Goal: Transaction & Acquisition: Purchase product/service

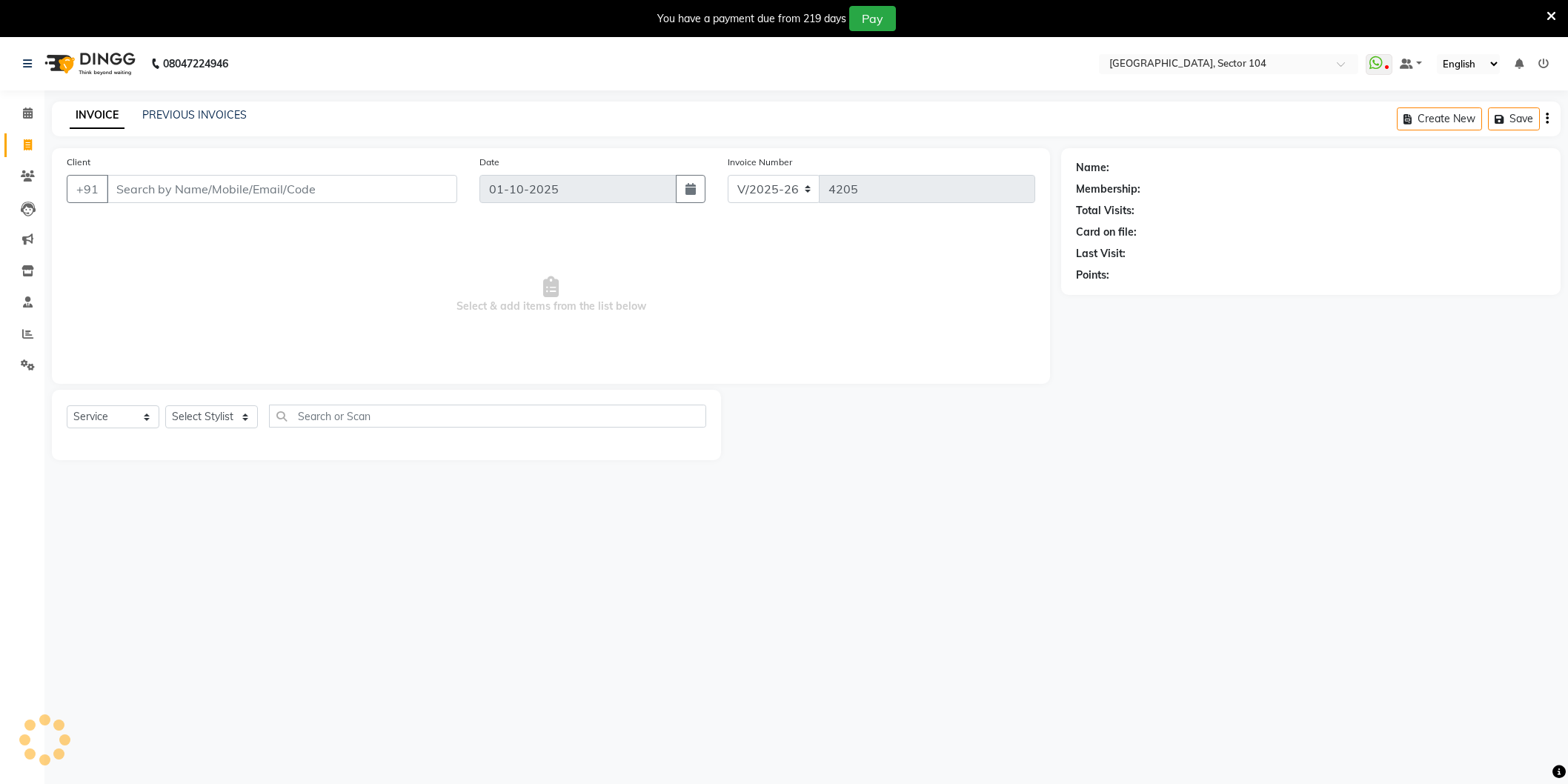
select select "4009"
select select "service"
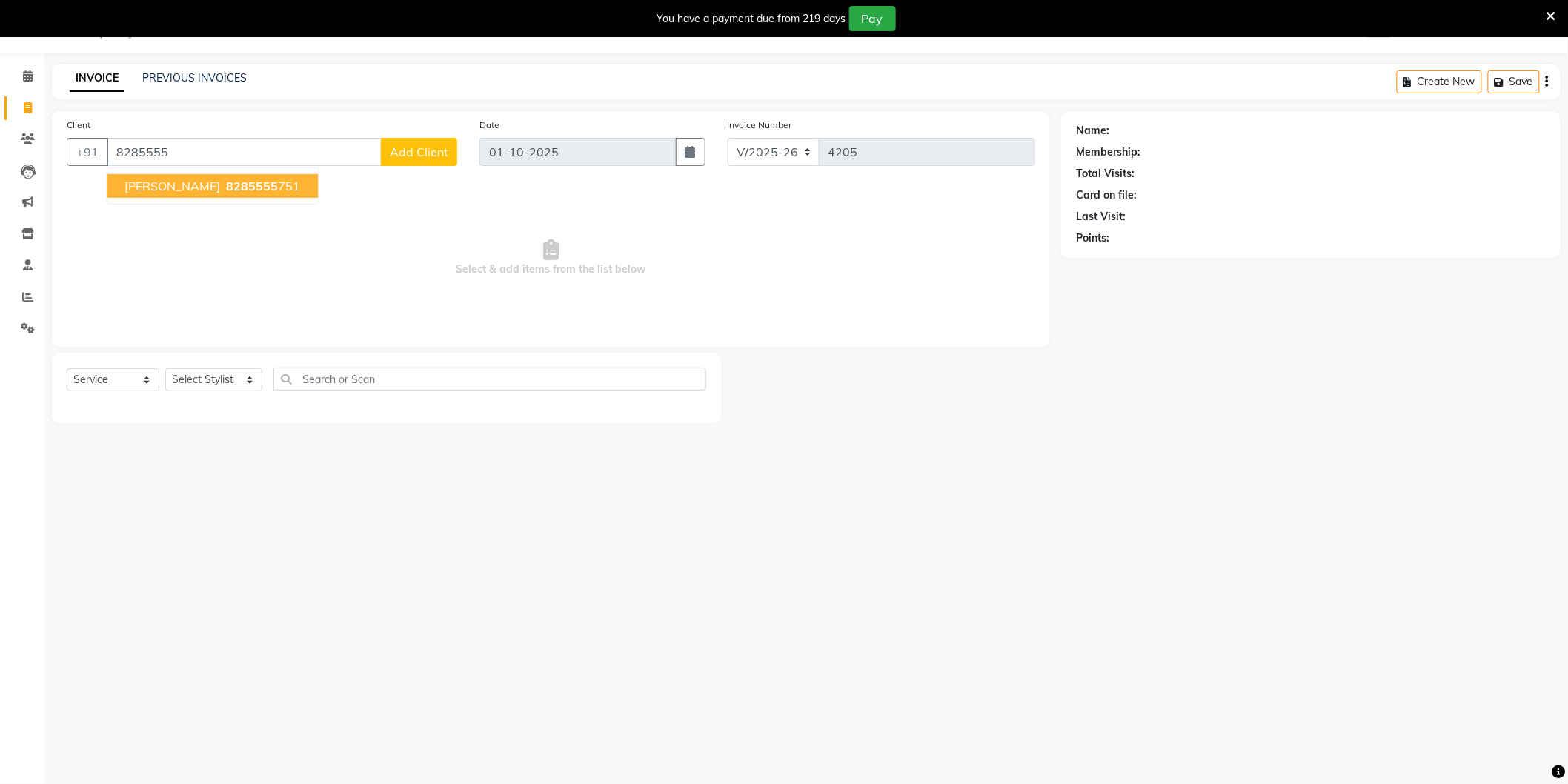
click at [223, 186] on ngb-highlight "8285555 751" at bounding box center [261, 186] width 77 height 15
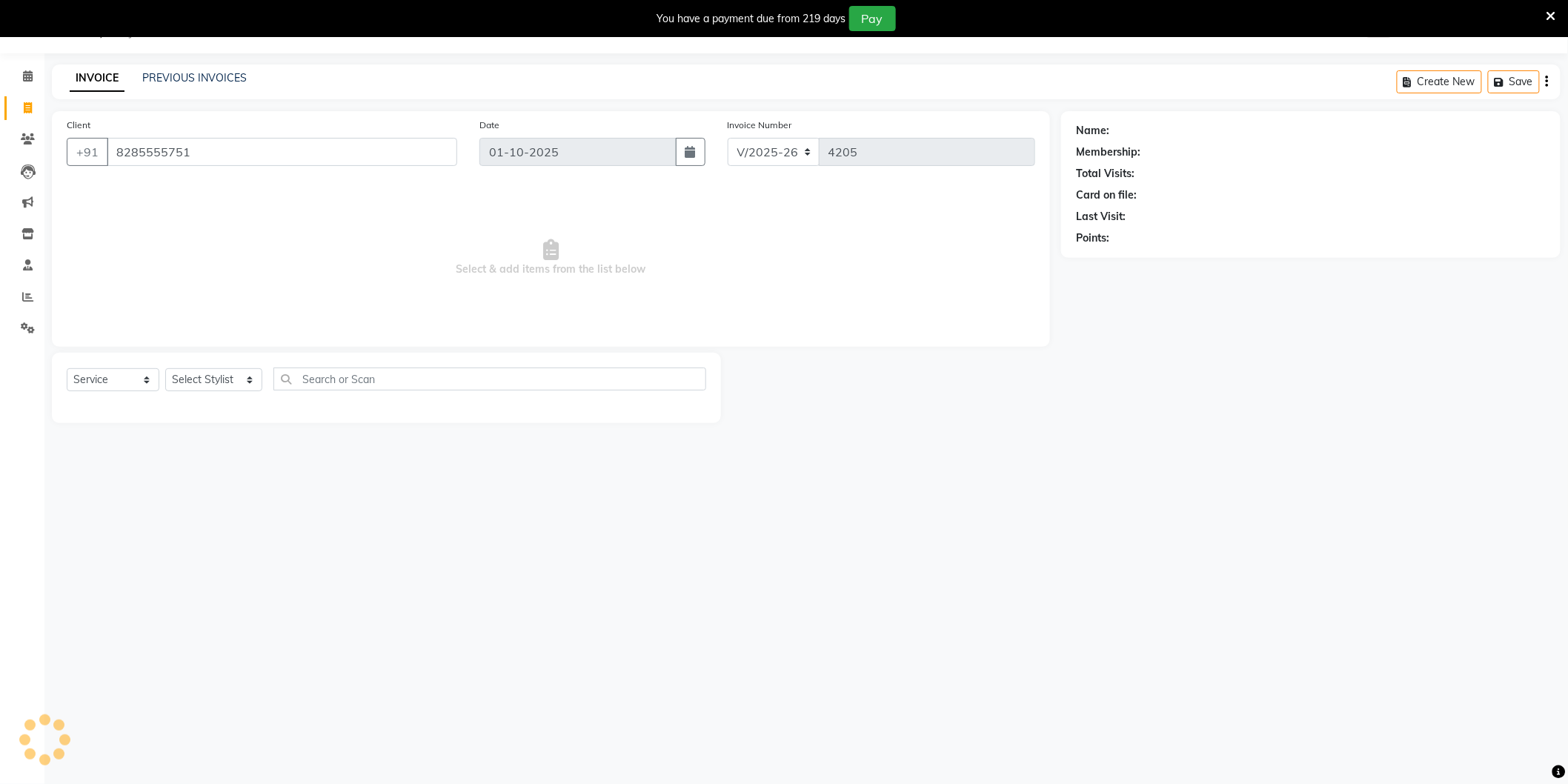
type input "8285555751"
click at [1141, 126] on link "Akansha" at bounding box center [1154, 131] width 83 height 16
click at [222, 381] on select "Select Stylist AAMIR Aashis ajay AJEET akram Ali Alic ashok vihar Alice makeup …" at bounding box center [213, 380] width 97 height 23
select select "20524"
click at [165, 369] on select "Select Stylist AAMIR Aashis ajay AJEET akram Ali Alic ashok vihar Alice makeup …" at bounding box center [213, 380] width 97 height 23
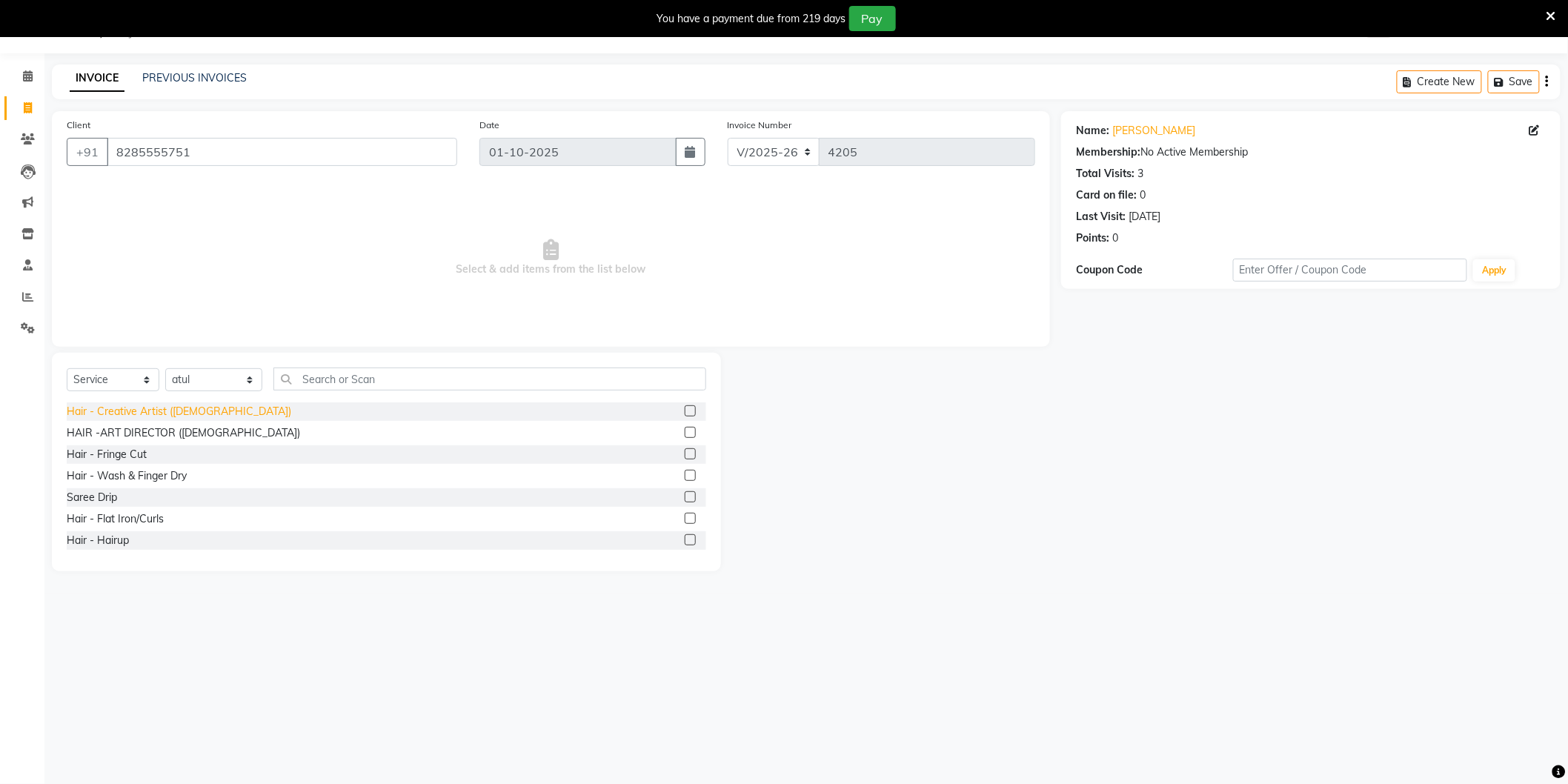
click at [204, 419] on div "Hair - Creative Artist (Female)" at bounding box center [178, 412] width 225 height 16
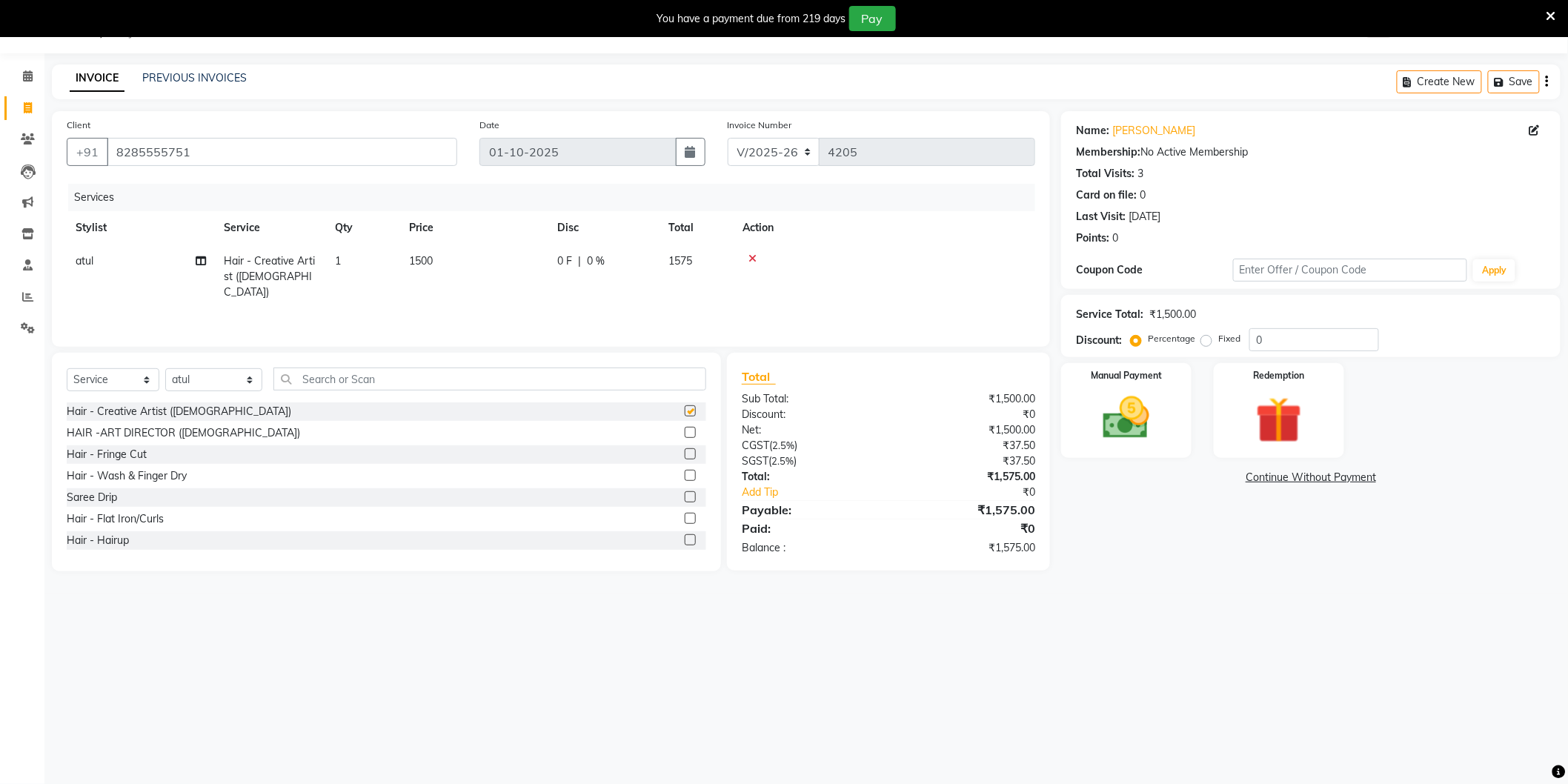
checkbox input "false"
click at [213, 381] on select "Select Stylist [PERSON_NAME] [PERSON_NAME] [PERSON_NAME] [PERSON_NAME] [PERSON_…" at bounding box center [213, 380] width 97 height 23
select select "88373"
click at [165, 369] on select "Select Stylist [PERSON_NAME] [PERSON_NAME] [PERSON_NAME] [PERSON_NAME] [PERSON_…" at bounding box center [213, 380] width 97 height 23
click at [363, 384] on input "text" at bounding box center [490, 379] width 433 height 23
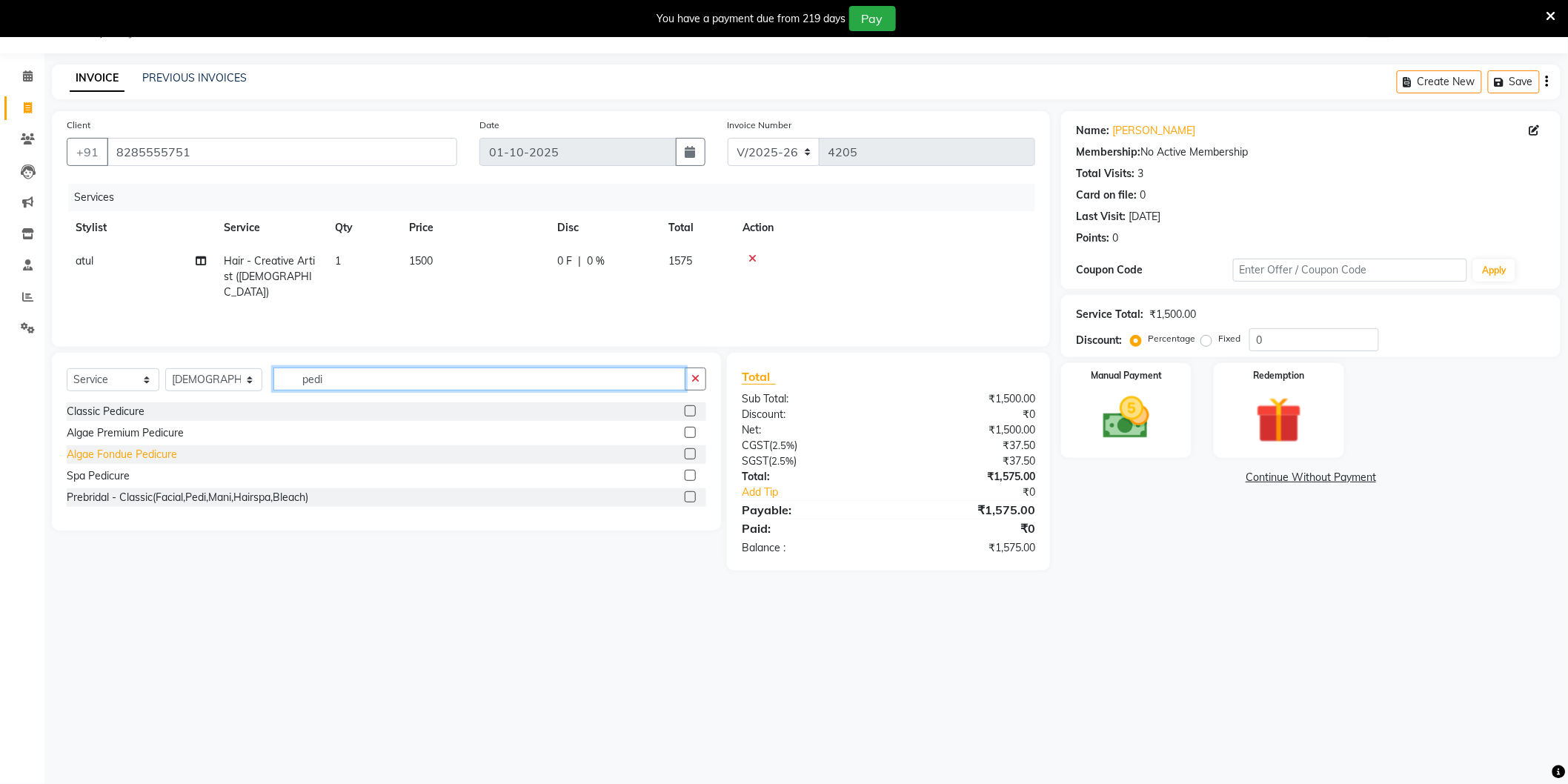
type input "pedi"
click at [135, 455] on div "Algae Fondue Pedicure" at bounding box center [122, 455] width 110 height 16
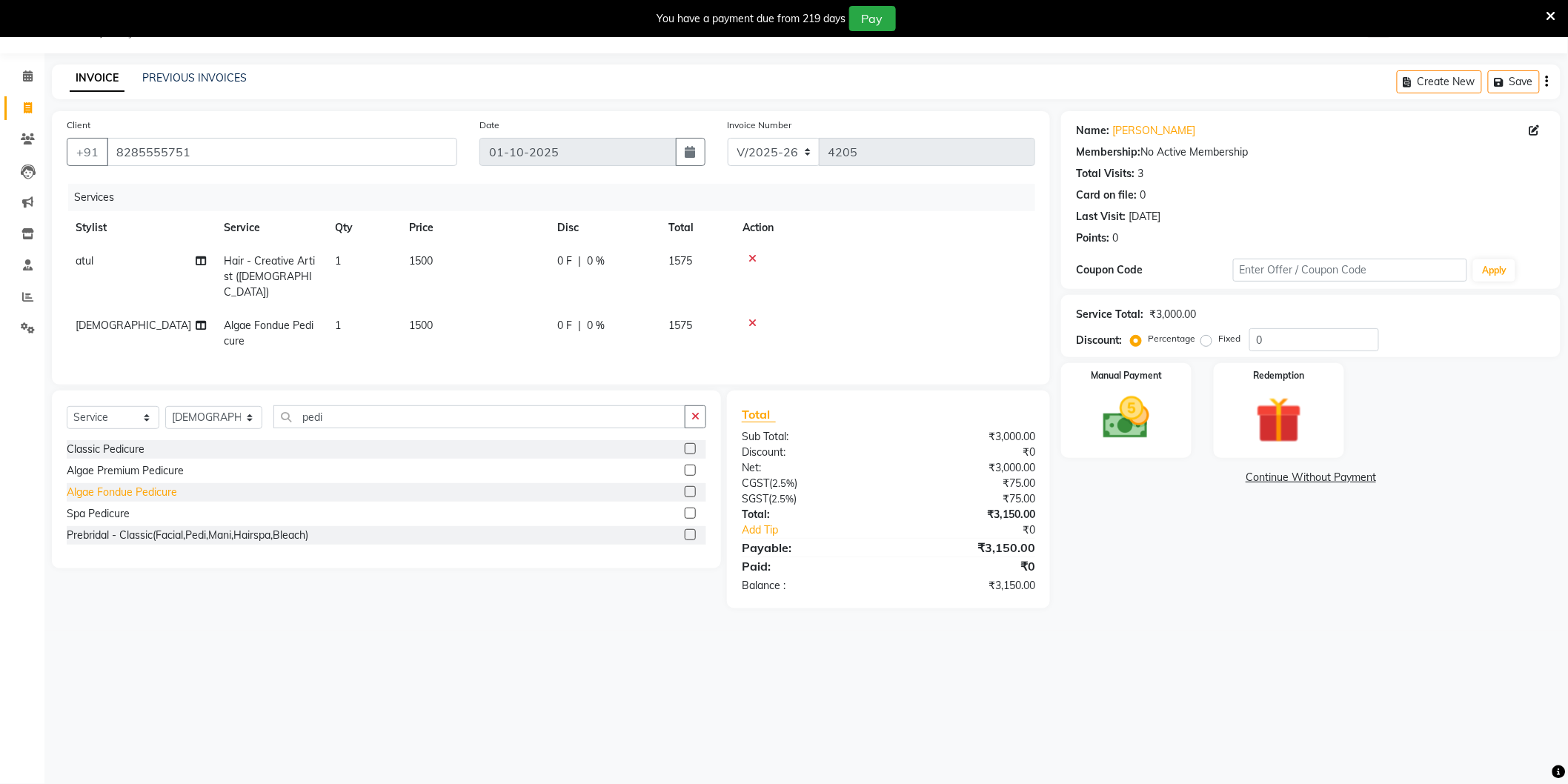
click at [137, 494] on div "Algae Fondue Pedicure" at bounding box center [122, 493] width 110 height 16
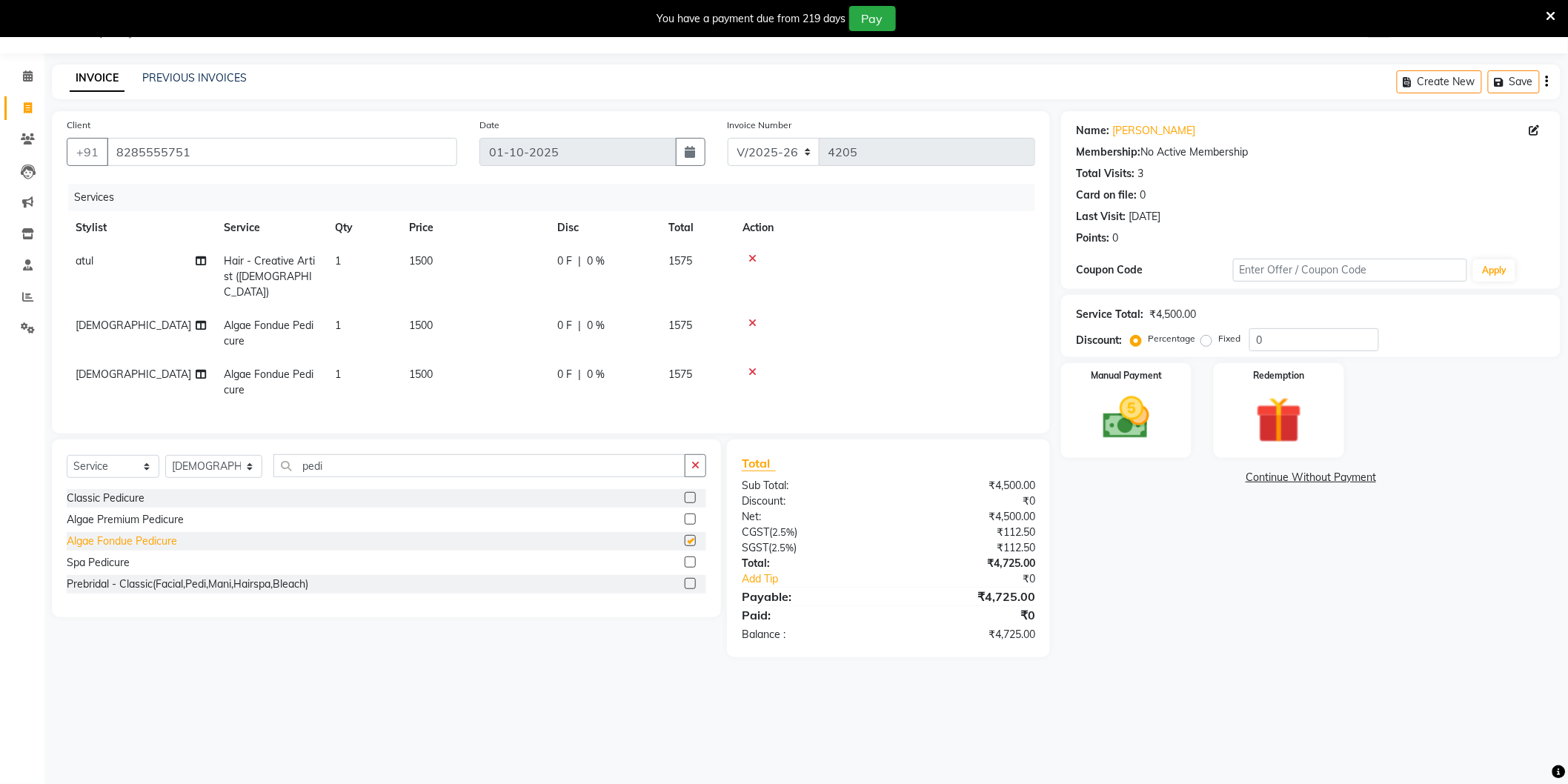
checkbox input "false"
drag, startPoint x: 94, startPoint y: 353, endPoint x: 106, endPoint y: 353, distance: 12.0
click at [97, 368] on span "[DEMOGRAPHIC_DATA]" at bounding box center [133, 374] width 115 height 13
select select "88373"
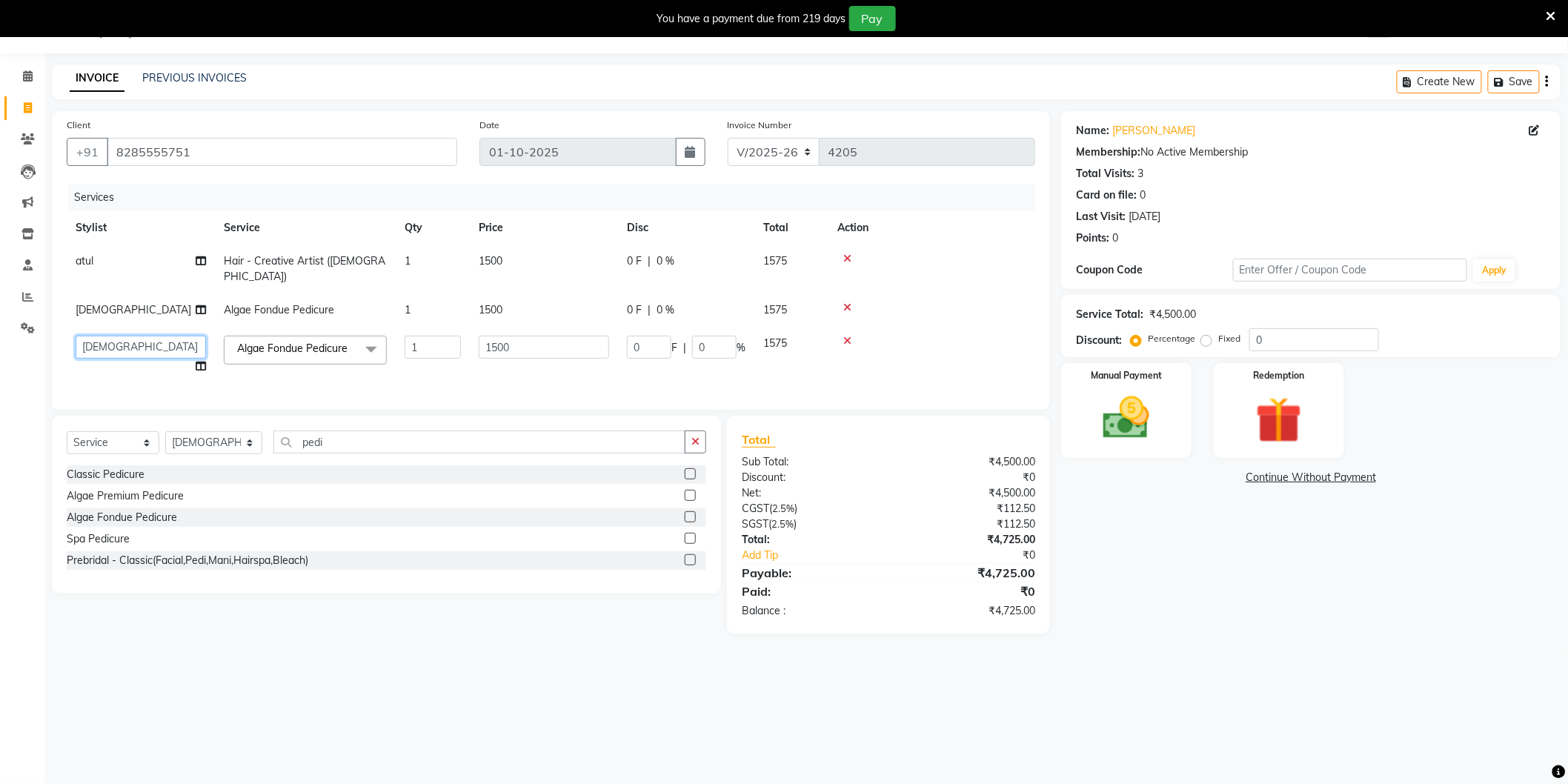
click at [155, 336] on select "[PERSON_NAME] [PERSON_NAME] [PERSON_NAME] [PERSON_NAME] [PERSON_NAME] vihar [PE…" at bounding box center [140, 347] width 130 height 23
select select "34544"
click at [1226, 555] on div "Name: Akansha Membership: No Active Membership Total Visits: 3 Card on file: 0 …" at bounding box center [1316, 372] width 510 height 523
drag, startPoint x: 1137, startPoint y: 173, endPoint x: 1152, endPoint y: 173, distance: 15.0
click at [1152, 173] on div "Total Visits: 3" at bounding box center [1310, 174] width 469 height 16
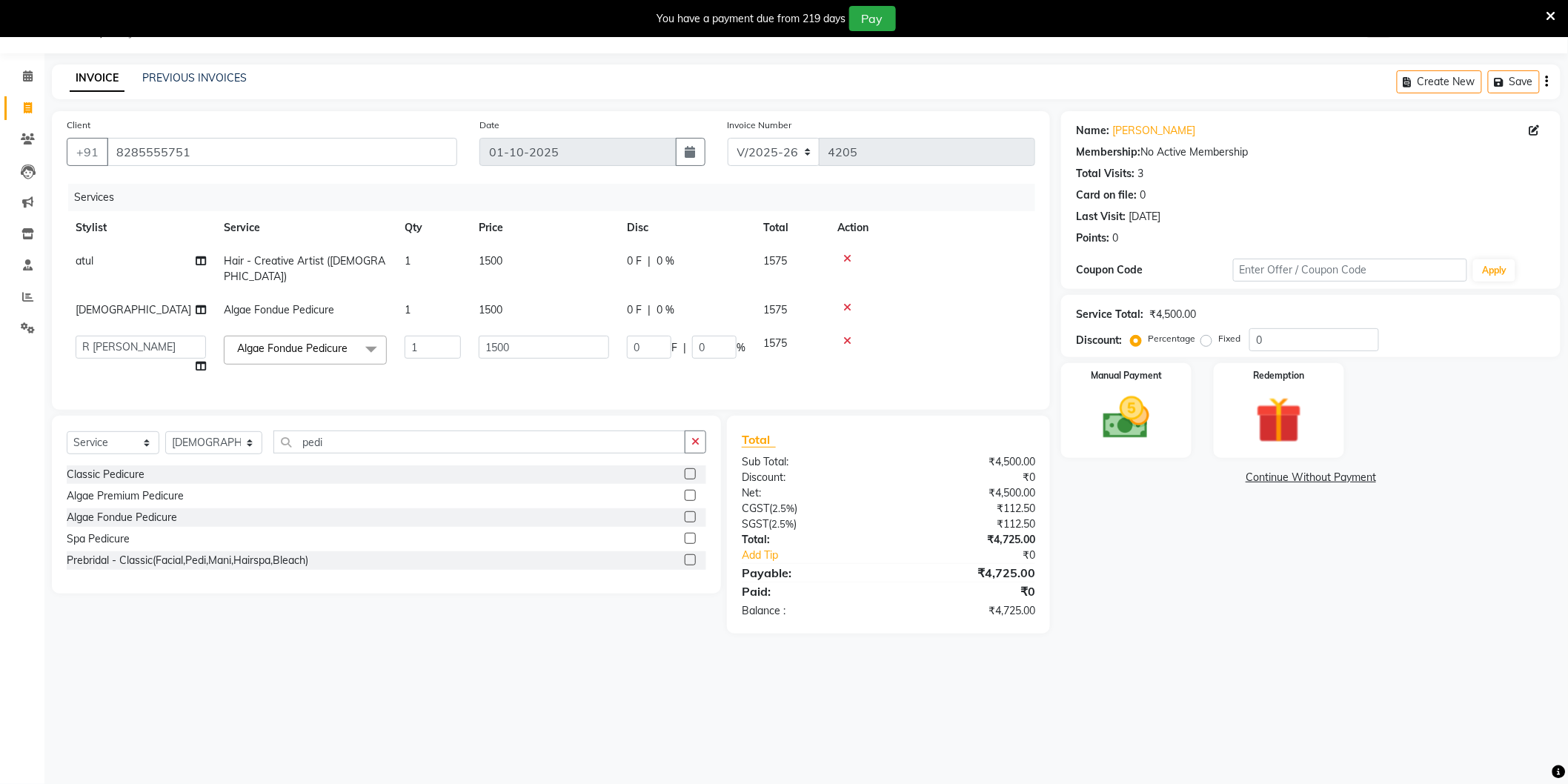
click at [1160, 176] on div "Total Visits: 3" at bounding box center [1310, 174] width 469 height 16
click at [1149, 508] on div "Name: Akansha Membership: No Active Membership Total Visits: 3 Card on file: 0 …" at bounding box center [1316, 372] width 510 height 523
click at [1144, 527] on div "Name: Akansha Membership: No Active Membership Total Visits: 3 Card on file: 0 …" at bounding box center [1316, 372] width 510 height 523
click at [1153, 408] on img at bounding box center [1126, 418] width 79 height 56
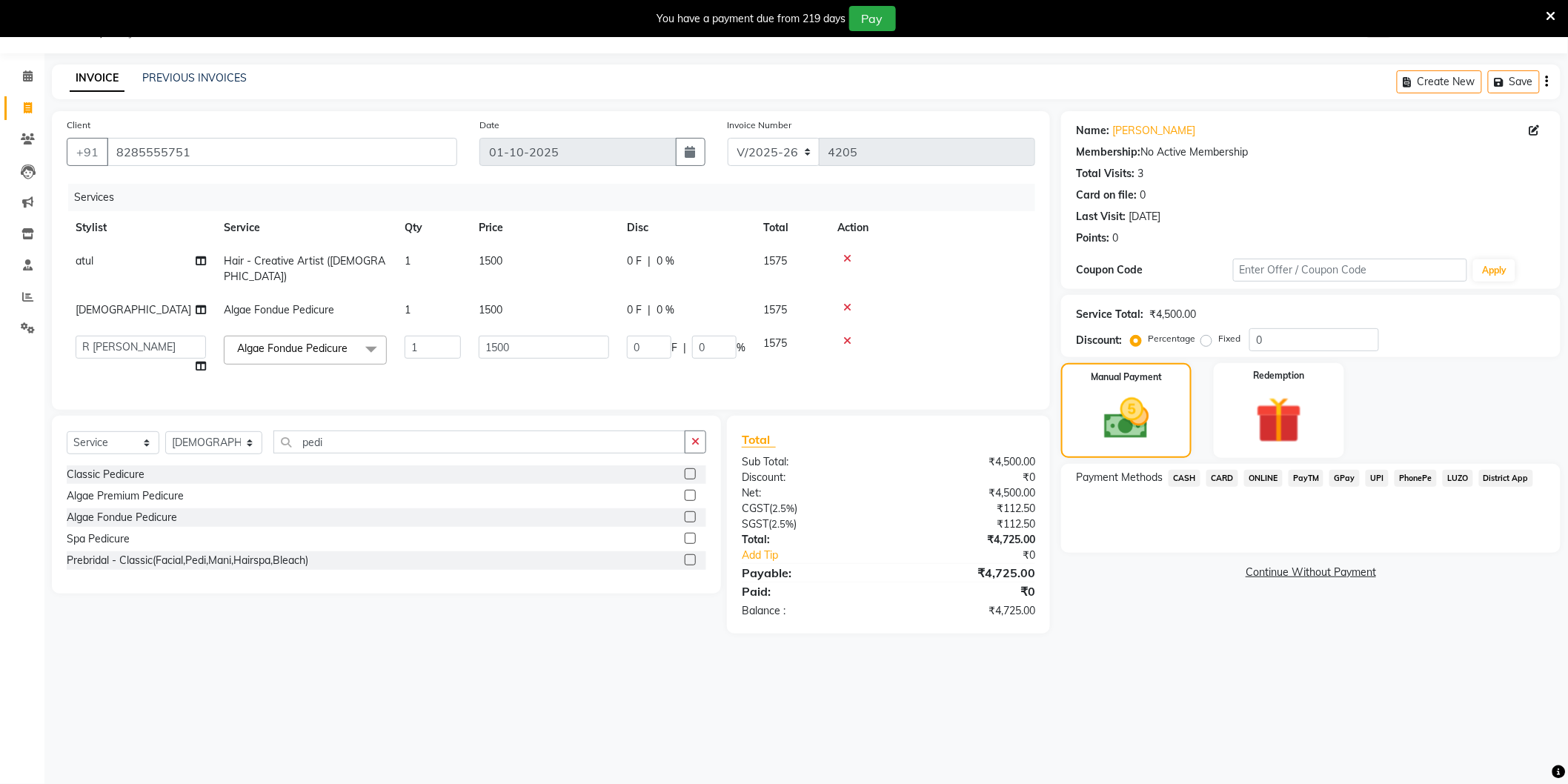
click at [1254, 473] on span "ONLINE" at bounding box center [1263, 478] width 38 height 17
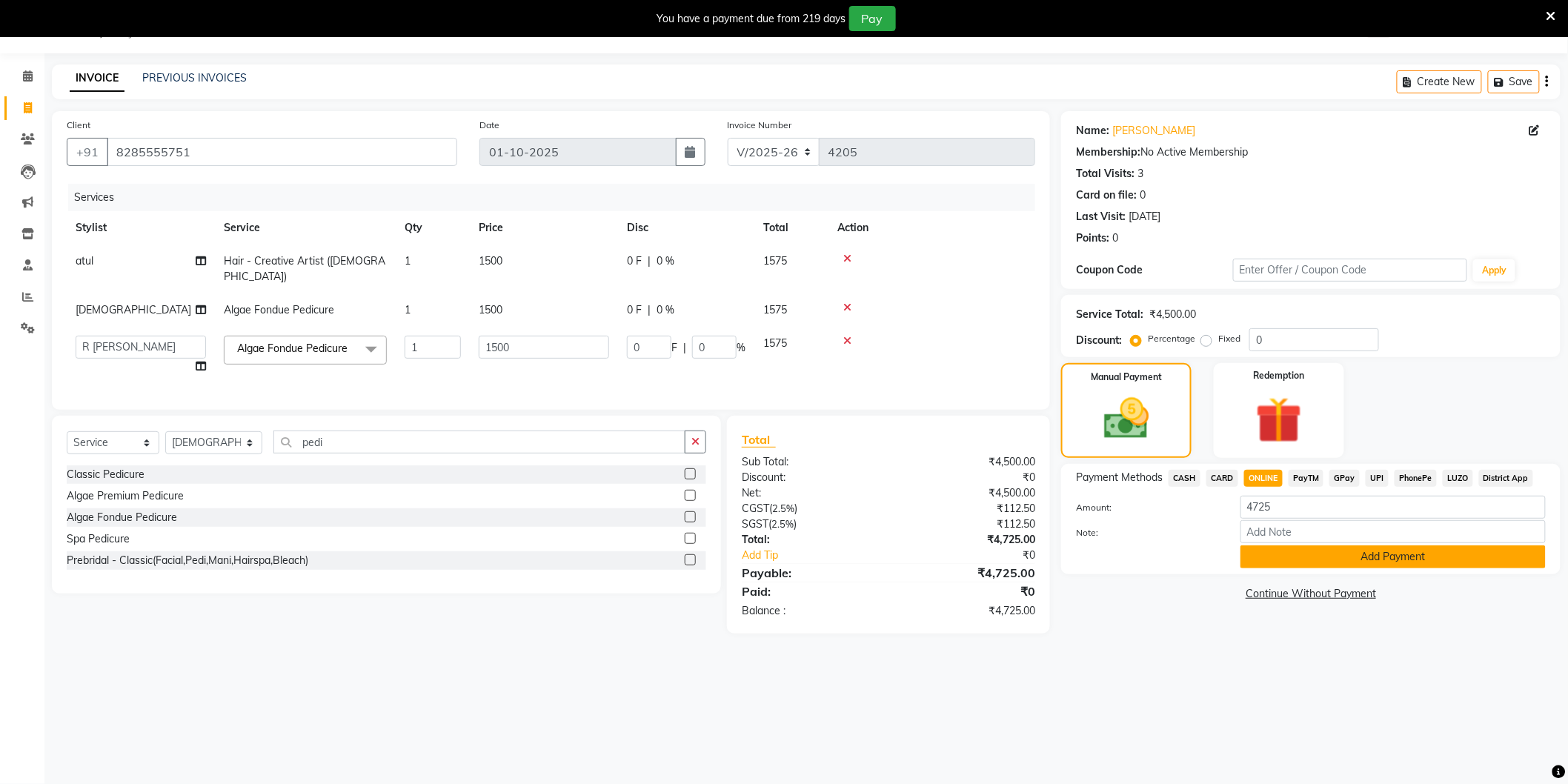
click at [1317, 555] on button "Add Payment" at bounding box center [1393, 557] width 305 height 23
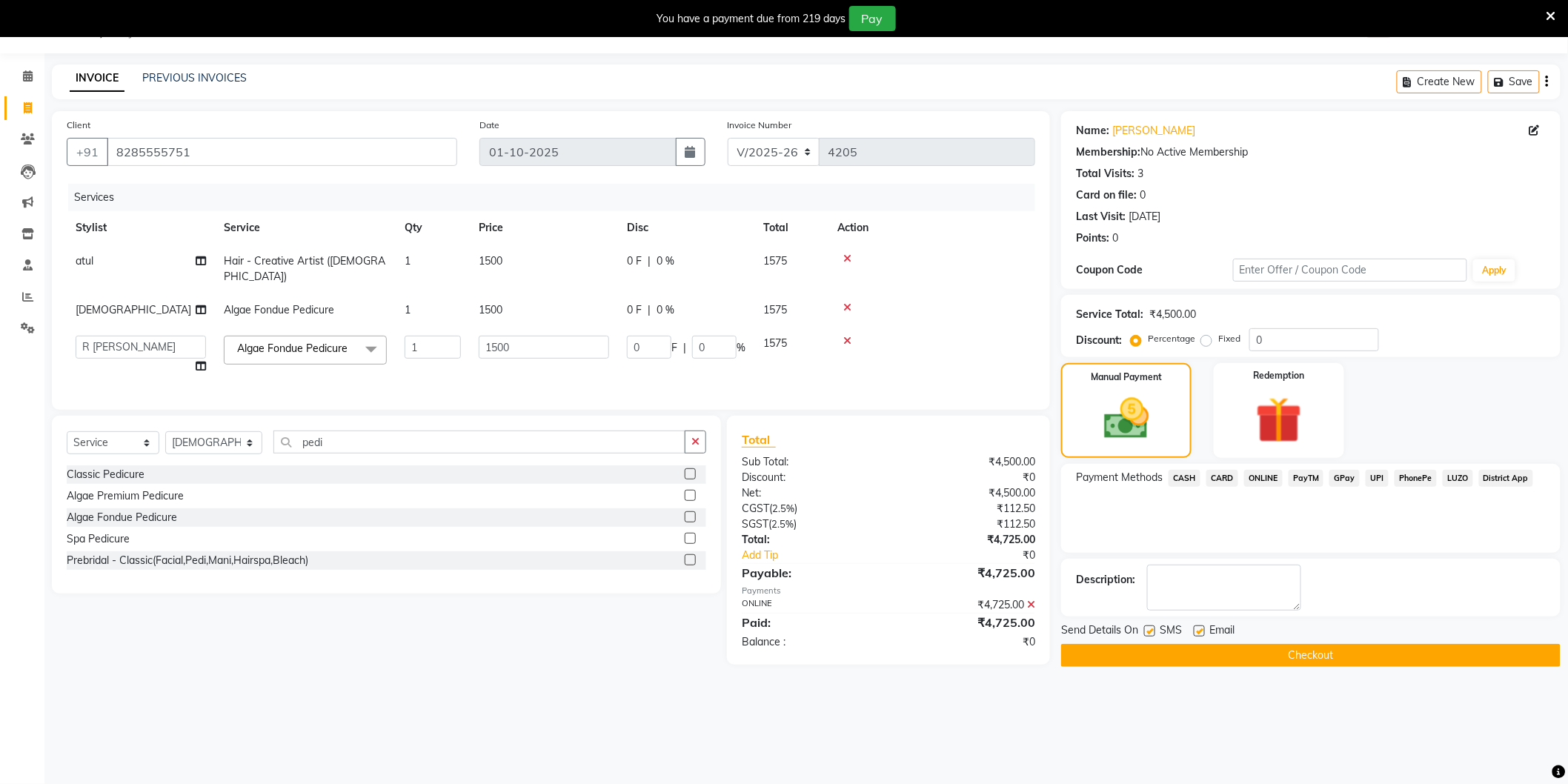
click at [1305, 651] on button "Checkout" at bounding box center [1311, 656] width 500 height 23
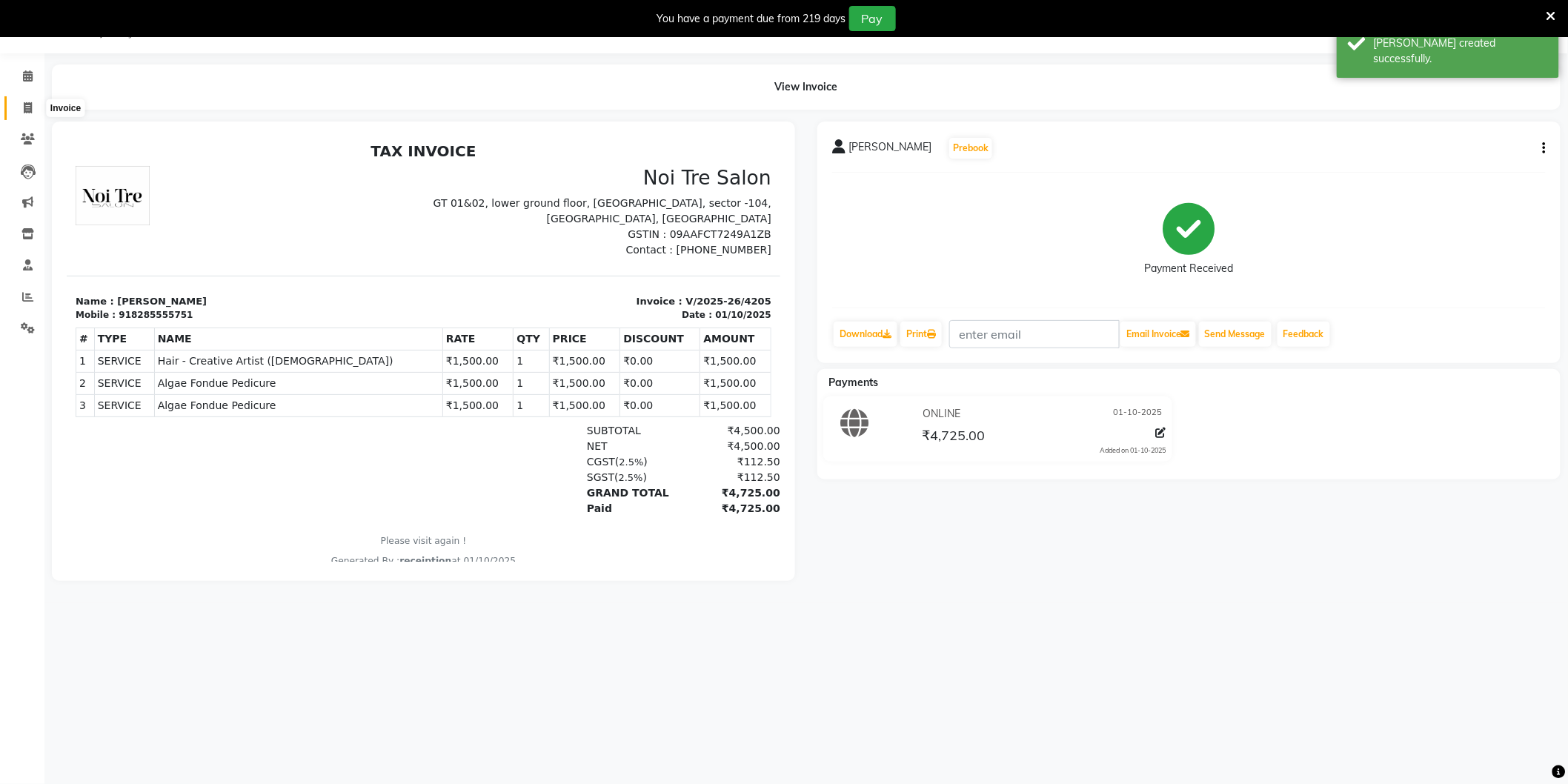
click at [28, 106] on icon at bounding box center [28, 107] width 8 height 12
select select "service"
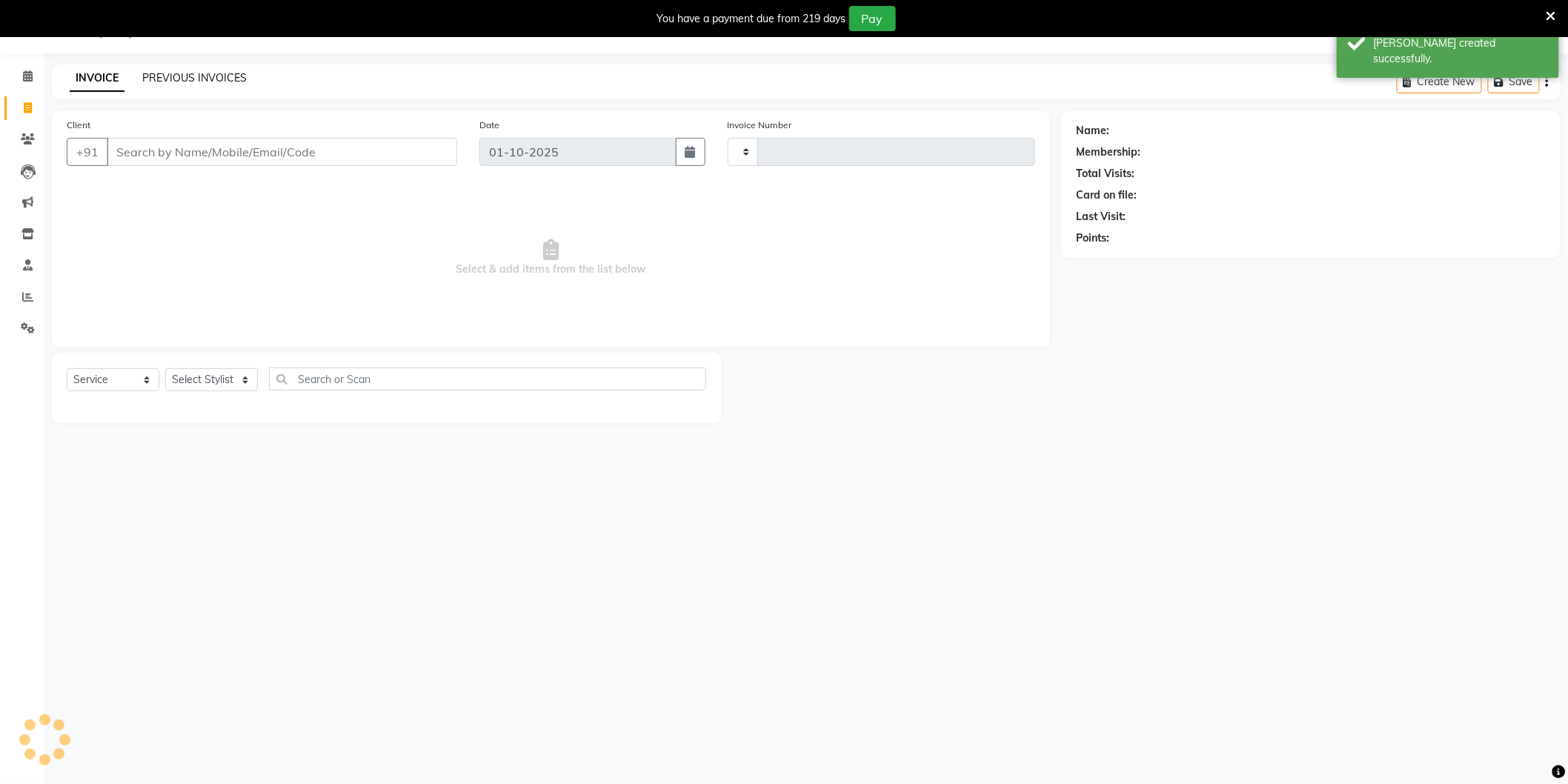
click at [177, 79] on link "PREVIOUS INVOICES" at bounding box center [194, 77] width 105 height 13
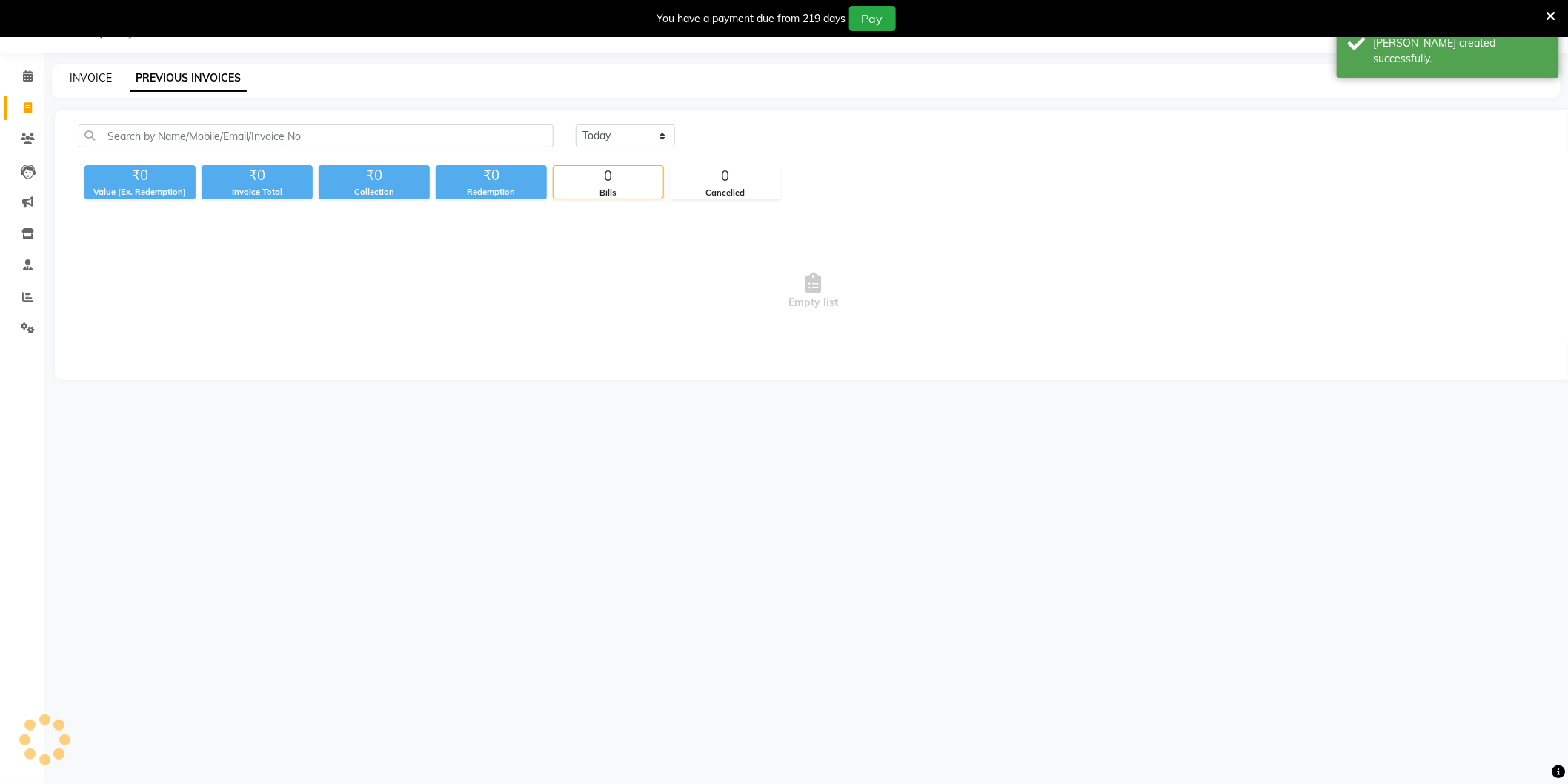
click at [102, 77] on link "INVOICE" at bounding box center [91, 77] width 43 height 13
select select "service"
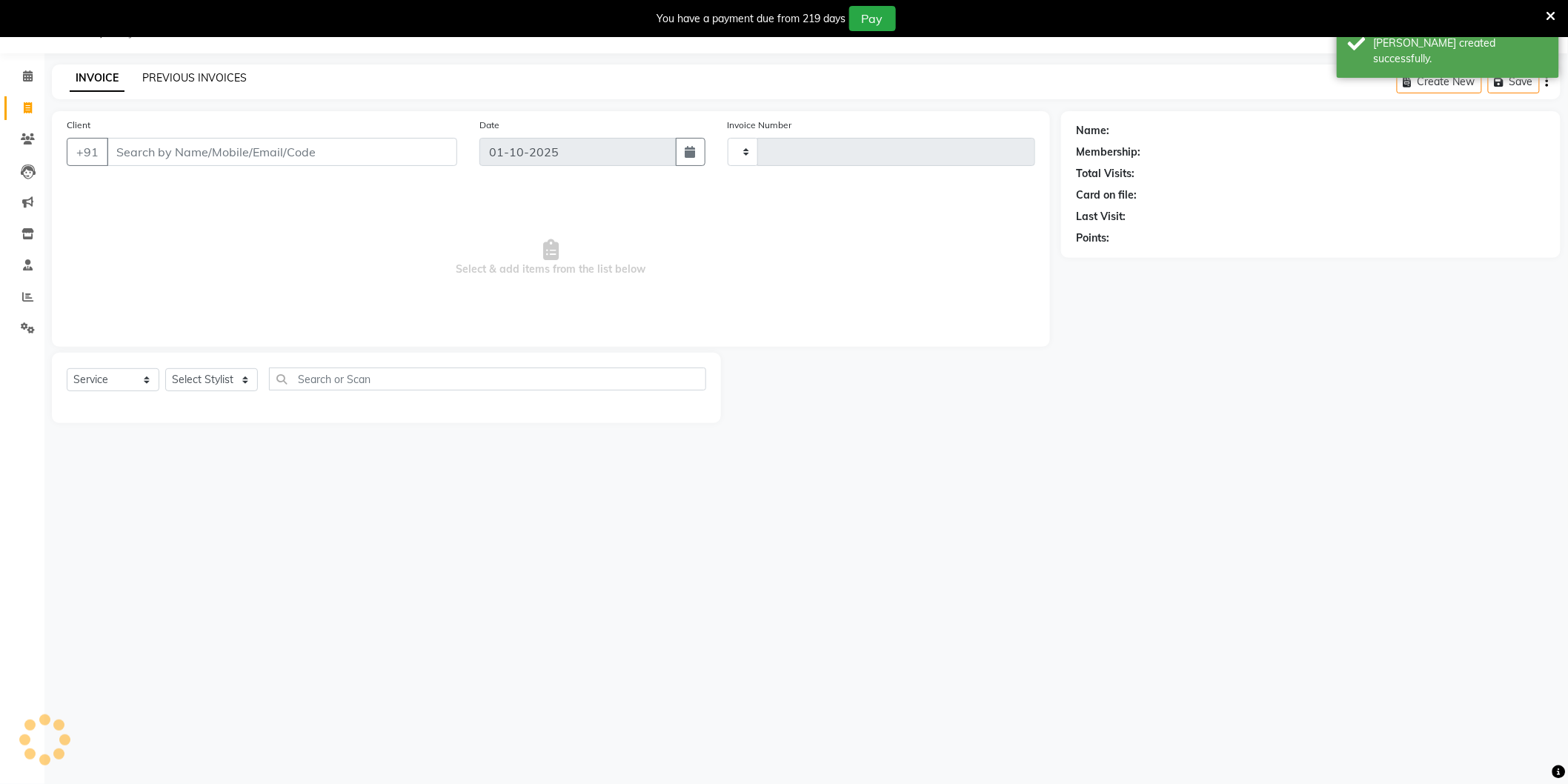
click at [186, 79] on link "PREVIOUS INVOICES" at bounding box center [194, 77] width 105 height 13
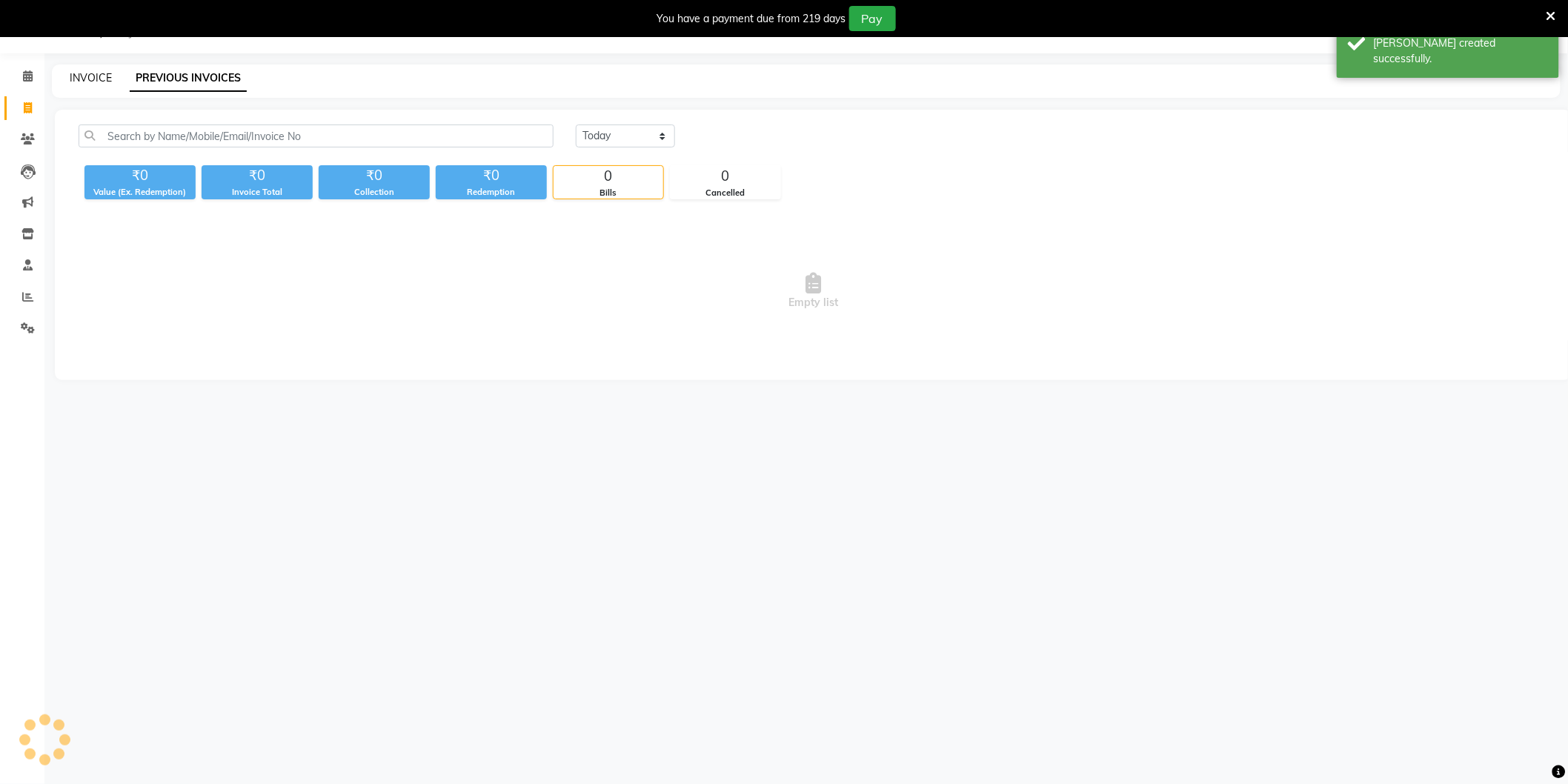
click at [97, 76] on link "INVOICE" at bounding box center [91, 77] width 43 height 13
select select "service"
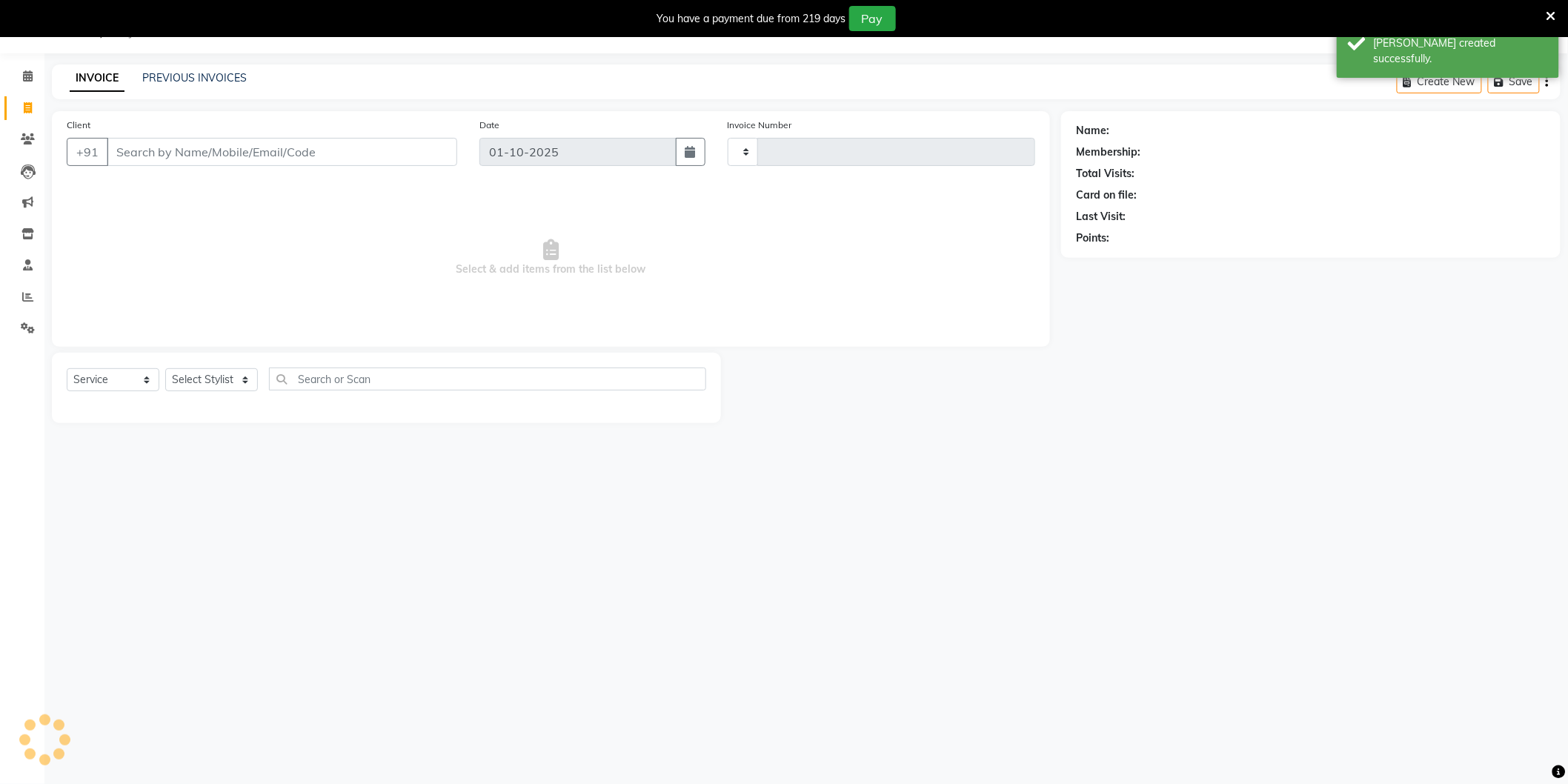
type input "4206"
select select "4009"
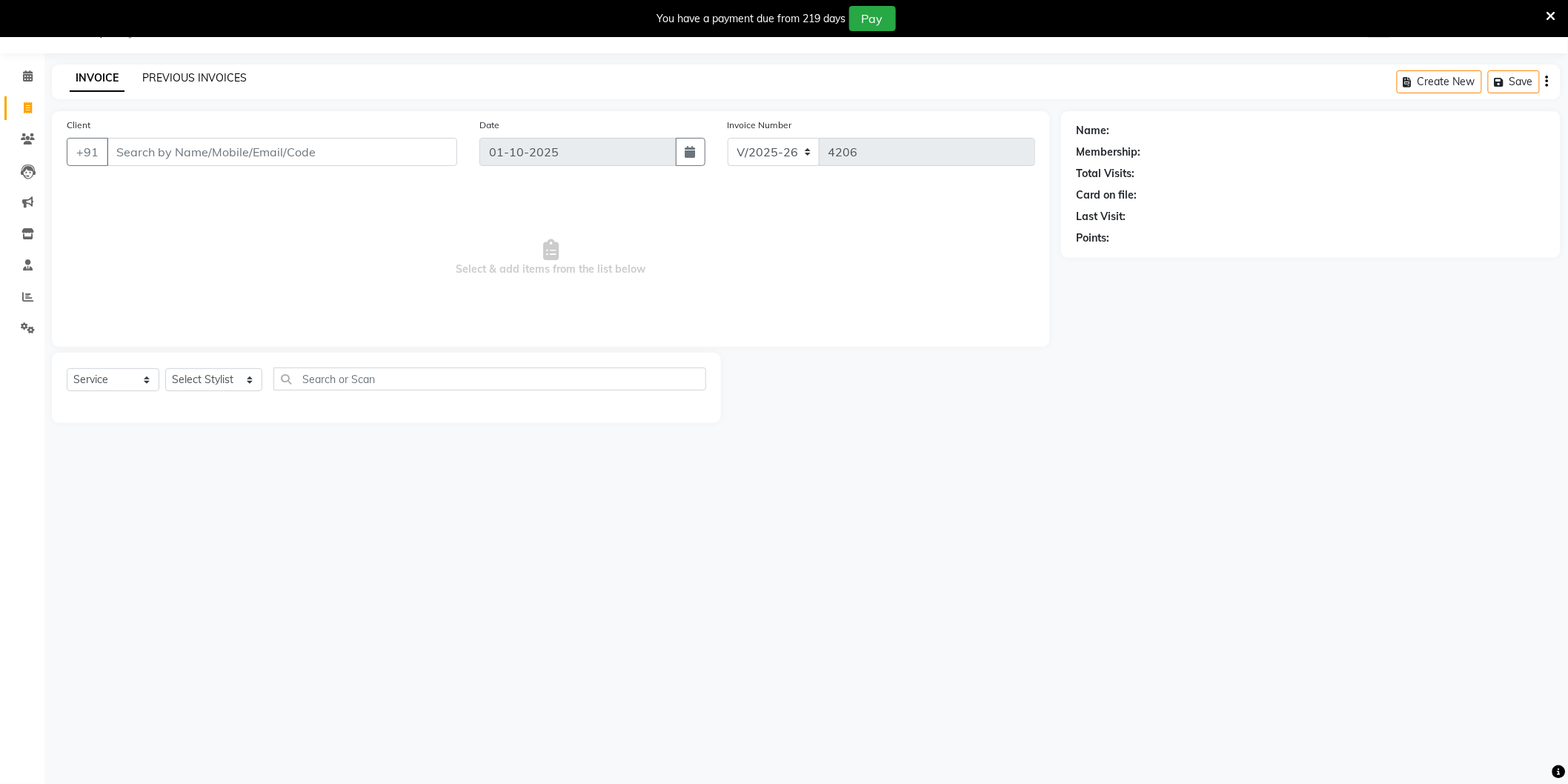
click at [226, 71] on link "PREVIOUS INVOICES" at bounding box center [194, 77] width 105 height 13
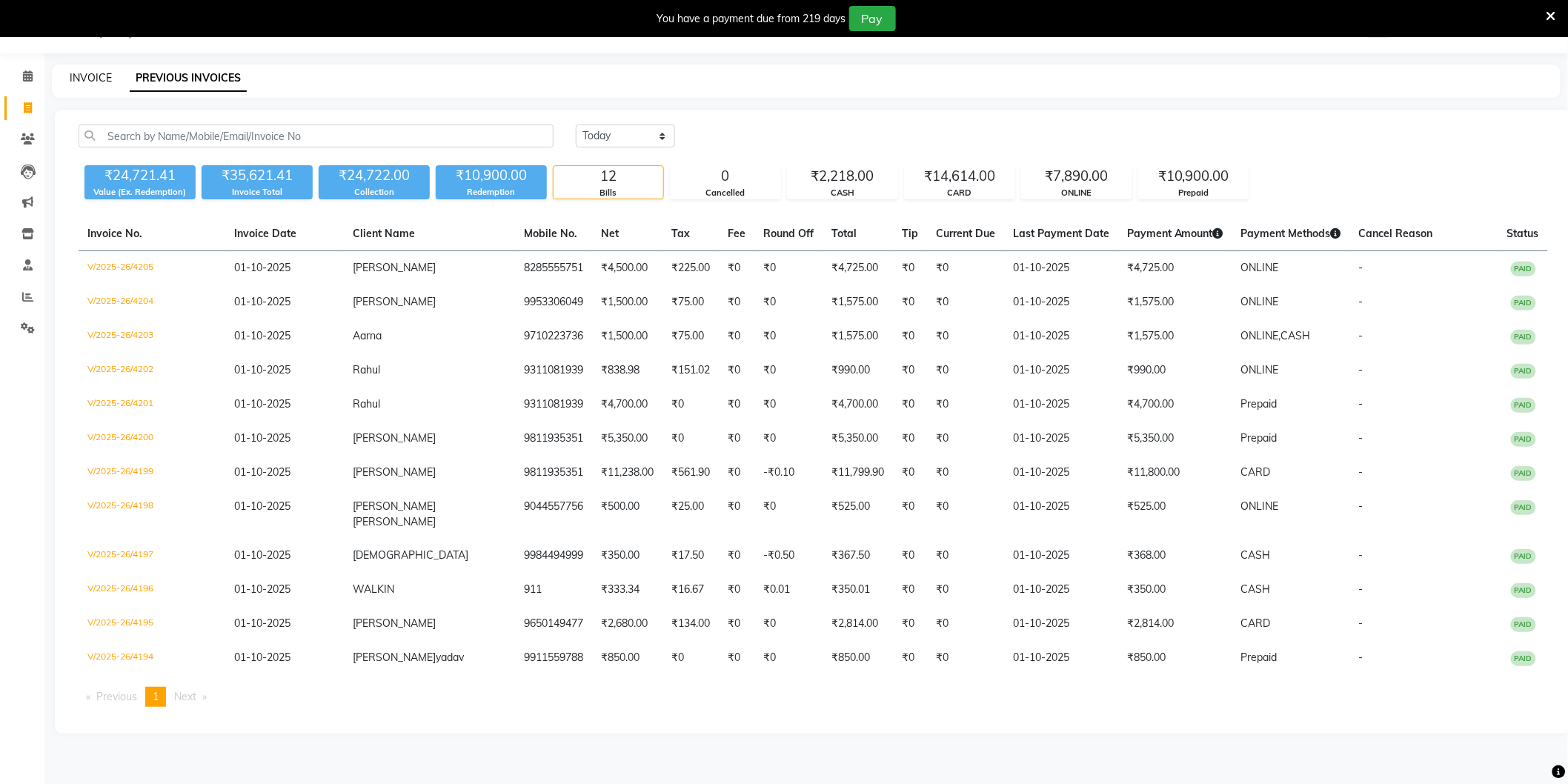
click at [75, 76] on link "INVOICE" at bounding box center [91, 77] width 43 height 13
select select "4009"
select select "service"
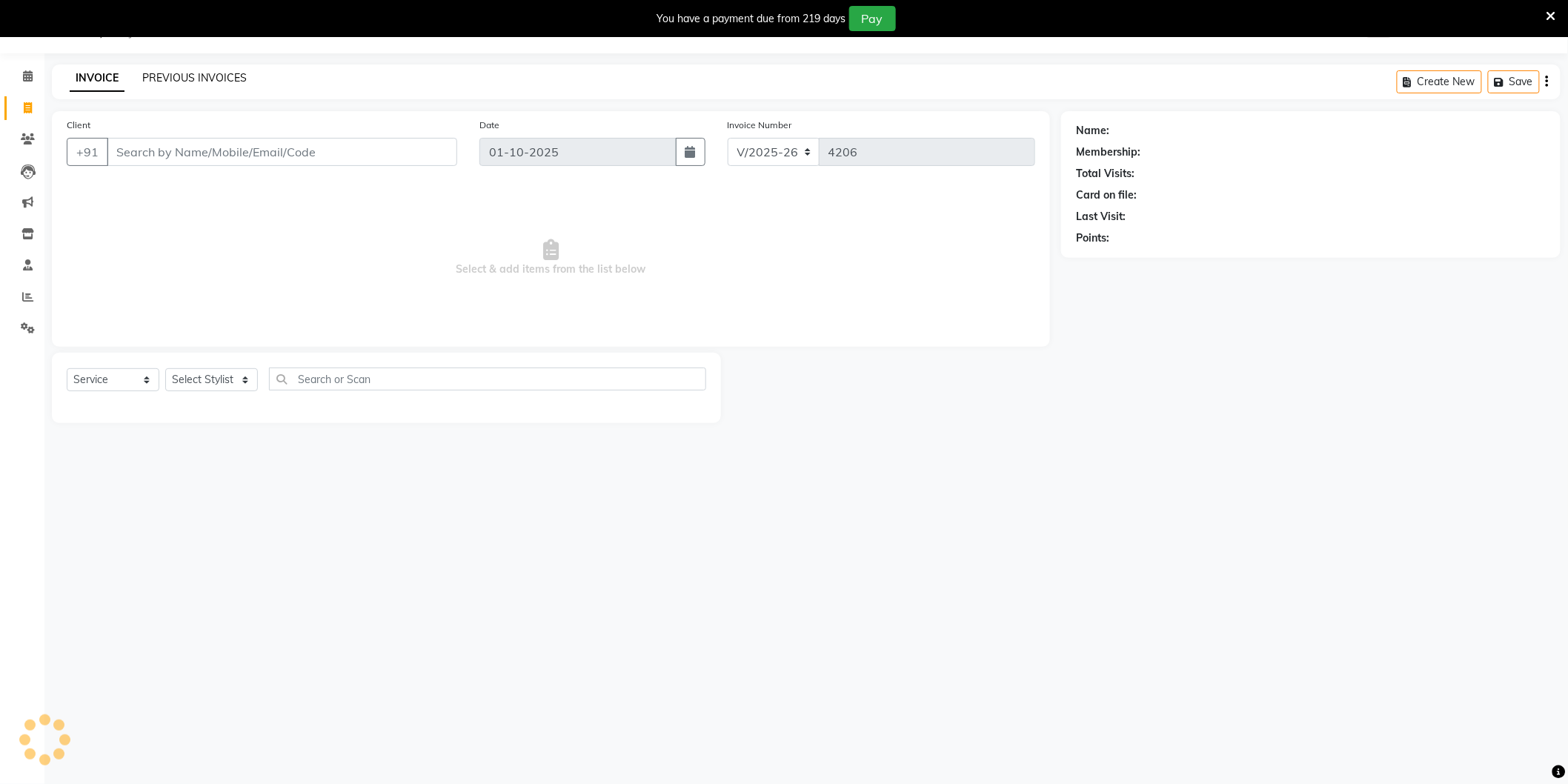
click at [145, 83] on link "PREVIOUS INVOICES" at bounding box center [194, 77] width 105 height 13
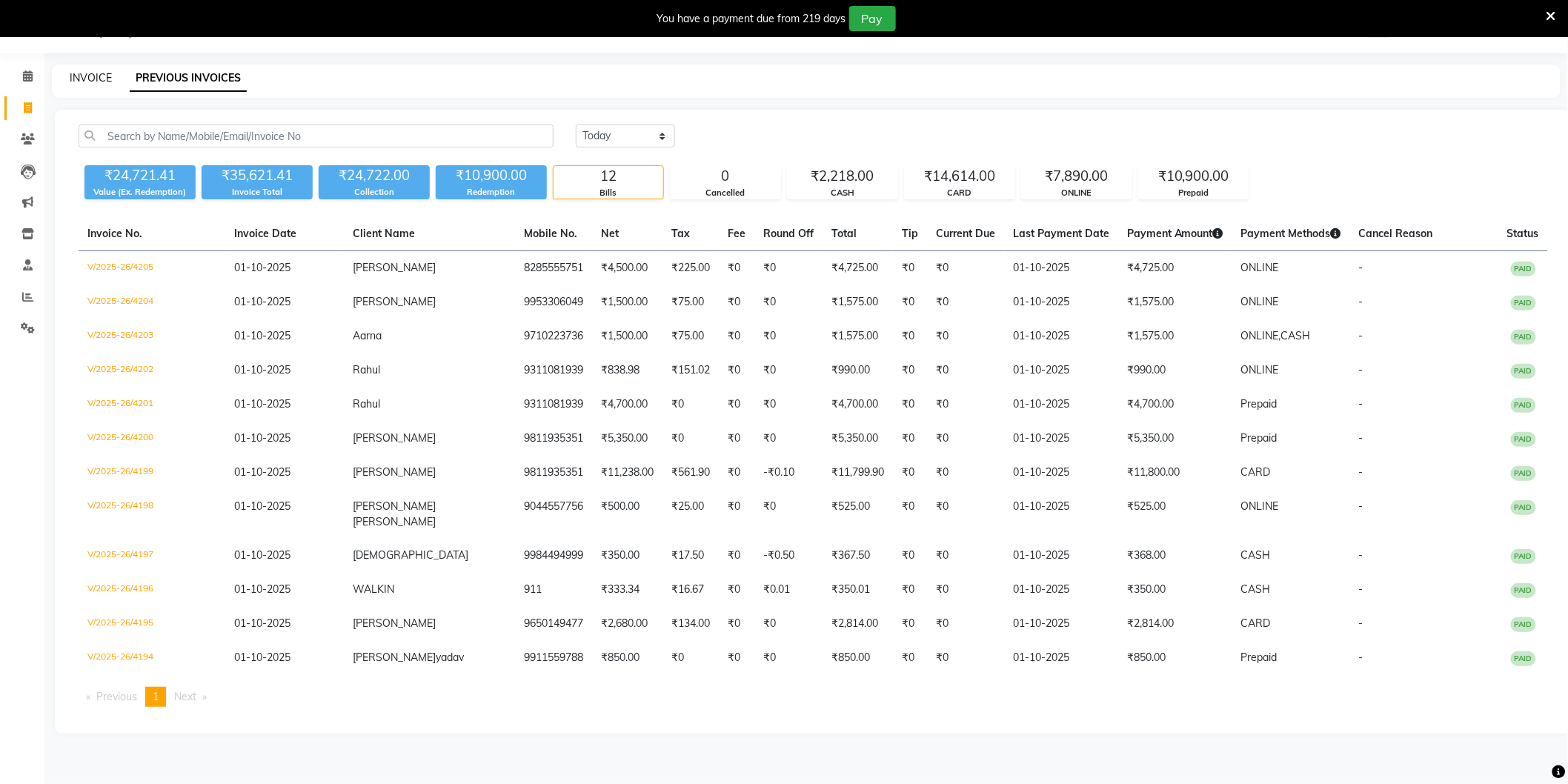
click at [100, 80] on link "INVOICE" at bounding box center [91, 77] width 43 height 13
select select "4009"
select select "service"
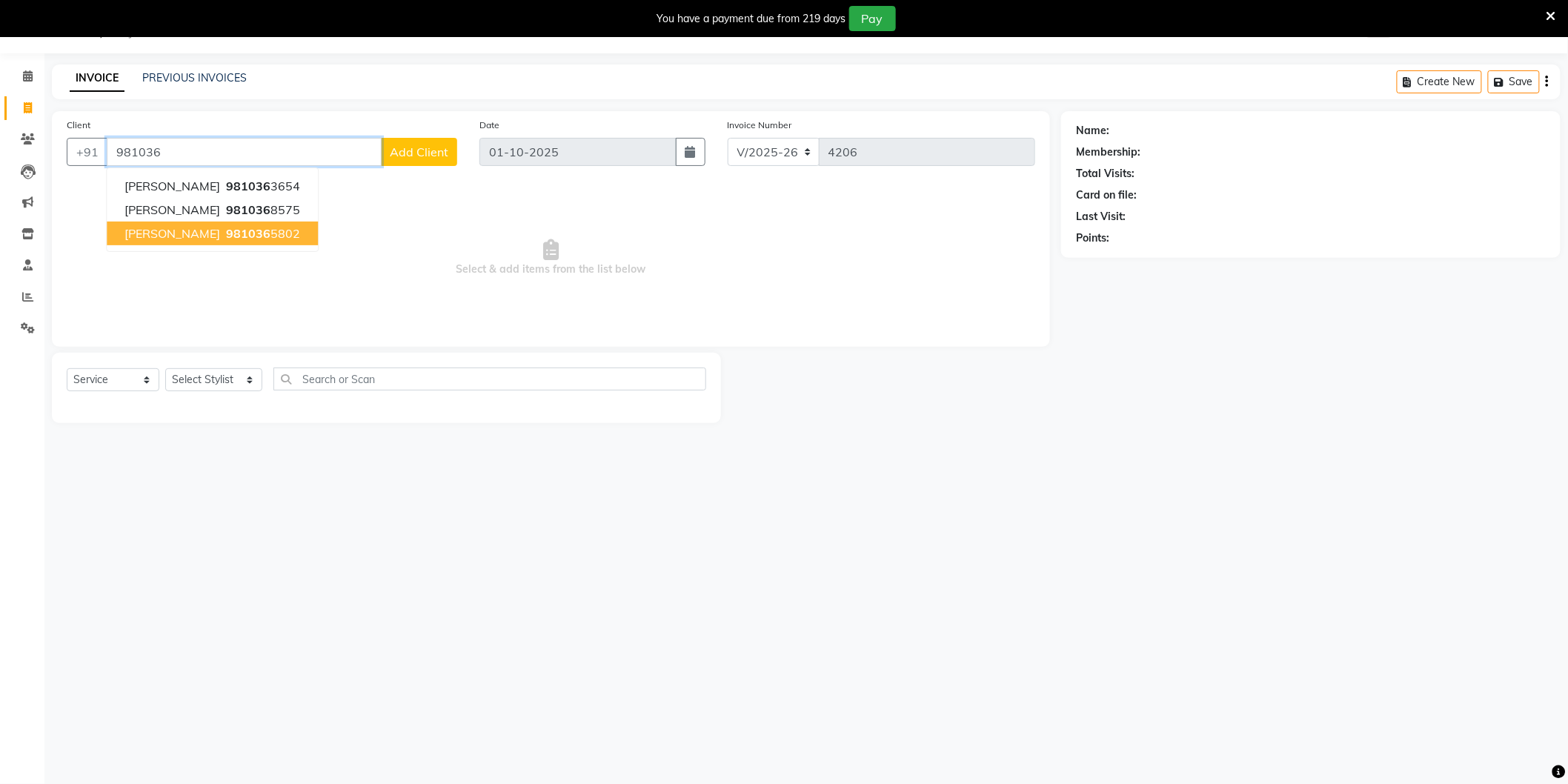
click at [262, 239] on button "Ruchi 981036 5802" at bounding box center [212, 234] width 211 height 24
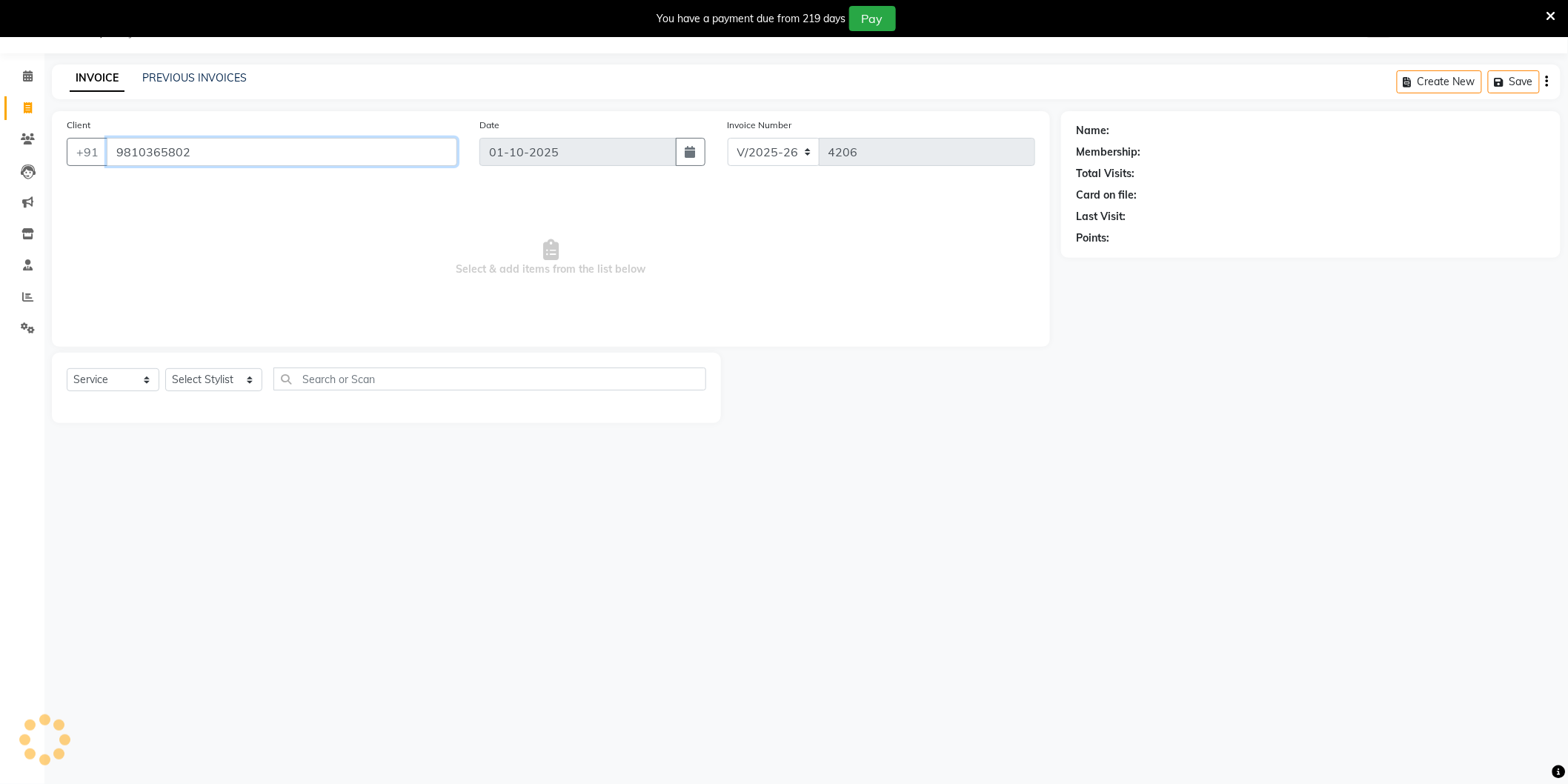
type input "9810365802"
click at [1120, 261] on icon "button" at bounding box center [1117, 259] width 11 height 11
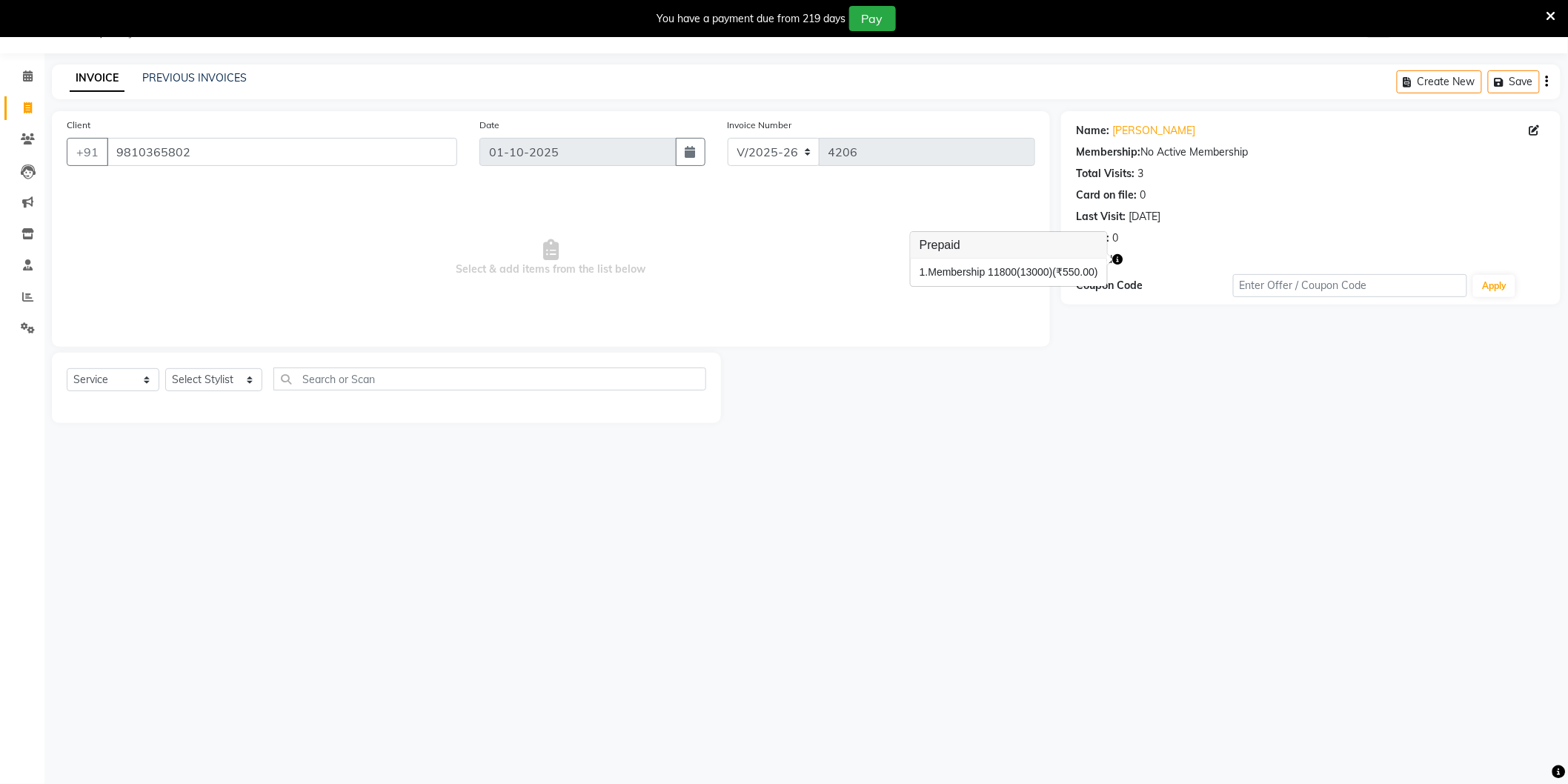
click at [1075, 406] on div "Name: Ruchi Membership: No Active Membership Total Visits: 3 Card on file: 0 La…" at bounding box center [1316, 266] width 510 height 312
click at [301, 234] on span "Select & add items from the list below" at bounding box center [550, 257] width 968 height 148
click at [217, 375] on select "Select Stylist [PERSON_NAME] [PERSON_NAME] [PERSON_NAME] [PERSON_NAME] [PERSON_…" at bounding box center [213, 380] width 97 height 23
select select "20483"
click at [165, 369] on select "Select Stylist [PERSON_NAME] [PERSON_NAME] [PERSON_NAME] [PERSON_NAME] [PERSON_…" at bounding box center [213, 380] width 97 height 23
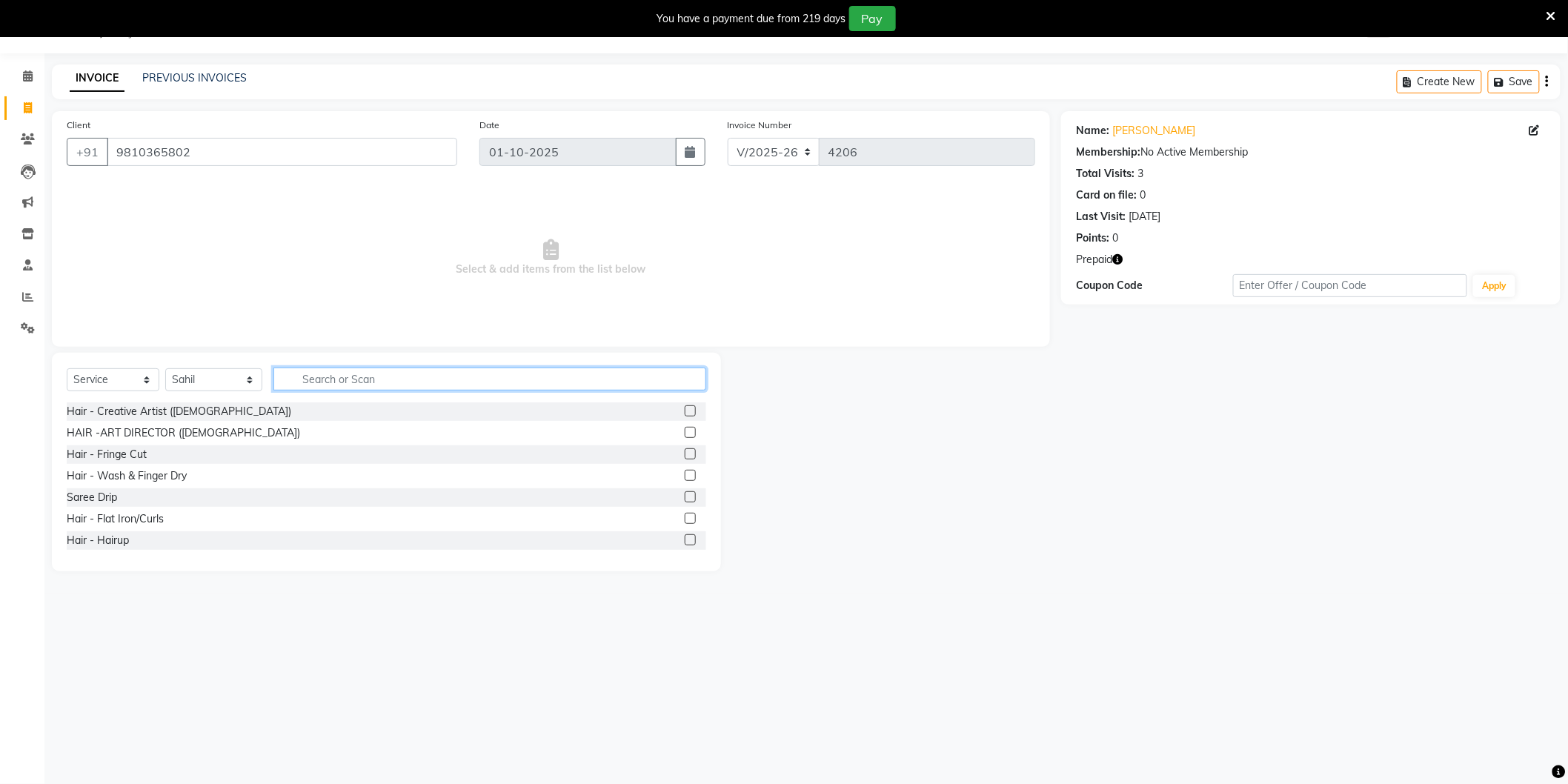
click at [327, 376] on input "text" at bounding box center [490, 379] width 433 height 23
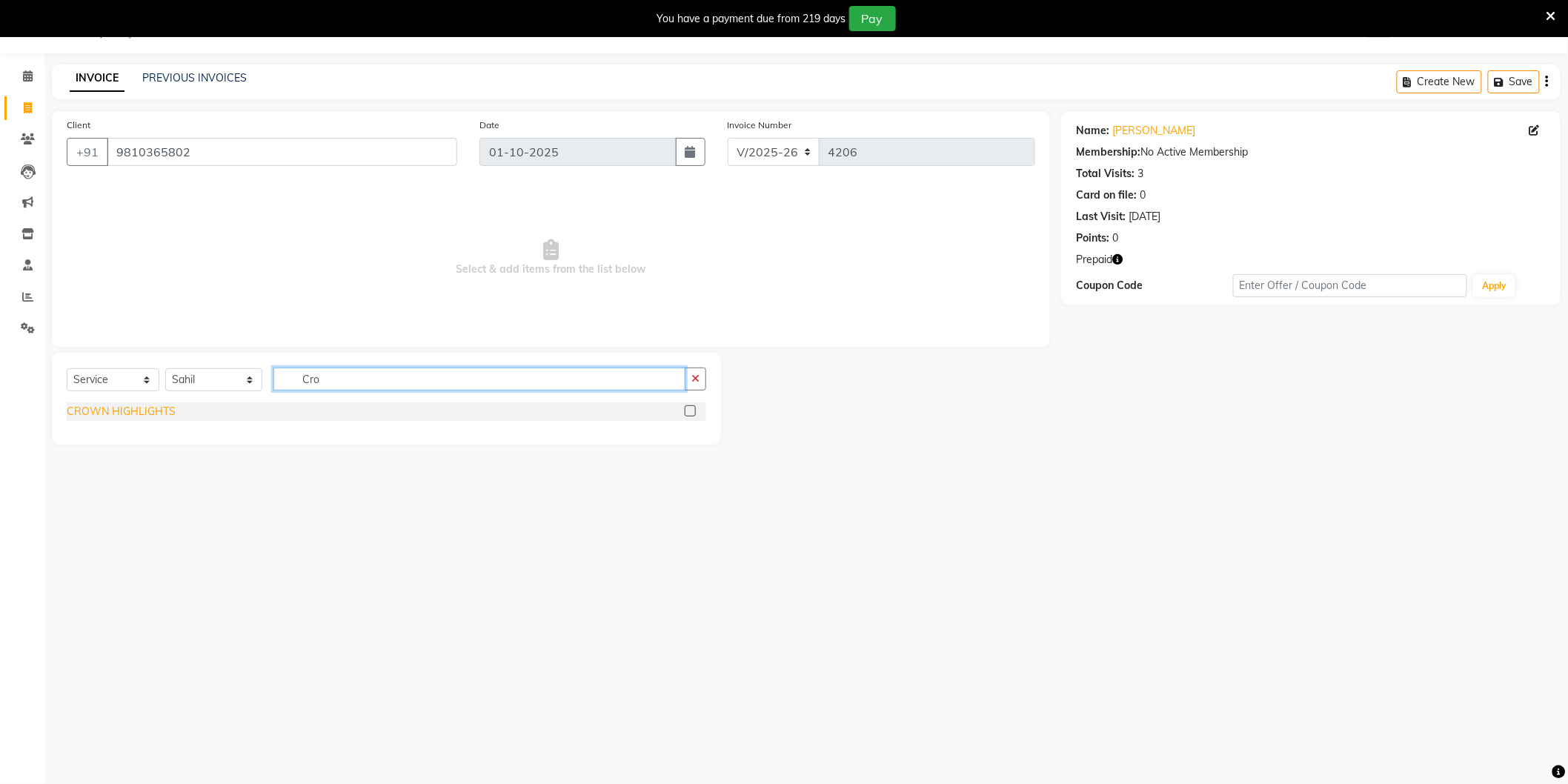
type input "Cro"
click at [158, 405] on div "CROWN HIGHLIGHTS" at bounding box center [121, 412] width 109 height 16
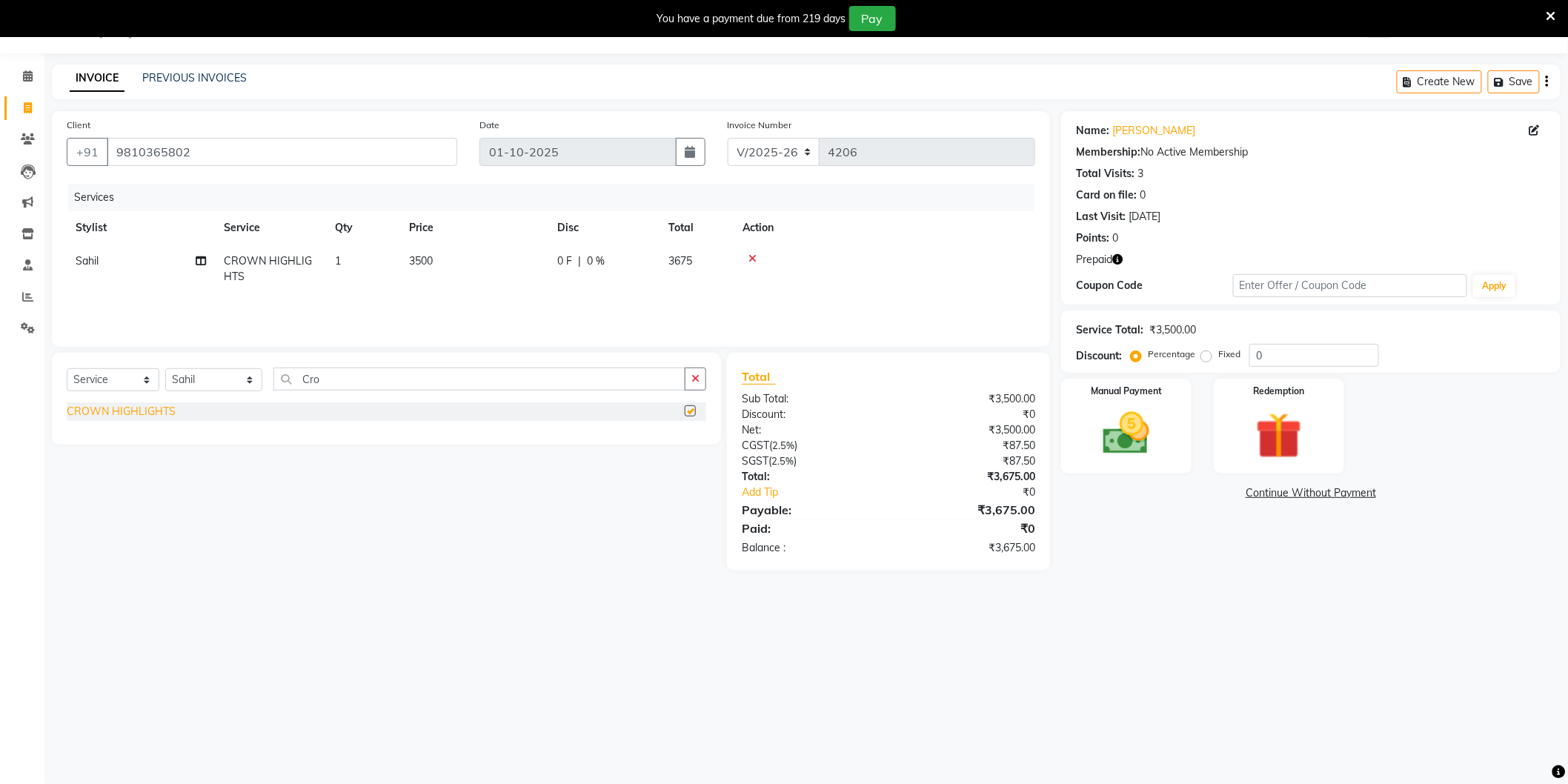
checkbox input "false"
click at [467, 267] on td "3500" at bounding box center [474, 269] width 148 height 49
select select "20483"
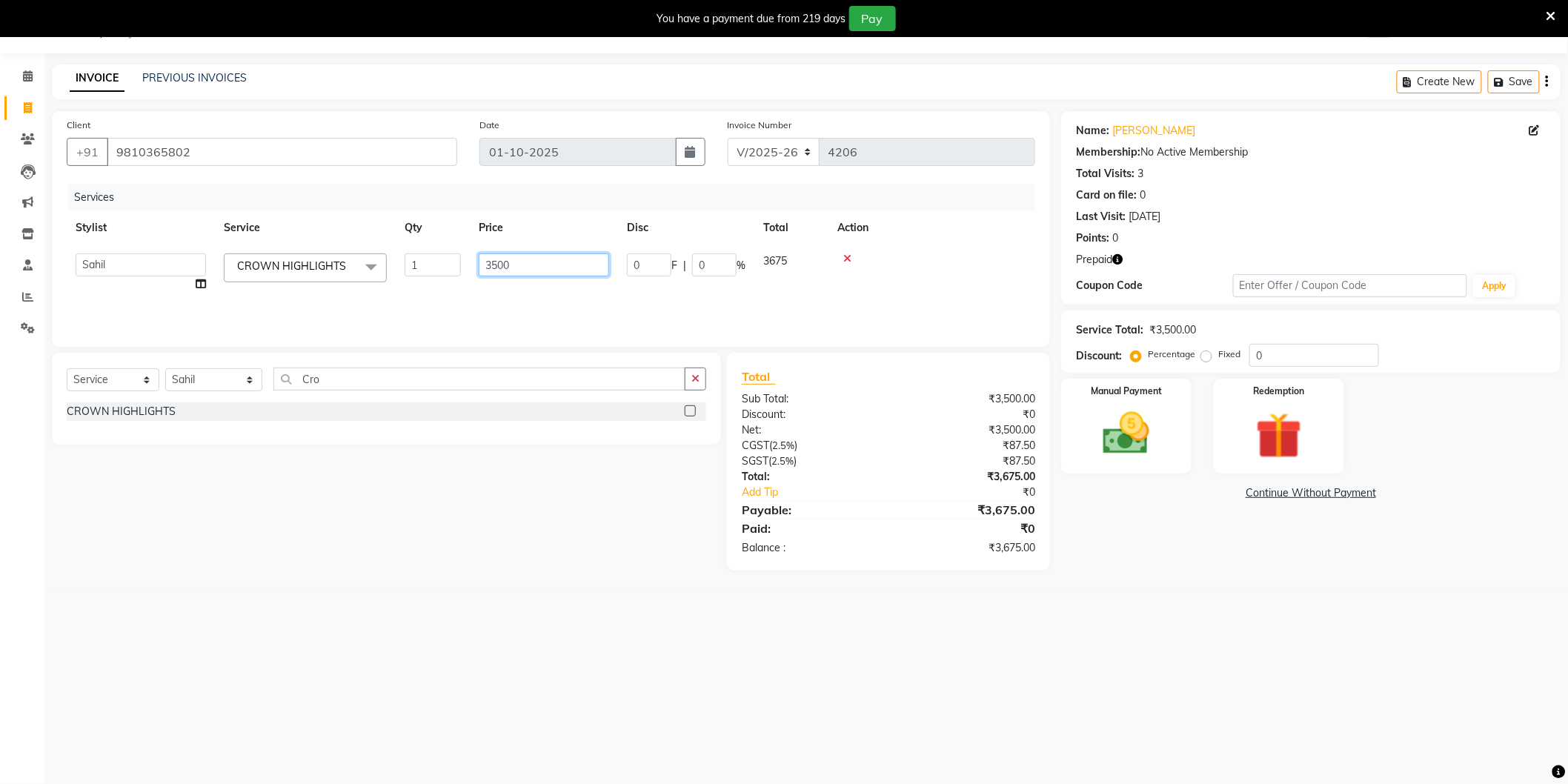
click at [500, 268] on input "3500" at bounding box center [543, 265] width 130 height 23
type input "5000"
click at [1133, 578] on main "INVOICE PREVIOUS INVOICES Create New Save Client +91 9810365802 Date 01-10-2025…" at bounding box center [806, 329] width 1524 height 528
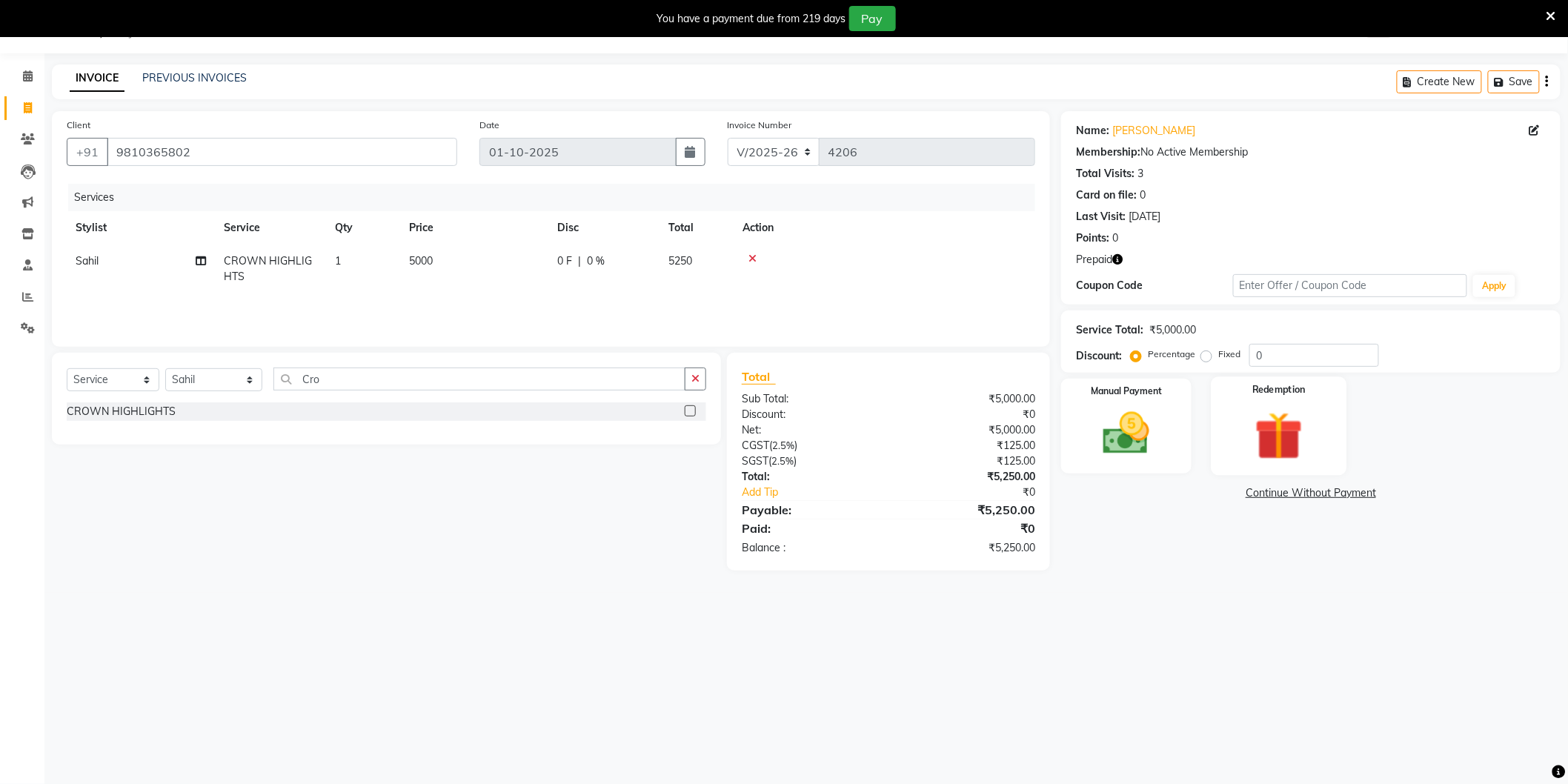
click at [1275, 417] on img at bounding box center [1279, 437] width 79 height 60
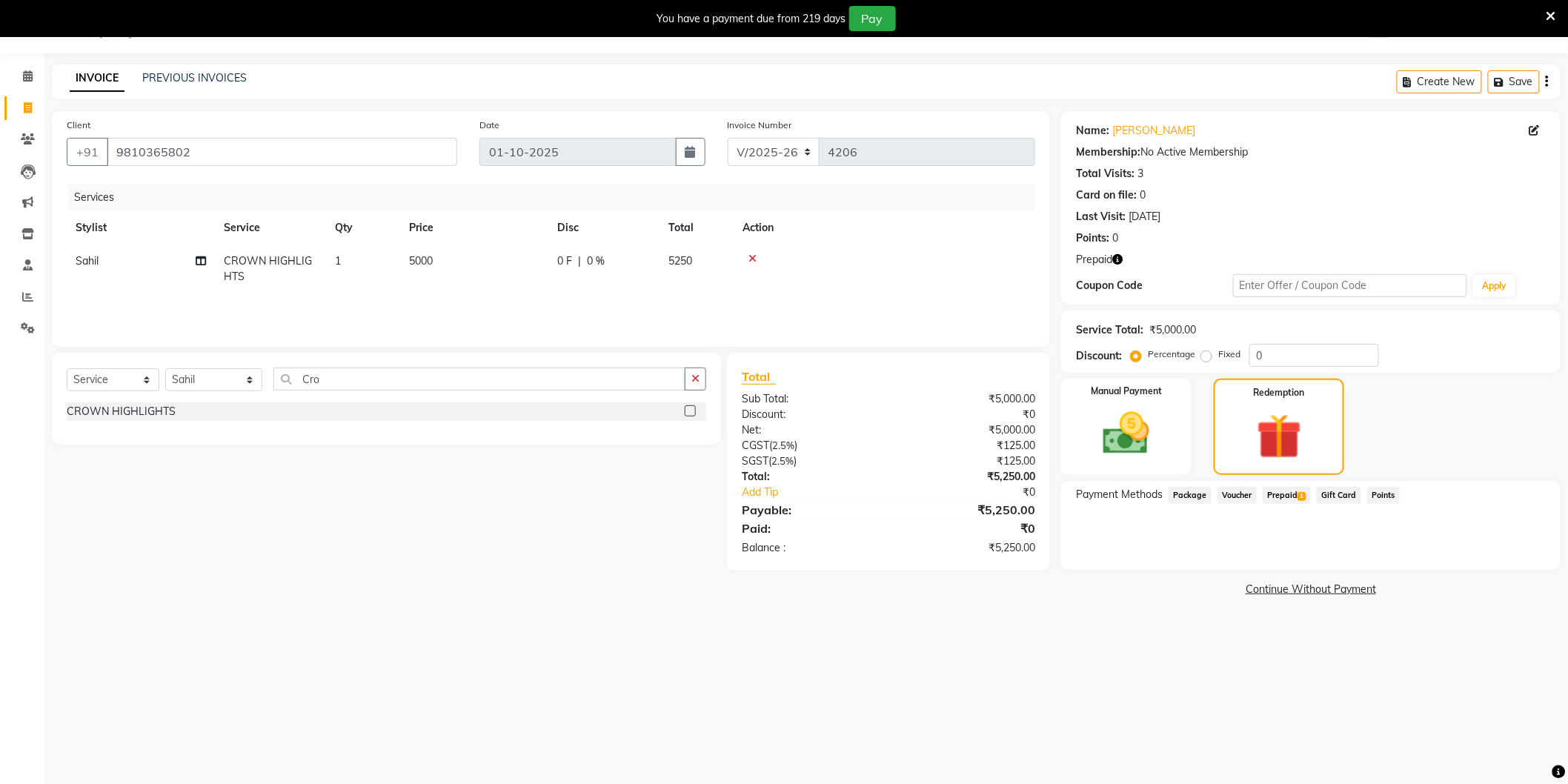
click at [1290, 495] on span "Prepaid 1" at bounding box center [1287, 495] width 48 height 17
click at [1506, 554] on button "Add" at bounding box center [1510, 555] width 54 height 25
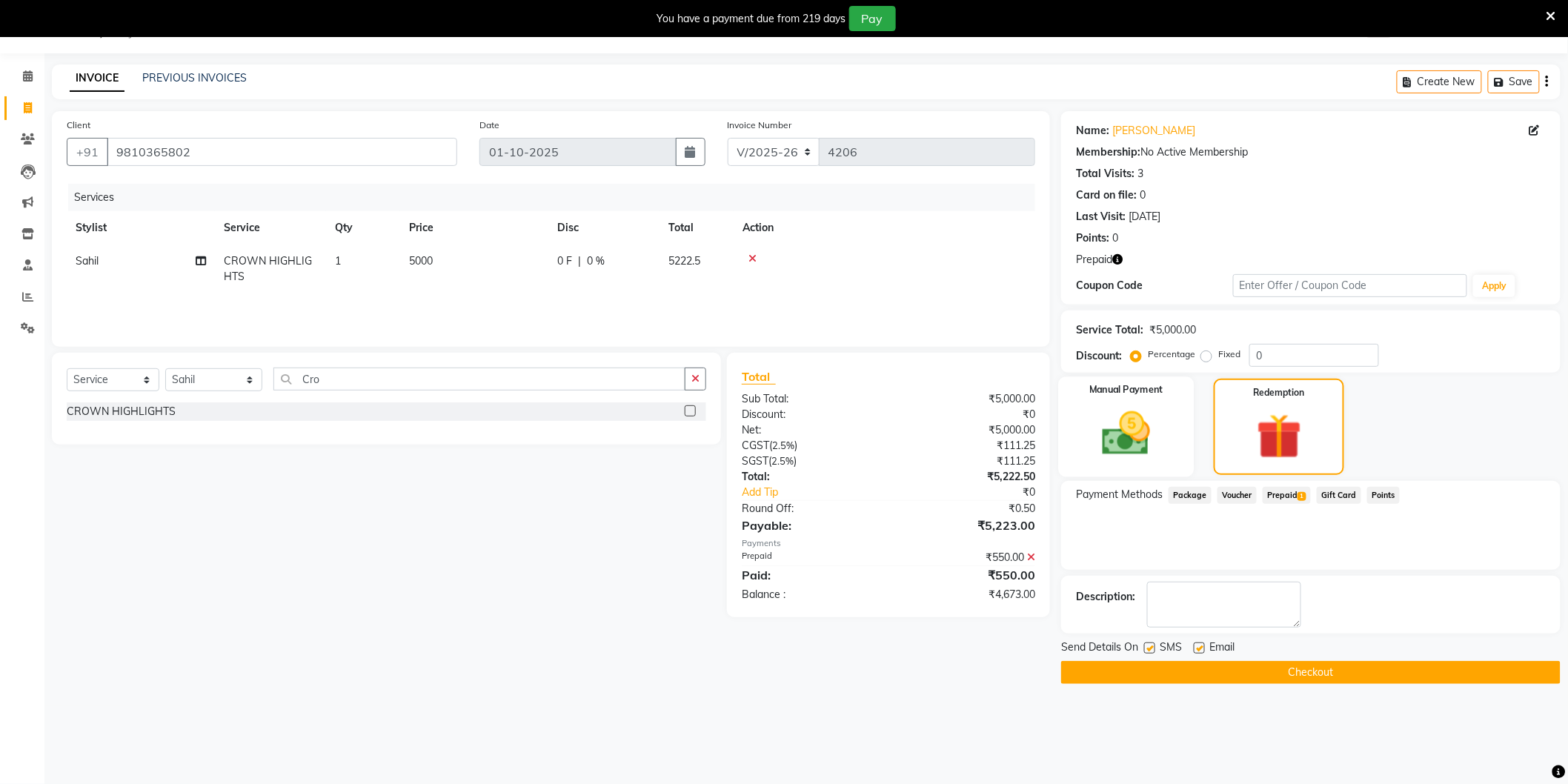
click at [1159, 447] on img at bounding box center [1126, 434] width 79 height 56
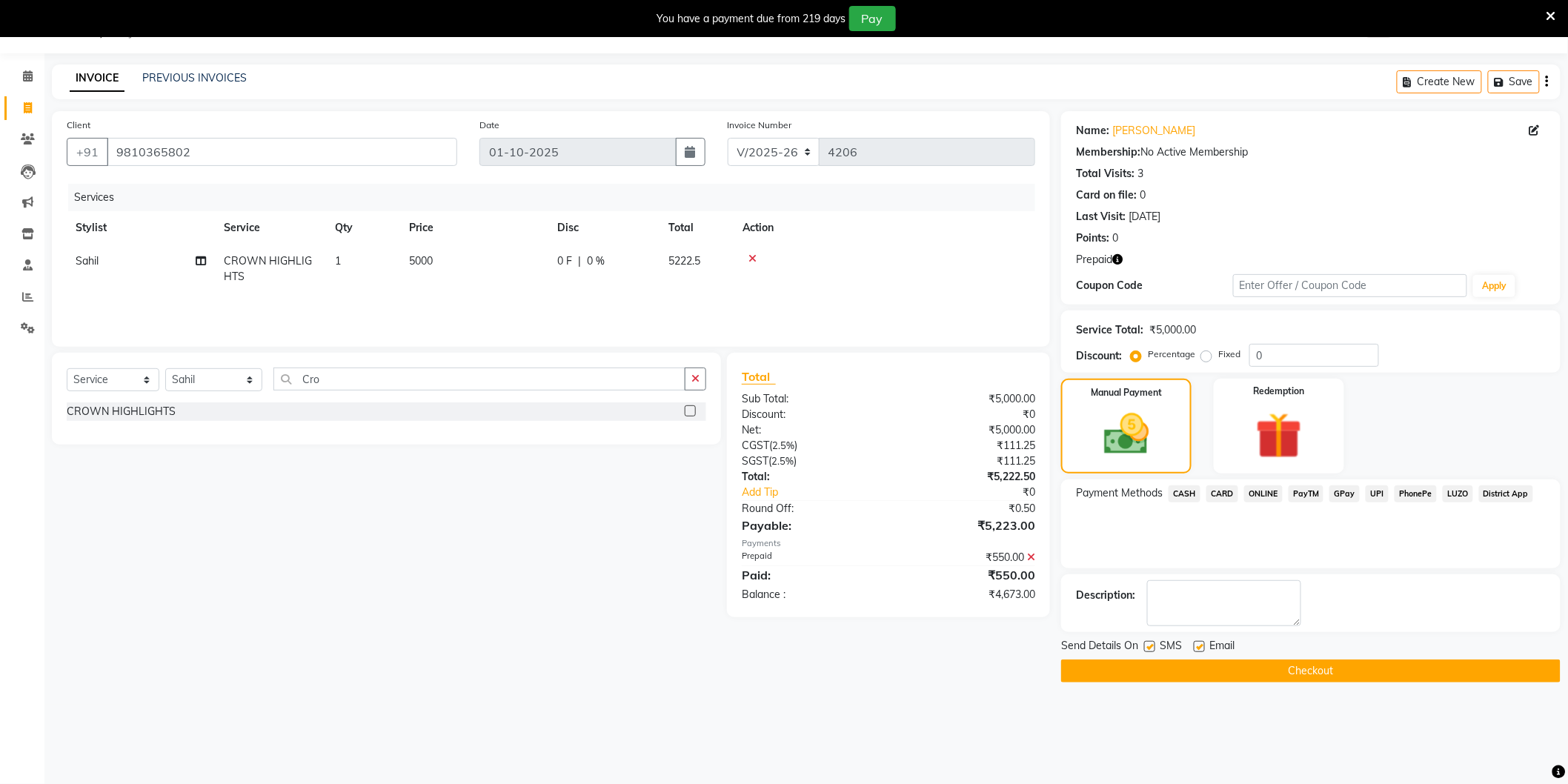
click at [1259, 492] on span "ONLINE" at bounding box center [1263, 494] width 38 height 17
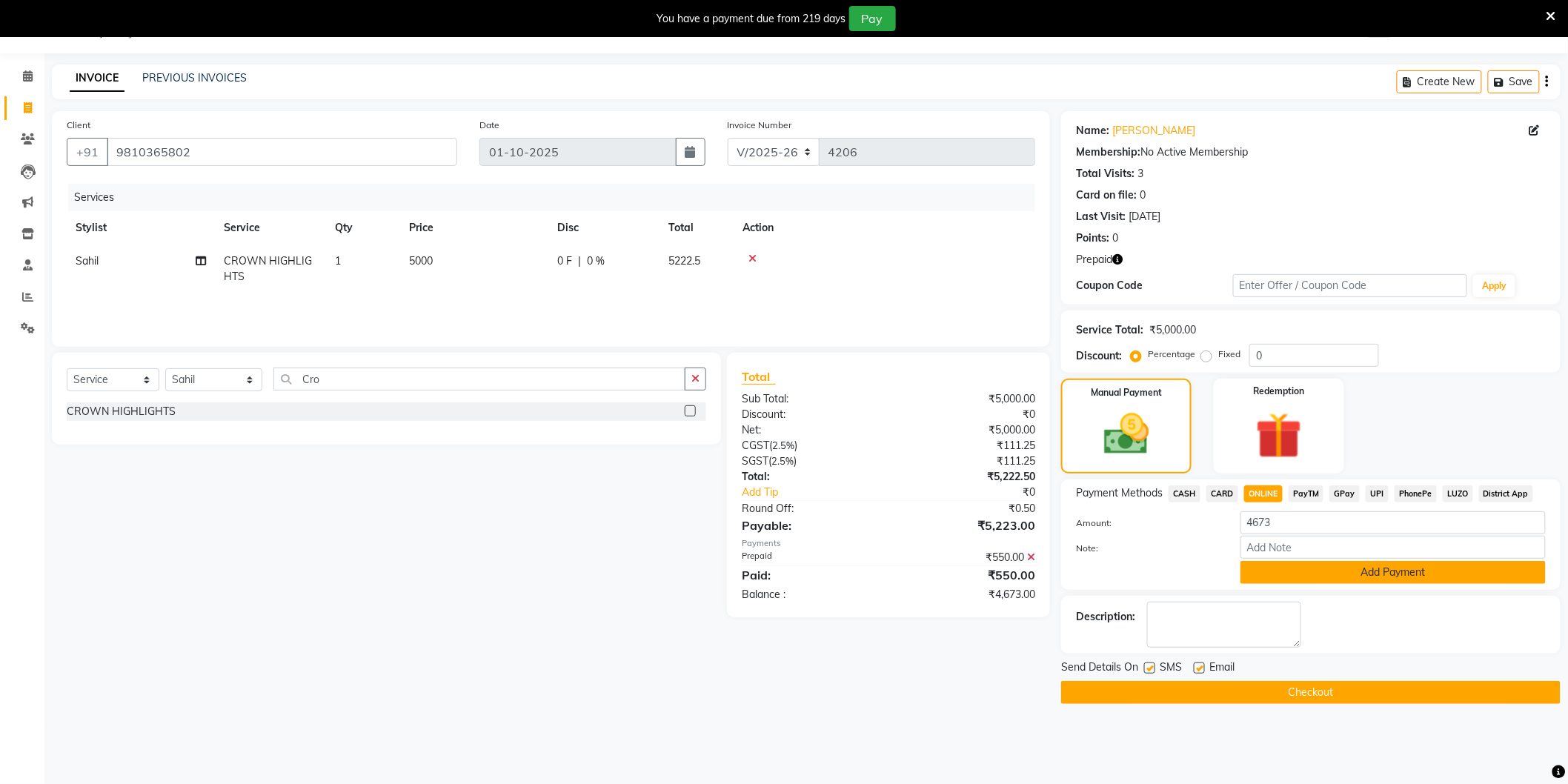
click at [1299, 566] on button "Add Payment" at bounding box center [1393, 573] width 305 height 23
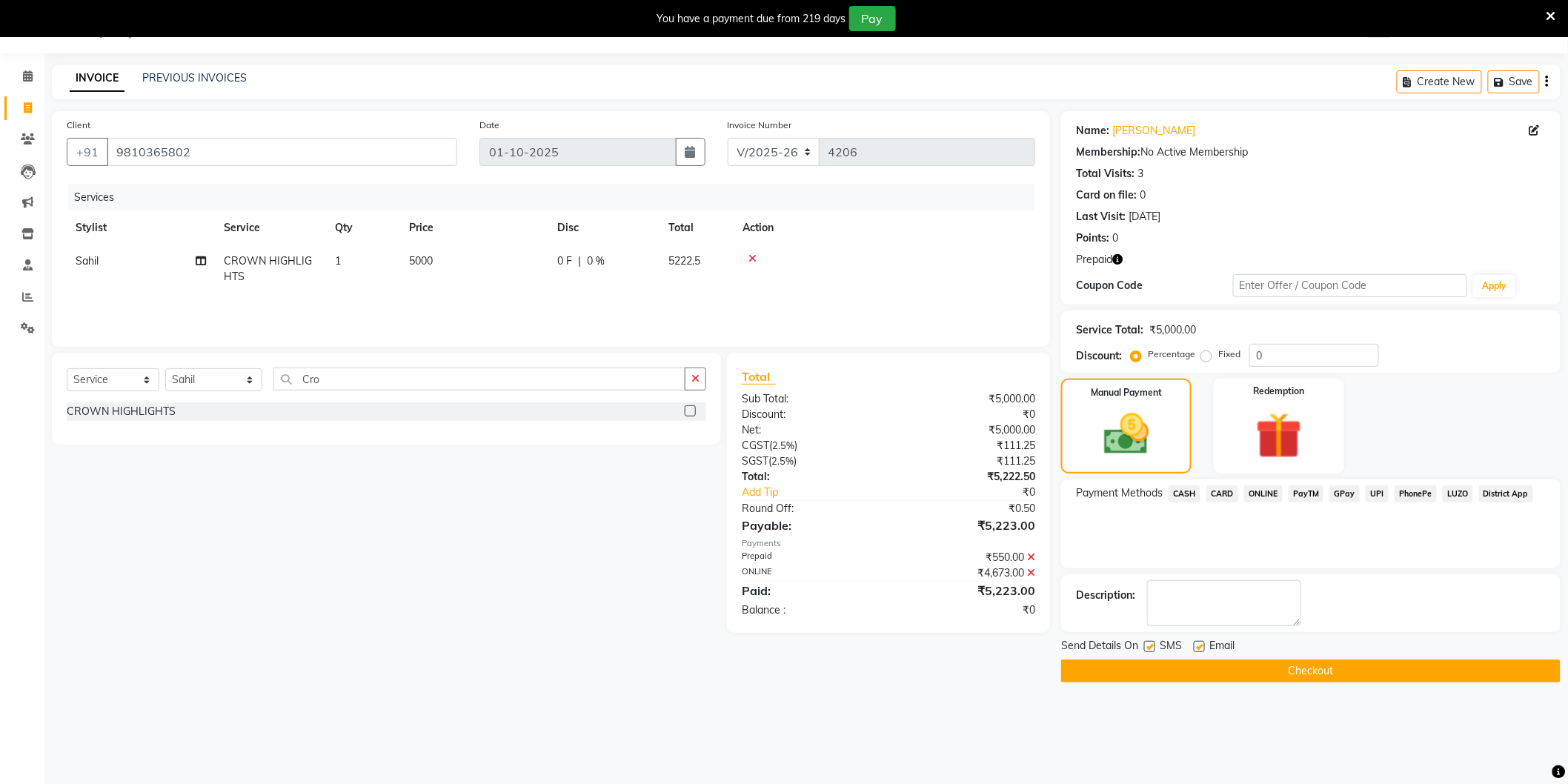
click at [1293, 670] on button "Checkout" at bounding box center [1311, 671] width 500 height 23
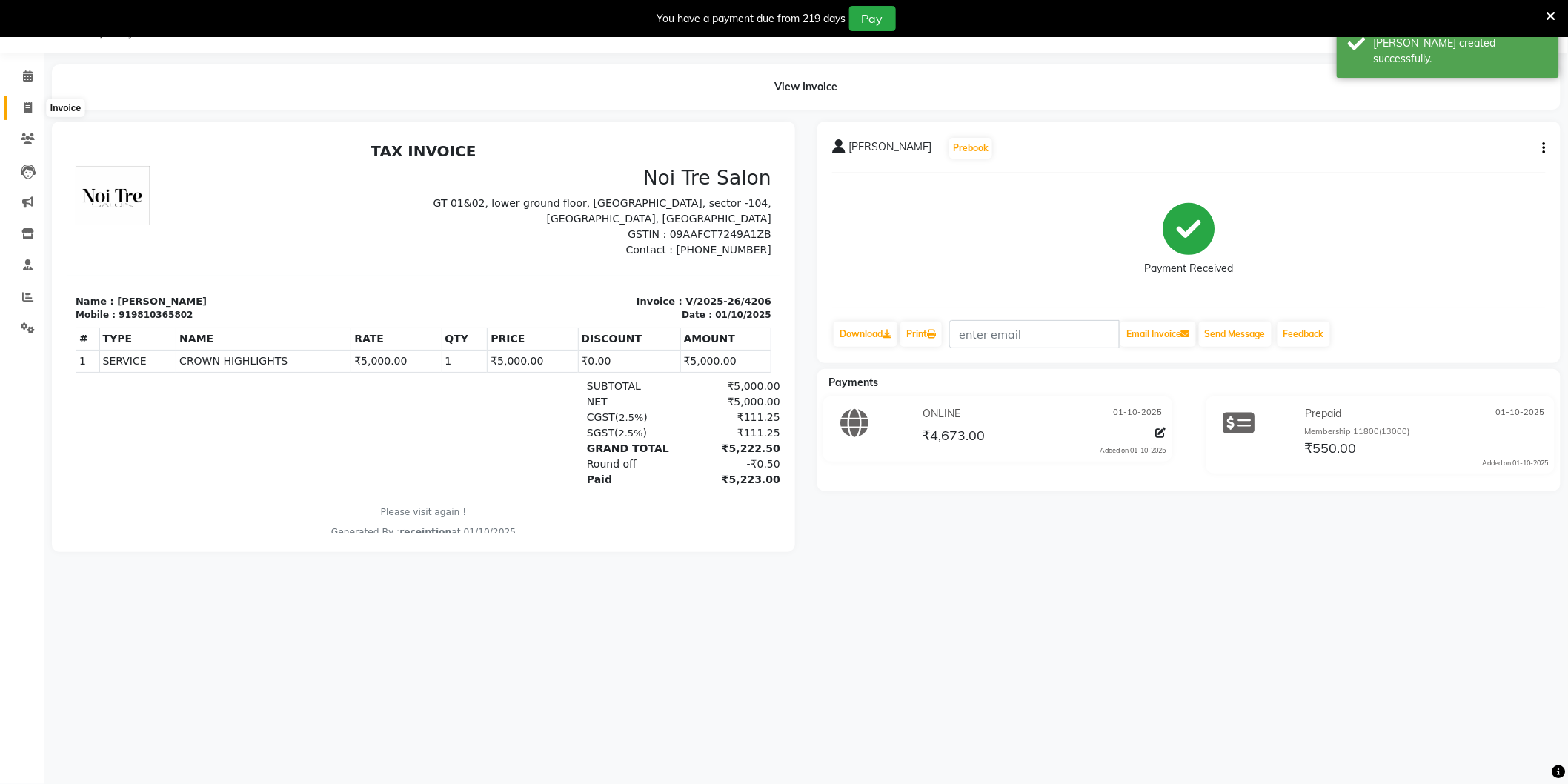
click at [29, 107] on icon at bounding box center [28, 107] width 8 height 12
select select "service"
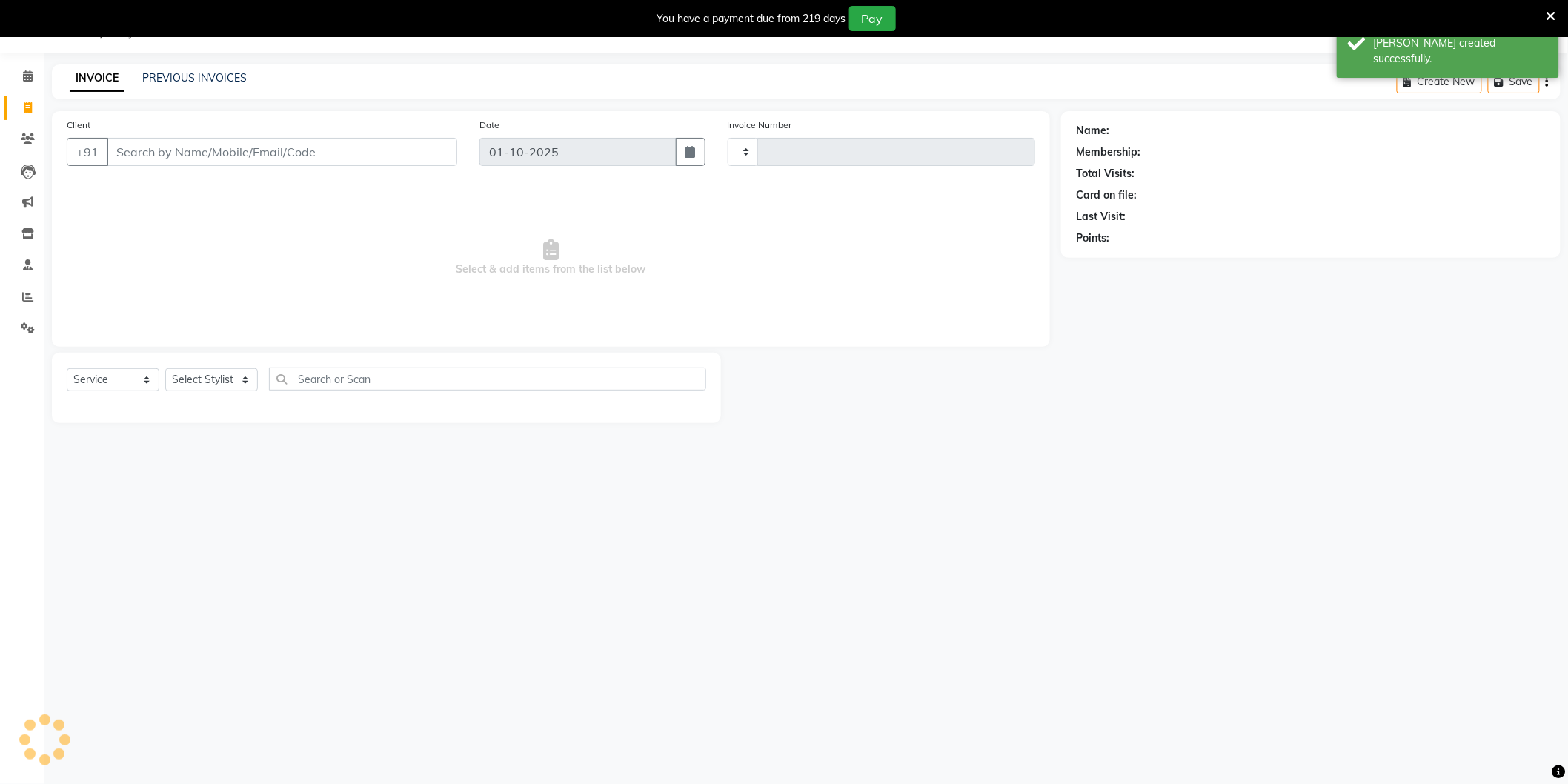
type input "4207"
select select "4009"
click at [173, 70] on div "PREVIOUS INVOICES" at bounding box center [194, 78] width 105 height 16
click at [174, 77] on link "PREVIOUS INVOICES" at bounding box center [194, 77] width 105 height 13
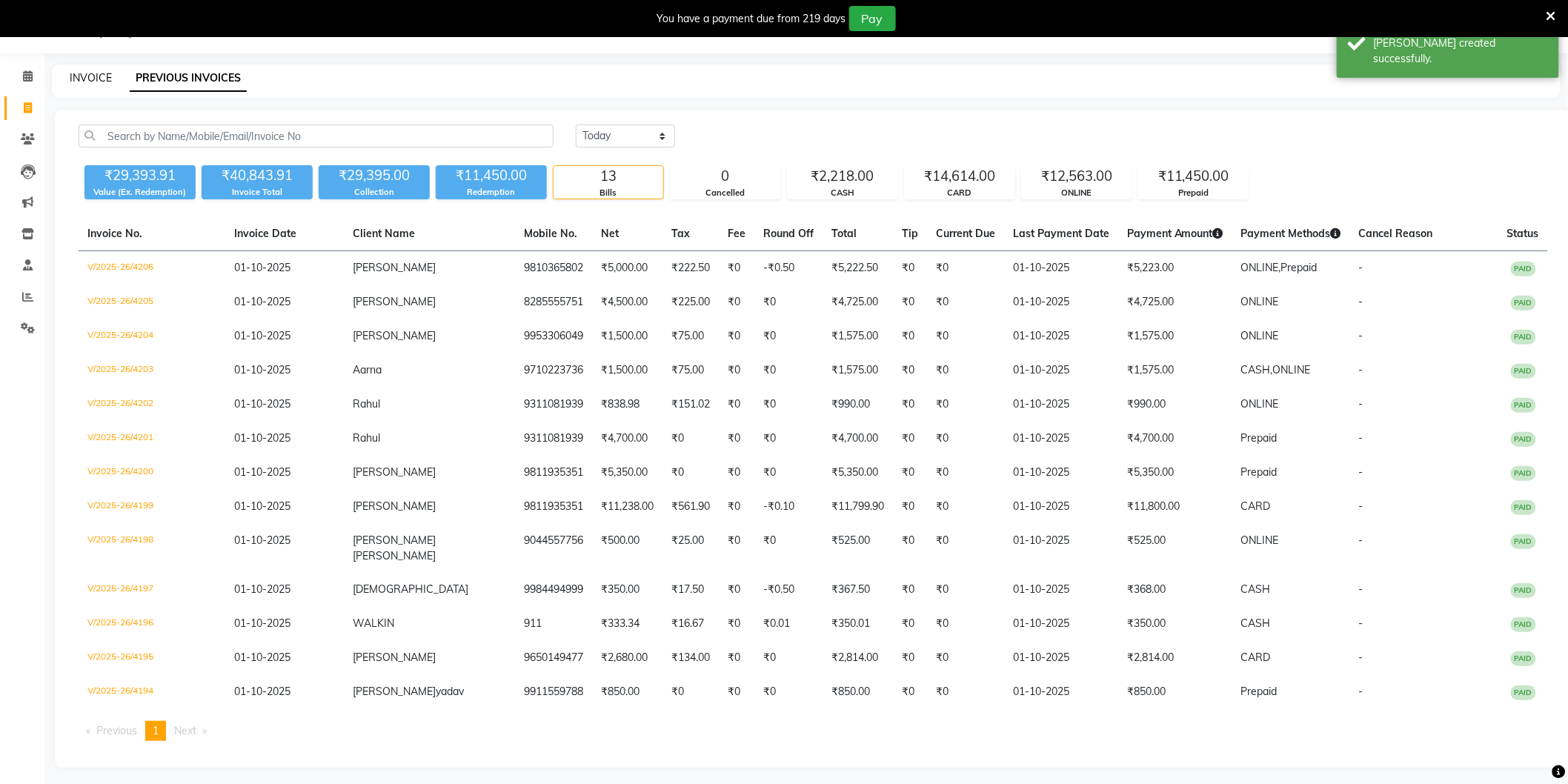
click at [99, 76] on link "INVOICE" at bounding box center [91, 77] width 43 height 13
select select "4009"
select select "service"
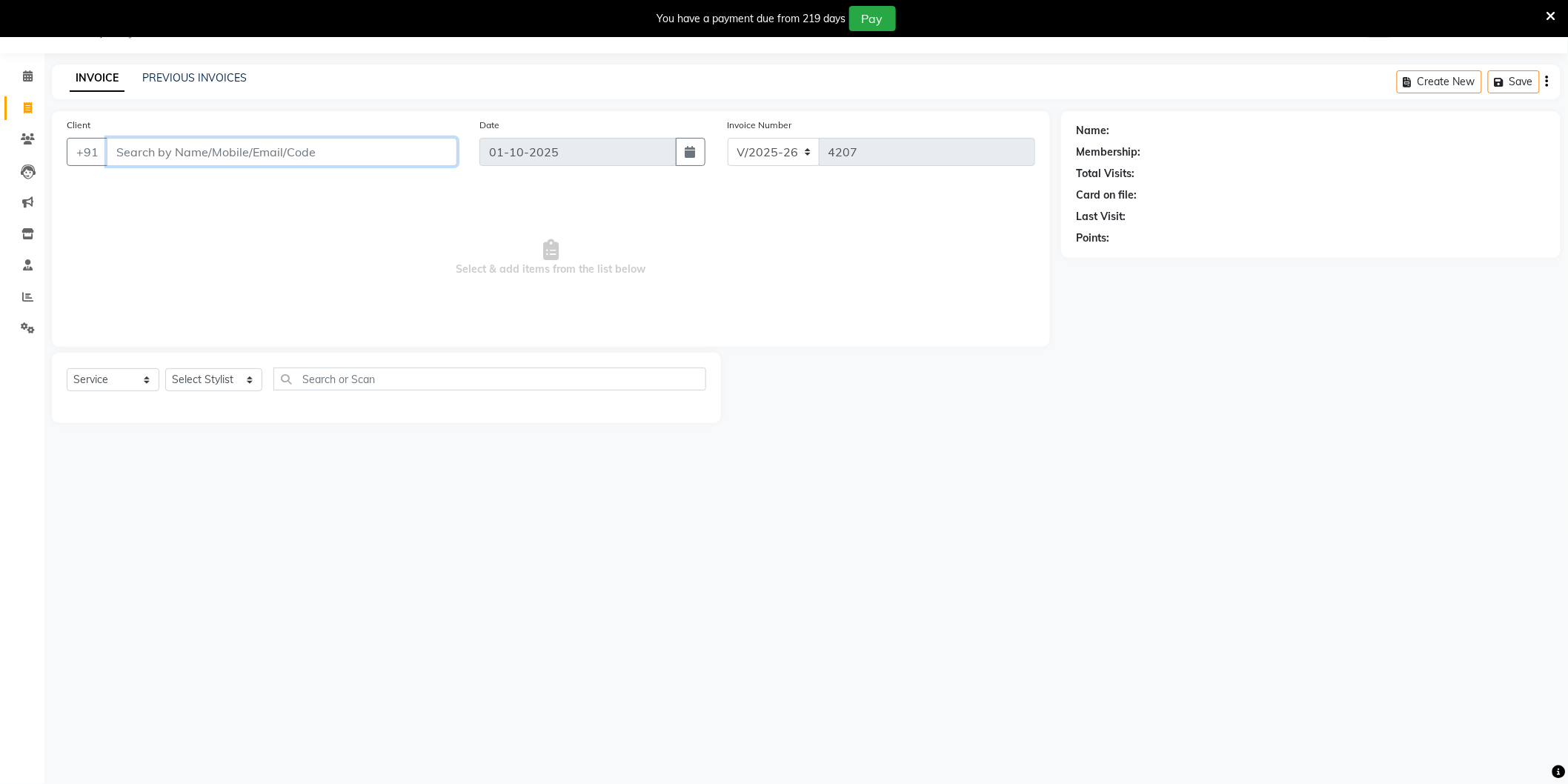
click at [398, 150] on input "Client" at bounding box center [281, 152] width 351 height 28
click at [259, 193] on span "89204579" at bounding box center [256, 186] width 59 height 15
type input "8920457945"
click at [226, 379] on select "Select Stylist [PERSON_NAME] [PERSON_NAME] [PERSON_NAME] [PERSON_NAME] [PERSON_…" at bounding box center [213, 380] width 97 height 23
select select "58995"
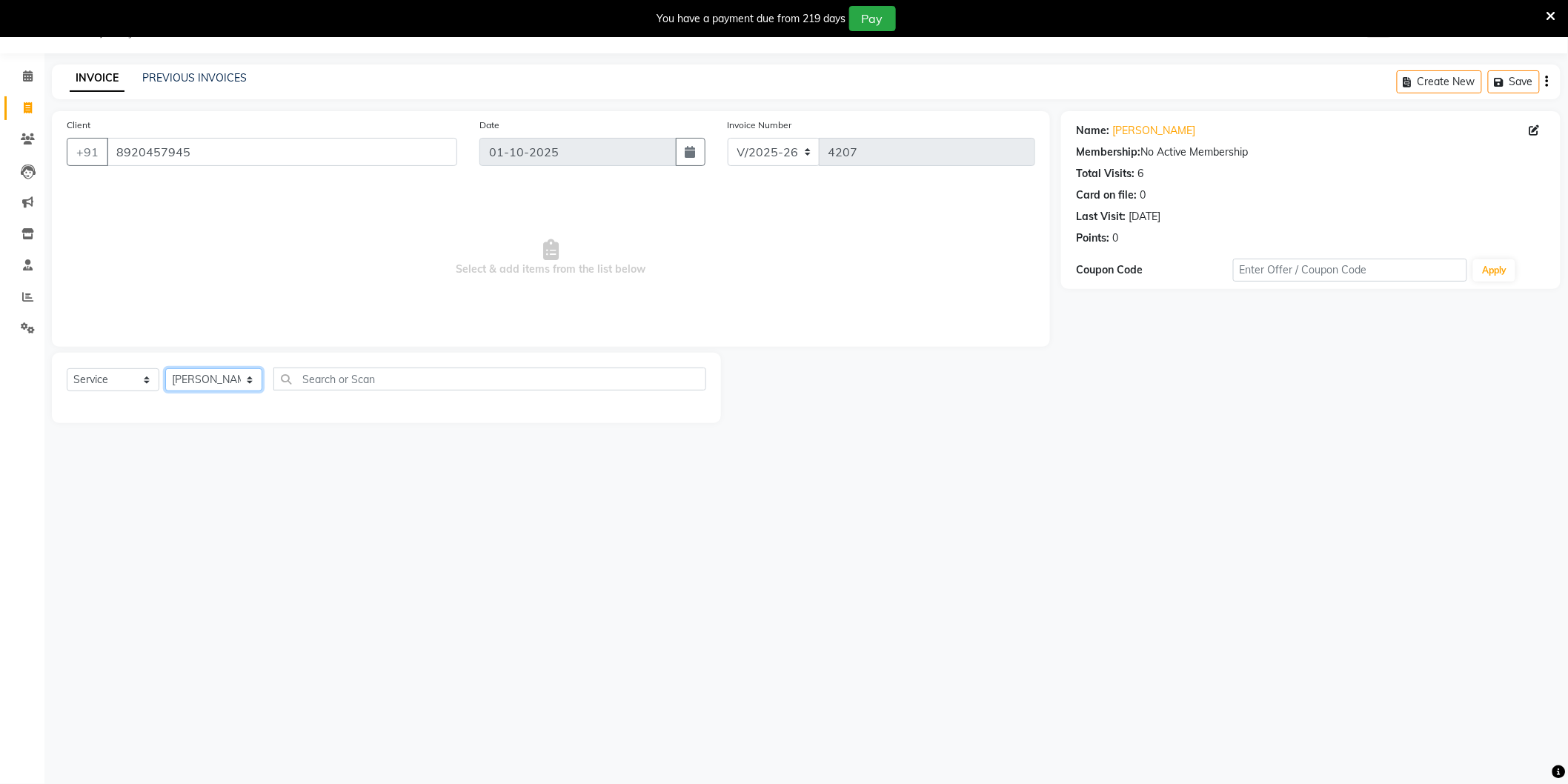
click at [165, 369] on select "Select Stylist [PERSON_NAME] [PERSON_NAME] [PERSON_NAME] [PERSON_NAME] [PERSON_…" at bounding box center [213, 380] width 97 height 23
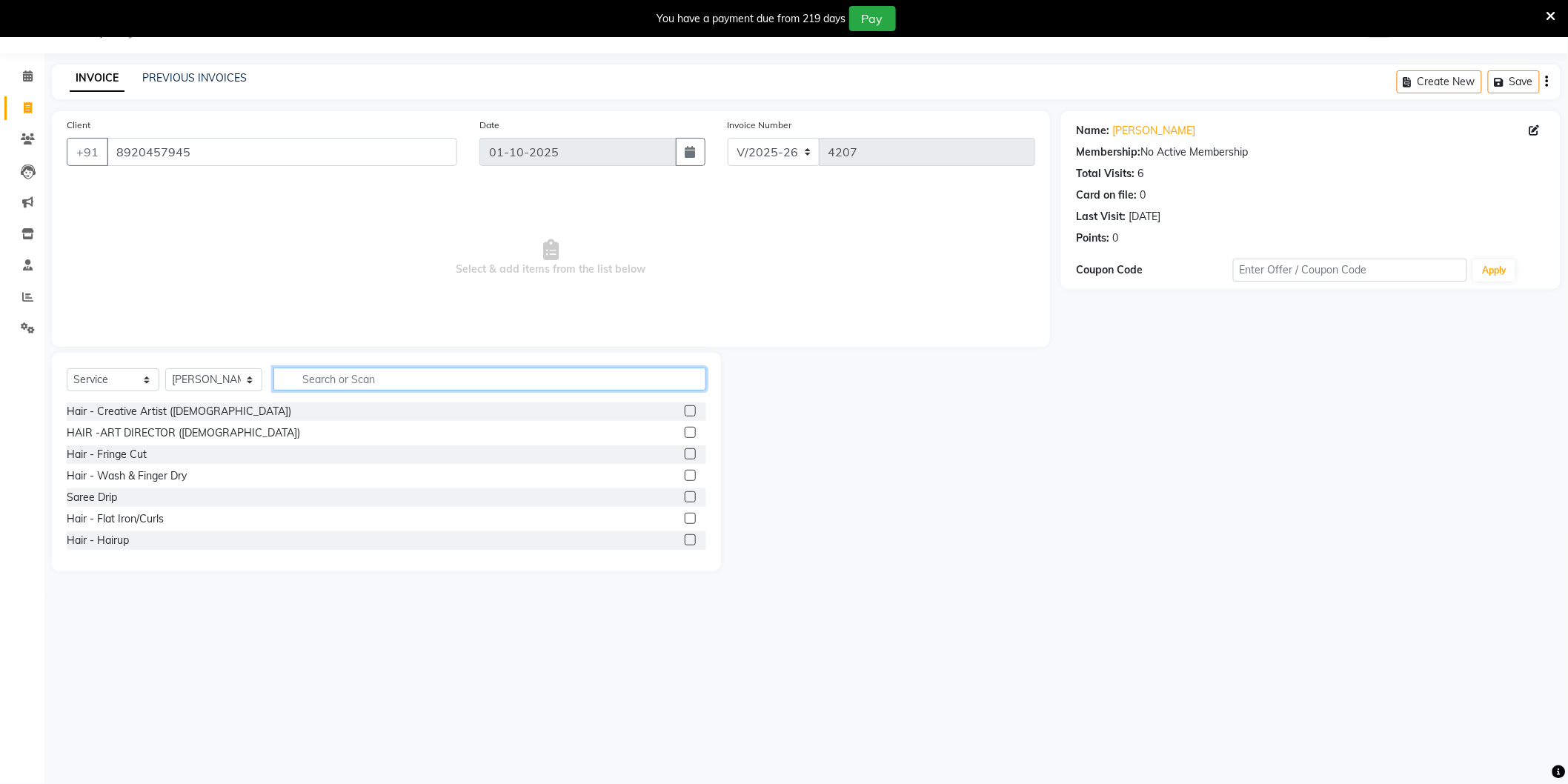
click at [379, 383] on input "text" at bounding box center [490, 379] width 433 height 23
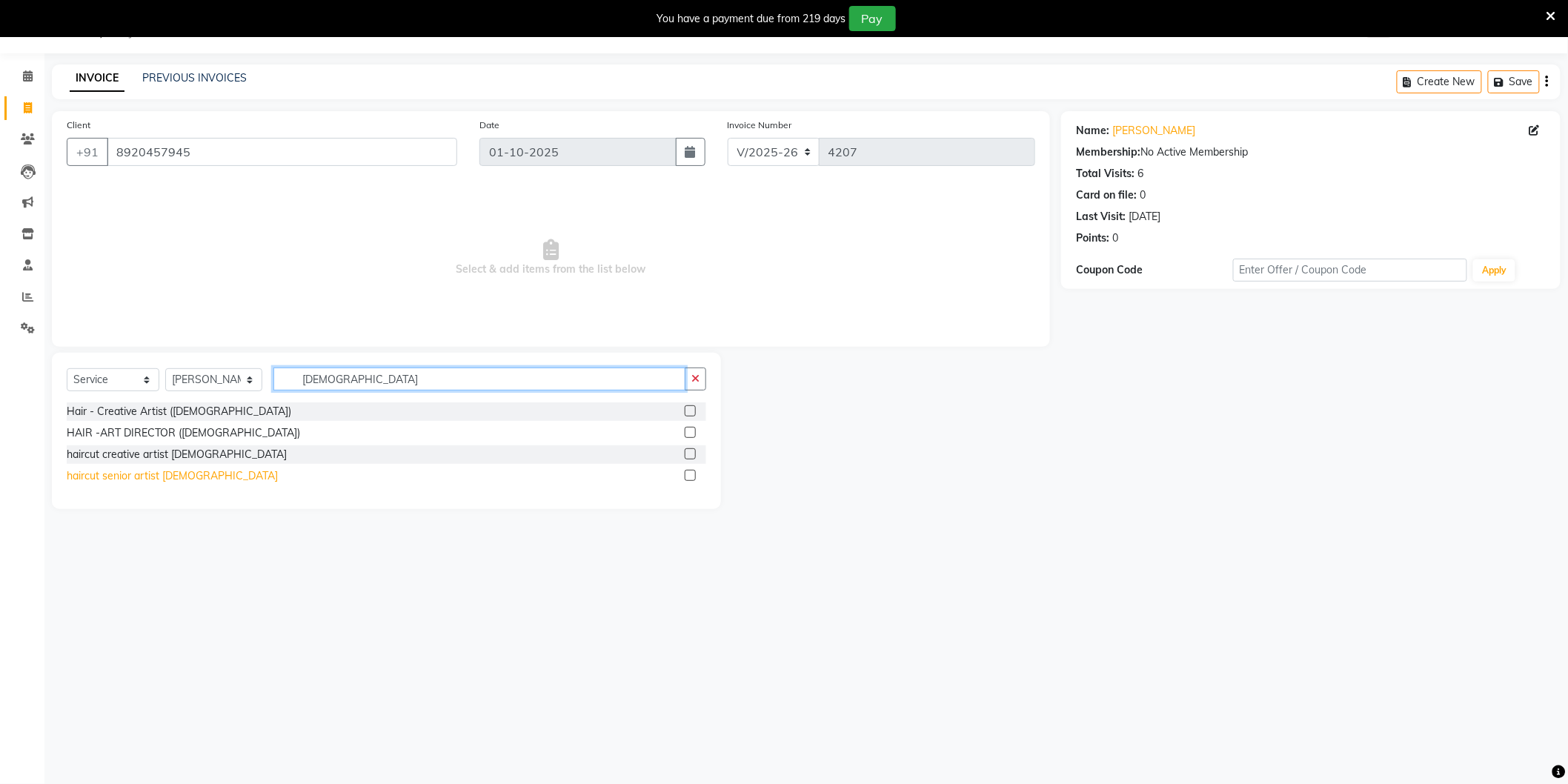
type input "Male"
click at [160, 480] on div "haircut senior artist [DEMOGRAPHIC_DATA]" at bounding box center [172, 477] width 211 height 16
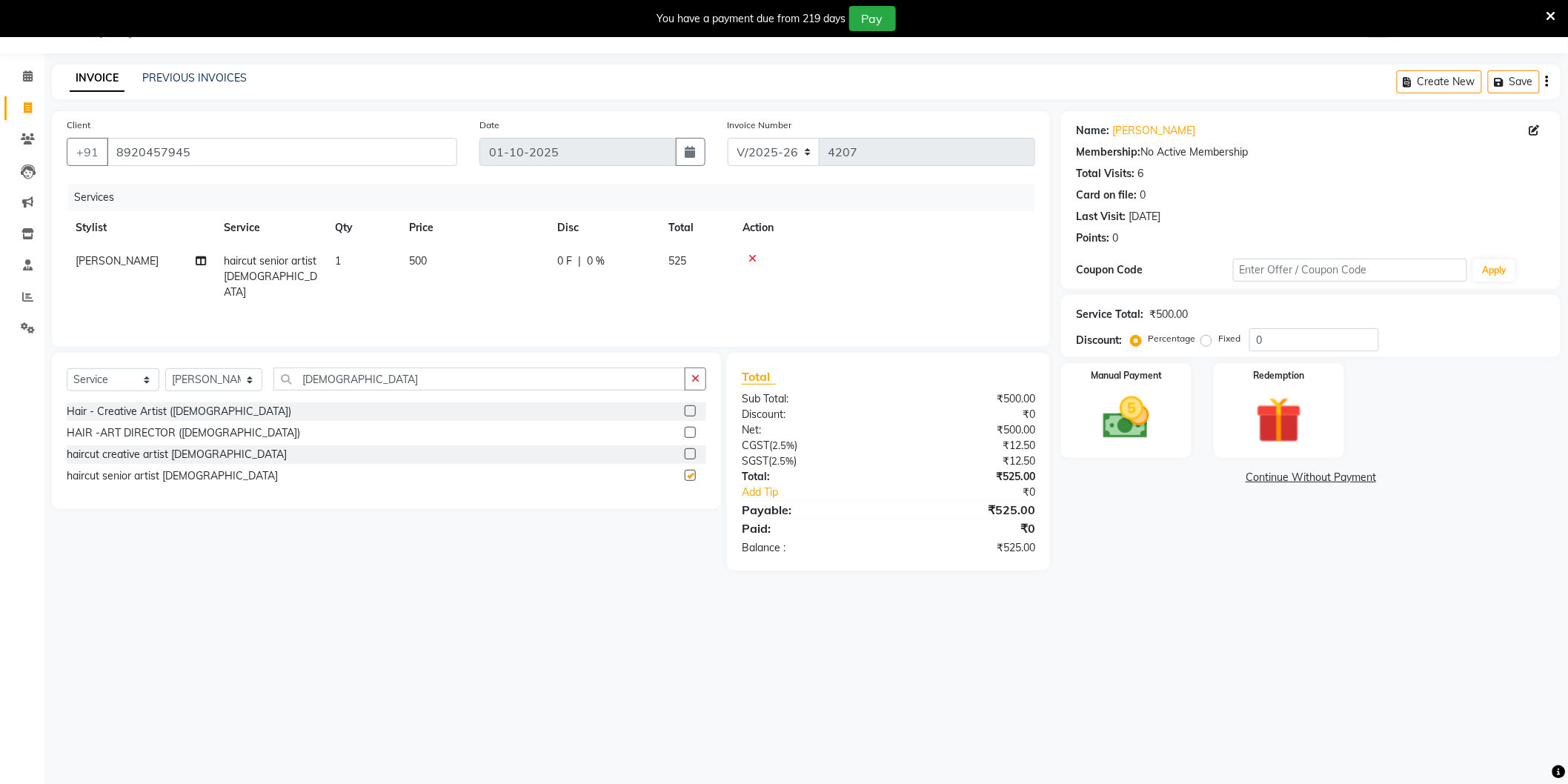
checkbox input "false"
click at [382, 394] on div "Select Service Product Membership Package Voucher Prepaid Gift Card Select Styl…" at bounding box center [386, 384] width 640 height 35
click at [387, 386] on input "Male" at bounding box center [479, 379] width 412 height 23
click at [387, 384] on input "Male" at bounding box center [479, 379] width 412 height 23
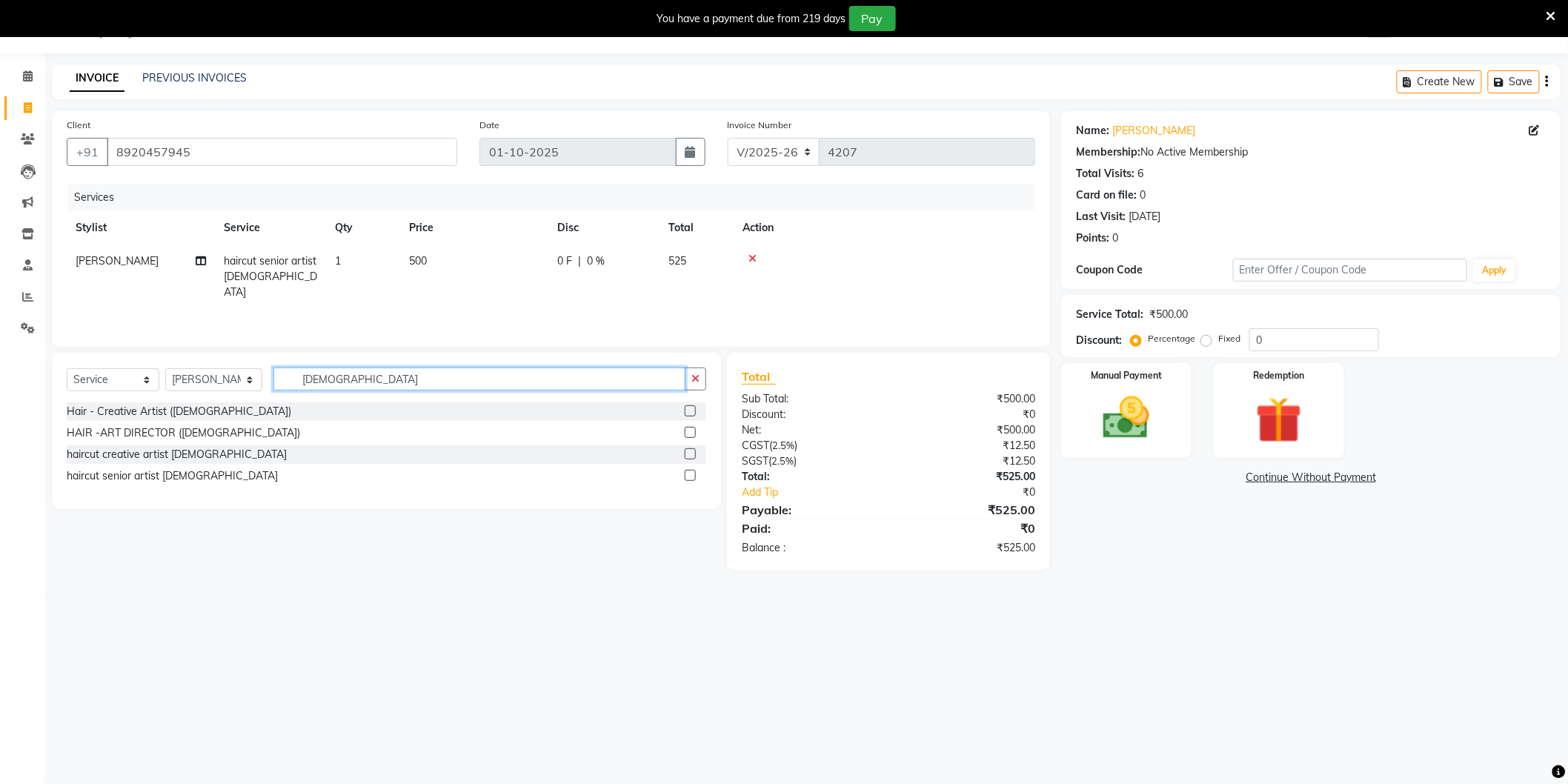
click at [387, 384] on input "Male" at bounding box center [479, 379] width 412 height 23
type input "Bear"
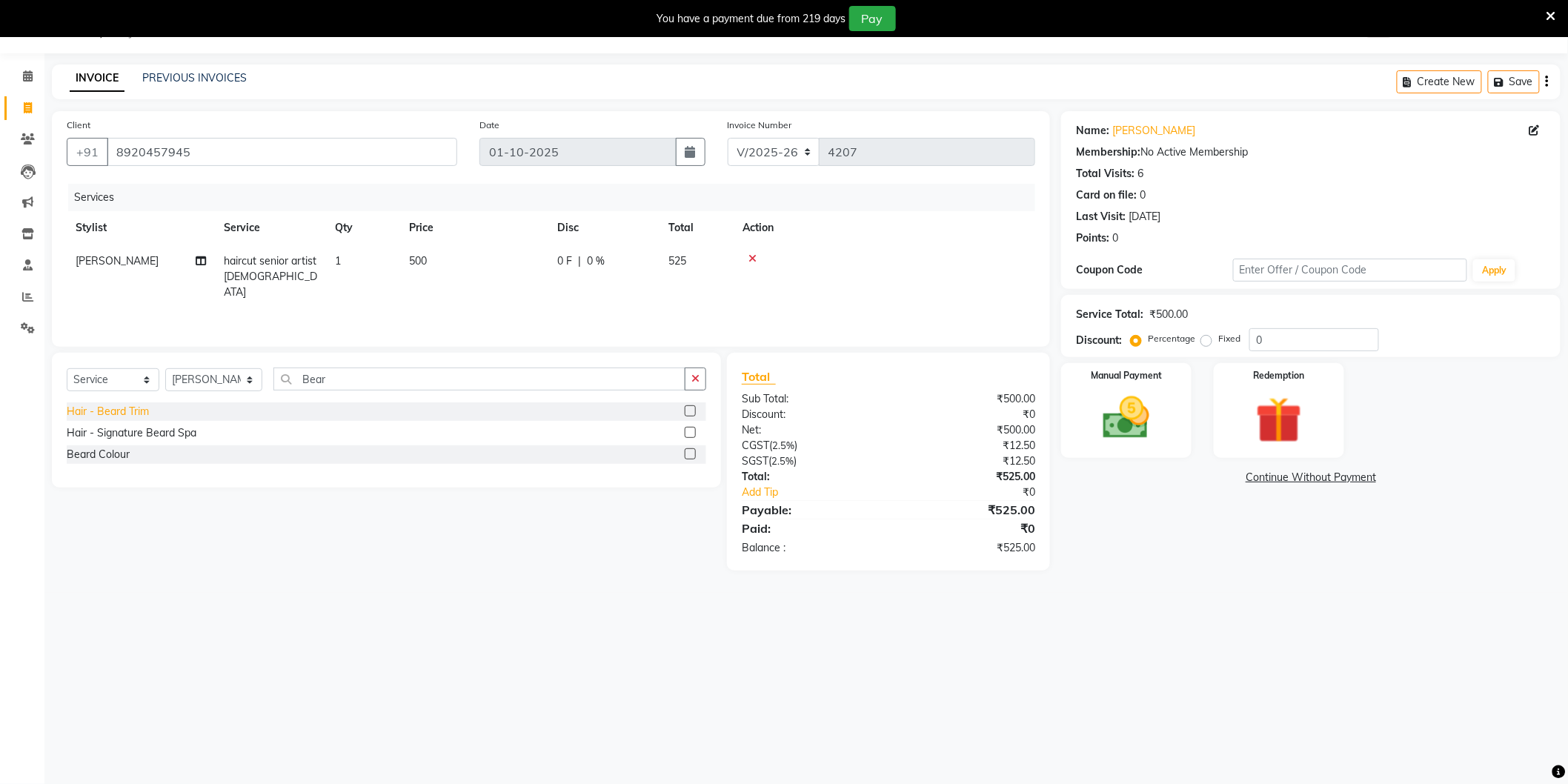
click at [115, 411] on div "Hair - Beard Trim" at bounding box center [107, 412] width 83 height 16
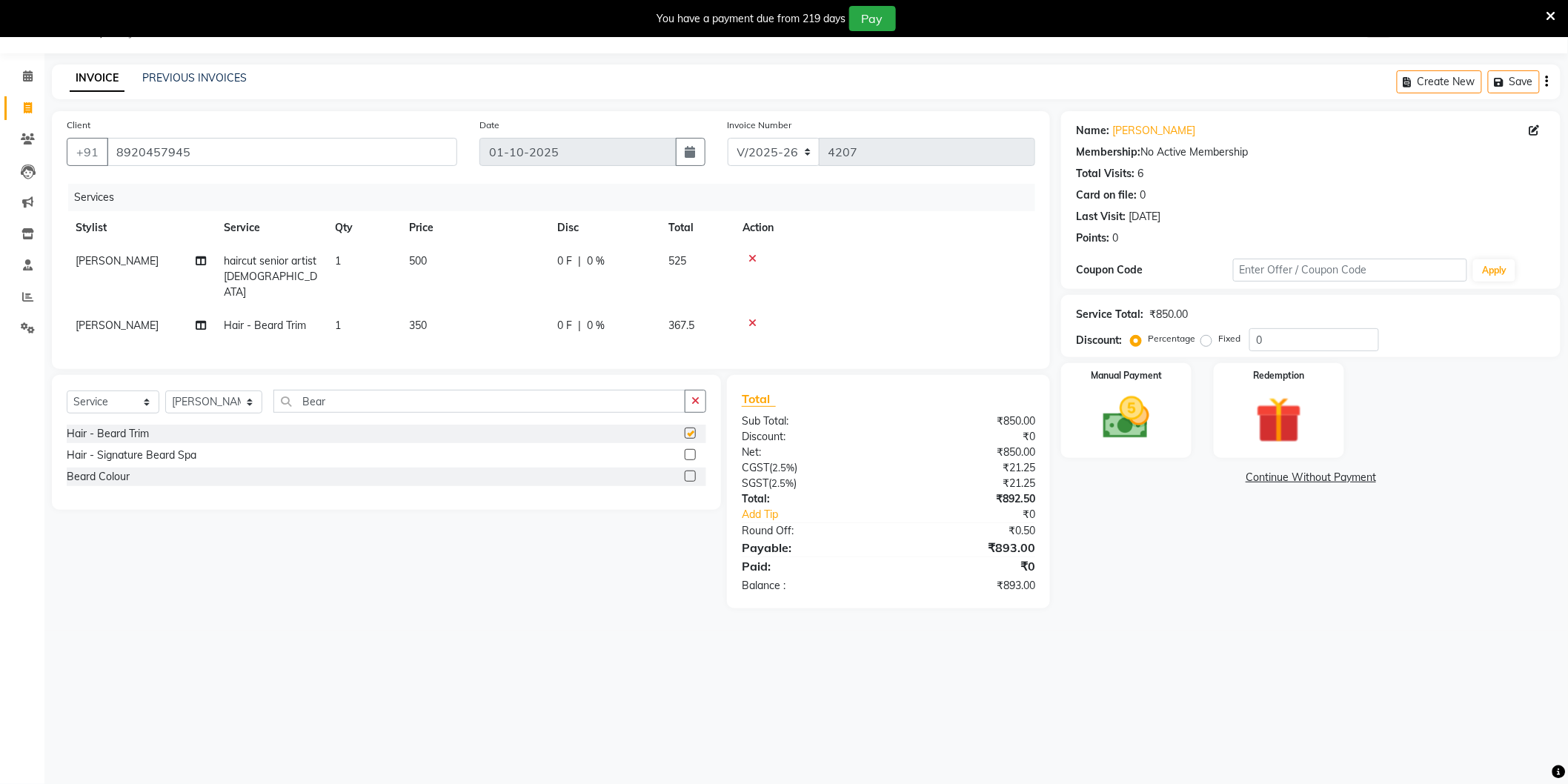
checkbox input "false"
click at [351, 402] on input "Bear" at bounding box center [479, 401] width 412 height 23
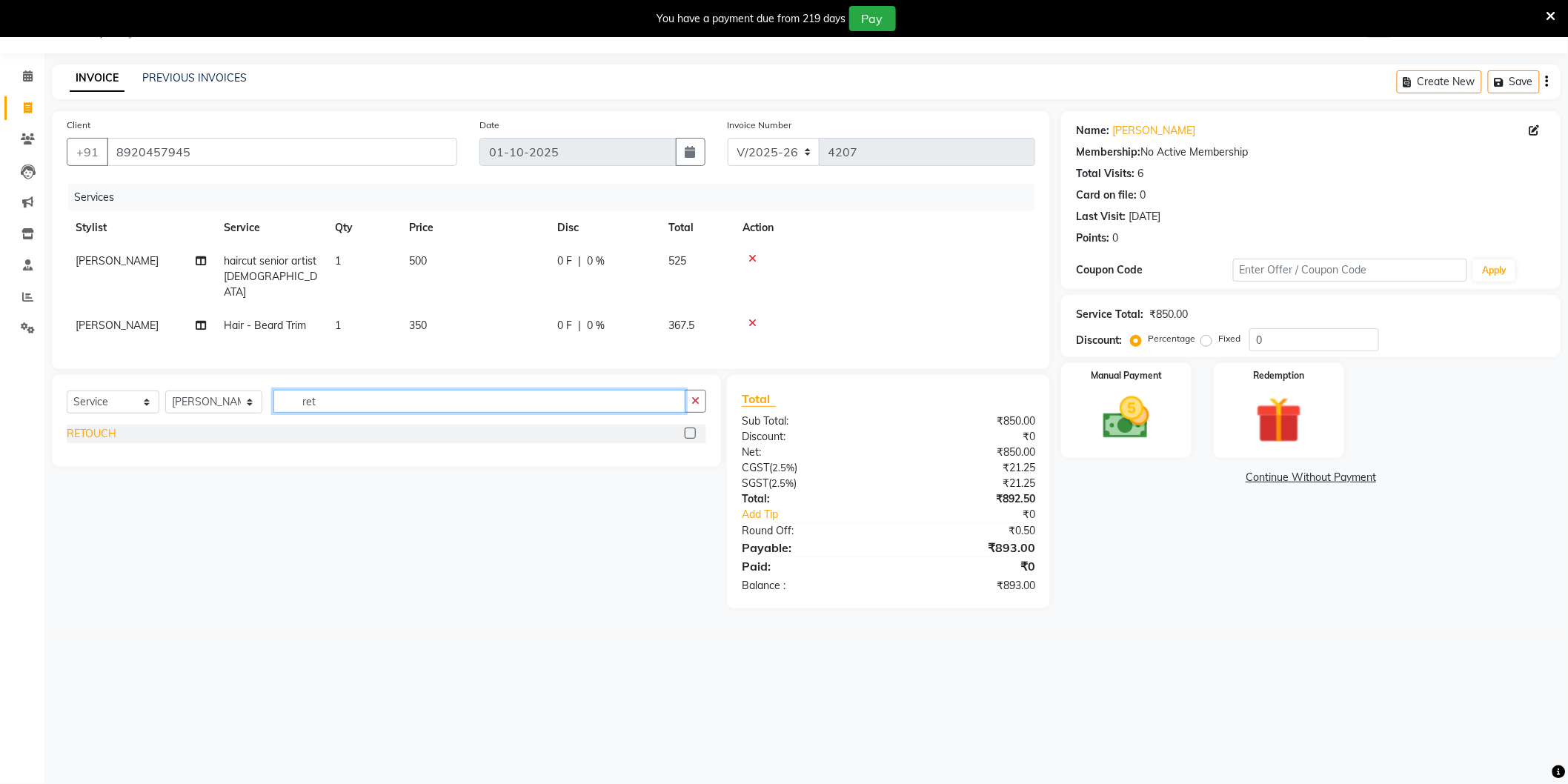
type input "ret"
click at [99, 433] on div "RETOUCH" at bounding box center [91, 434] width 50 height 16
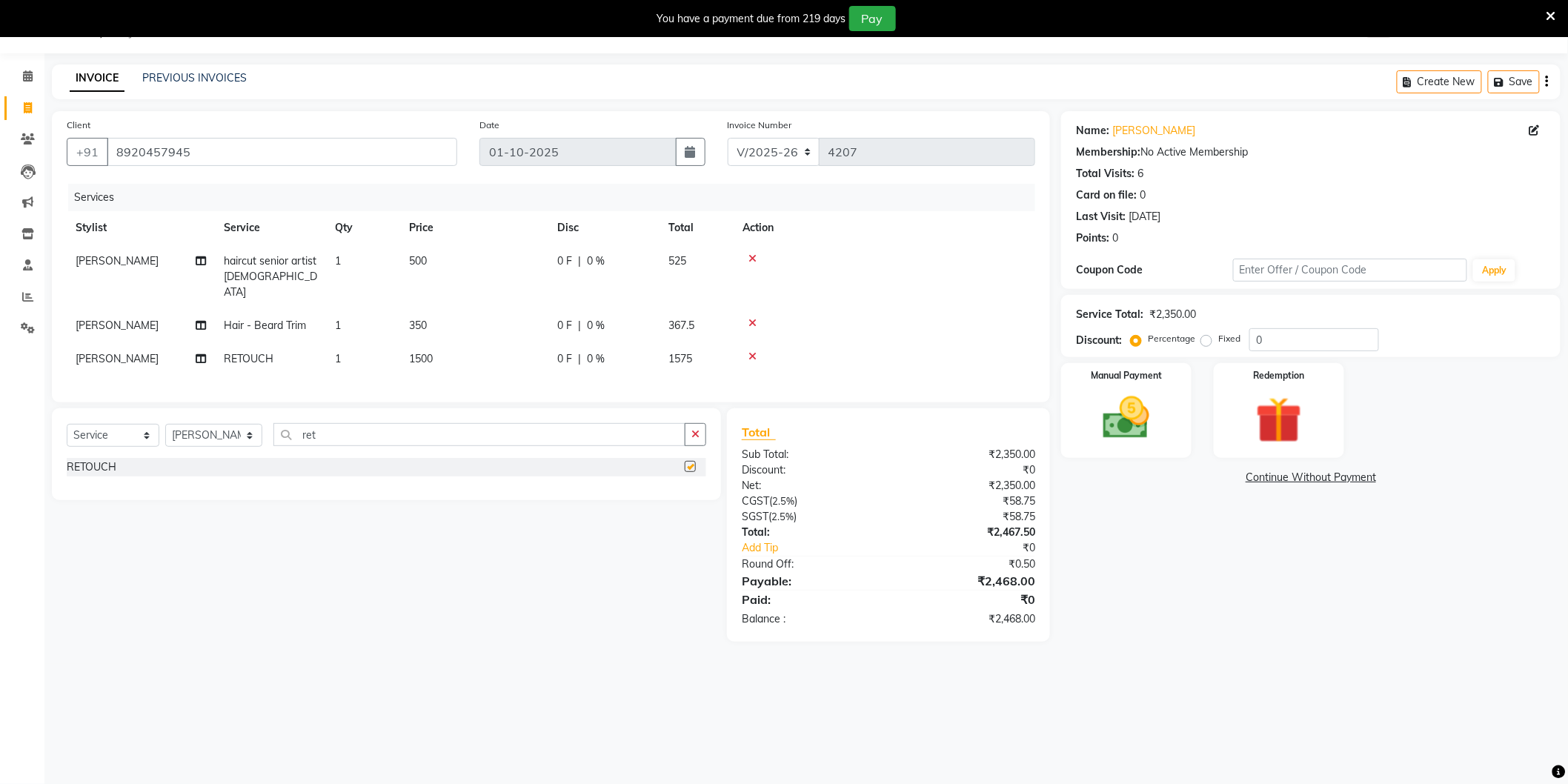
checkbox input "false"
click at [202, 433] on select "Select Stylist AAMIR Aashis ajay AJEET akram Ali Alic ashok vihar Alice makeup …" at bounding box center [213, 436] width 97 height 23
select select "20898"
click at [165, 424] on select "Select Stylist AAMIR Aashis ajay AJEET akram Ali Alic ashok vihar Alice makeup …" at bounding box center [213, 436] width 97 height 23
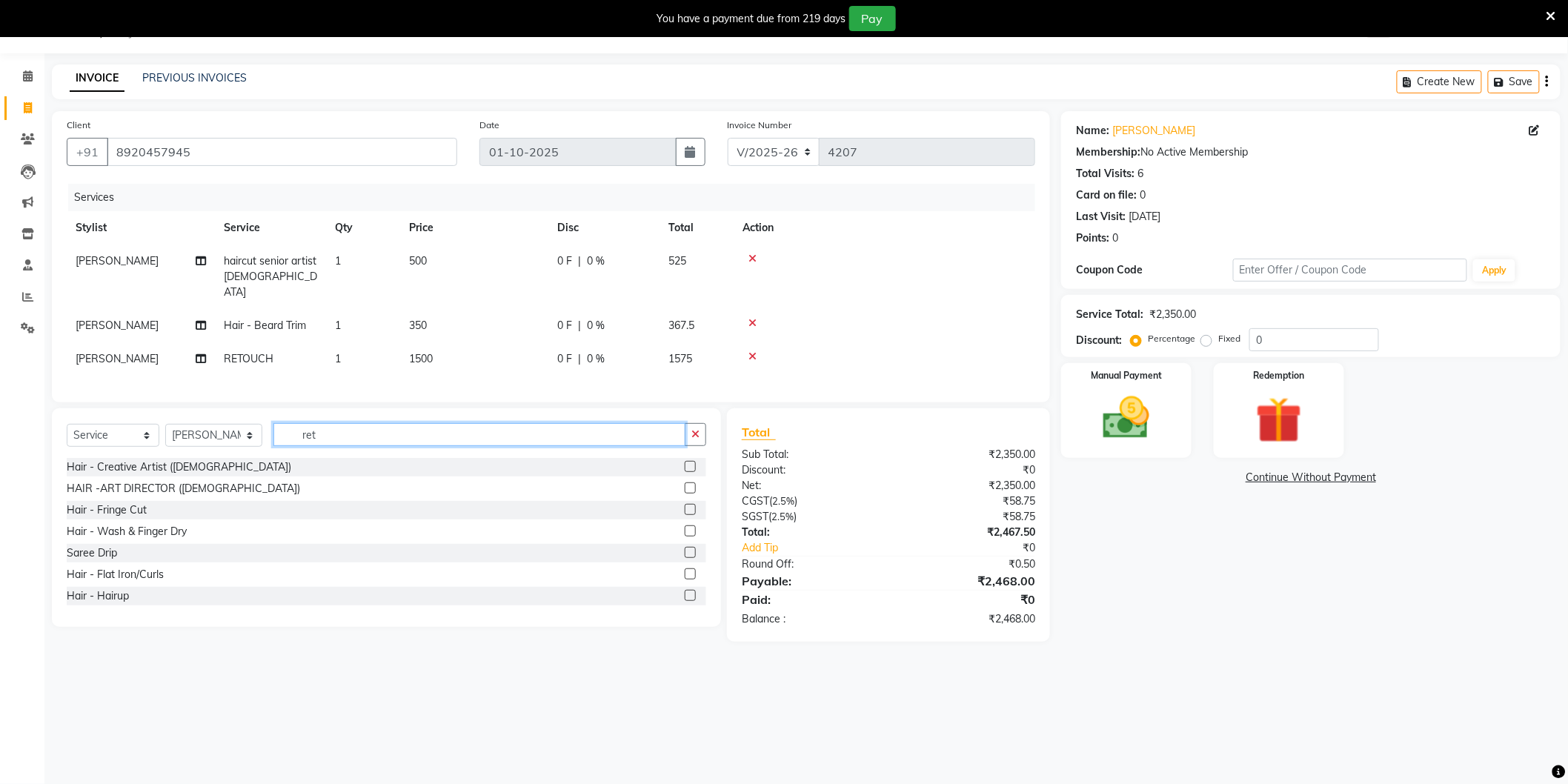
click at [380, 430] on input "ret" at bounding box center [479, 435] width 412 height 23
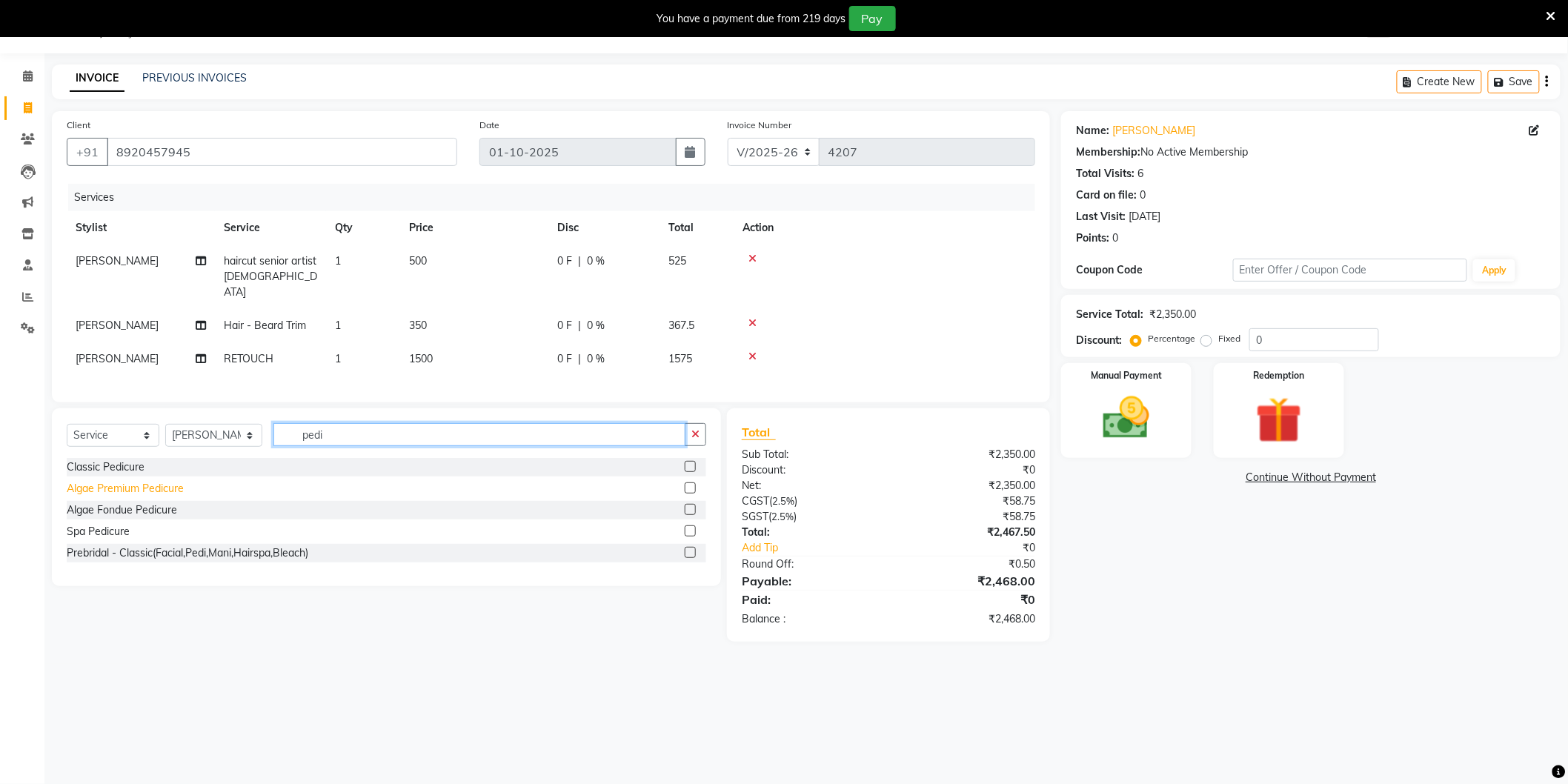
type input "pedi"
click at [162, 485] on div "Algae Premium Pedicure" at bounding box center [125, 489] width 117 height 16
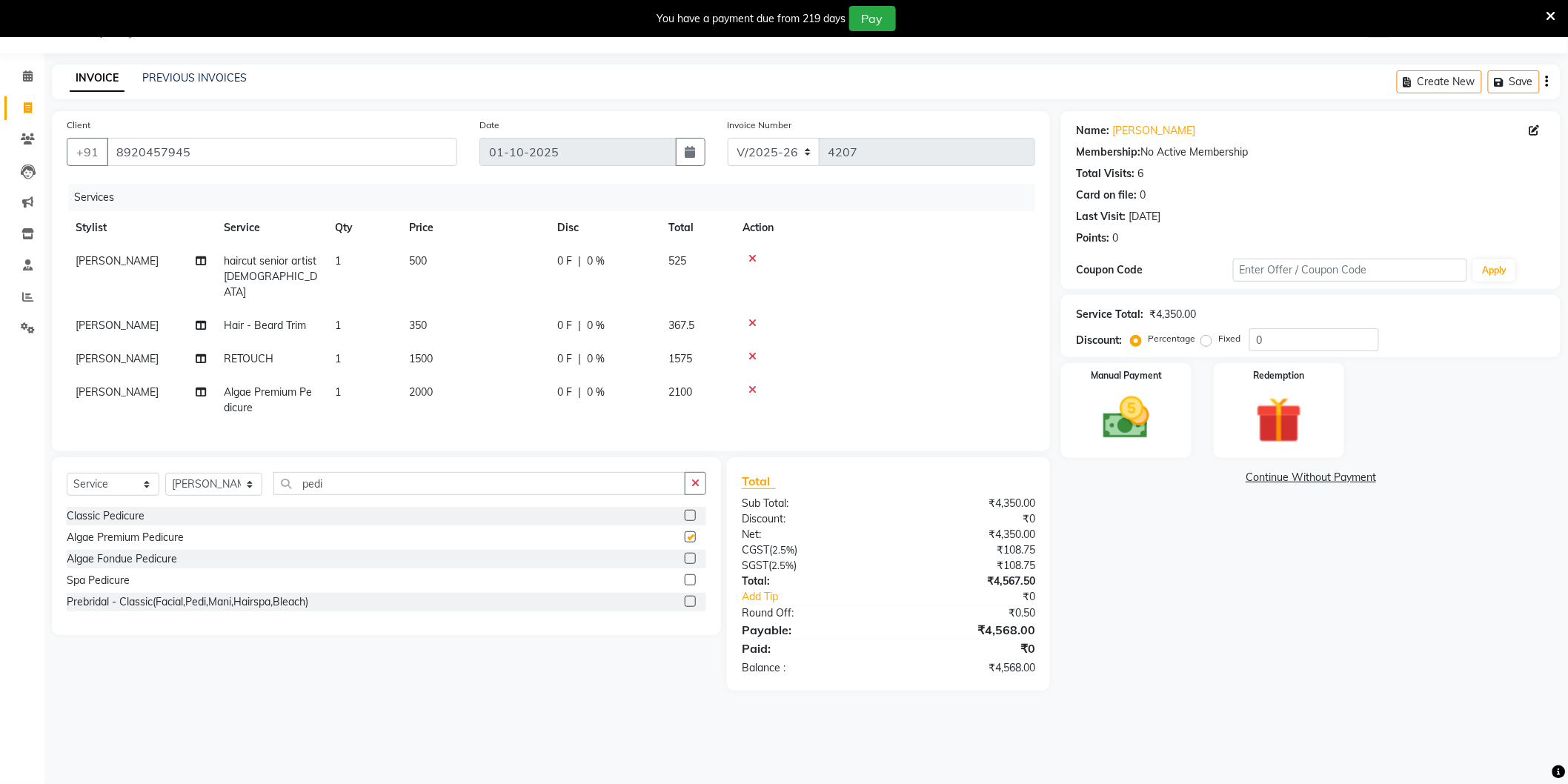
checkbox input "false"
click at [1154, 388] on div "Manual Payment" at bounding box center [1126, 410] width 136 height 99
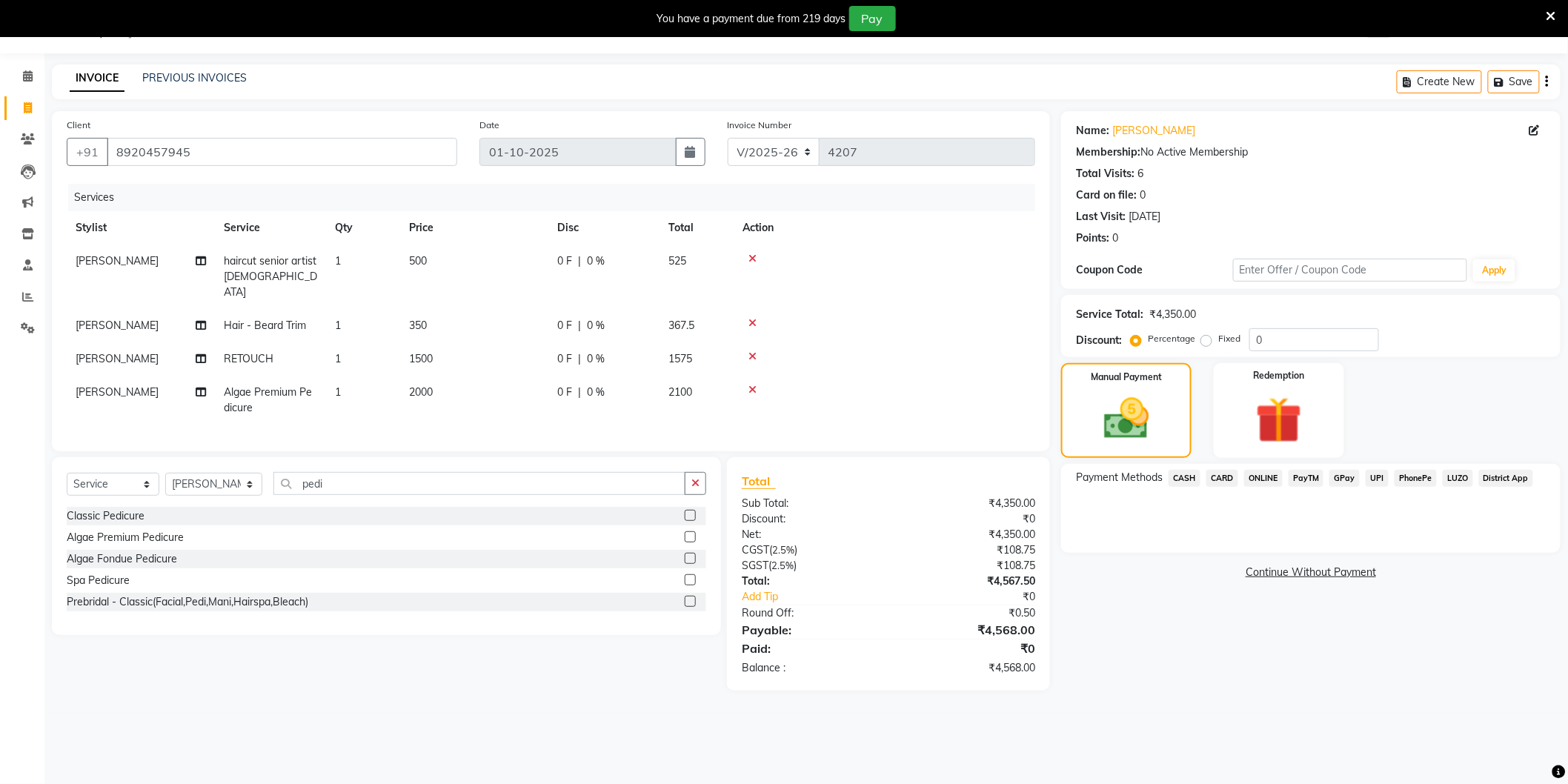
click at [1196, 476] on span "CASH" at bounding box center [1185, 478] width 32 height 17
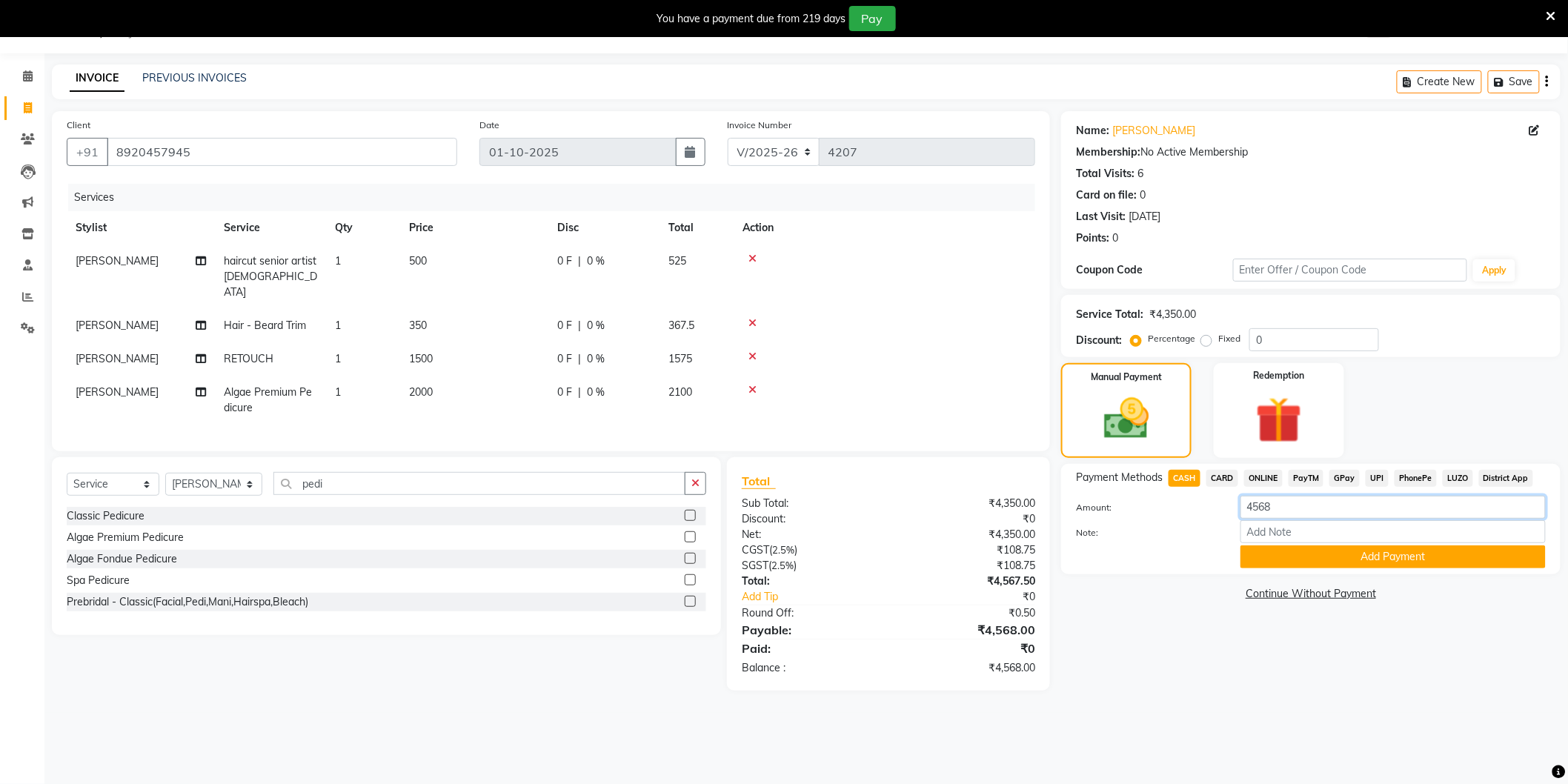
click at [1293, 500] on input "4568" at bounding box center [1393, 508] width 305 height 23
type input "2500"
click at [1332, 557] on button "Add Payment" at bounding box center [1393, 557] width 305 height 23
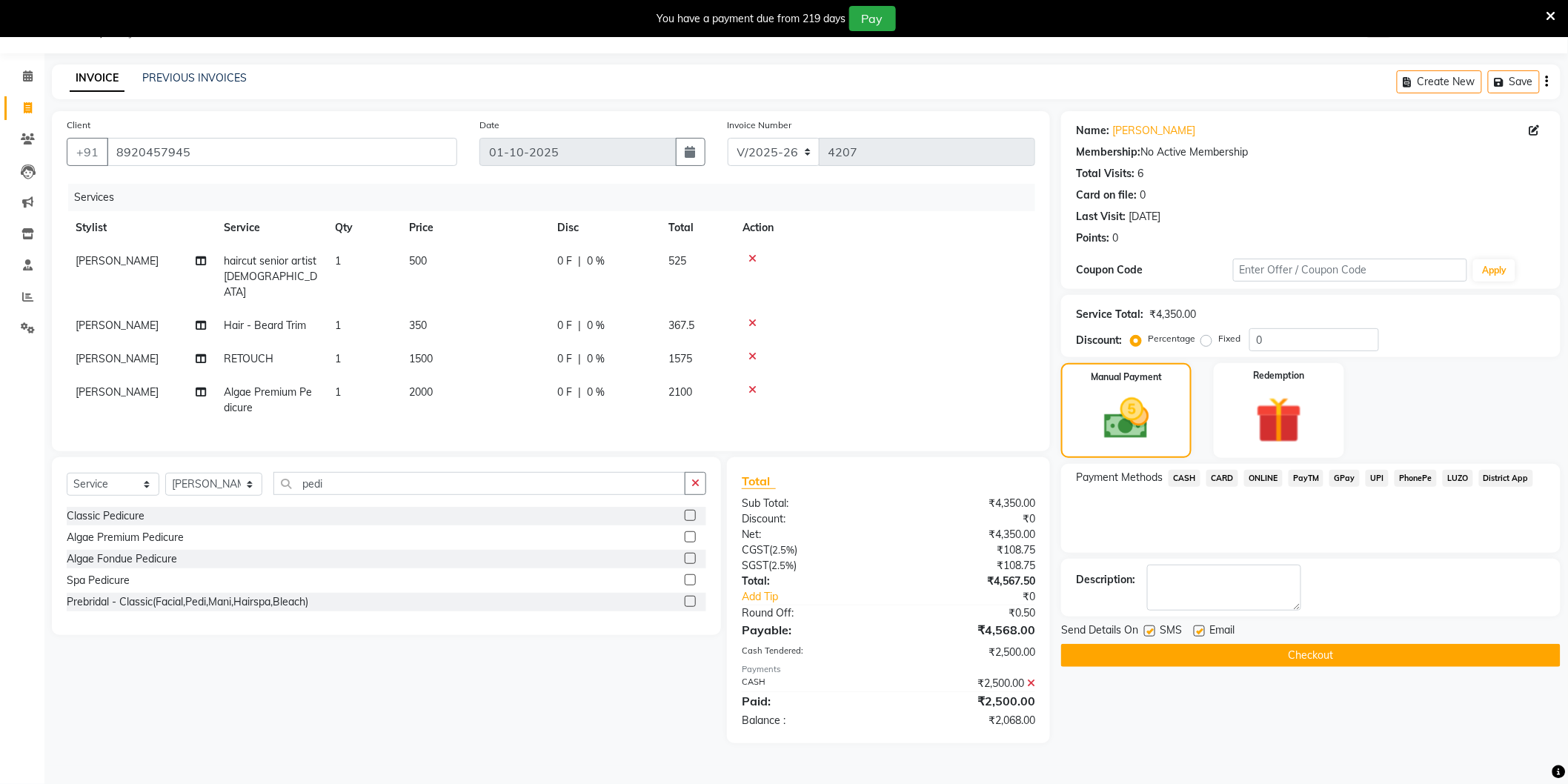
click at [1227, 478] on span "CARD" at bounding box center [1222, 478] width 32 height 17
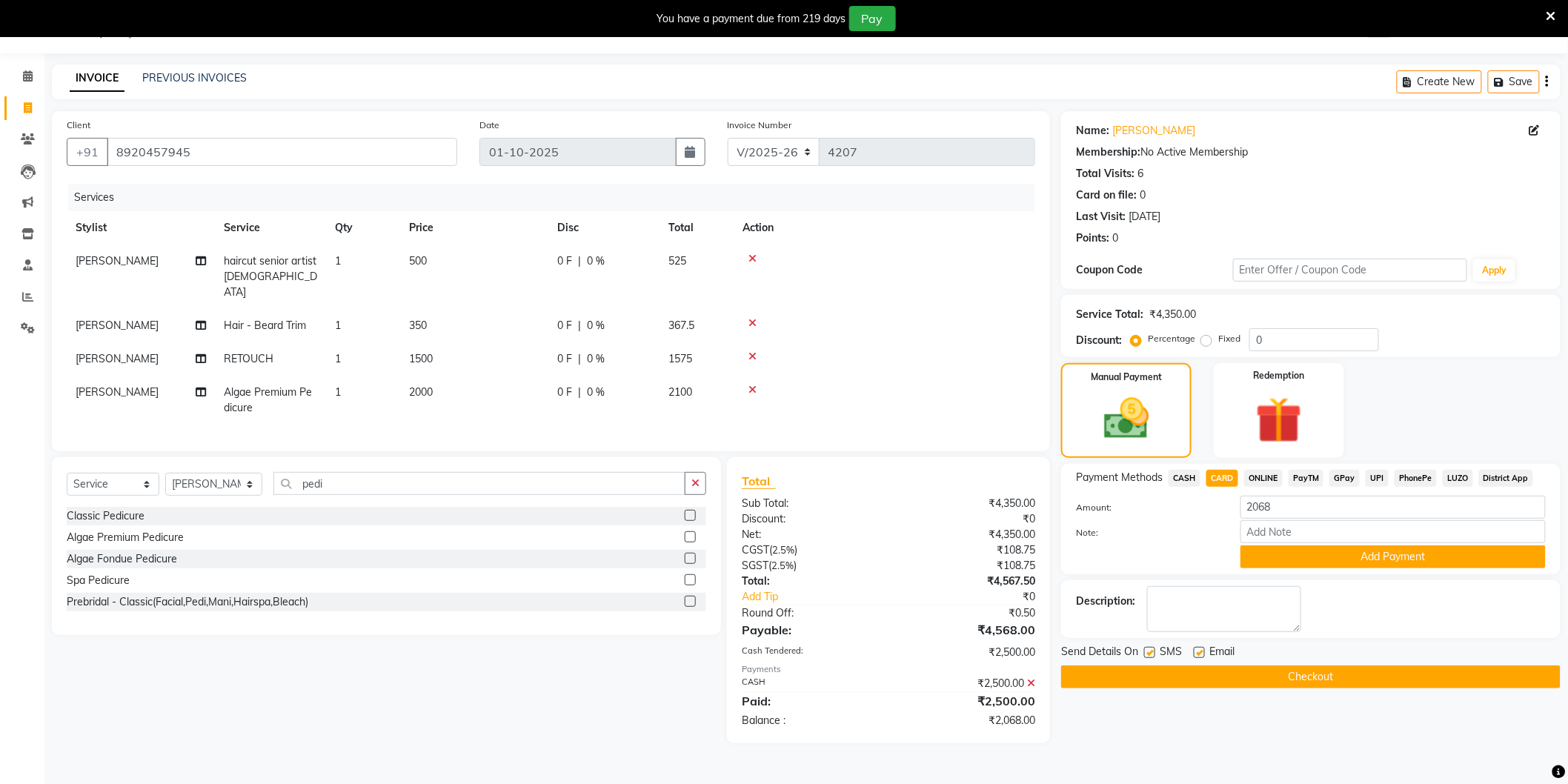
click at [1290, 544] on div "Note:" at bounding box center [1311, 533] width 492 height 25
click at [1296, 552] on button "Add Payment" at bounding box center [1393, 557] width 305 height 23
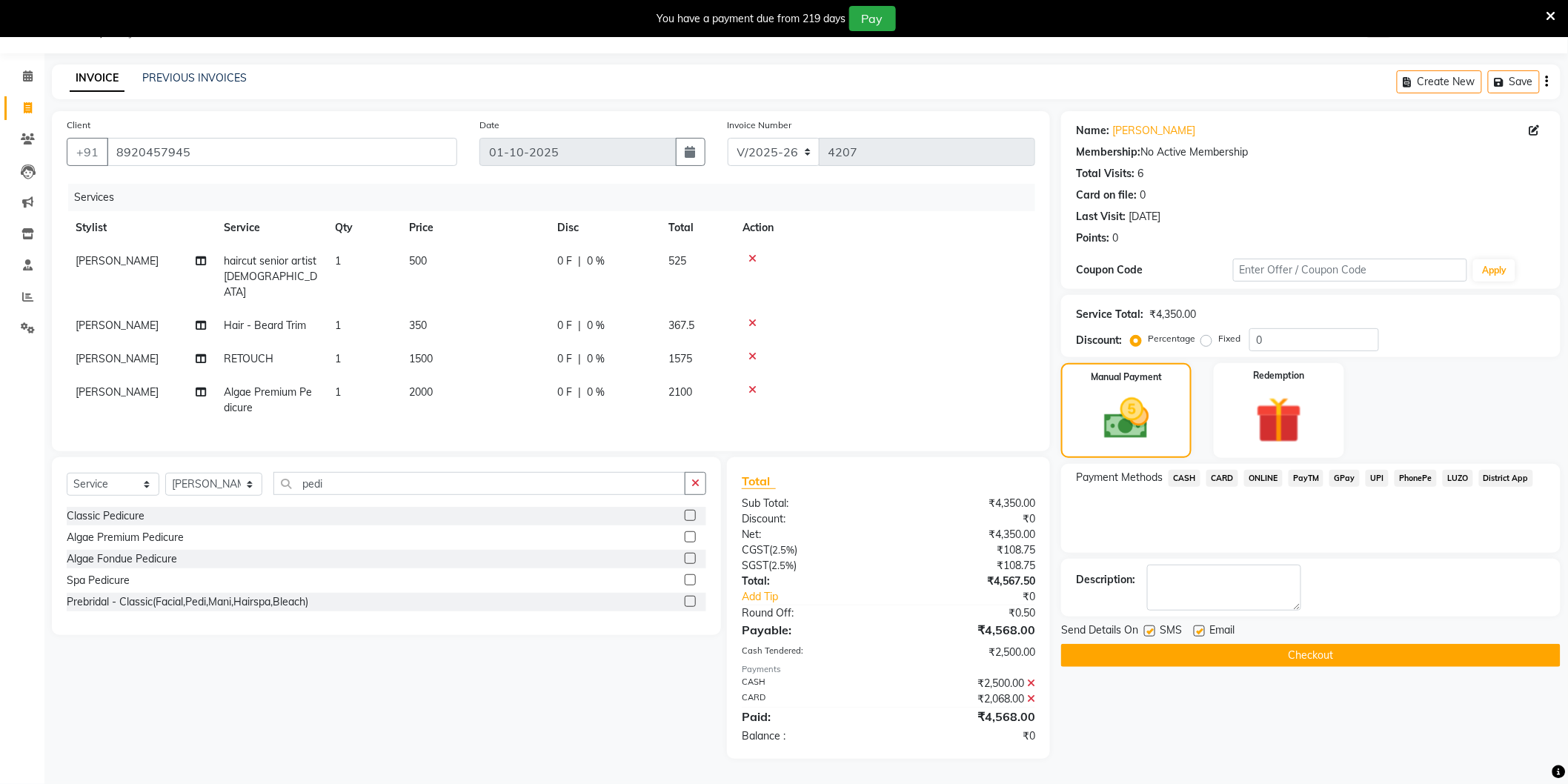
click at [1336, 527] on div "Payment Methods CASH CARD ONLINE PayTM GPay UPI PhonePe LUZO District App" at bounding box center [1311, 509] width 500 height 89
click at [1237, 653] on button "Checkout" at bounding box center [1311, 656] width 500 height 23
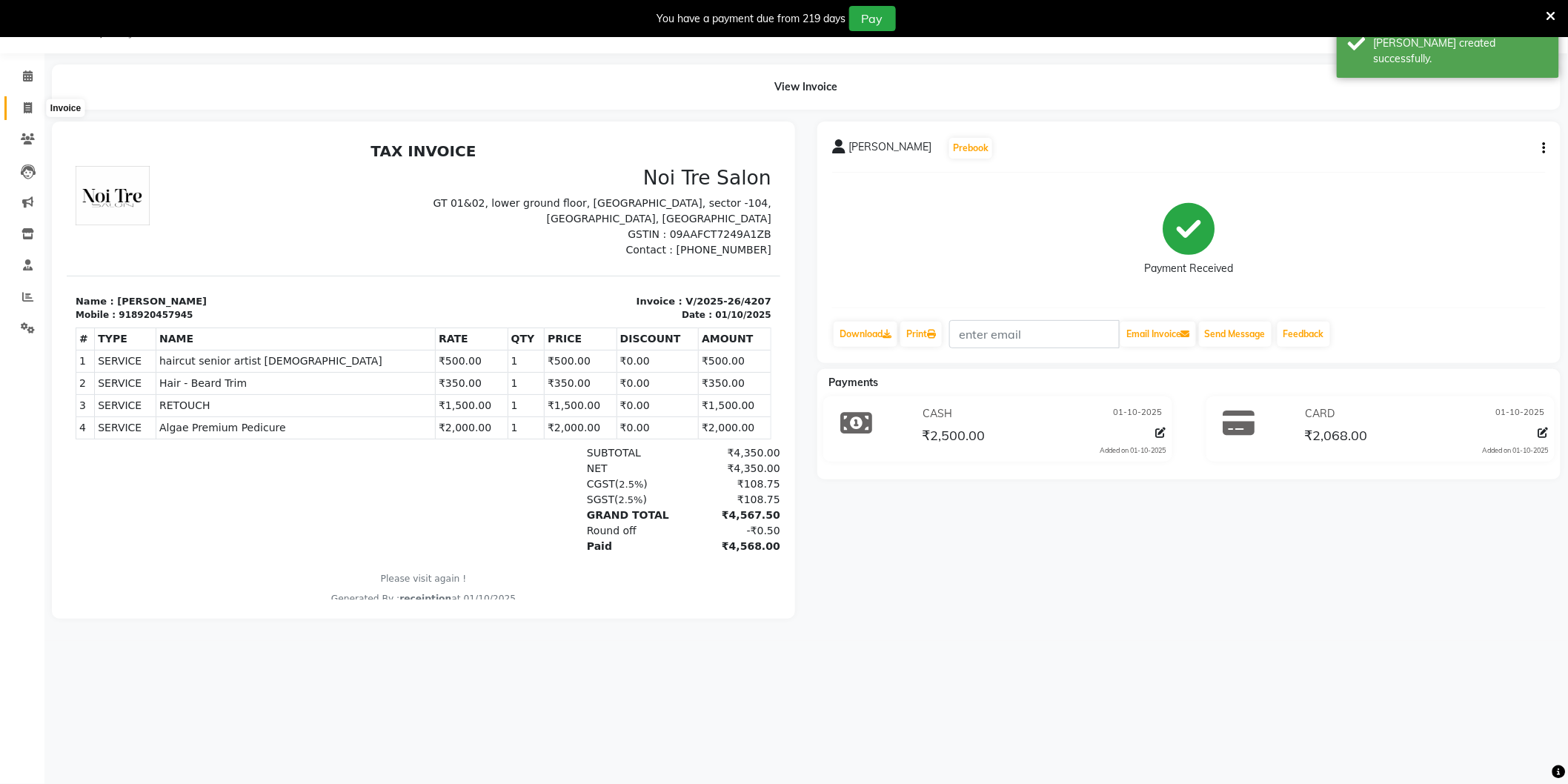
click at [28, 101] on span at bounding box center [28, 108] width 26 height 17
select select "service"
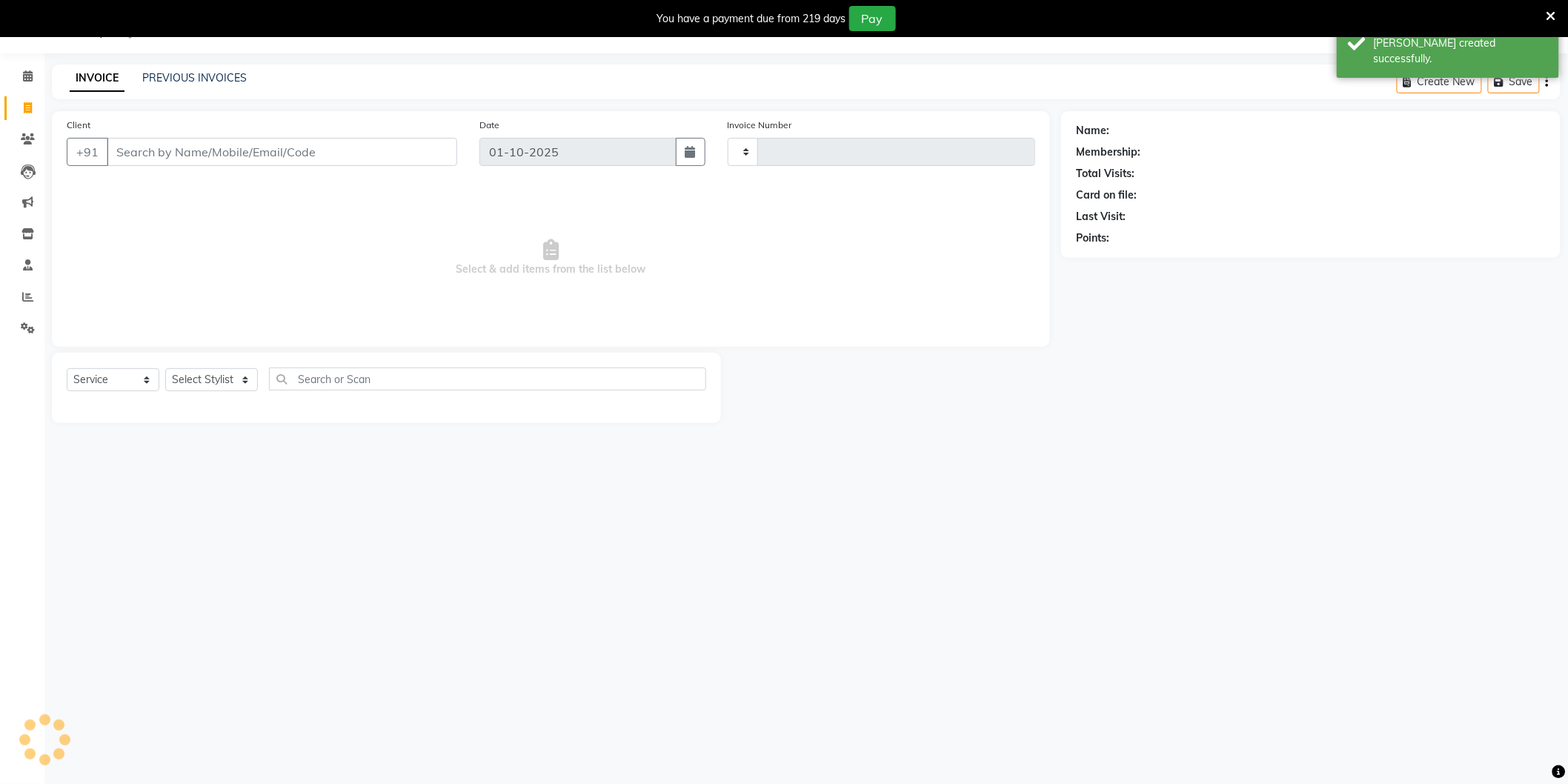
type input "4208"
select select "4009"
click at [158, 83] on link "PREVIOUS INVOICES" at bounding box center [194, 77] width 105 height 13
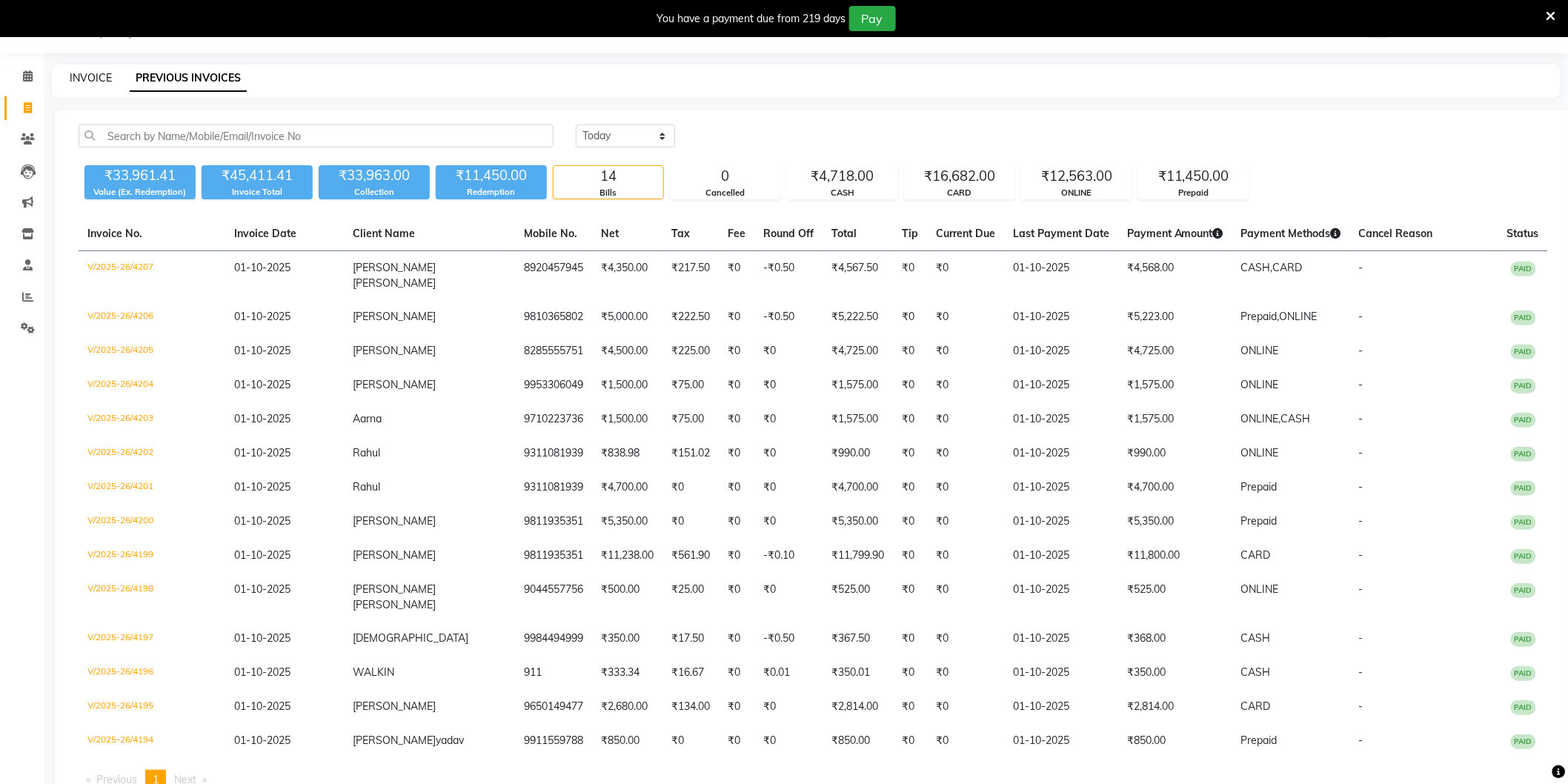
click at [97, 74] on link "INVOICE" at bounding box center [91, 77] width 43 height 13
select select "service"
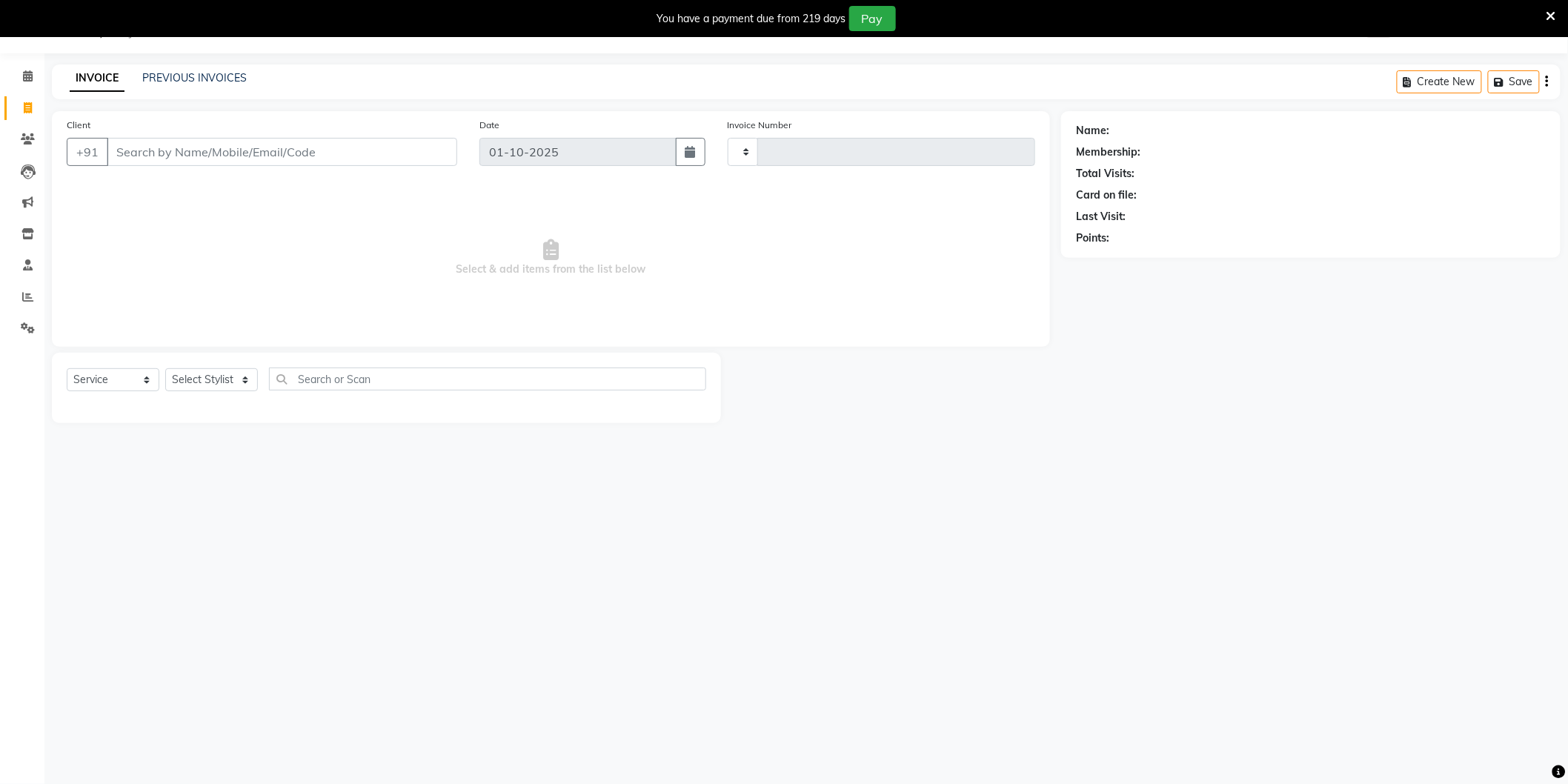
click at [183, 157] on input "Client" at bounding box center [281, 152] width 351 height 28
type input "7044313134"
click at [401, 142] on button "Add Client" at bounding box center [419, 152] width 76 height 28
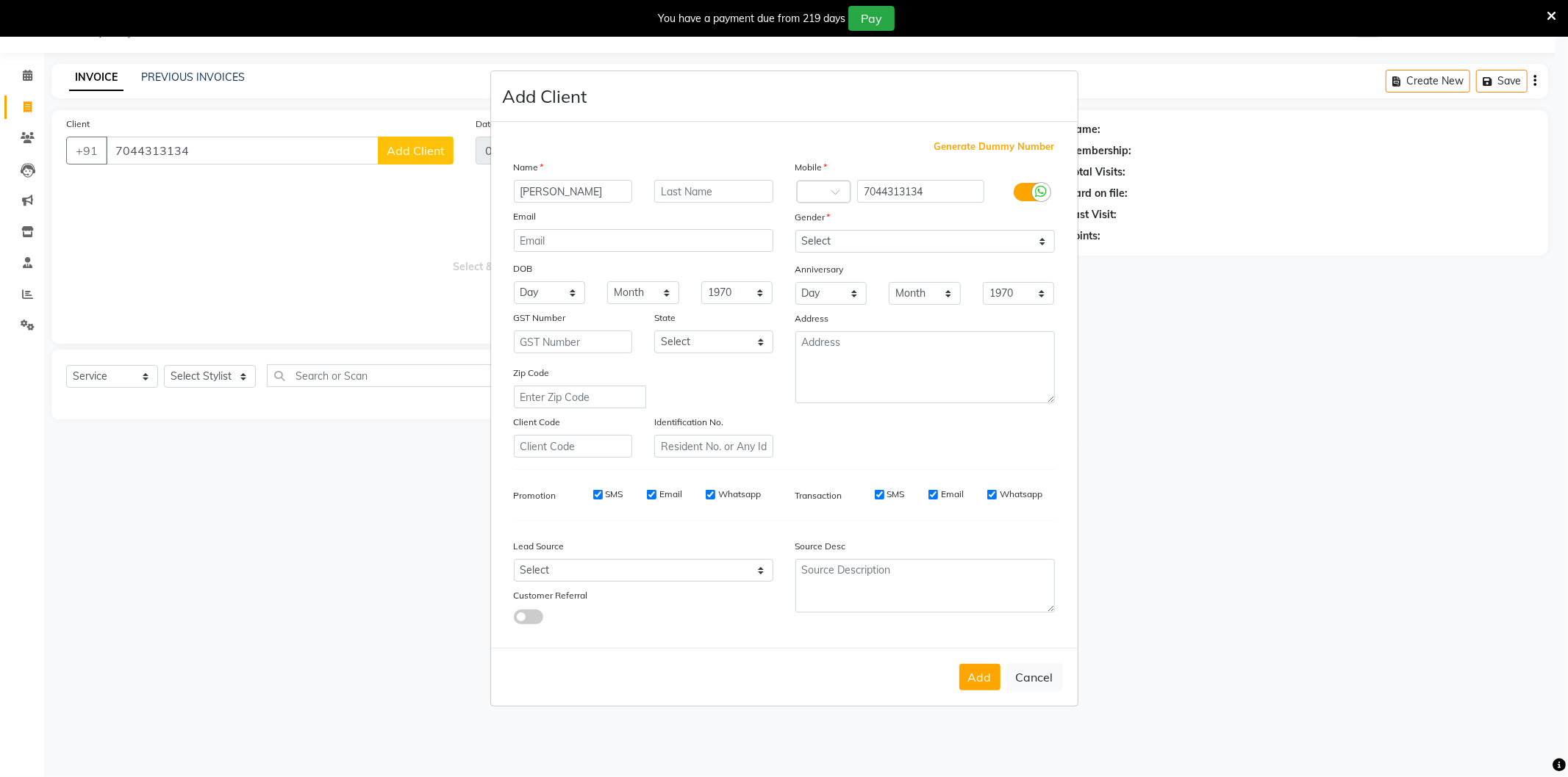
type input "Ayushi"
click at [827, 229] on div "Mobile Country Code × 7044313134 Gender Select Male Female Other Prefer Not To …" at bounding box center [925, 308] width 282 height 298
click at [832, 252] on select "Select Male Female Other Prefer Not To Say" at bounding box center [924, 241] width 260 height 23
select select "female"
click at [795, 230] on select "Select Male Female Other Prefer Not To Say" at bounding box center [924, 241] width 260 height 23
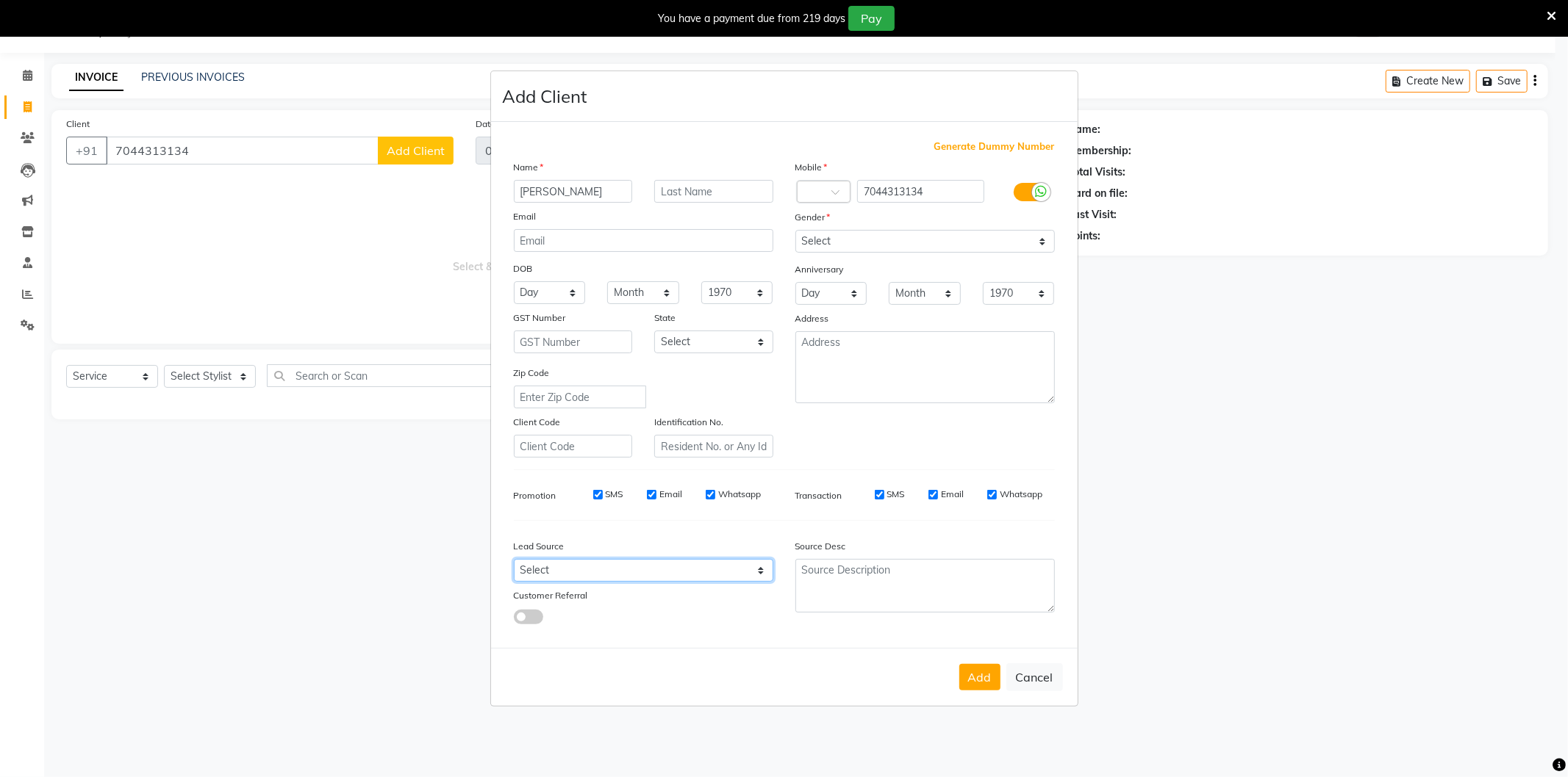
click at [600, 578] on select "Select" at bounding box center [644, 570] width 260 height 23
click at [607, 563] on select "Select" at bounding box center [644, 570] width 260 height 23
click at [978, 671] on button "Add" at bounding box center [980, 678] width 41 height 26
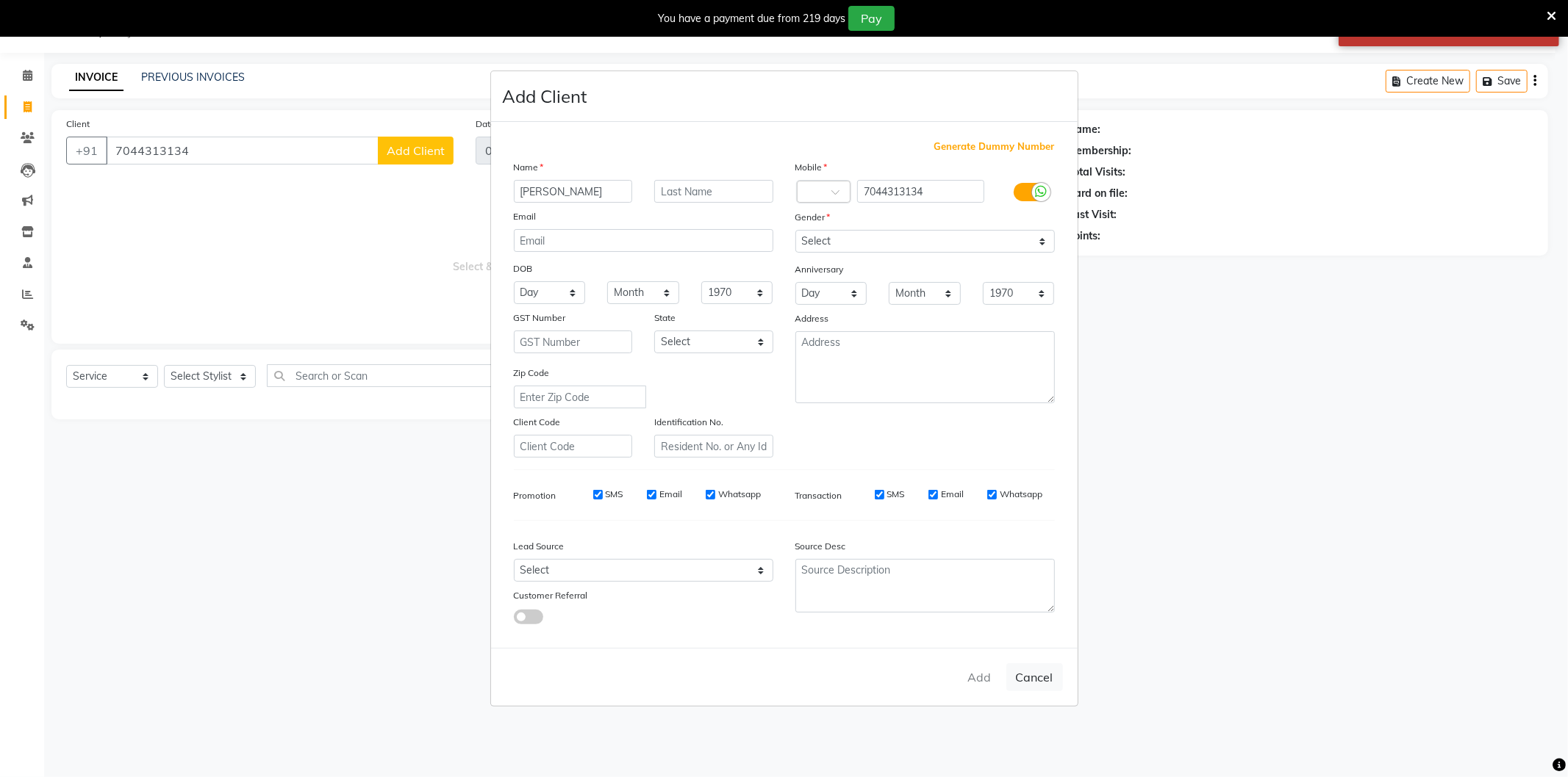
click at [228, 376] on ngb-modal-window "Add Client Generate Dummy Number Name Ayushi Email DOB Day 01 02 03 04 05 06 07…" at bounding box center [784, 388] width 1568 height 777
click at [975, 673] on div "Add Cancel" at bounding box center [784, 677] width 586 height 58
click at [978, 682] on div "Add Cancel" at bounding box center [784, 677] width 586 height 58
click at [1035, 679] on button "Cancel" at bounding box center [1034, 678] width 56 height 28
select select
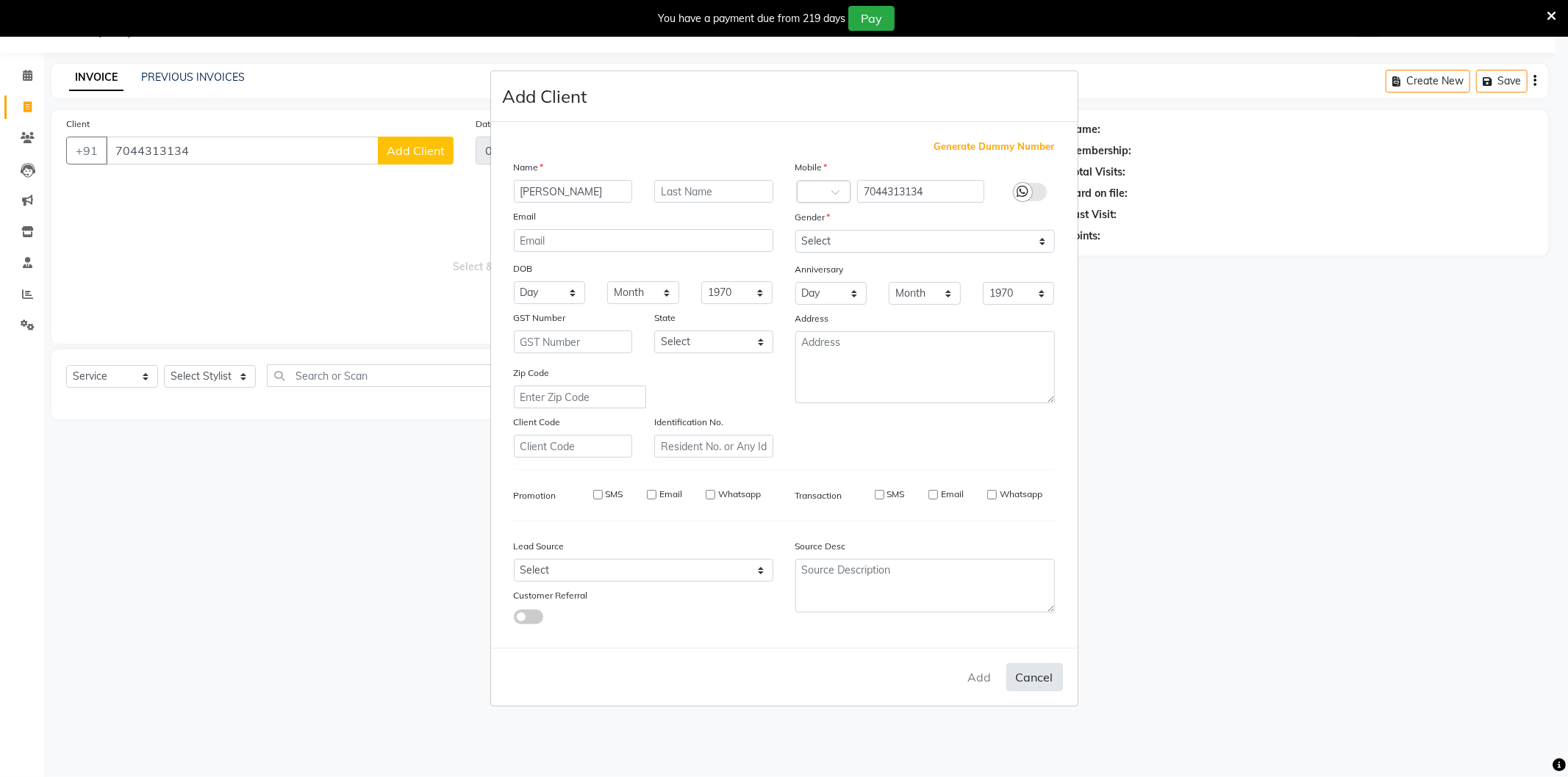
select select
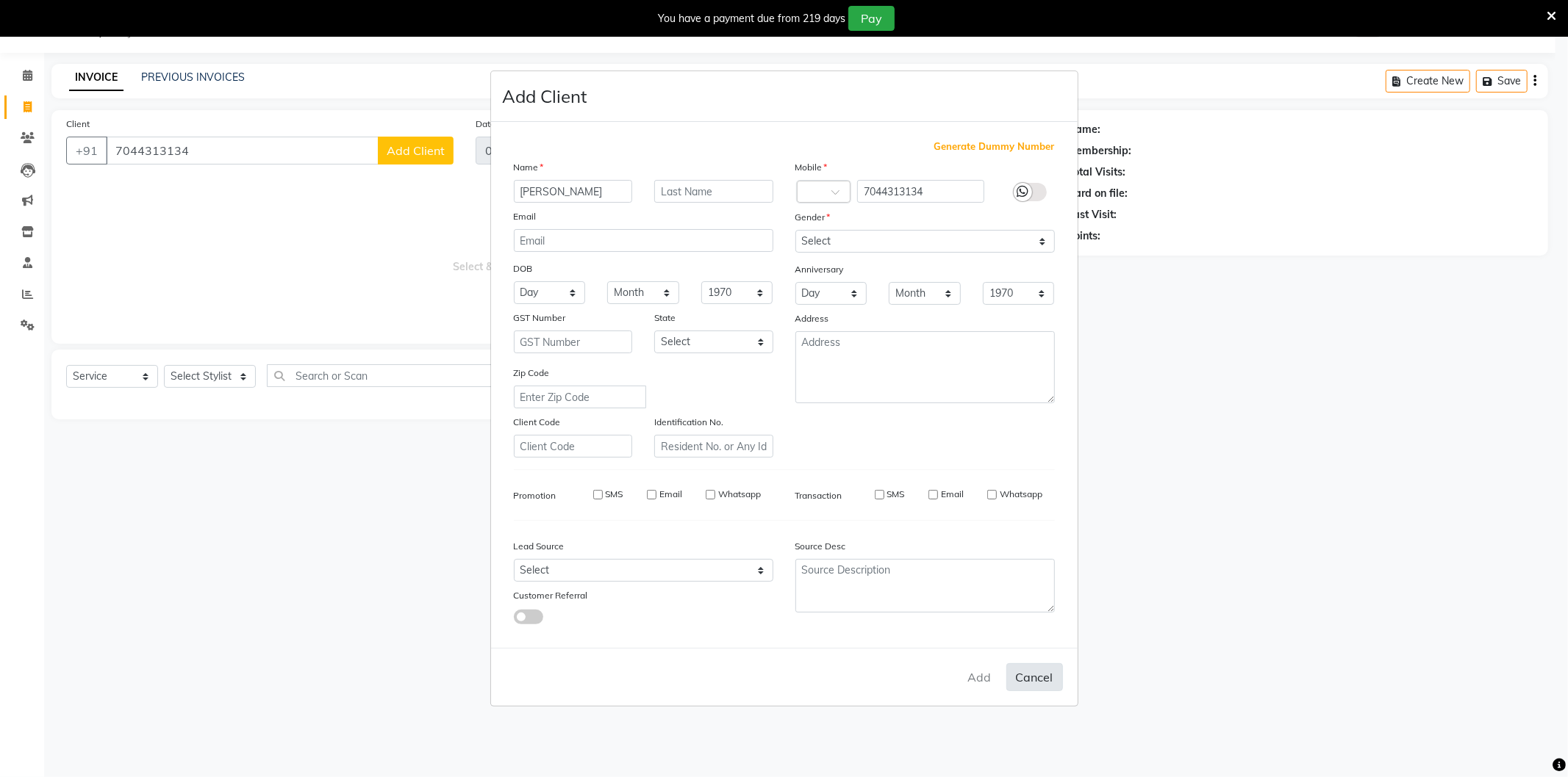
select select
checkbox input "false"
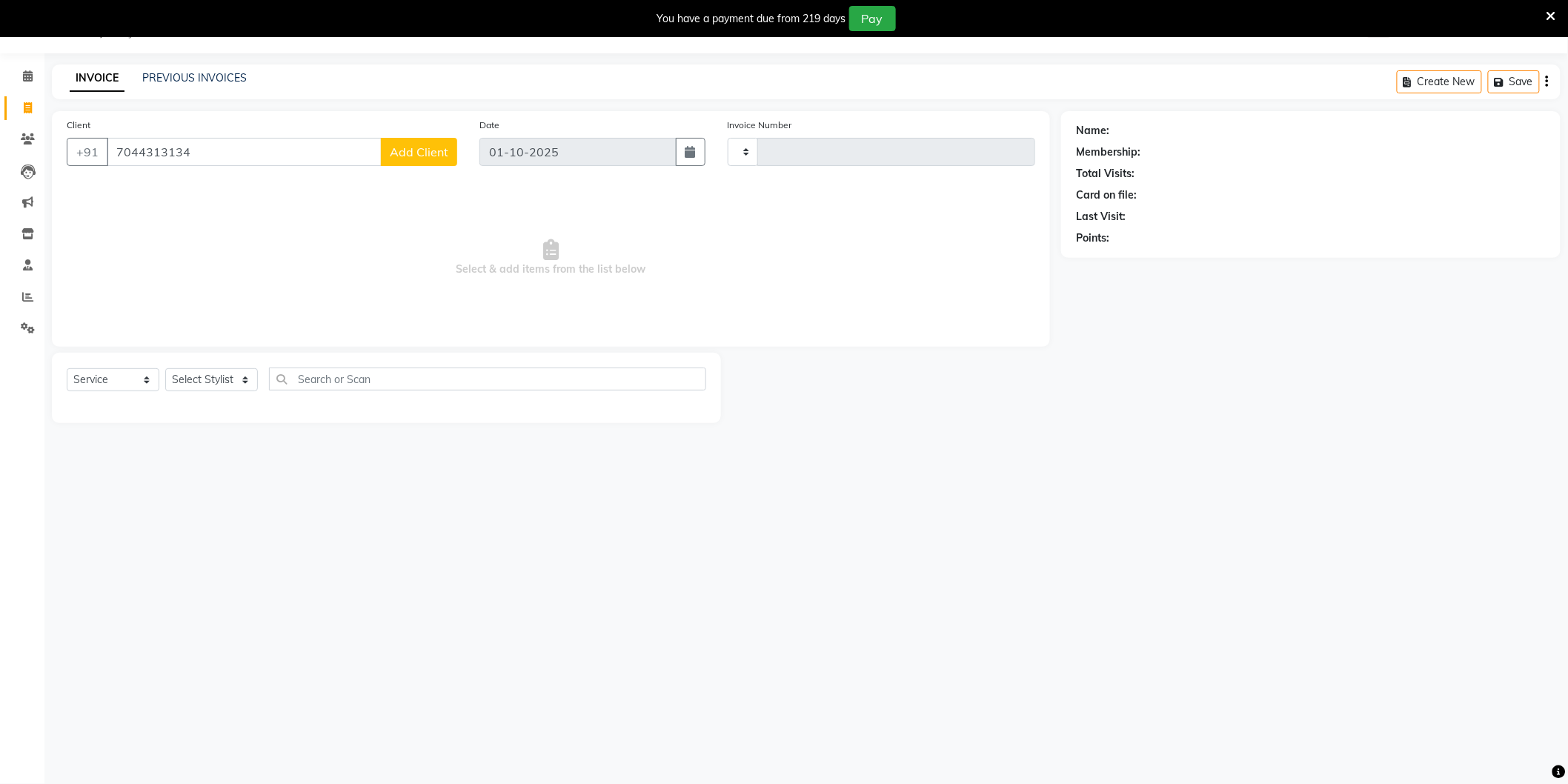
click at [421, 146] on span "Add Client" at bounding box center [419, 152] width 59 height 15
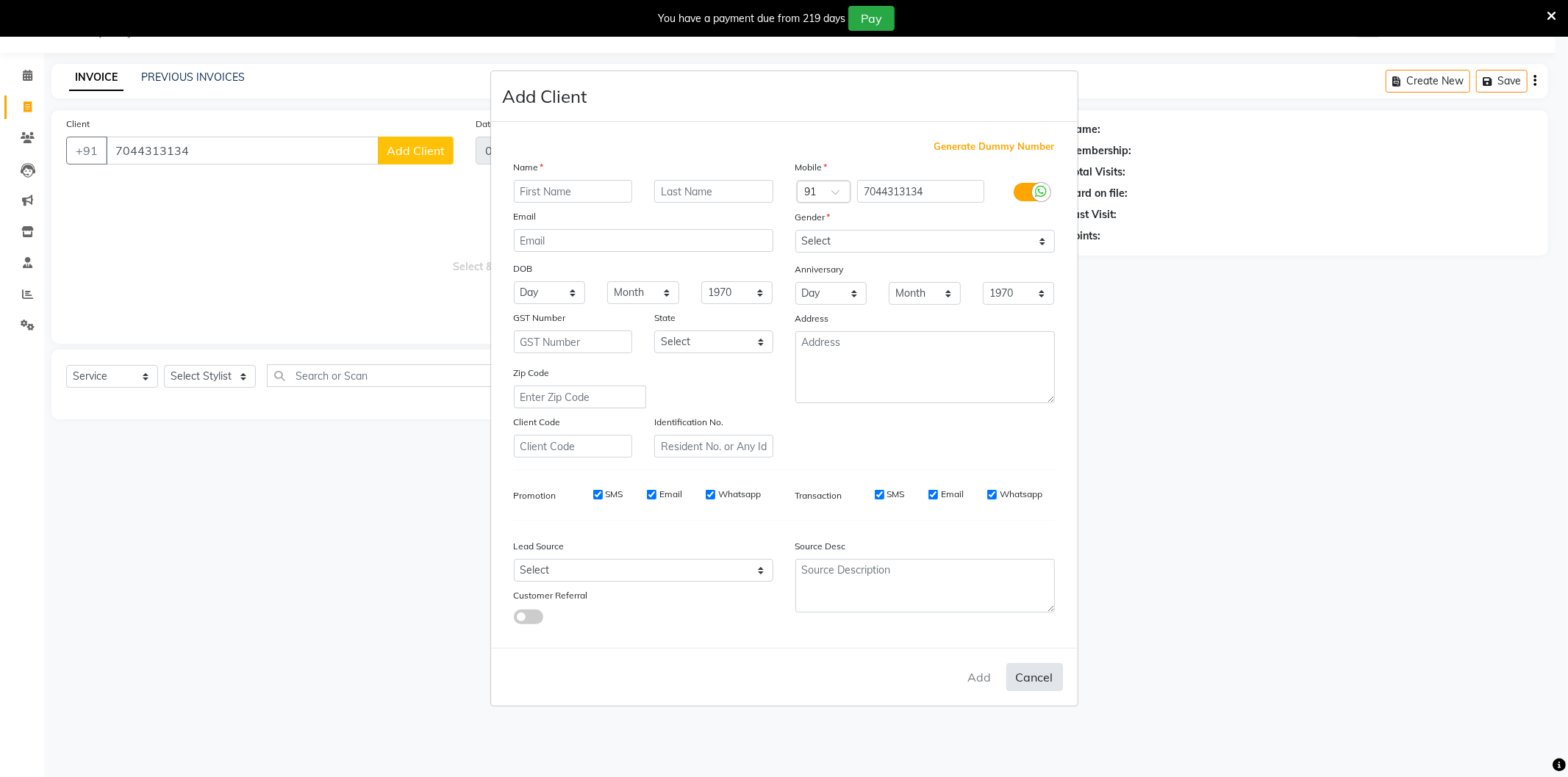
click at [1029, 679] on button "Cancel" at bounding box center [1034, 678] width 56 height 28
select select
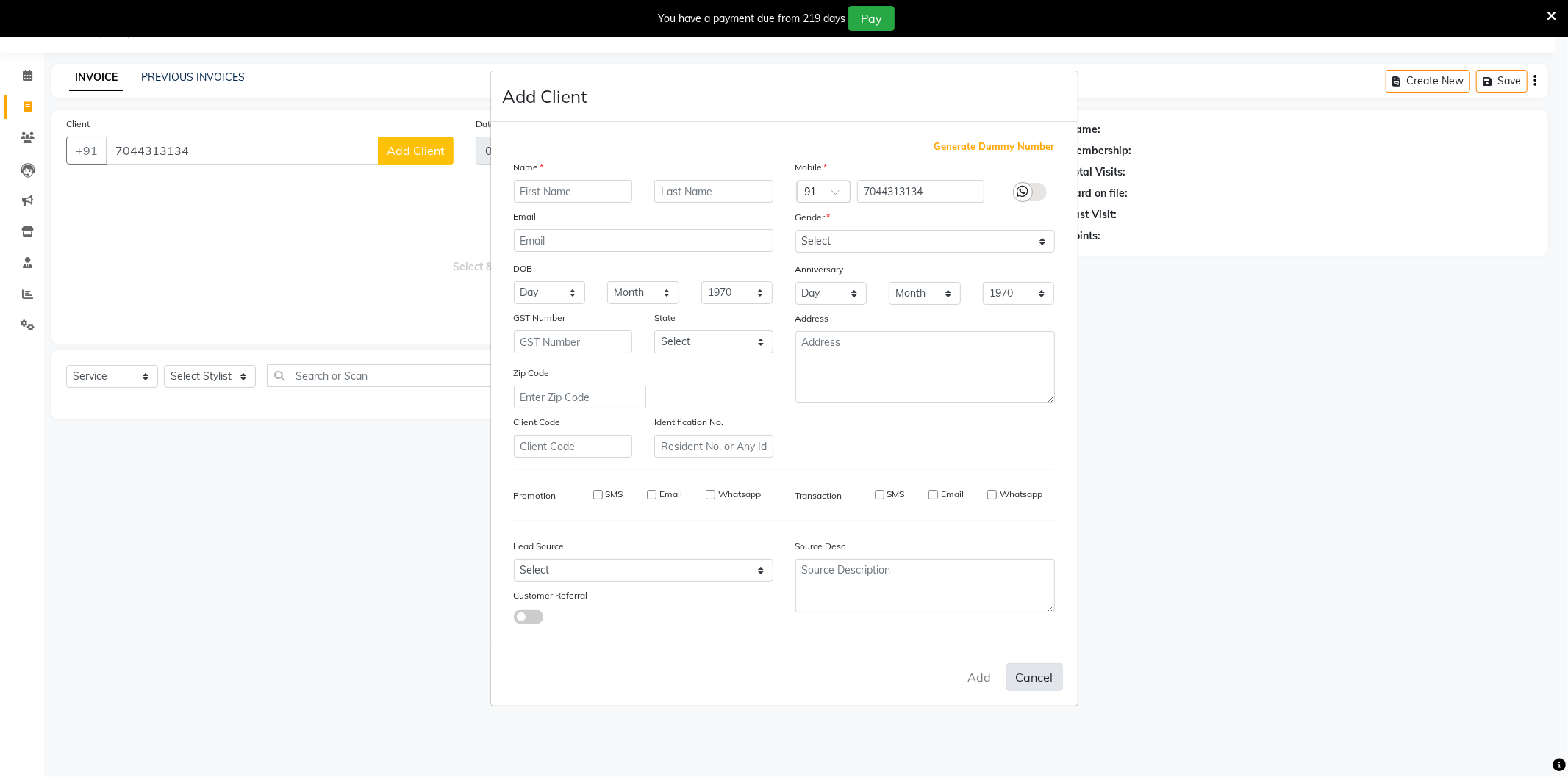
select select
checkbox input "false"
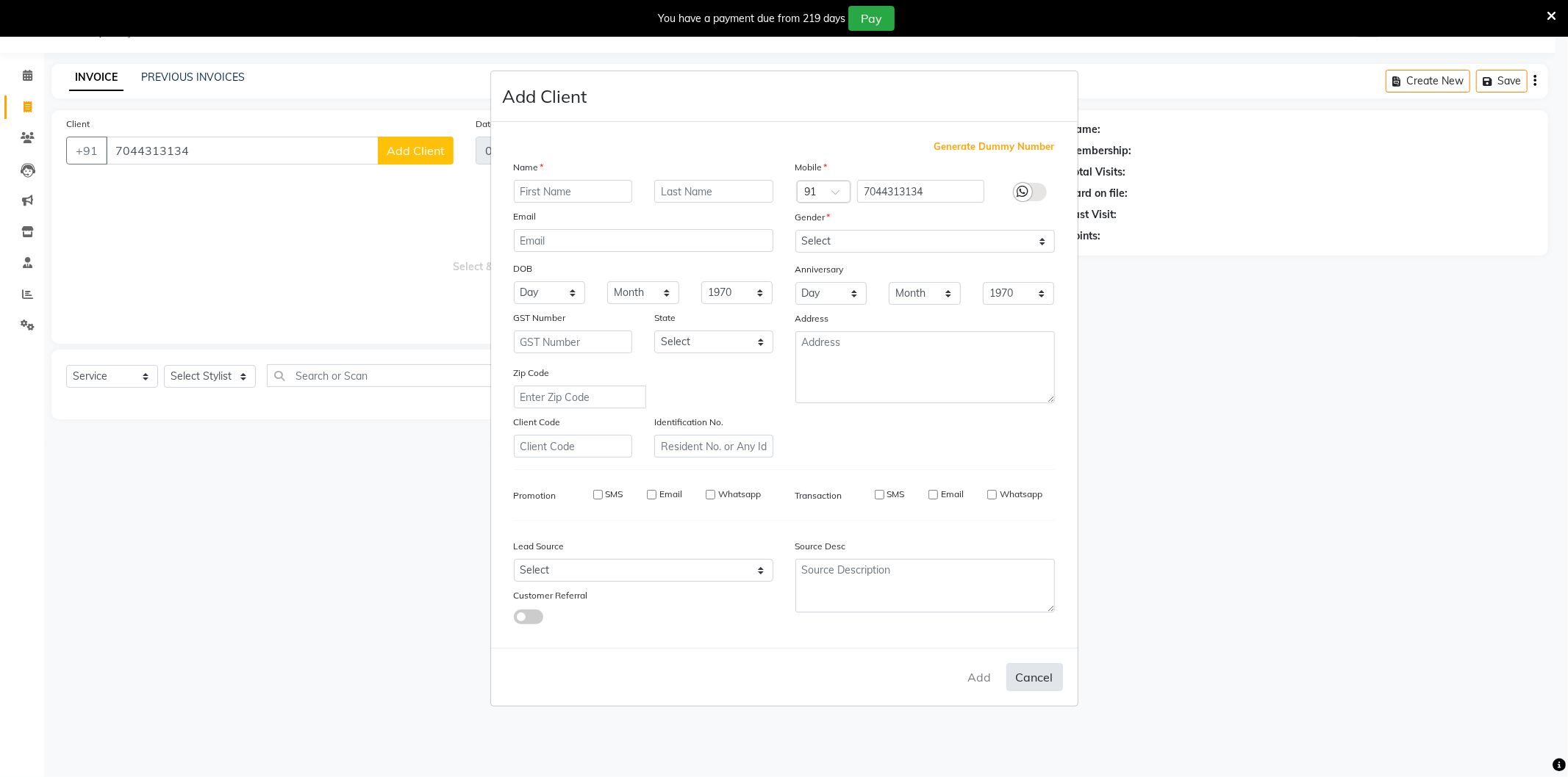
checkbox input "false"
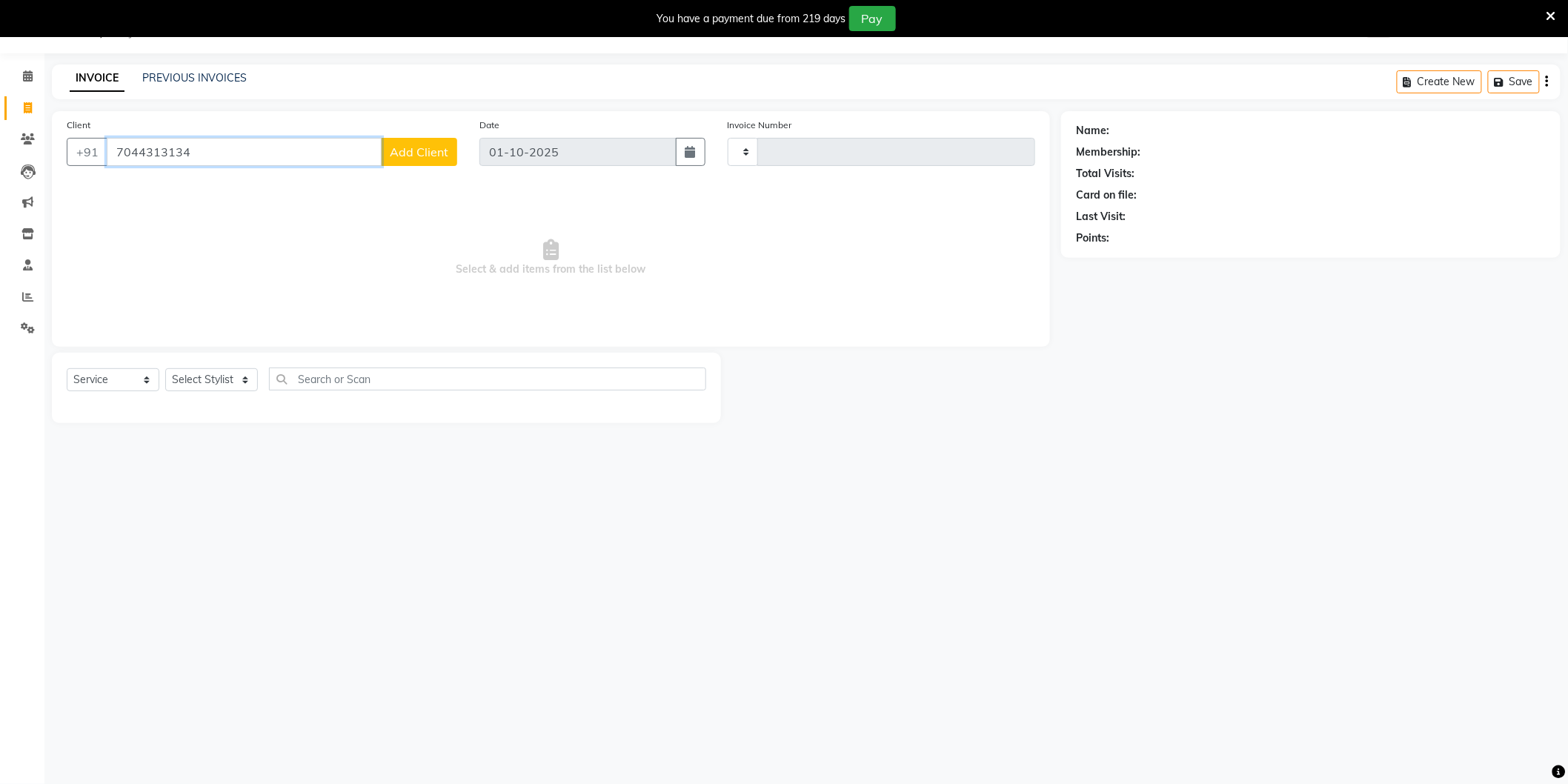
click at [359, 150] on input "7044313134" at bounding box center [244, 152] width 275 height 28
paste input "7044313134"
type input "7044313134"
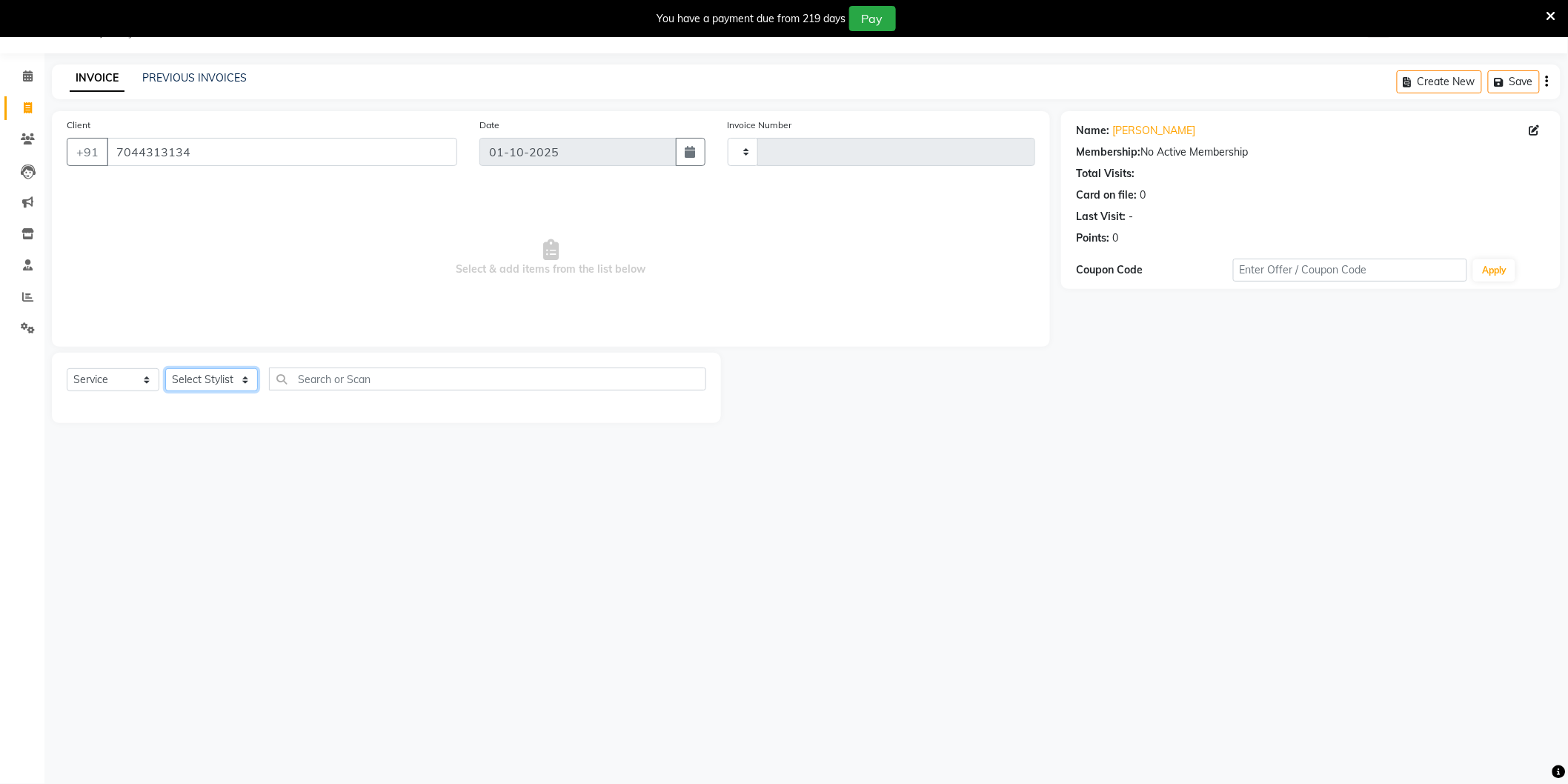
click at [193, 379] on select "Select Stylist" at bounding box center [211, 380] width 92 height 23
click at [217, 158] on input "7044313134" at bounding box center [281, 152] width 351 height 28
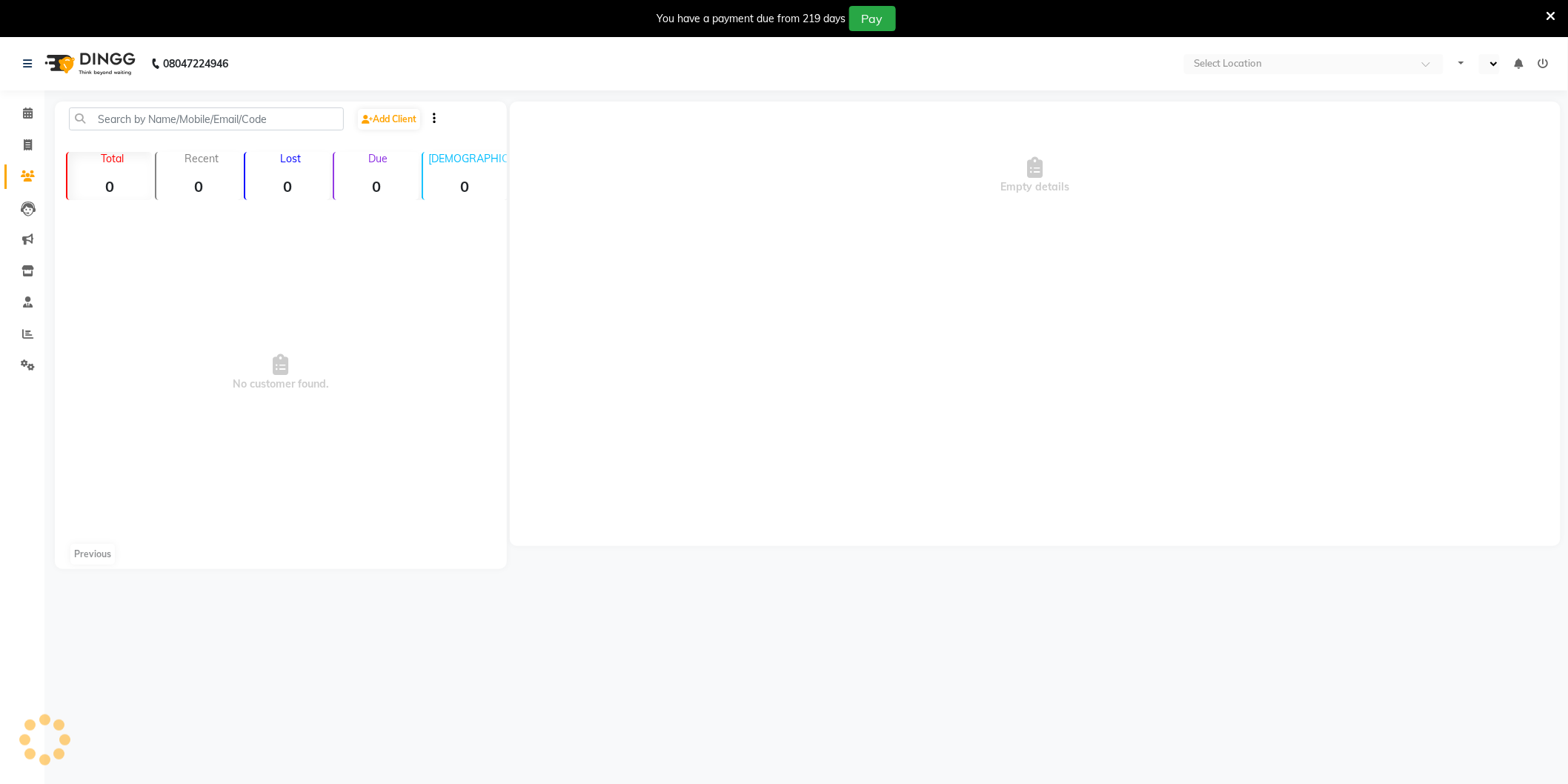
select select "en"
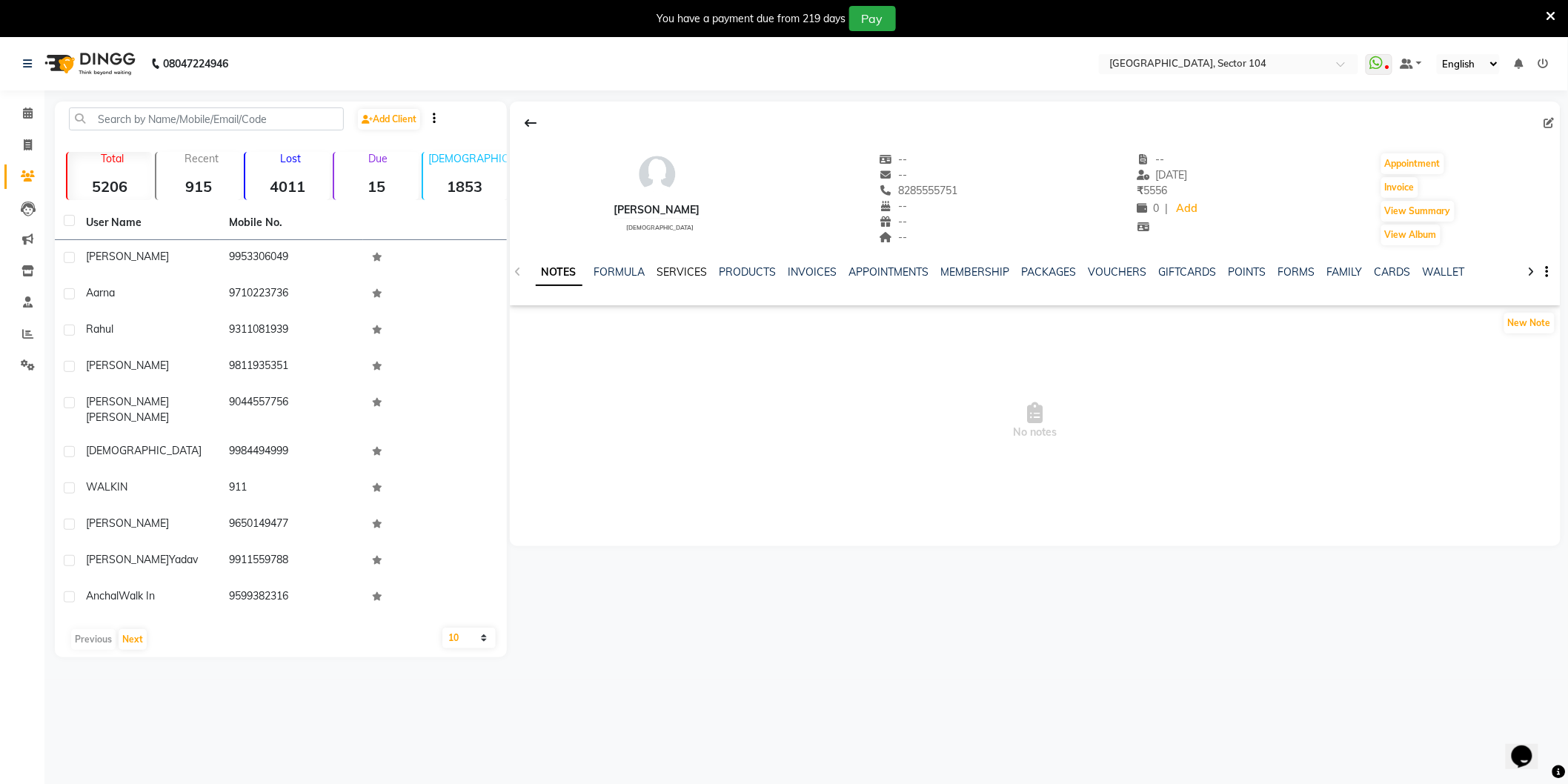
click at [680, 265] on link "SERVICES" at bounding box center [682, 272] width 51 height 13
click at [1115, 274] on link "VOUCHERS" at bounding box center [1104, 272] width 59 height 13
click at [518, 269] on icon at bounding box center [518, 273] width 7 height 11
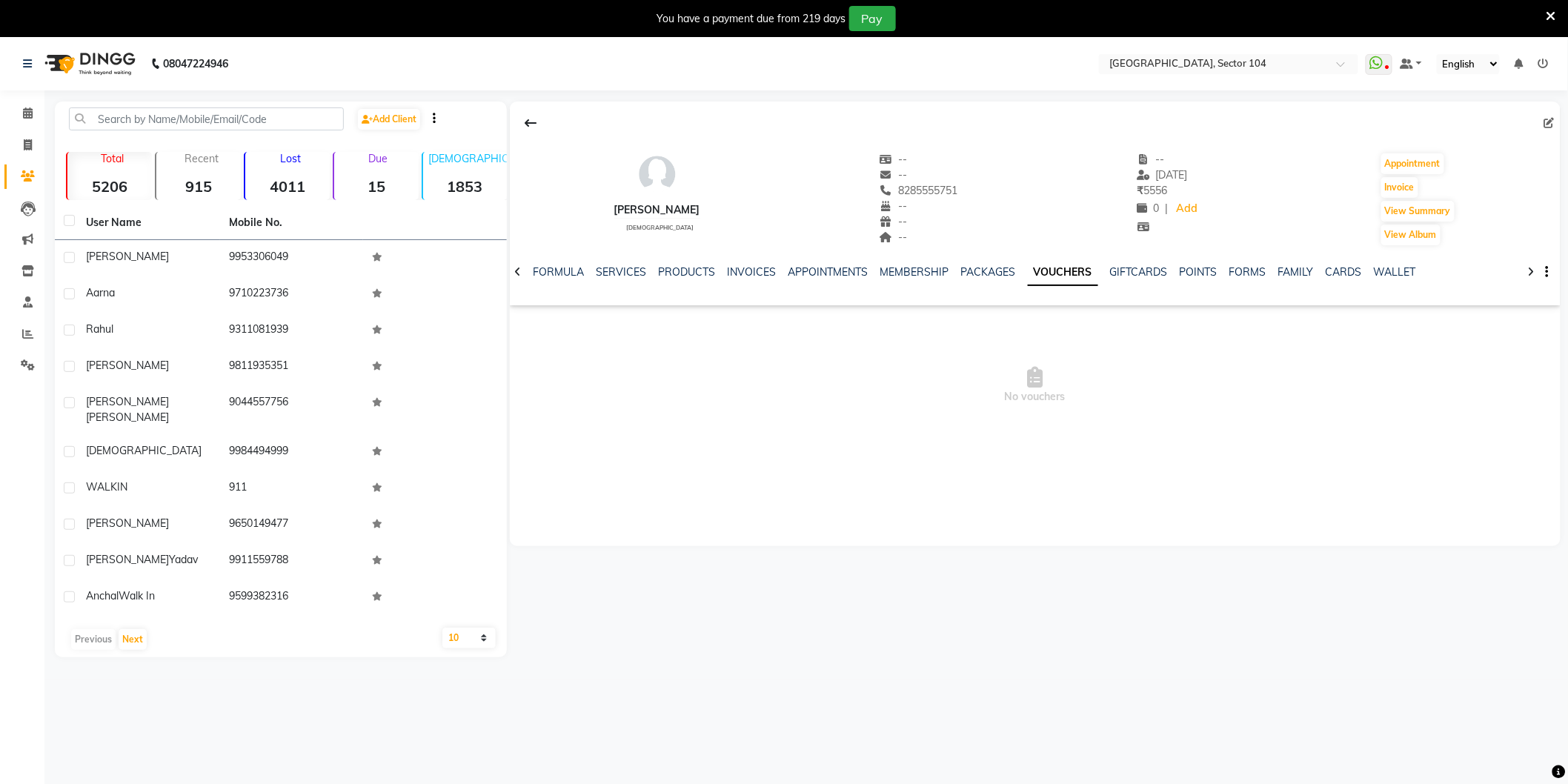
click at [518, 269] on icon at bounding box center [518, 273] width 7 height 11
click at [518, 269] on div "NOTES FORMULA SERVICES PRODUCTS INVOICES APPOINTMENTS MEMBERSHIP PACKAGES VOUCH…" at bounding box center [1035, 273] width 1051 height 51
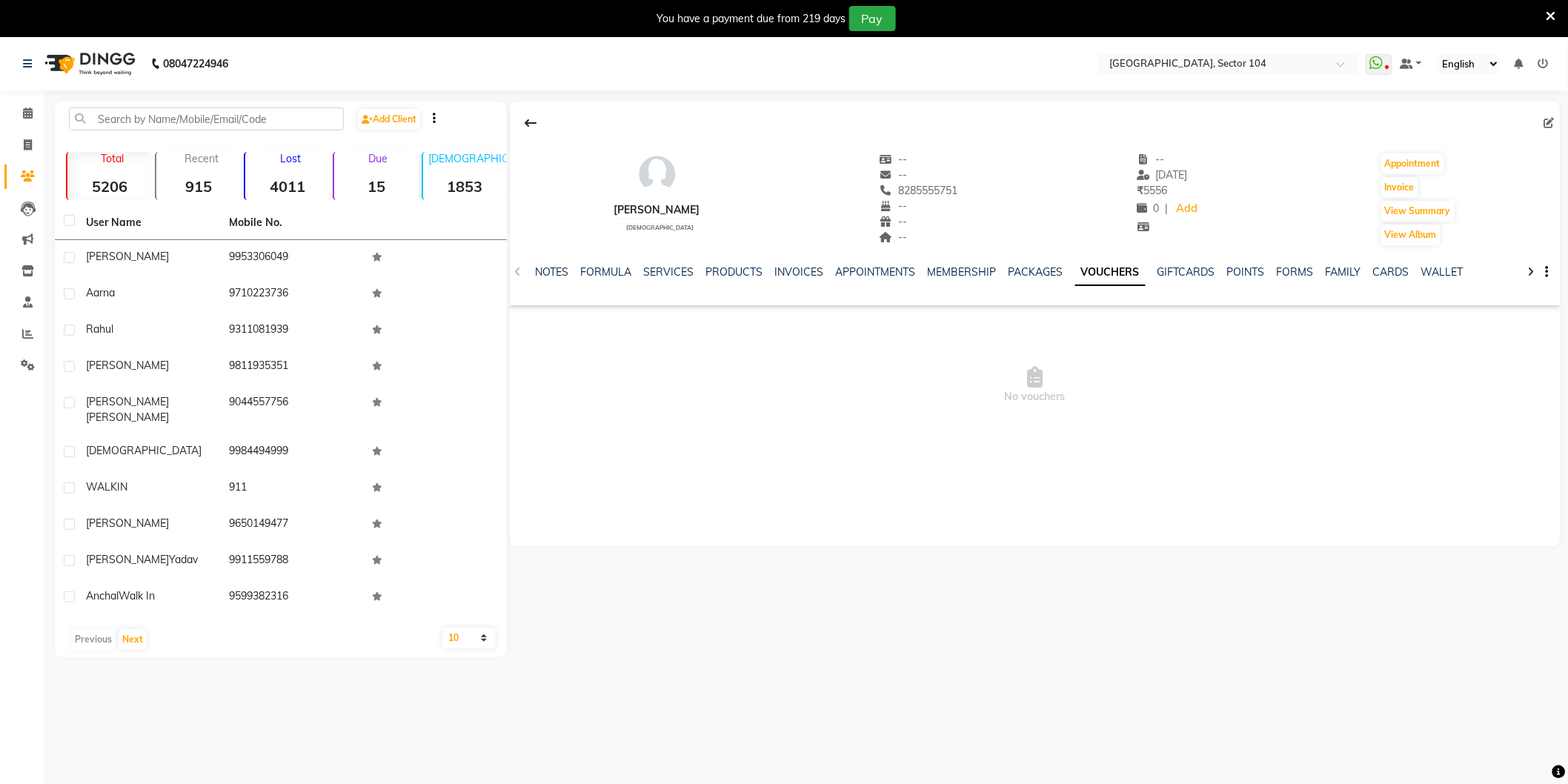
click at [518, 269] on div "NOTES FORMULA SERVICES PRODUCTS INVOICES APPOINTMENTS MEMBERSHIP PACKAGES VOUCH…" at bounding box center [1035, 273] width 1051 height 51
click at [30, 141] on icon at bounding box center [28, 145] width 8 height 12
select select "service"
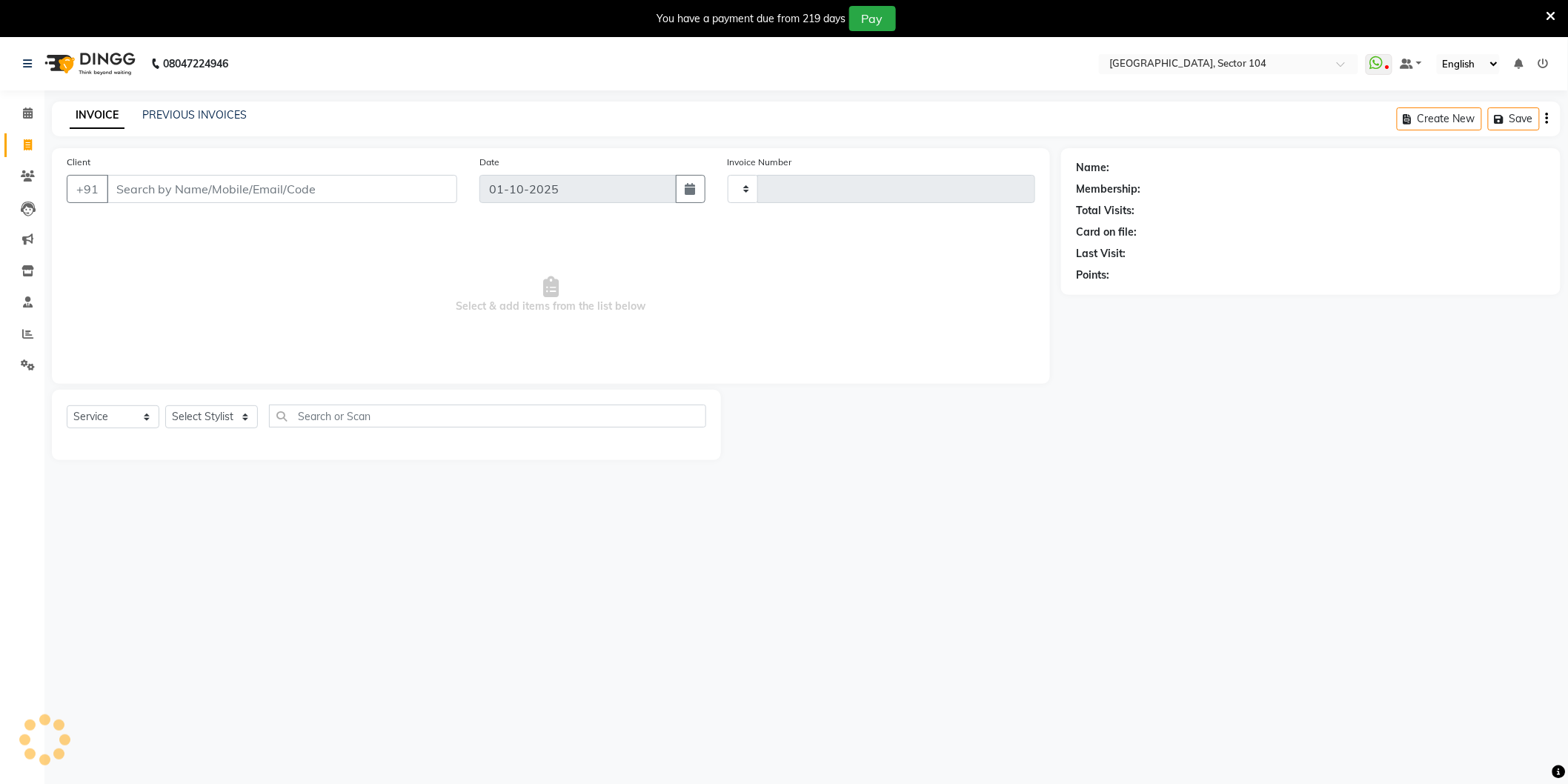
type input "4206"
select select "4009"
click at [167, 115] on link "PREVIOUS INVOICES" at bounding box center [194, 115] width 105 height 13
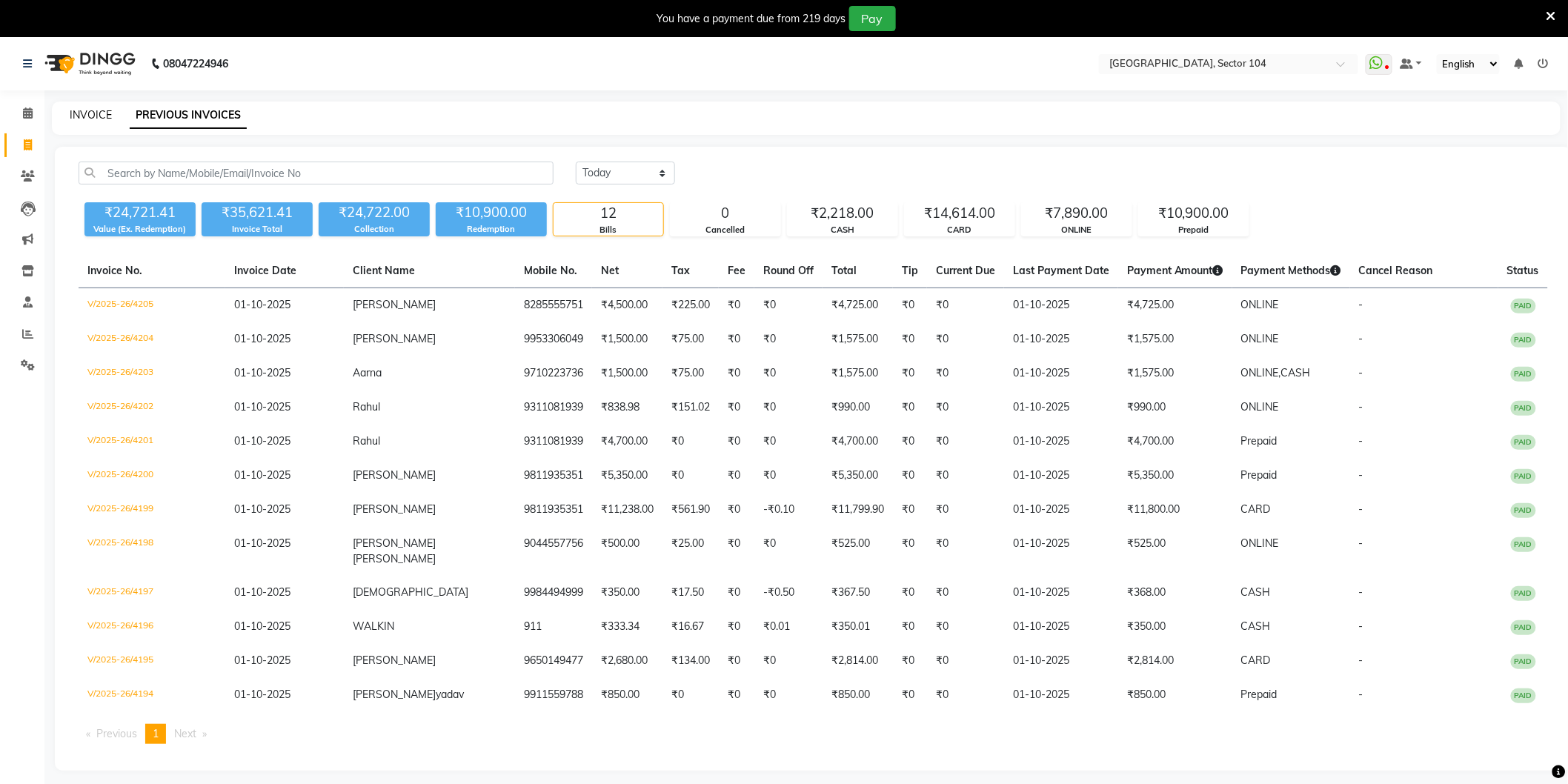
click at [94, 119] on link "INVOICE" at bounding box center [91, 115] width 43 height 13
select select "4009"
select select "service"
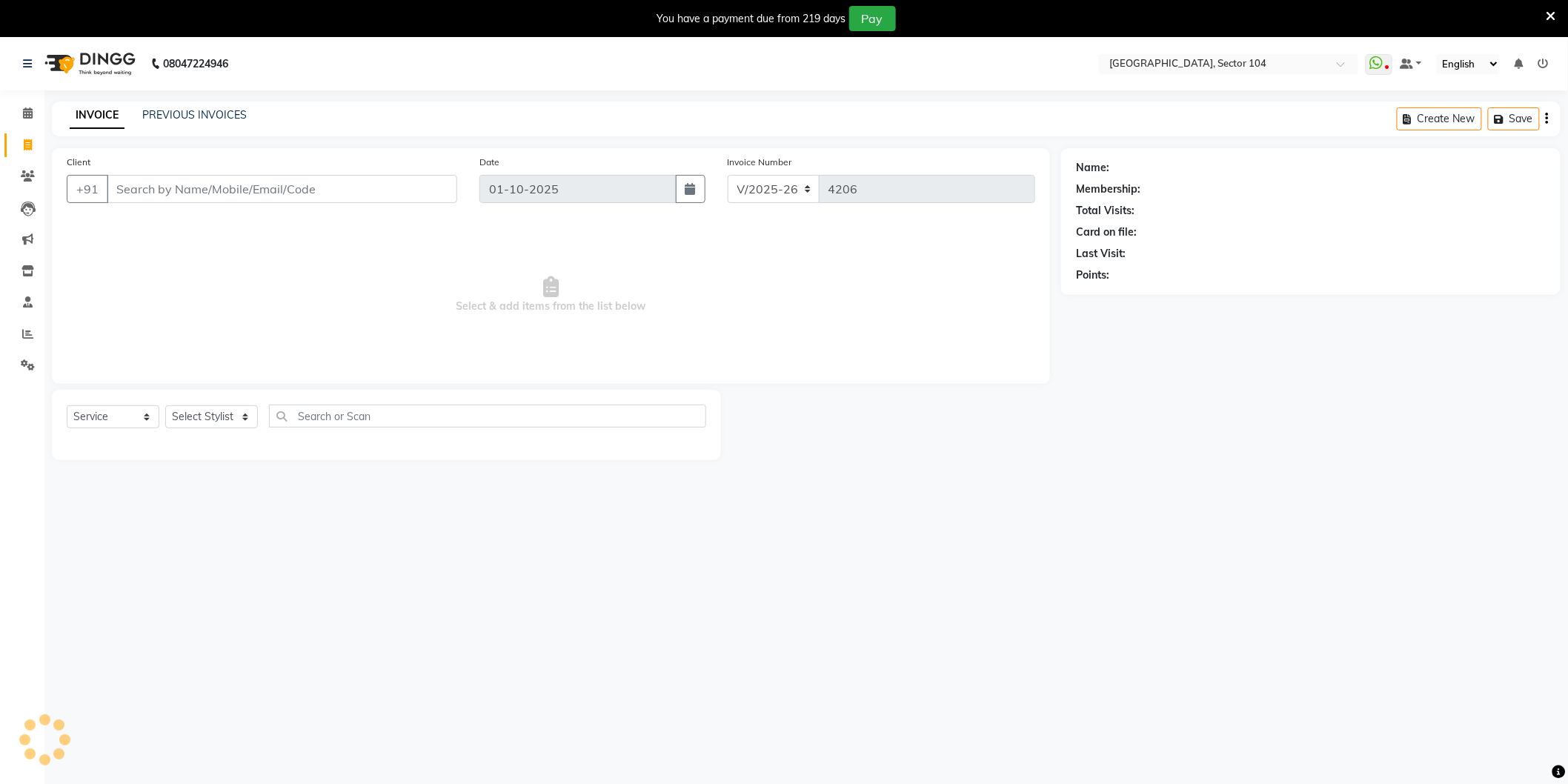
scroll to position [37, 0]
select select "4009"
select select "service"
click at [1549, 15] on icon at bounding box center [1550, 16] width 10 height 13
select select "4009"
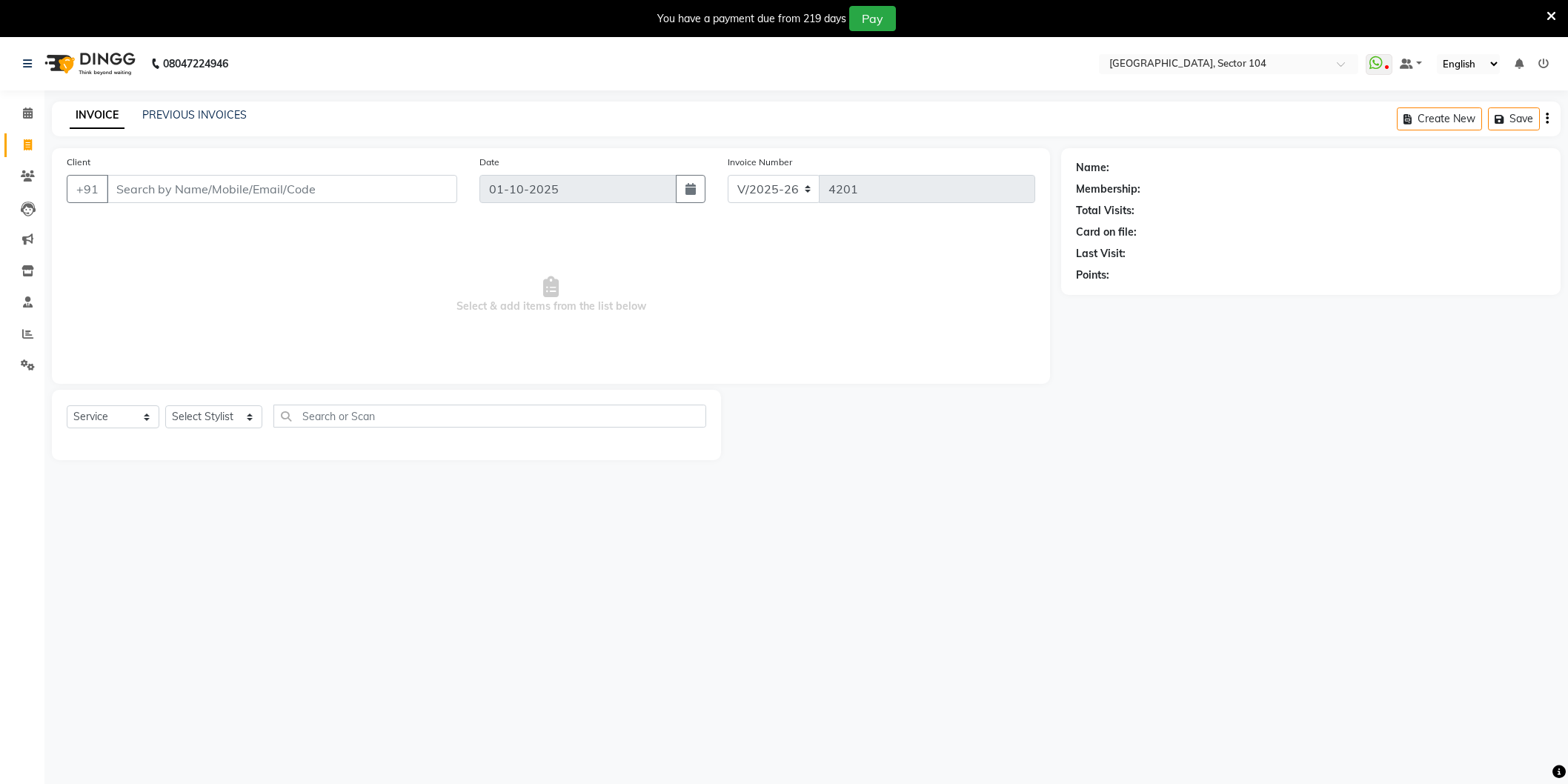
select select "service"
click at [1553, 16] on icon at bounding box center [1550, 16] width 10 height 13
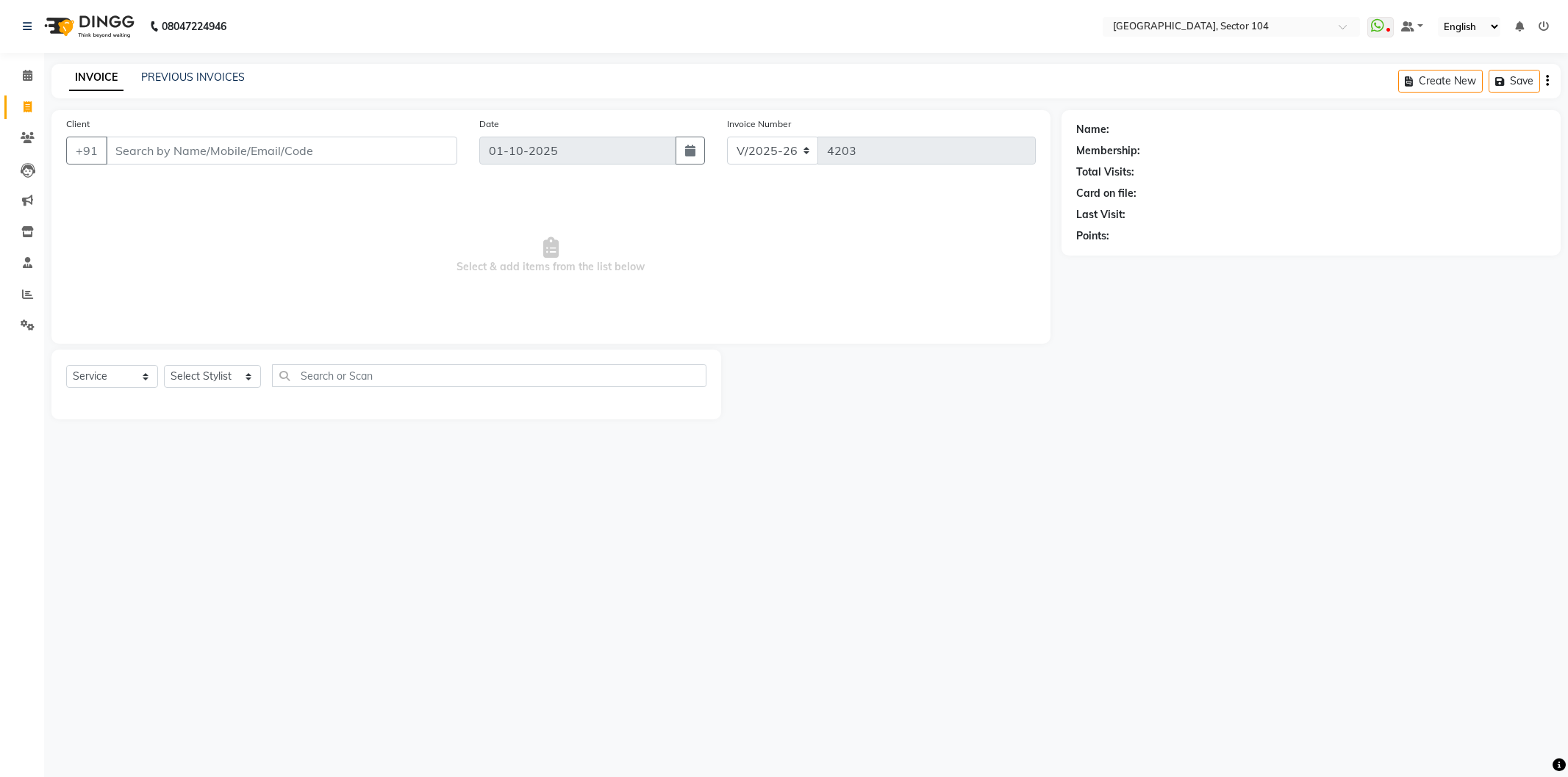
select select "4009"
select select "service"
click at [188, 372] on select "Select Stylist [PERSON_NAME] [PERSON_NAME] [PERSON_NAME] [PERSON_NAME] [PERSON_…" at bounding box center [212, 377] width 97 height 23
select select "20899"
click at [164, 366] on select "Select Stylist [PERSON_NAME] [PERSON_NAME] [PERSON_NAME] [PERSON_NAME] [PERSON_…" at bounding box center [212, 377] width 97 height 23
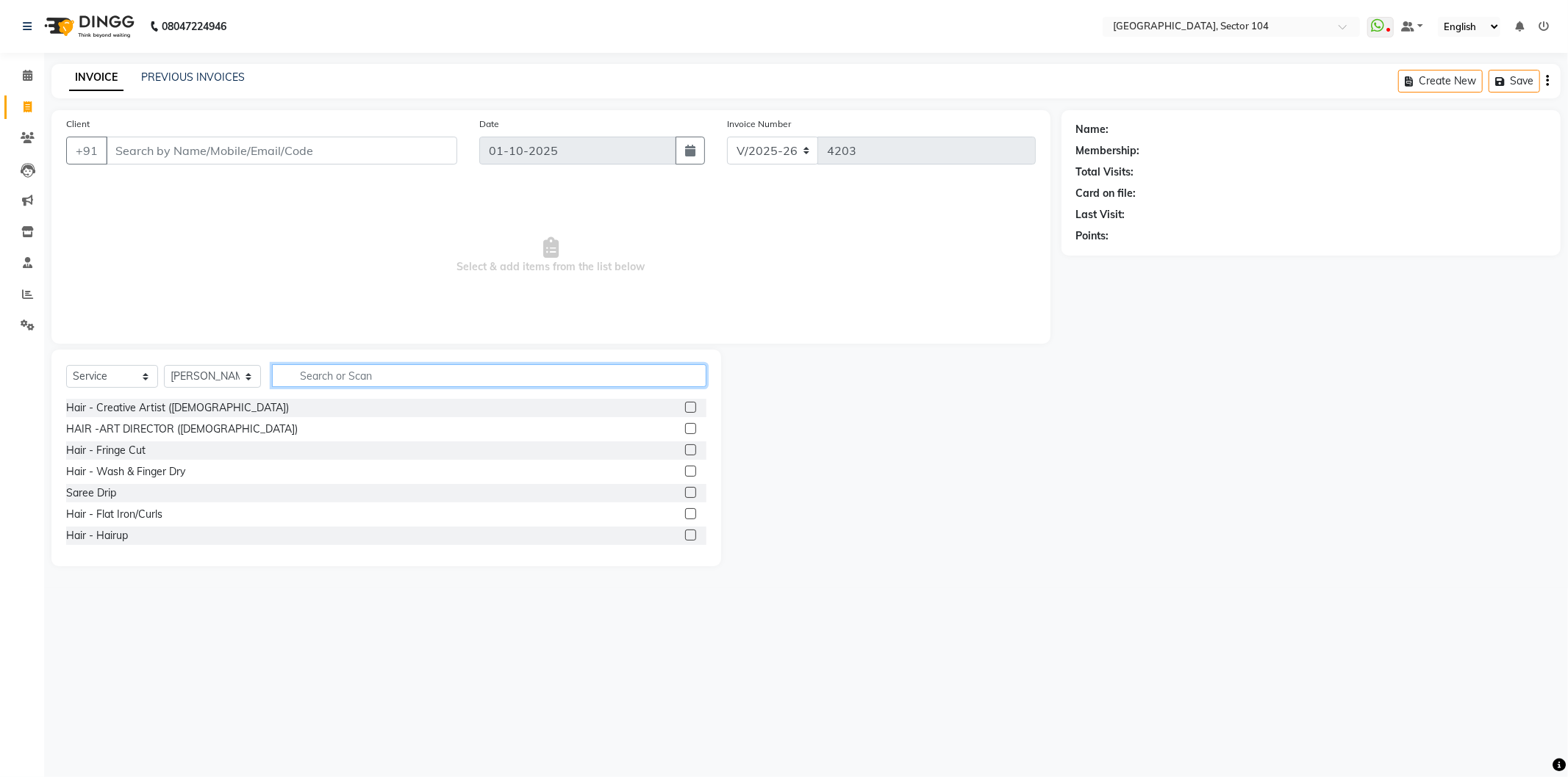
click at [331, 380] on input "text" at bounding box center [489, 376] width 434 height 23
type input "Clean"
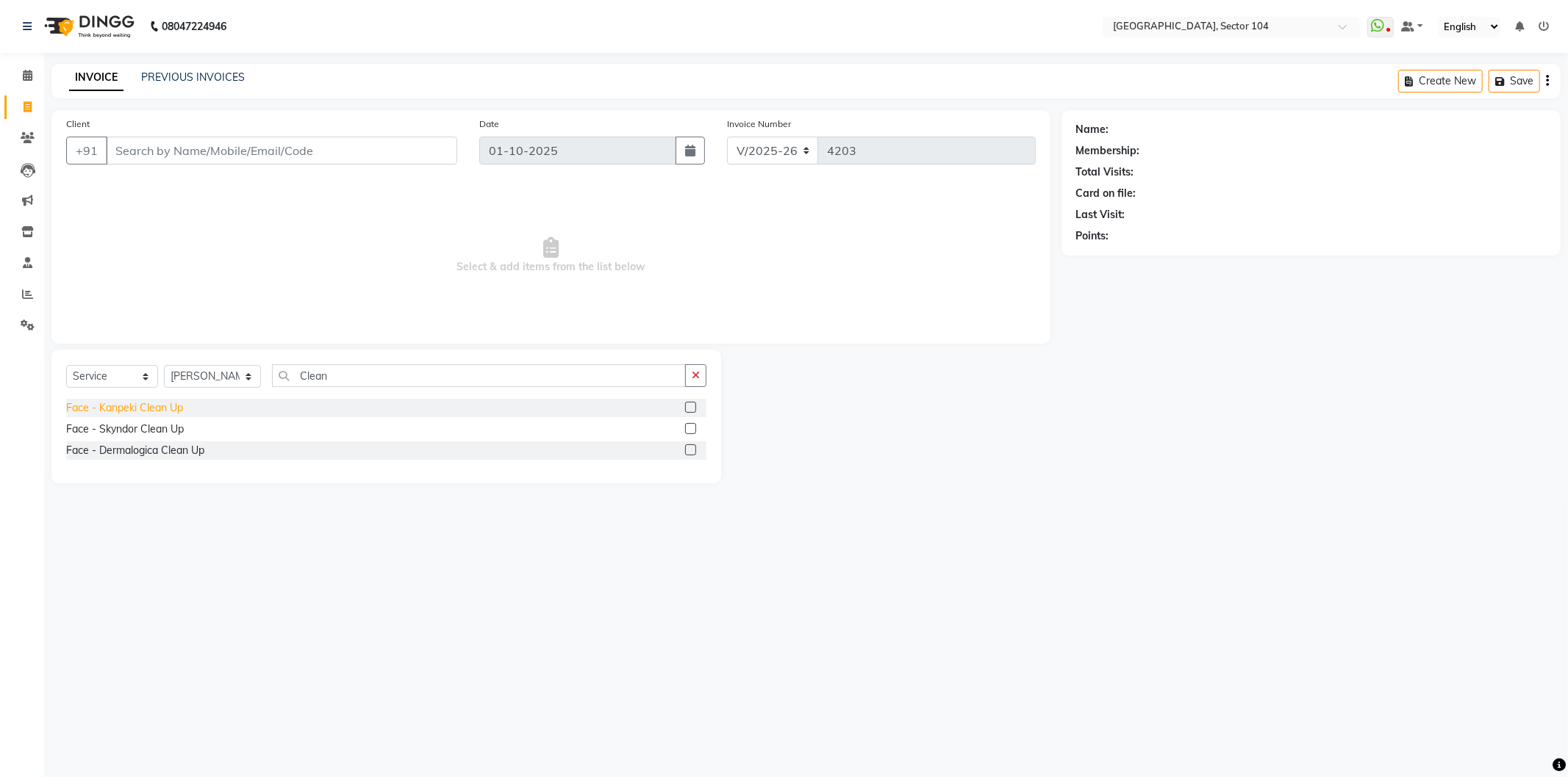
click at [179, 412] on div "Face - Kanpeki Clean Up" at bounding box center [124, 408] width 117 height 16
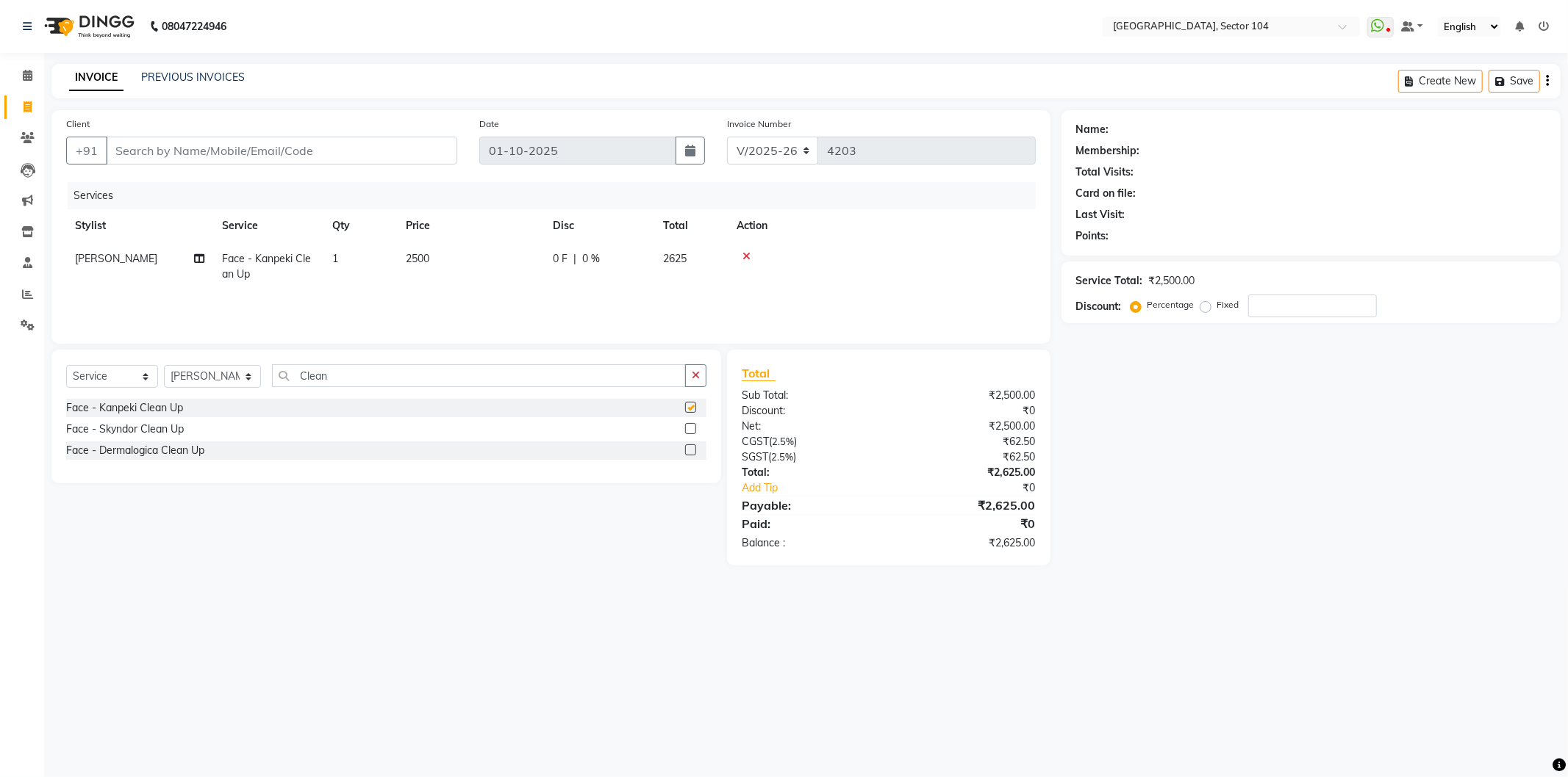
checkbox input "false"
click at [373, 376] on input "Clean" at bounding box center [479, 376] width 414 height 23
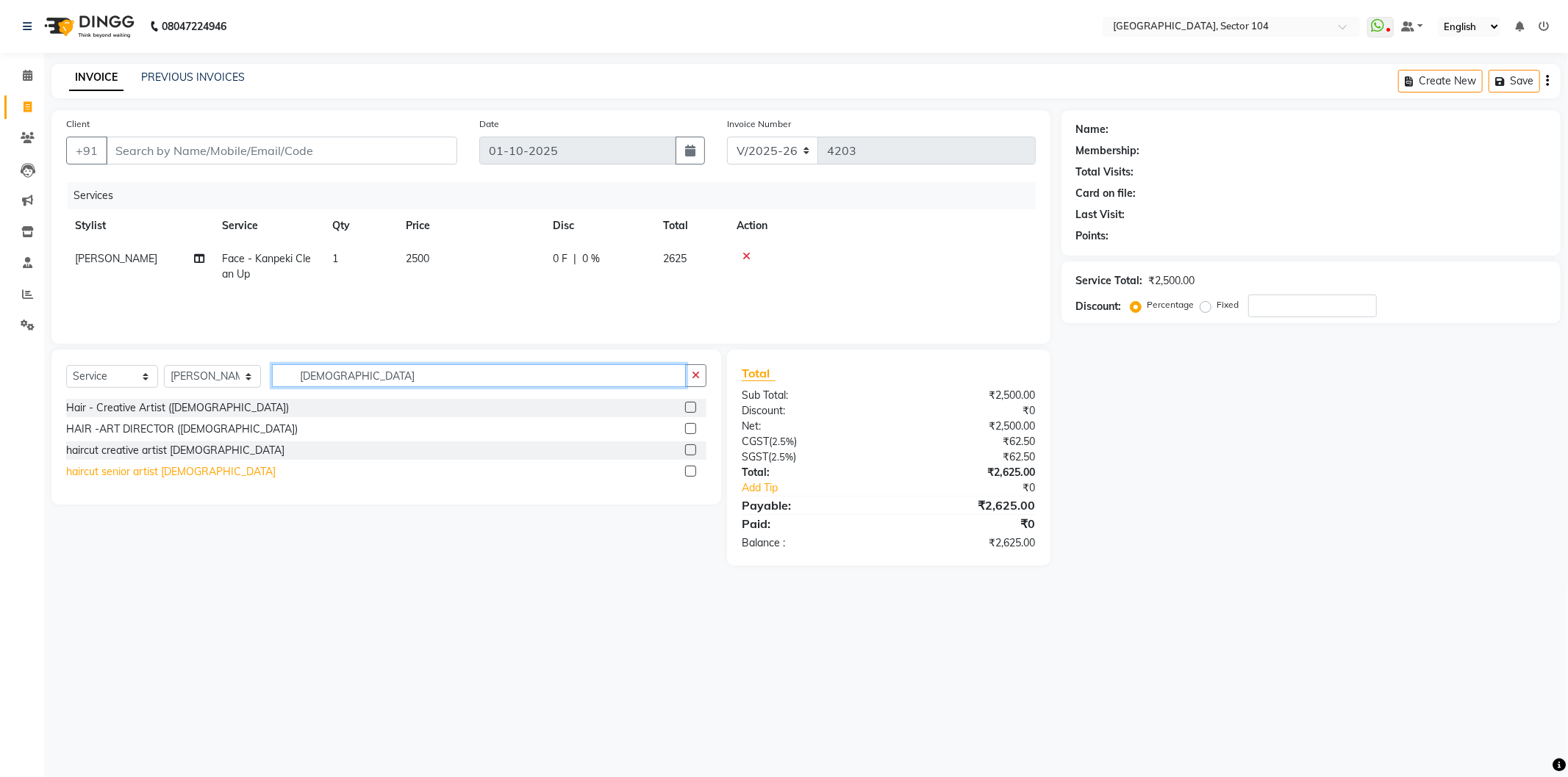
type input "[DEMOGRAPHIC_DATA]"
click at [134, 476] on div "haircut senior artist [DEMOGRAPHIC_DATA]" at bounding box center [171, 473] width 210 height 16
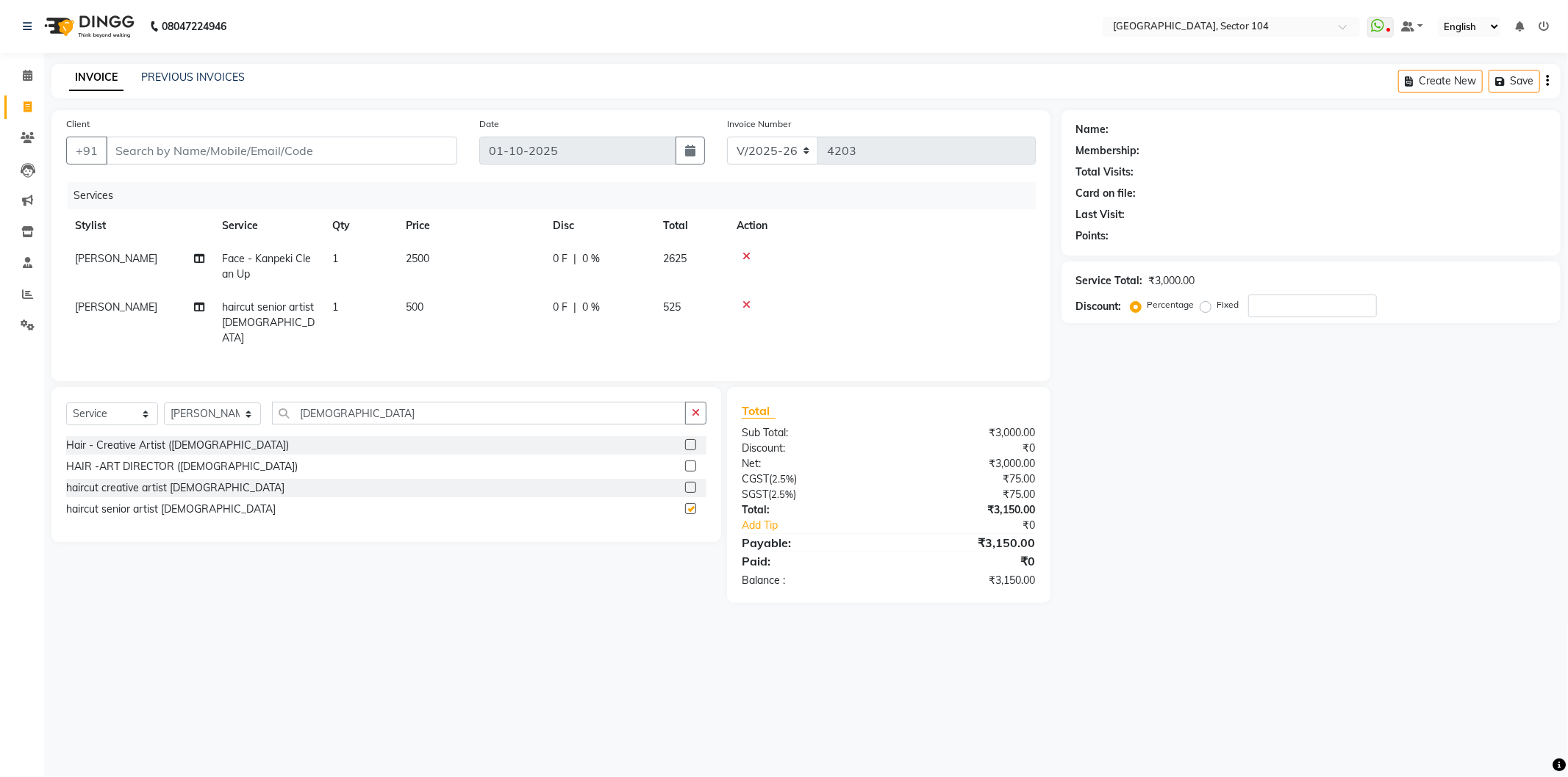
checkbox input "false"
click at [367, 407] on input "[DEMOGRAPHIC_DATA]" at bounding box center [479, 414] width 414 height 23
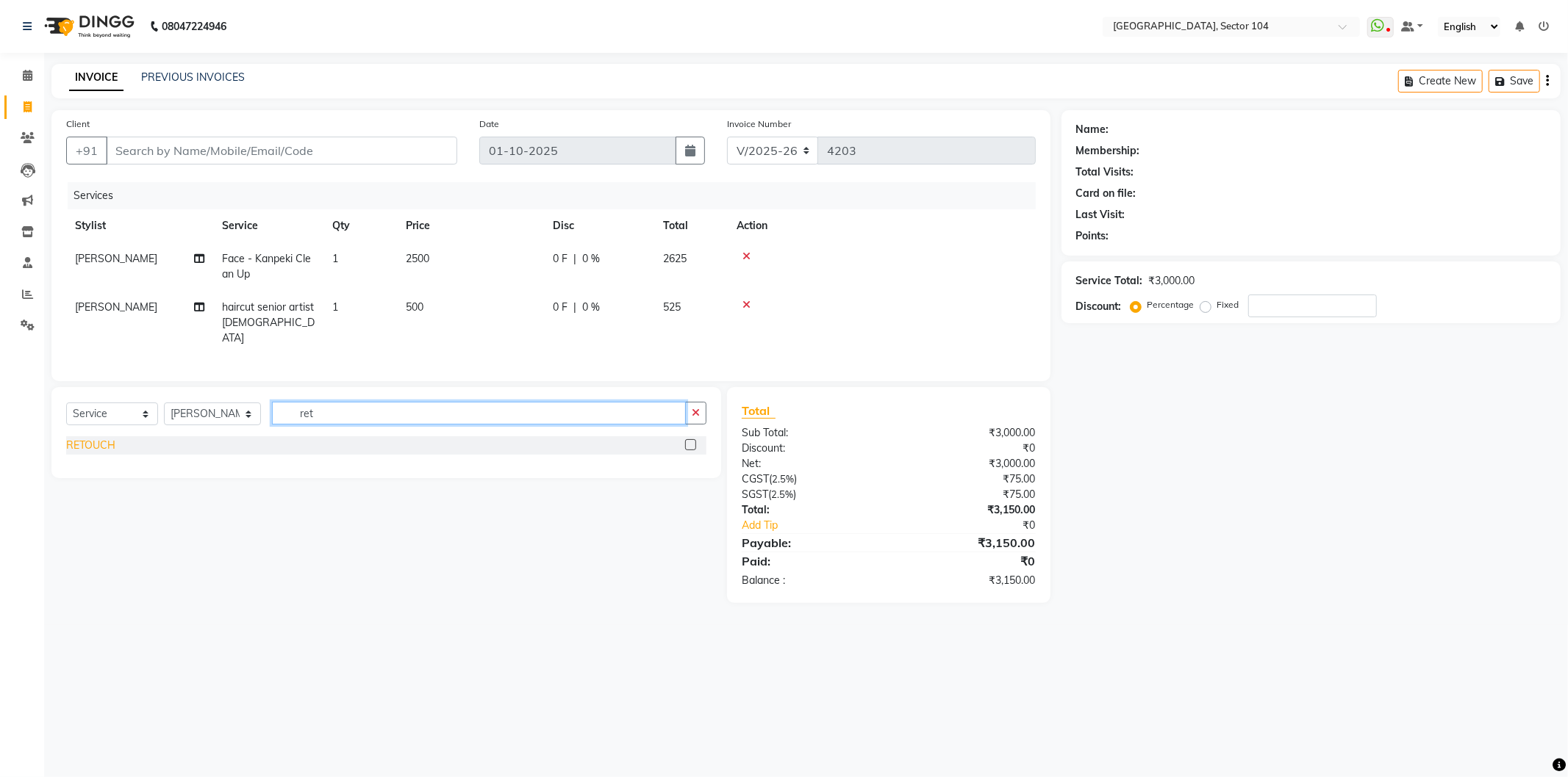
type input "ret"
click at [100, 438] on div "RETOUCH" at bounding box center [91, 446] width 49 height 16
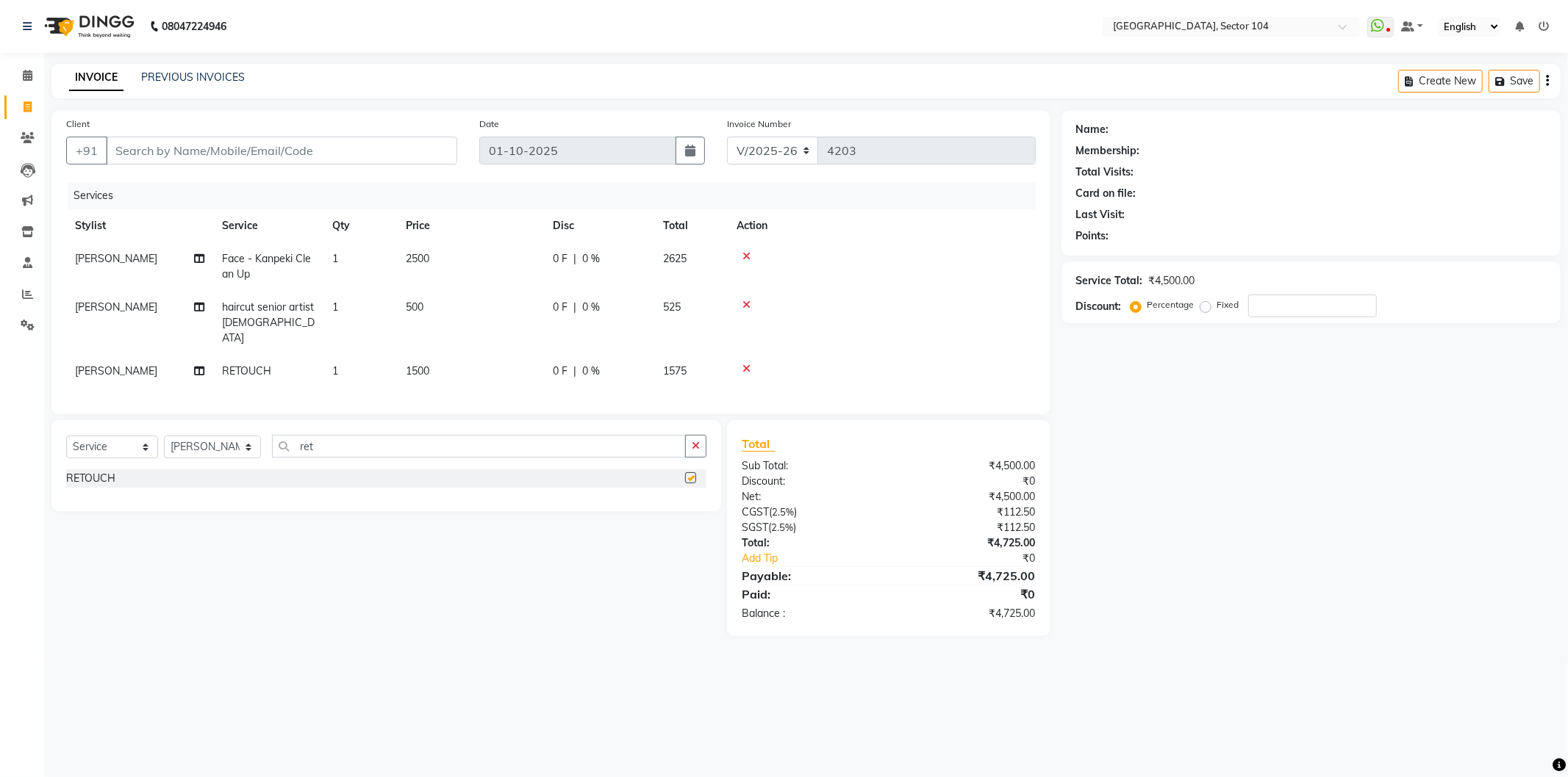
checkbox input "false"
click at [1163, 460] on div "Name: Membership: Total Visits: Card on file: Last Visit: Points: Service Total…" at bounding box center [1316, 373] width 510 height 526
click at [379, 447] on input "ret" at bounding box center [479, 446] width 414 height 23
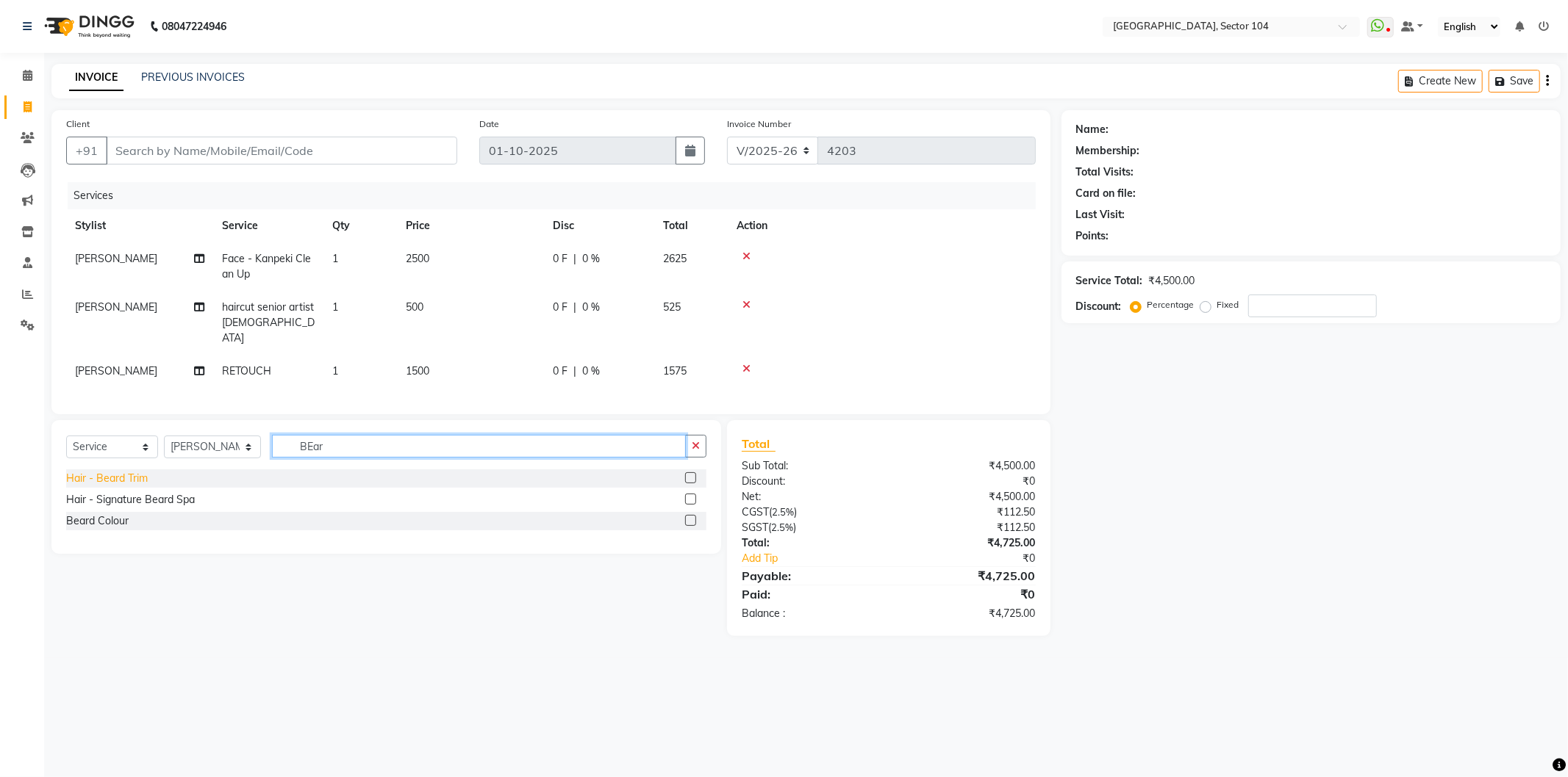
type input "BEar"
click at [122, 478] on div "Hair - Beard Trim" at bounding box center [107, 479] width 82 height 16
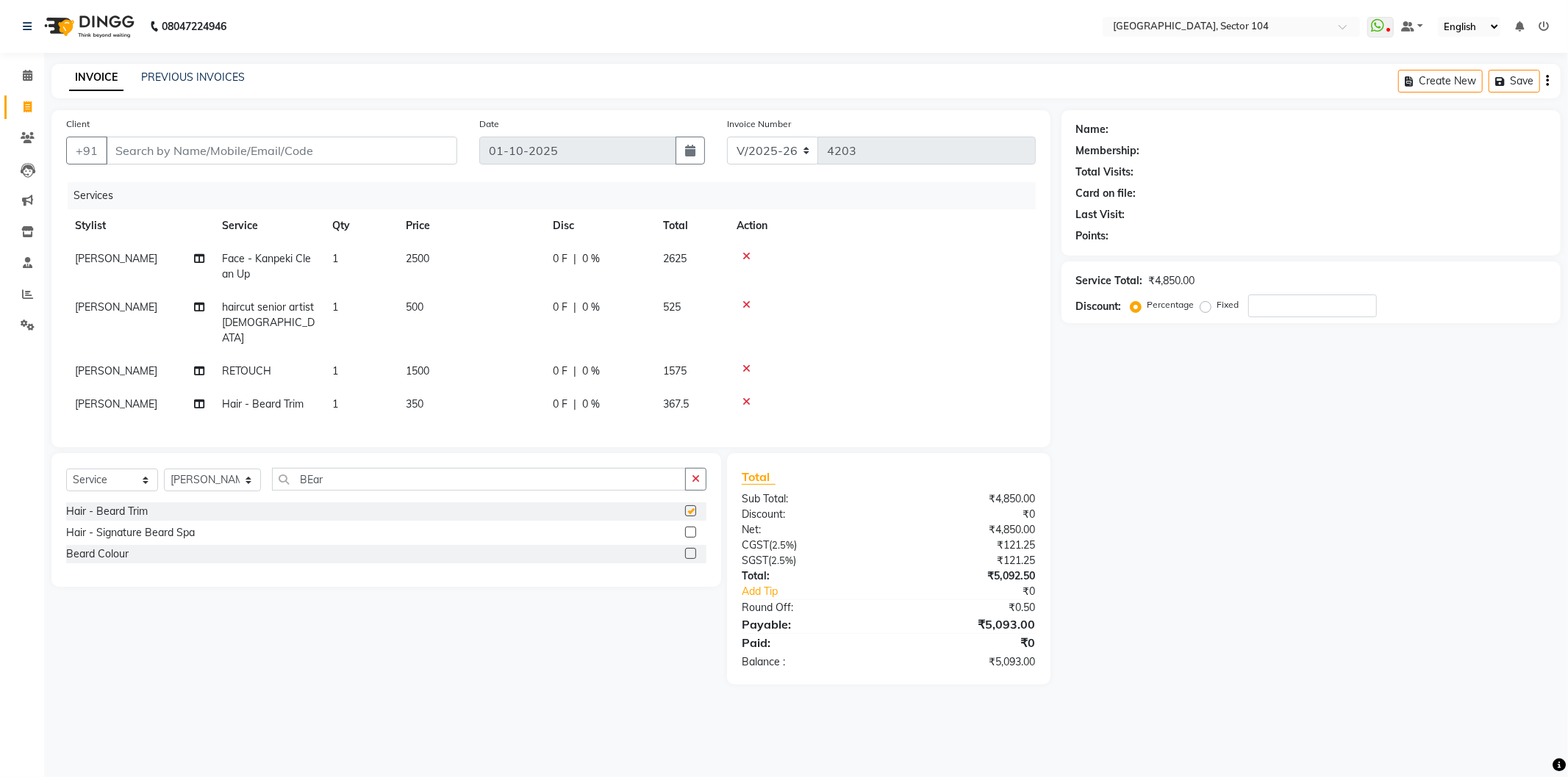
checkbox input "false"
click at [550, 634] on div "Select Service Product Membership Package Voucher Prepaid Gift Card Select Styl…" at bounding box center [380, 568] width 681 height 231
click at [1145, 466] on div "Name: Membership: Total Visits: Card on file: Last Visit: Points: Service Total…" at bounding box center [1316, 397] width 510 height 575
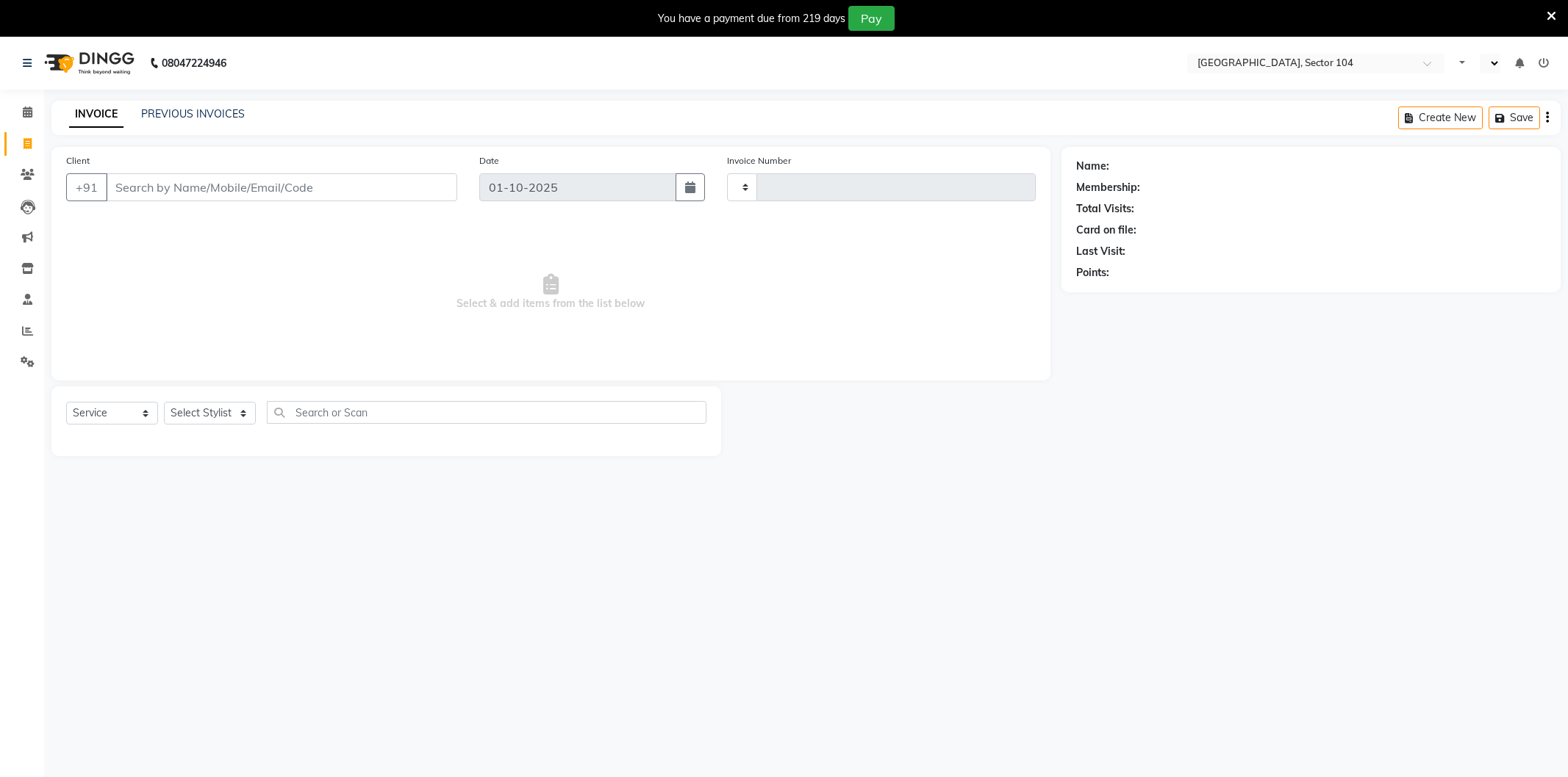
select select "service"
select select "en"
type input "4208"
select select "4009"
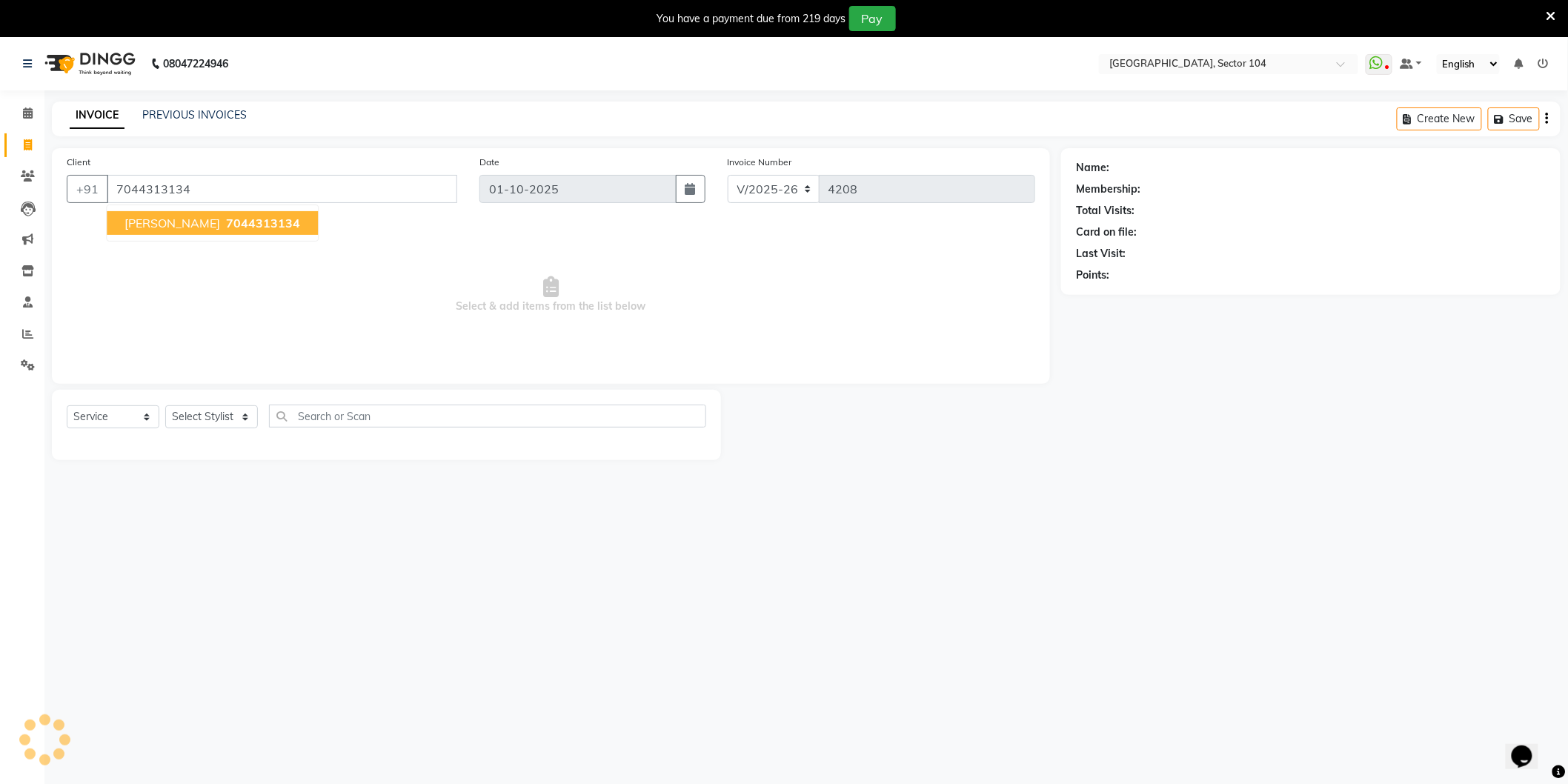
type input "7044313134"
click at [226, 220] on span "7044313134" at bounding box center [263, 223] width 74 height 15
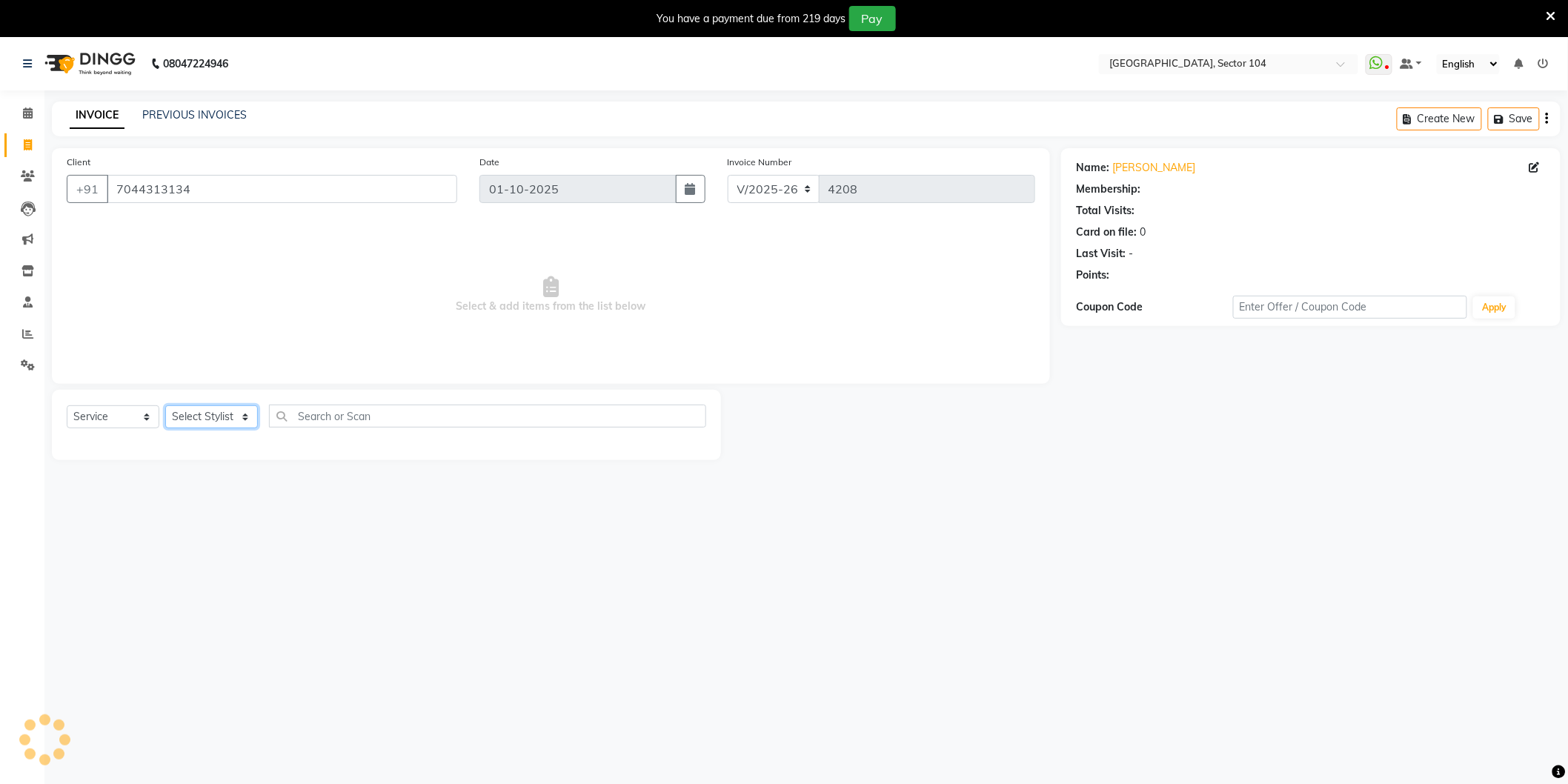
click at [211, 410] on select "Select Stylist" at bounding box center [211, 417] width 92 height 23
select select "34353"
click at [165, 407] on select "Select Stylist [PERSON_NAME] [PERSON_NAME] [PERSON_NAME] [PERSON_NAME] [PERSON_…" at bounding box center [213, 417] width 97 height 23
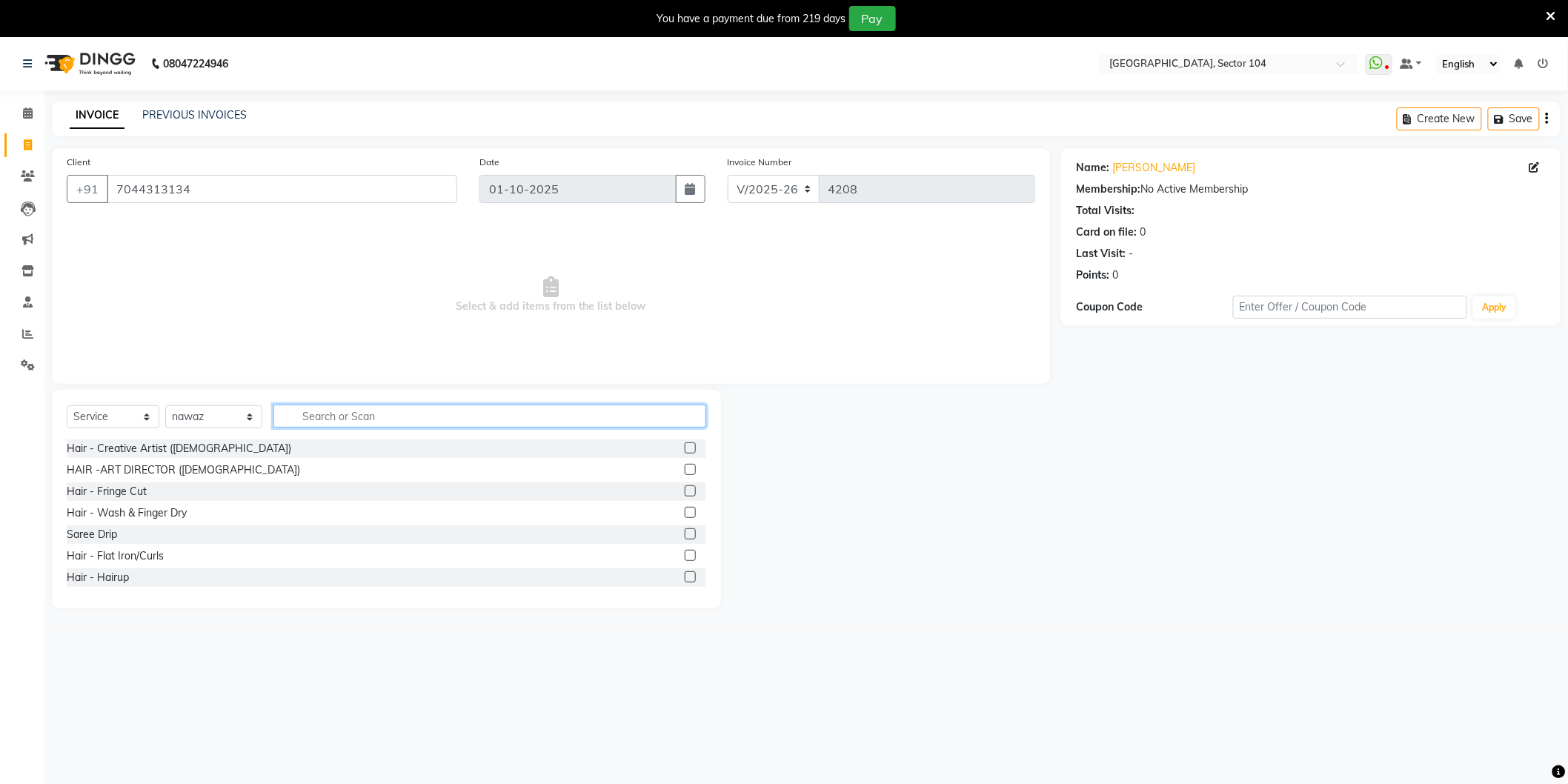
click at [367, 412] on input "text" at bounding box center [490, 416] width 433 height 23
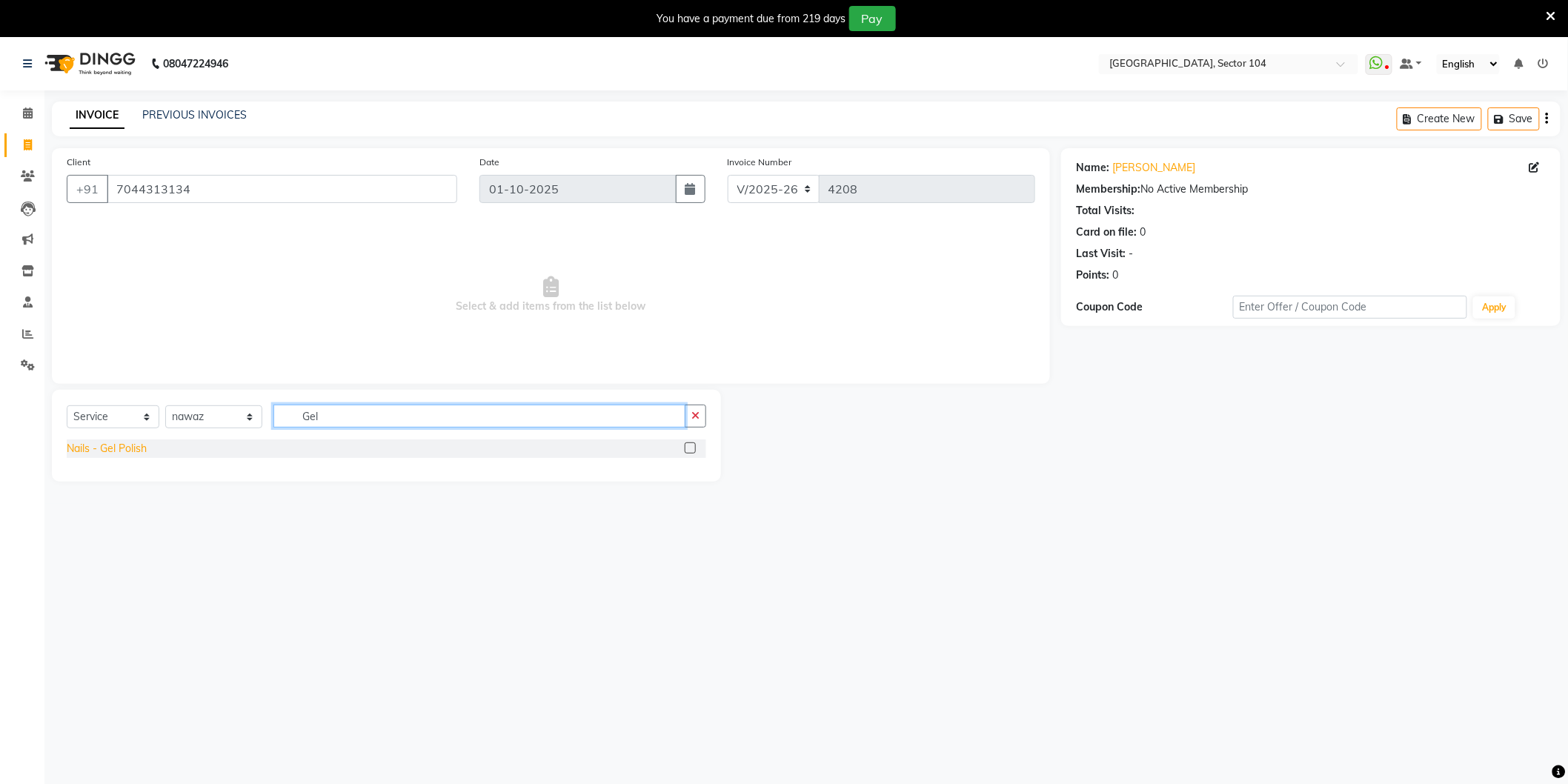
type input "Gel"
click at [130, 454] on div "Nails - Gel Polish" at bounding box center [106, 449] width 80 height 16
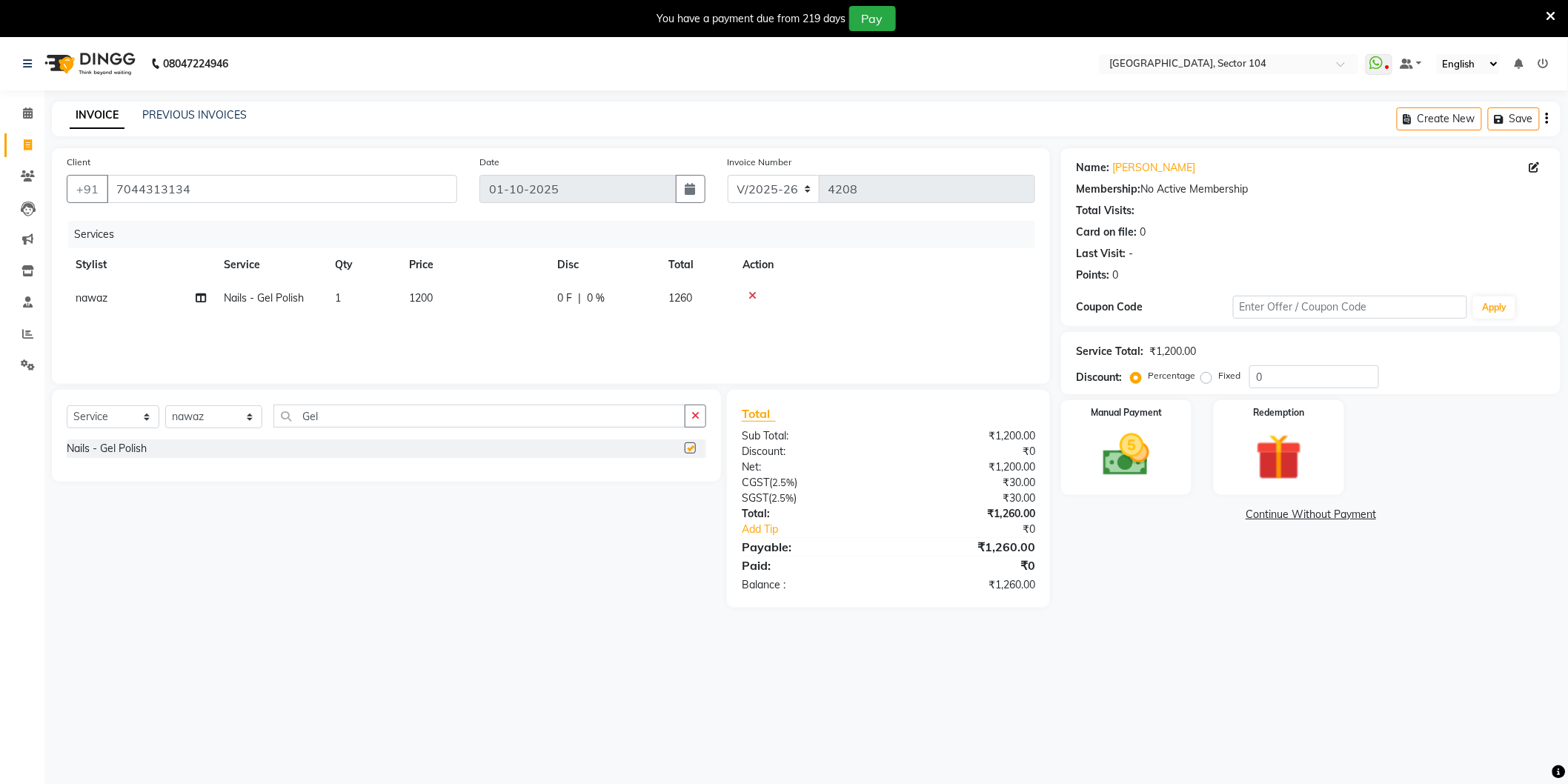
checkbox input "false"
click at [477, 293] on td "1200" at bounding box center [474, 298] width 148 height 34
select select "34353"
click at [514, 302] on input "1200" at bounding box center [543, 302] width 130 height 23
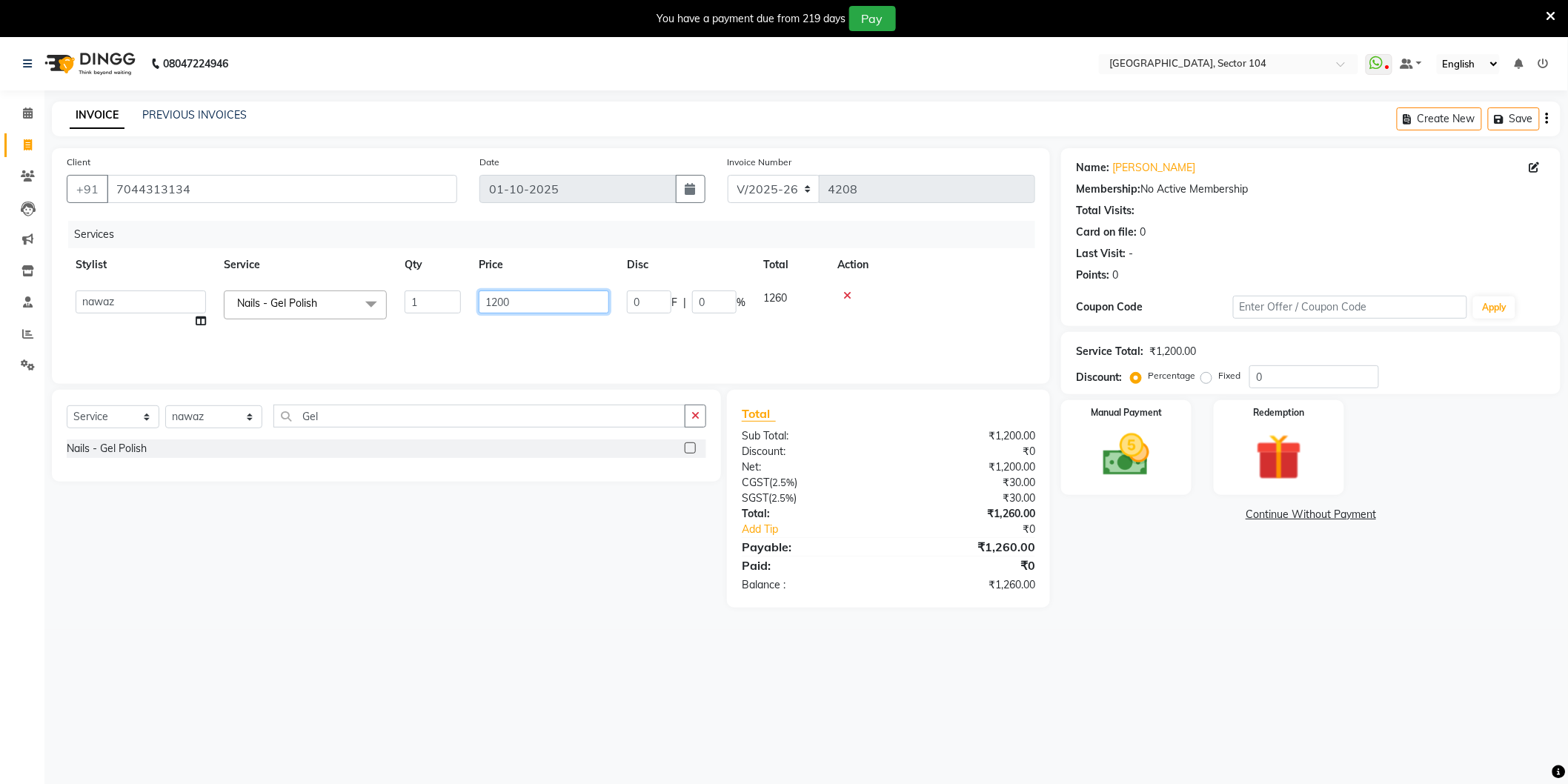
click at [514, 302] on input "1200" at bounding box center [543, 302] width 130 height 23
type input "700"
click at [1183, 629] on main "INVOICE PREVIOUS INVOICES Create New Save Client +91 7044313134 Date 01-10-2025…" at bounding box center [806, 365] width 1524 height 528
click at [1164, 453] on img at bounding box center [1126, 455] width 79 height 56
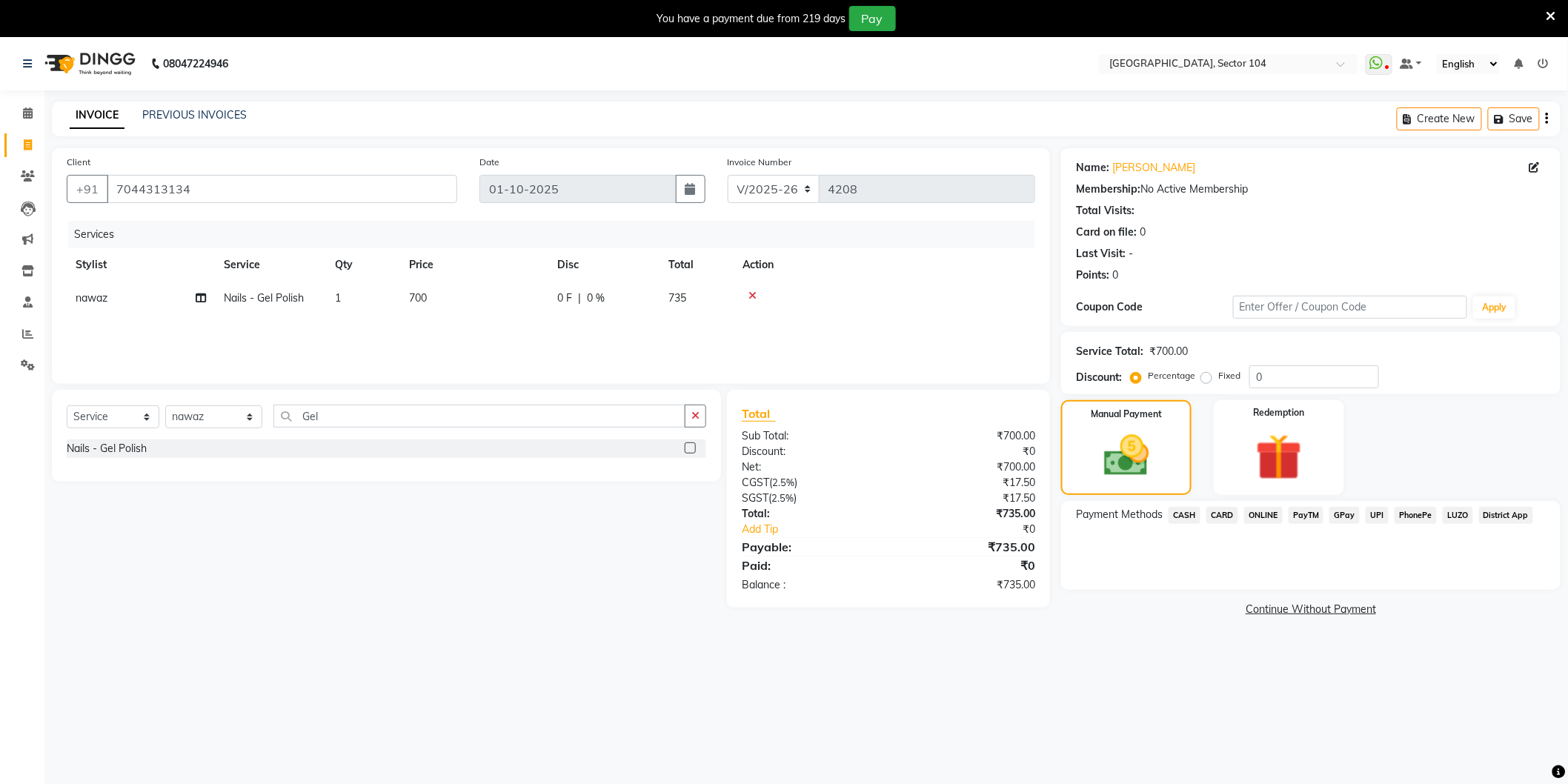
click at [1265, 518] on span "ONLINE" at bounding box center [1263, 515] width 38 height 17
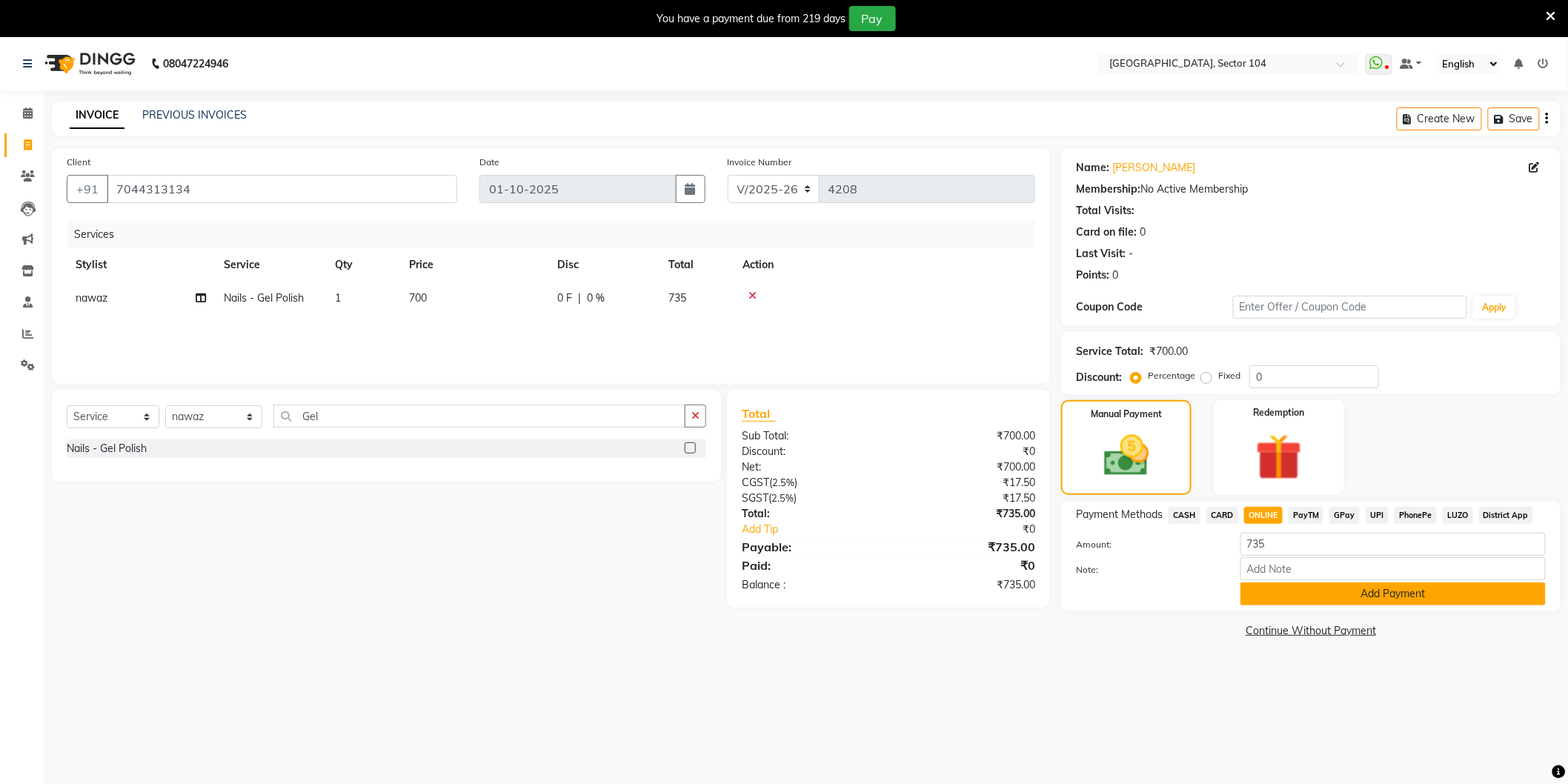
click at [1297, 590] on button "Add Payment" at bounding box center [1393, 594] width 305 height 23
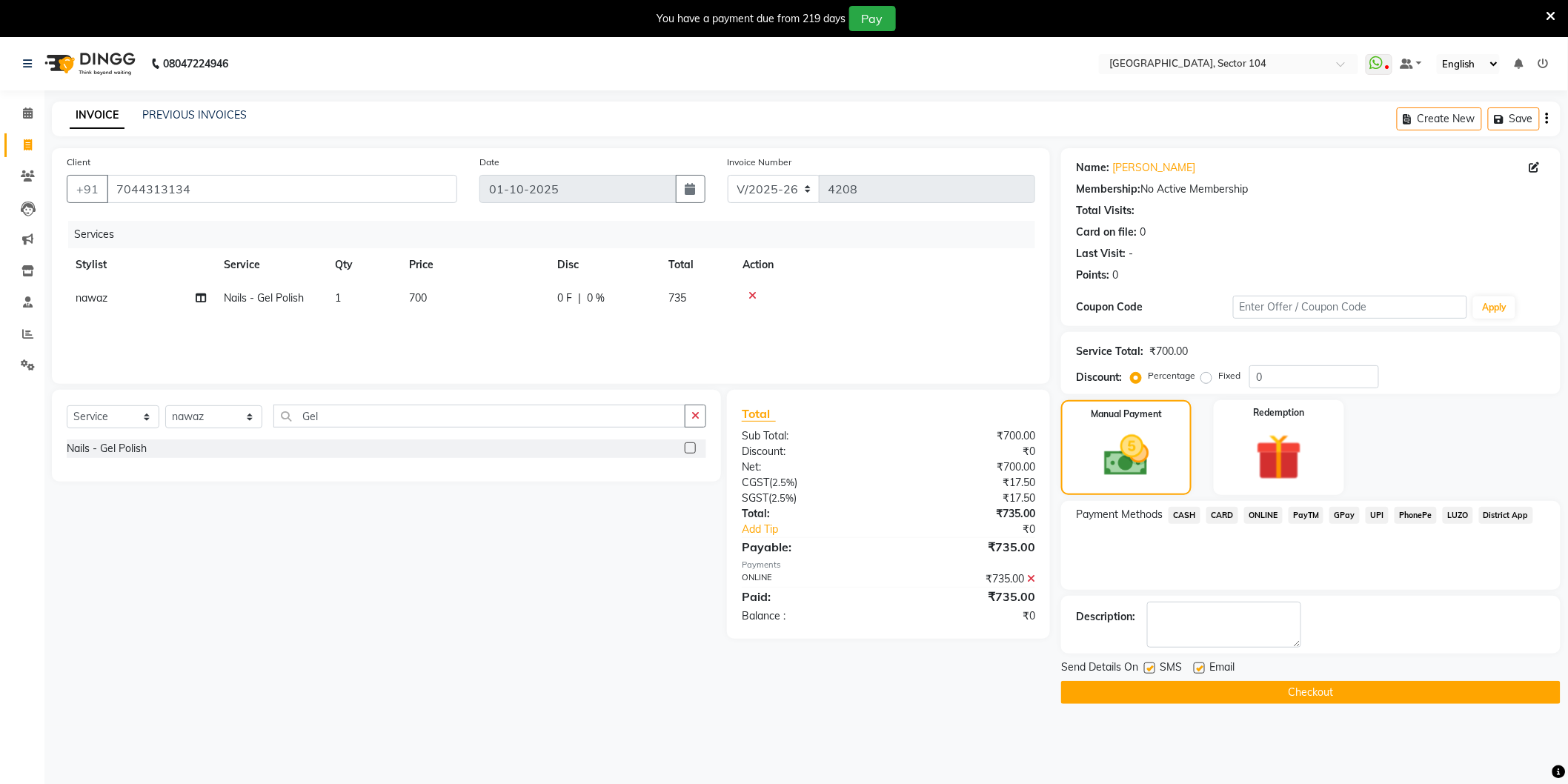
click at [1146, 698] on button "Checkout" at bounding box center [1311, 693] width 500 height 23
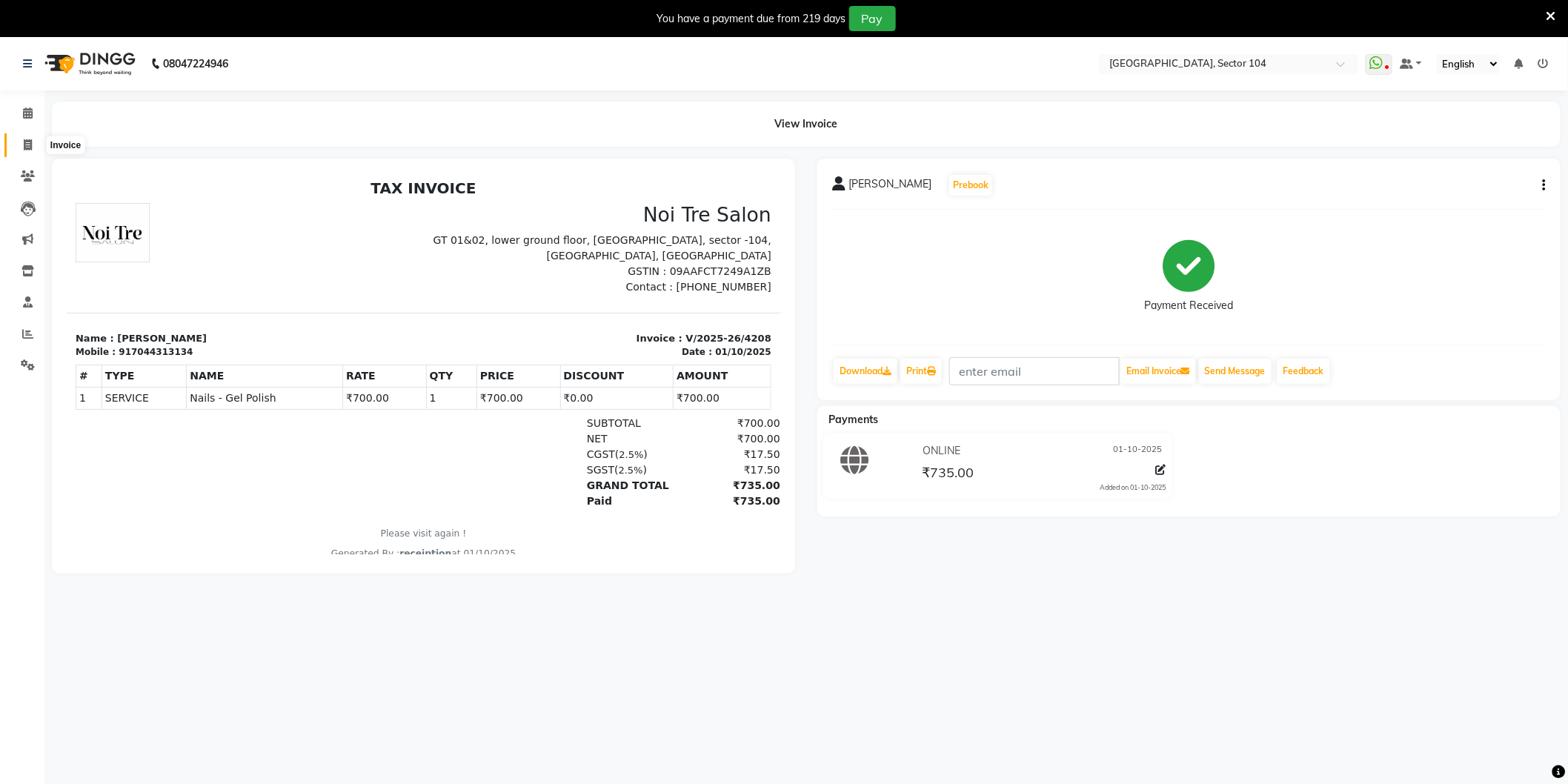
click at [25, 150] on icon at bounding box center [28, 145] width 8 height 12
select select "4009"
select select "service"
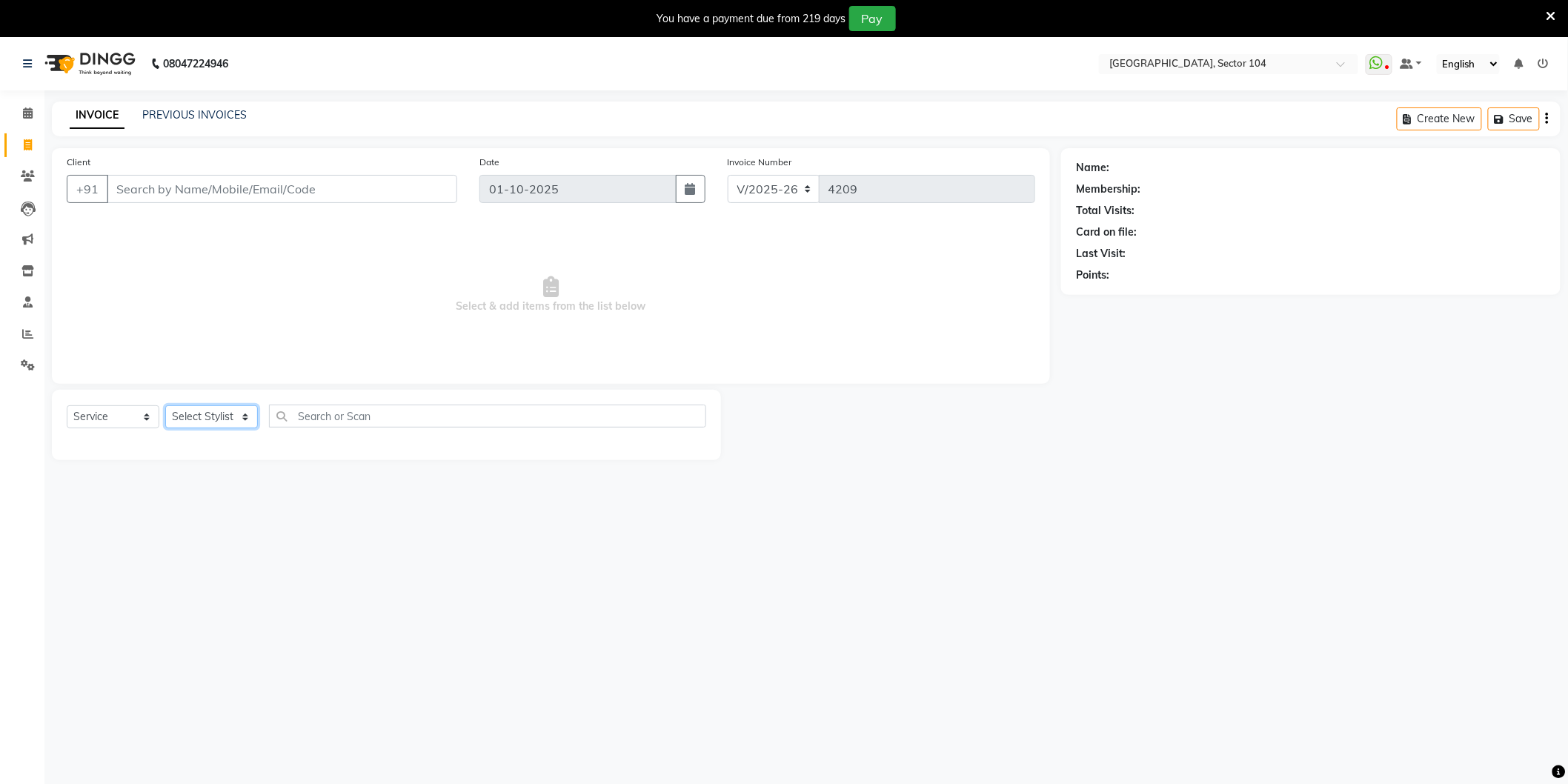
click at [205, 416] on select "Select Stylist" at bounding box center [211, 417] width 92 height 23
select select "58995"
click at [165, 407] on select "Select Stylist [PERSON_NAME] [PERSON_NAME] [PERSON_NAME] [PERSON_NAME] [PERSON_…" at bounding box center [213, 417] width 97 height 23
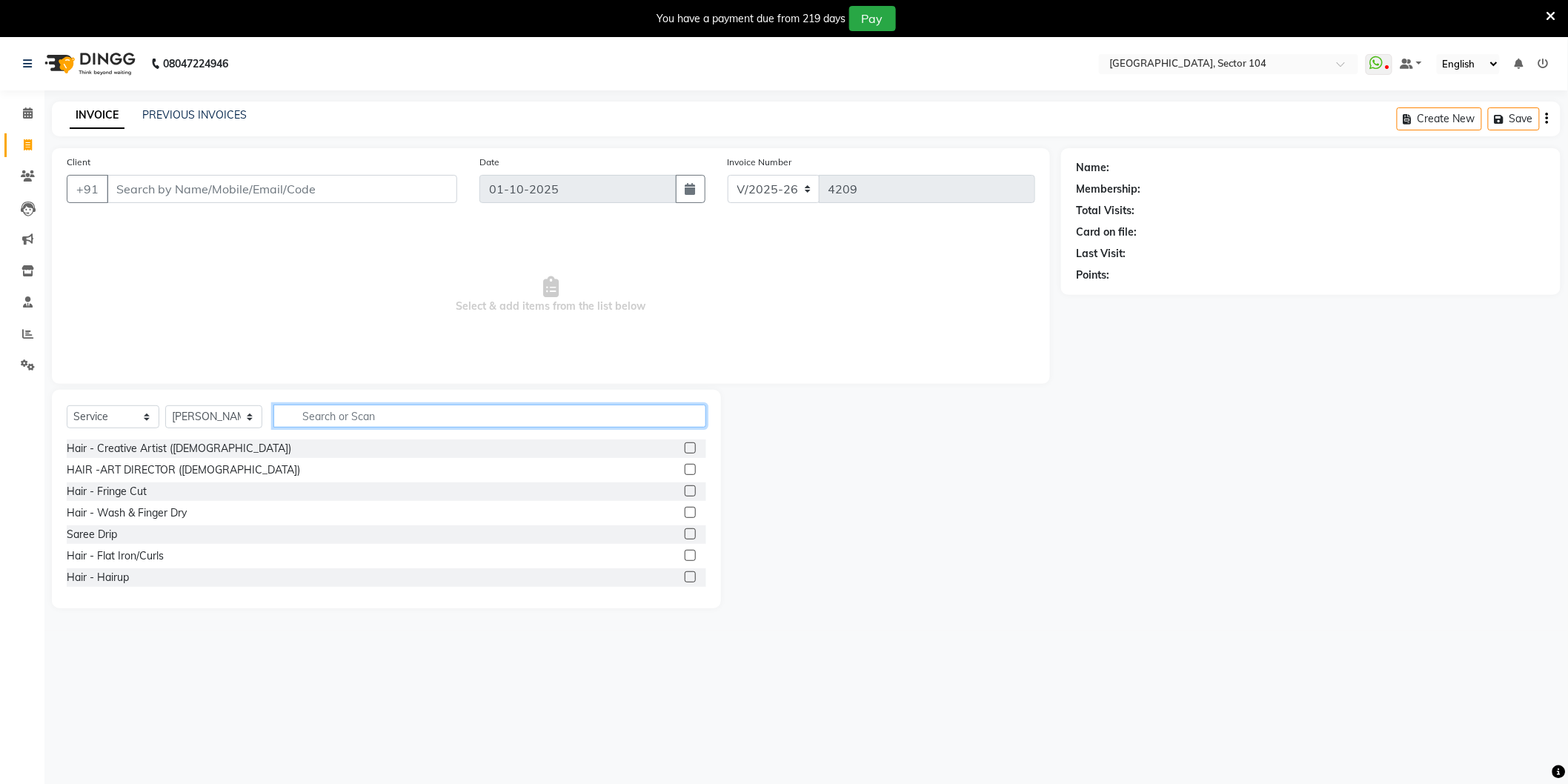
click at [353, 416] on input "text" at bounding box center [490, 416] width 433 height 23
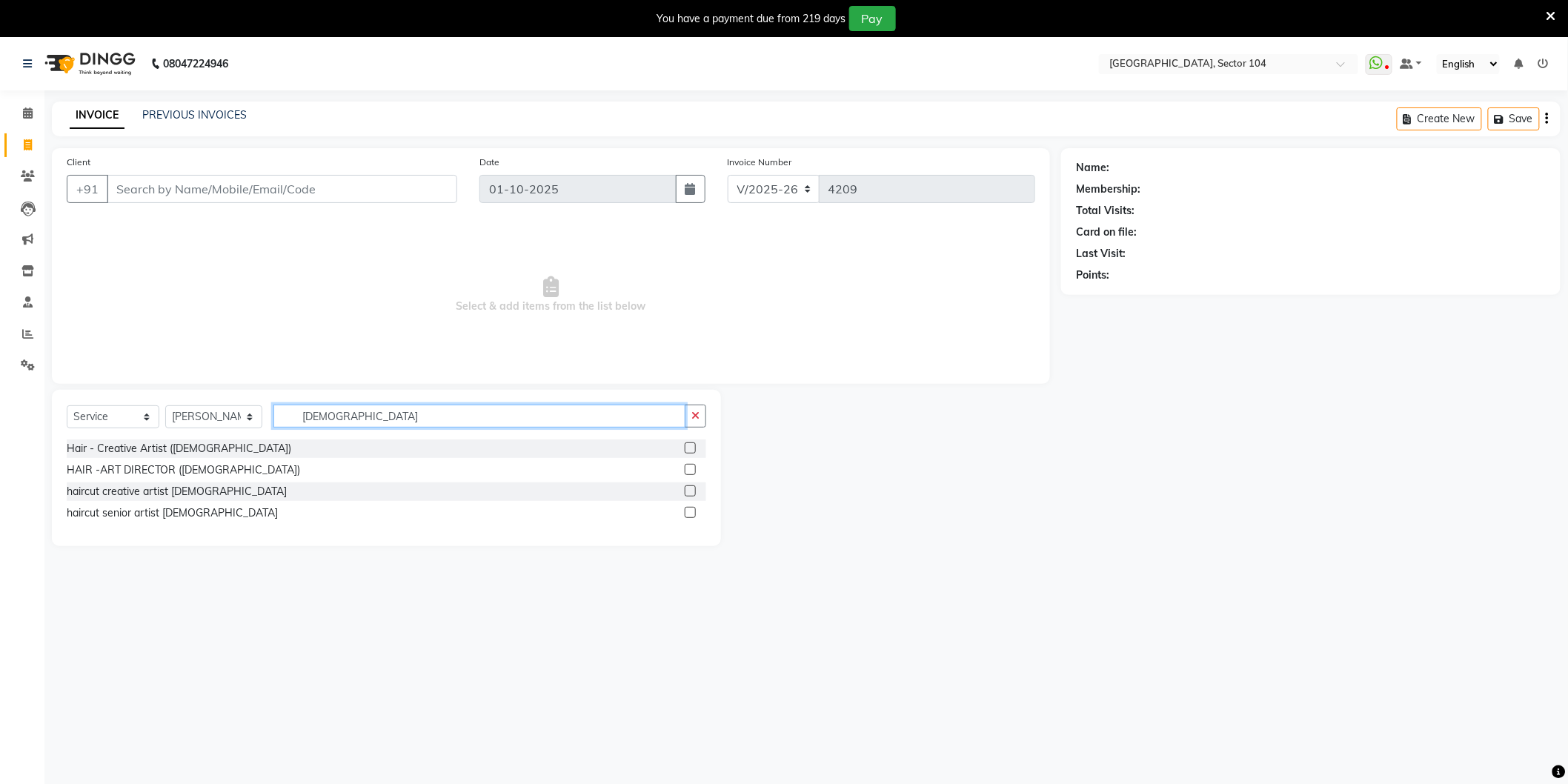
type input "[DEMOGRAPHIC_DATA]"
click at [154, 503] on div "Hair - Creative Artist (Female) HAIR -ART DIRECTOR (FEMALE) haircut creative ar…" at bounding box center [386, 482] width 640 height 86
click at [154, 512] on div "haircut senior artist [DEMOGRAPHIC_DATA]" at bounding box center [172, 513] width 211 height 16
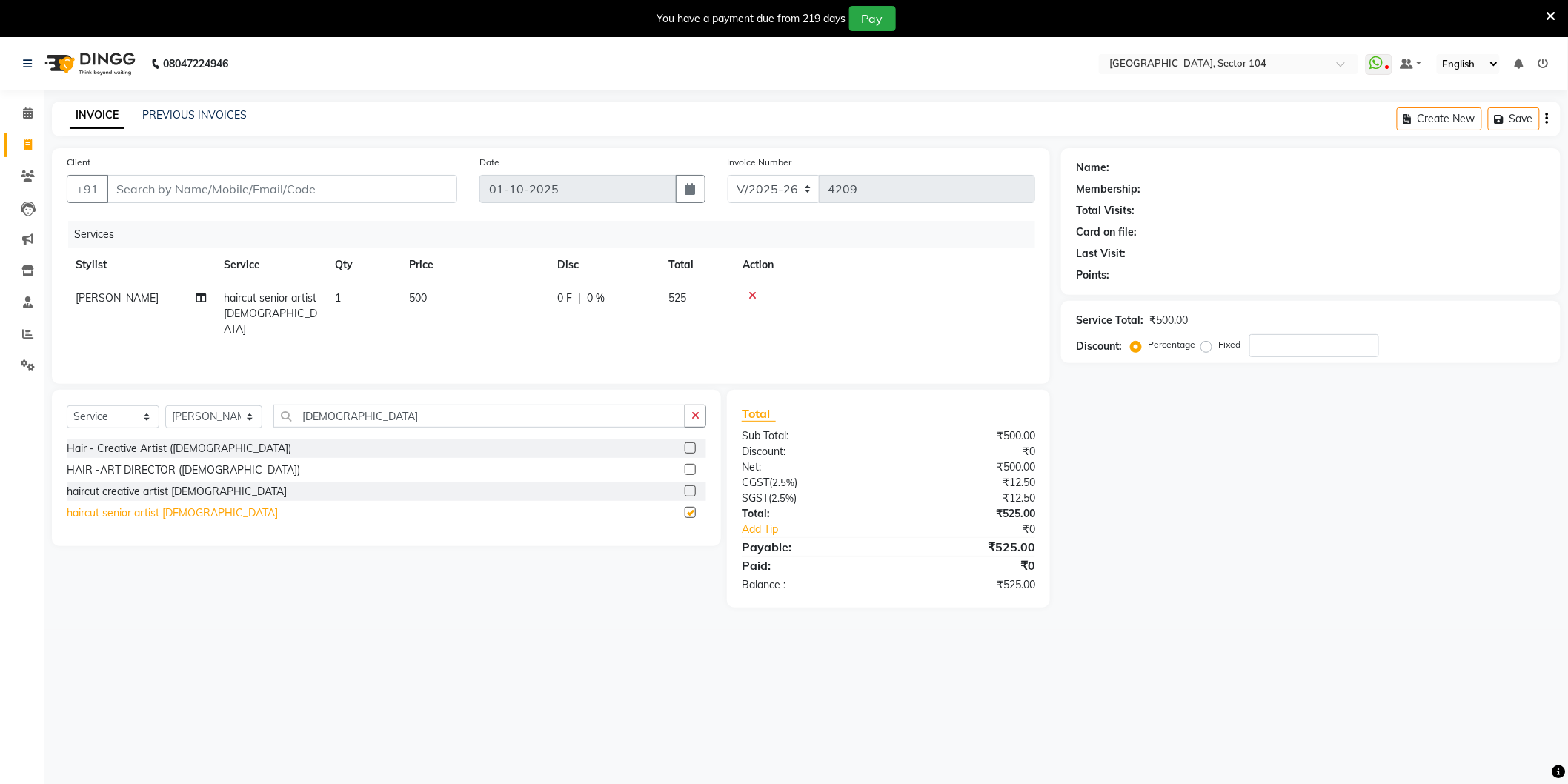
checkbox input "false"
click at [351, 412] on input "[DEMOGRAPHIC_DATA]" at bounding box center [479, 416] width 412 height 23
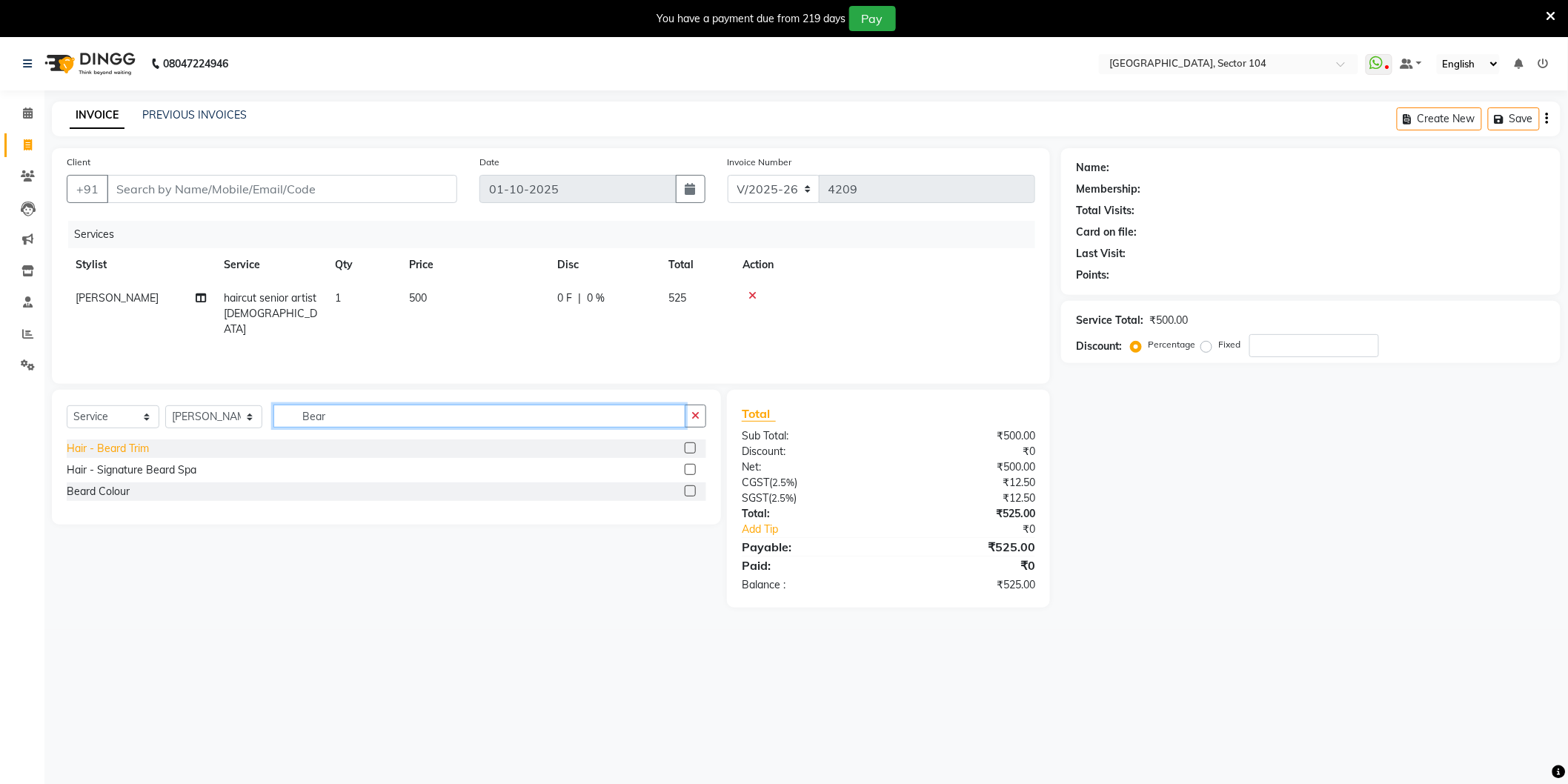
type input "Bear"
click at [129, 445] on div "Hair - Beard Trim" at bounding box center [107, 449] width 83 height 16
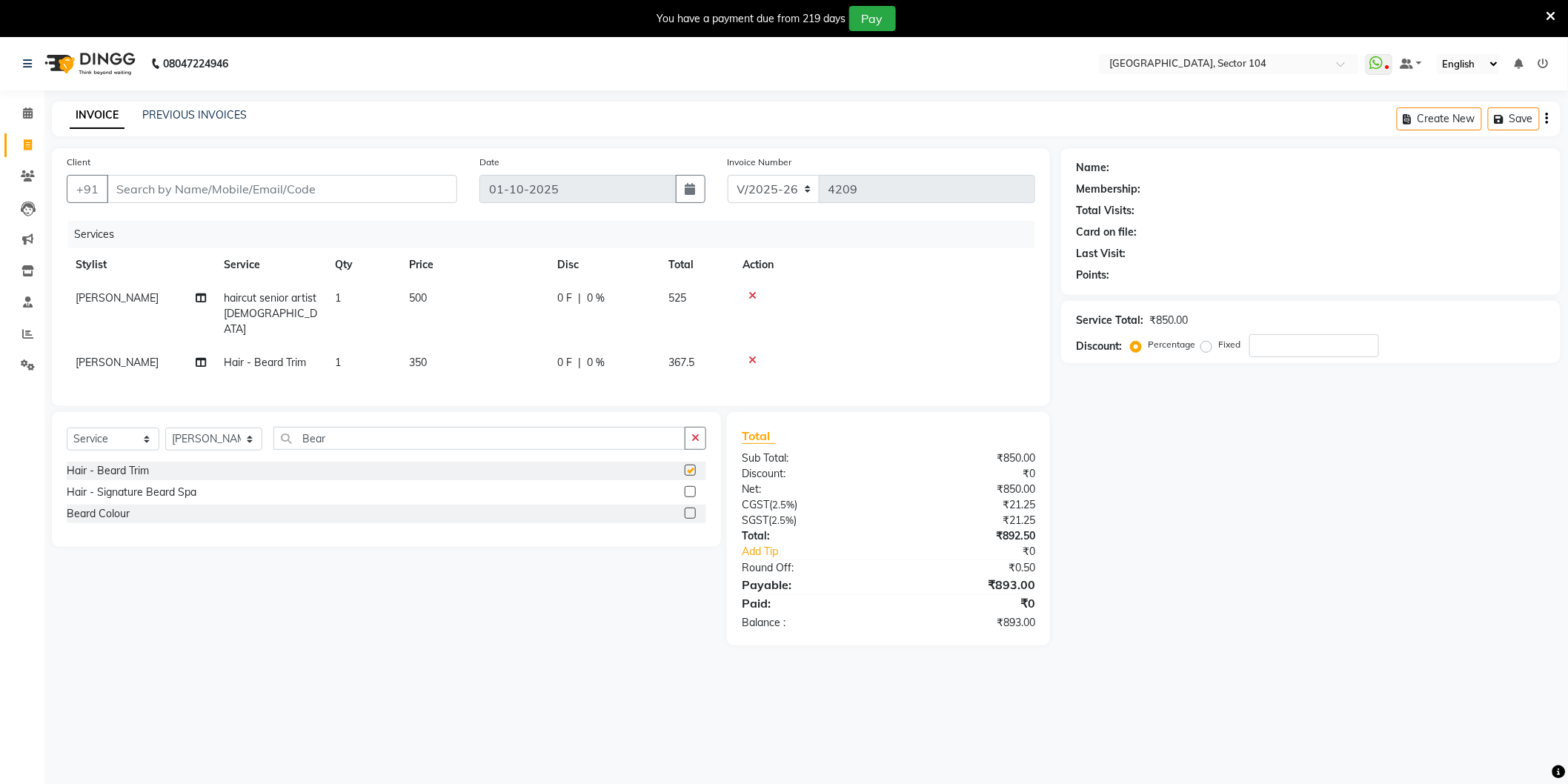
checkbox input "false"
click at [371, 432] on input "Bear" at bounding box center [479, 439] width 412 height 23
click at [371, 431] on input "Bear" at bounding box center [479, 439] width 412 height 23
type input "Clean"
click at [150, 463] on div "Face - Kanpeki Clean Up" at bounding box center [125, 471] width 118 height 16
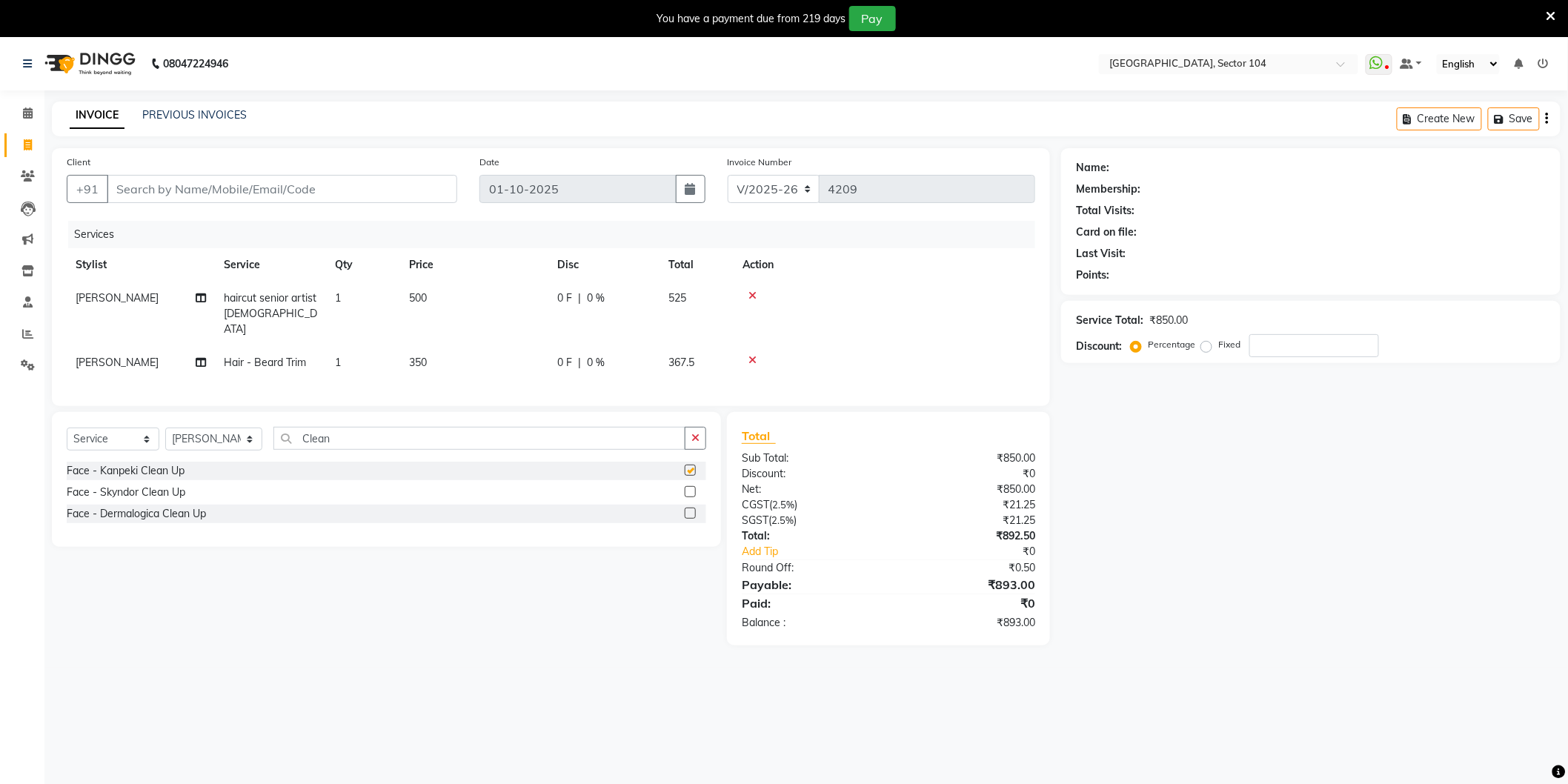
checkbox input "false"
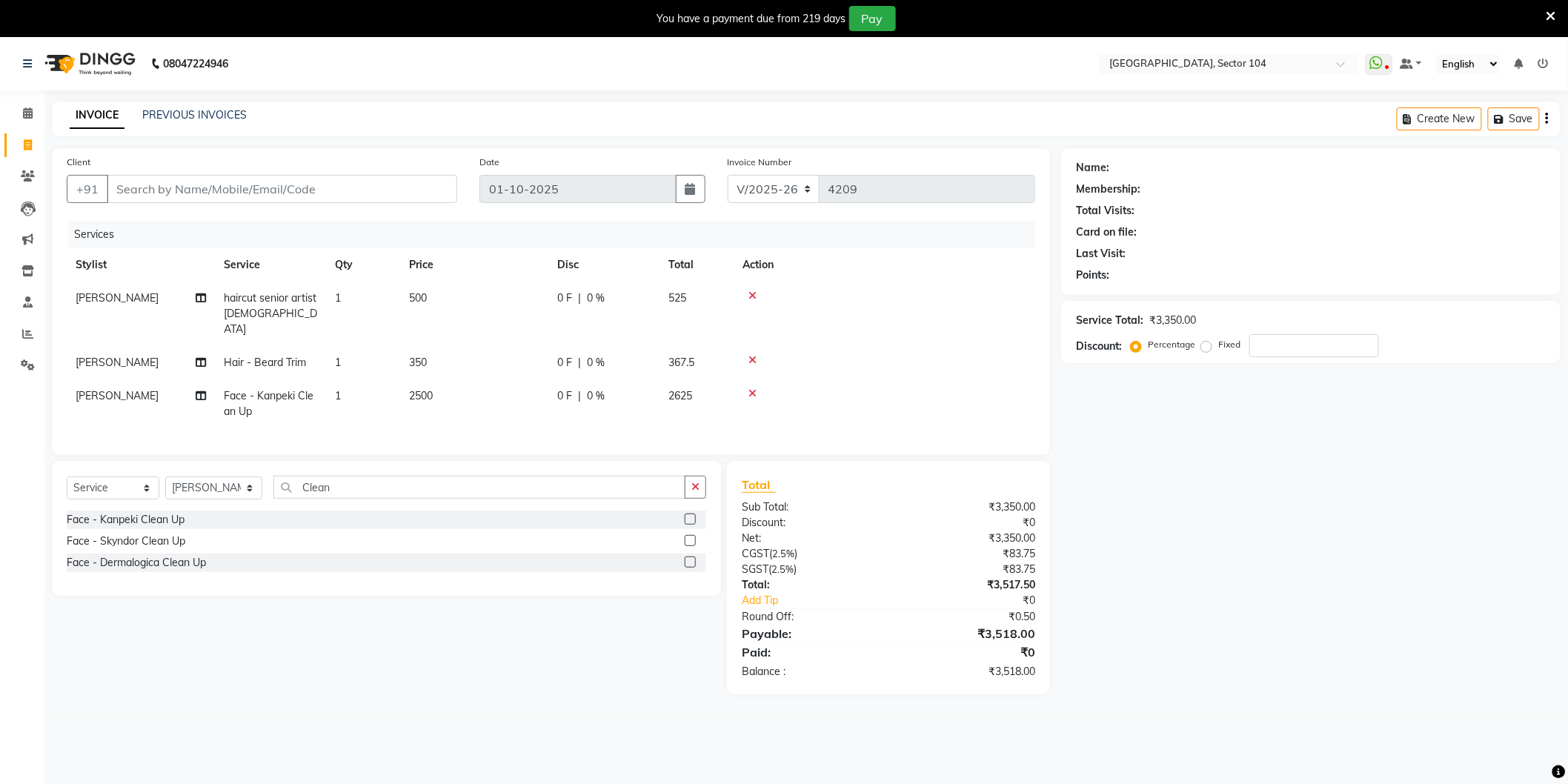
click at [1205, 567] on div "Name: Membership: Total Visits: Card on file: Last Visit: Points: Service Total…" at bounding box center [1316, 421] width 510 height 546
click at [1189, 549] on div "Name: Membership: Total Visits: Card on file: Last Visit: Points: Service Total…" at bounding box center [1316, 421] width 510 height 546
click at [402, 187] on input "Client" at bounding box center [281, 189] width 351 height 28
type input "9"
type input "0"
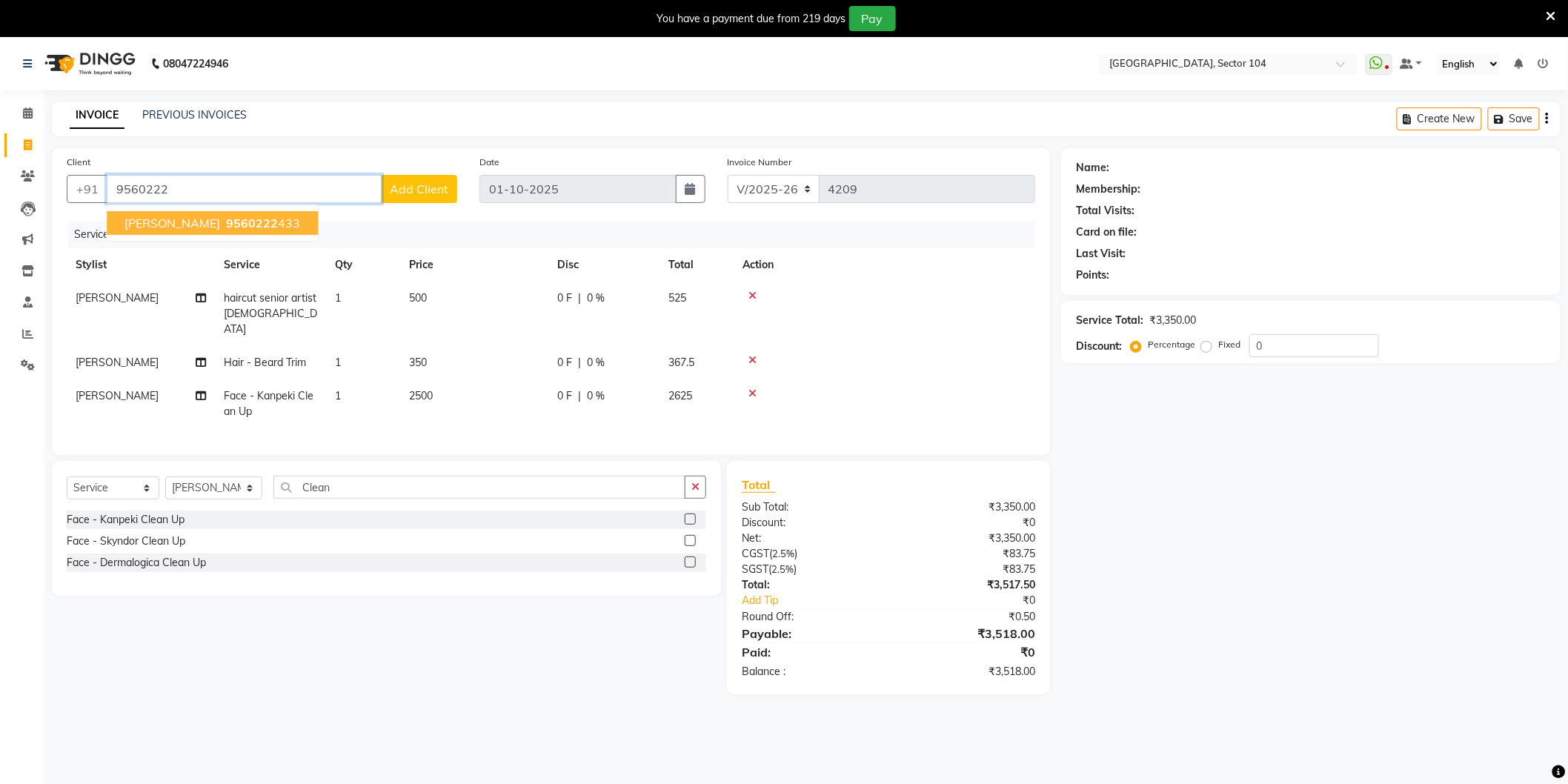
click at [300, 223] on ngb-highlight "9560222 433" at bounding box center [261, 223] width 77 height 15
type input "9560222433"
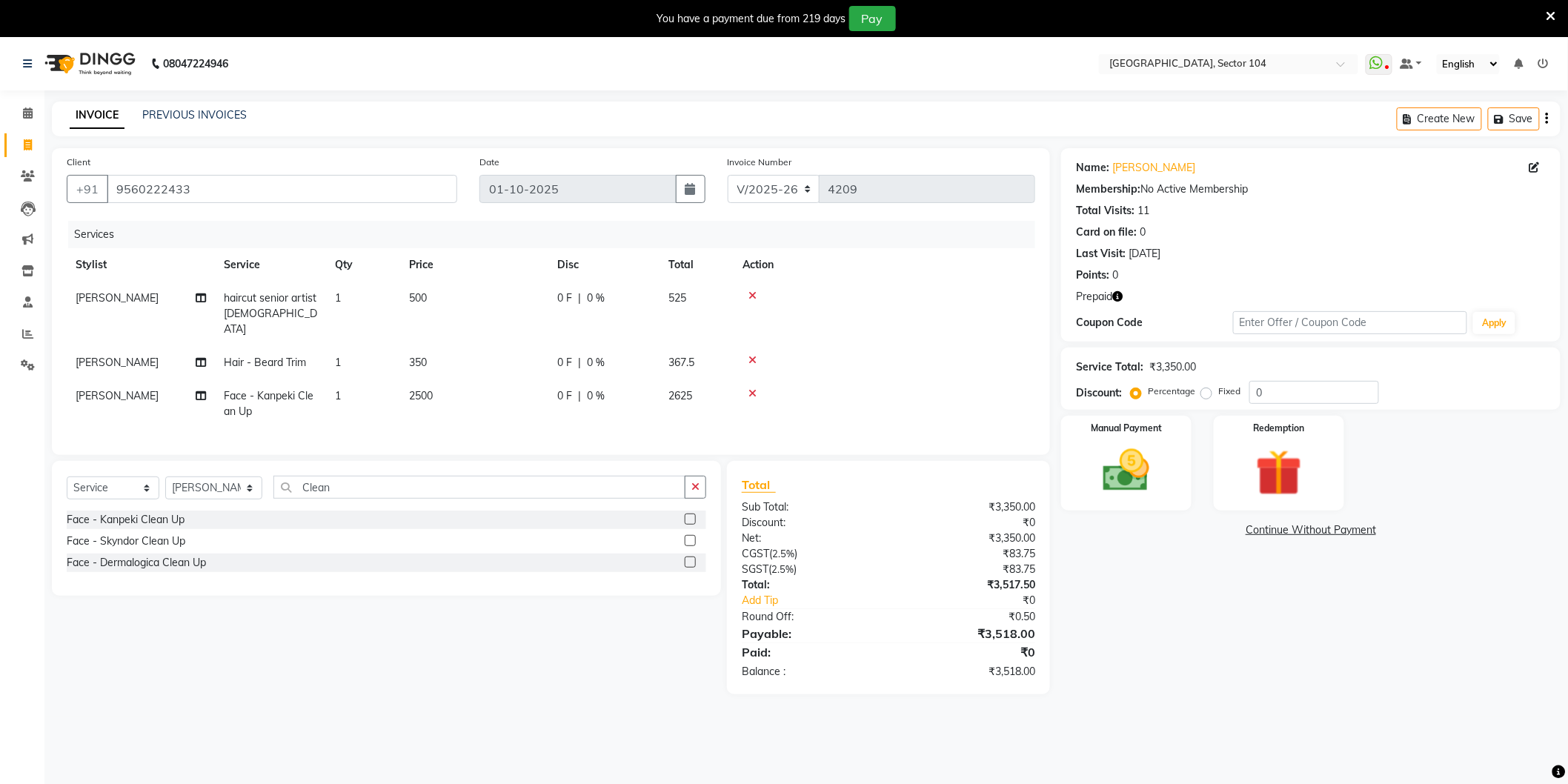
click at [1117, 293] on icon "button" at bounding box center [1117, 297] width 11 height 11
click at [1315, 464] on img at bounding box center [1279, 473] width 79 height 60
click at [1284, 532] on span "Prepaid 1" at bounding box center [1287, 532] width 48 height 17
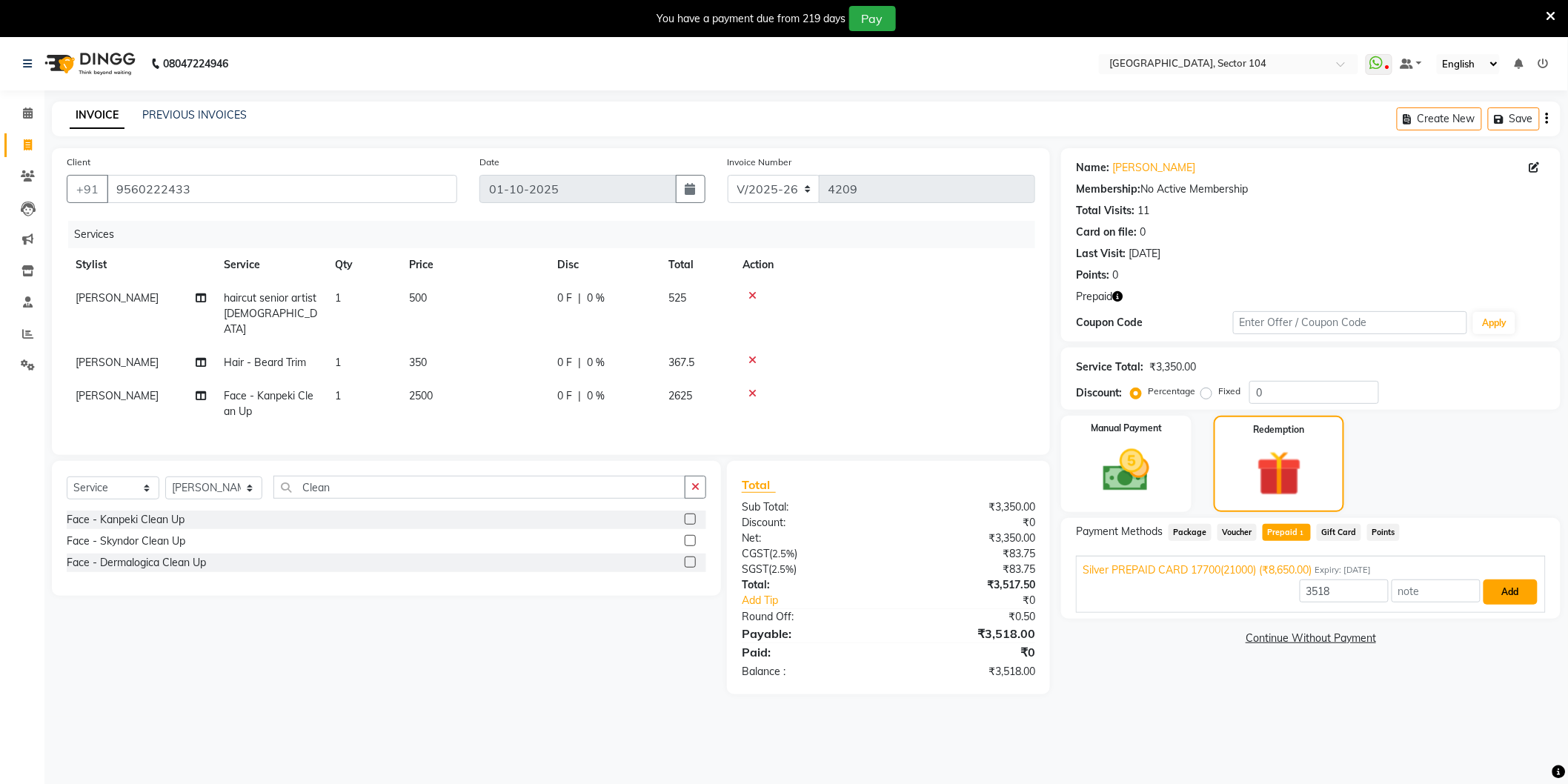
click at [1494, 596] on button "Add" at bounding box center [1510, 592] width 54 height 25
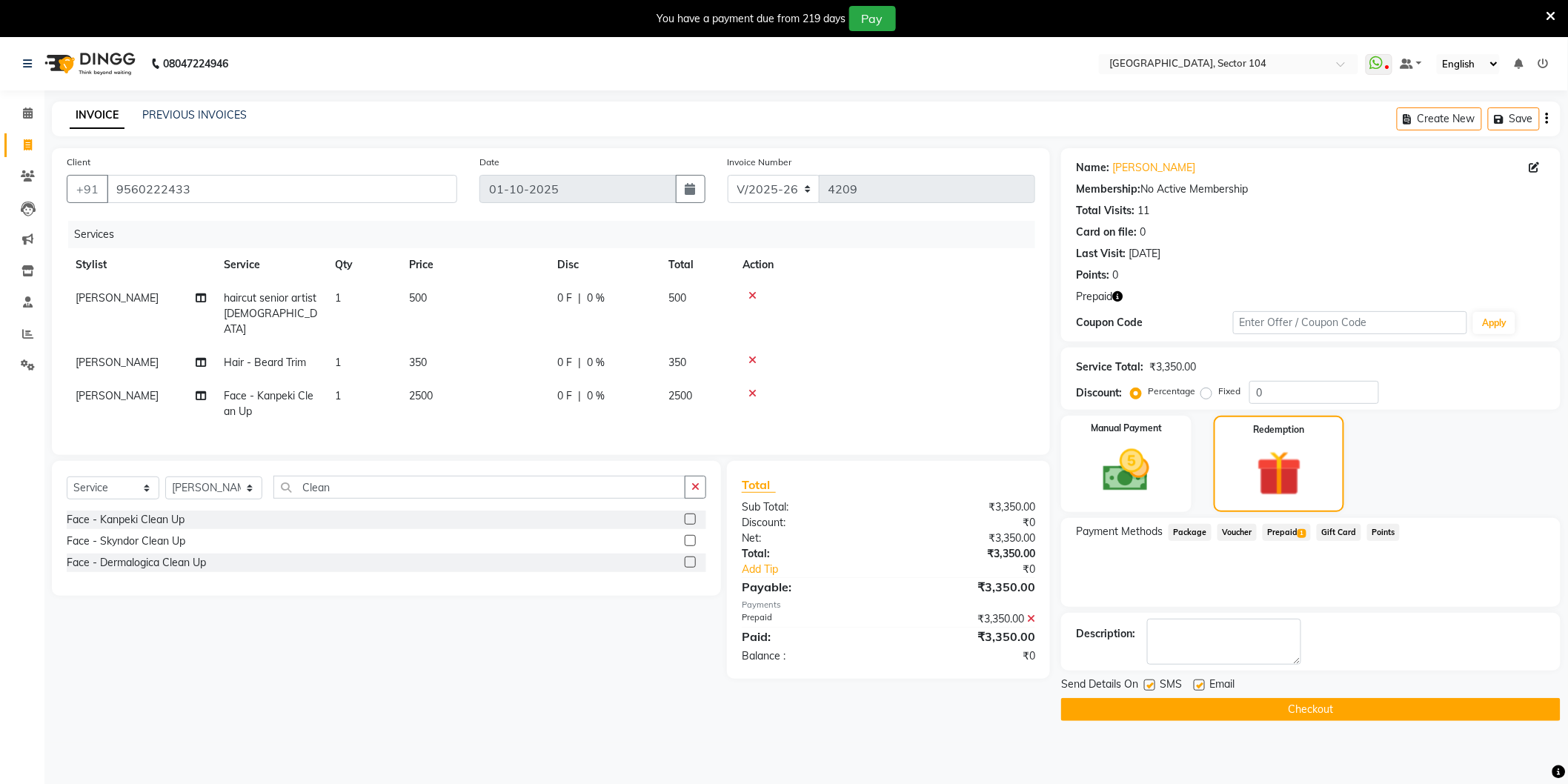
click at [1330, 717] on button "Checkout" at bounding box center [1311, 709] width 500 height 23
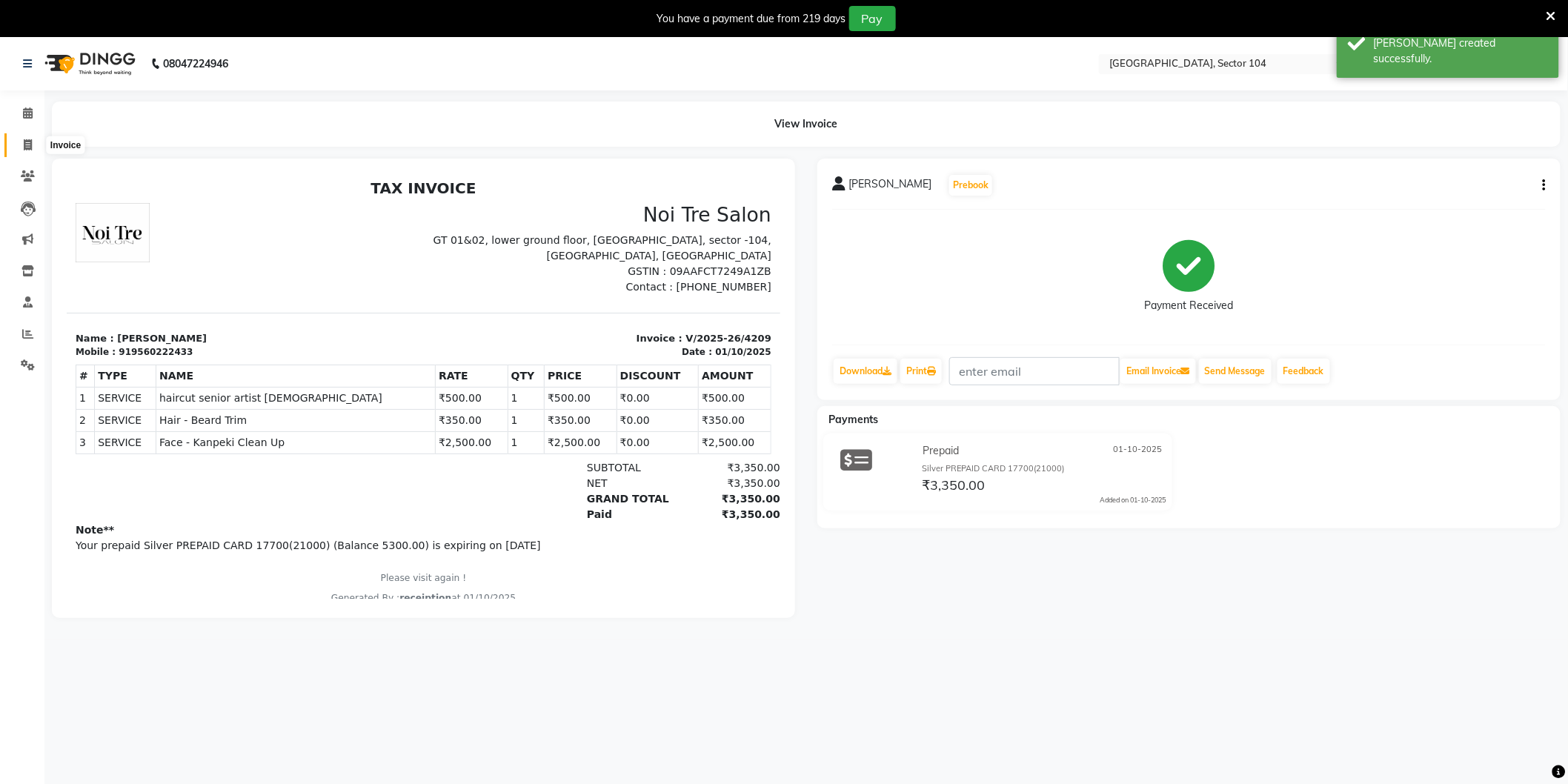
click at [33, 142] on span at bounding box center [28, 145] width 26 height 17
select select "4009"
select select "service"
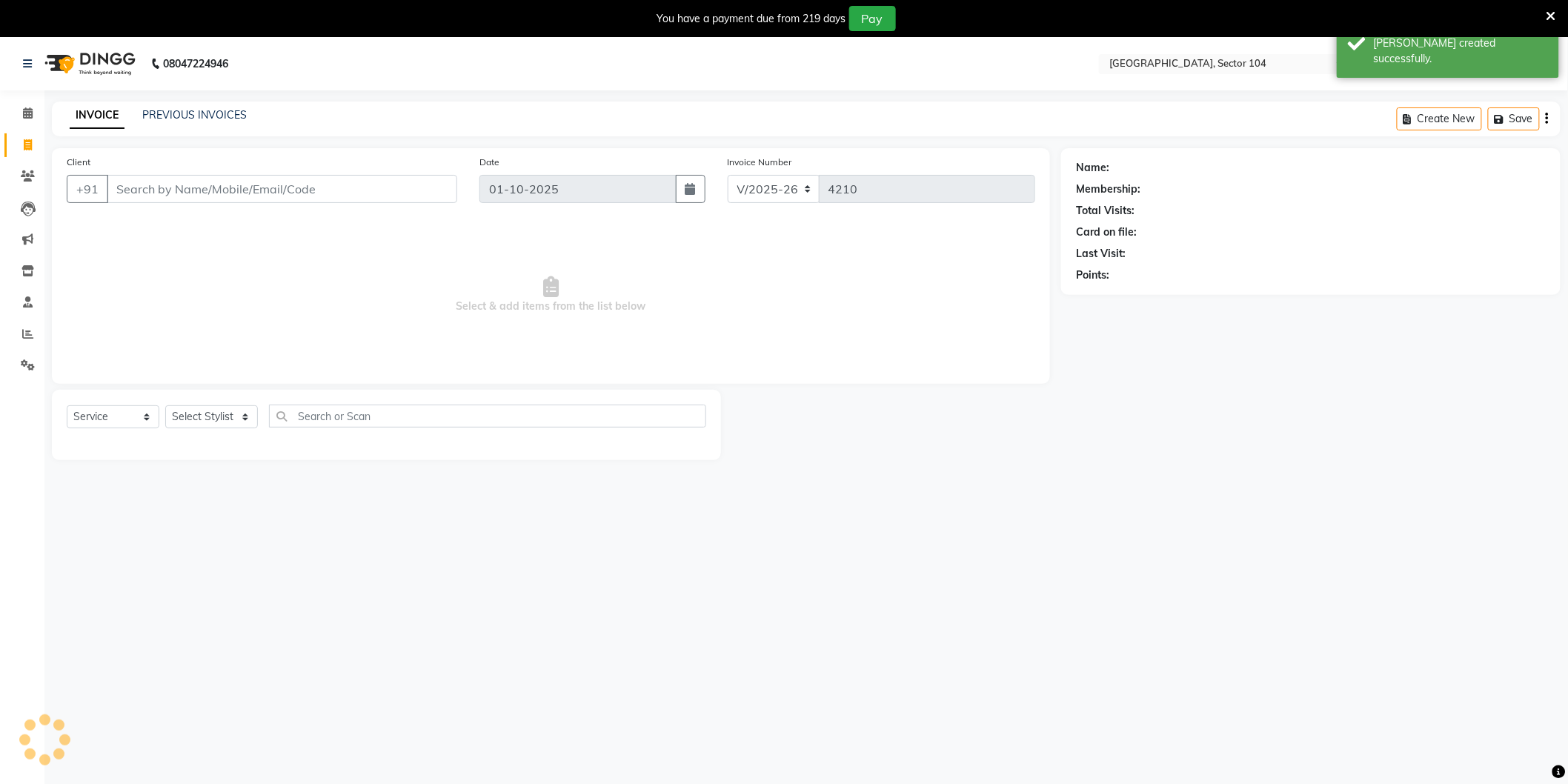
click at [159, 101] on div "INVOICE PREVIOUS INVOICES Create New Save" at bounding box center [806, 118] width 1509 height 35
click at [160, 119] on link "PREVIOUS INVOICES" at bounding box center [194, 115] width 105 height 13
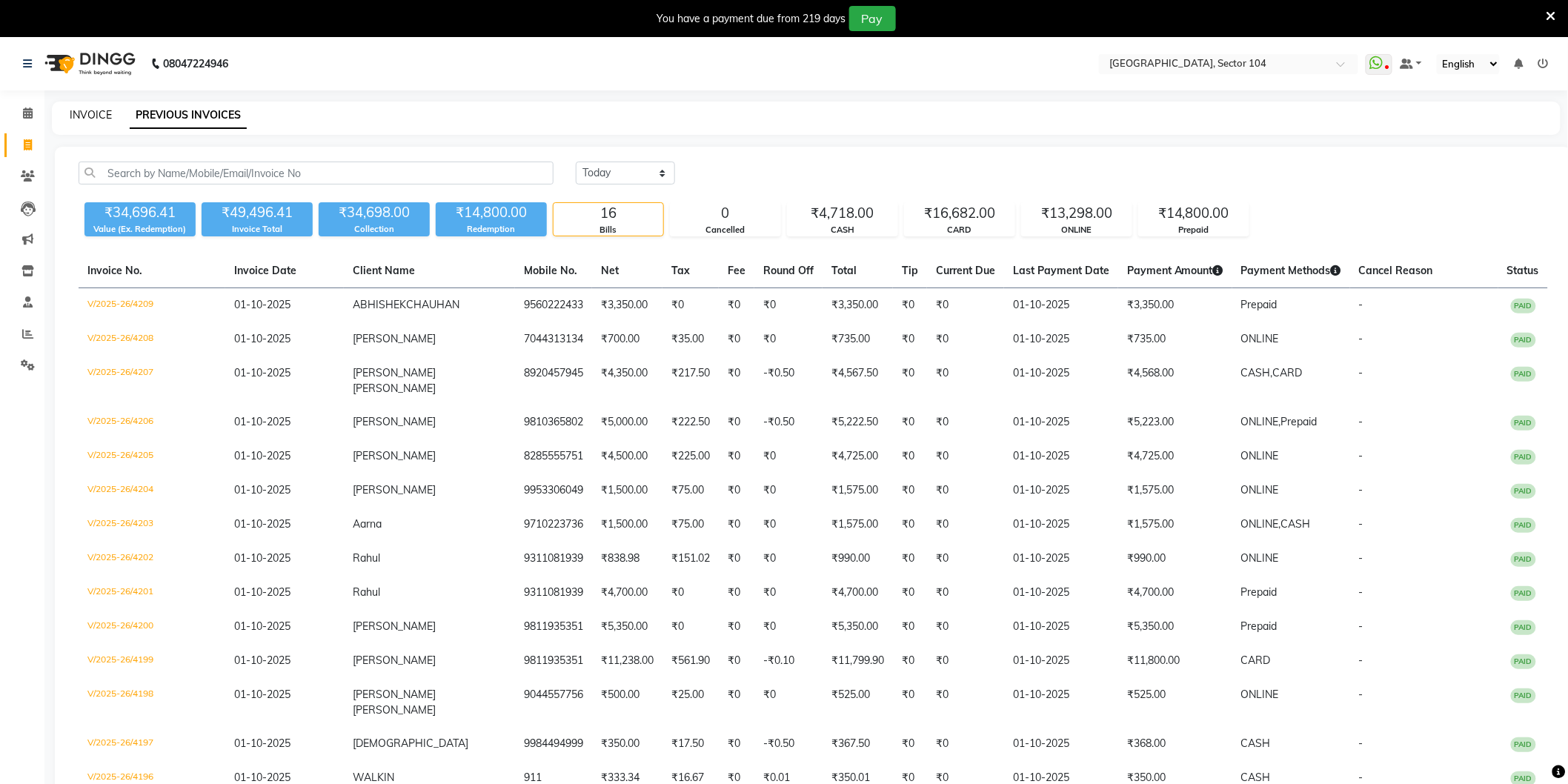
click at [83, 109] on link "INVOICE" at bounding box center [91, 115] width 43 height 13
select select "service"
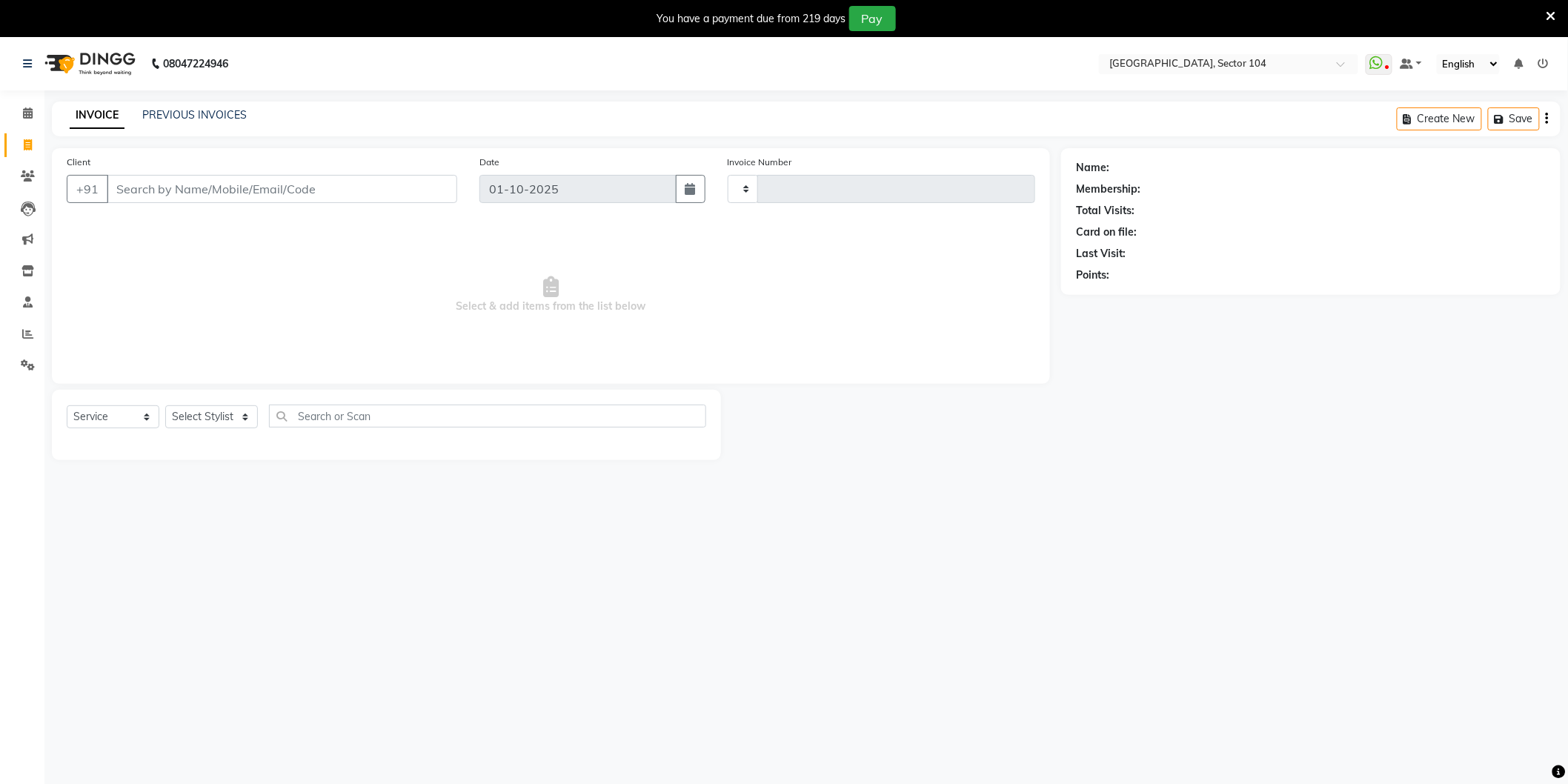
scroll to position [37, 0]
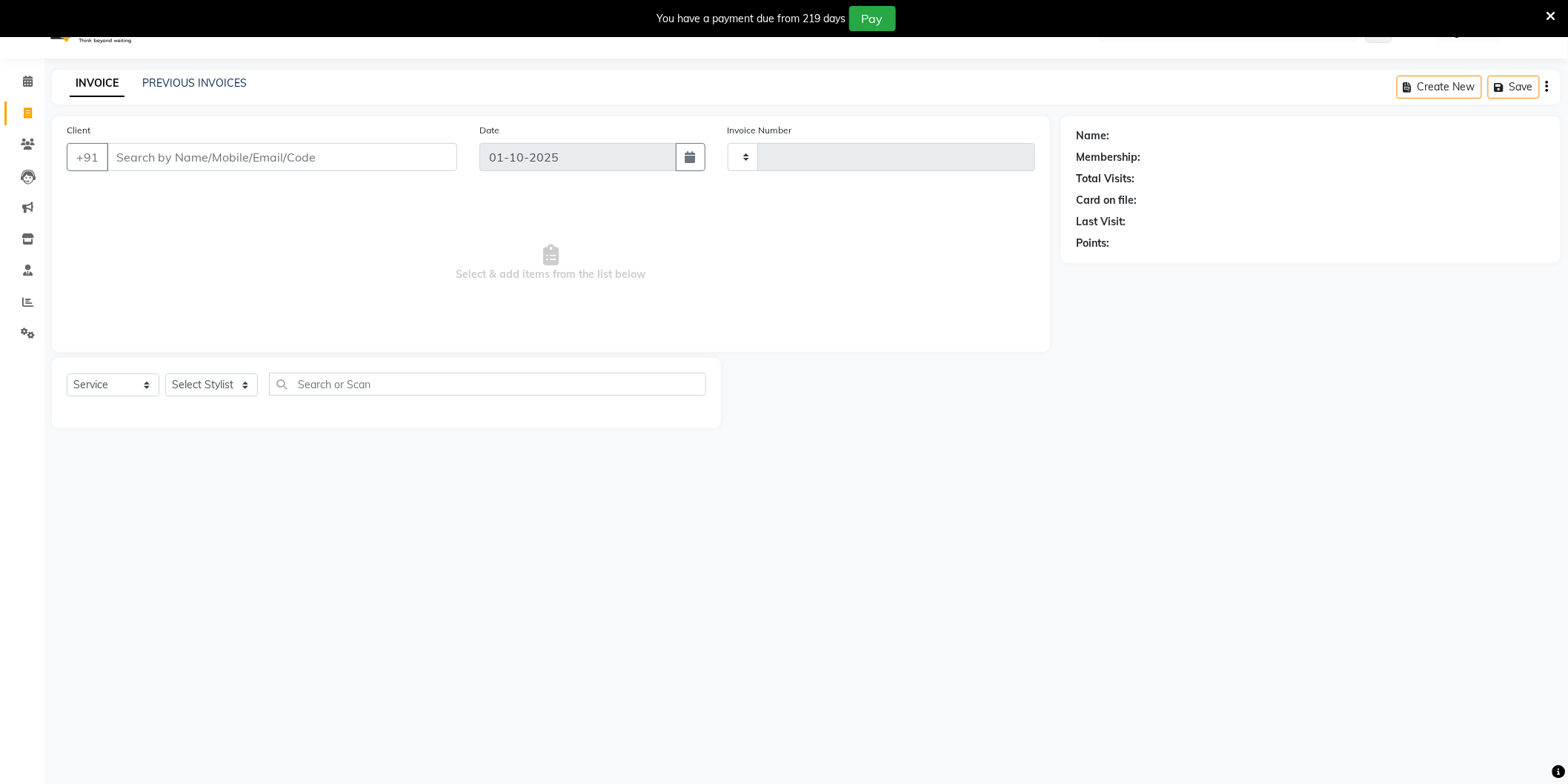
type input "4210"
select select "4009"
click at [184, 79] on link "PREVIOUS INVOICES" at bounding box center [194, 77] width 105 height 13
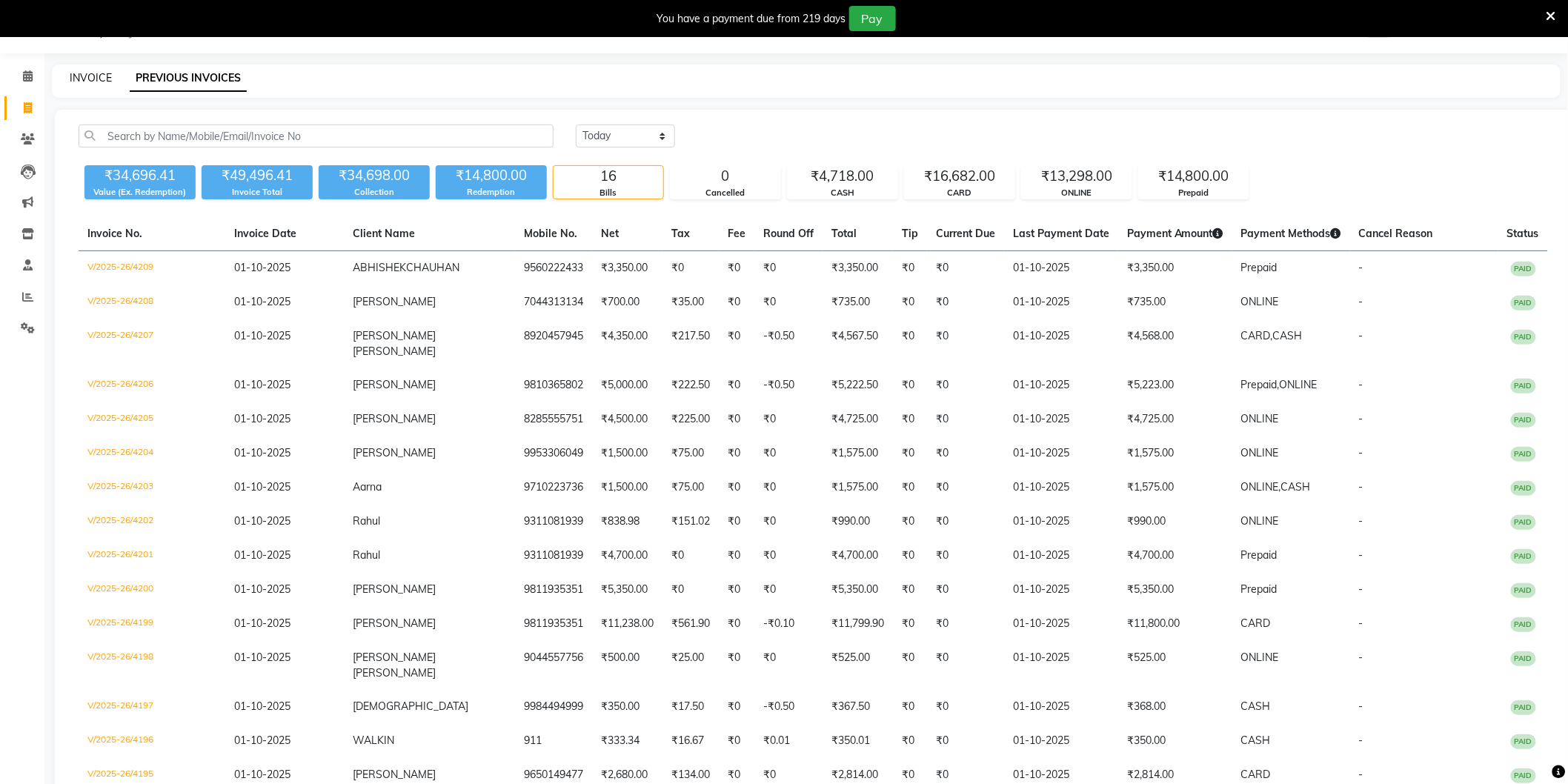
click at [92, 76] on link "INVOICE" at bounding box center [91, 77] width 43 height 13
select select "service"
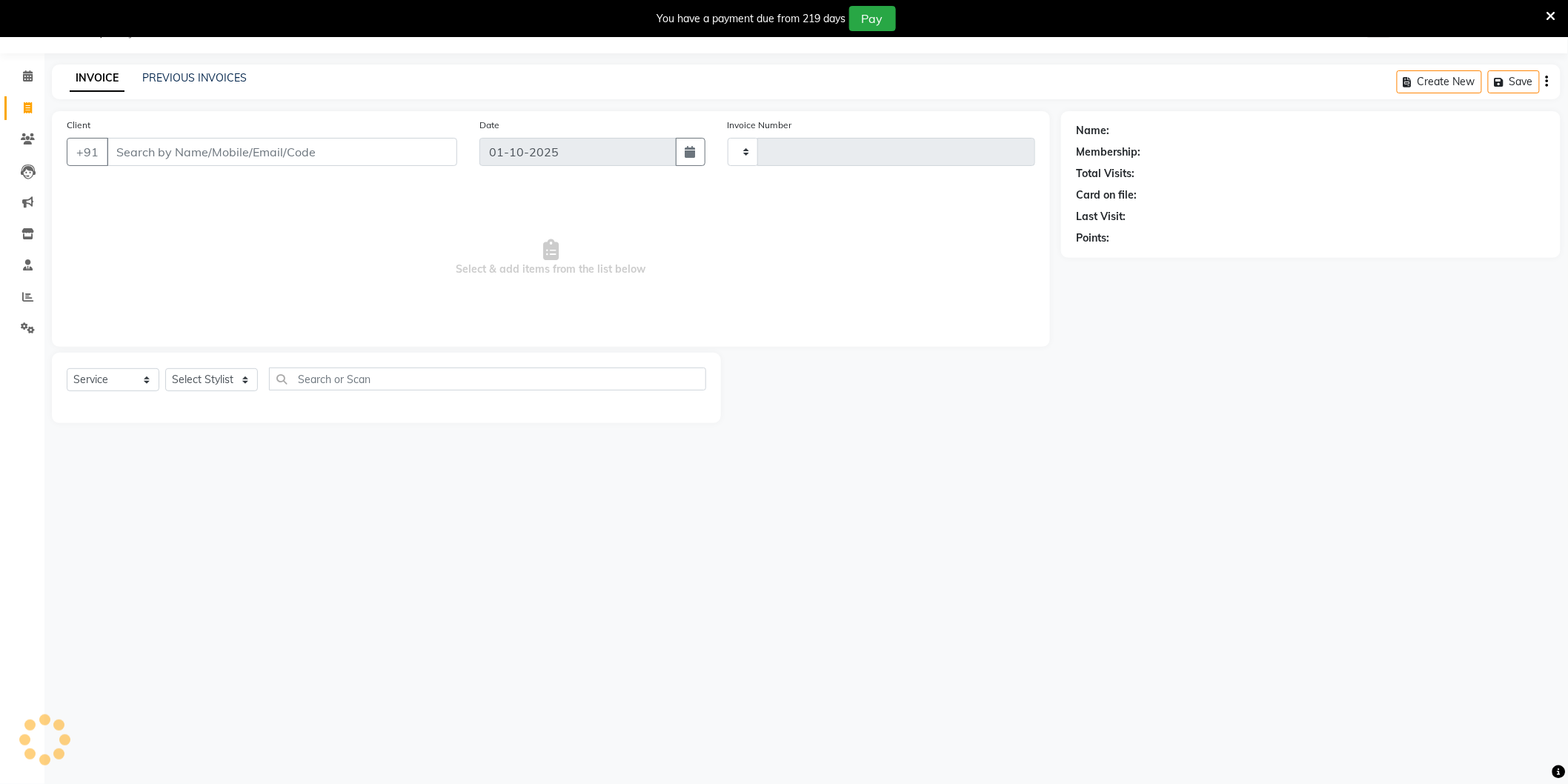
type input "4210"
select select "4009"
click at [248, 150] on input "Client" at bounding box center [281, 152] width 351 height 28
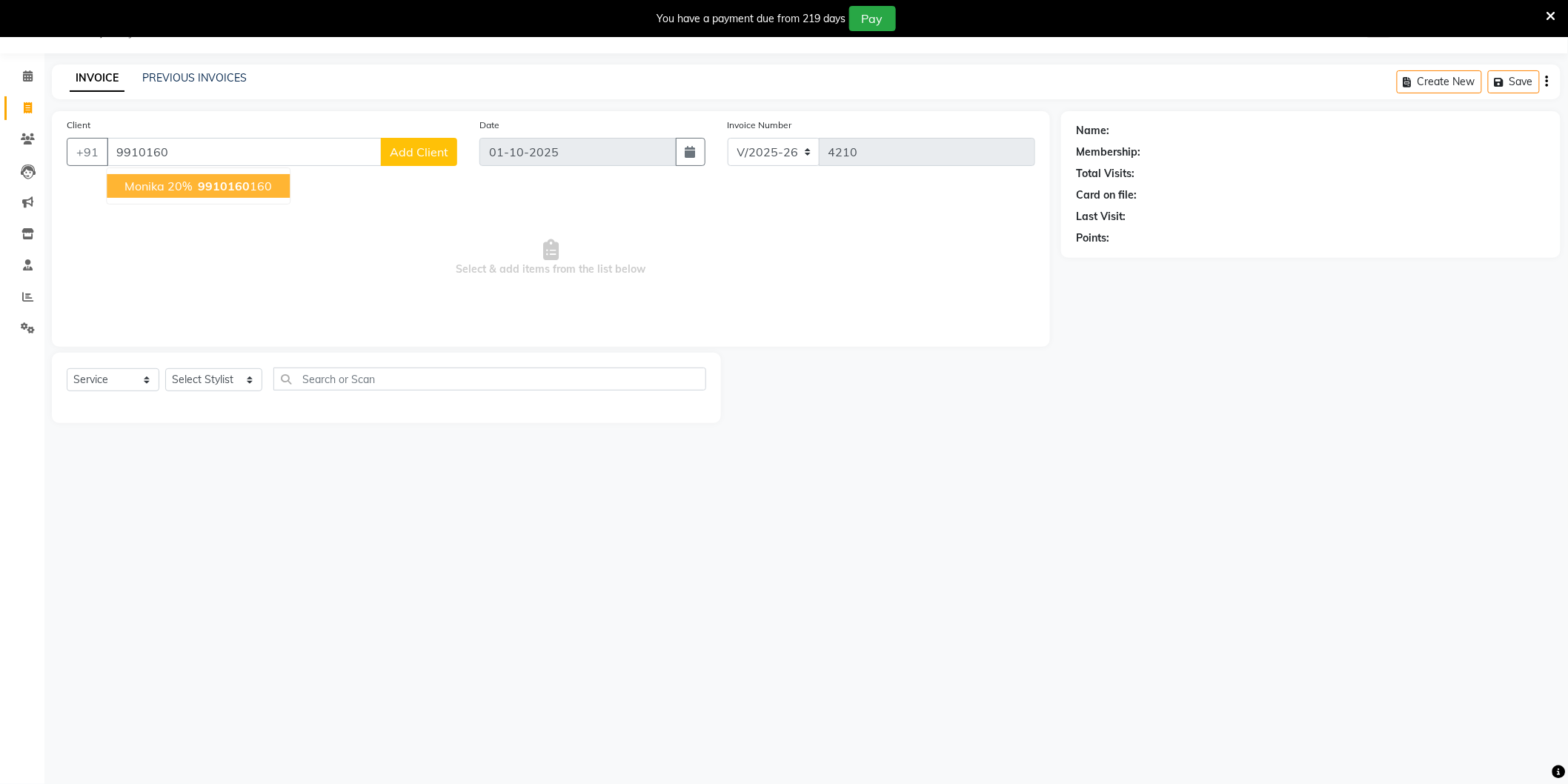
click at [236, 190] on span "9910160" at bounding box center [224, 186] width 51 height 15
type input "9910160160"
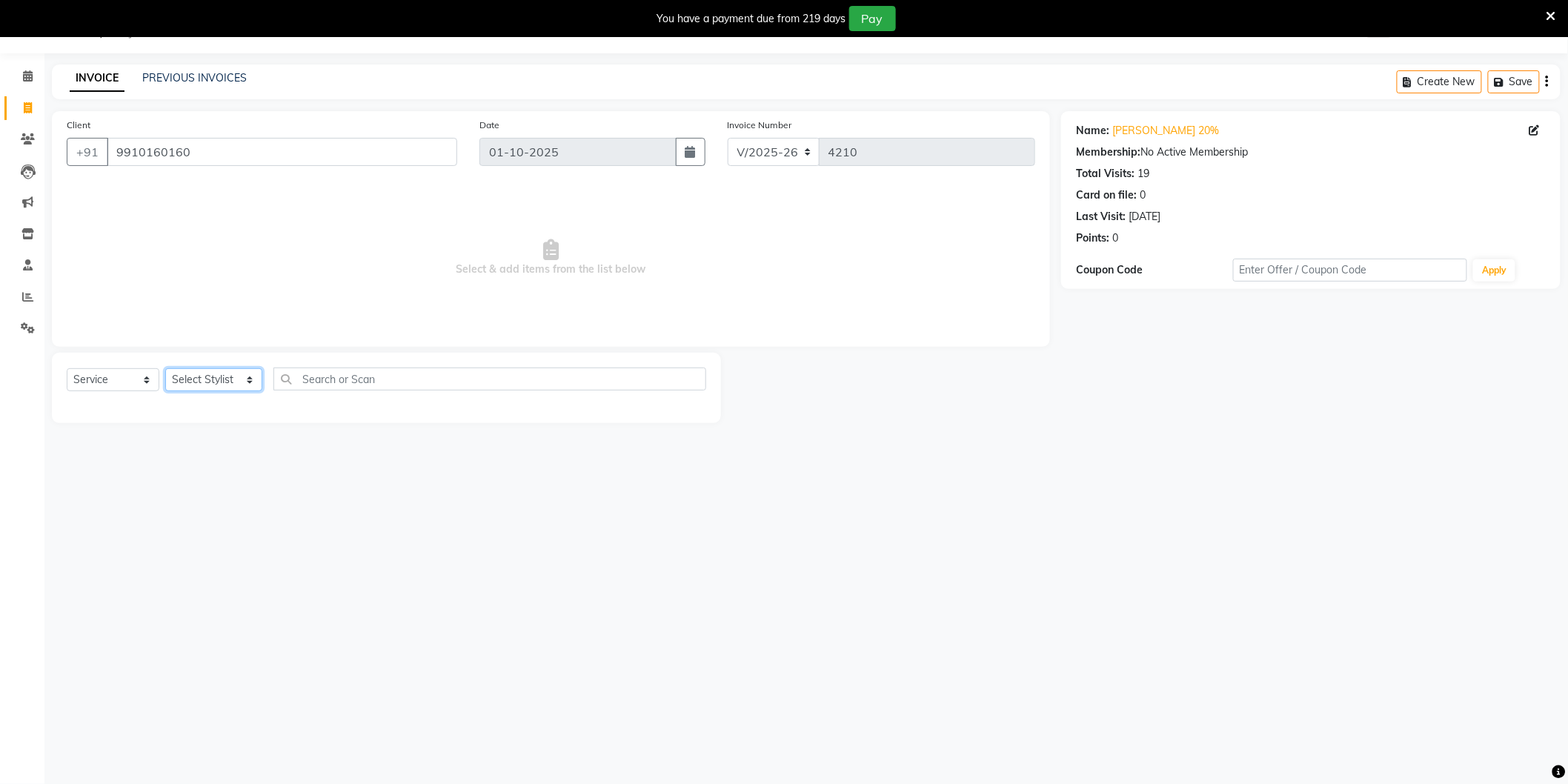
click at [206, 379] on select "Select Stylist AAMIR Aashis ajay AJEET akram Ali Alic ashok vihar Alice makeup …" at bounding box center [213, 380] width 97 height 23
select select "20899"
click at [165, 369] on select "Select Stylist AAMIR Aashis ajay AJEET akram Ali Alic ashok vihar Alice makeup …" at bounding box center [213, 380] width 97 height 23
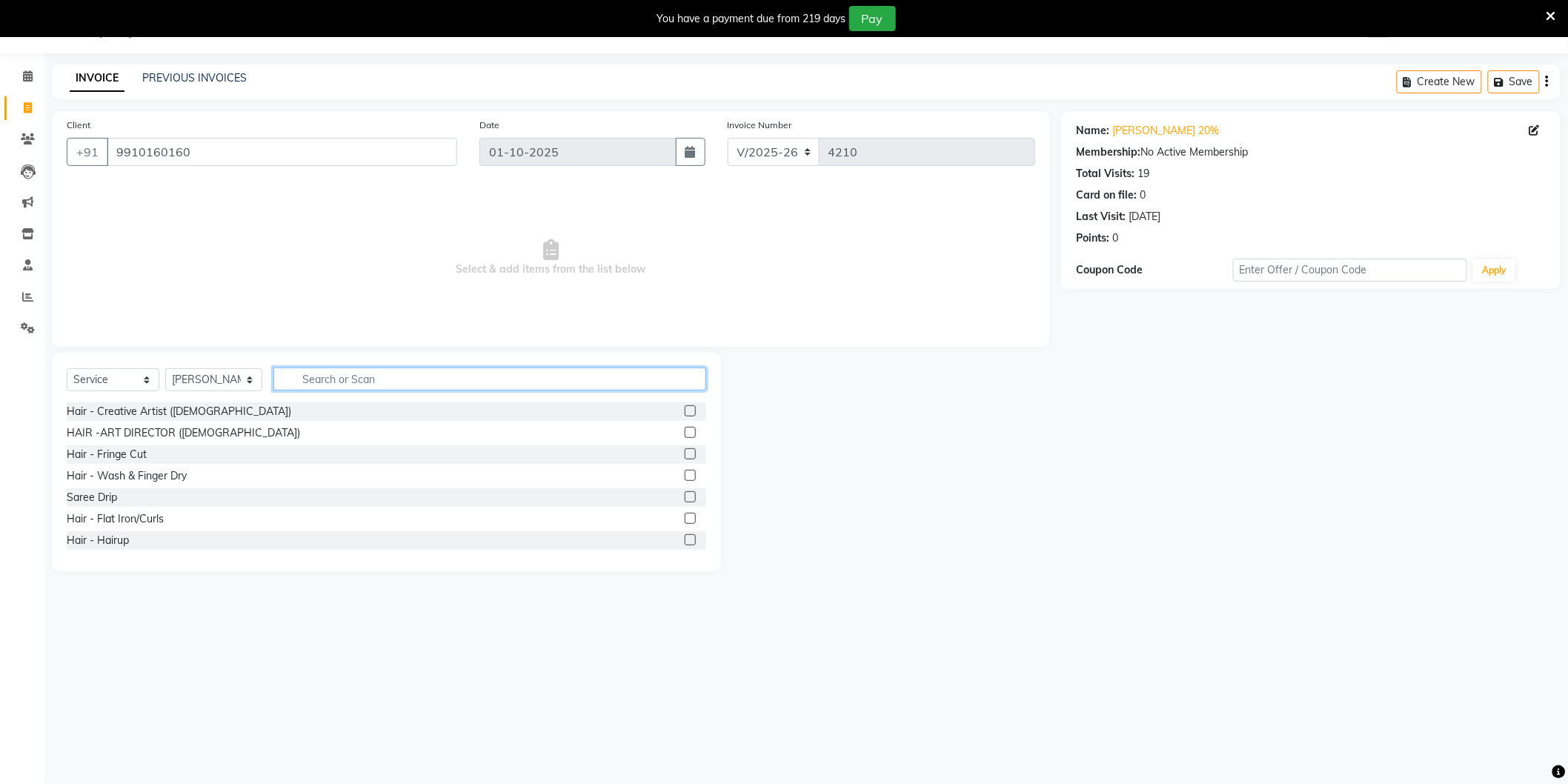
click at [350, 376] on input "text" at bounding box center [490, 379] width 433 height 23
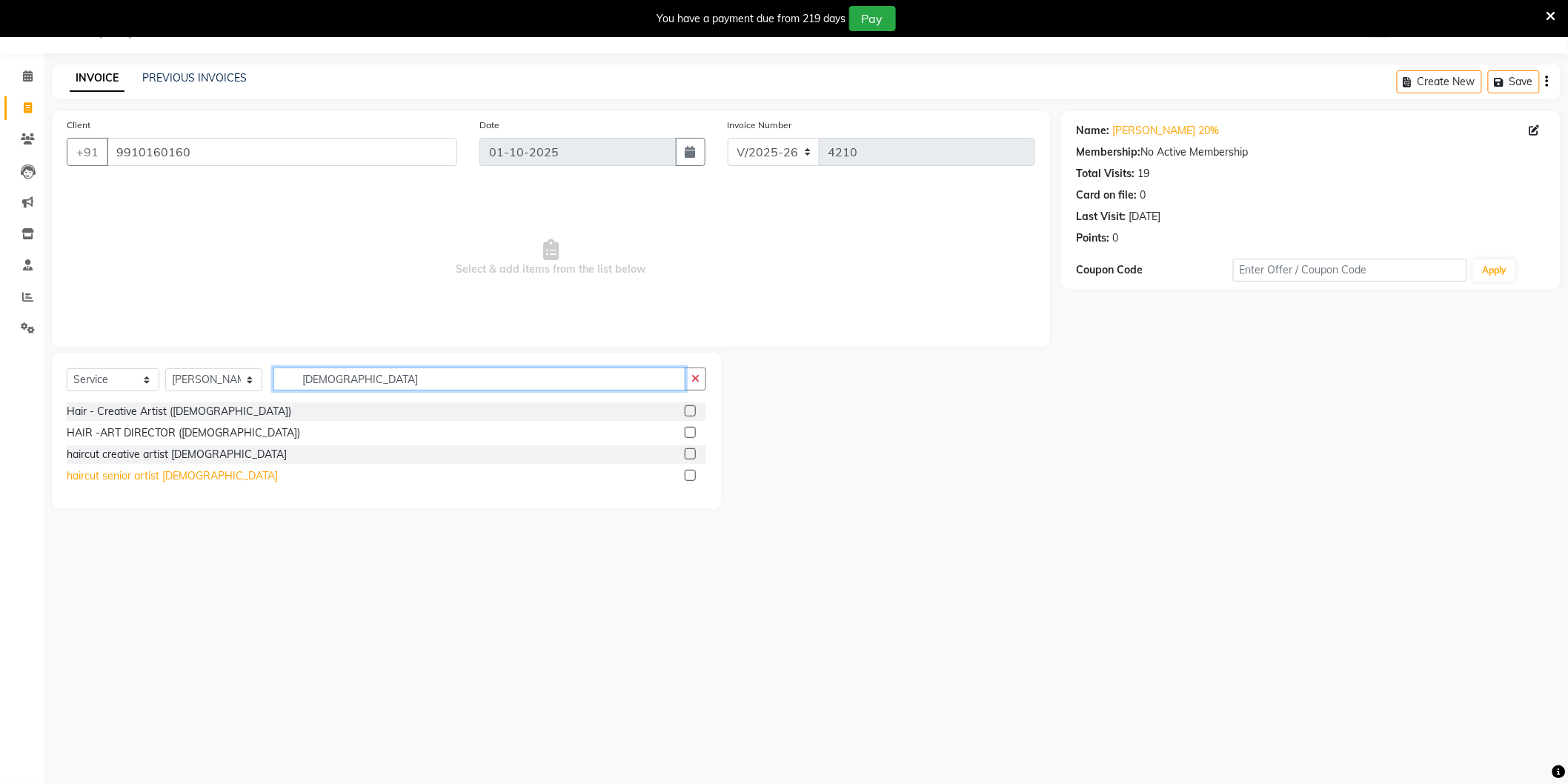
type input "Male"
click at [172, 471] on div "haircut senior artist male" at bounding box center [172, 477] width 211 height 16
checkbox input "false"
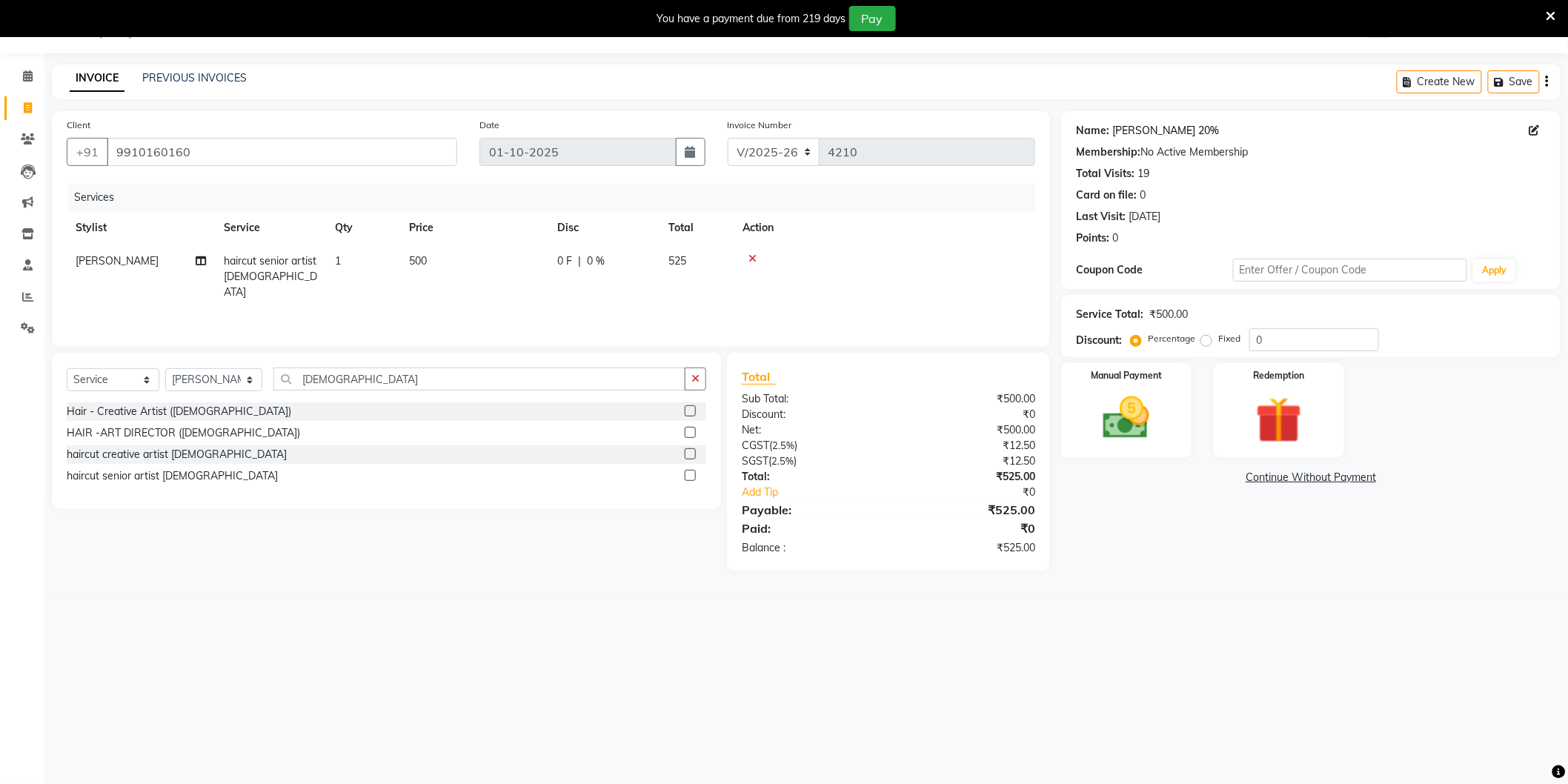
click at [1146, 130] on link "Monika 20%" at bounding box center [1165, 131] width 106 height 16
click at [1316, 335] on input "0" at bounding box center [1314, 340] width 130 height 23
type input "10"
click at [1186, 516] on div "Name: Monika 20% Membership: No Active Membership Total Visits: 19 Card on file…" at bounding box center [1316, 348] width 510 height 475
click at [1162, 434] on img at bounding box center [1126, 418] width 79 height 56
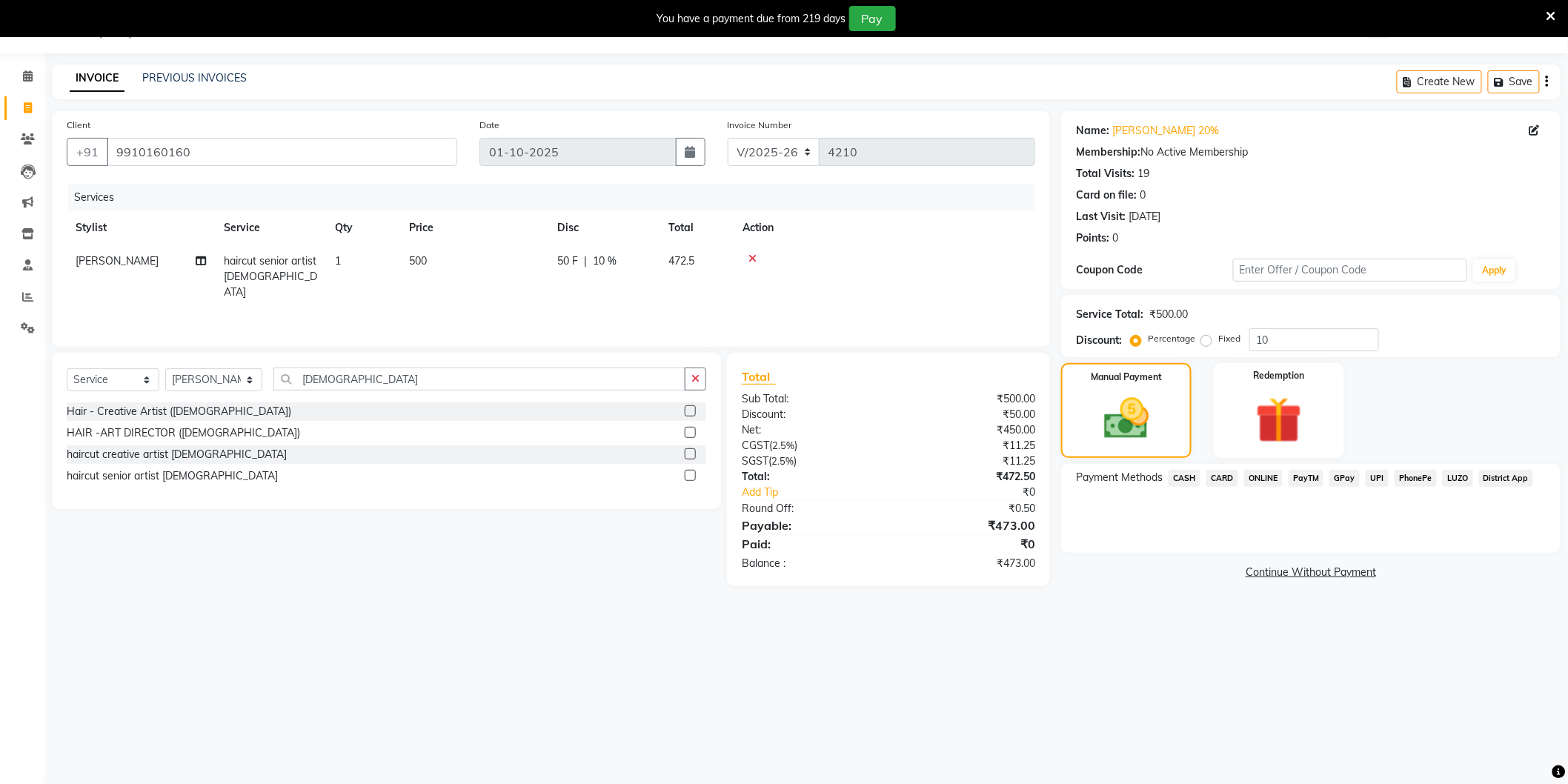
click at [1264, 483] on span "ONLINE" at bounding box center [1263, 478] width 38 height 17
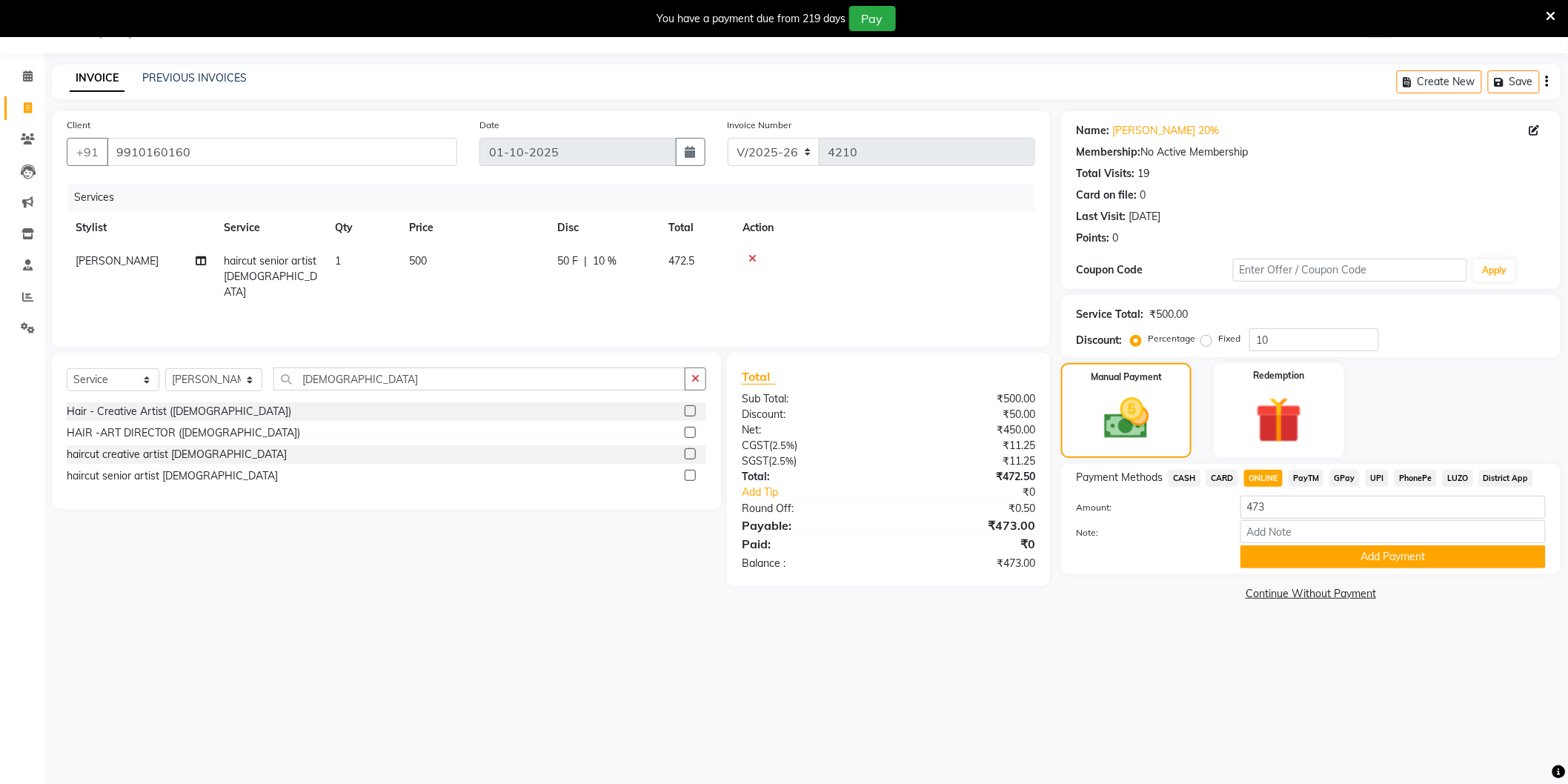
click at [1225, 477] on span "CARD" at bounding box center [1222, 478] width 32 height 17
click at [1312, 559] on button "Add Payment" at bounding box center [1393, 557] width 305 height 23
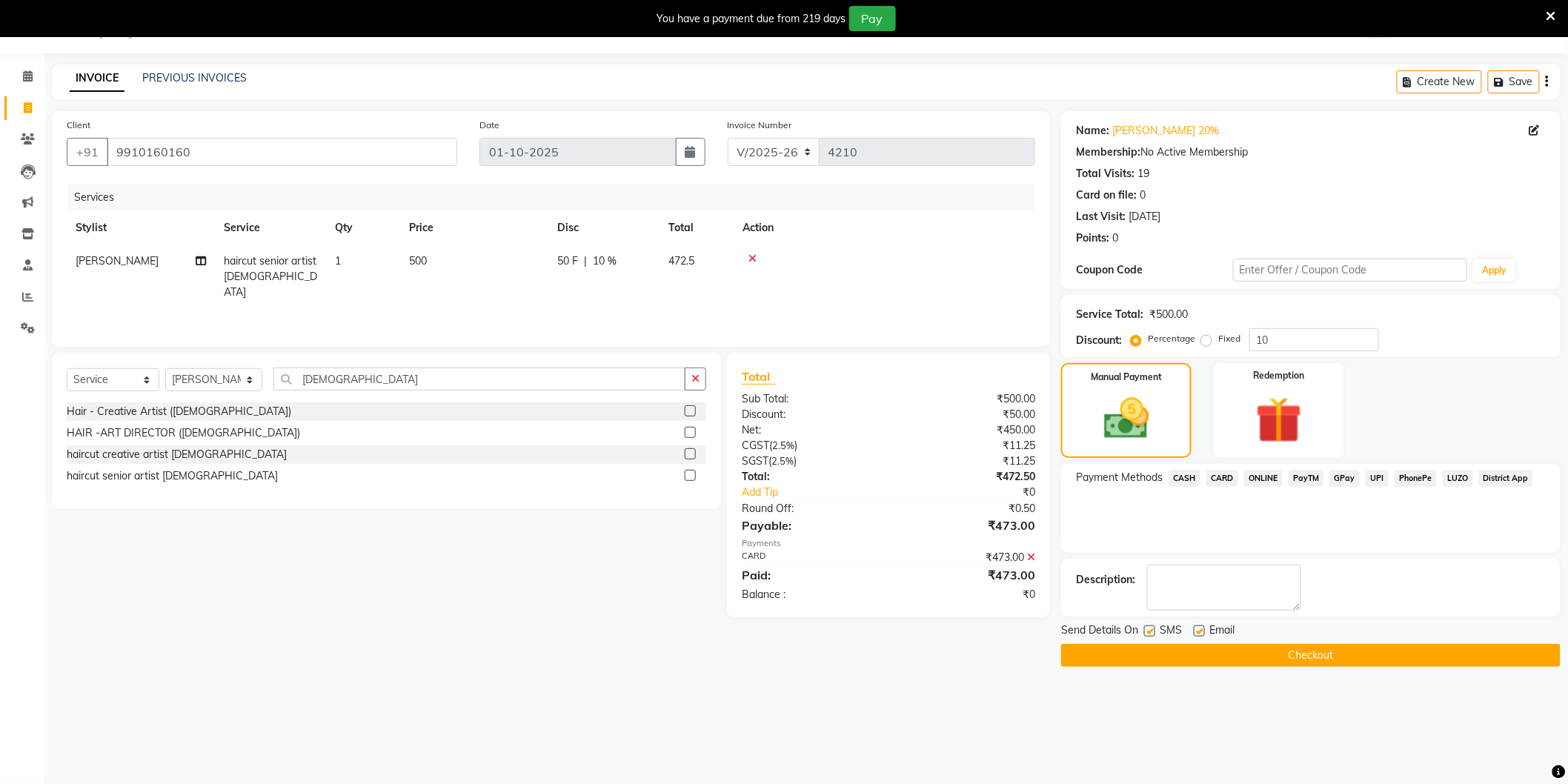
click at [1265, 645] on button "Checkout" at bounding box center [1311, 656] width 500 height 23
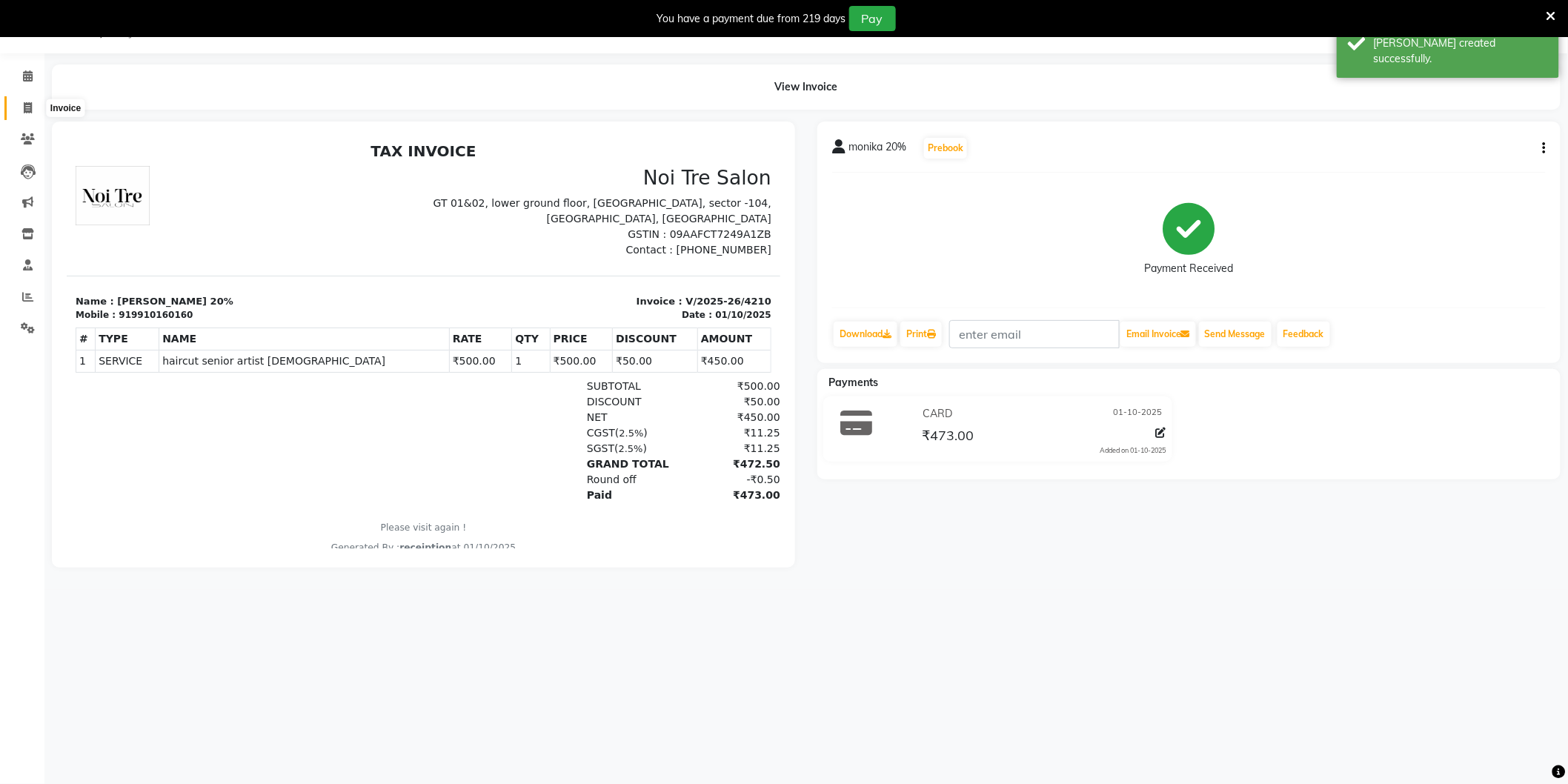
click at [24, 107] on icon at bounding box center [28, 107] width 8 height 12
select select "4009"
select select "service"
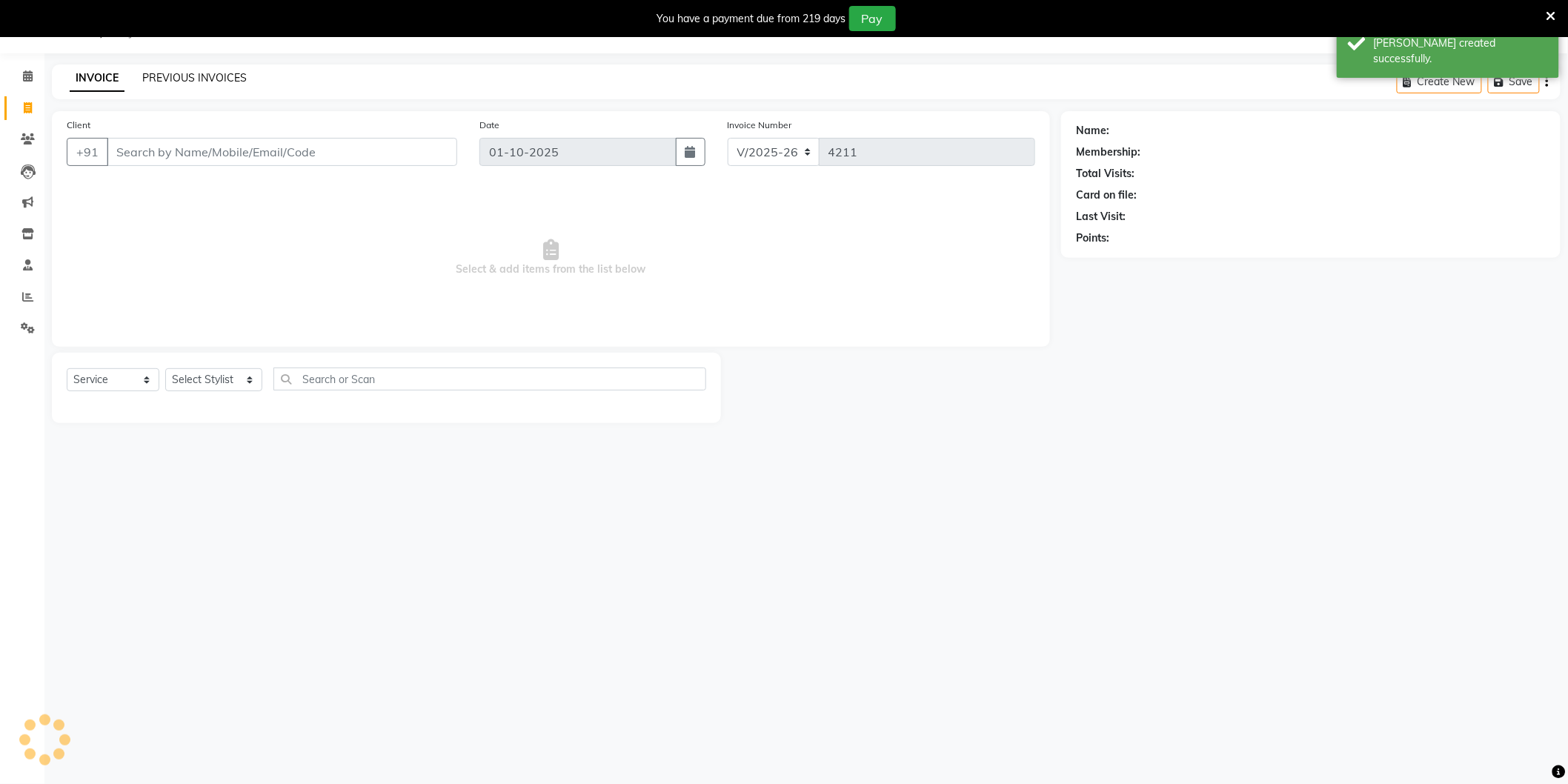
click at [177, 75] on link "PREVIOUS INVOICES" at bounding box center [194, 77] width 105 height 13
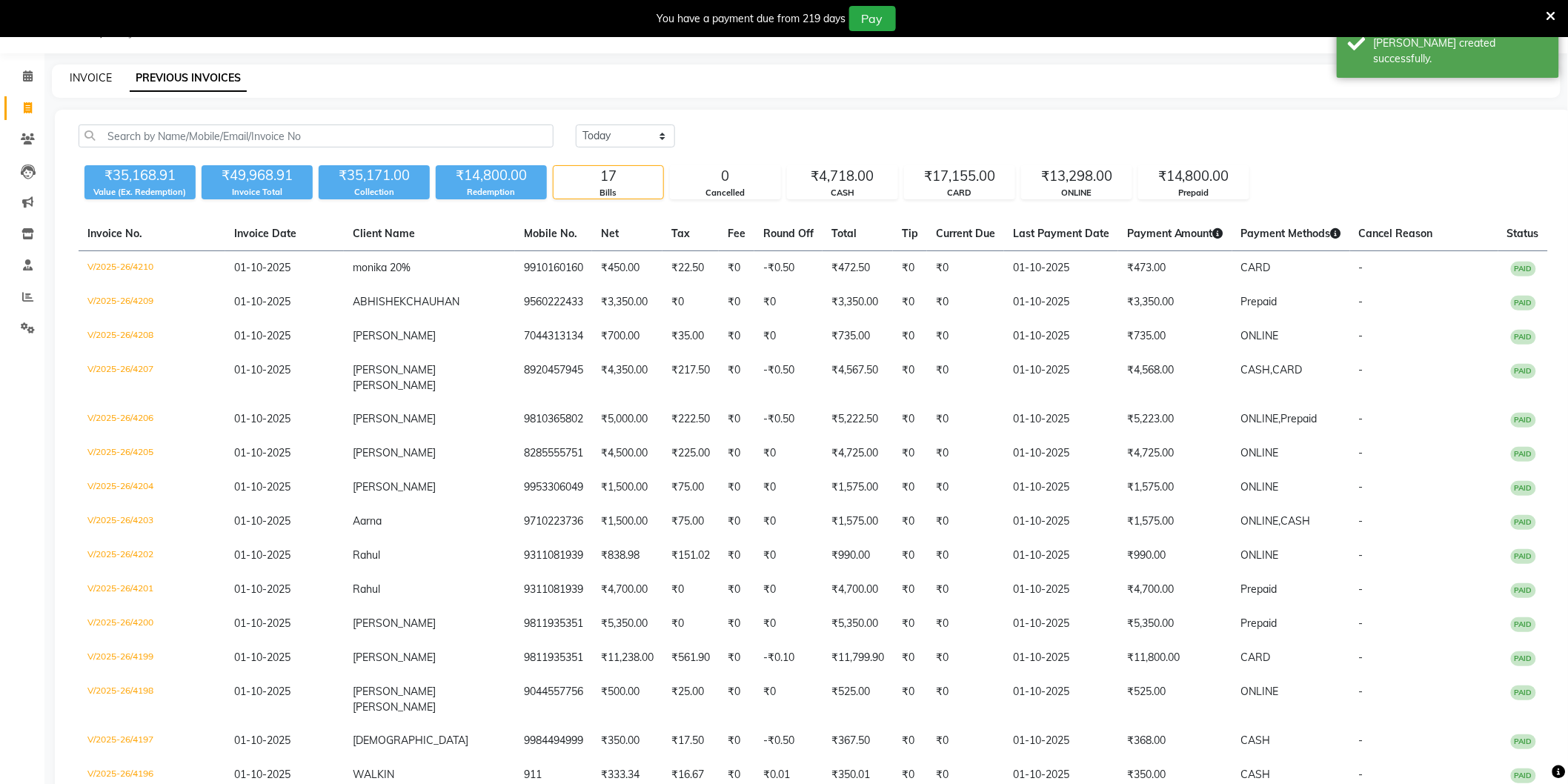
click at [95, 75] on link "INVOICE" at bounding box center [91, 77] width 43 height 13
select select "service"
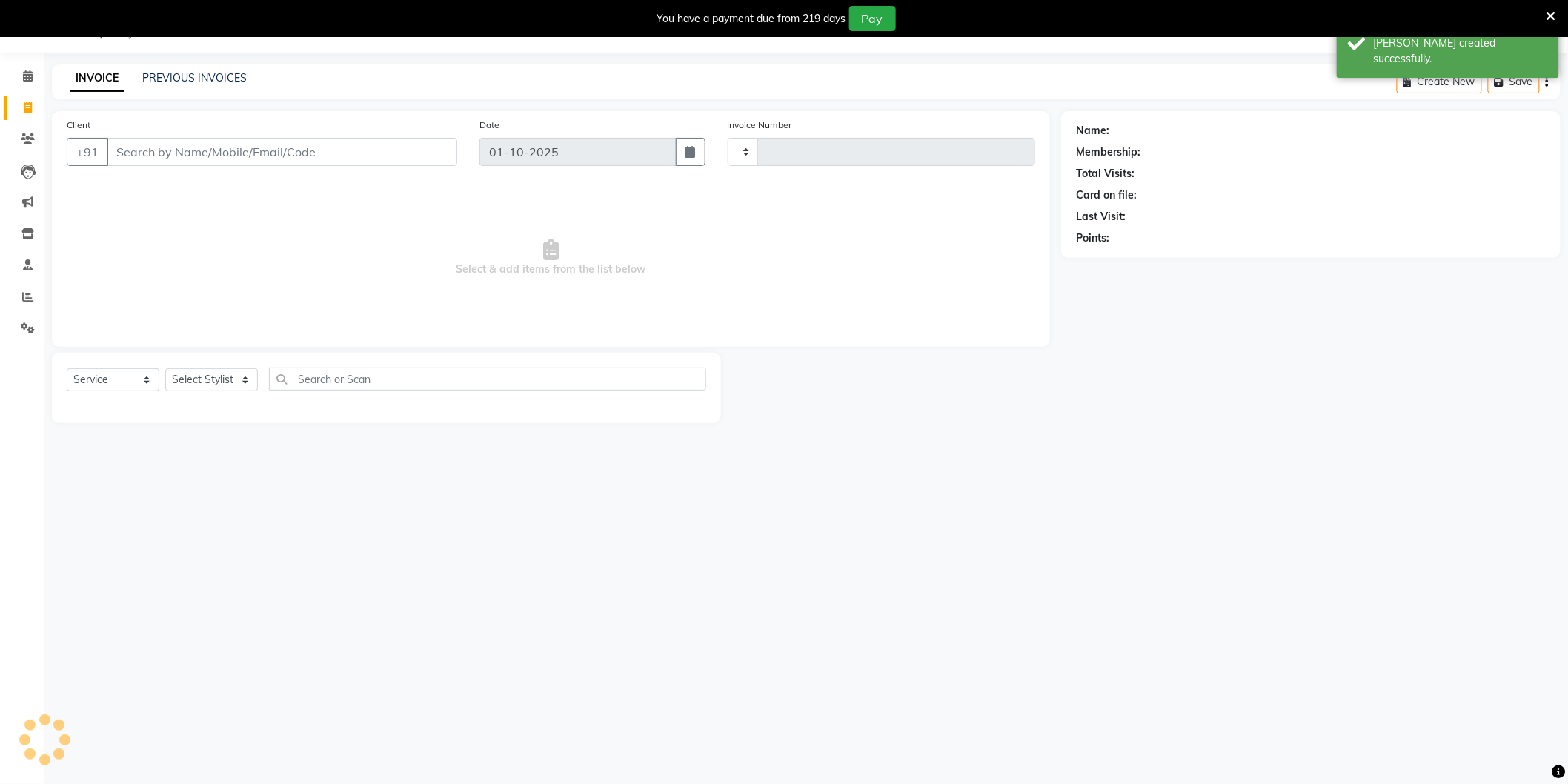
type input "4211"
select select "4009"
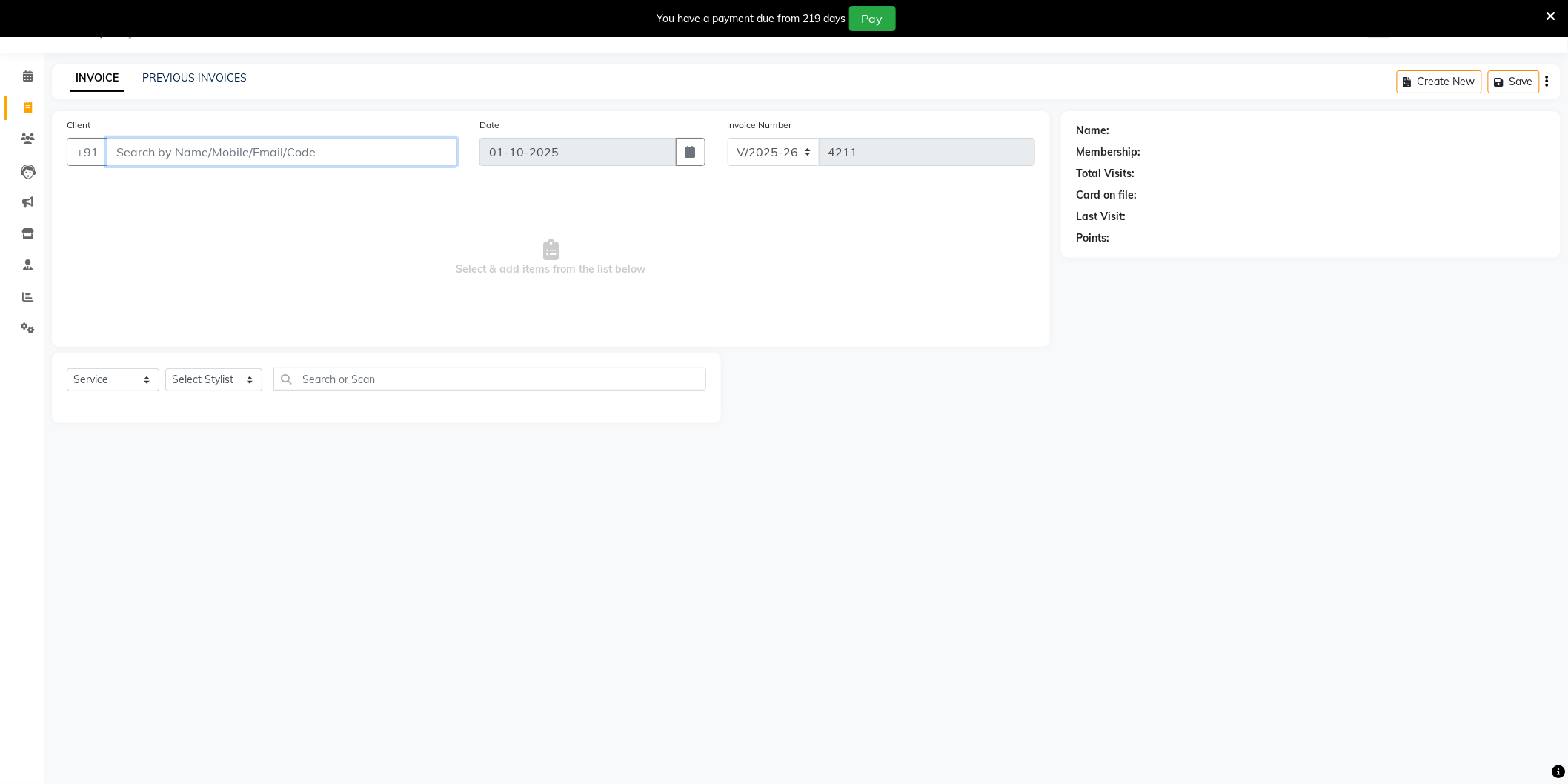
click at [219, 157] on input "Client" at bounding box center [281, 152] width 351 height 28
click at [224, 182] on span "995311000" at bounding box center [208, 186] width 67 height 15
type input "9953110007"
click at [1120, 260] on icon "button" at bounding box center [1117, 259] width 11 height 11
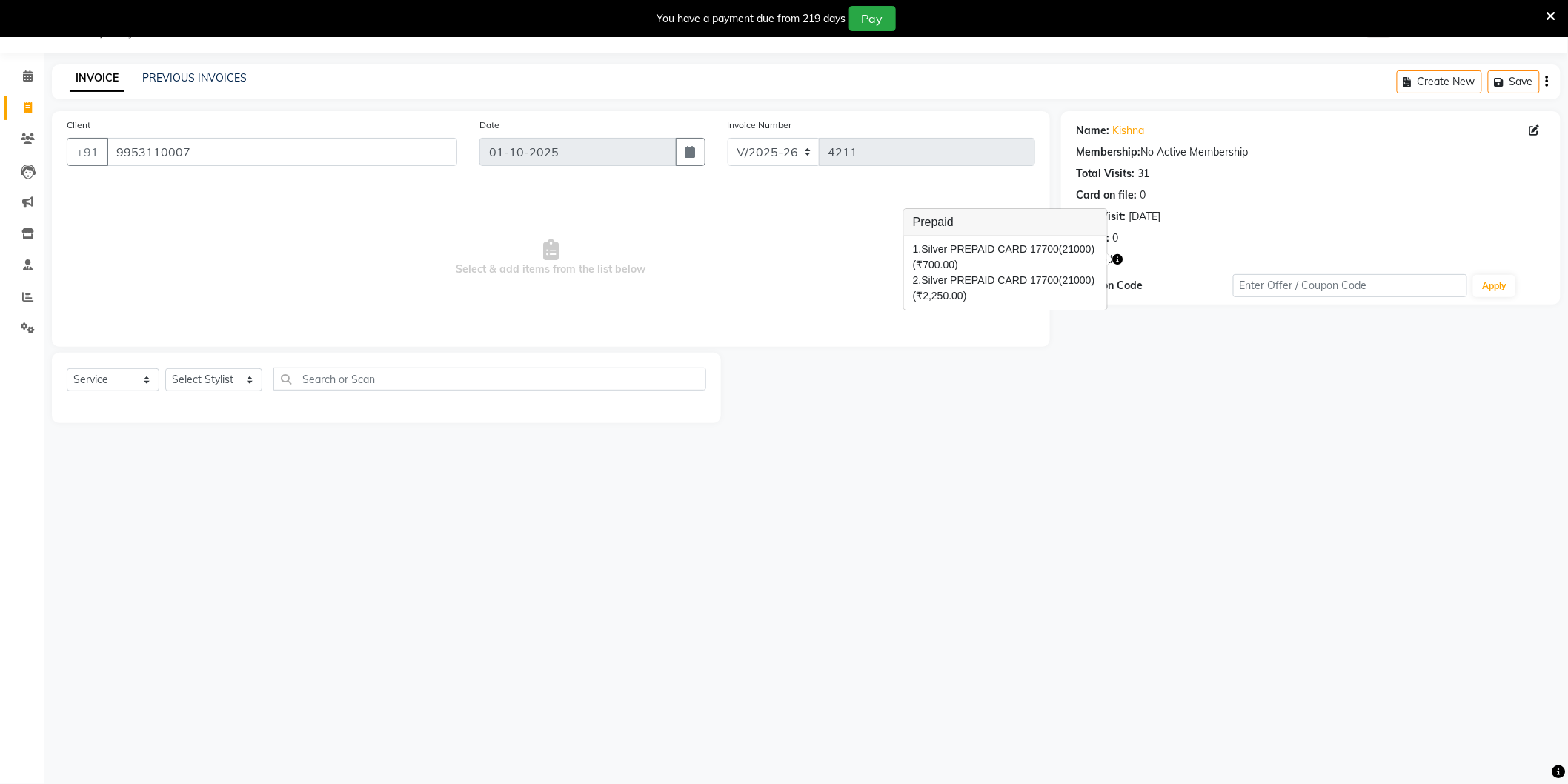
click at [935, 301] on span "(₹2,250.00)" at bounding box center [940, 295] width 54 height 12
click at [1115, 258] on icon "button" at bounding box center [1117, 259] width 11 height 11
click at [223, 373] on select "Select Stylist [PERSON_NAME] [PERSON_NAME] [PERSON_NAME] [PERSON_NAME] [PERSON_…" at bounding box center [213, 380] width 97 height 23
select select "34353"
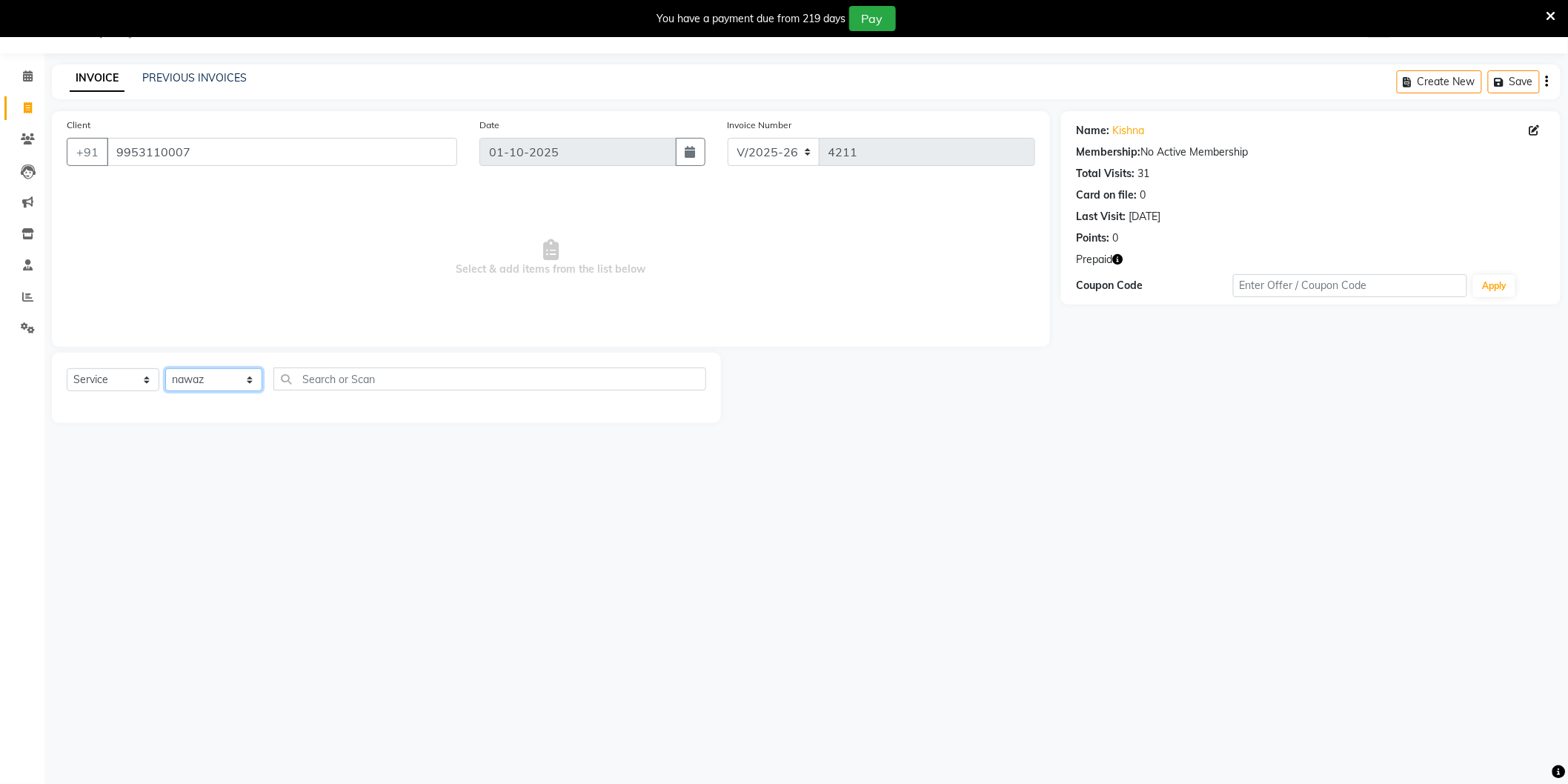
click at [165, 369] on select "Select Stylist [PERSON_NAME] [PERSON_NAME] [PERSON_NAME] [PERSON_NAME] [PERSON_…" at bounding box center [213, 380] width 97 height 23
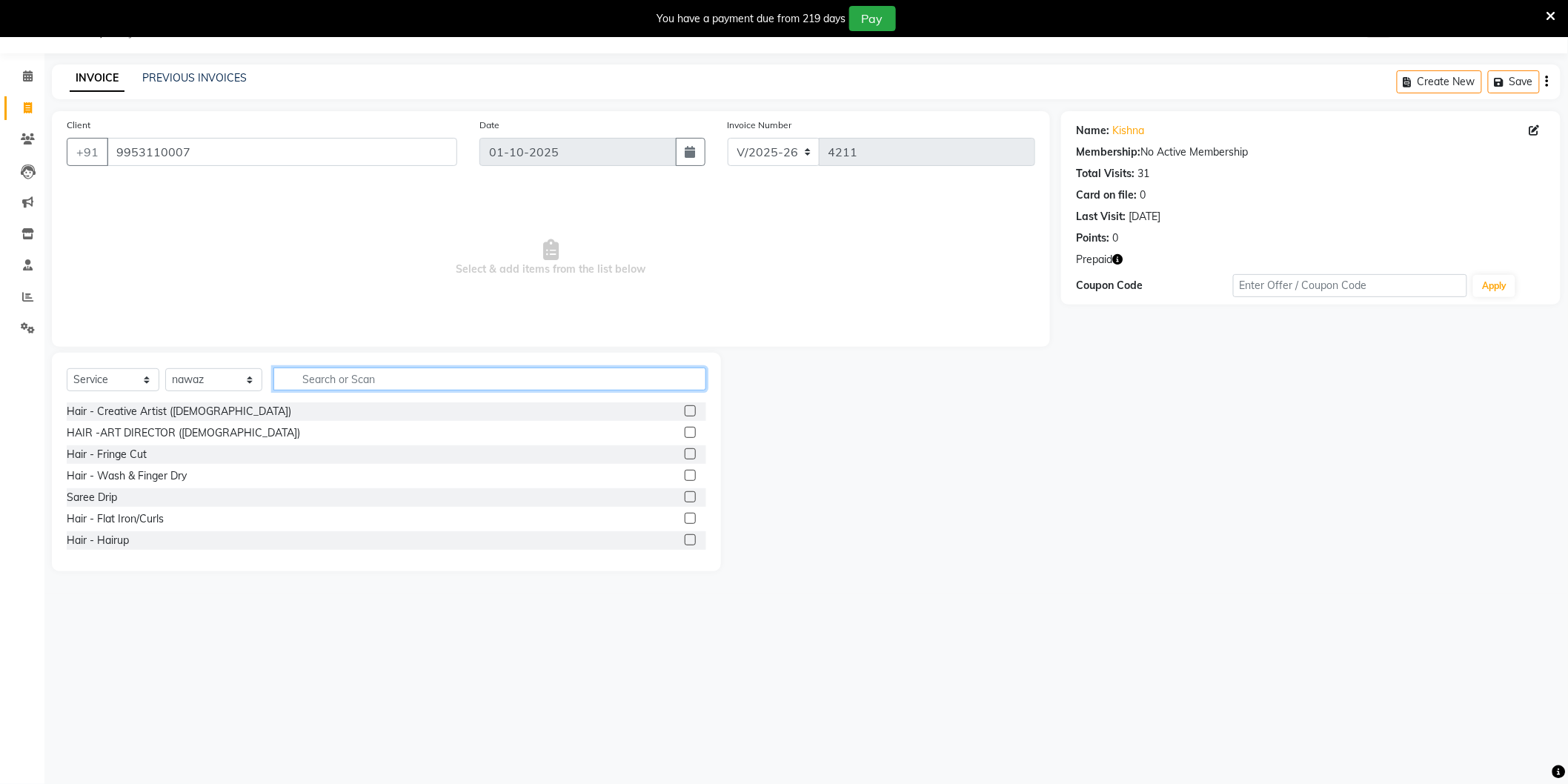
click at [317, 381] on input "text" at bounding box center [490, 379] width 433 height 23
click at [335, 380] on input "text" at bounding box center [490, 379] width 433 height 23
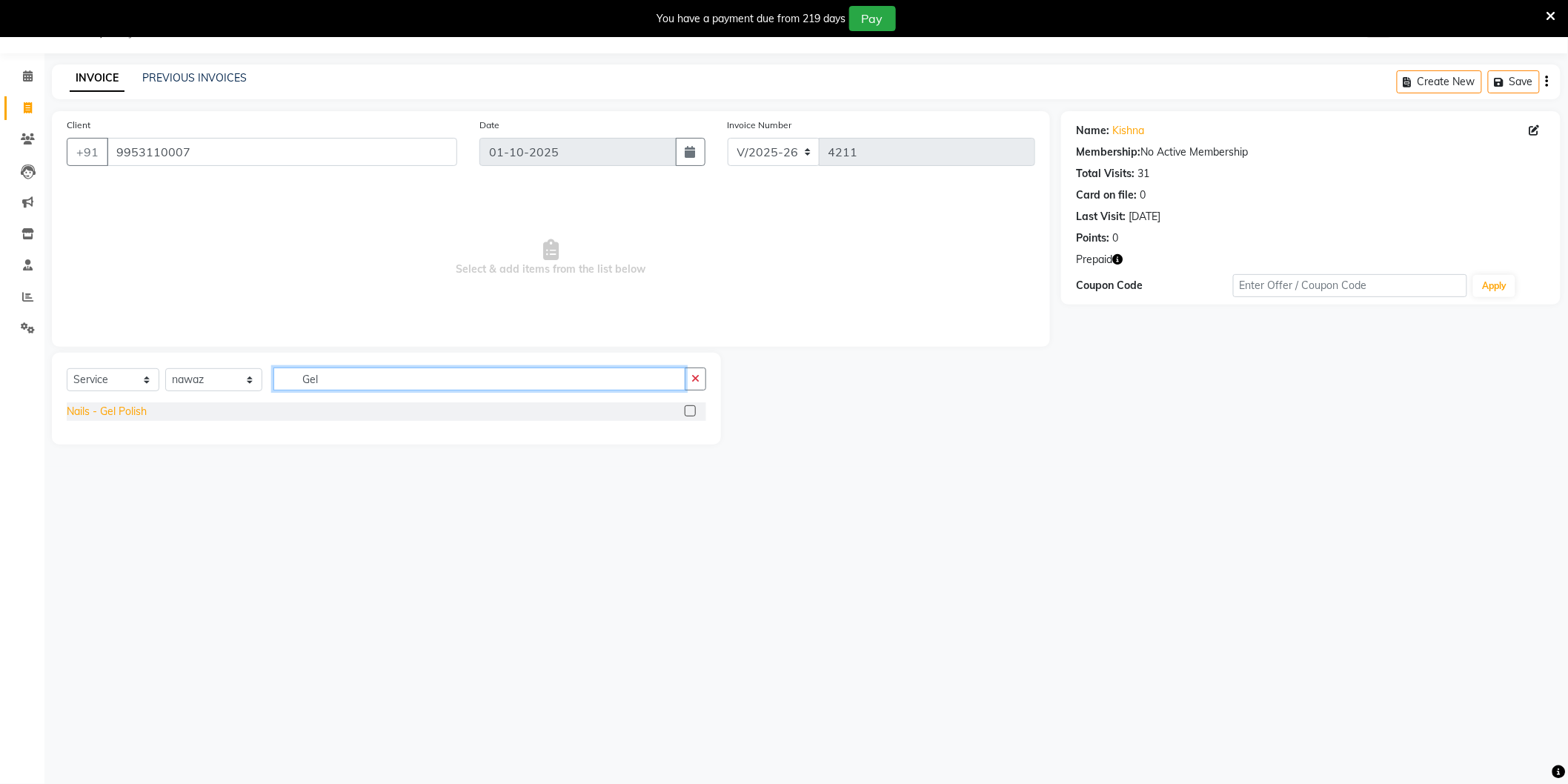
type input "Gel"
click at [127, 414] on div "Nails - Gel Polish" at bounding box center [106, 412] width 80 height 16
checkbox input "false"
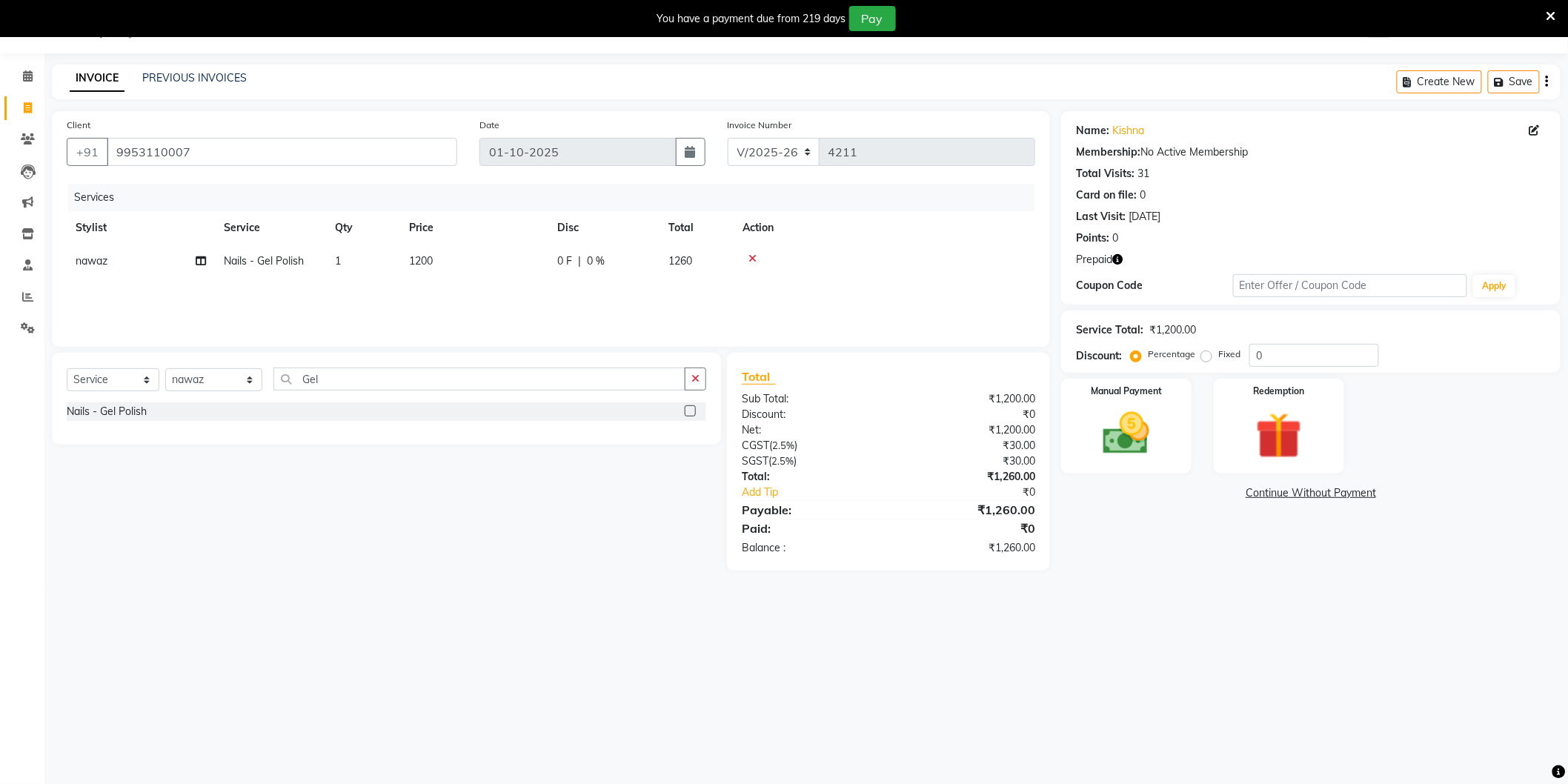
click at [472, 258] on td "1200" at bounding box center [474, 262] width 148 height 34
select select "34353"
click at [496, 264] on input "1200" at bounding box center [543, 265] width 130 height 23
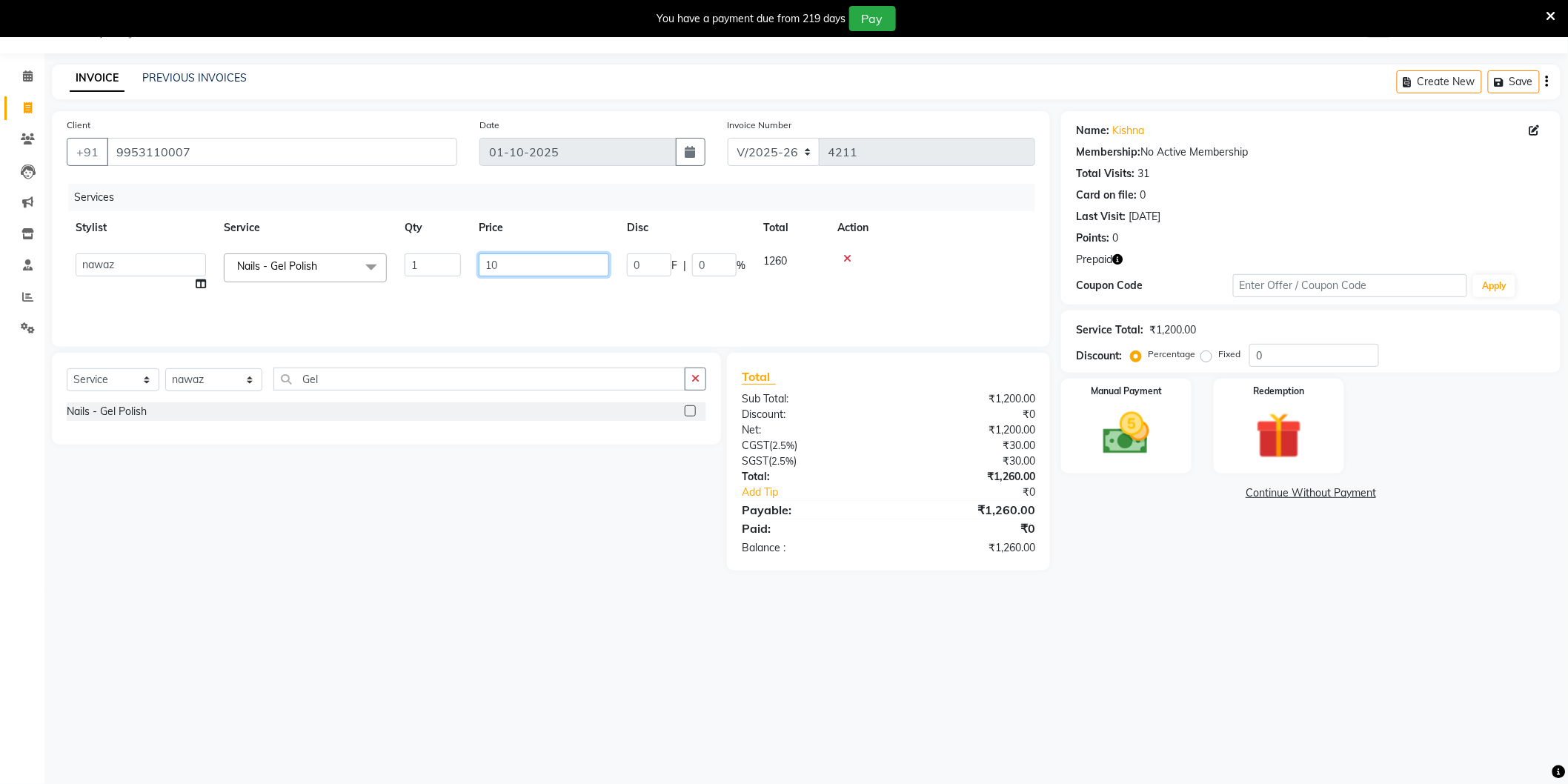
type input "1"
type input "700"
click at [1123, 616] on div "08047224946 Select Location × Noi Tre Salon, Sector 104 WhatsApp Status ✕ Statu…" at bounding box center [784, 392] width 1568 height 784
click at [1294, 440] on img at bounding box center [1279, 437] width 79 height 60
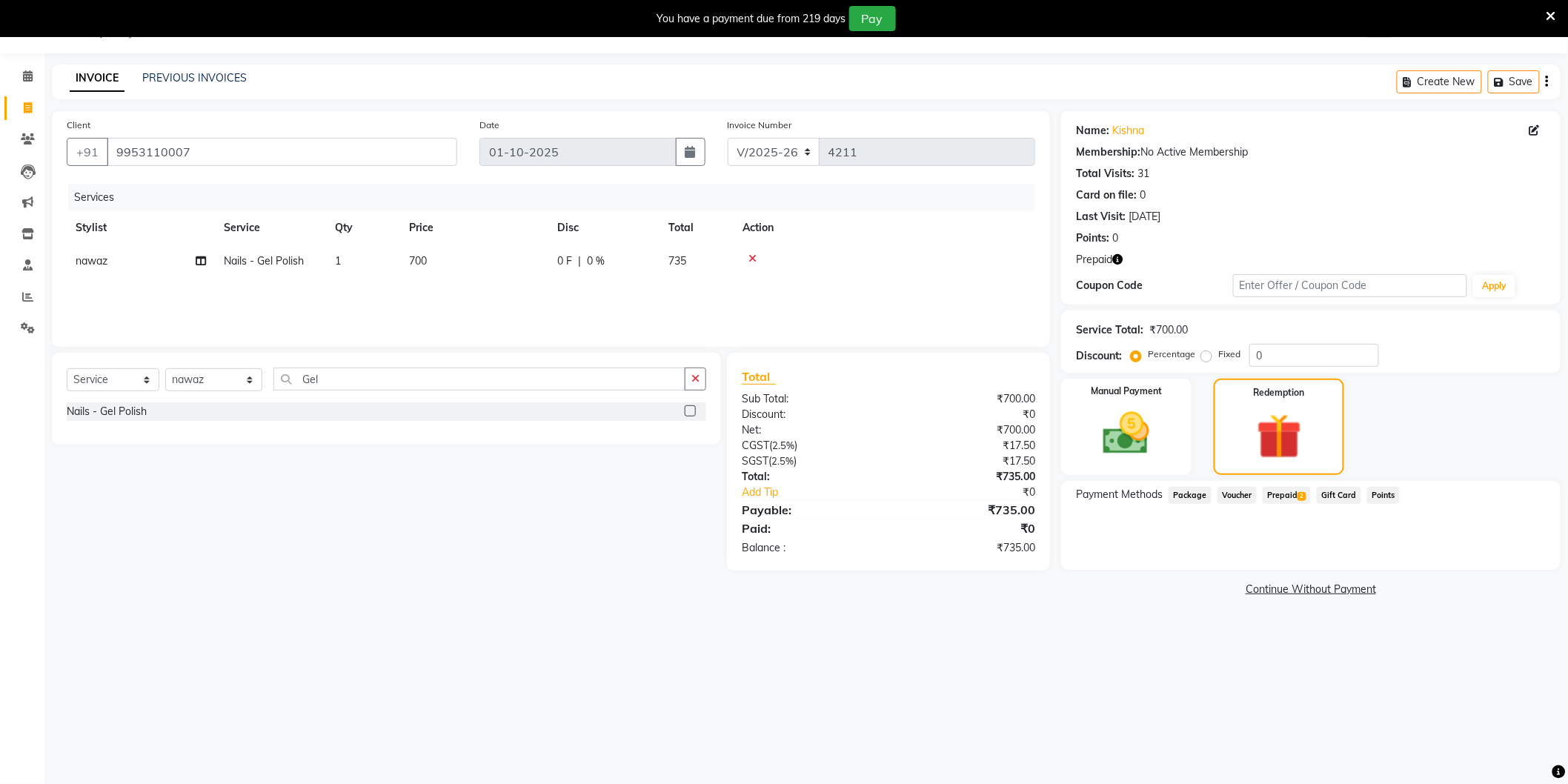
click at [1288, 490] on span "Prepaid 2" at bounding box center [1287, 495] width 48 height 17
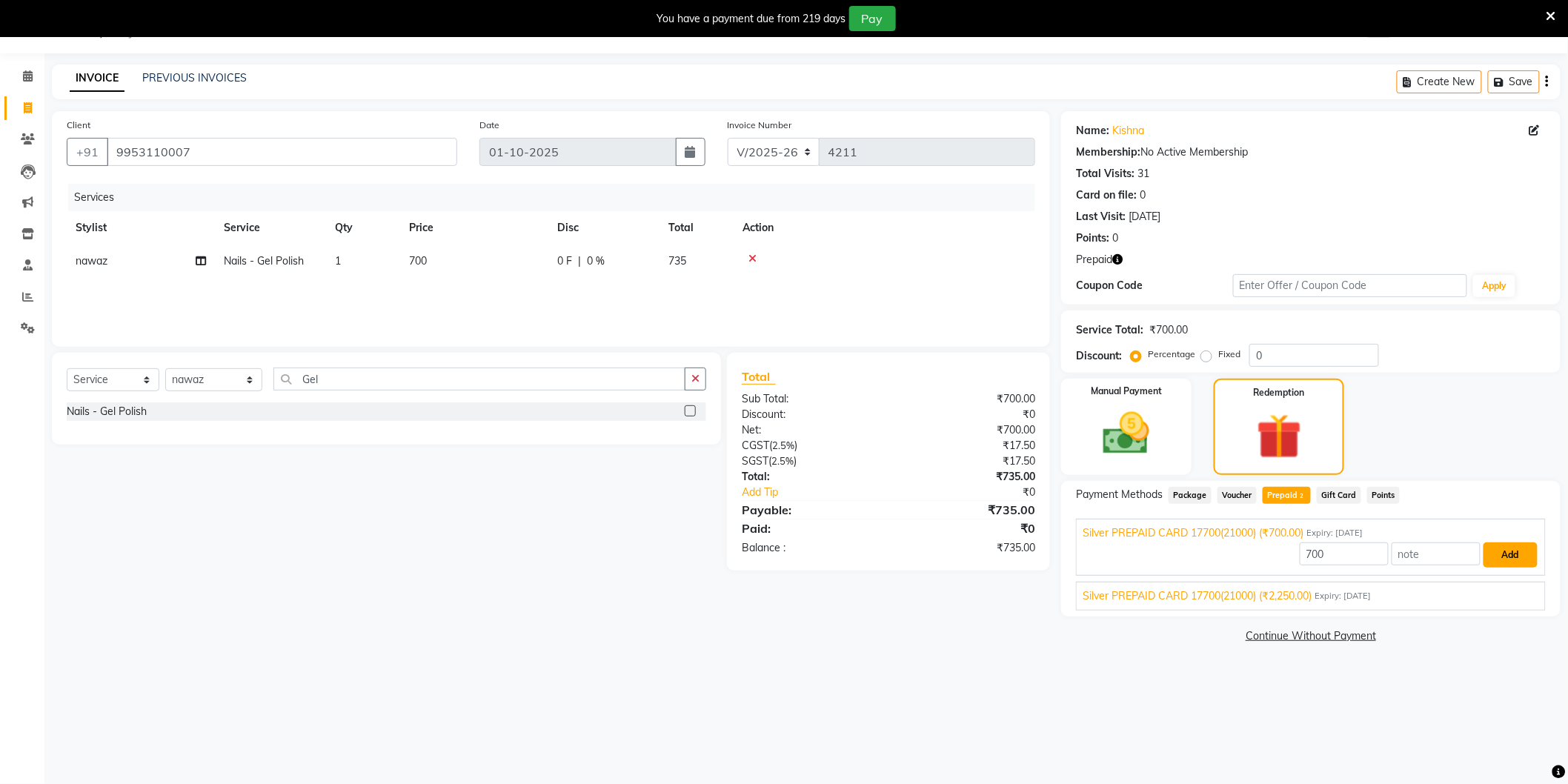
click at [1515, 552] on button "Add" at bounding box center [1510, 555] width 54 height 25
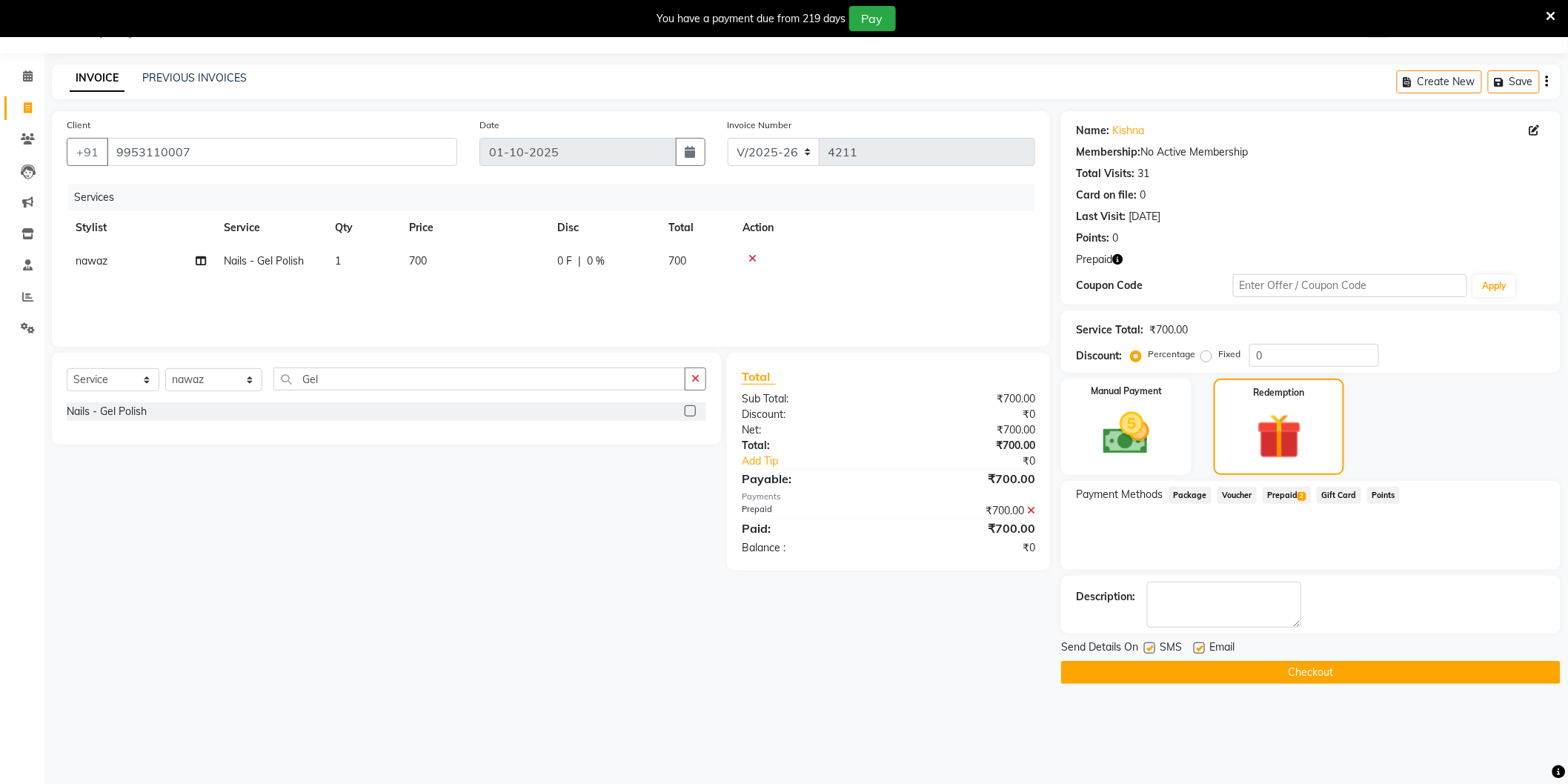
click at [1221, 669] on button "Checkout" at bounding box center [1311, 673] width 500 height 23
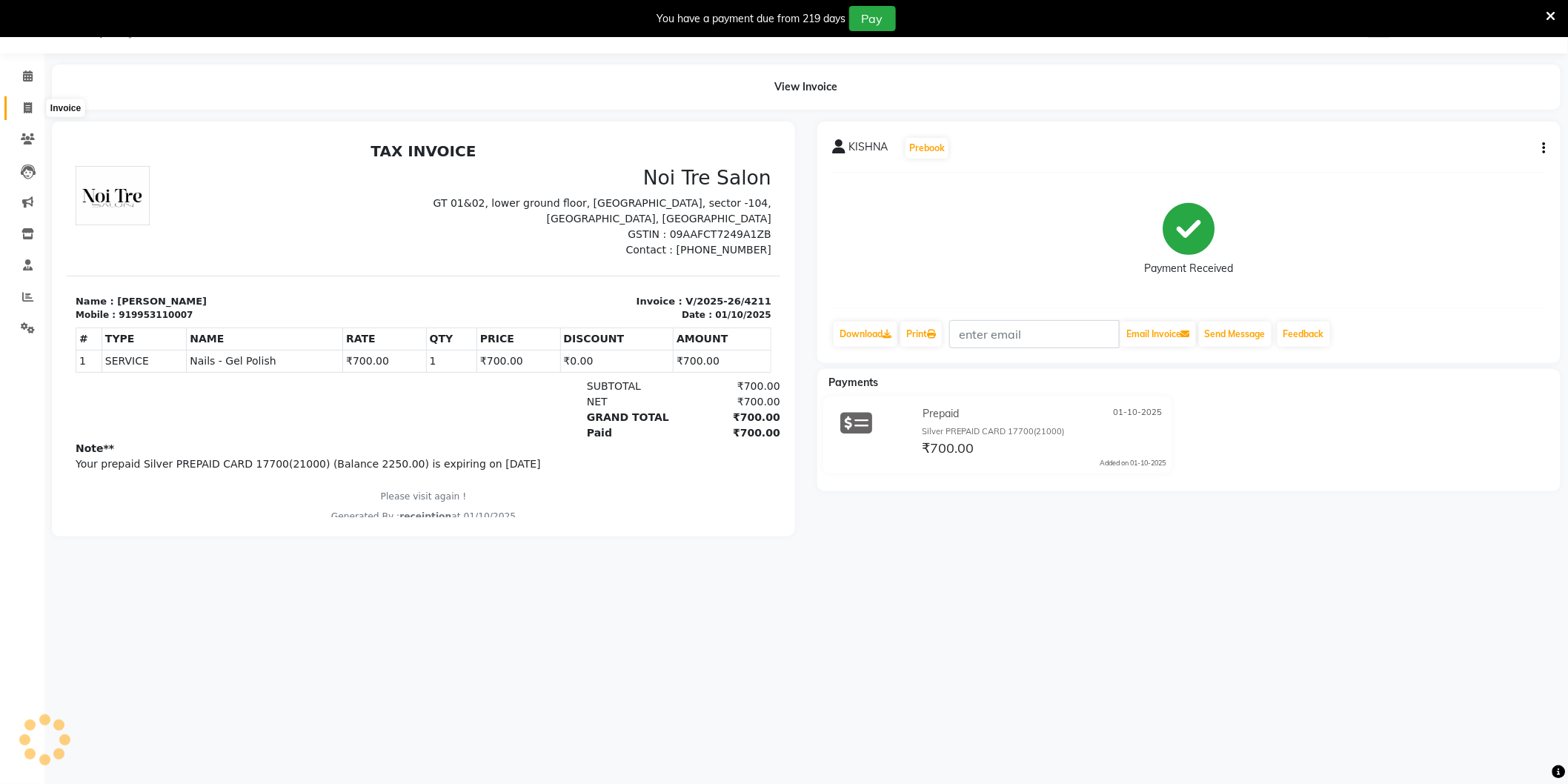
click at [34, 105] on span at bounding box center [28, 108] width 26 height 17
select select "service"
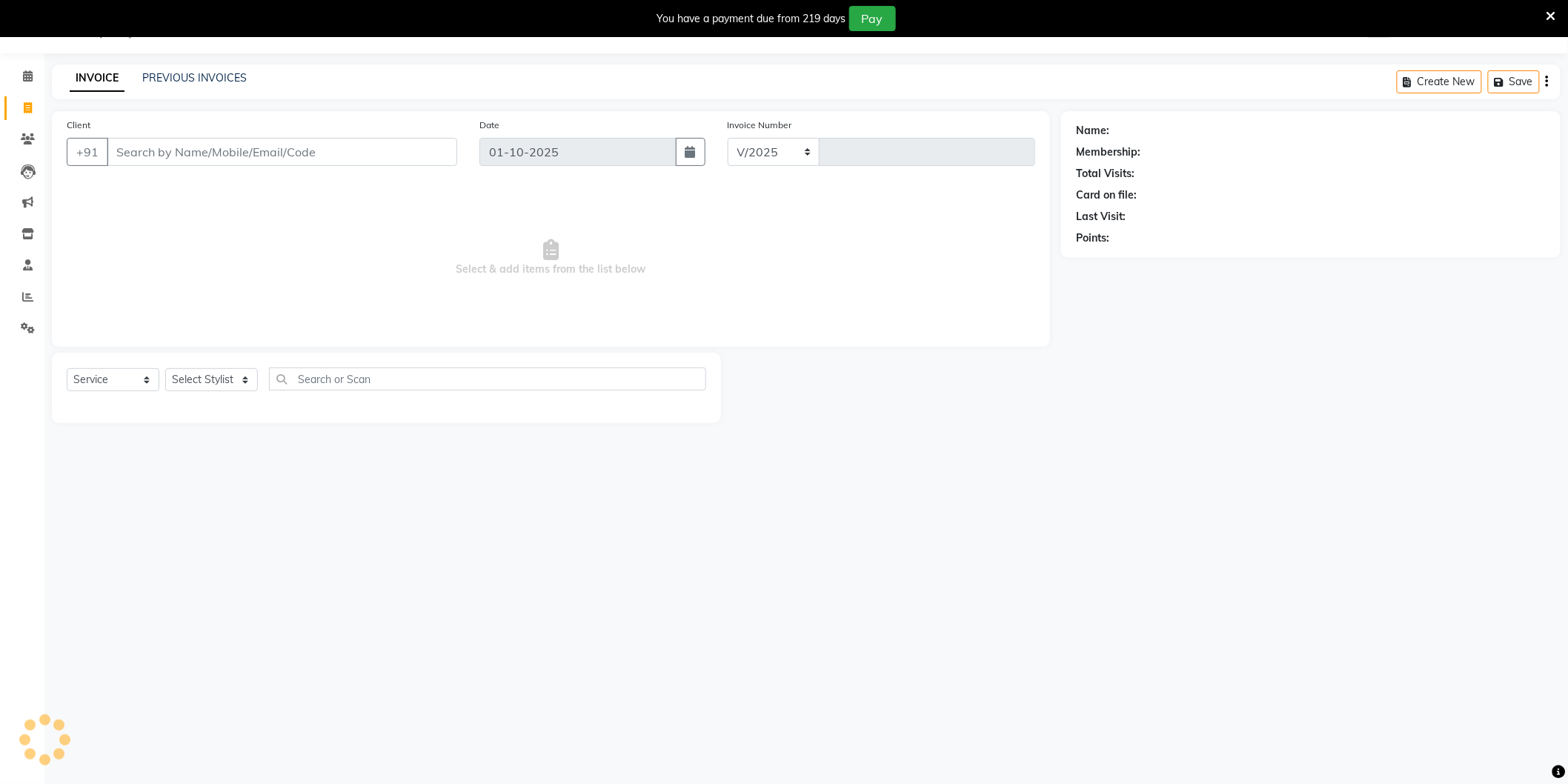
select select "4009"
type input "4213"
click at [151, 150] on input "Client" at bounding box center [281, 152] width 351 height 28
click at [260, 150] on input "9810041803" at bounding box center [281, 152] width 351 height 28
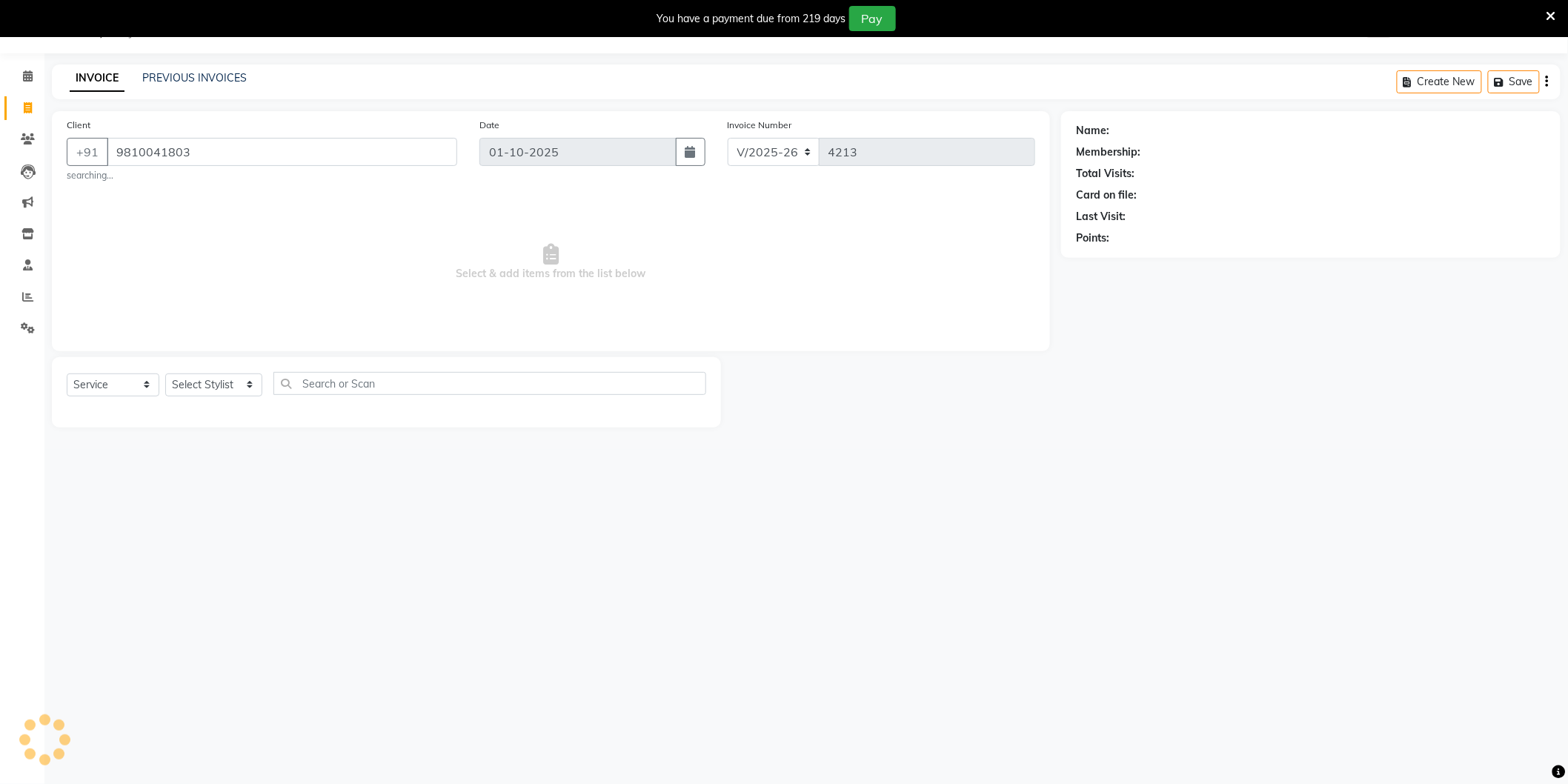
click at [260, 150] on input "9810041803" at bounding box center [281, 152] width 351 height 28
type input "9810041803"
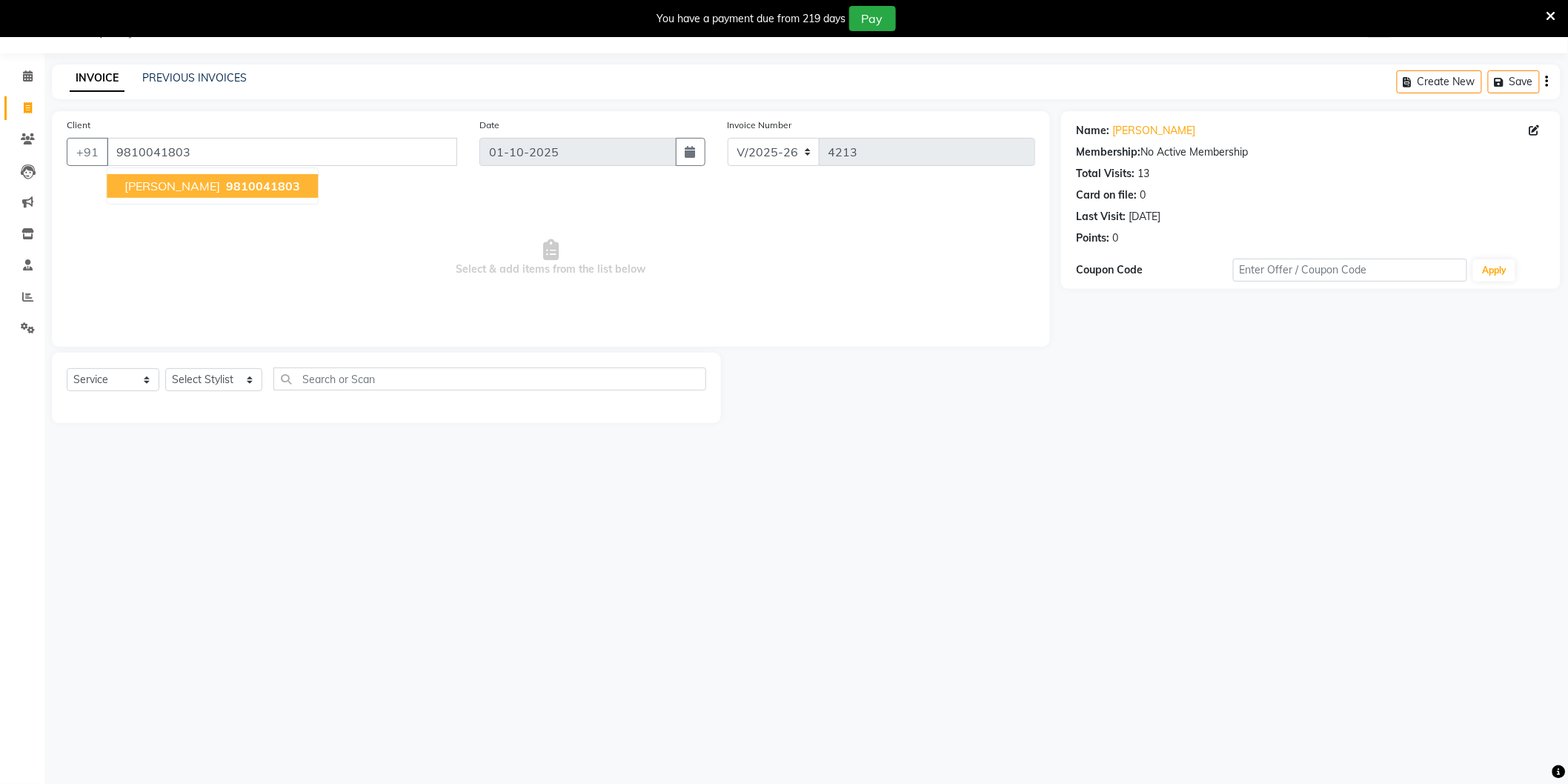
click at [256, 190] on span "9810041803" at bounding box center [263, 186] width 74 height 15
click at [226, 379] on select "Select Stylist [PERSON_NAME] [PERSON_NAME] [PERSON_NAME] [PERSON_NAME] [PERSON_…" at bounding box center [213, 380] width 97 height 23
select select "58995"
click at [165, 369] on select "Select Stylist [PERSON_NAME] [PERSON_NAME] [PERSON_NAME] [PERSON_NAME] [PERSON_…" at bounding box center [213, 380] width 97 height 23
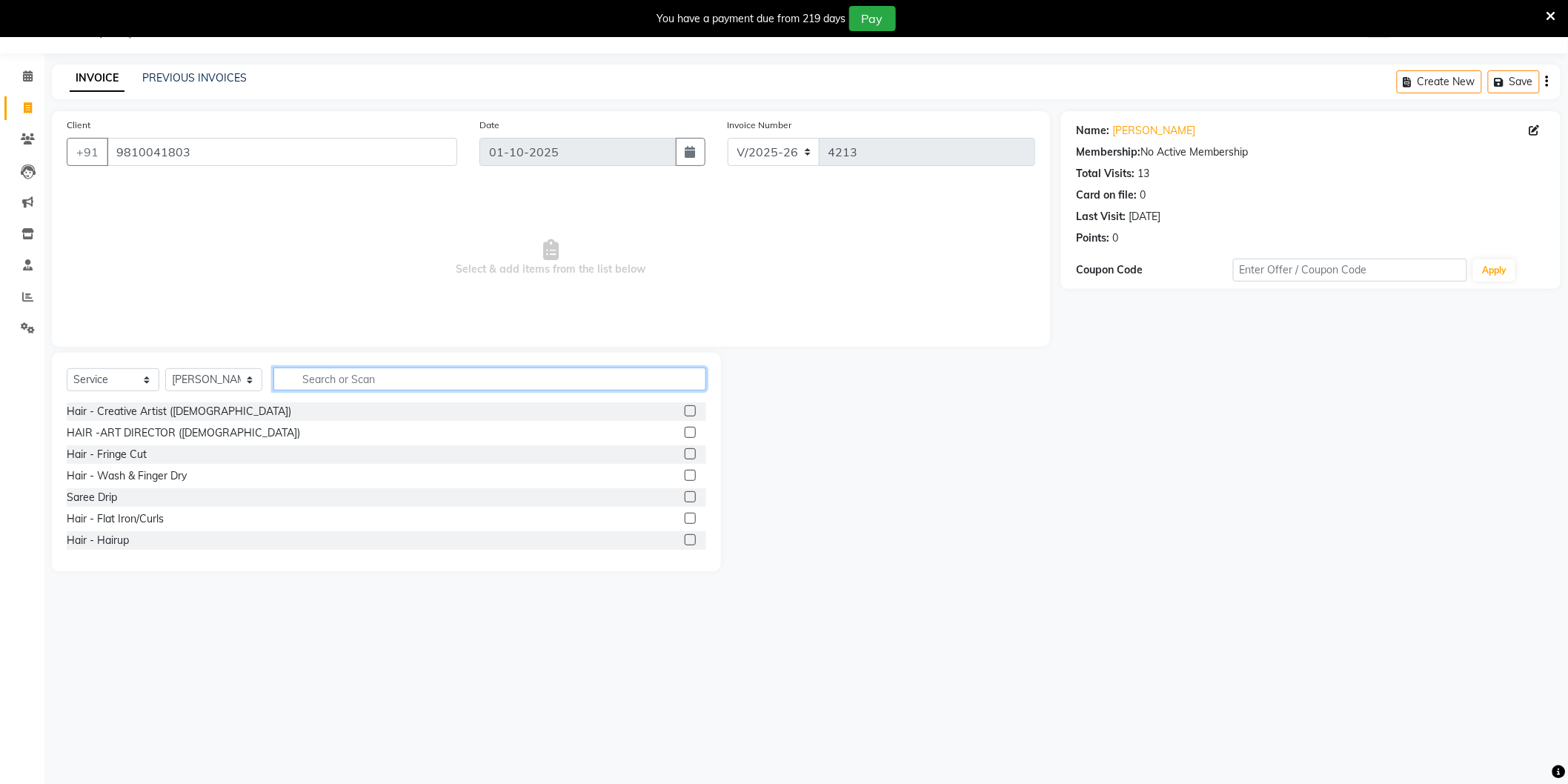
click at [323, 384] on input "text" at bounding box center [490, 379] width 433 height 23
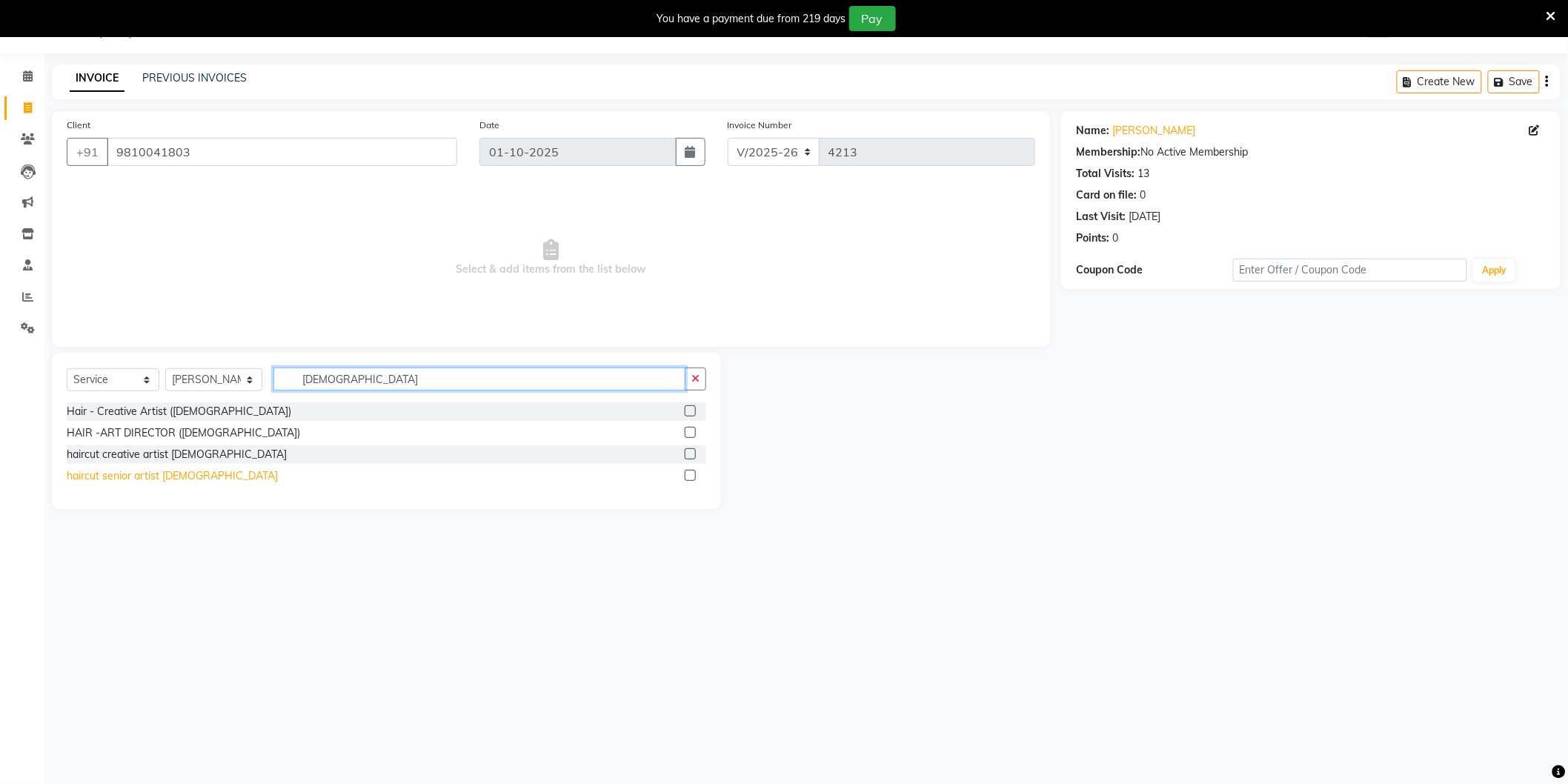
type input "Male"
click at [115, 477] on div "haircut senior artist [DEMOGRAPHIC_DATA]" at bounding box center [172, 477] width 211 height 16
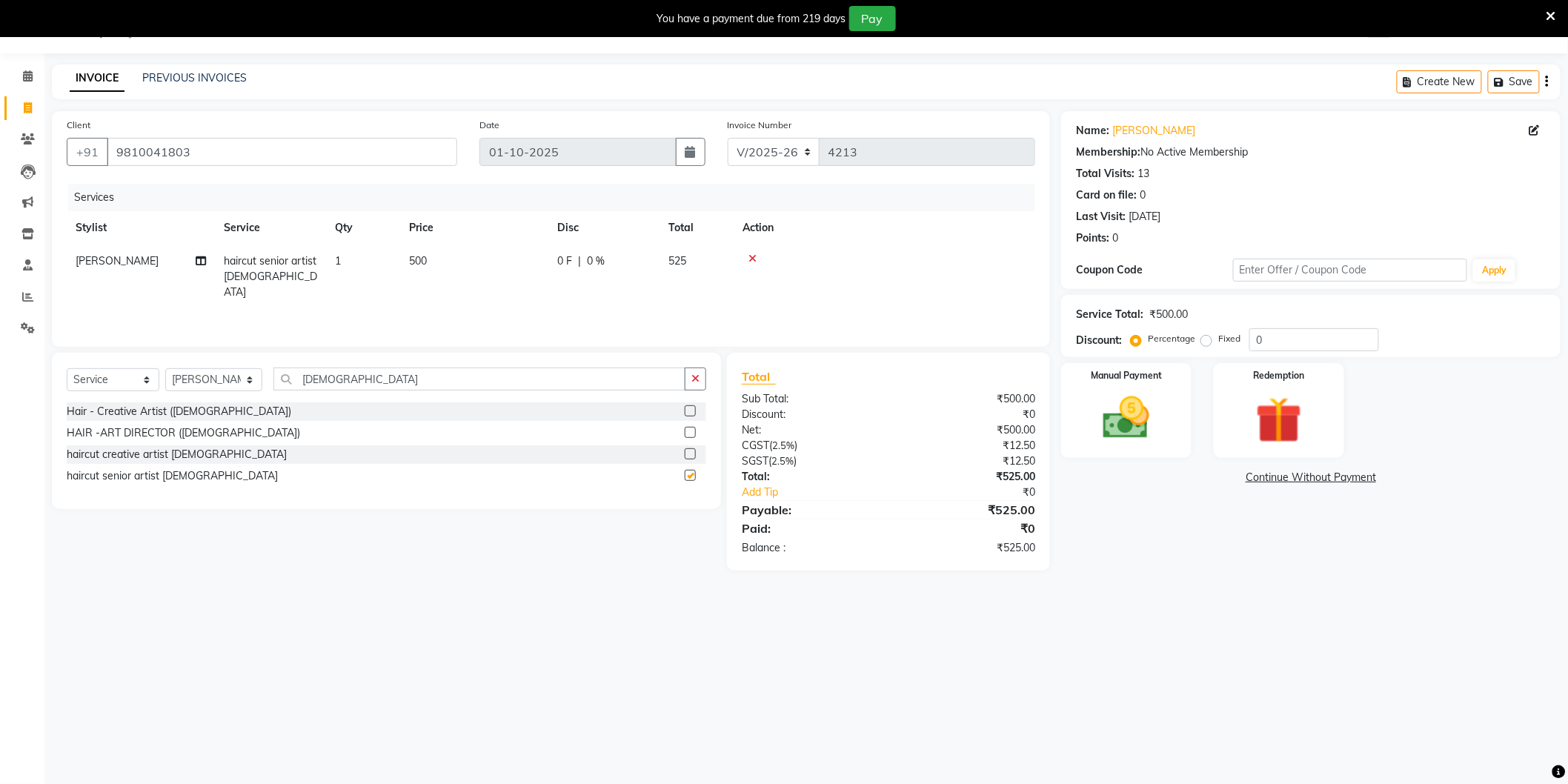
checkbox input "false"
click at [366, 380] on input "Male" at bounding box center [479, 379] width 412 height 23
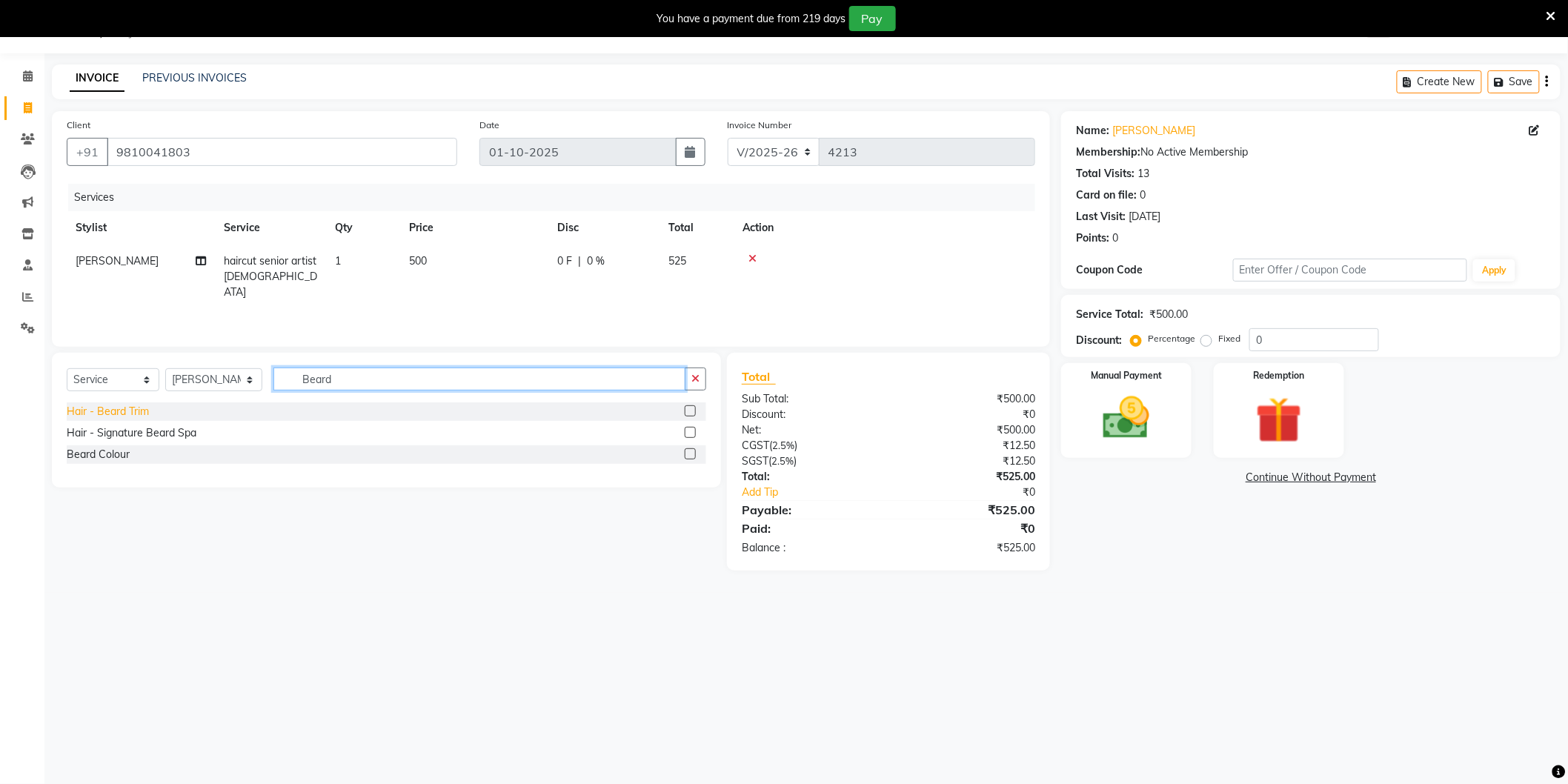
type input "Beard"
click at [107, 406] on div "Hair - Beard Trim" at bounding box center [107, 412] width 83 height 16
checkbox input "false"
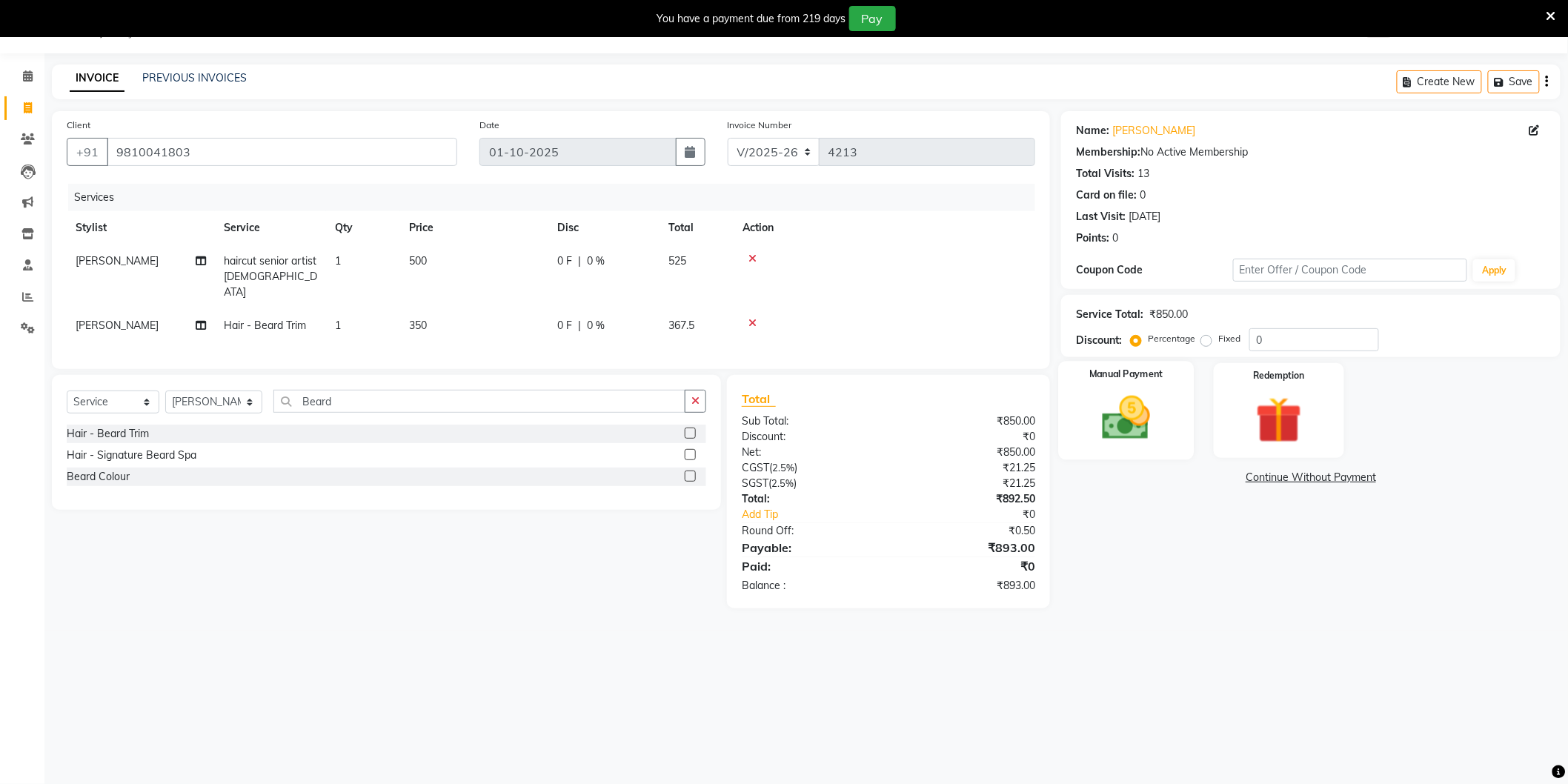
click at [1145, 407] on img at bounding box center [1126, 418] width 79 height 56
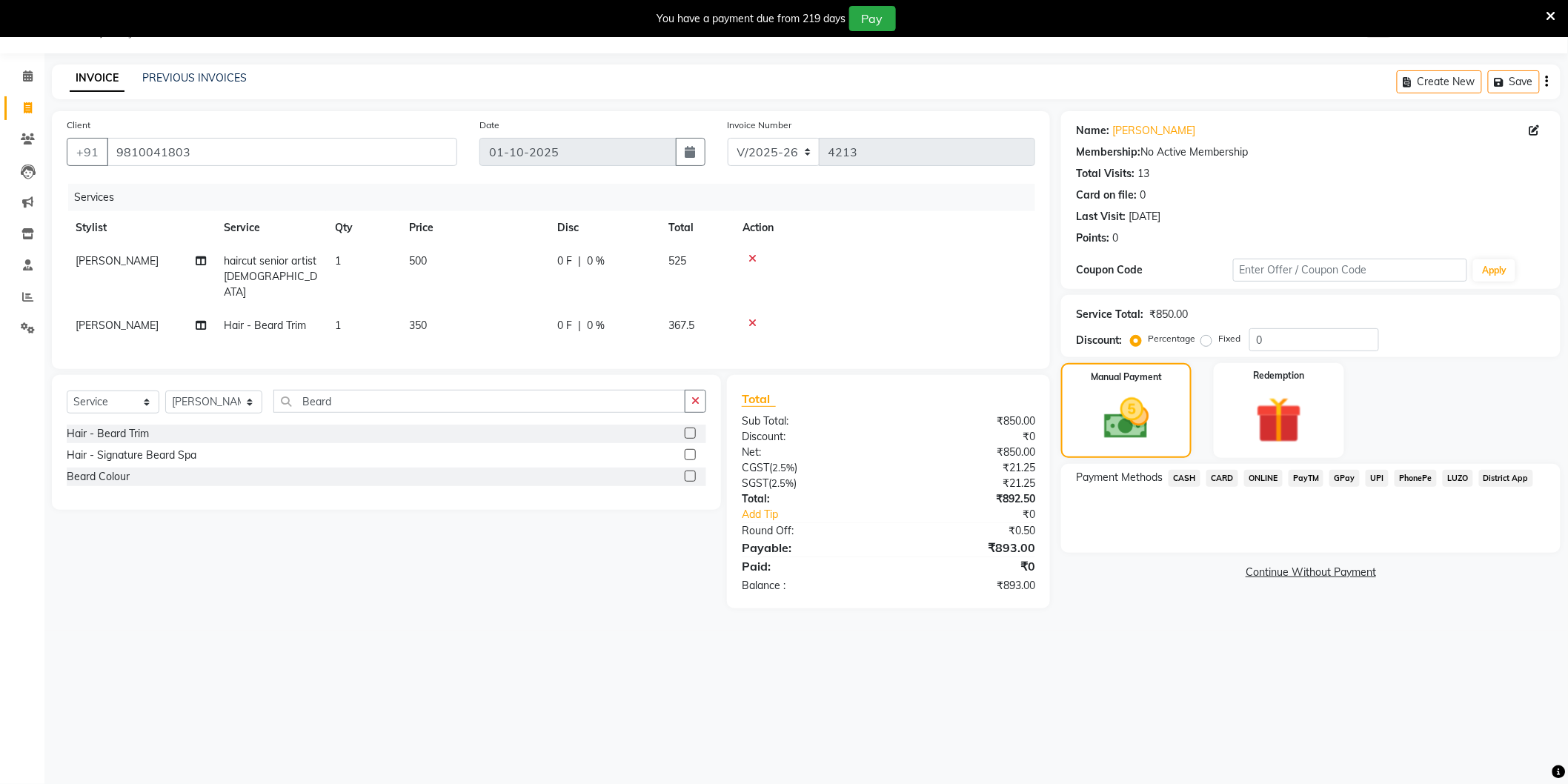
click at [1257, 479] on span "ONLINE" at bounding box center [1263, 478] width 38 height 17
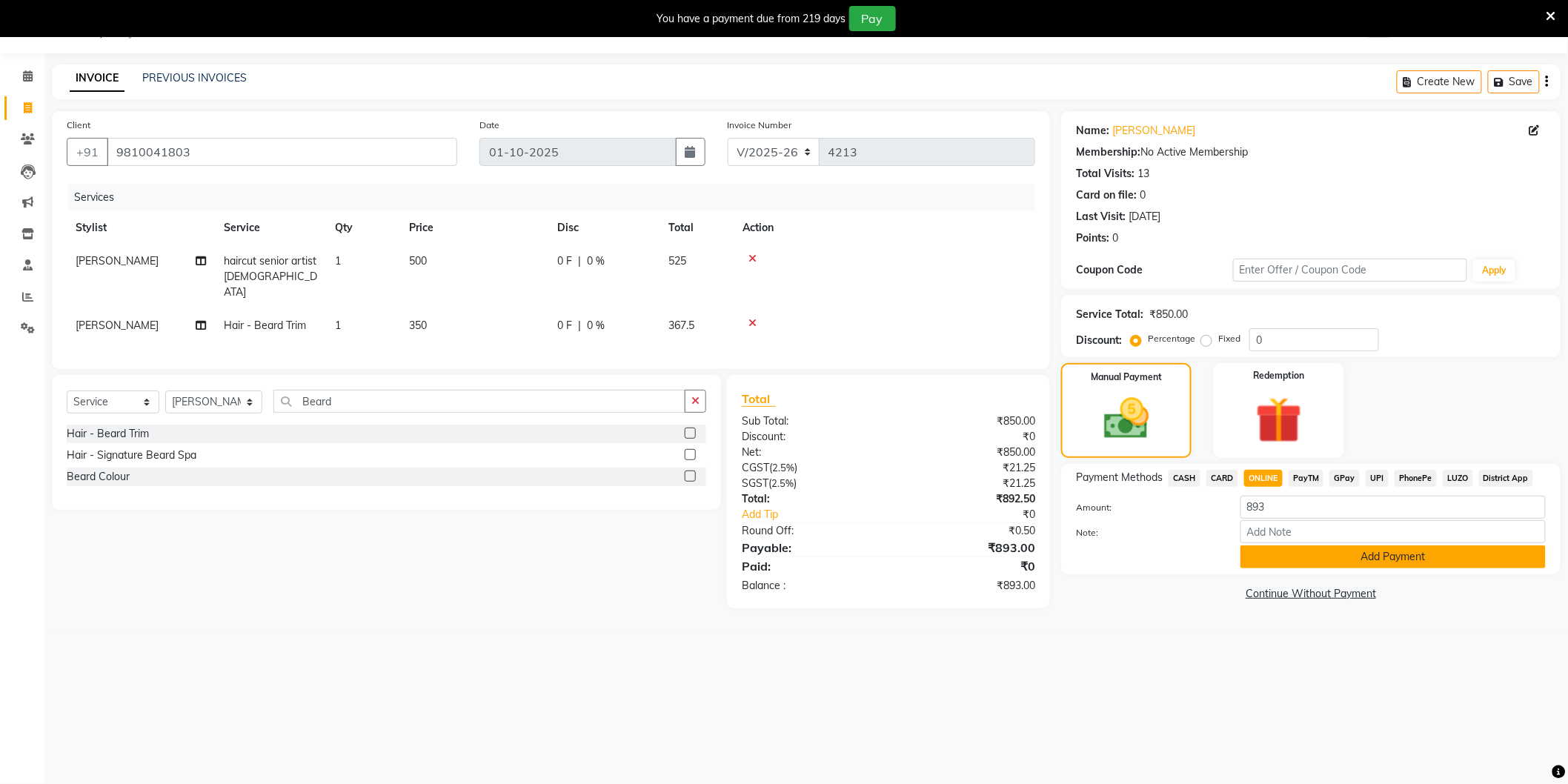
click at [1268, 546] on button "Add Payment" at bounding box center [1393, 557] width 305 height 23
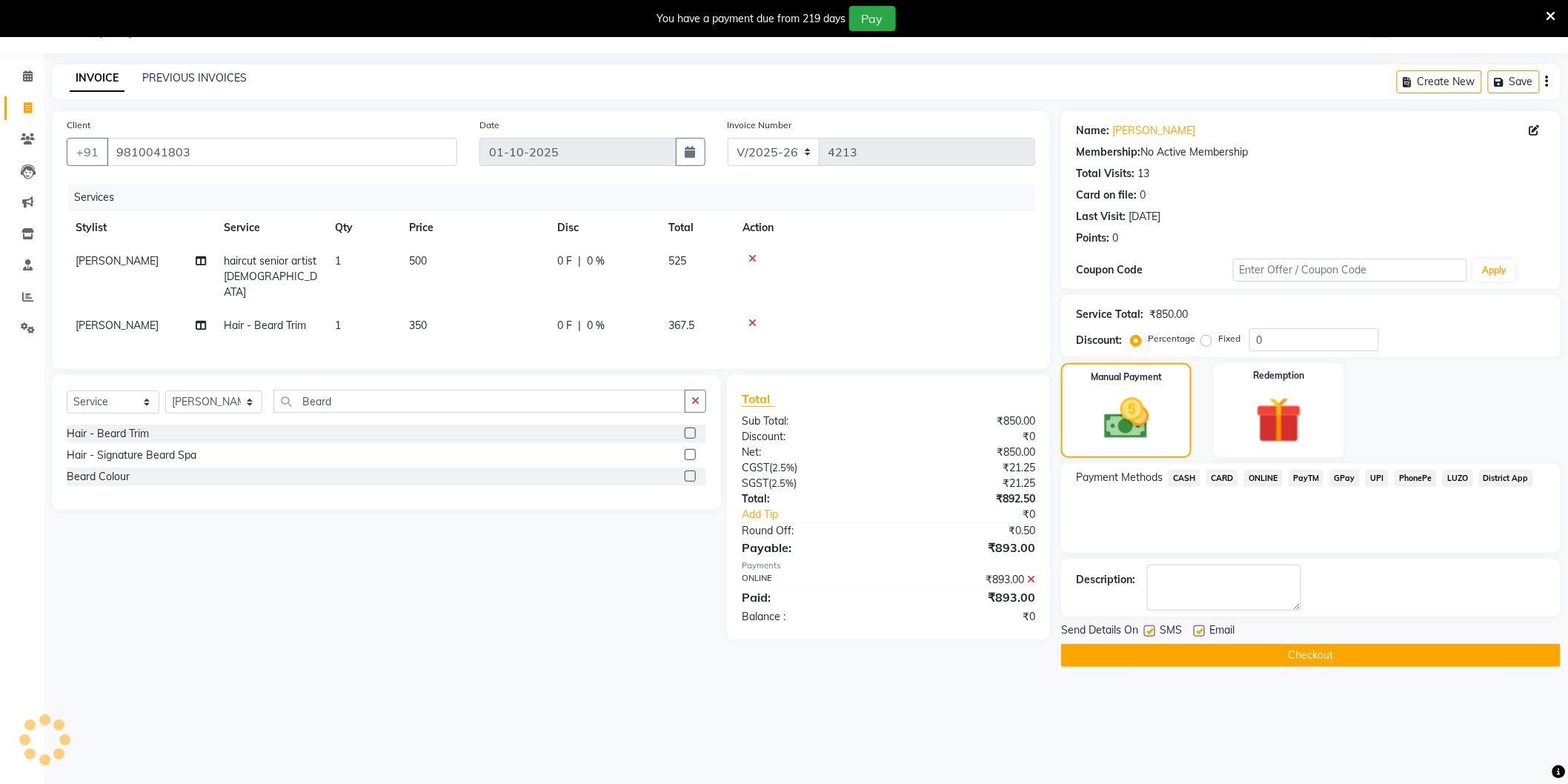
click at [1237, 650] on button "Checkout" at bounding box center [1311, 656] width 500 height 23
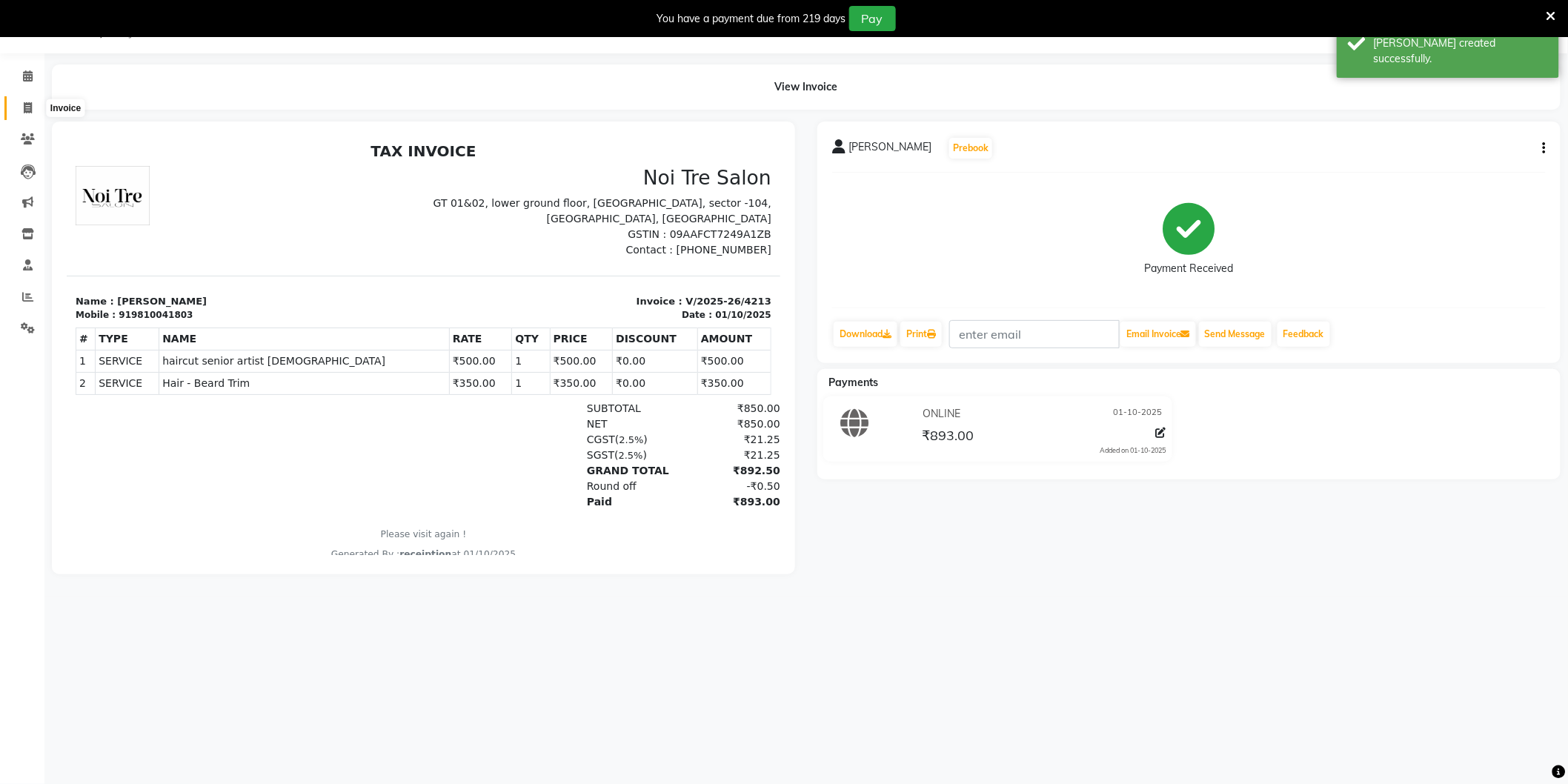
click at [25, 107] on icon at bounding box center [28, 107] width 8 height 12
select select "service"
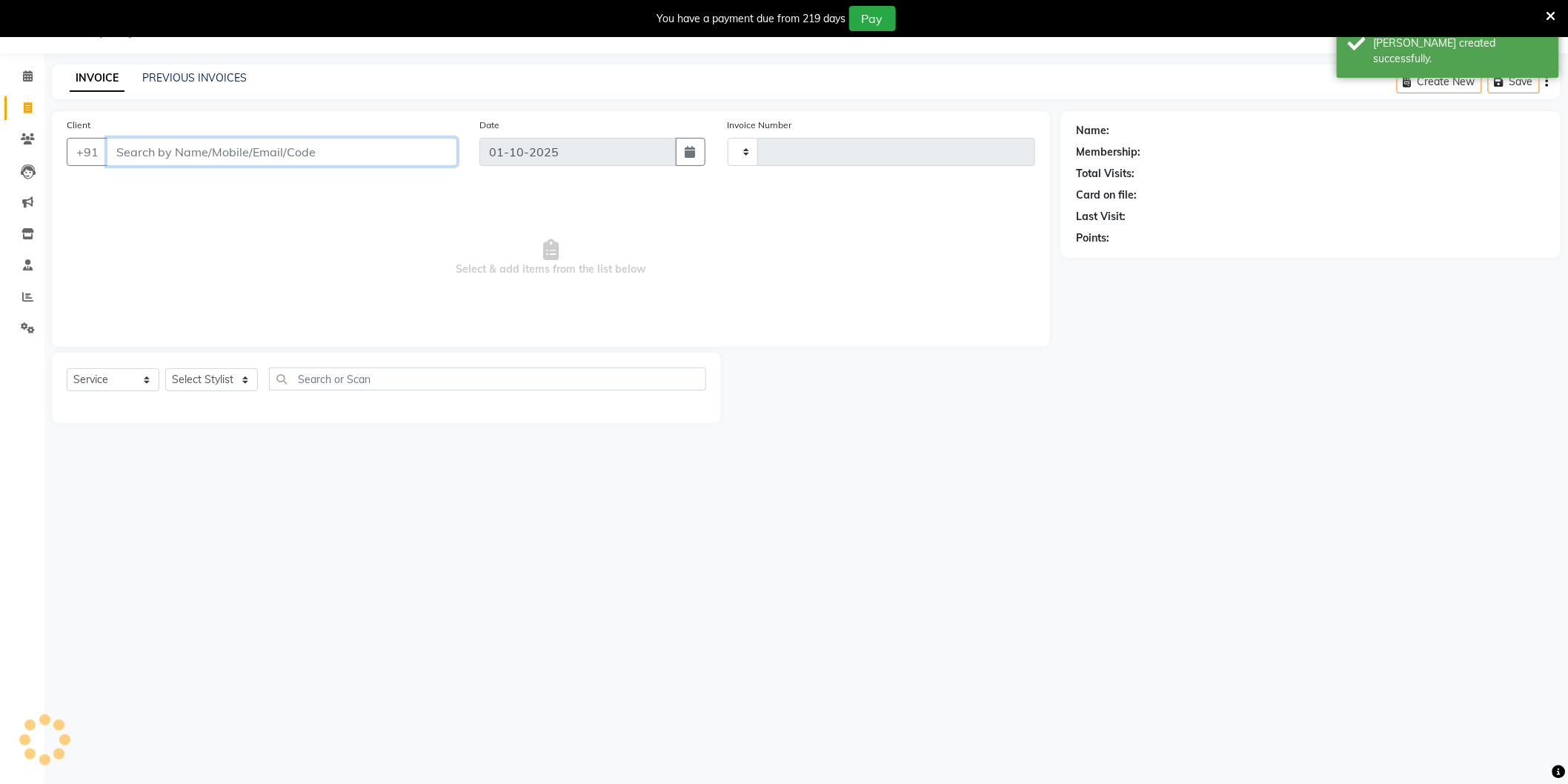
type input "4214"
select select "4009"
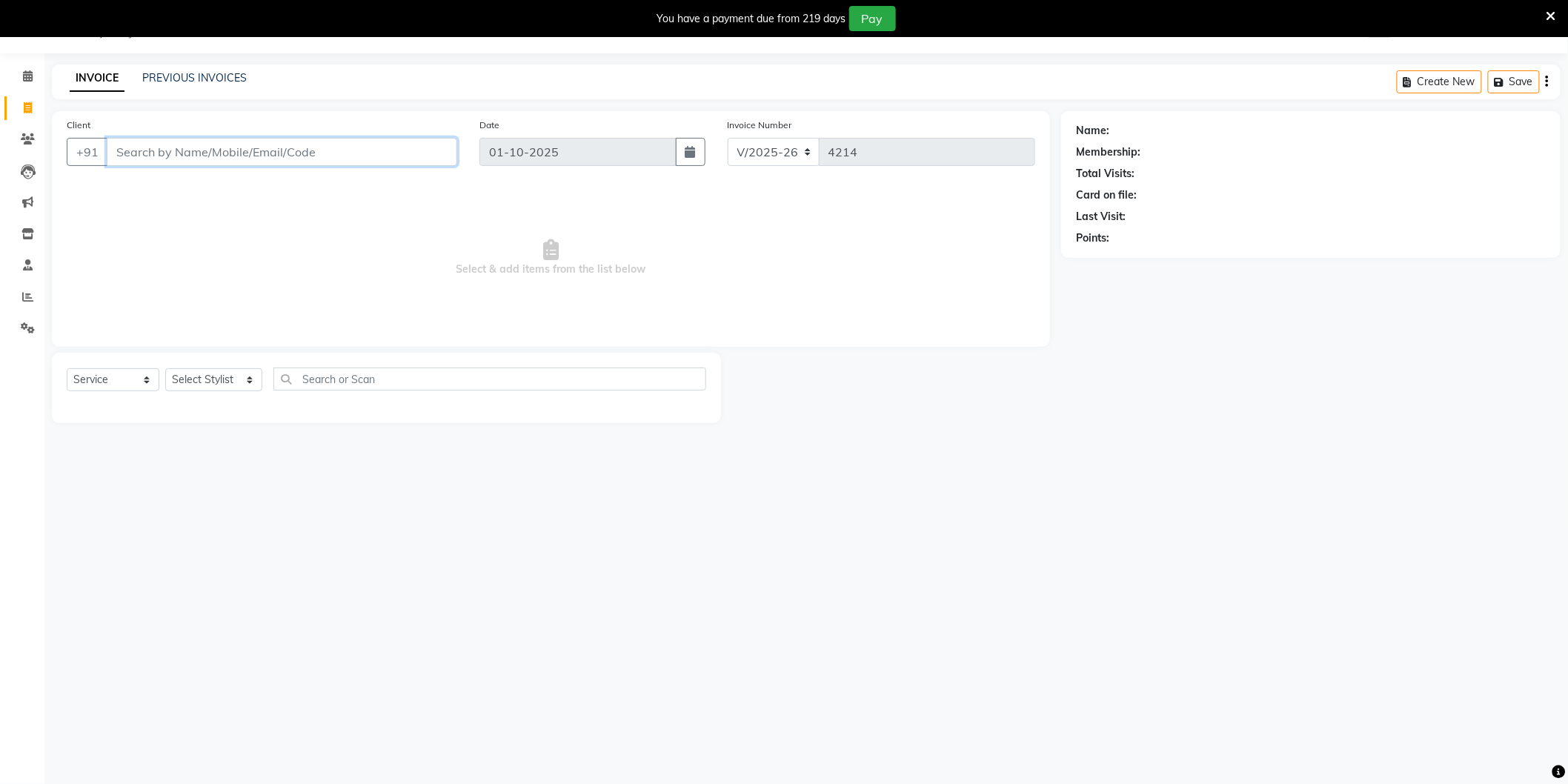
click at [369, 150] on input "Client" at bounding box center [281, 152] width 351 height 28
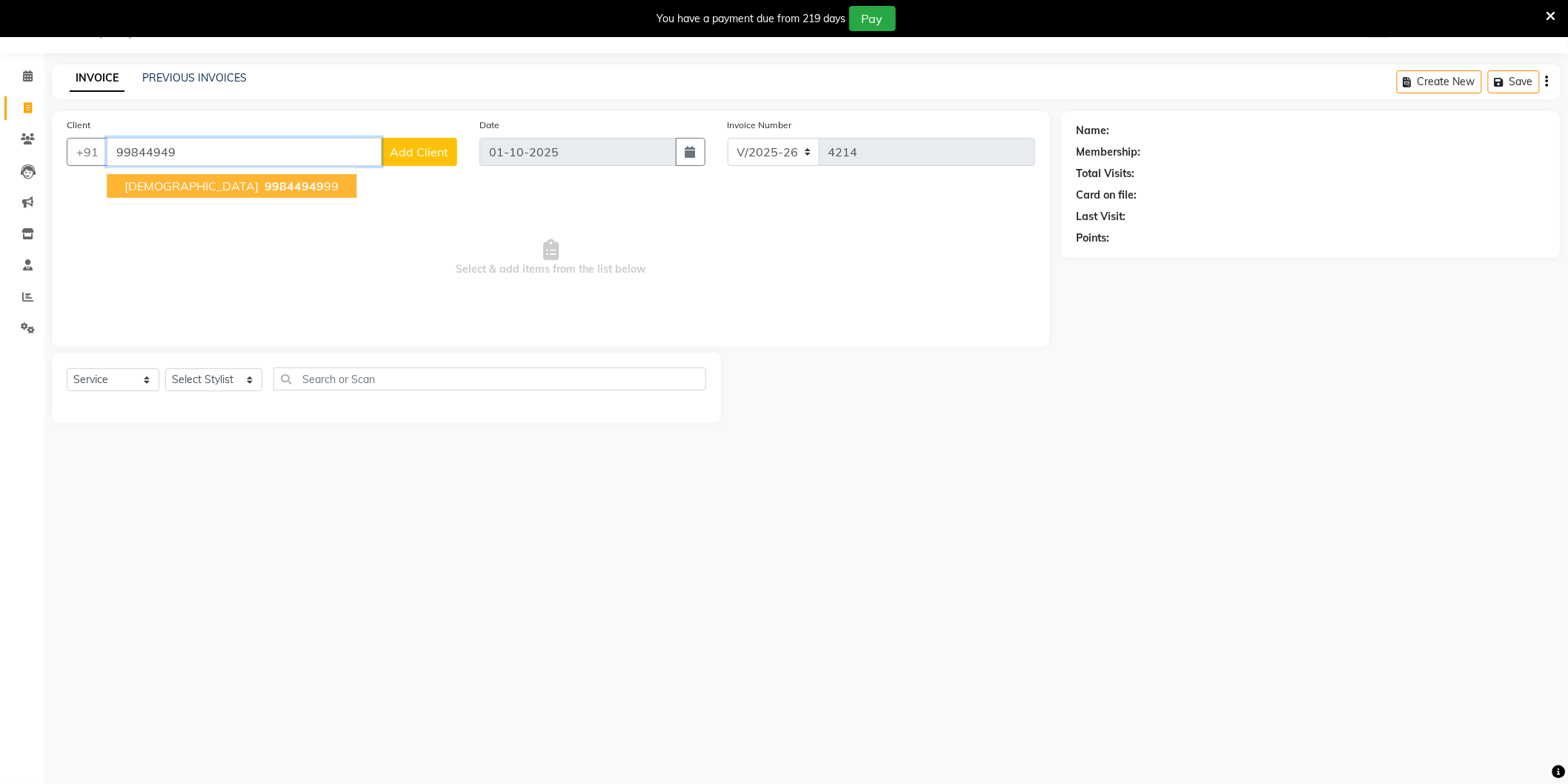
click at [264, 186] on span "99844949" at bounding box center [294, 186] width 59 height 15
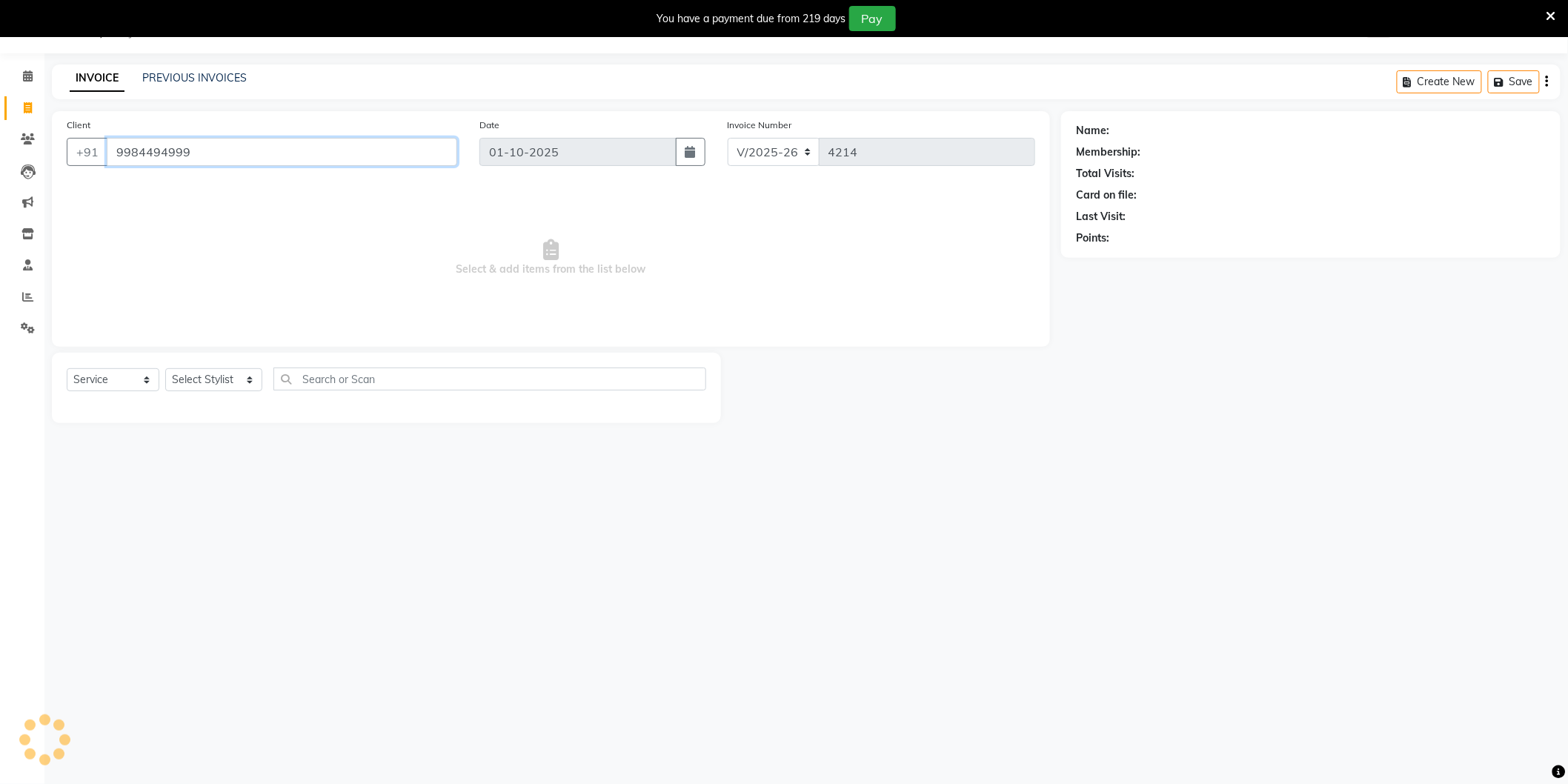
type input "9984494999"
click at [203, 374] on select "Select Stylist AAMIR Aashis ajay AJEET akram Ali Alic ashok vihar Alice makeup …" at bounding box center [213, 380] width 97 height 23
select select "20899"
click at [165, 369] on select "Select Stylist AAMIR Aashis ajay AJEET akram Ali Alic ashok vihar Alice makeup …" at bounding box center [213, 380] width 97 height 23
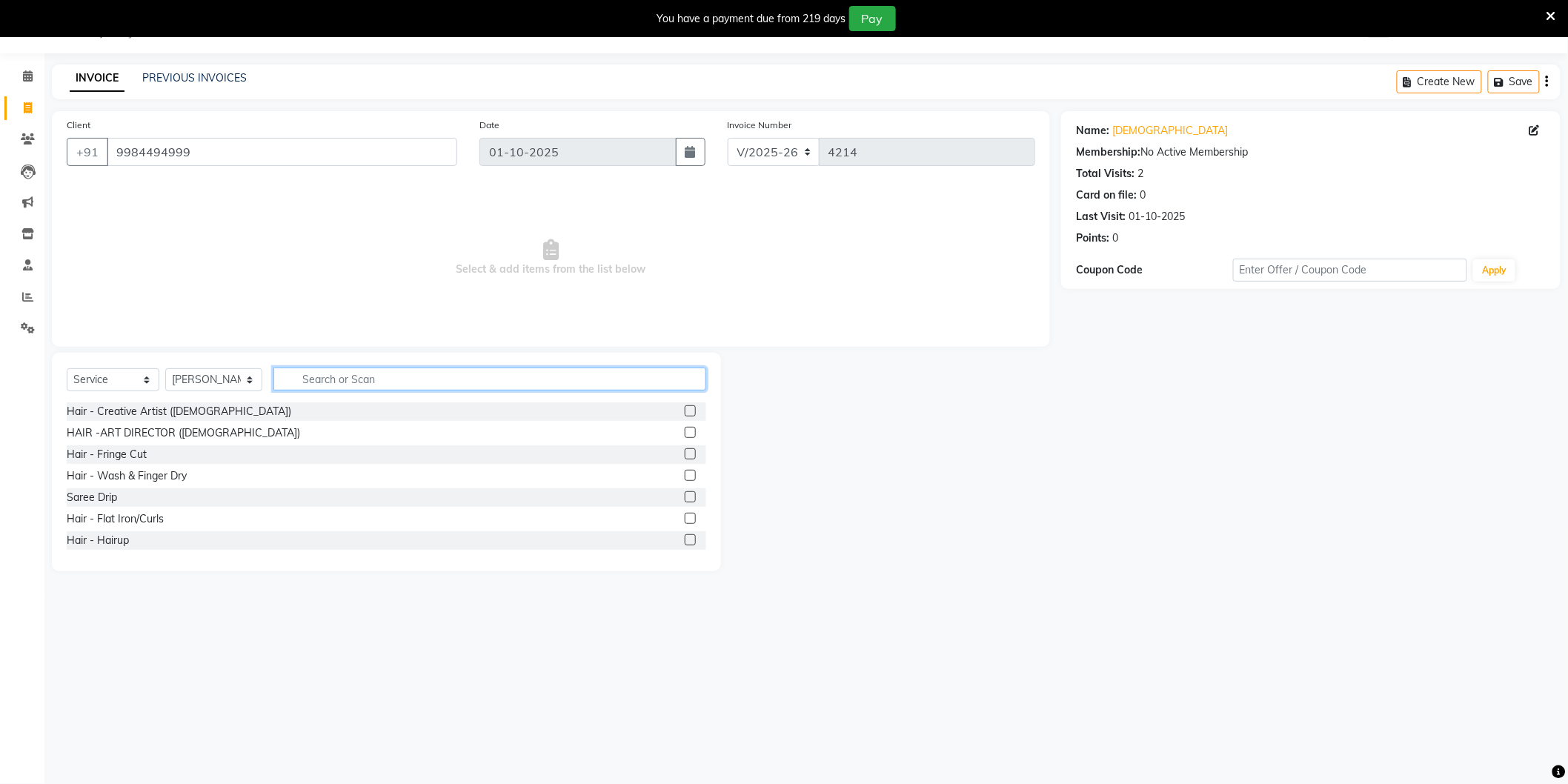
click at [361, 385] on input "text" at bounding box center [490, 379] width 433 height 23
type input "Clean"
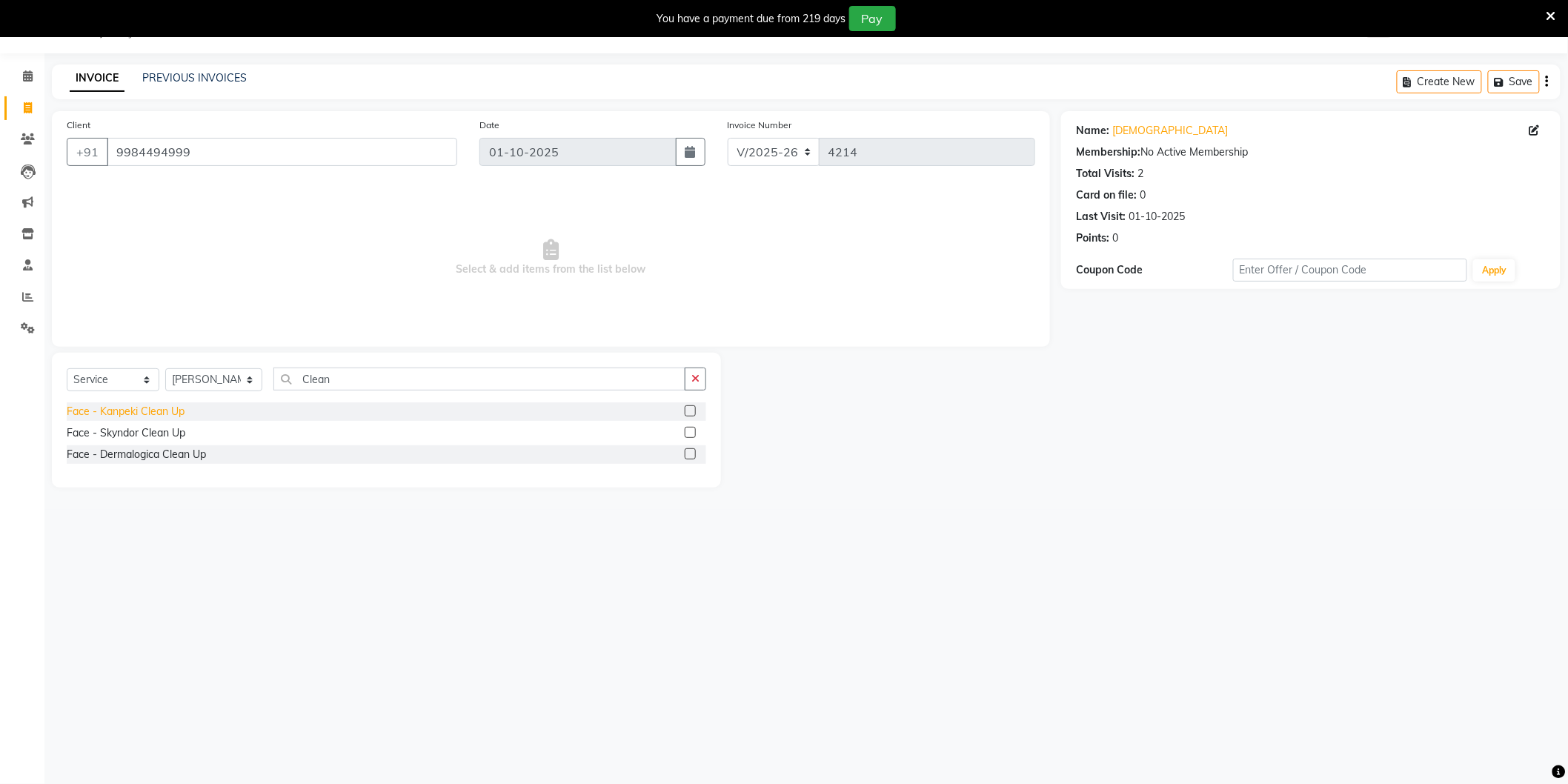
click at [162, 413] on div "Face - Kanpeki Clean Up" at bounding box center [125, 412] width 118 height 16
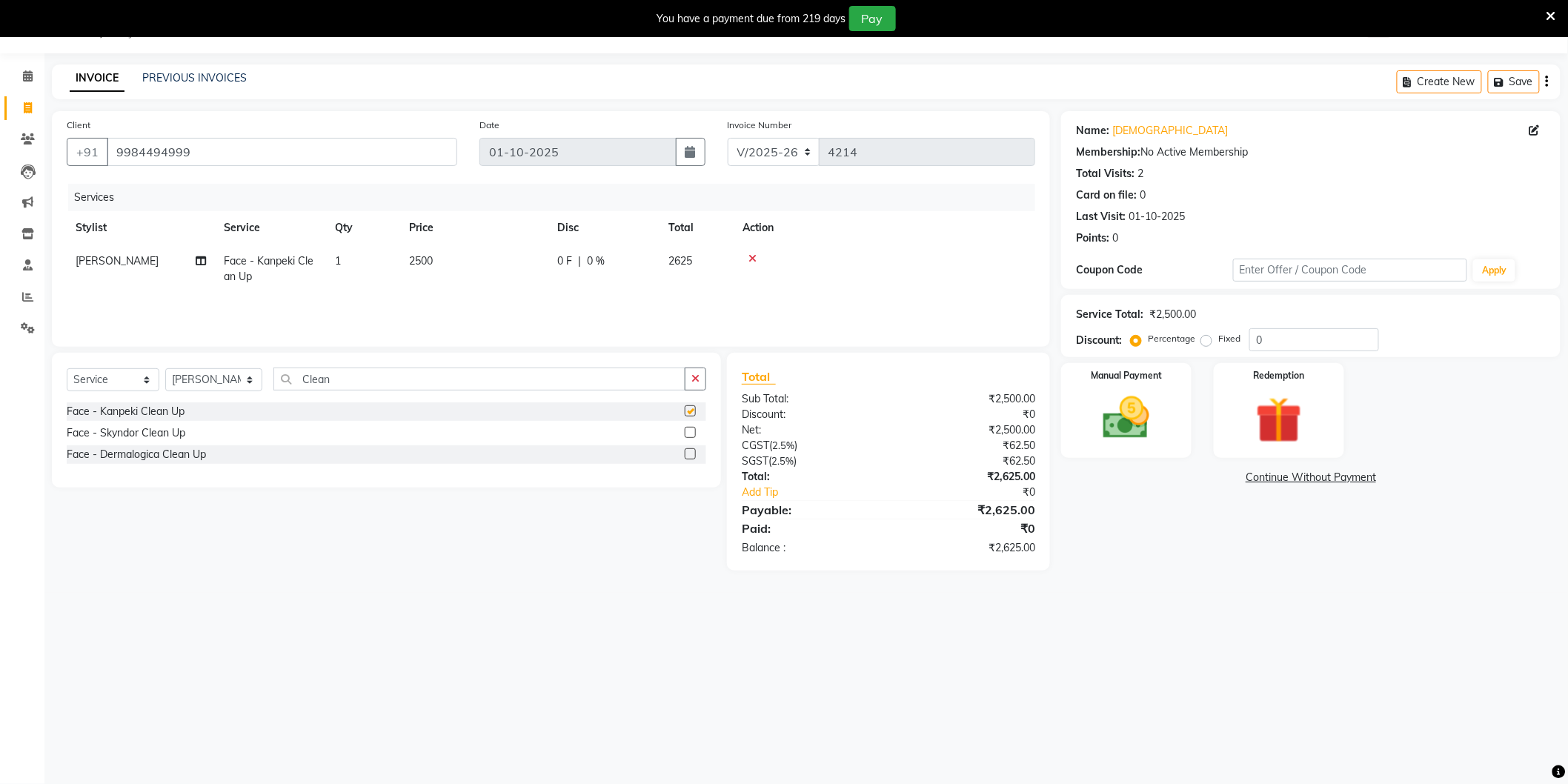
checkbox input "false"
click at [217, 387] on select "Select Stylist AAMIR Aashis ajay AJEET akram Ali Alic ashok vihar Alice makeup …" at bounding box center [213, 380] width 97 height 23
select select "20898"
click at [165, 369] on select "Select Stylist AAMIR Aashis ajay AJEET akram Ali Alic ashok vihar Alice makeup …" at bounding box center [213, 380] width 97 height 23
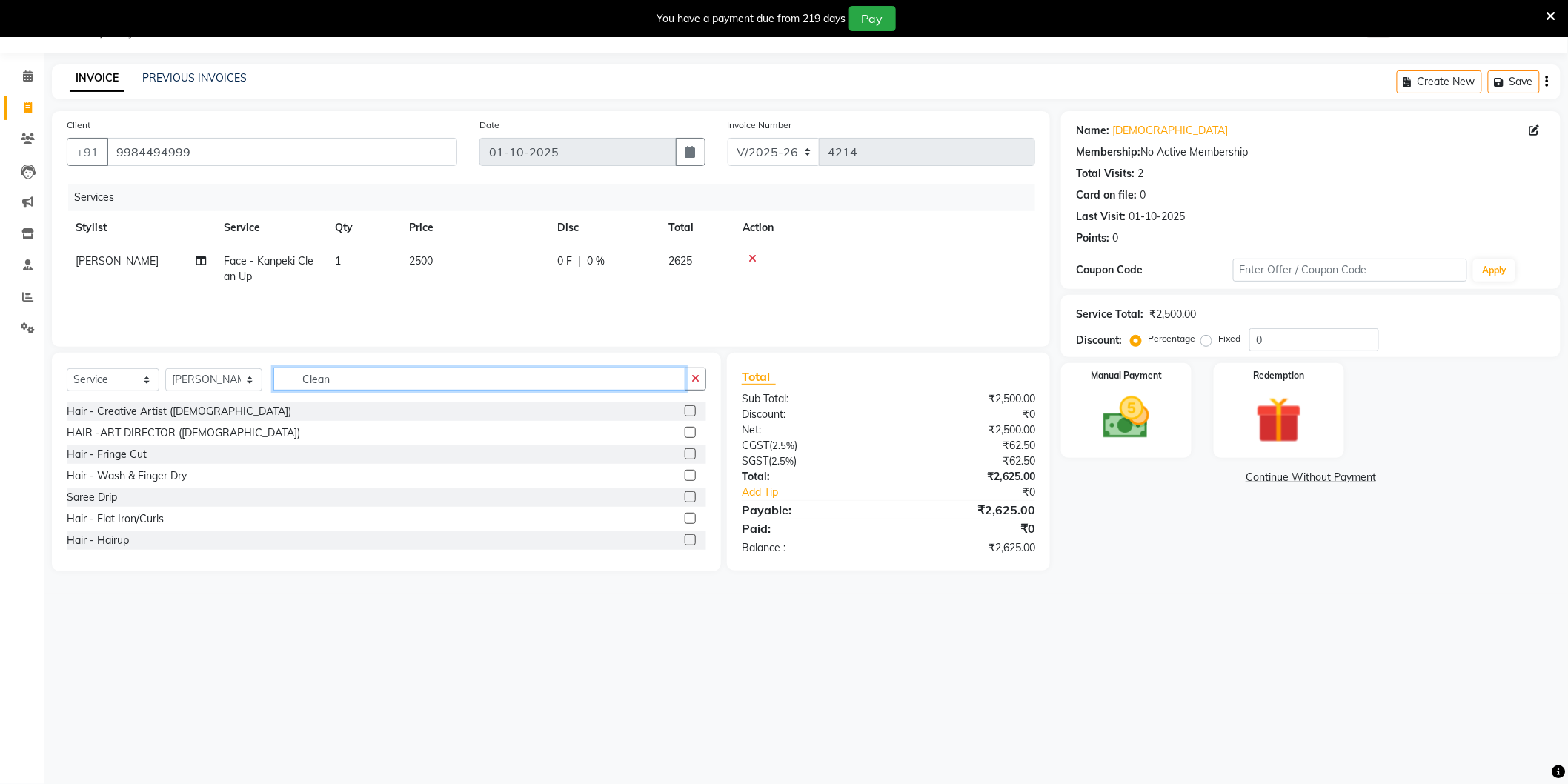
click at [382, 385] on input "Clean" at bounding box center [479, 379] width 412 height 23
type input "pedi"
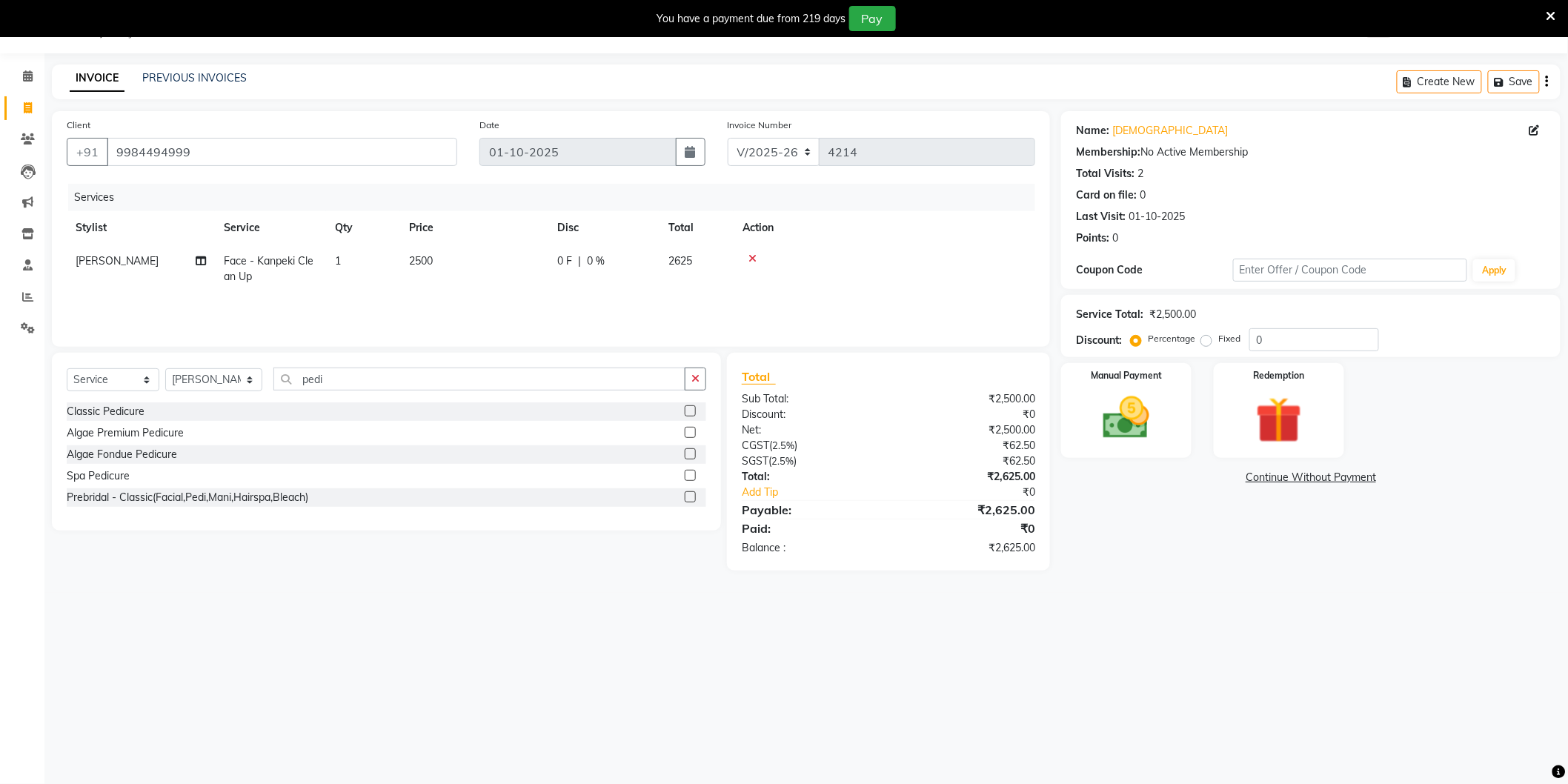
click at [154, 433] on div "Algae Premium Pedicure" at bounding box center [125, 433] width 117 height 16
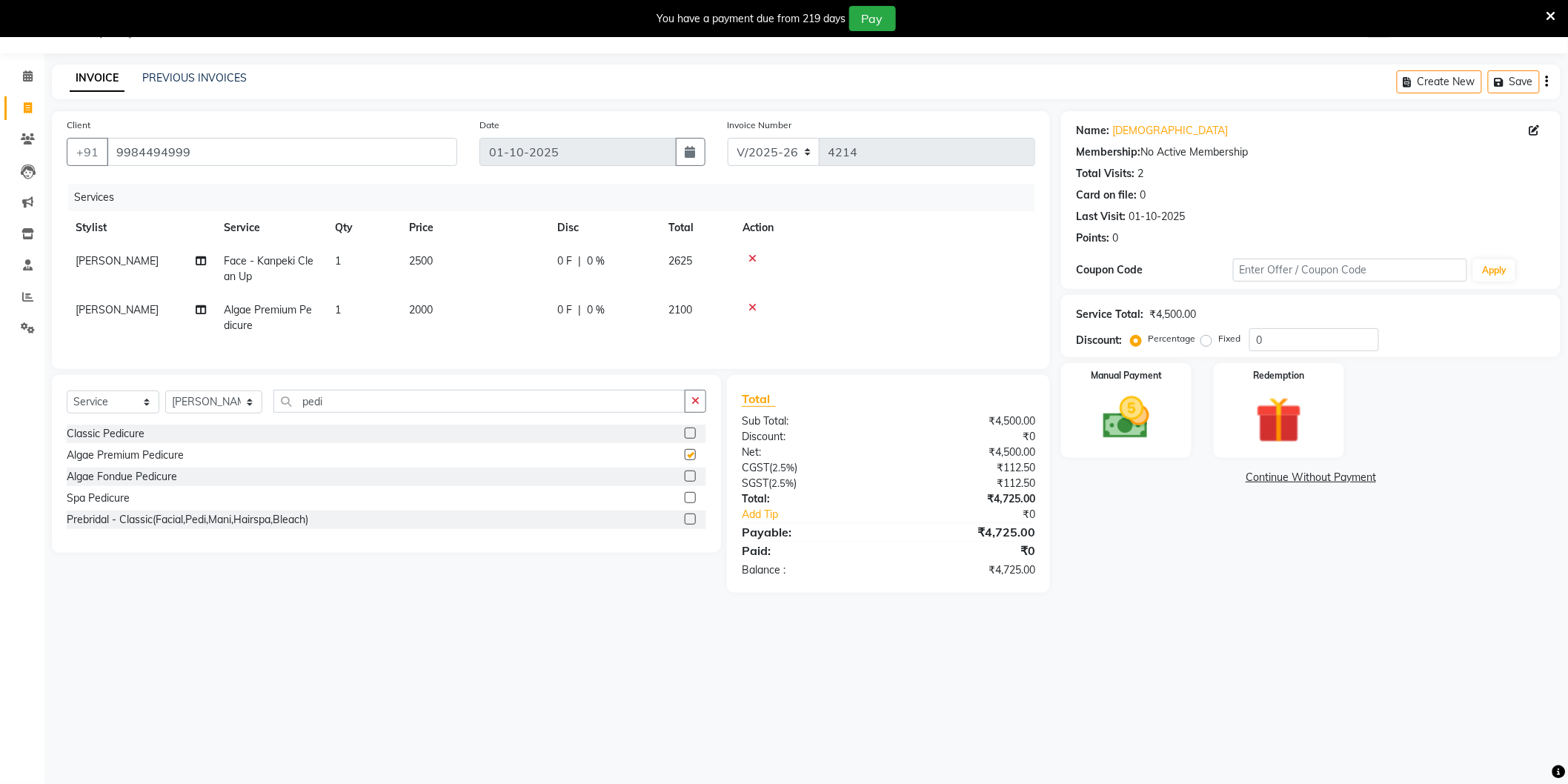
checkbox input "false"
click at [1304, 344] on input "0" at bounding box center [1314, 340] width 130 height 23
type input "4.761"
click at [562, 631] on main "INVOICE PREVIOUS INVOICES Create New Save Client +91 9984494999 Date 01-10-2025…" at bounding box center [806, 348] width 1524 height 566
click at [1139, 417] on img at bounding box center [1126, 418] width 79 height 56
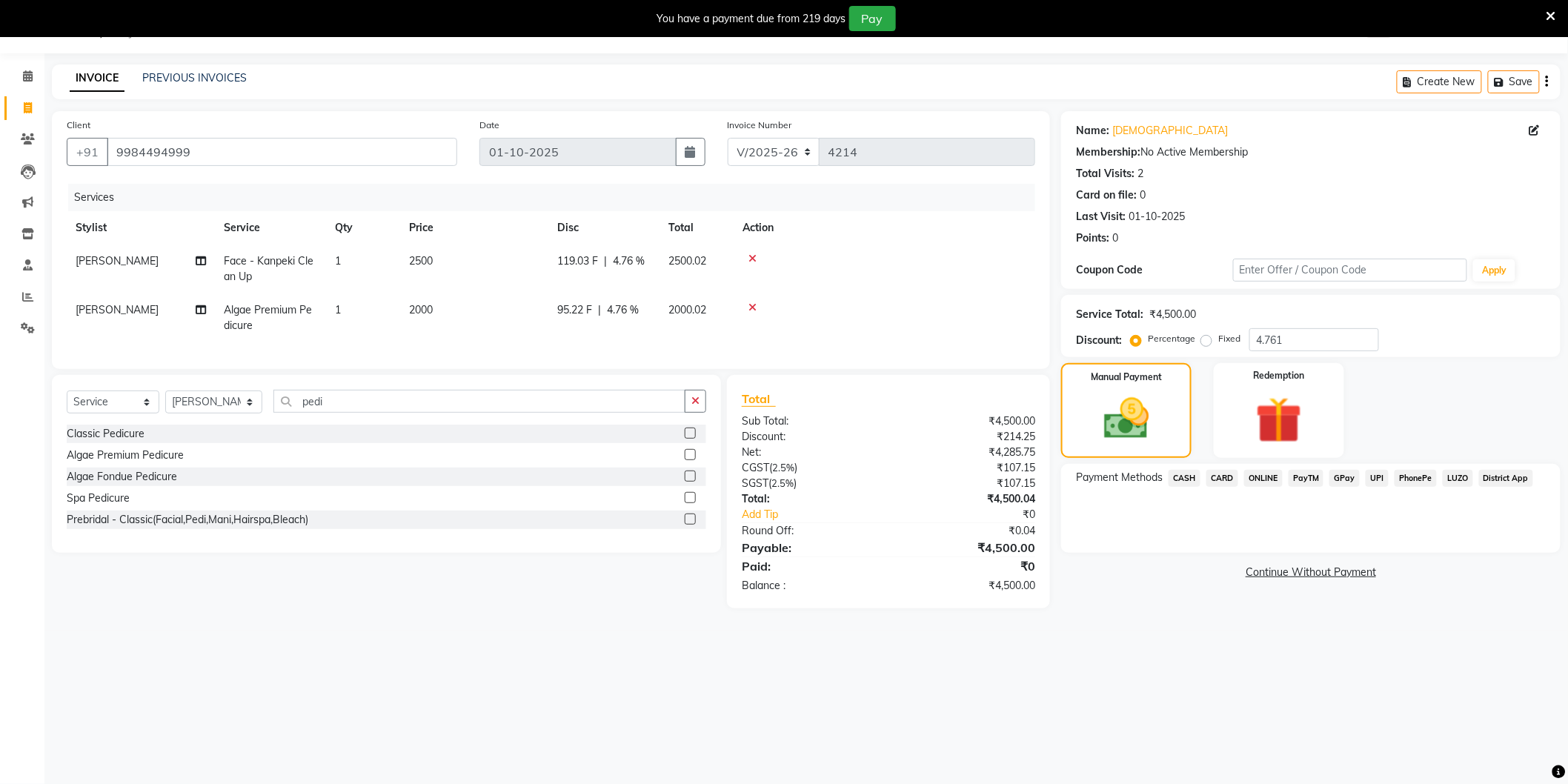
click at [1262, 473] on span "ONLINE" at bounding box center [1263, 478] width 38 height 17
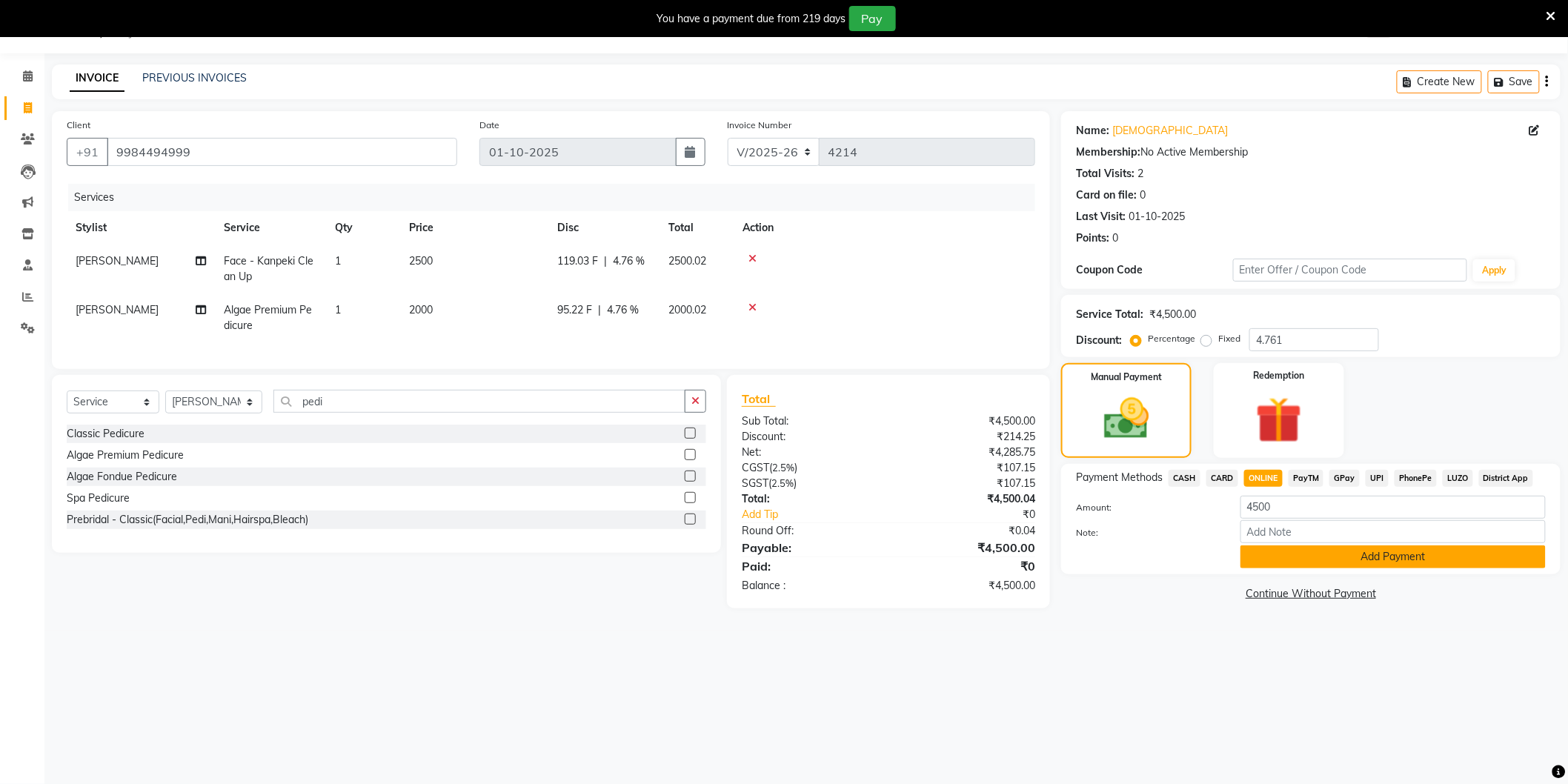
click at [1308, 551] on button "Add Payment" at bounding box center [1393, 557] width 305 height 23
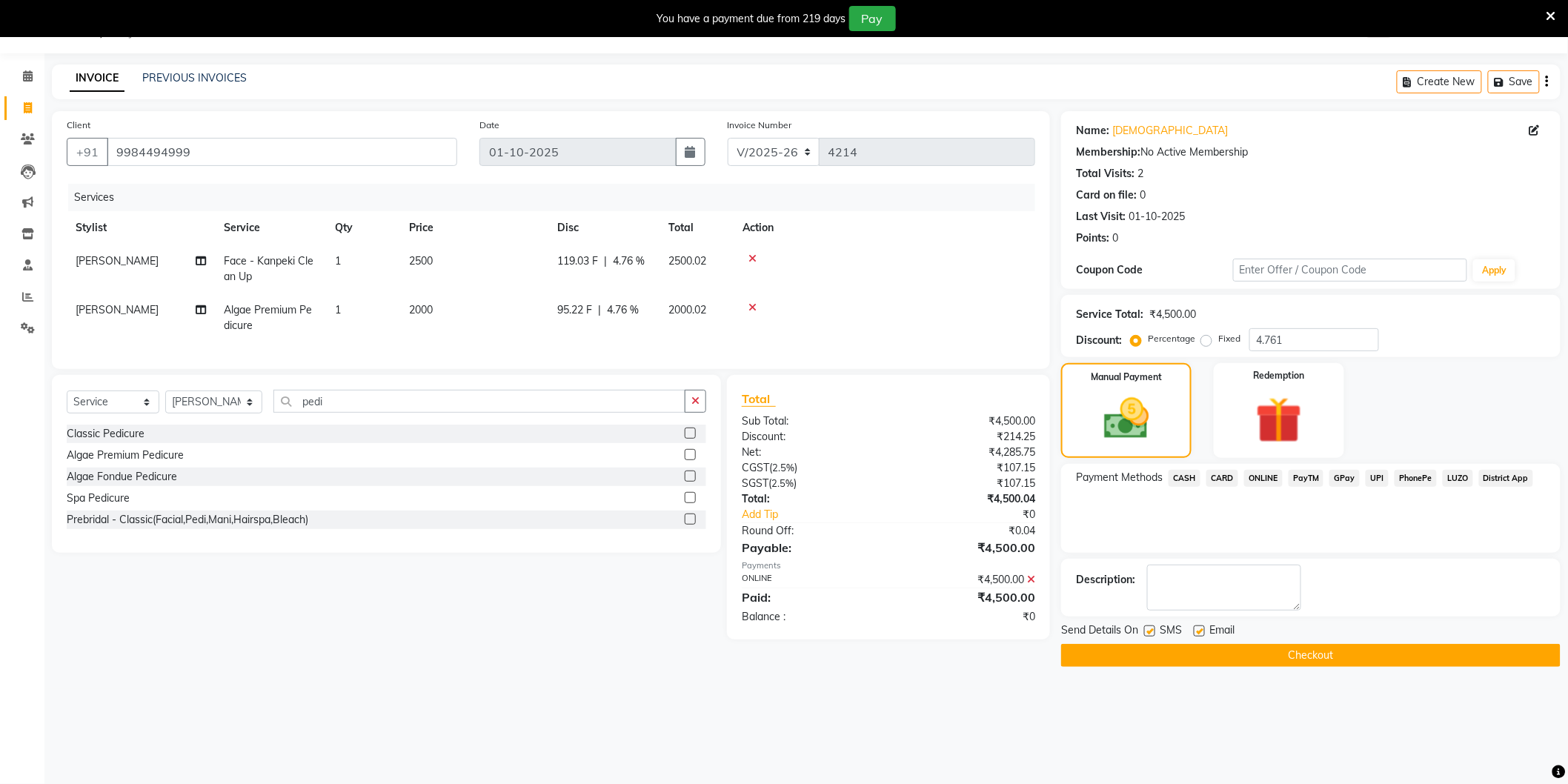
click at [1247, 651] on button "Checkout" at bounding box center [1311, 656] width 500 height 23
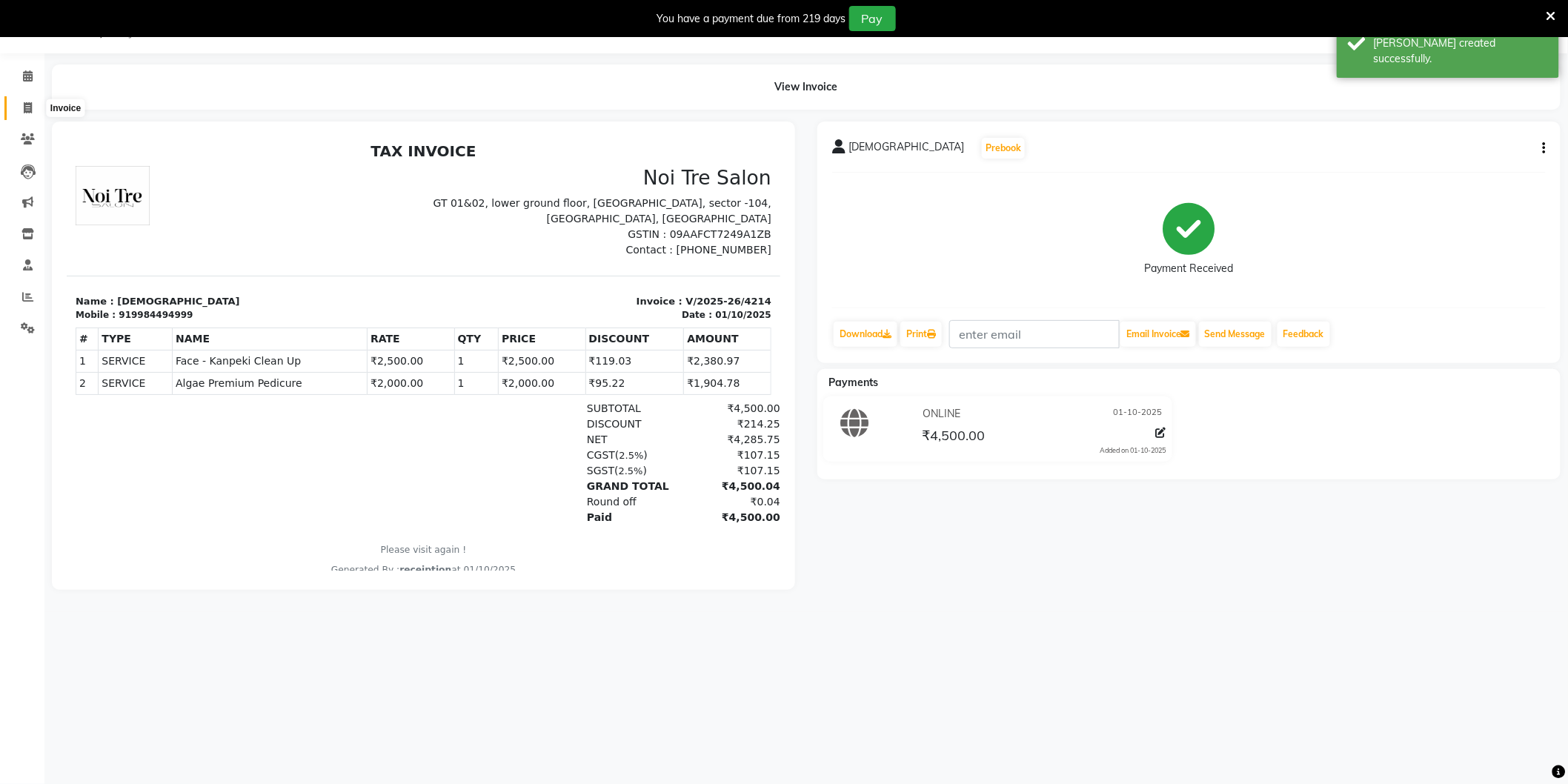
click at [24, 100] on span at bounding box center [28, 108] width 26 height 17
select select "4009"
select select "service"
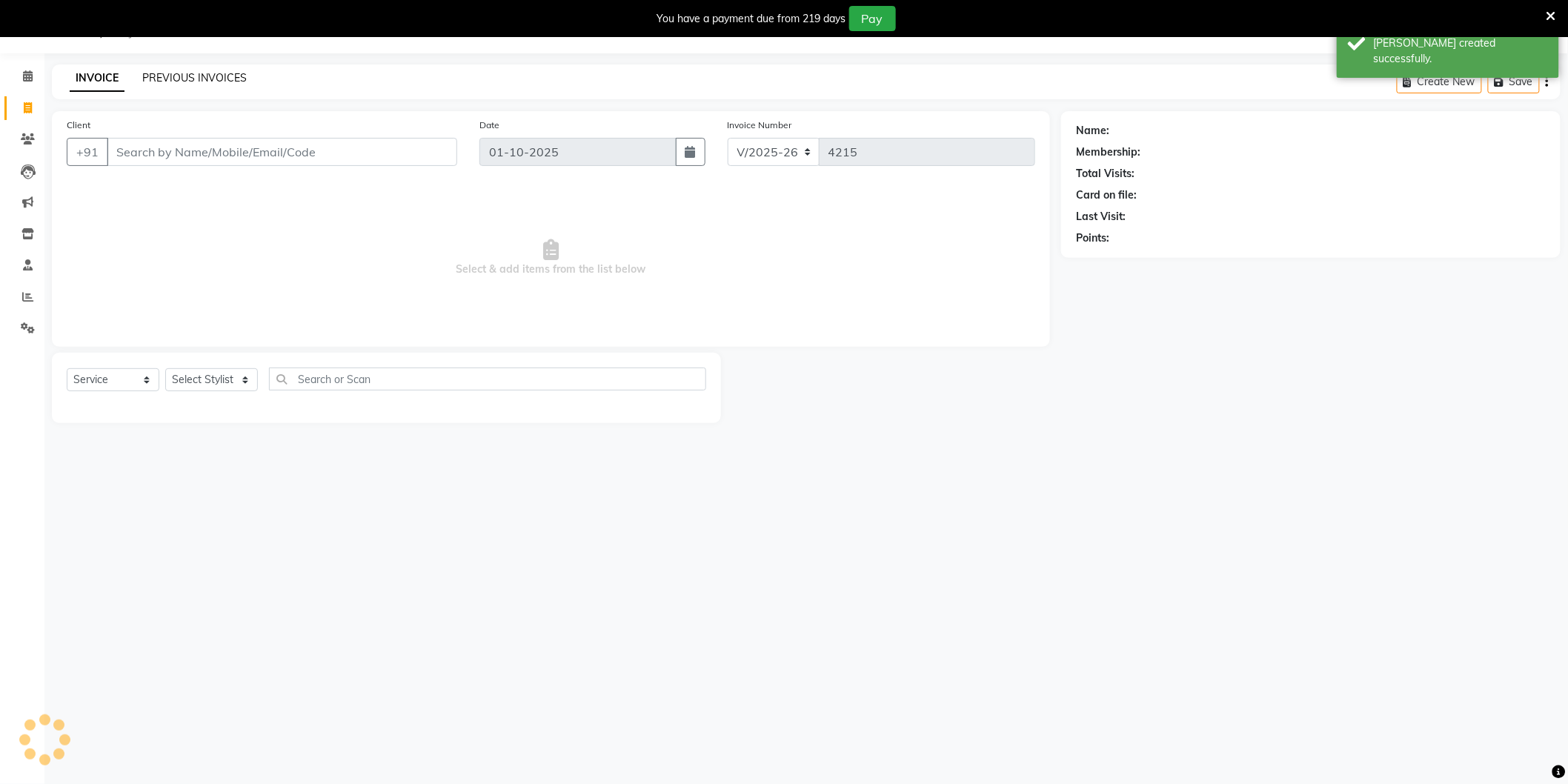
click at [173, 78] on link "PREVIOUS INVOICES" at bounding box center [194, 77] width 105 height 13
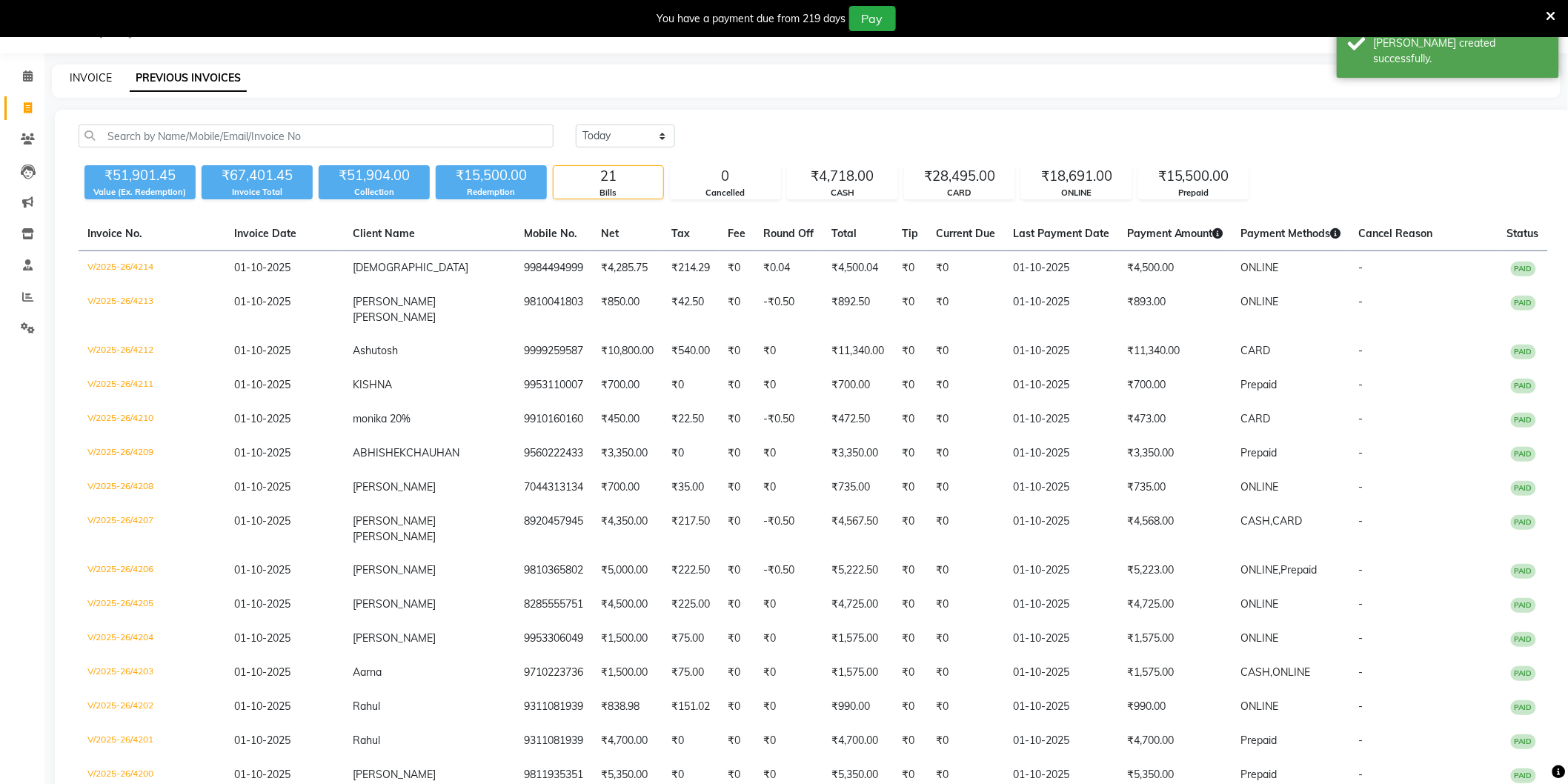
click at [90, 76] on link "INVOICE" at bounding box center [91, 77] width 43 height 13
select select "4009"
select select "service"
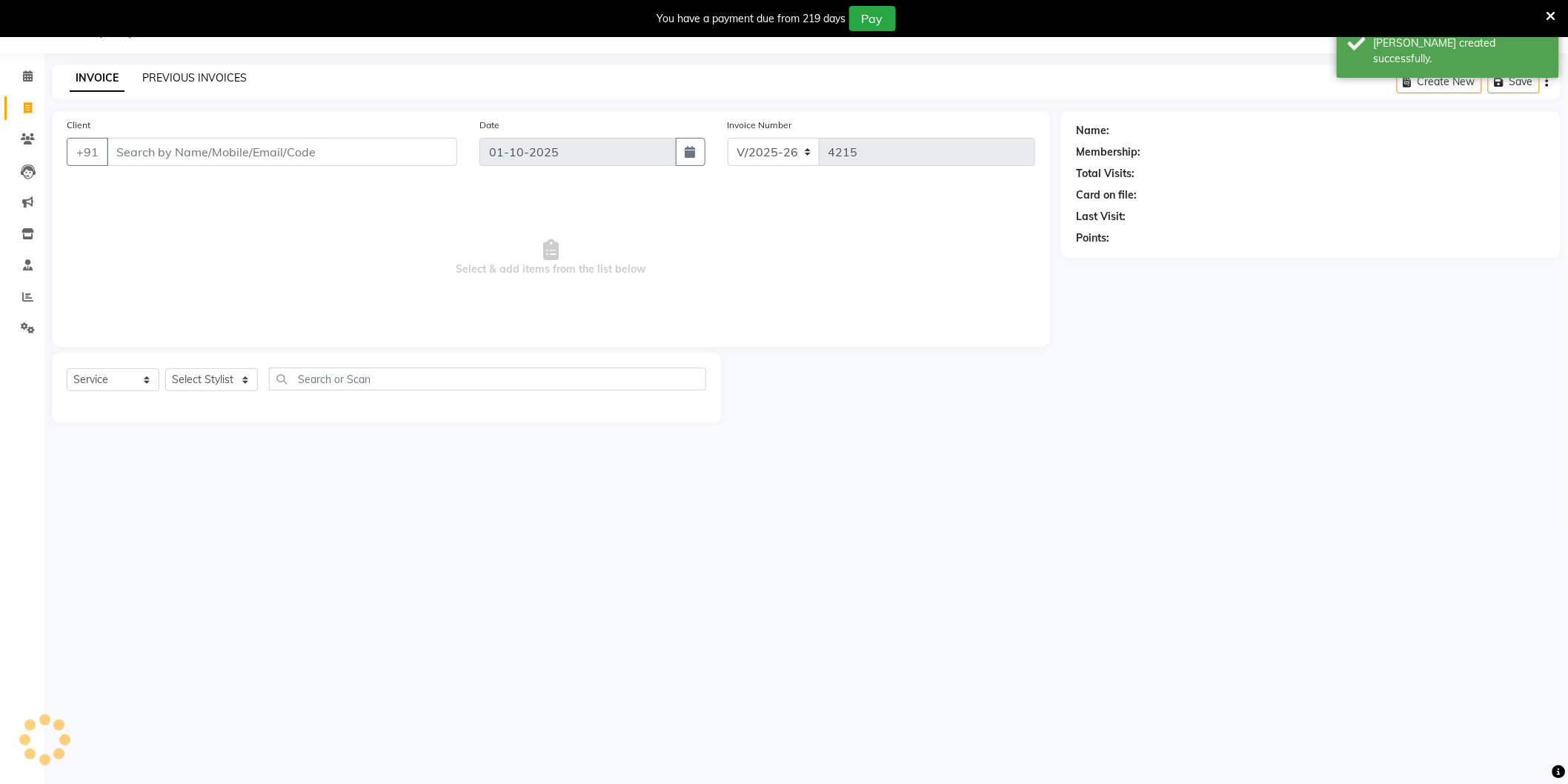
click at [168, 80] on link "PREVIOUS INVOICES" at bounding box center [194, 77] width 105 height 13
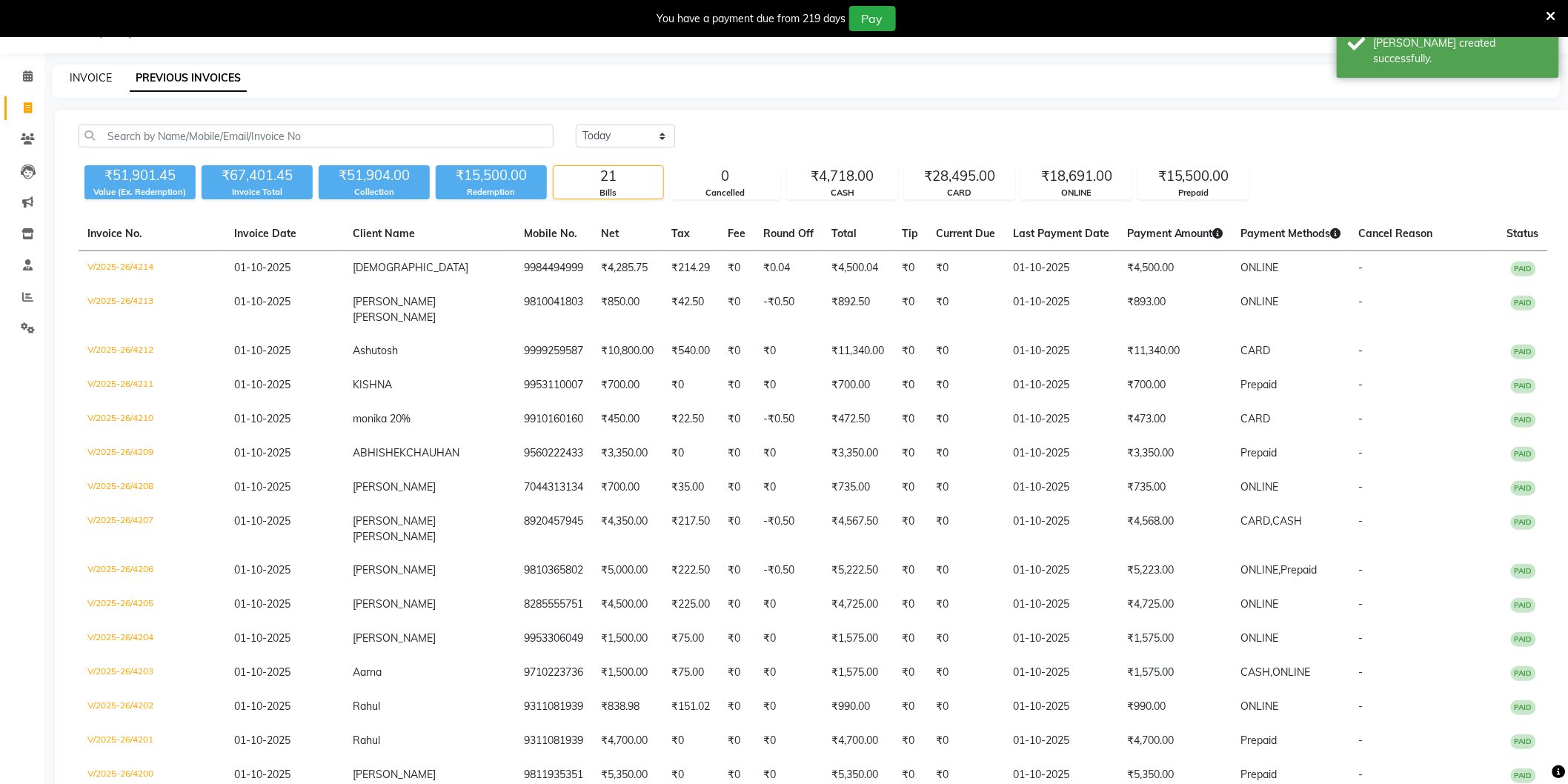
click at [95, 77] on link "INVOICE" at bounding box center [91, 77] width 43 height 13
select select "service"
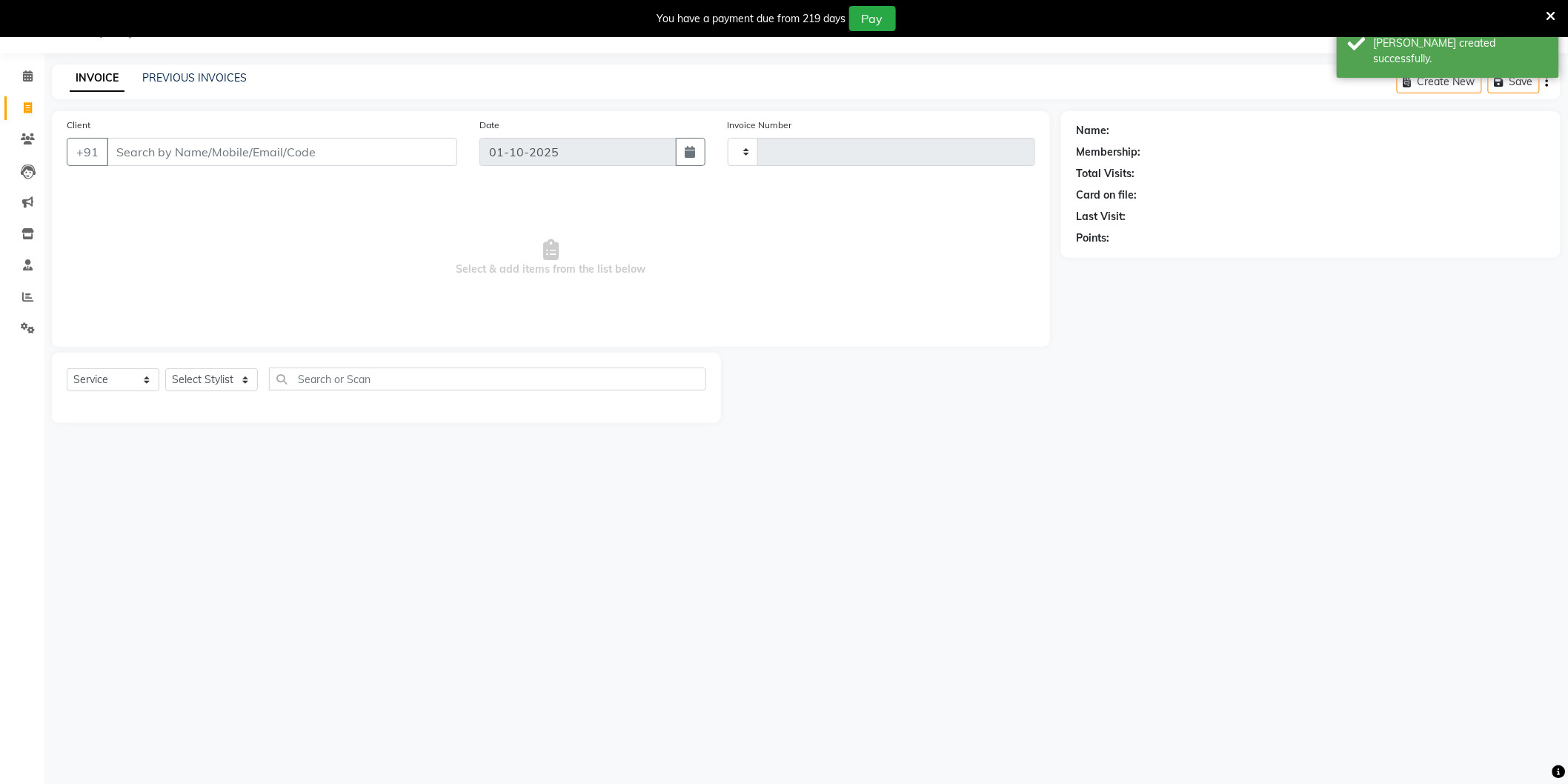
type input "4215"
select select "4009"
click at [216, 152] on input "Client" at bounding box center [281, 152] width 351 height 28
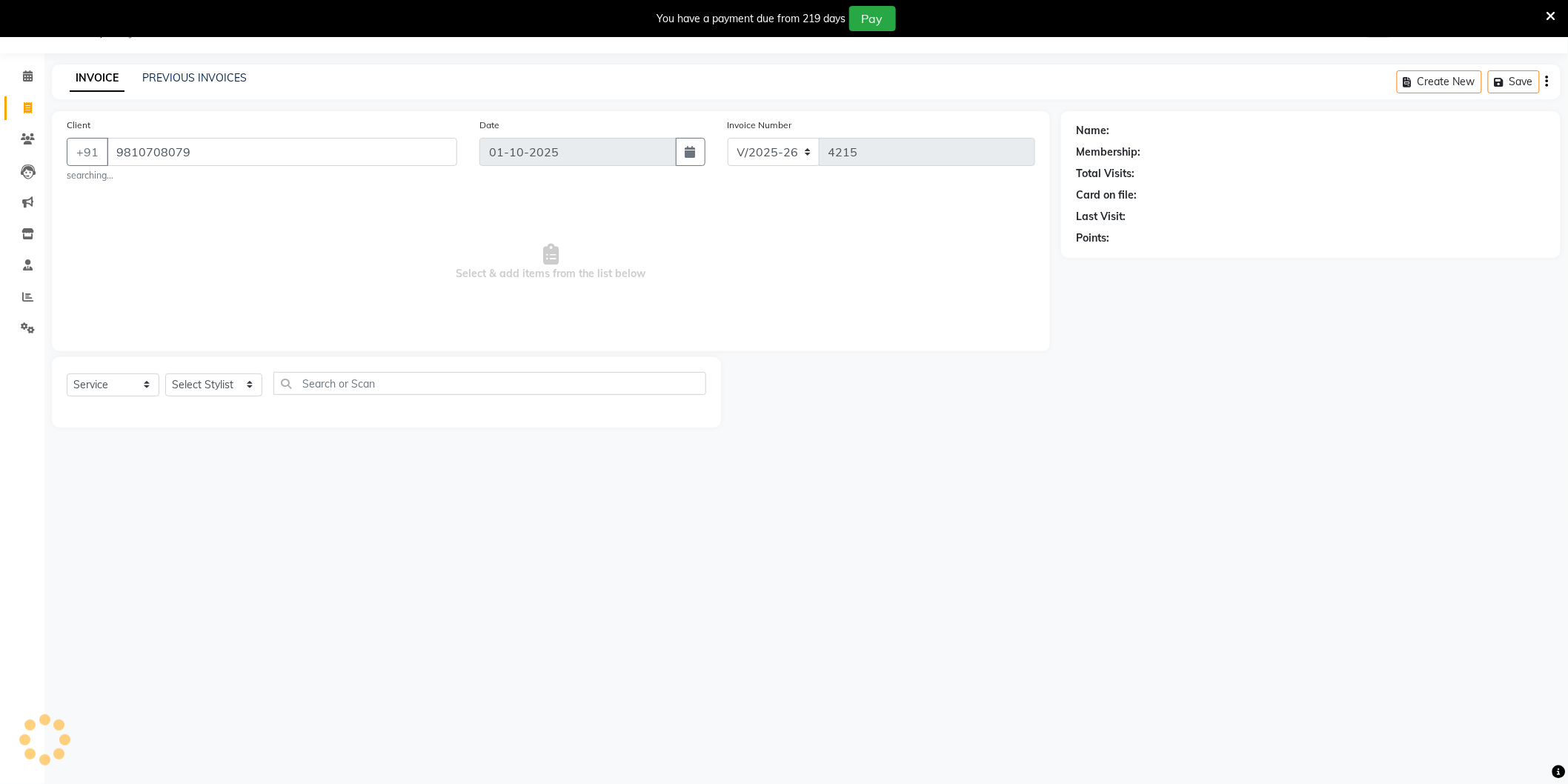
type input "9810708079"
click at [212, 384] on select "Select Stylist AAMIR Aashis ajay AJEET akram Ali Alic ashok vihar Alice makeup …" at bounding box center [213, 385] width 97 height 23
select select "44687"
click at [165, 374] on select "Select Stylist AAMIR Aashis ajay AJEET akram Ali Alic ashok vihar Alice makeup …" at bounding box center [213, 385] width 97 height 23
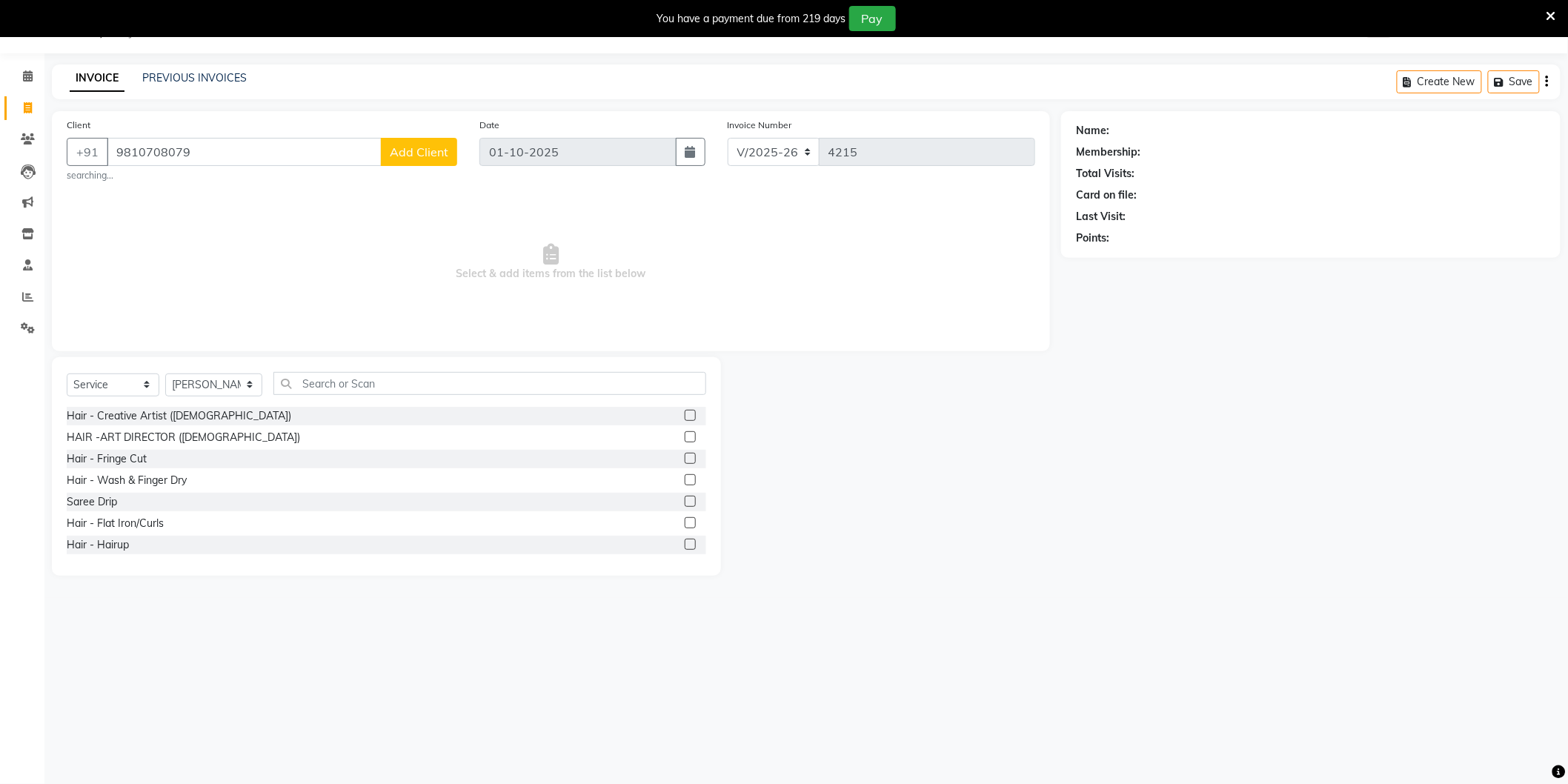
click at [422, 148] on span "Add Client" at bounding box center [419, 152] width 59 height 15
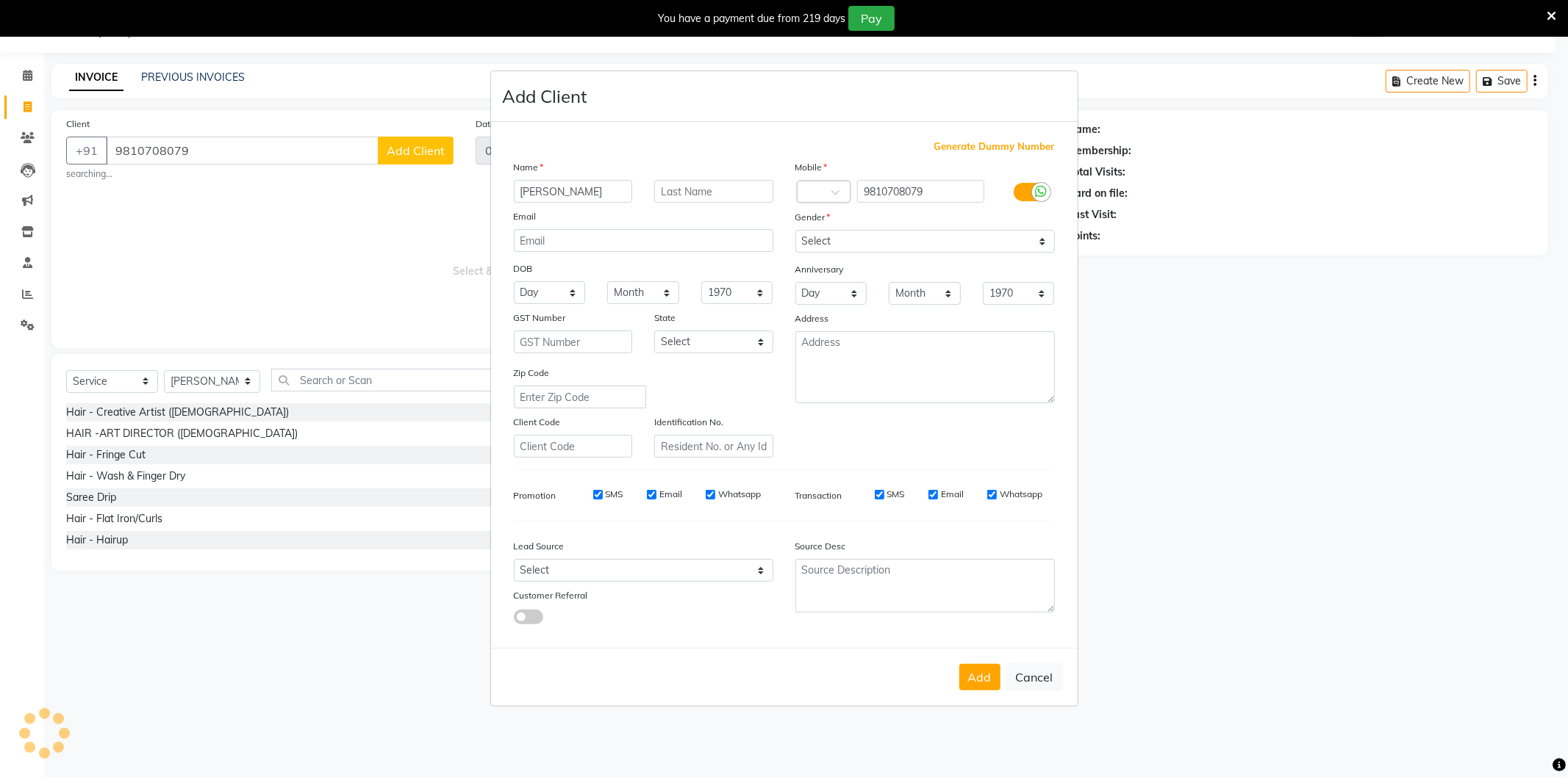
type input "Sonali"
click at [824, 239] on select "Select Male Female Other Prefer Not To Say" at bounding box center [924, 241] width 260 height 23
select select "female"
click at [795, 230] on select "Select Male Female Other Prefer Not To Say" at bounding box center [924, 241] width 260 height 23
click at [612, 574] on select "Select Walk-in Referral Internet Friend Word of Mouth Advertisement Facebook Ju…" at bounding box center [644, 570] width 260 height 23
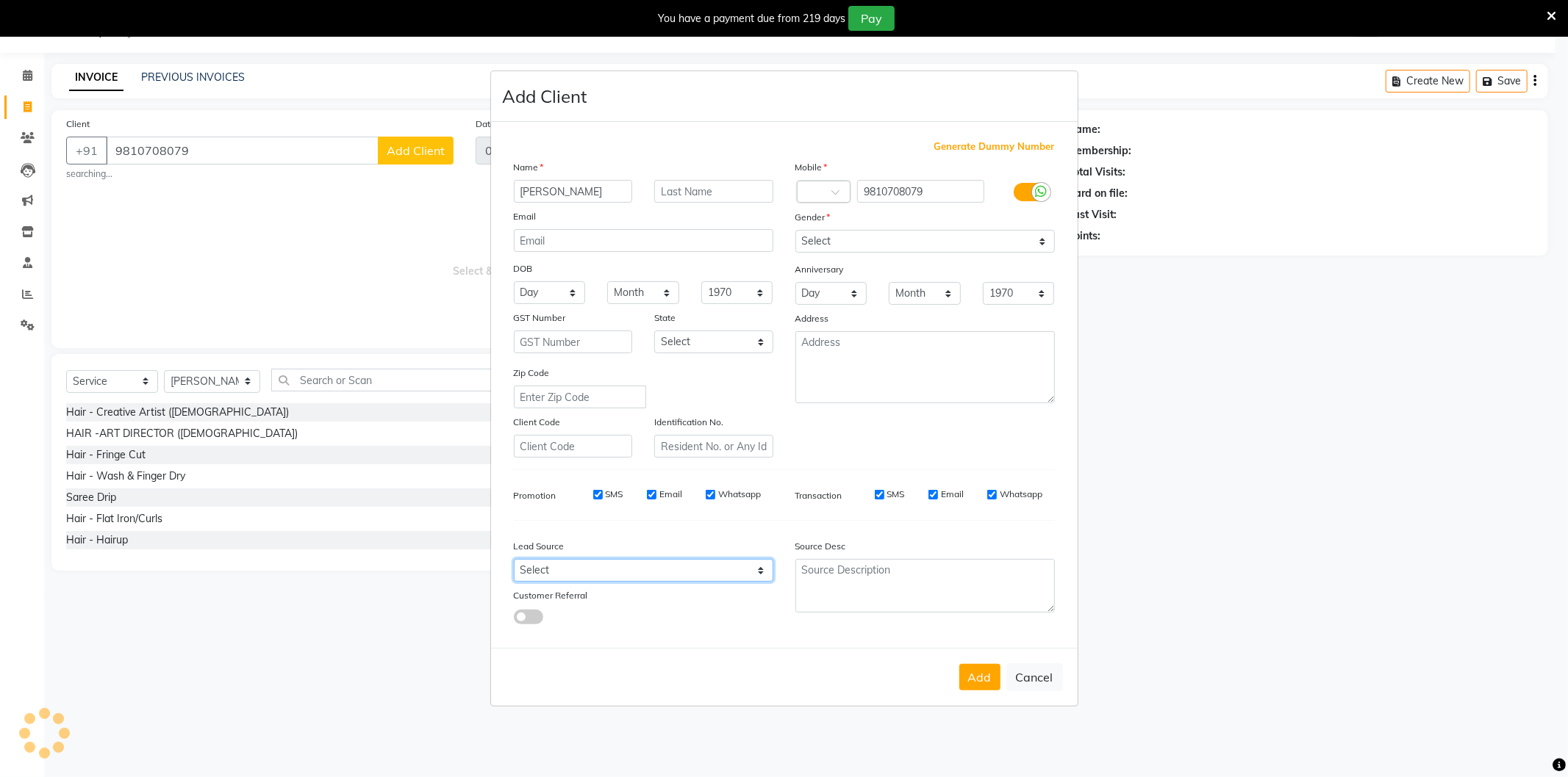
select select "28450"
click at [514, 560] on select "Select Walk-in Referral Internet Friend Word of Mouth Advertisement Facebook Ju…" at bounding box center [644, 570] width 260 height 23
click at [981, 681] on button "Add" at bounding box center [980, 678] width 41 height 26
select select
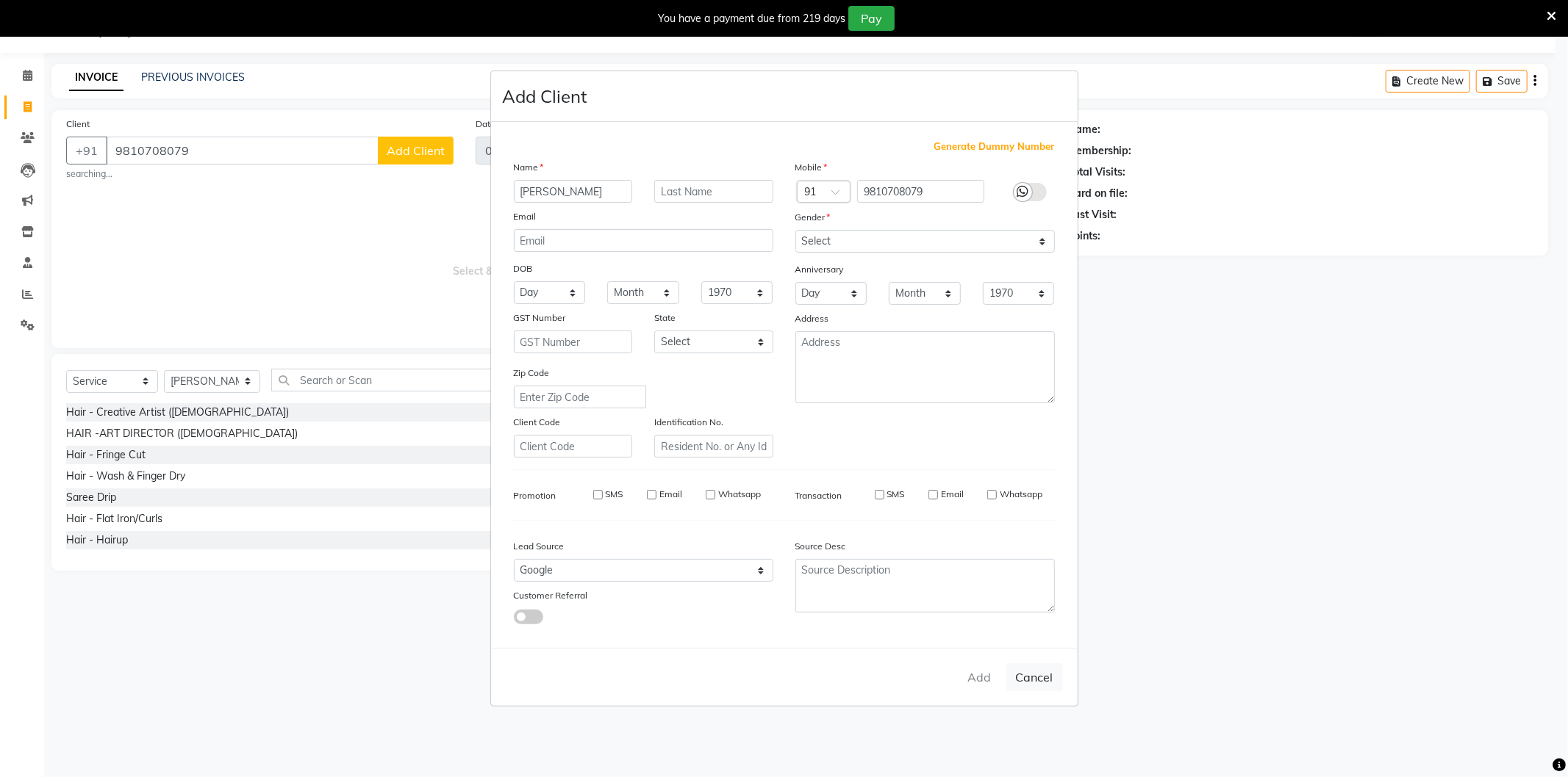
select select
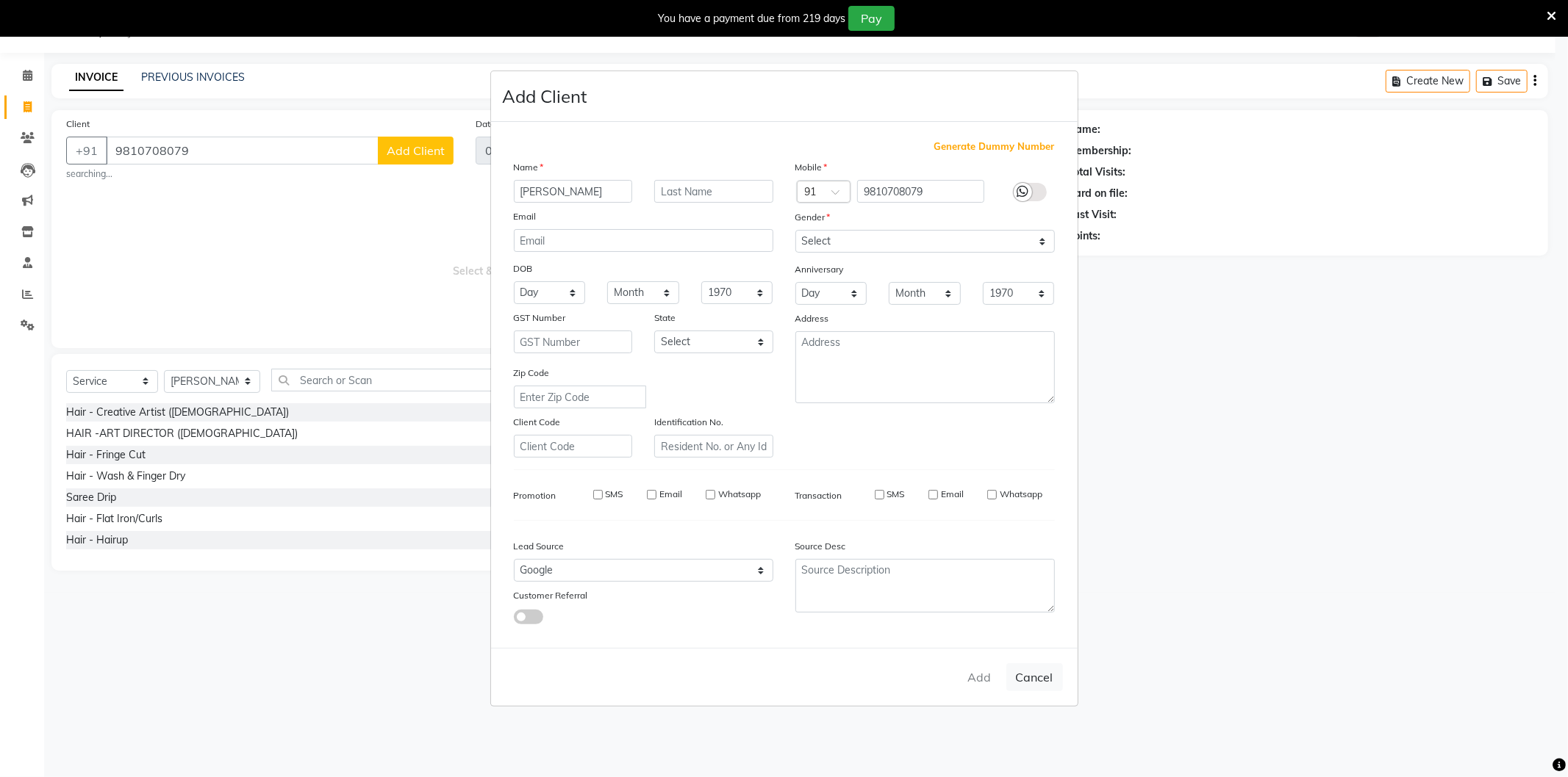
checkbox input "false"
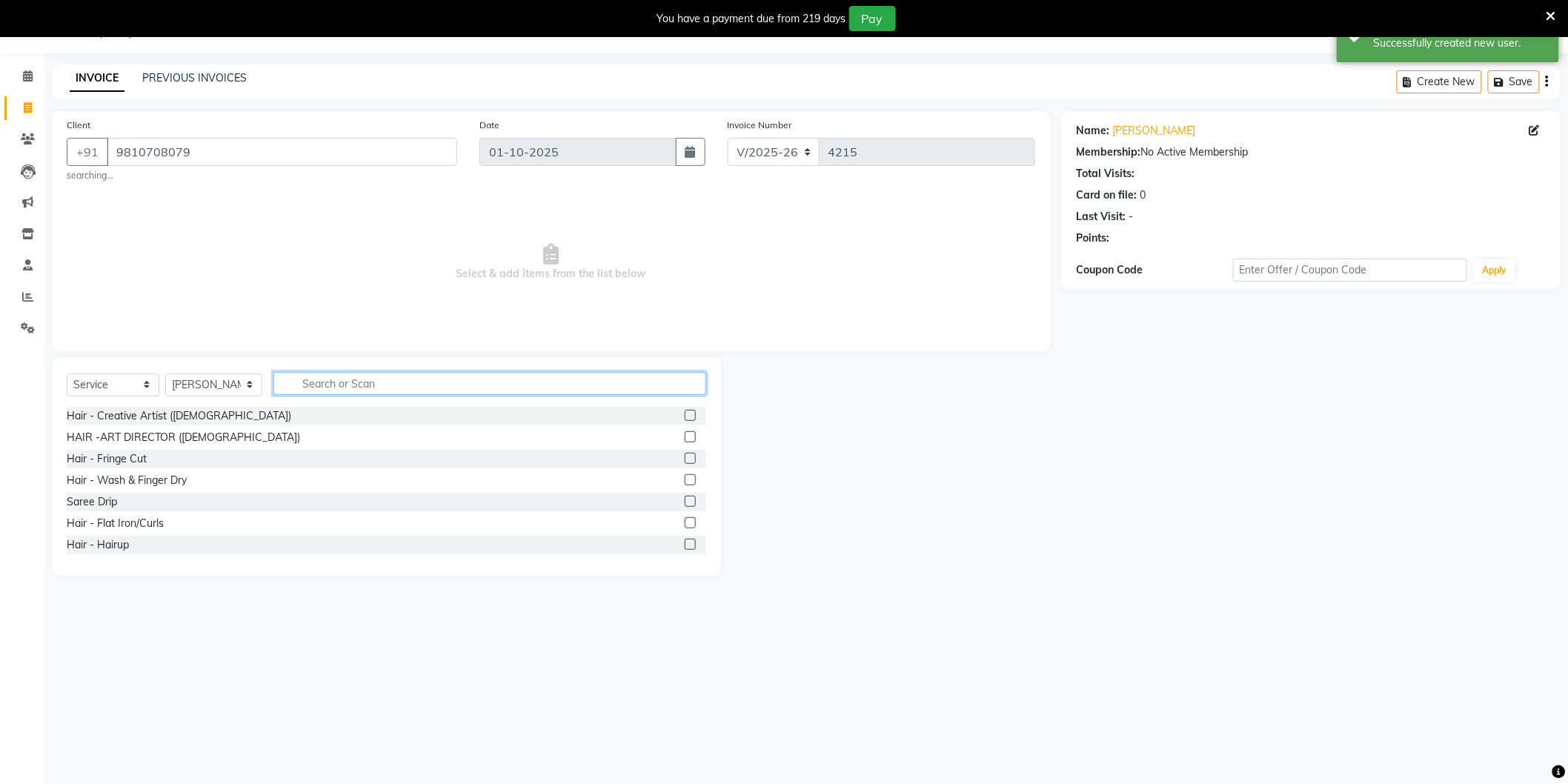
click at [354, 388] on input "text" at bounding box center [490, 384] width 433 height 23
type input "Bala"
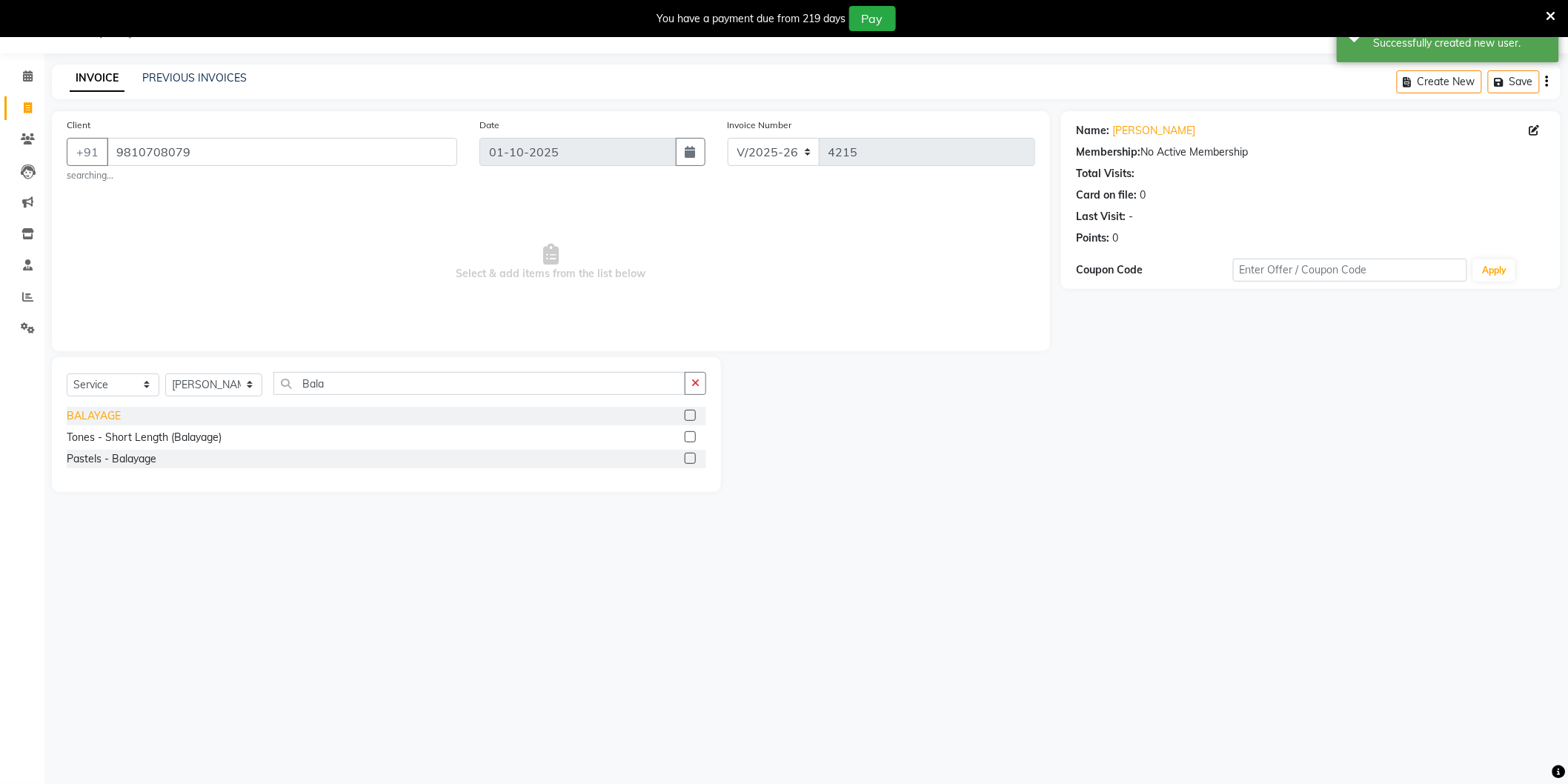
click at [110, 416] on div "BALAYAGE" at bounding box center [93, 416] width 54 height 16
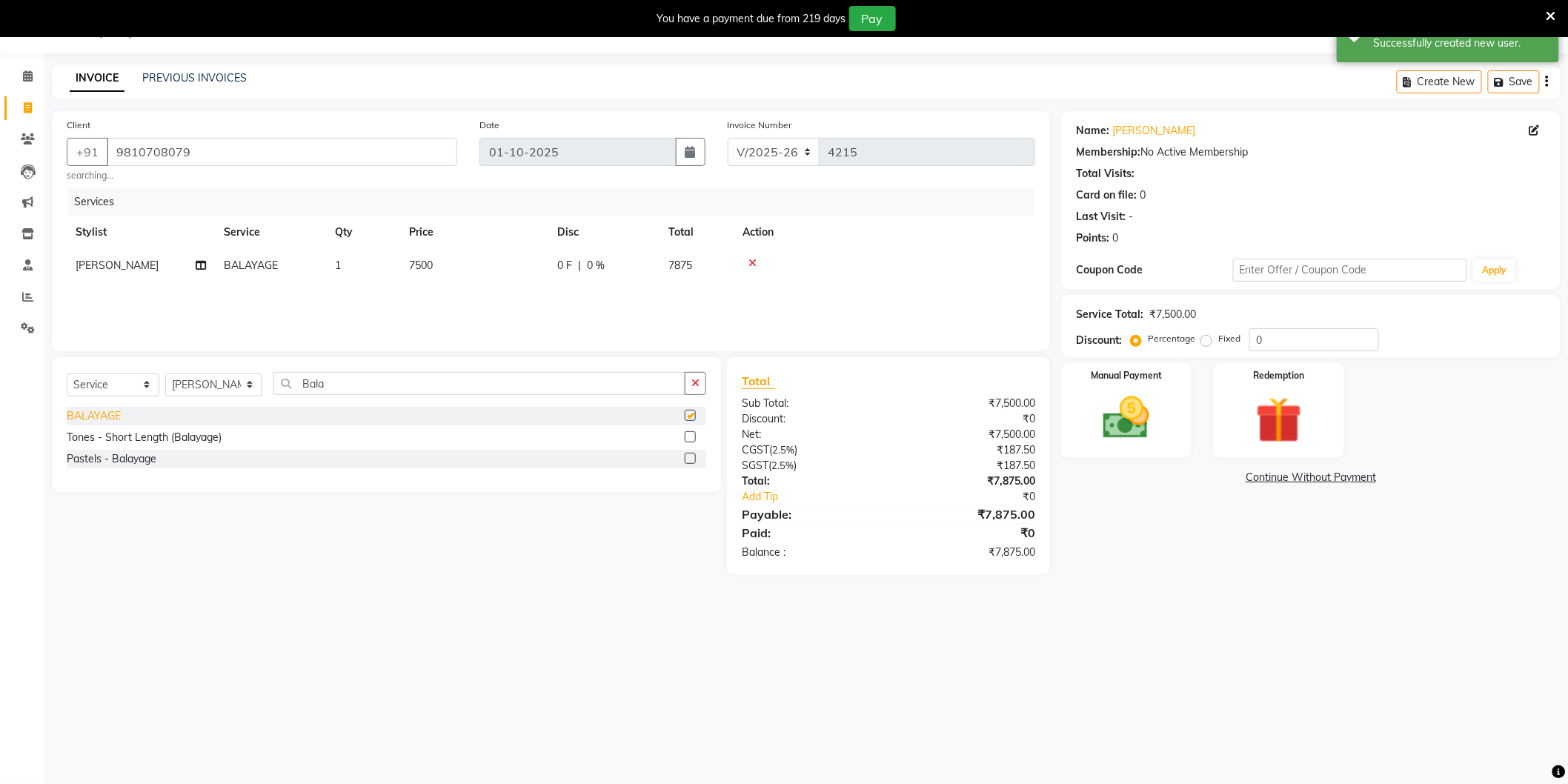
checkbox input "false"
click at [472, 265] on td "7500" at bounding box center [474, 266] width 148 height 34
select select "44687"
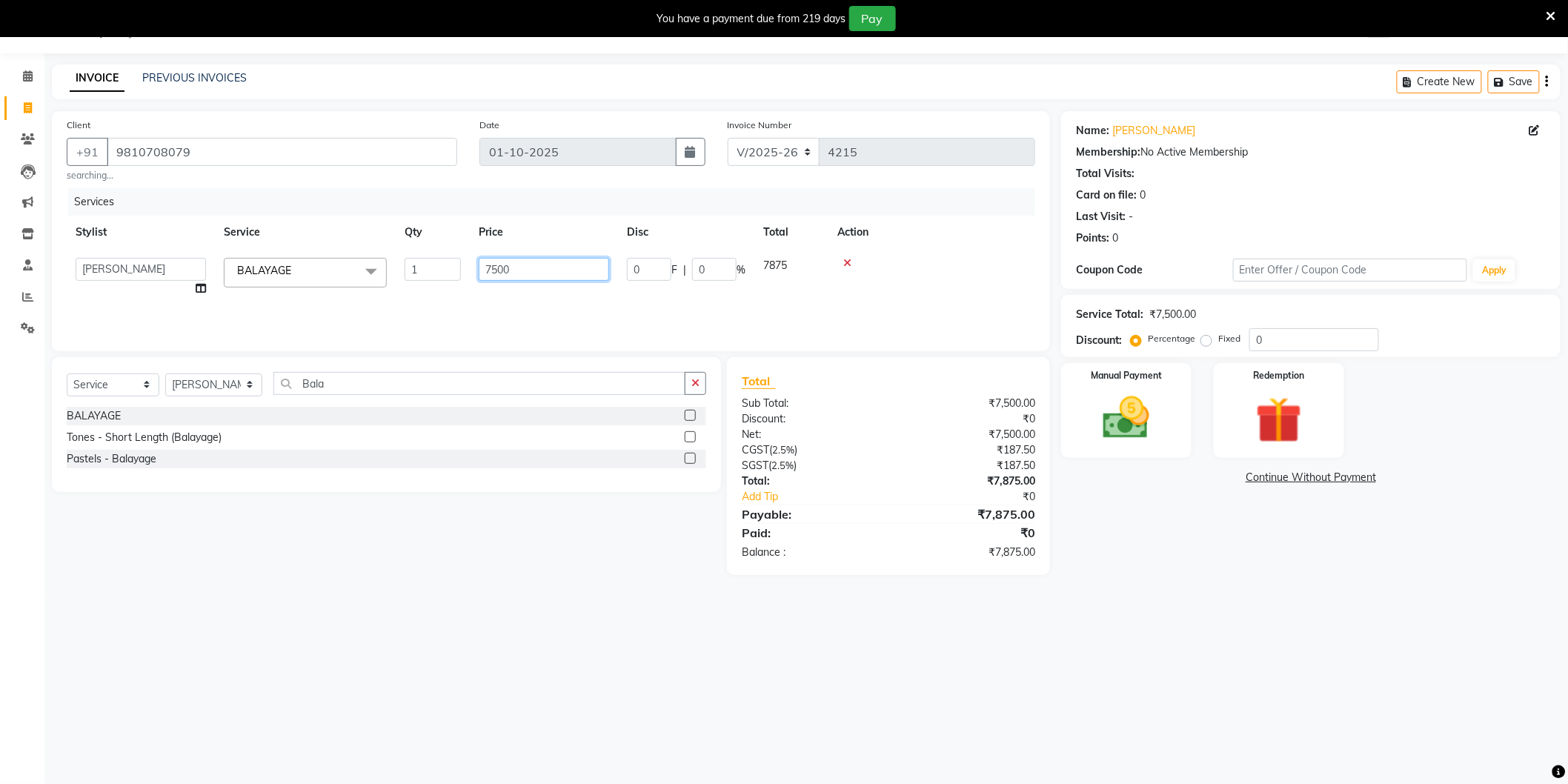
click at [540, 267] on input "7500" at bounding box center [543, 270] width 130 height 23
type input "9000"
click at [1115, 574] on div "Name: Sonali Membership: No Active Membership Total Visits: Card on file: 0 Las…" at bounding box center [1316, 343] width 510 height 464
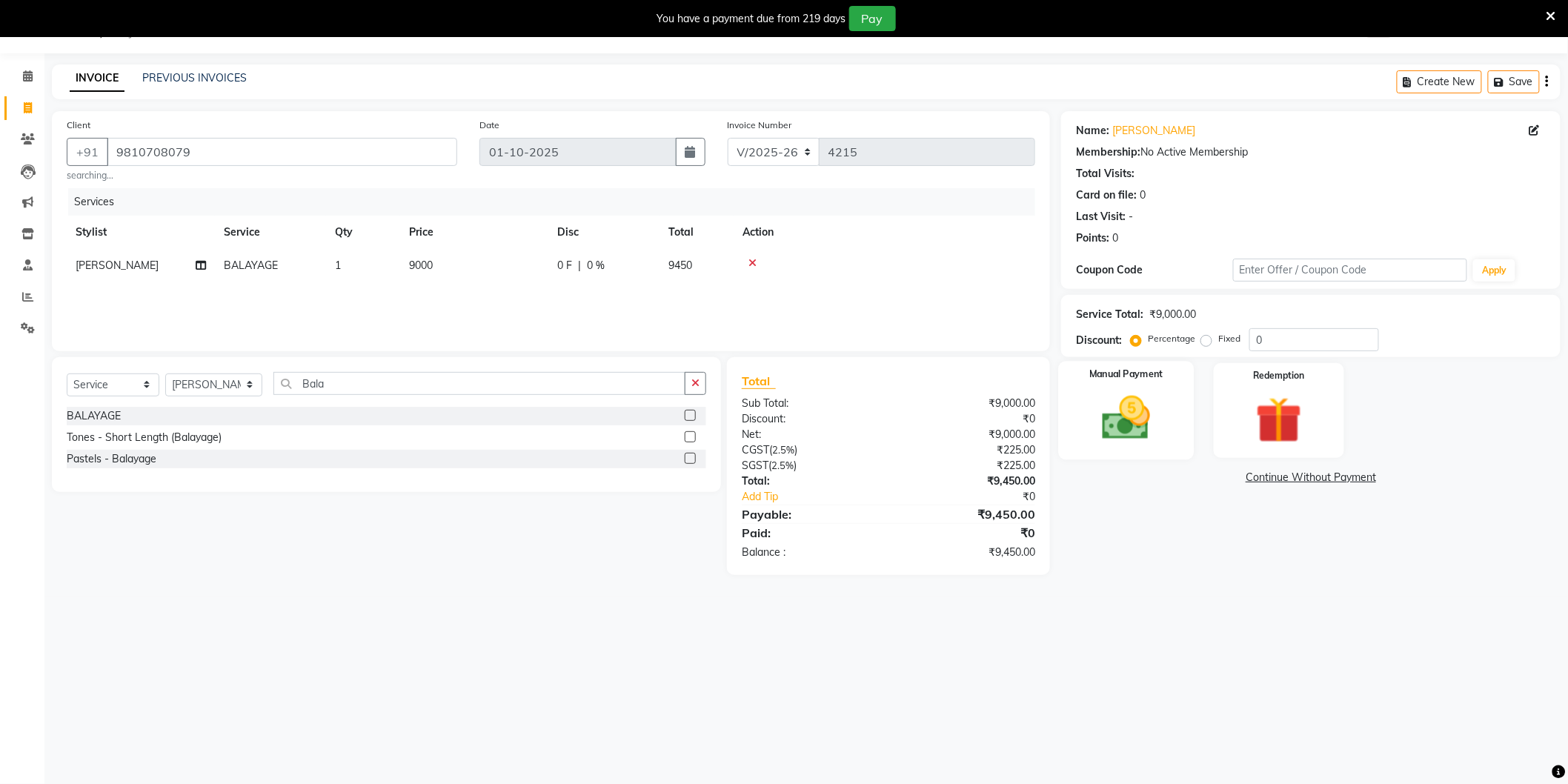
click at [1129, 414] on img at bounding box center [1126, 418] width 79 height 56
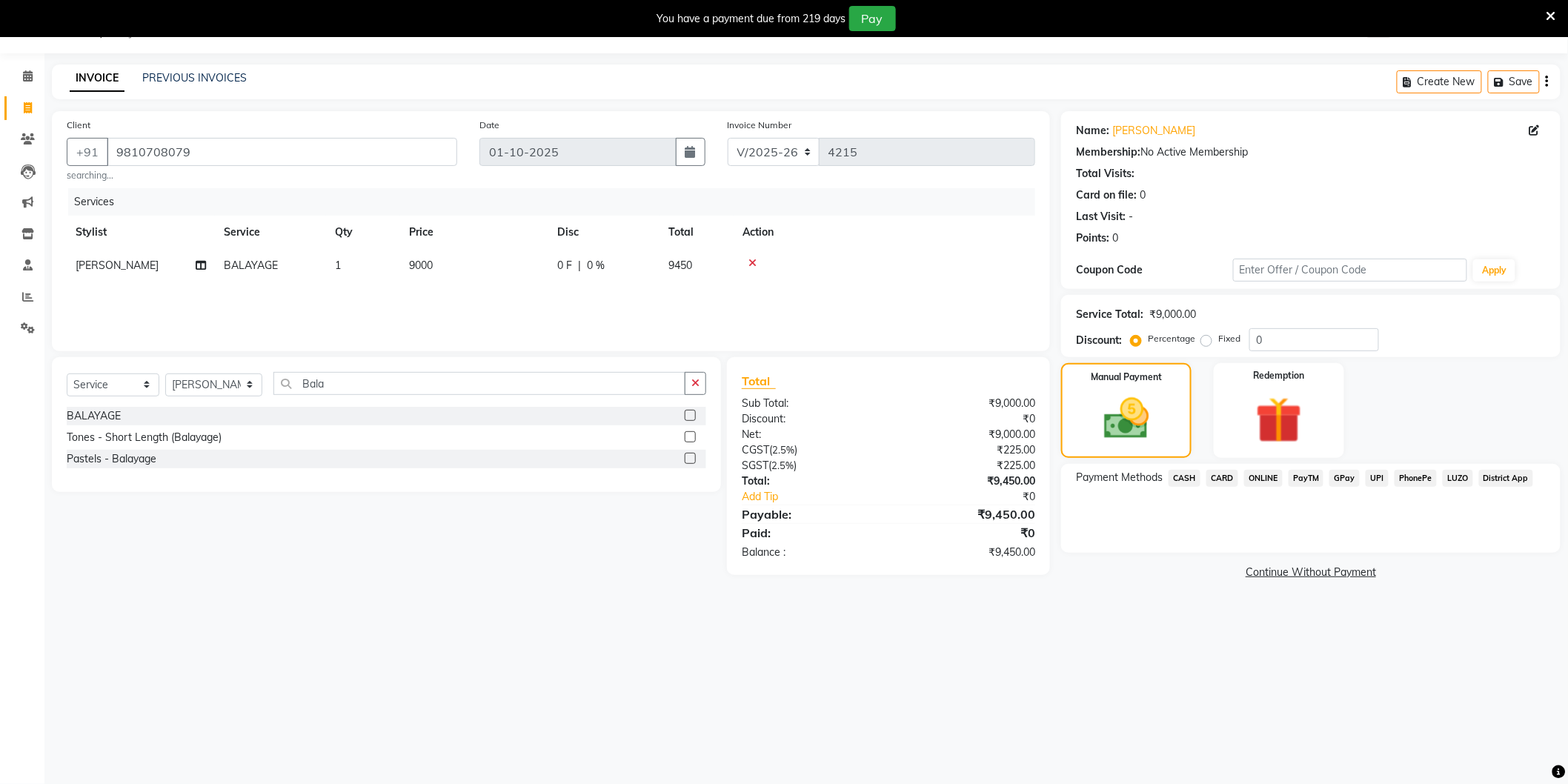
click at [1261, 474] on span "ONLINE" at bounding box center [1263, 478] width 38 height 17
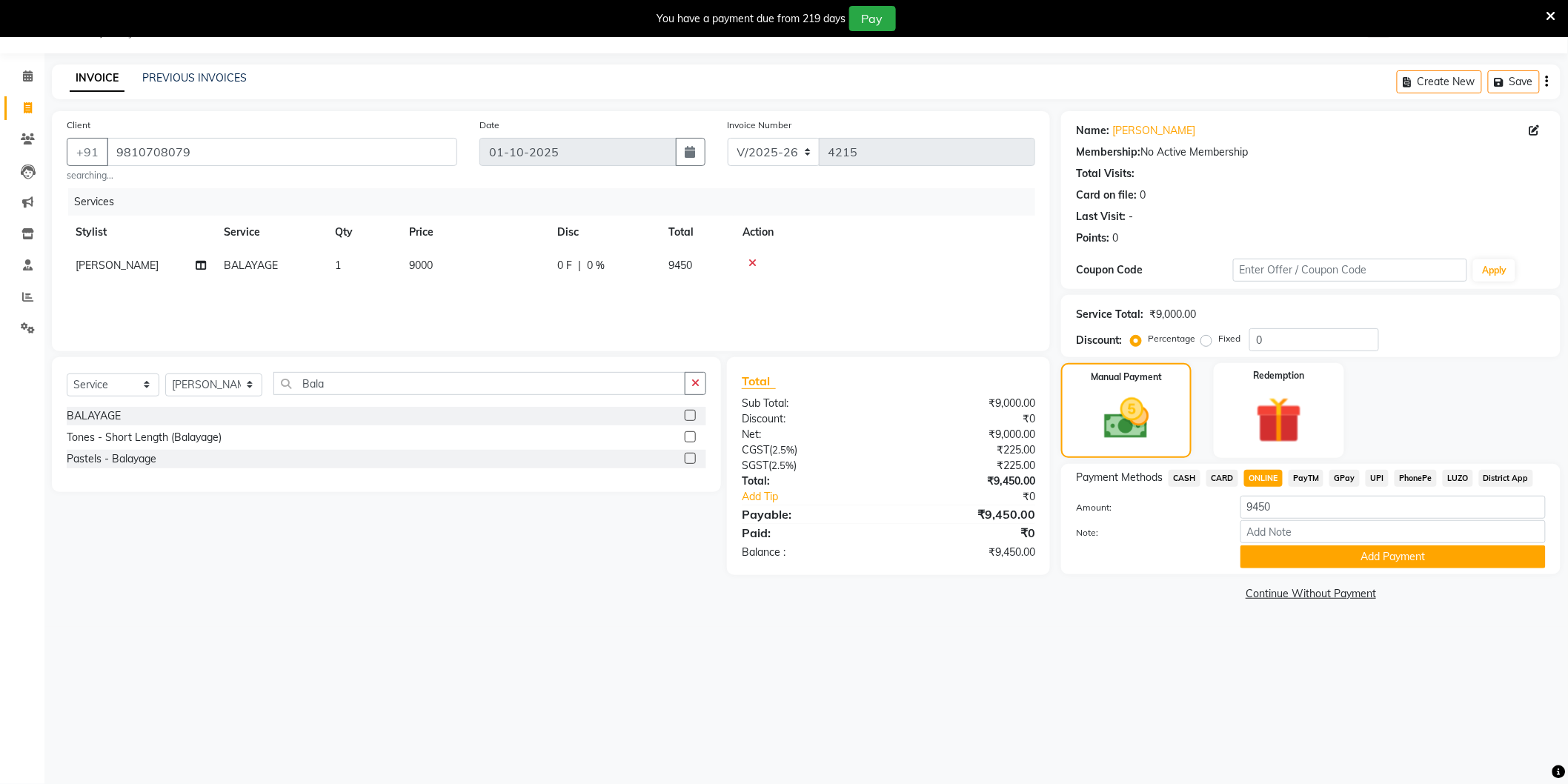
click at [1226, 478] on span "CARD" at bounding box center [1222, 478] width 32 height 17
click at [1285, 553] on button "Add Payment" at bounding box center [1393, 557] width 305 height 23
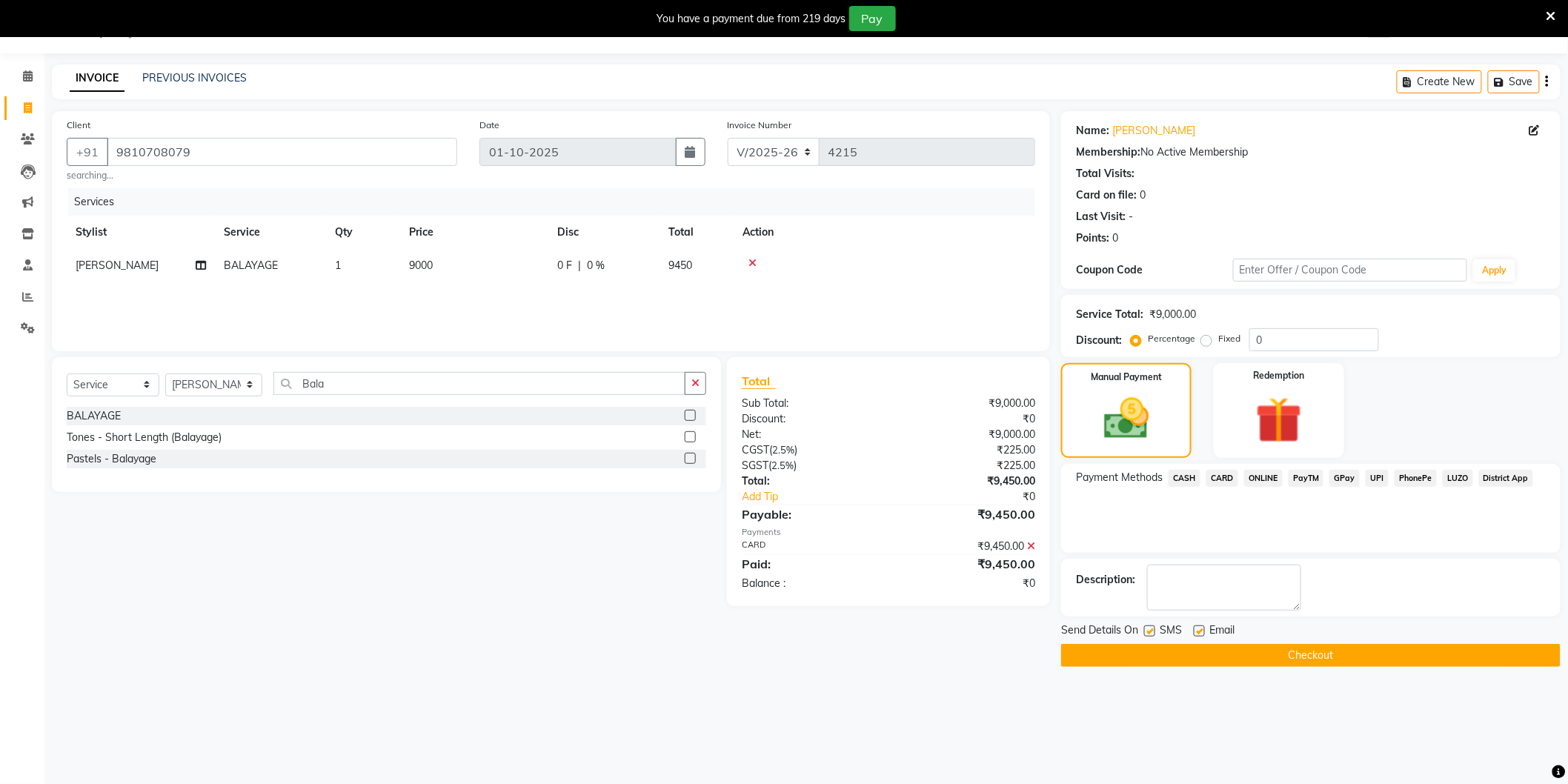
click at [1292, 516] on div "Payment Methods CASH CARD ONLINE PayTM GPay UPI PhonePe LUZO District App" at bounding box center [1311, 509] width 500 height 89
click at [1262, 648] on button "Checkout" at bounding box center [1311, 656] width 500 height 23
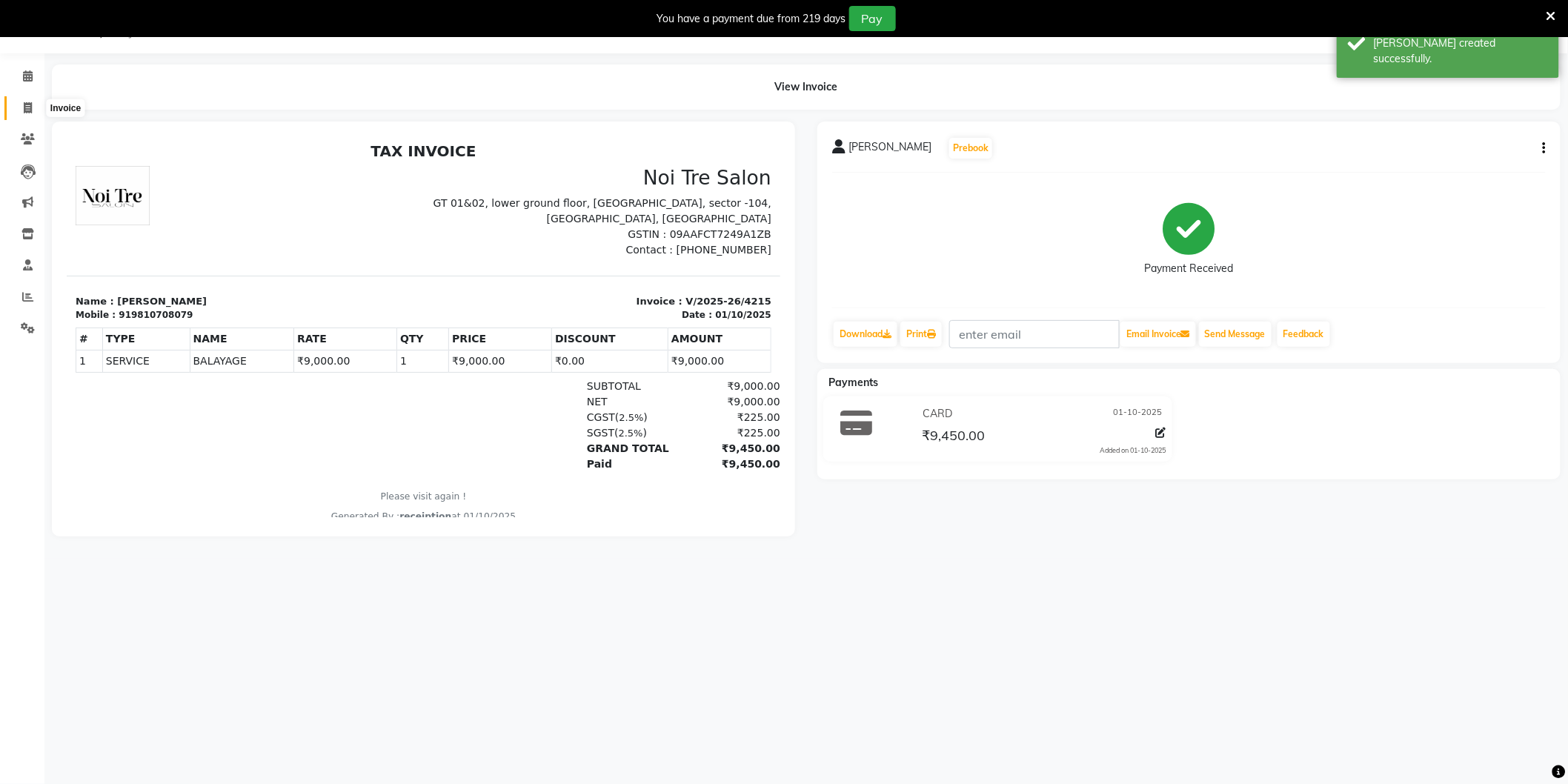
click at [28, 107] on icon at bounding box center [28, 107] width 8 height 12
select select "4009"
select select "service"
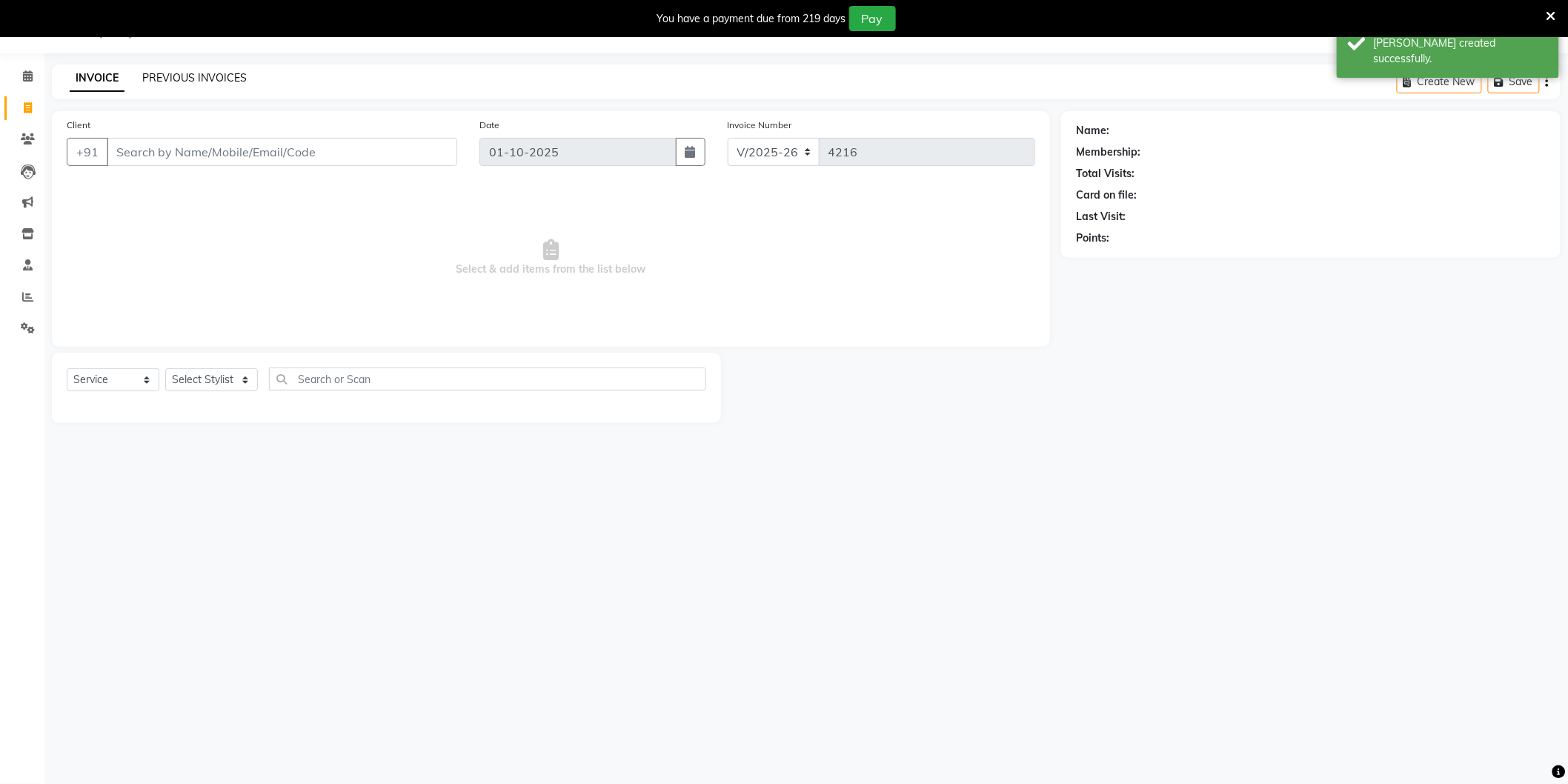
click at [218, 77] on link "PREVIOUS INVOICES" at bounding box center [194, 77] width 105 height 13
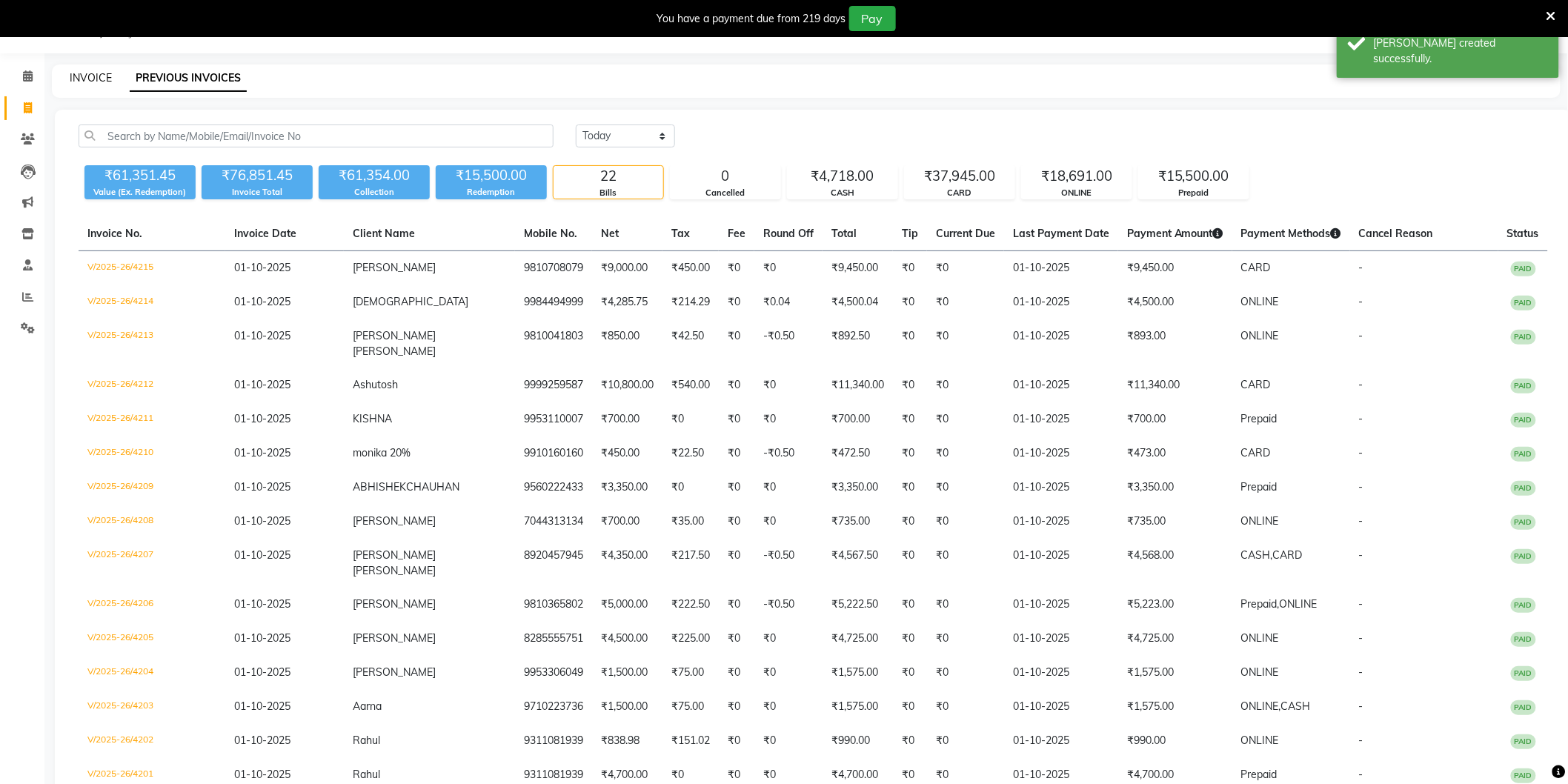
click at [97, 74] on link "INVOICE" at bounding box center [91, 77] width 43 height 13
select select "service"
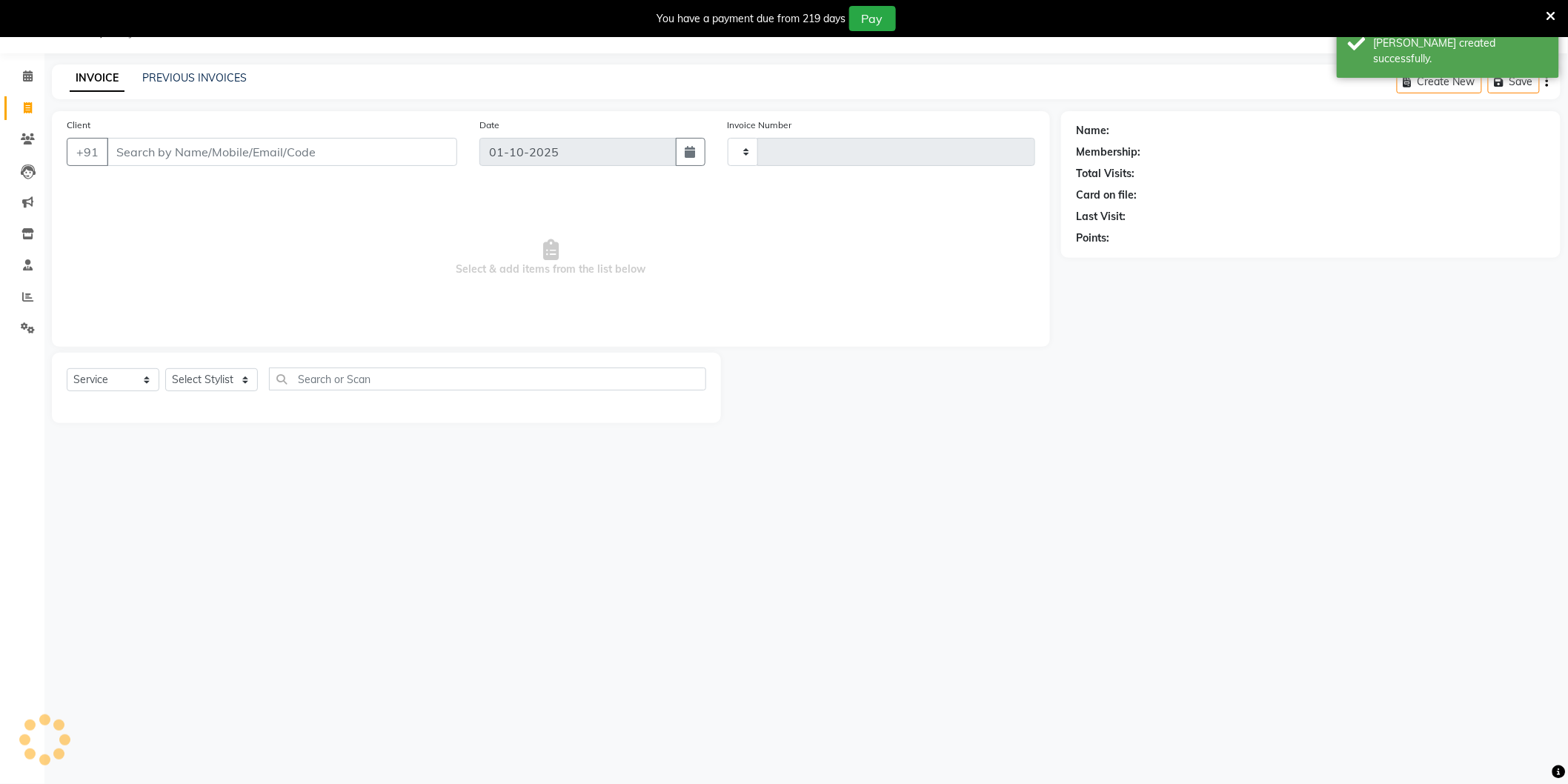
type input "4216"
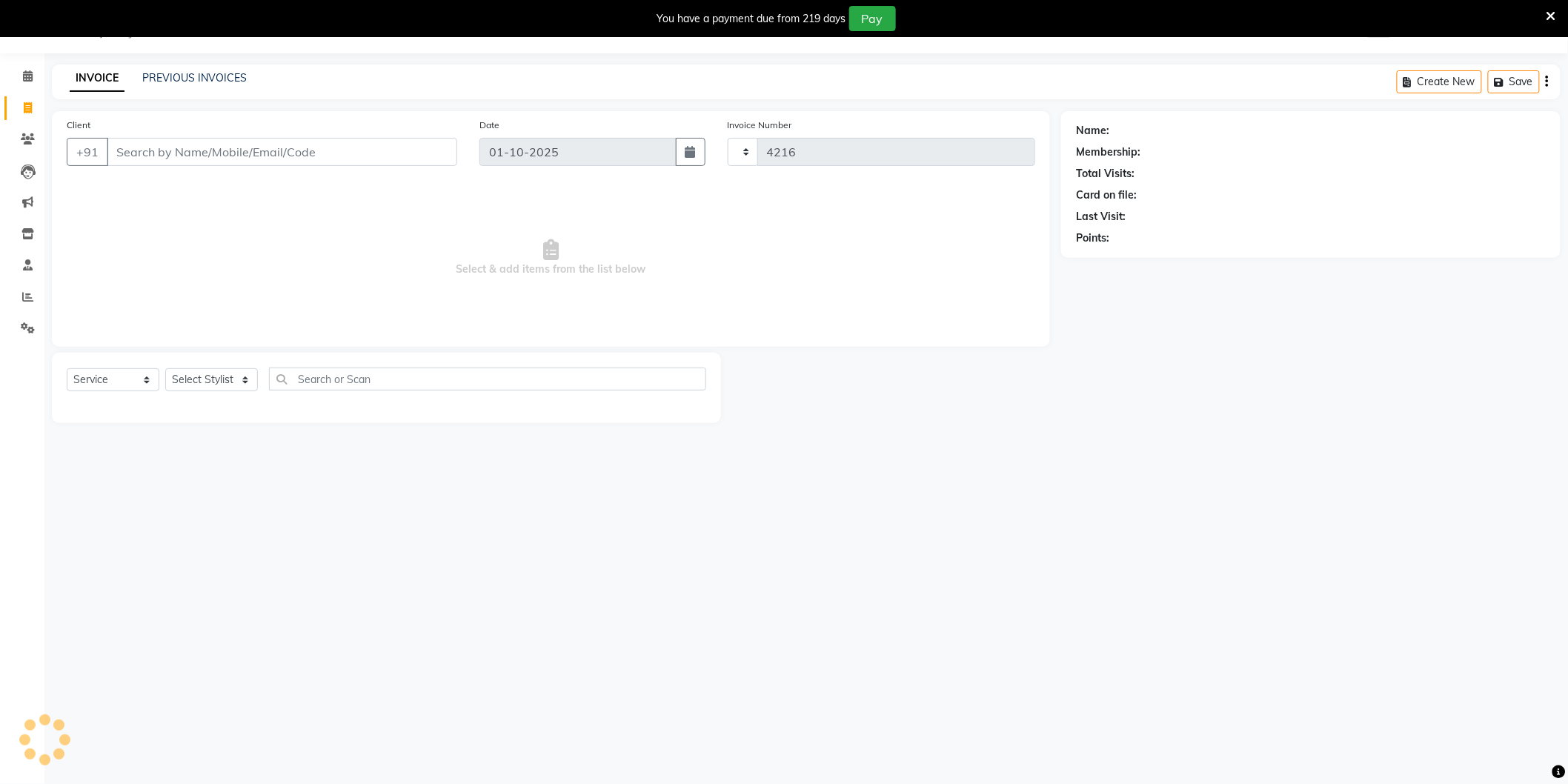
select select "4009"
paste input "9540527444"
type input "9540527444"
click at [1192, 129] on link "Monica Khanchandani" at bounding box center [1154, 131] width 83 height 16
click at [199, 79] on link "PREVIOUS INVOICES" at bounding box center [194, 77] width 105 height 13
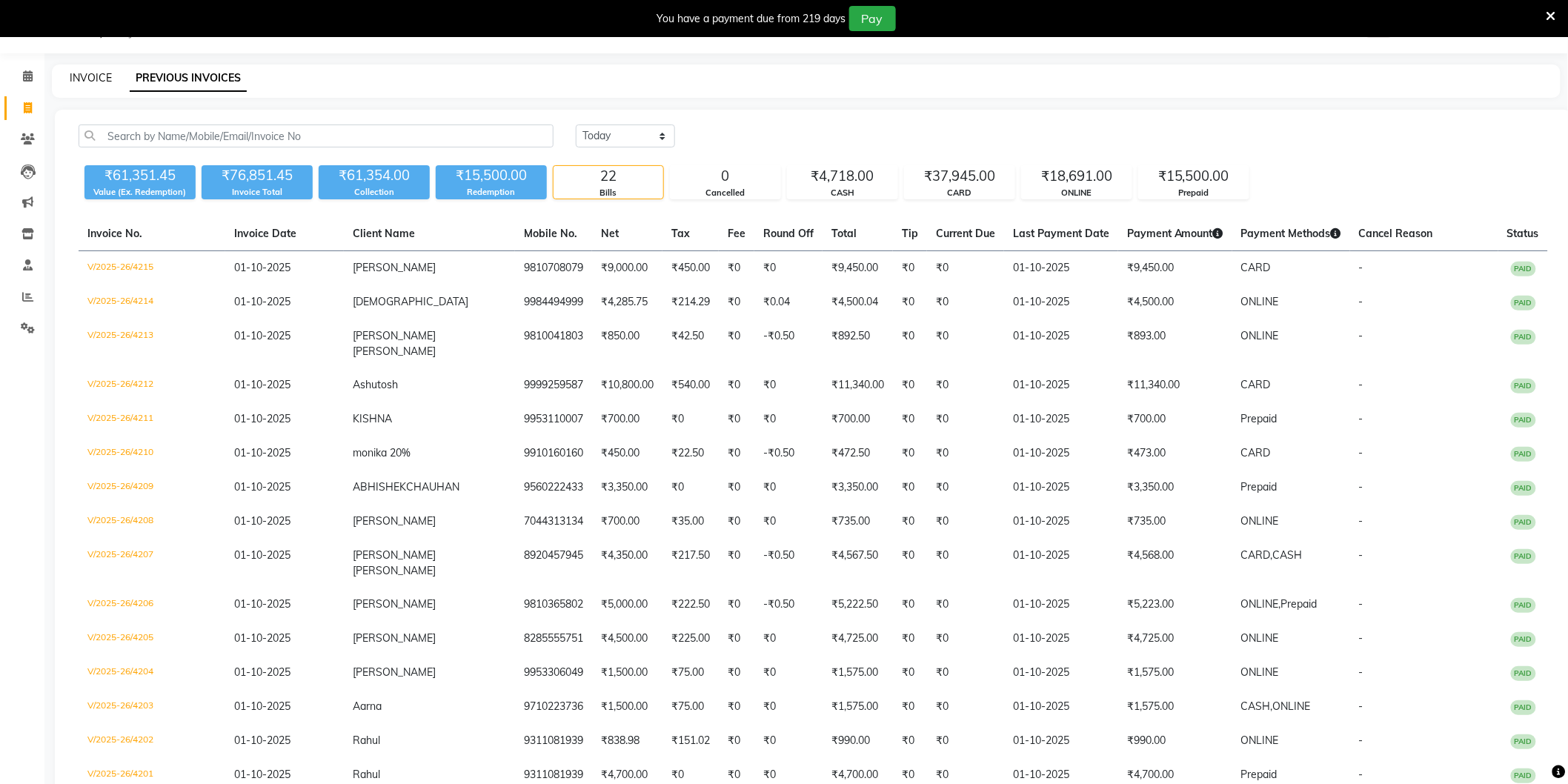
click at [97, 73] on link "INVOICE" at bounding box center [91, 77] width 43 height 13
select select "service"
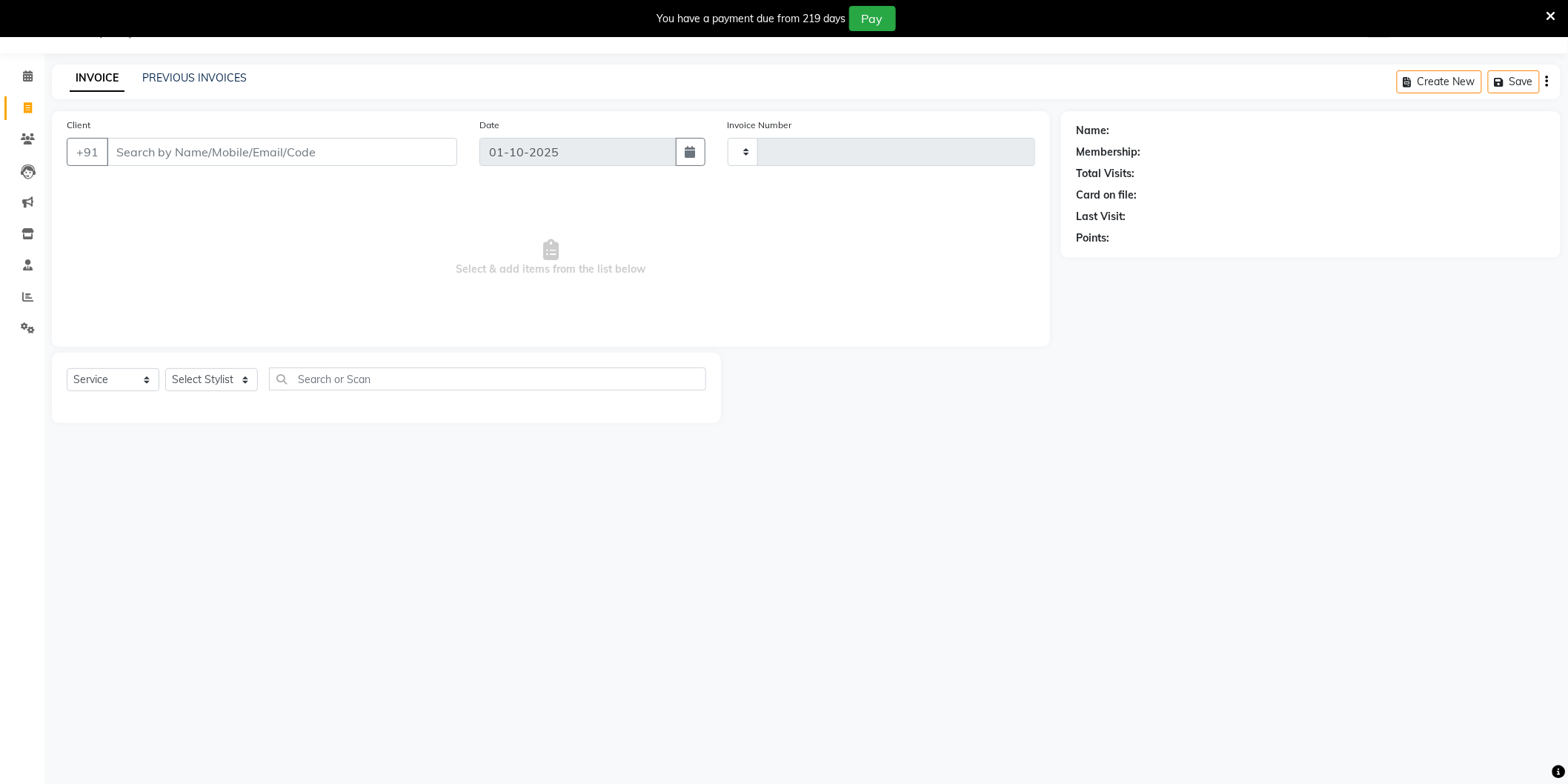
type input "4216"
select select "4009"
click at [223, 77] on link "PREVIOUS INVOICES" at bounding box center [194, 77] width 105 height 13
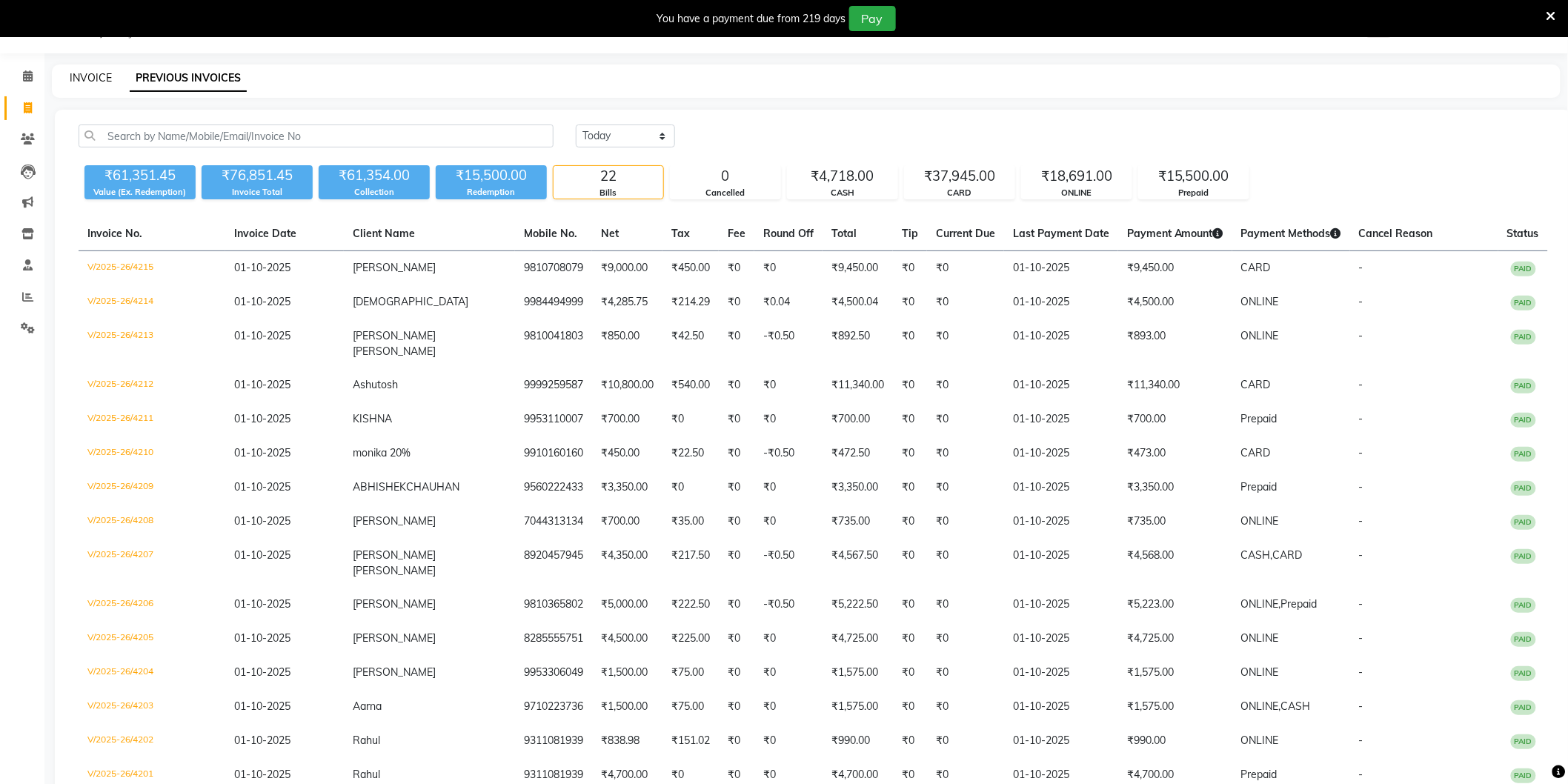
click at [97, 77] on link "INVOICE" at bounding box center [91, 77] width 43 height 13
select select "service"
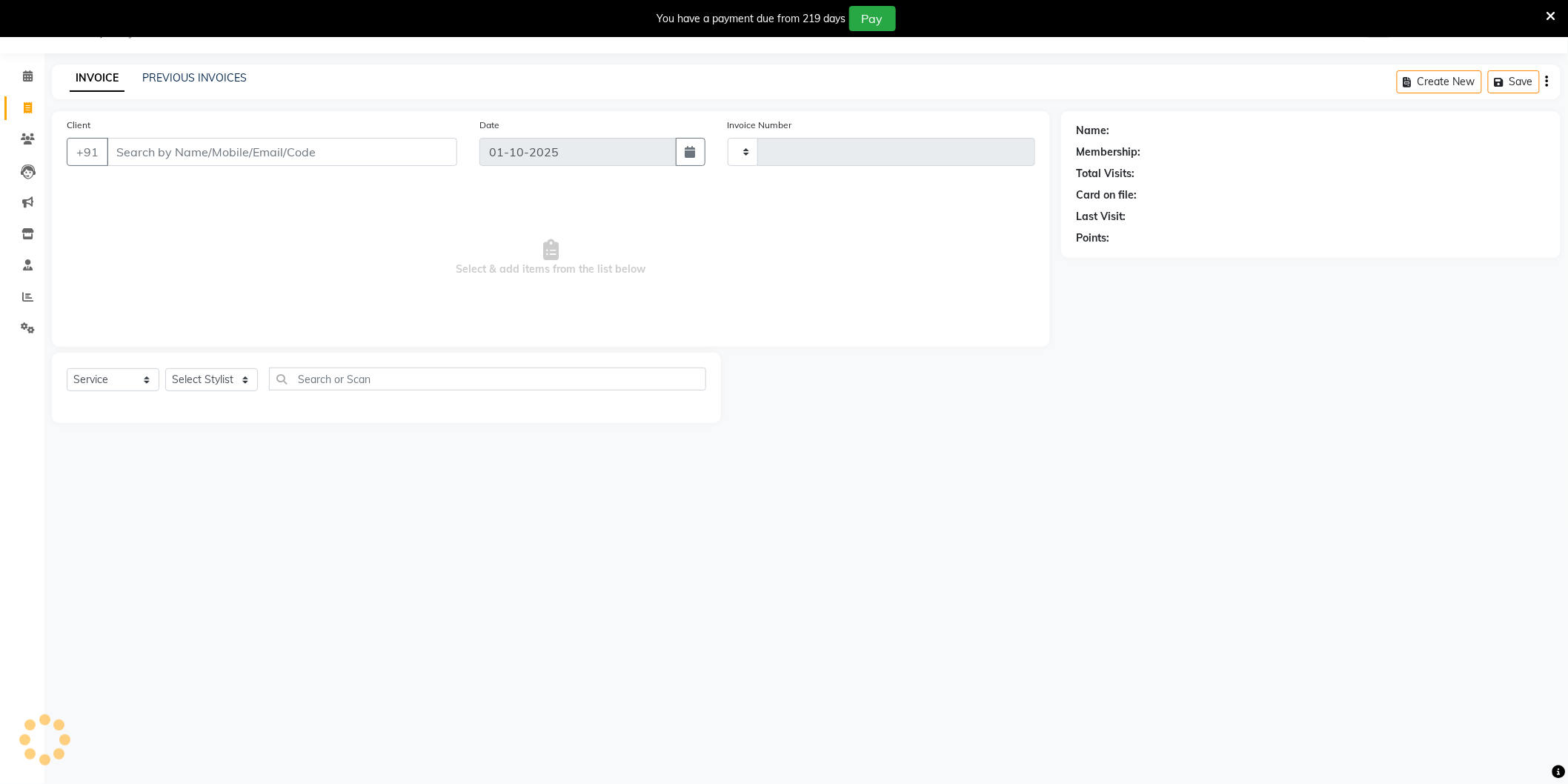
type input "4216"
select select "4009"
click at [32, 301] on icon at bounding box center [28, 297] width 12 height 12
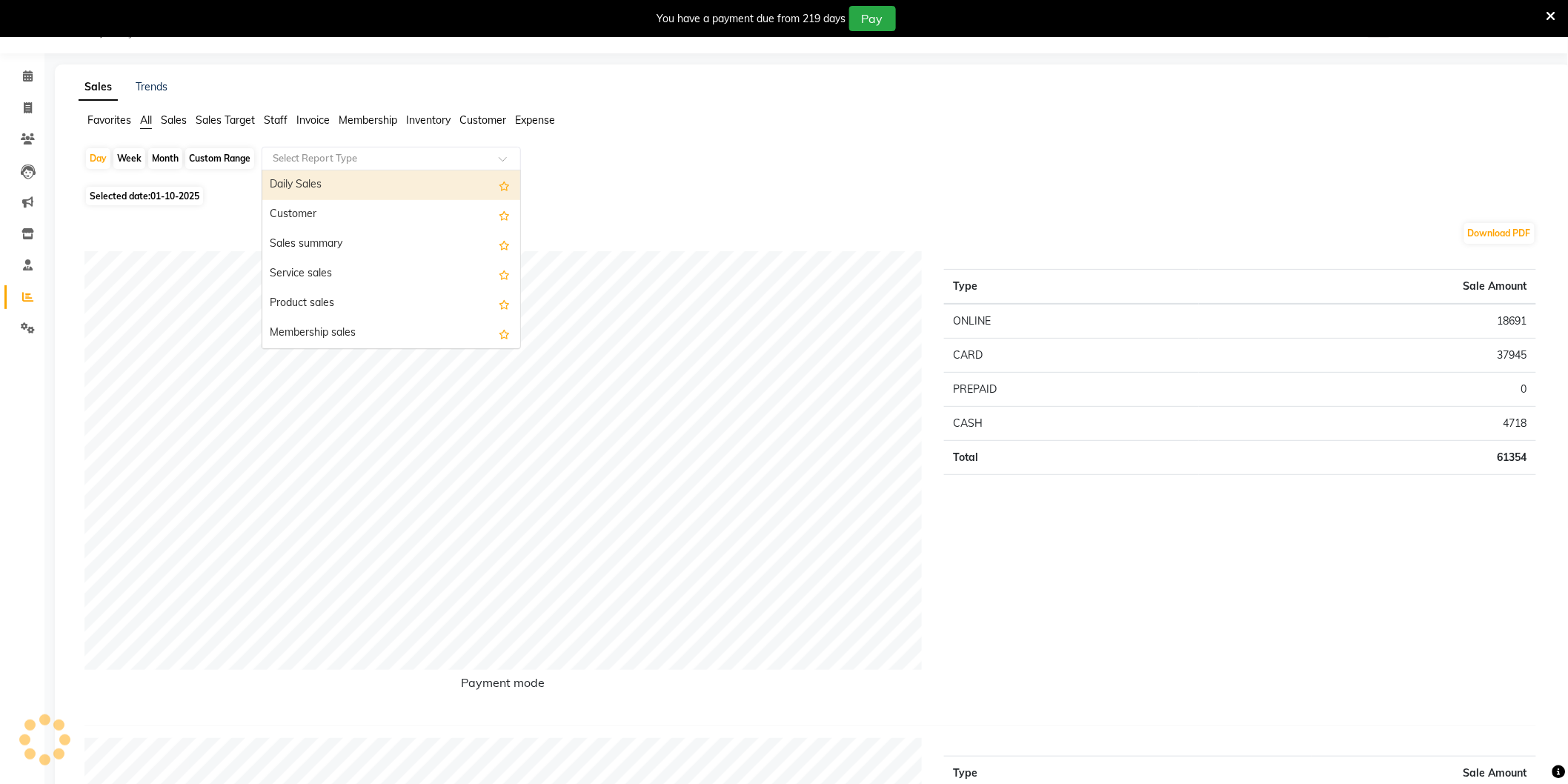
click at [326, 154] on input "text" at bounding box center [376, 158] width 213 height 15
type input "STaff"
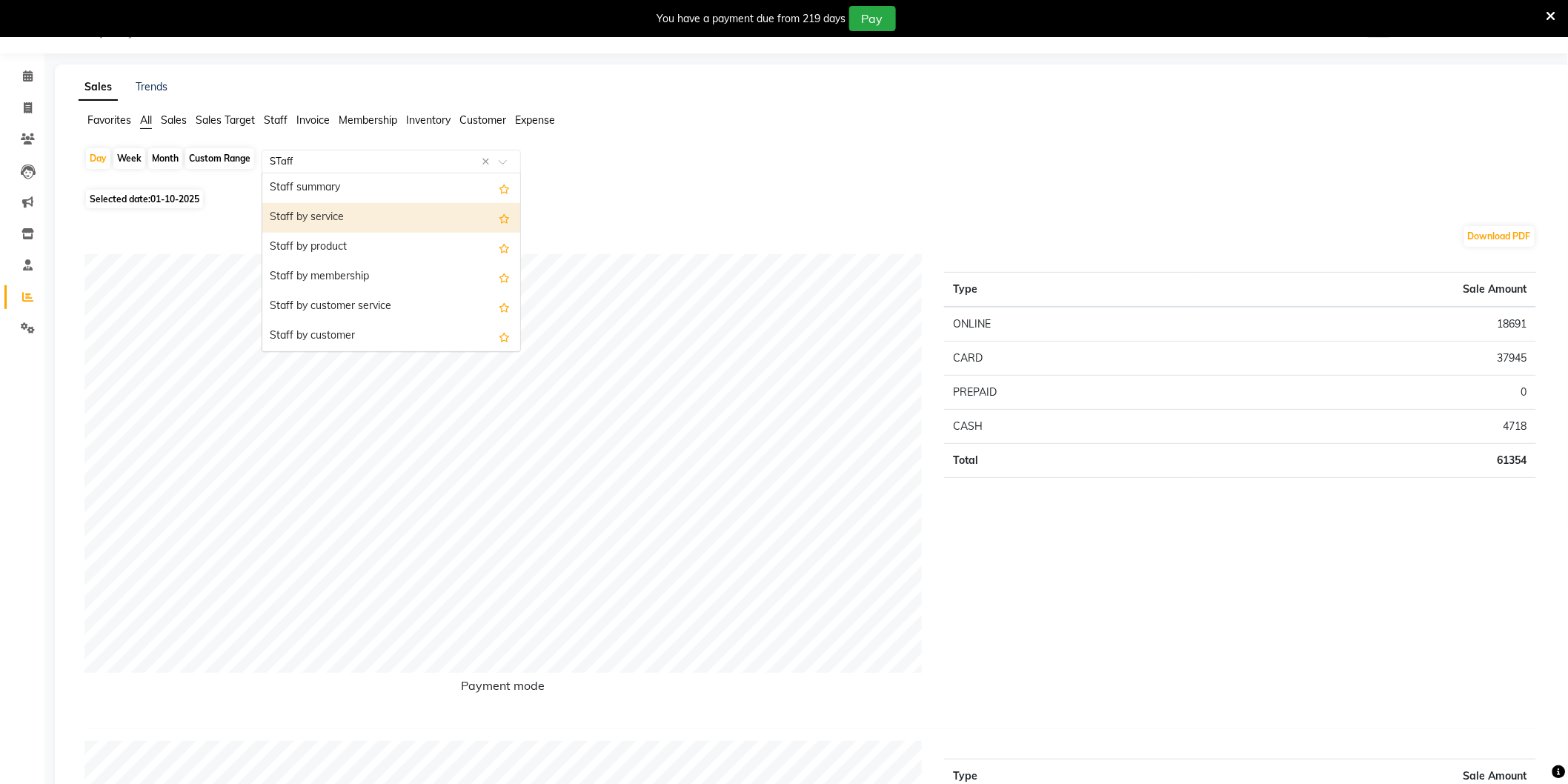
click at [332, 210] on div "Staff by service" at bounding box center [391, 218] width 258 height 29
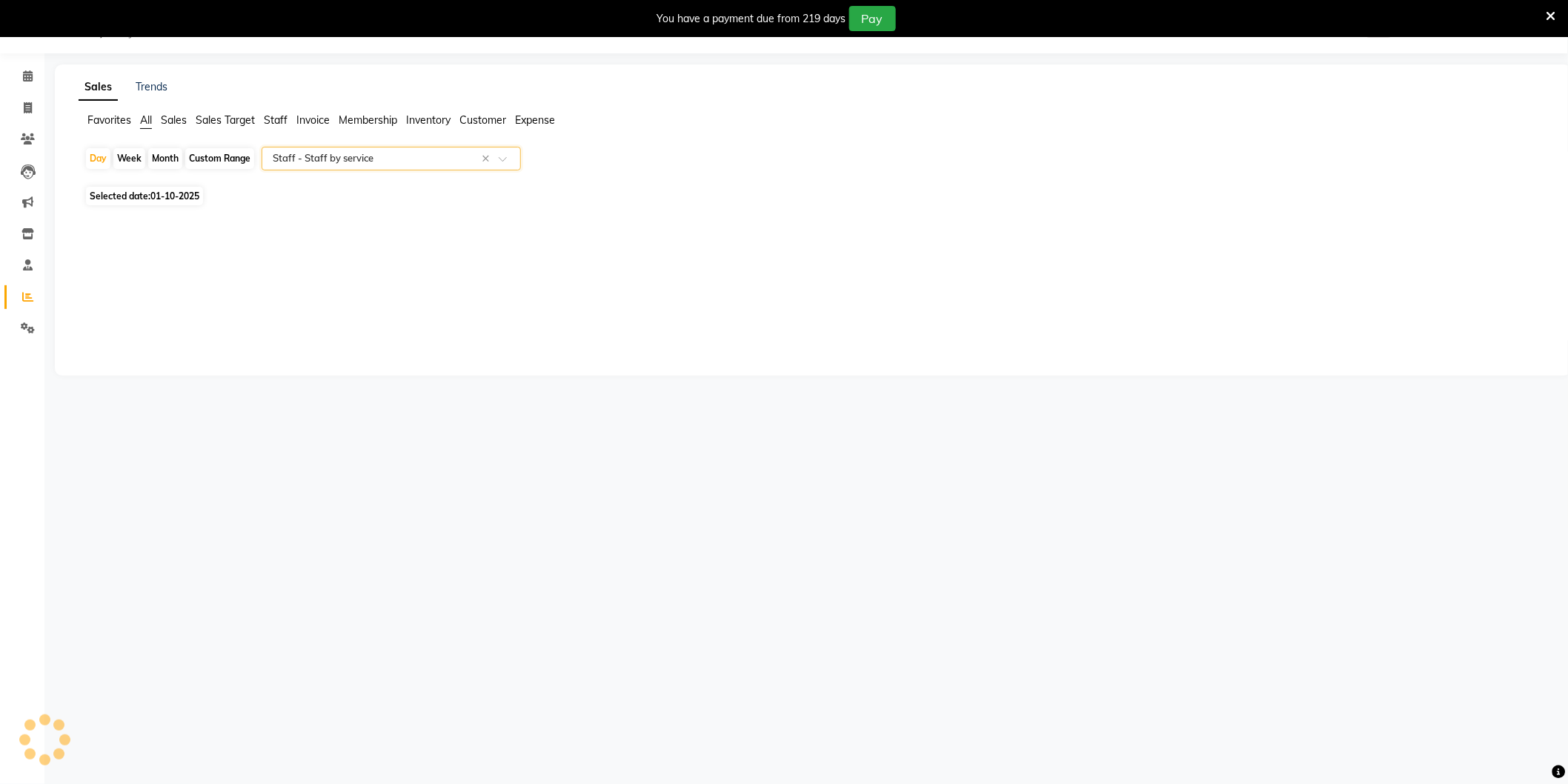
select select "full_report"
select select "csv"
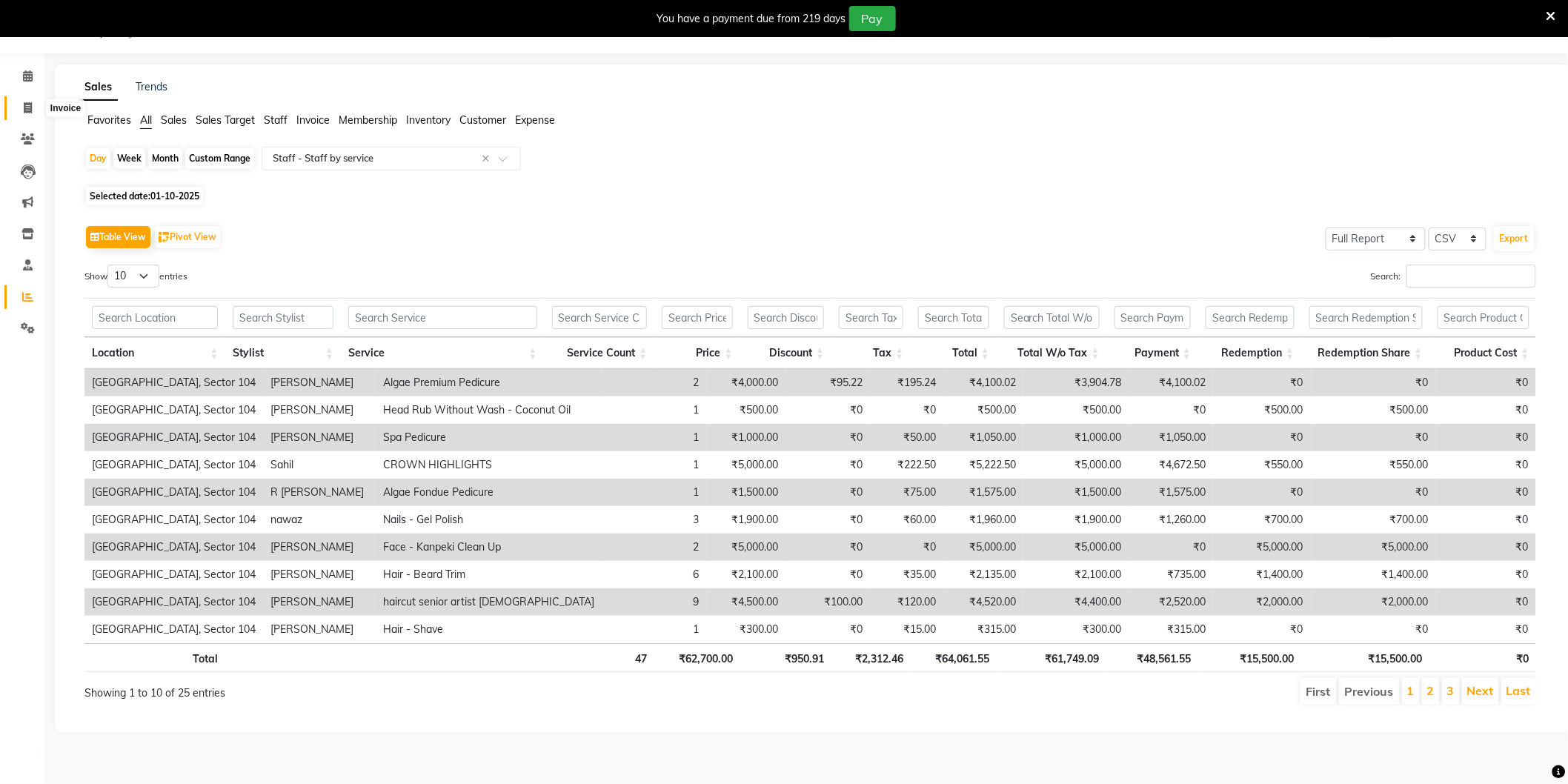
click at [28, 106] on icon at bounding box center [28, 107] width 8 height 12
select select "service"
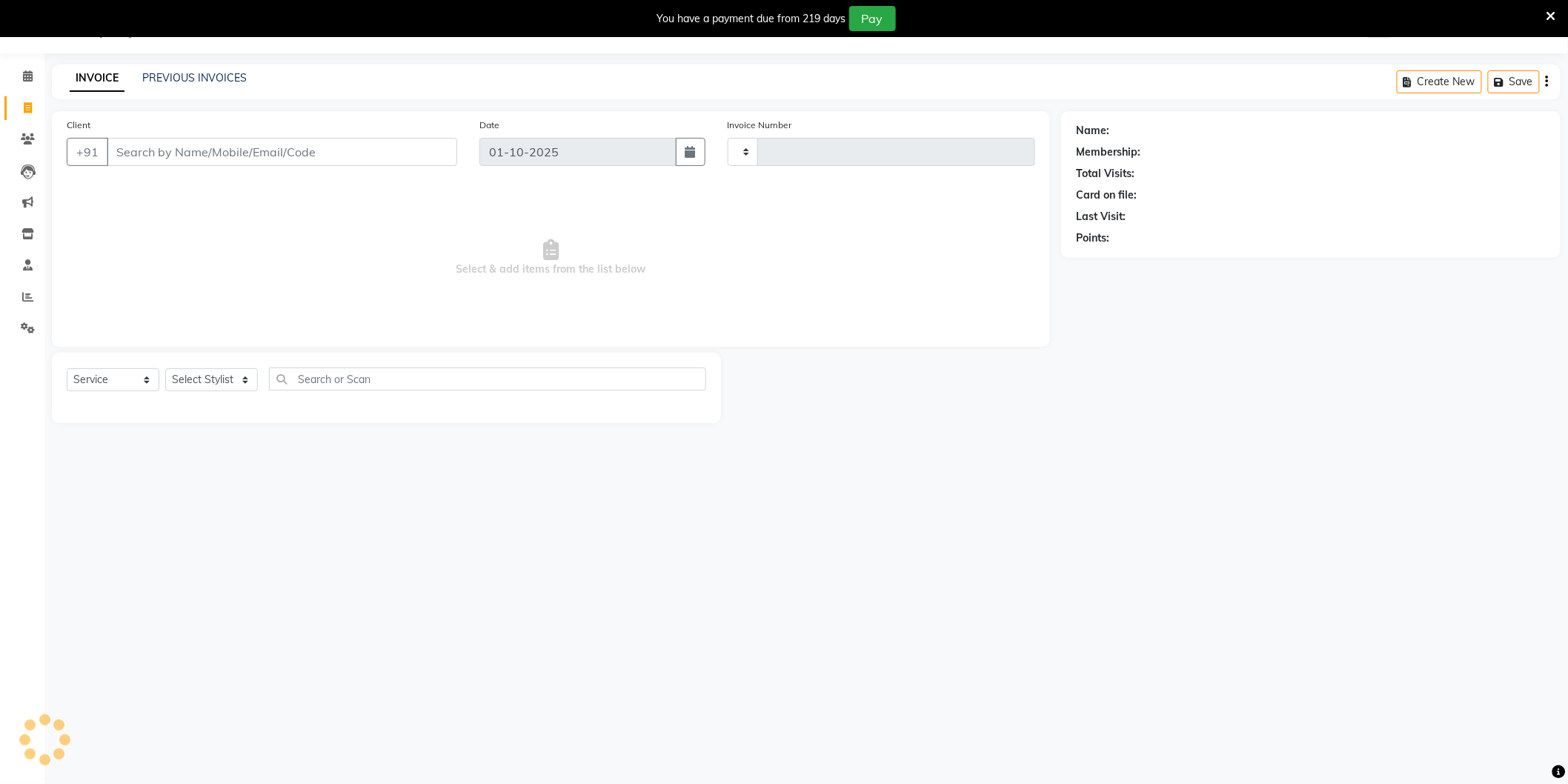
type input "4216"
select select "4009"
click at [169, 76] on link "PREVIOUS INVOICES" at bounding box center [194, 77] width 105 height 13
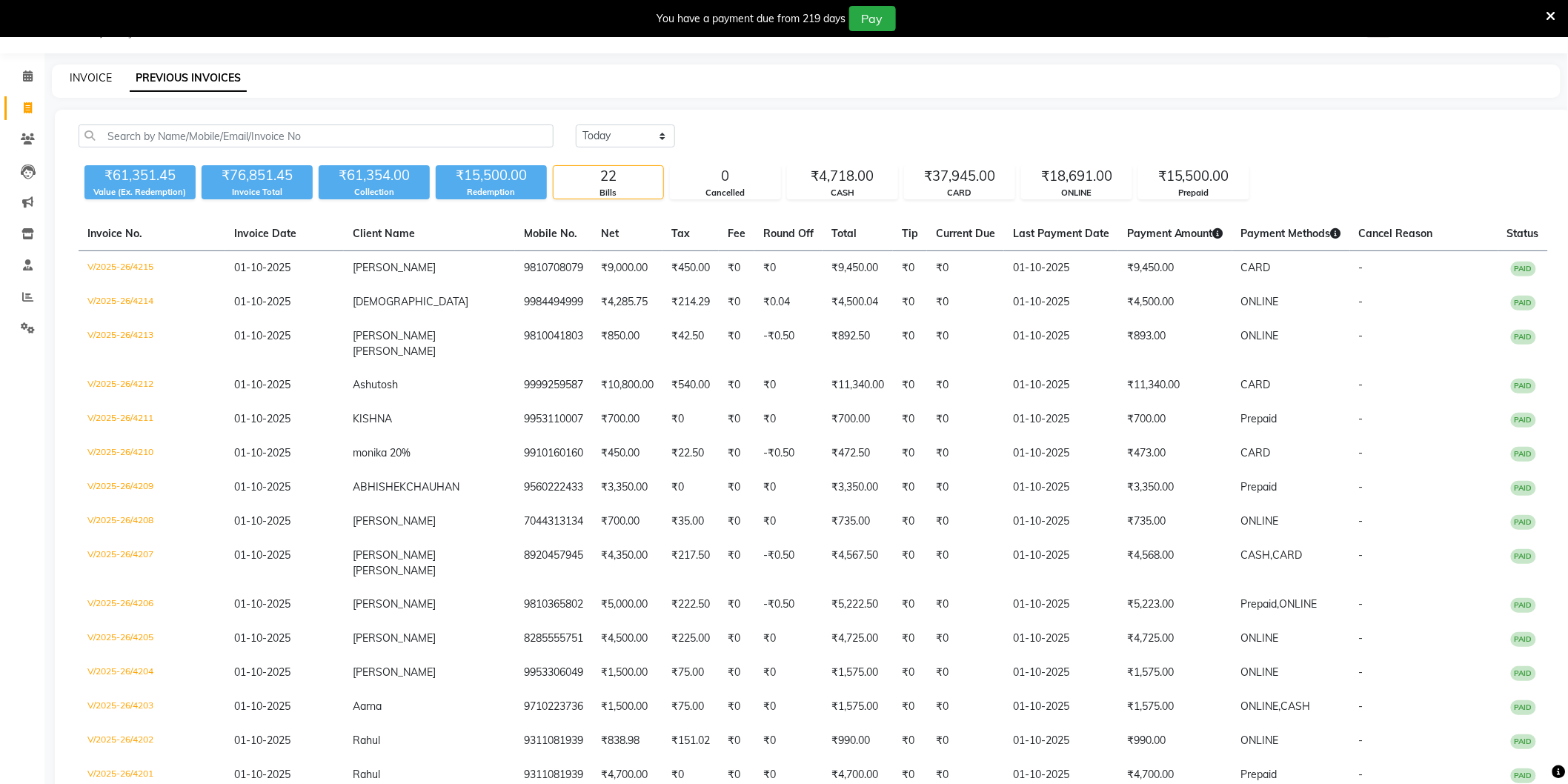
click at [102, 75] on link "INVOICE" at bounding box center [91, 77] width 43 height 13
select select "4009"
select select "service"
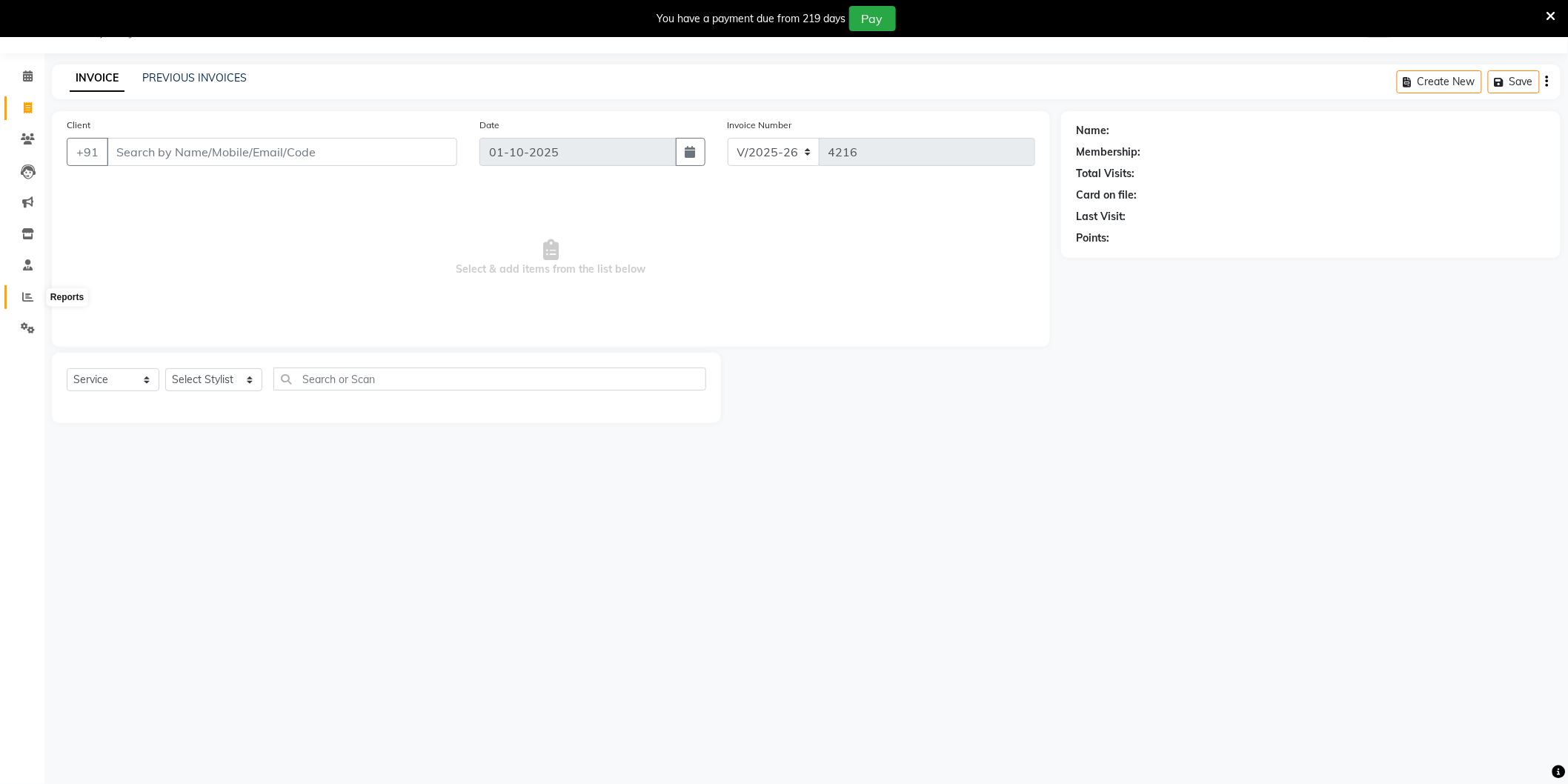
click at [25, 291] on icon at bounding box center [28, 297] width 12 height 12
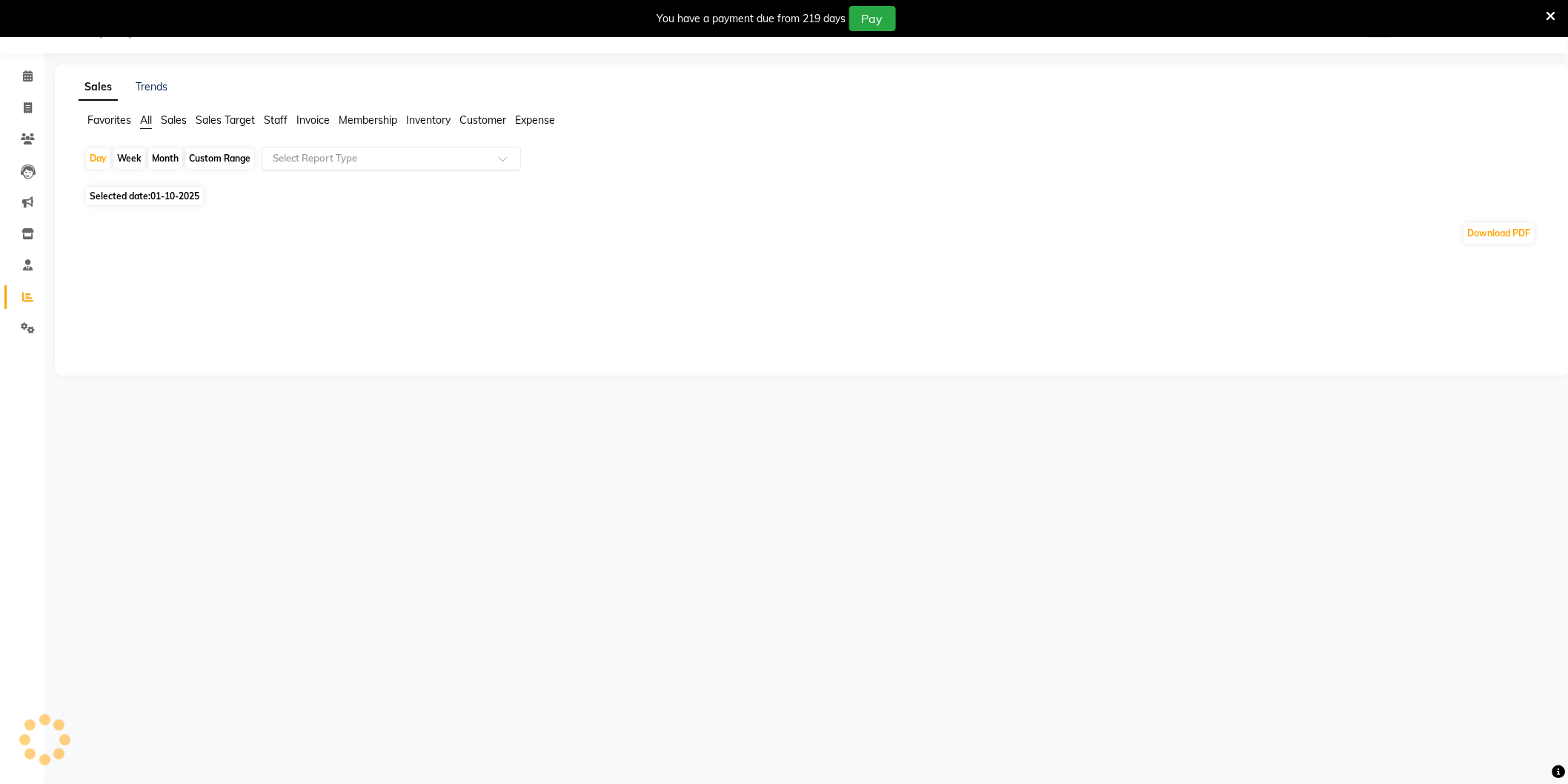
click at [292, 153] on input "text" at bounding box center [376, 158] width 213 height 15
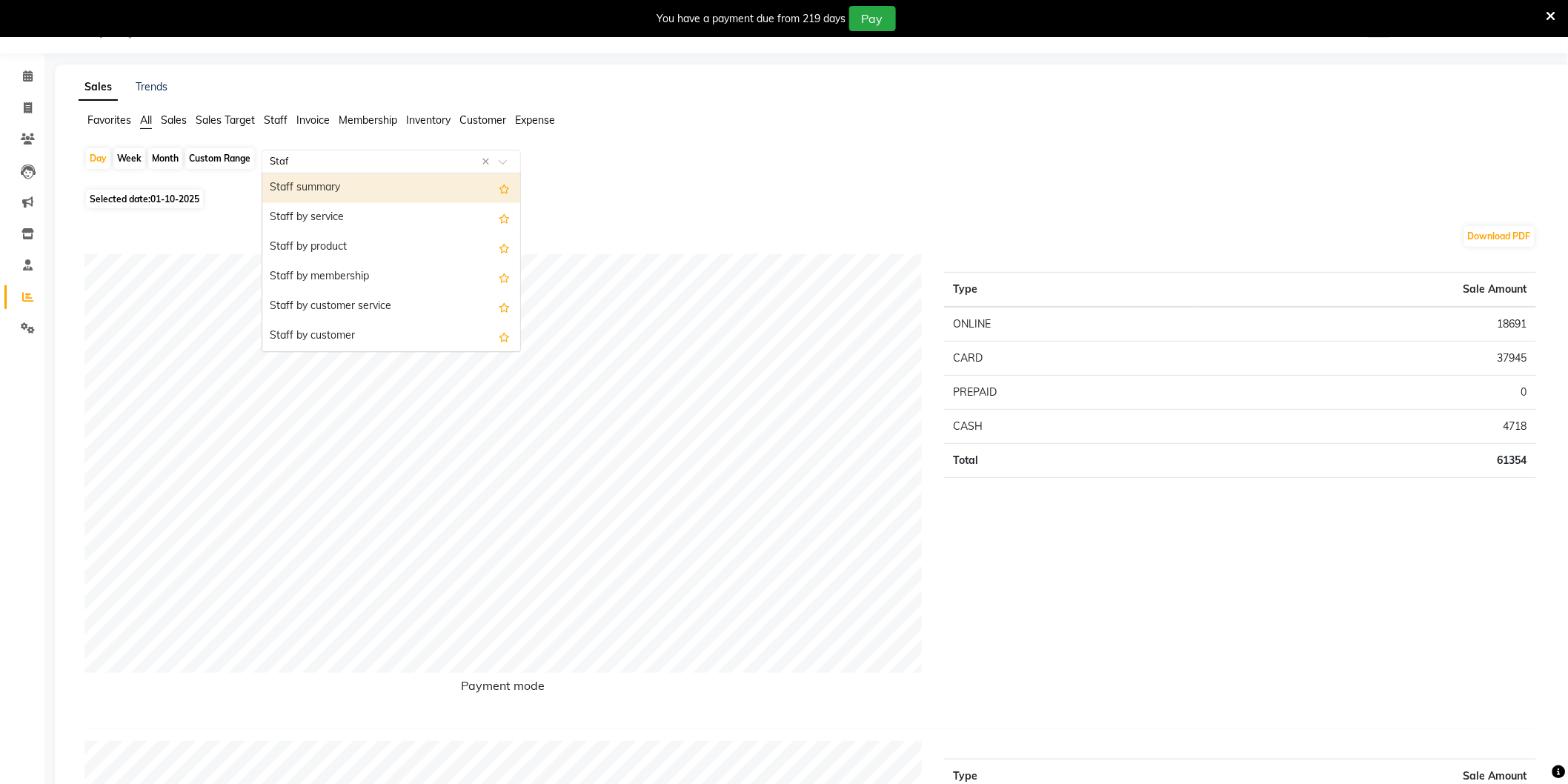
type input "Staff"
click at [334, 206] on div "Staff by service" at bounding box center [391, 218] width 258 height 29
select select "full_report"
select select "csv"
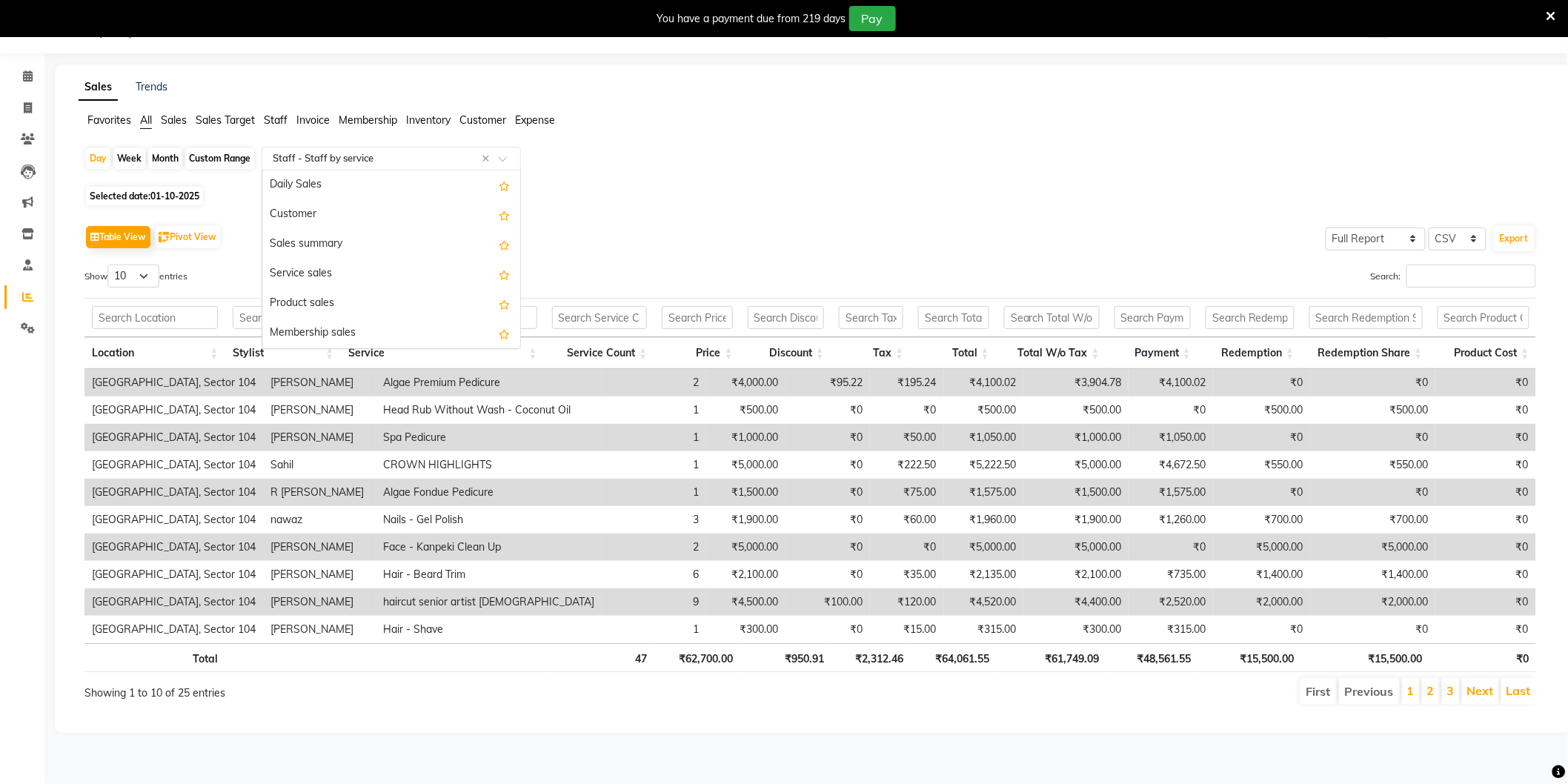
click at [398, 162] on input "text" at bounding box center [376, 158] width 213 height 15
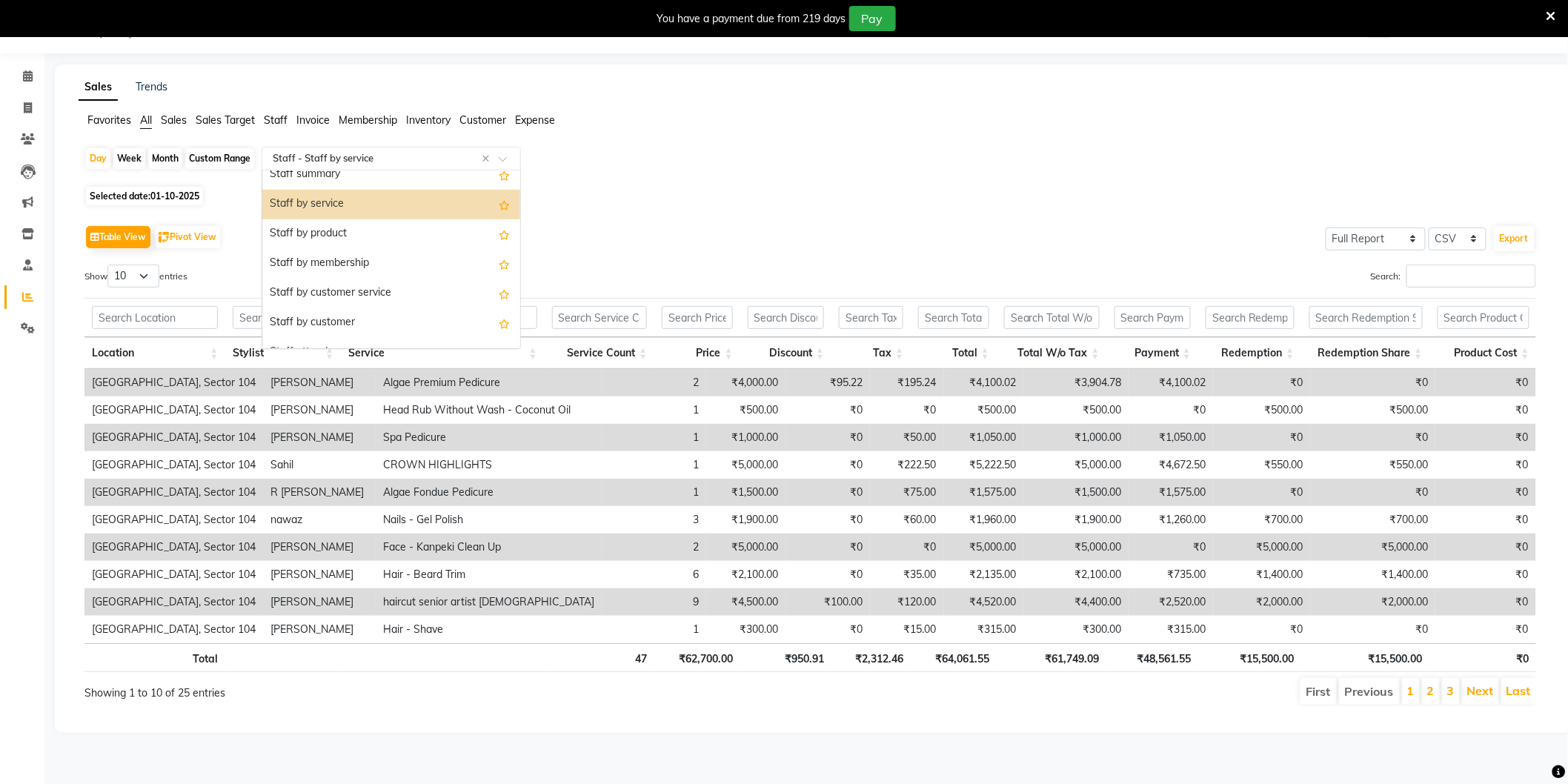
scroll to position [352, 0]
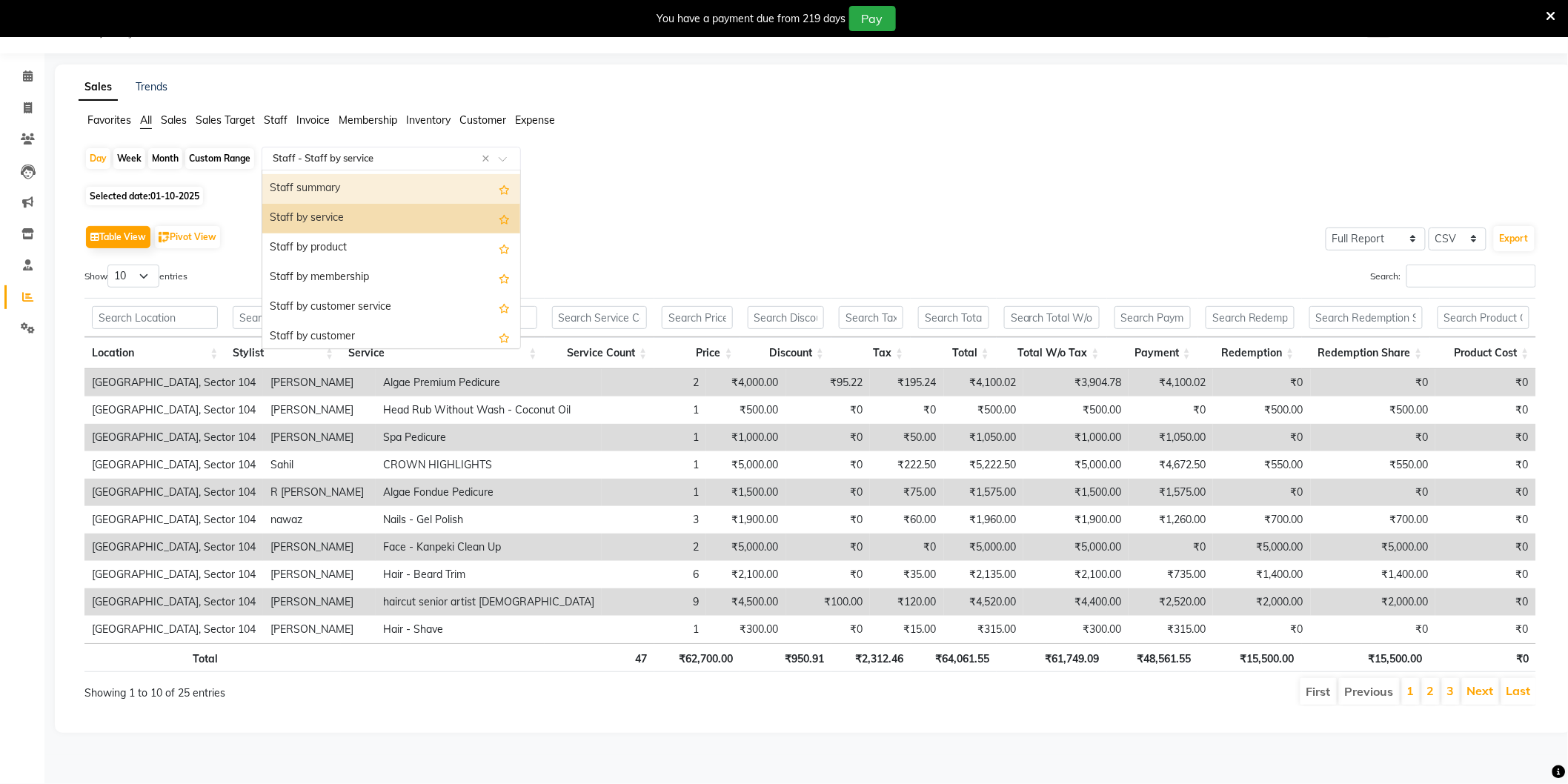
click at [398, 179] on div "Staff summary" at bounding box center [391, 188] width 258 height 29
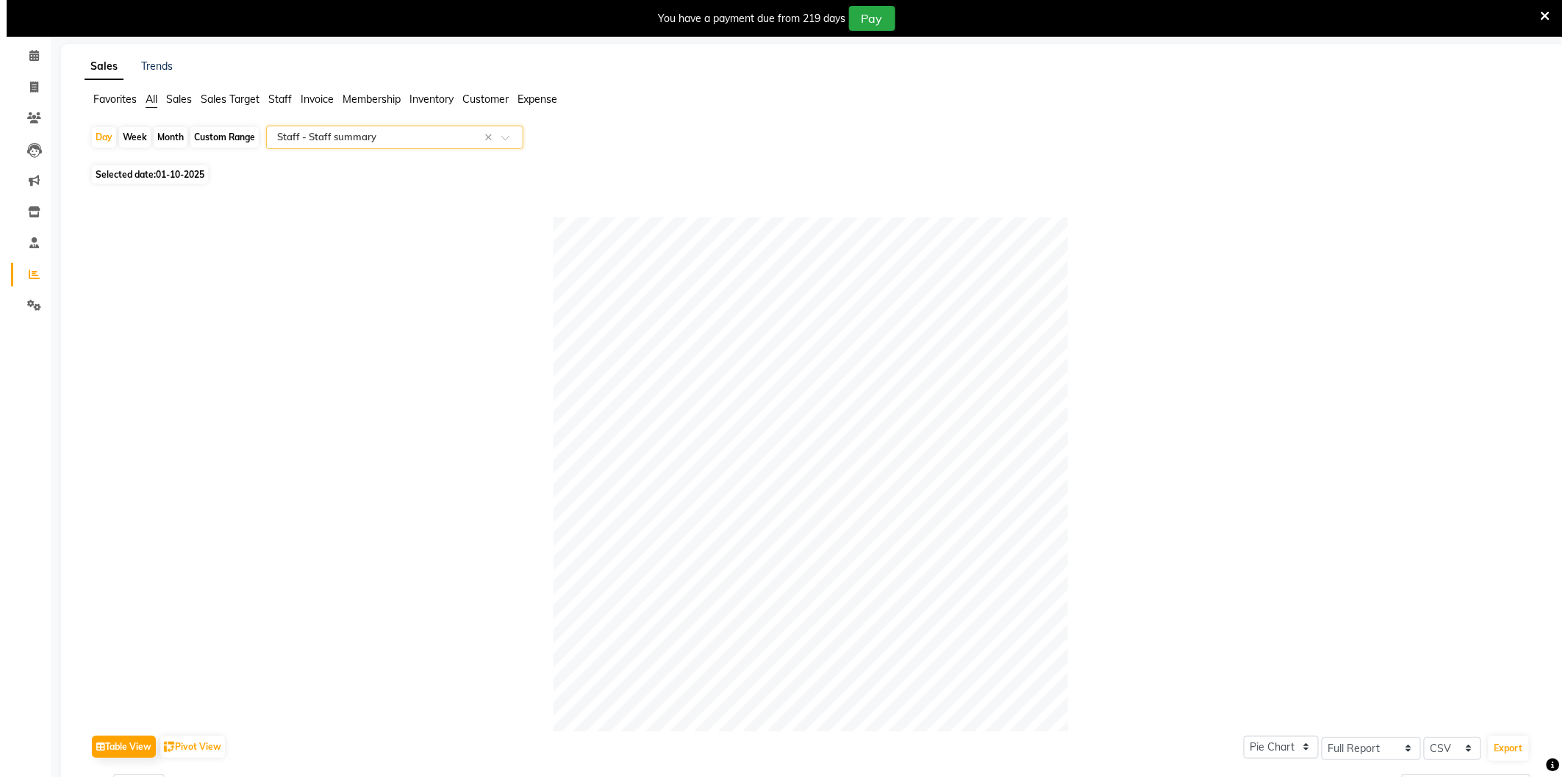
scroll to position [0, 0]
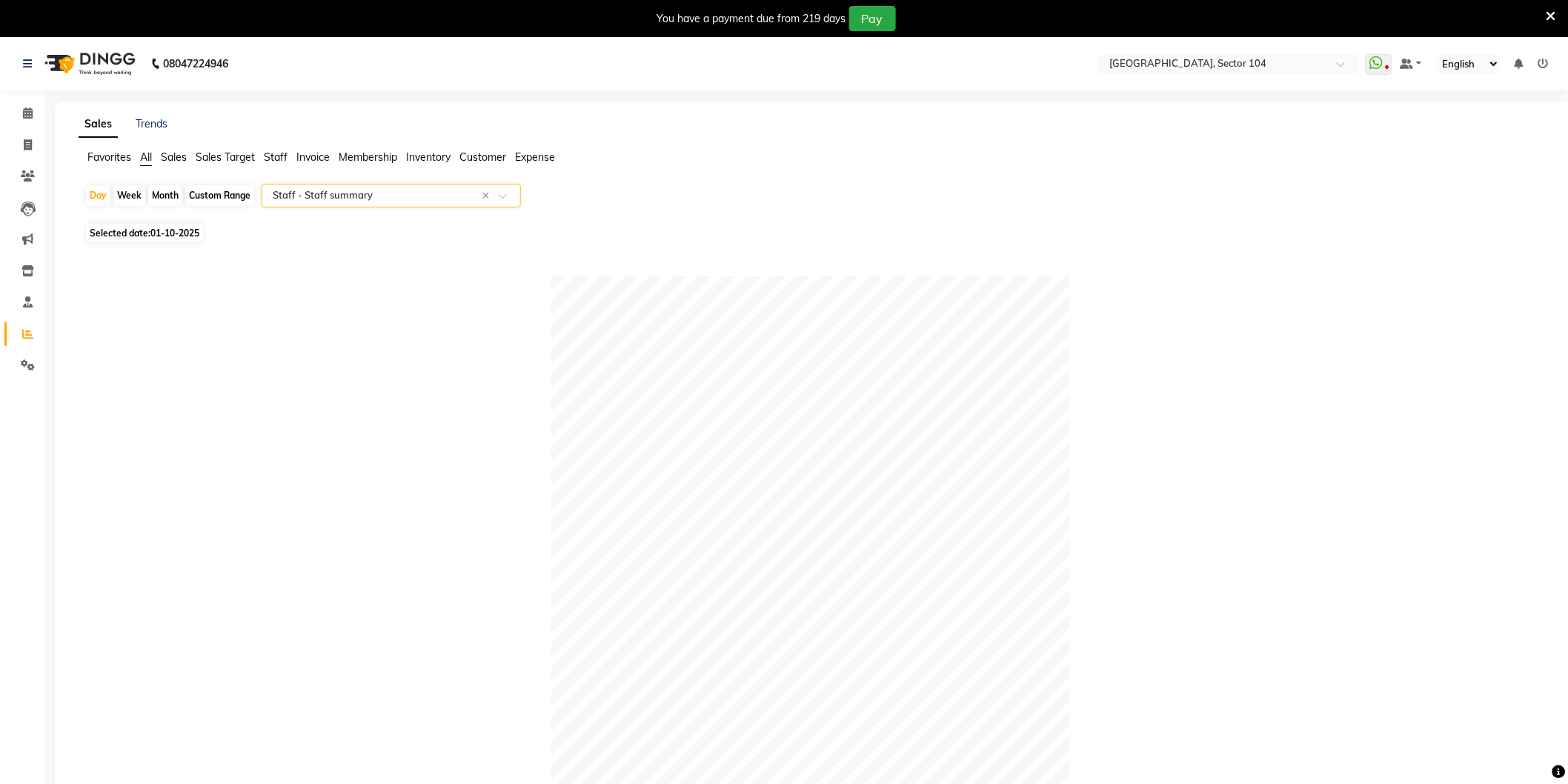
click at [1550, 15] on icon at bounding box center [1550, 16] width 10 height 13
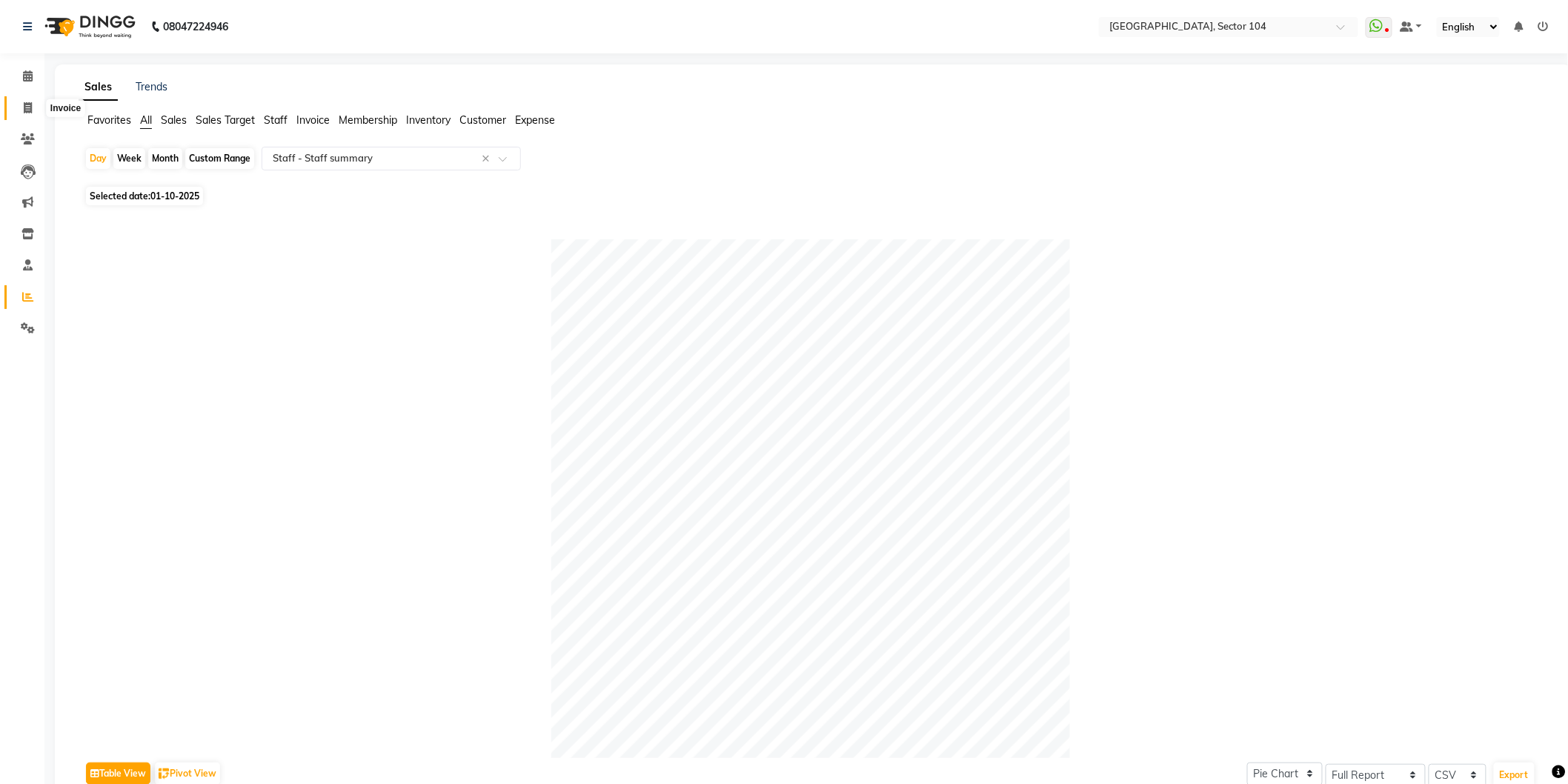
click at [28, 104] on icon at bounding box center [28, 107] width 8 height 12
select select "4009"
select select "service"
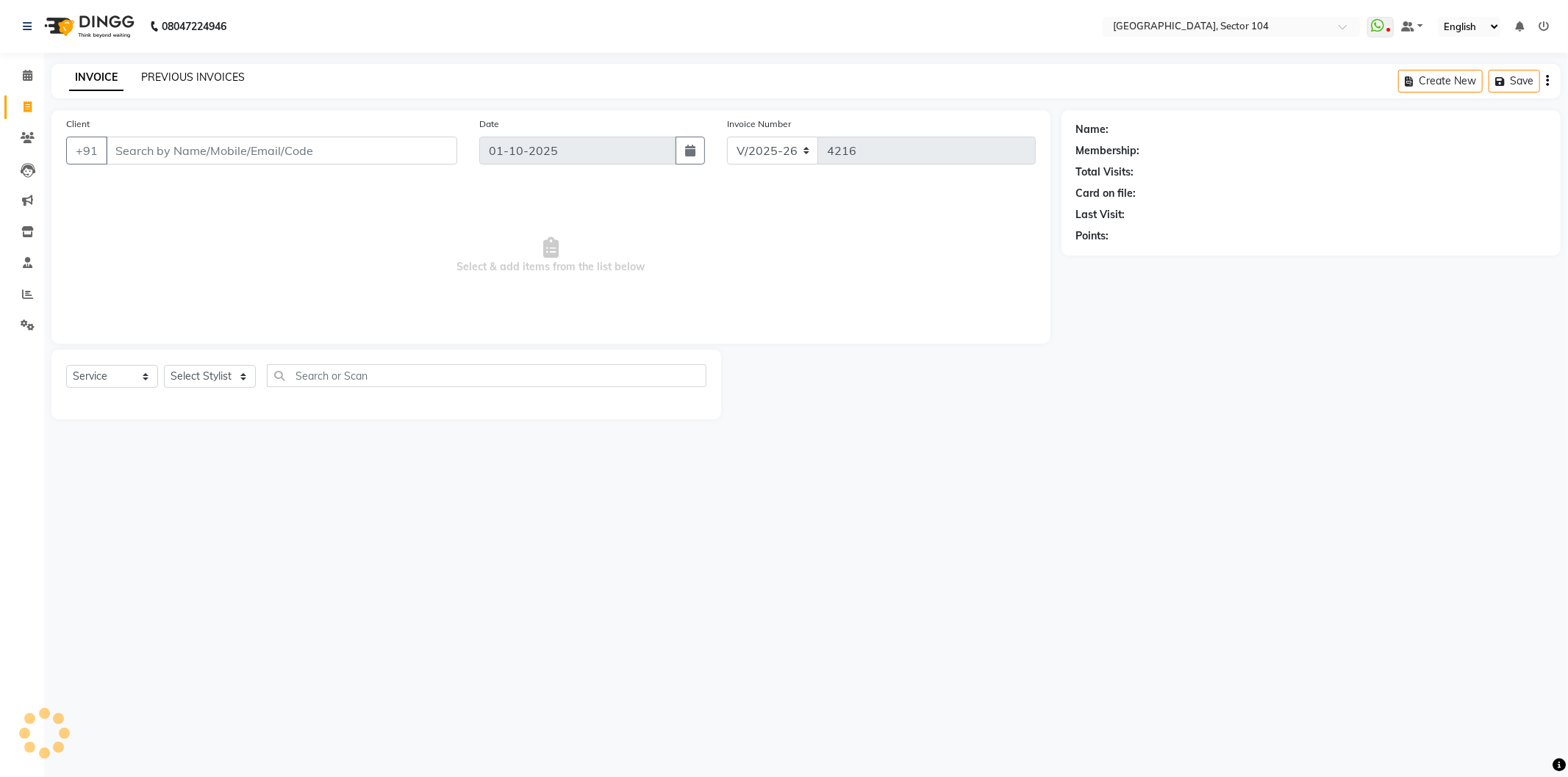
click at [193, 75] on link "PREVIOUS INVOICES" at bounding box center [193, 77] width 104 height 13
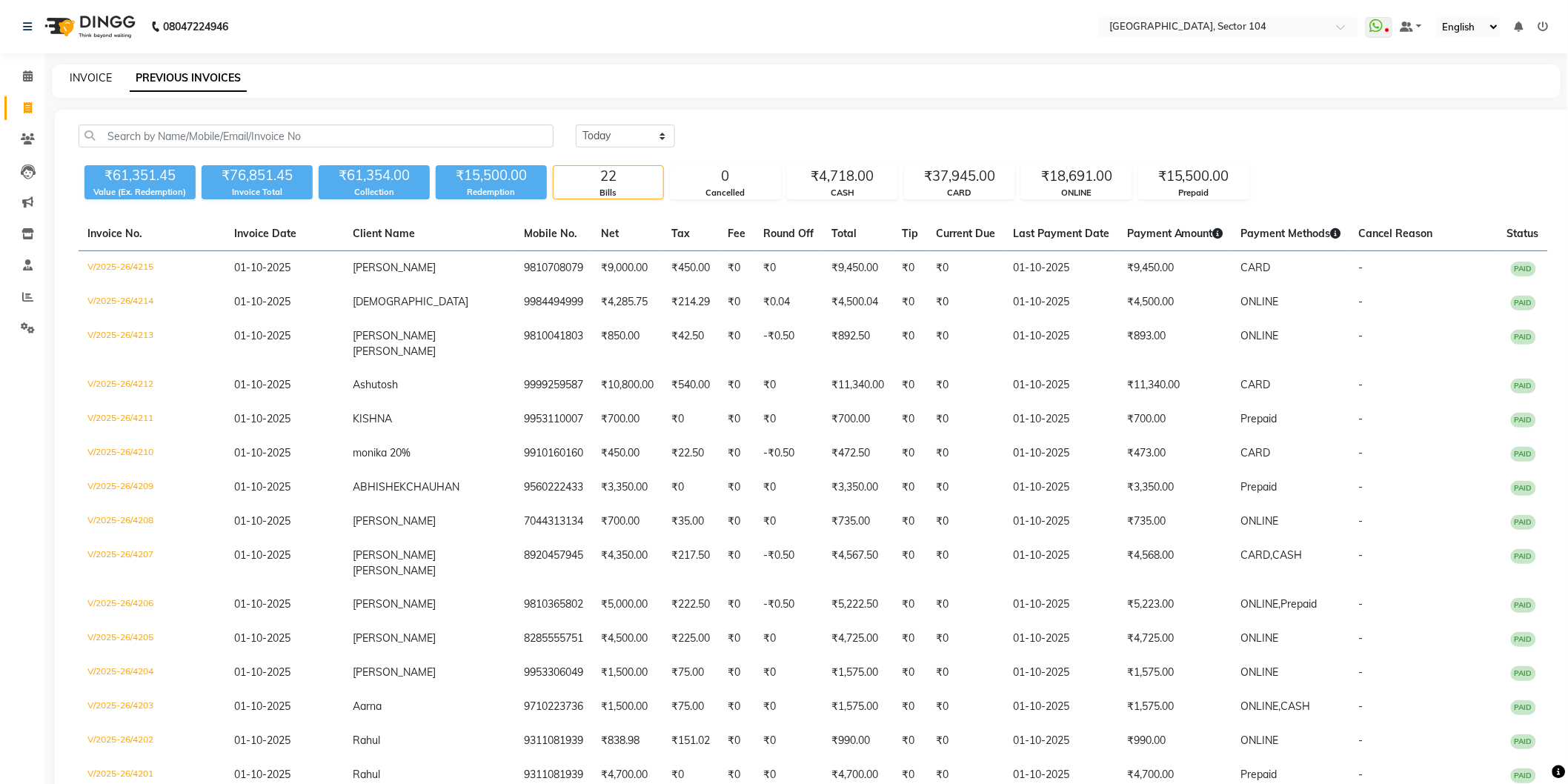
click at [106, 74] on link "INVOICE" at bounding box center [91, 77] width 43 height 13
select select "4009"
select select "service"
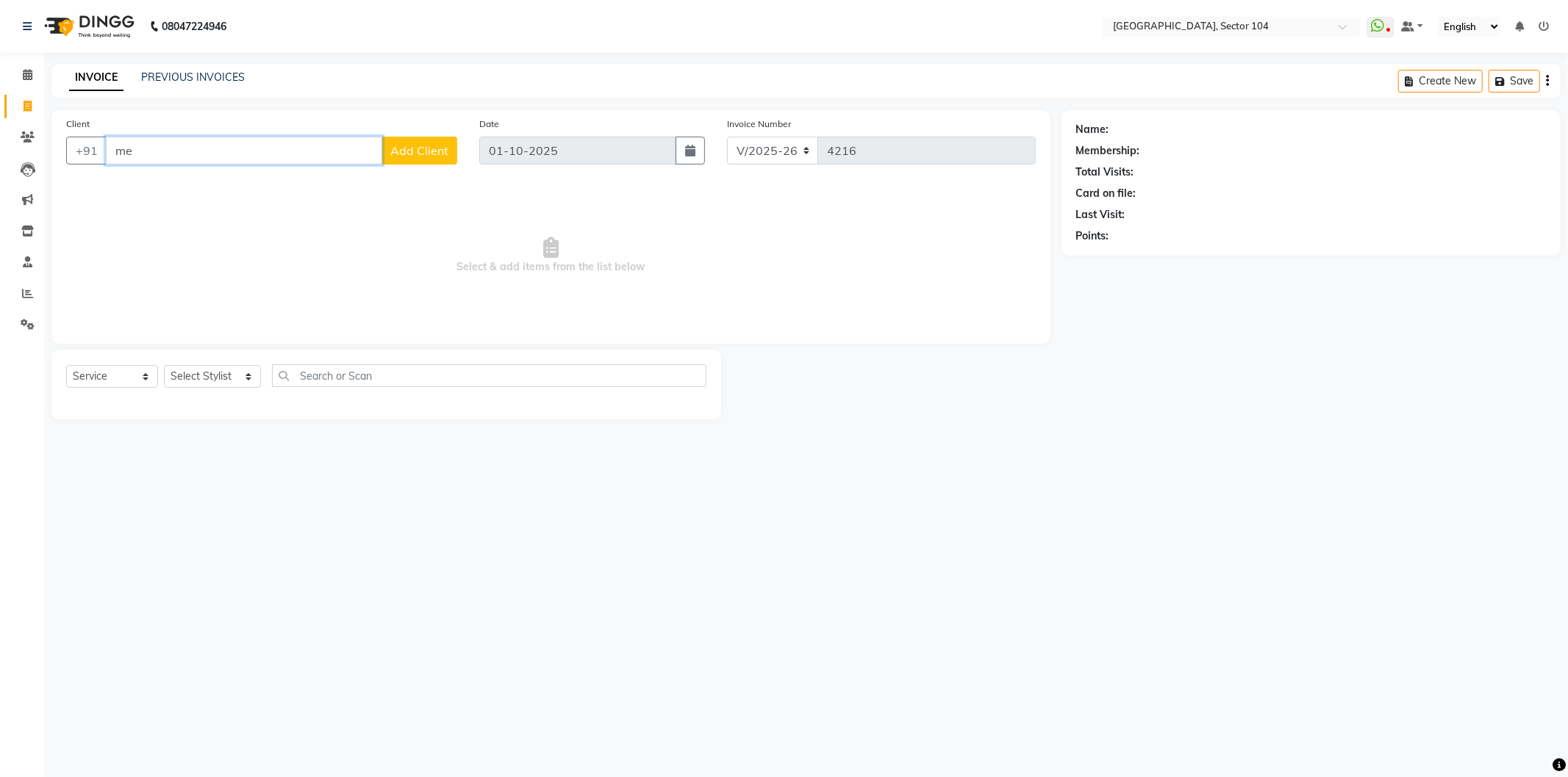
type input "m"
type input "9999323382"
click at [229, 378] on select "Select Stylist AAMIR Aashis ajay AJEET akram Ali Alic ashok vihar Alice makeup …" at bounding box center [212, 377] width 97 height 23
select select "20898"
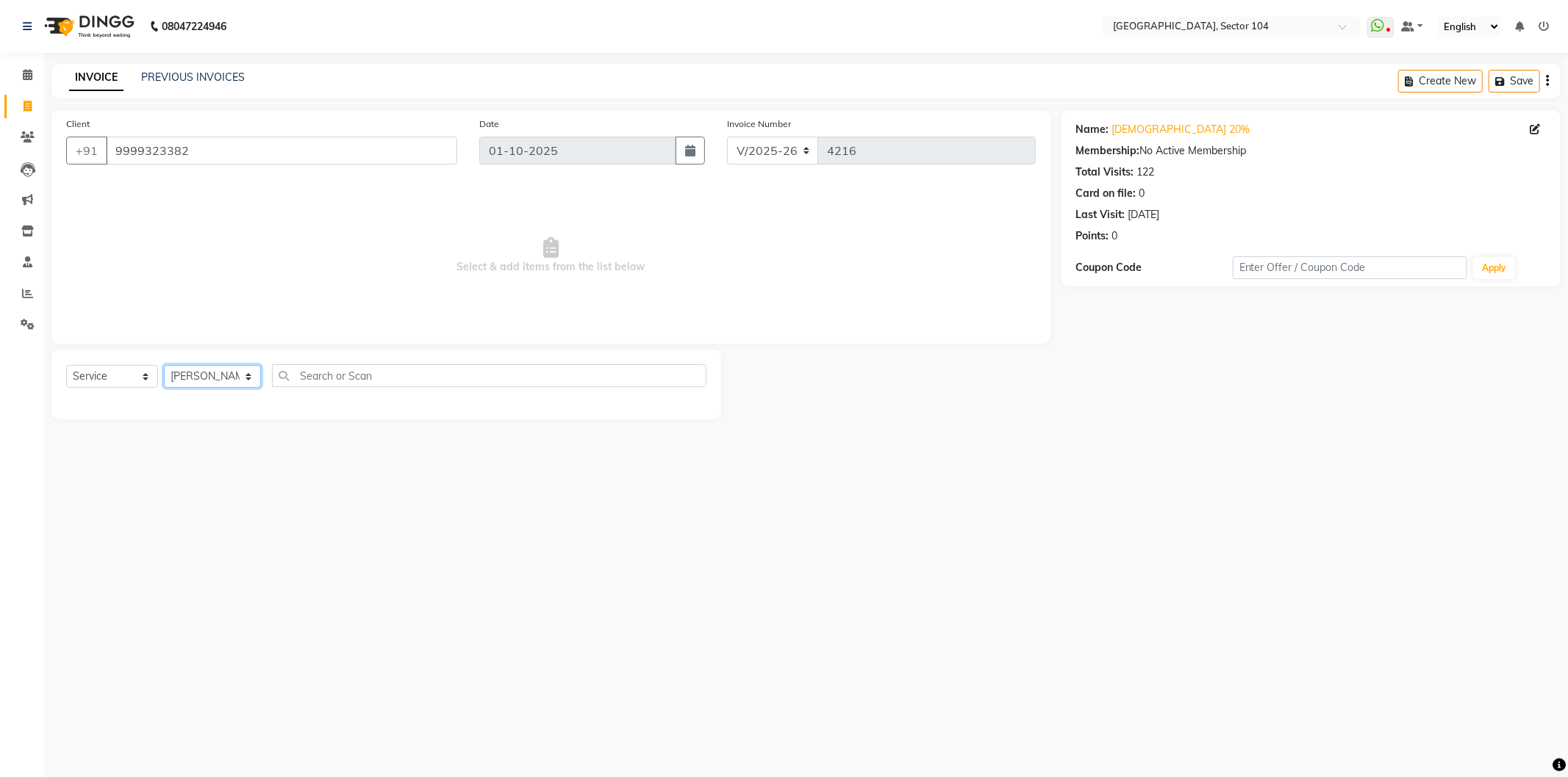
click at [164, 366] on select "Select Stylist AAMIR Aashis ajay AJEET akram Ali Alic ashok vihar Alice makeup …" at bounding box center [212, 377] width 97 height 23
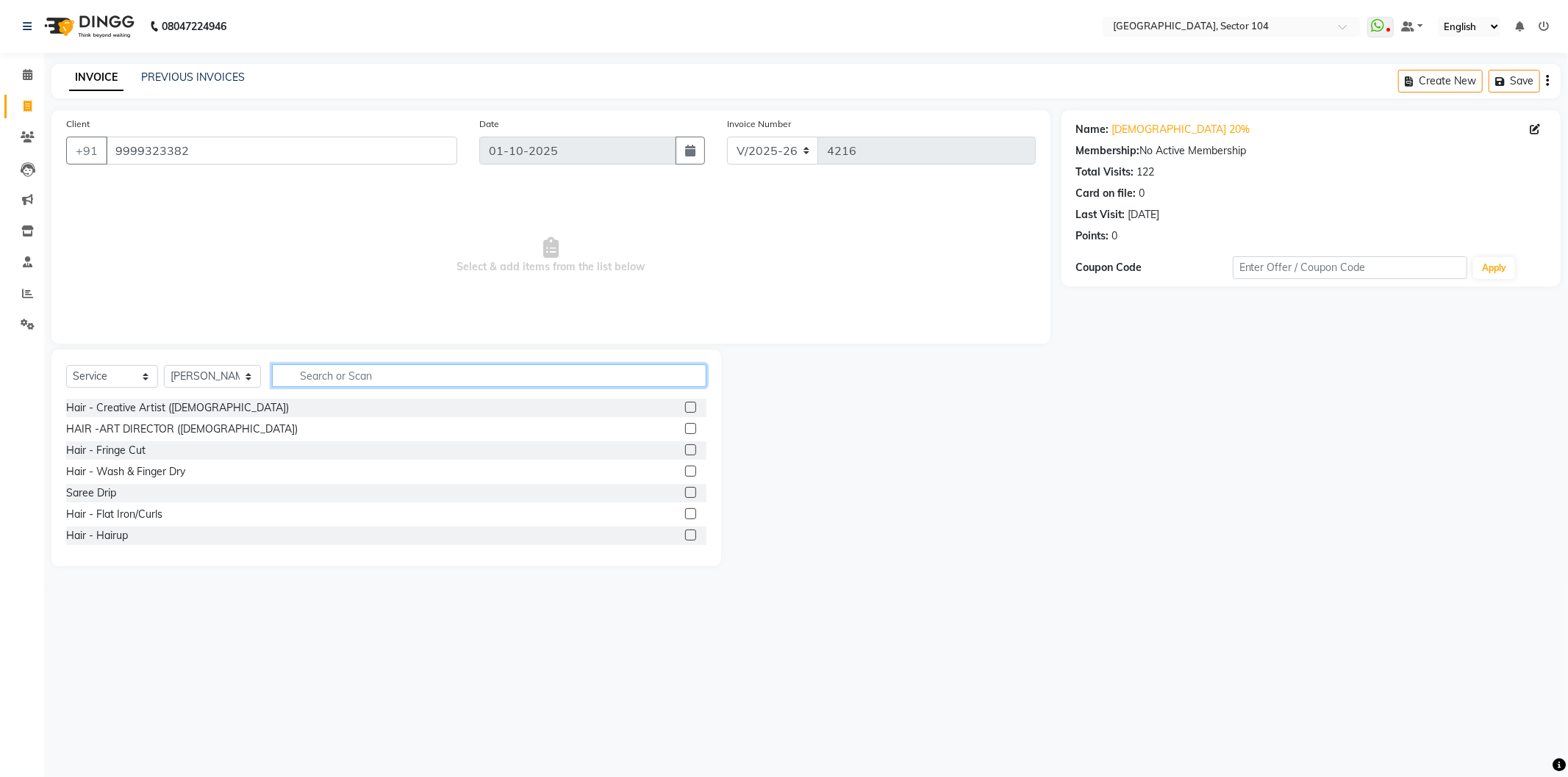
click at [336, 383] on input "text" at bounding box center [489, 376] width 434 height 23
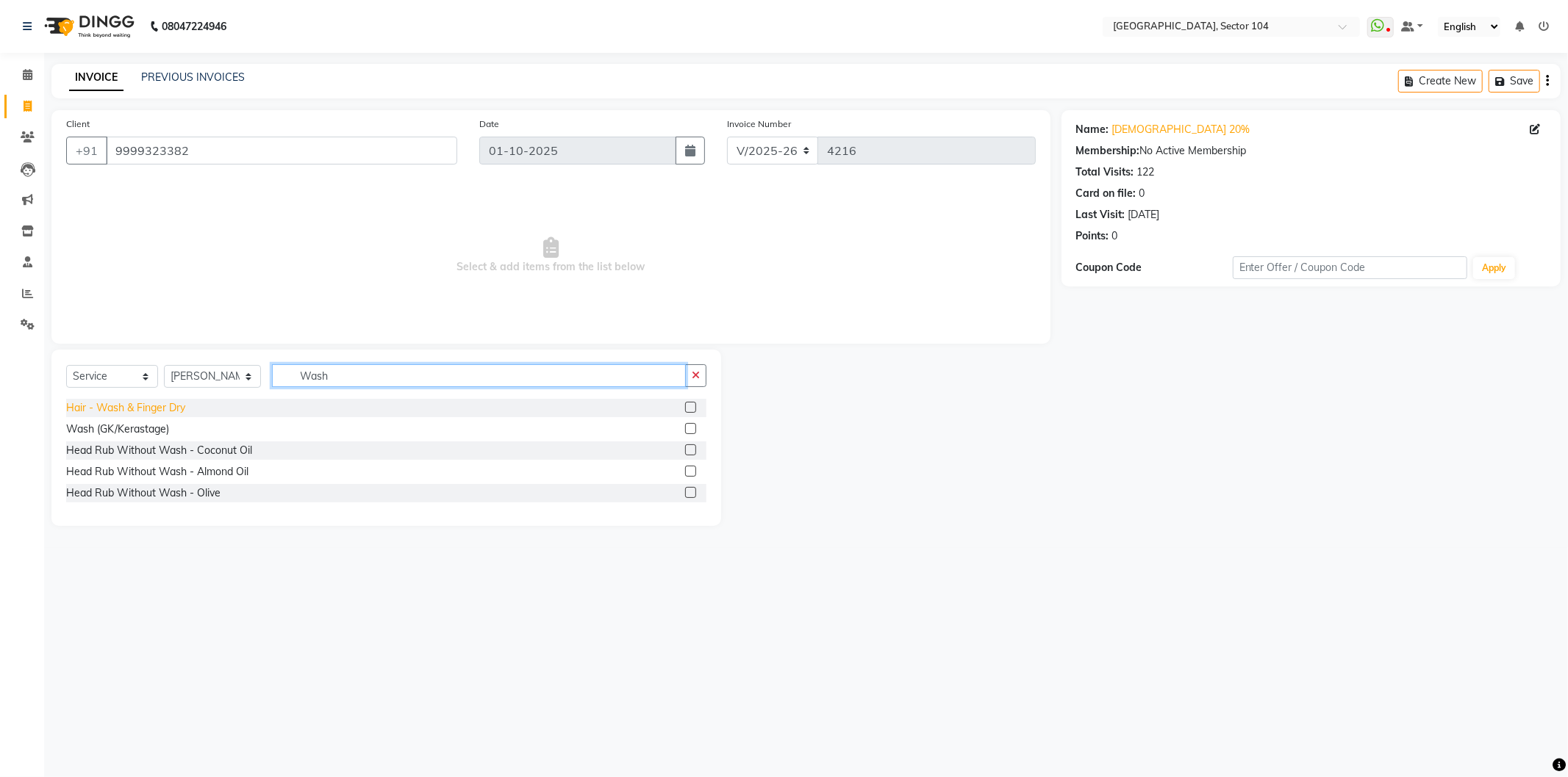
type input "Wash"
click at [173, 402] on div "Hair - Wash & Finger Dry" at bounding box center [125, 408] width 119 height 16
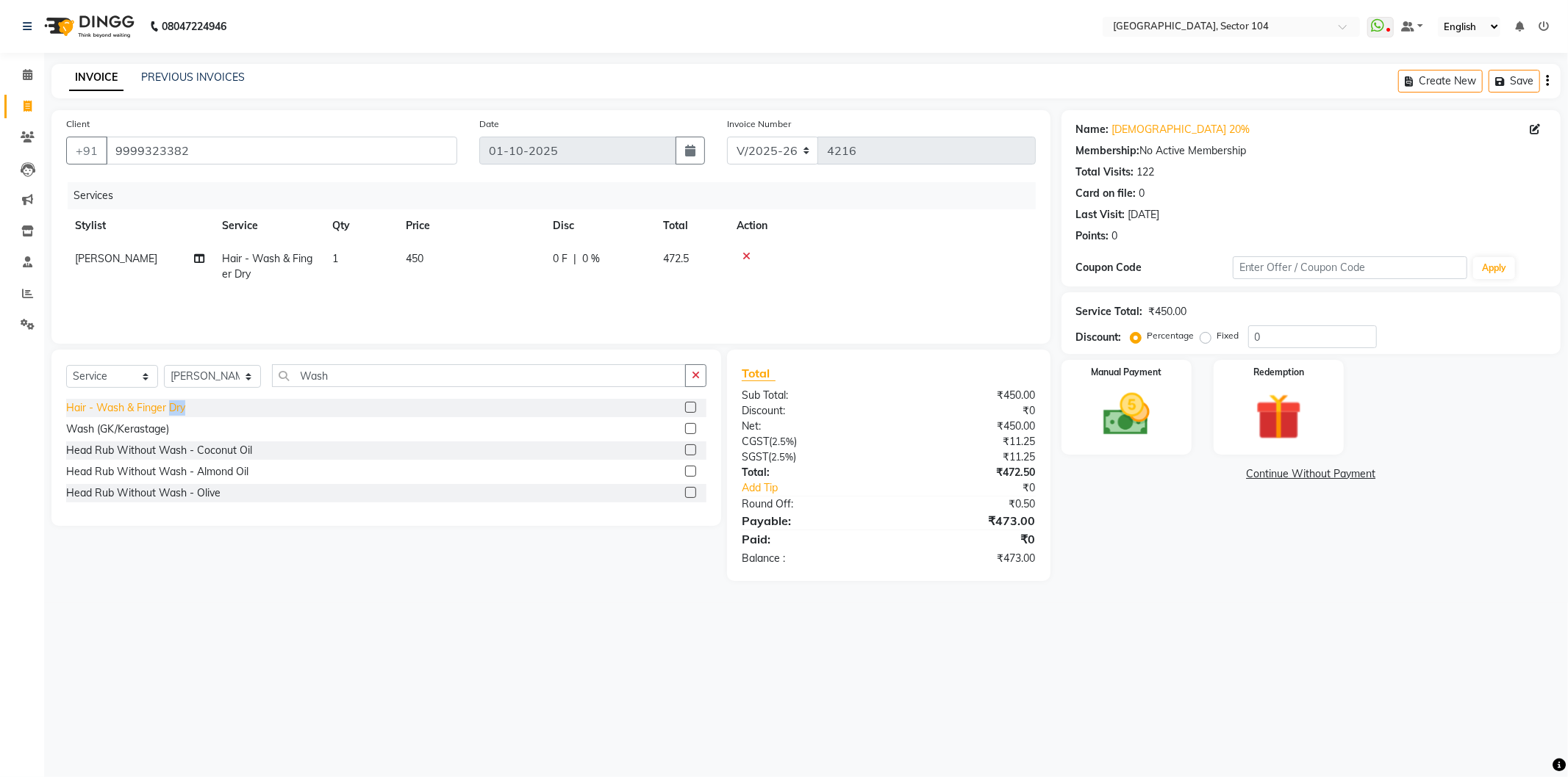
click at [173, 402] on div "Hair - Wash & Finger Dry" at bounding box center [125, 408] width 119 height 16
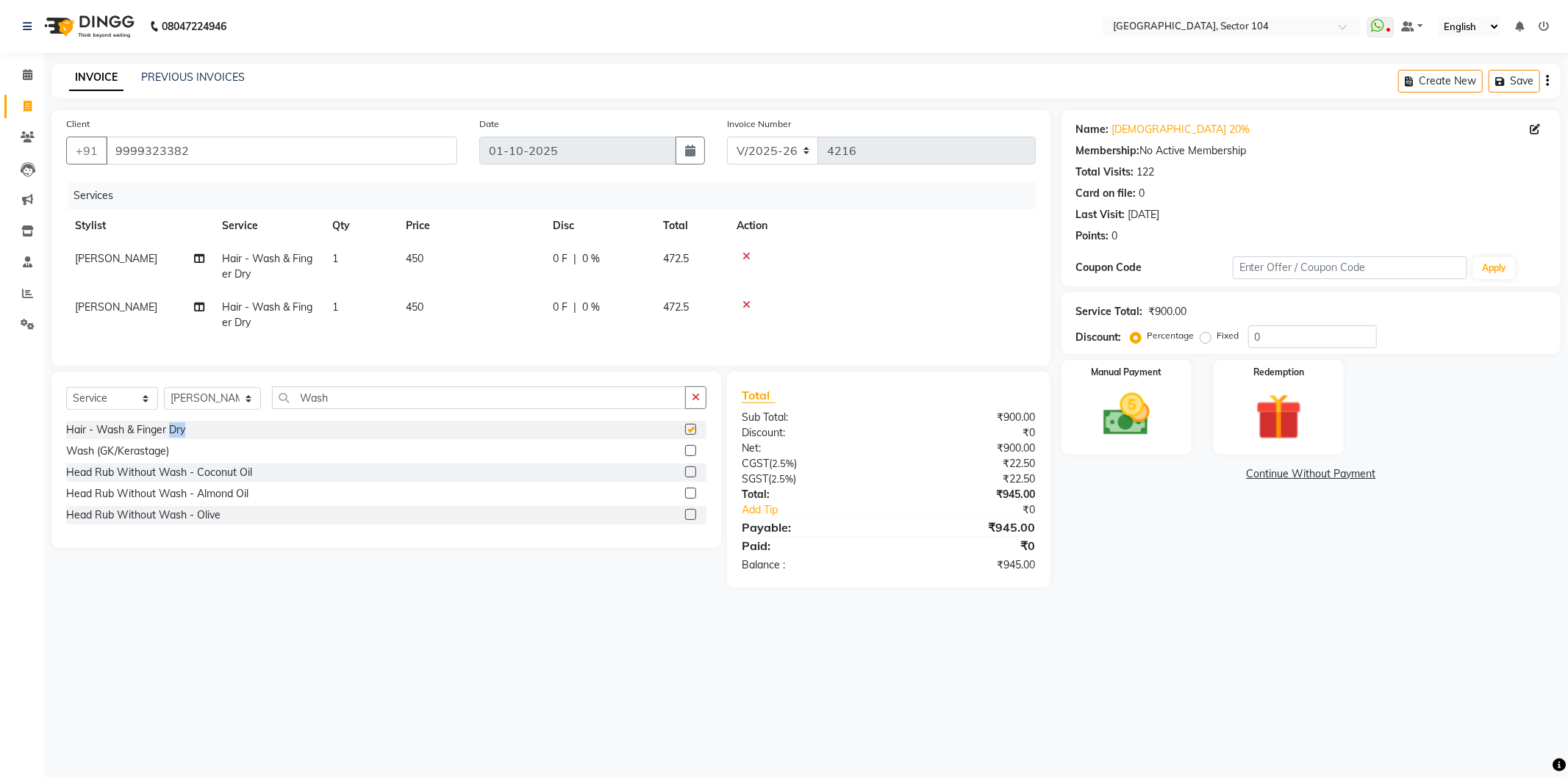
checkbox input "false"
click at [121, 304] on span "SAMEER PEDI" at bounding box center [116, 306] width 83 height 13
select select "20898"
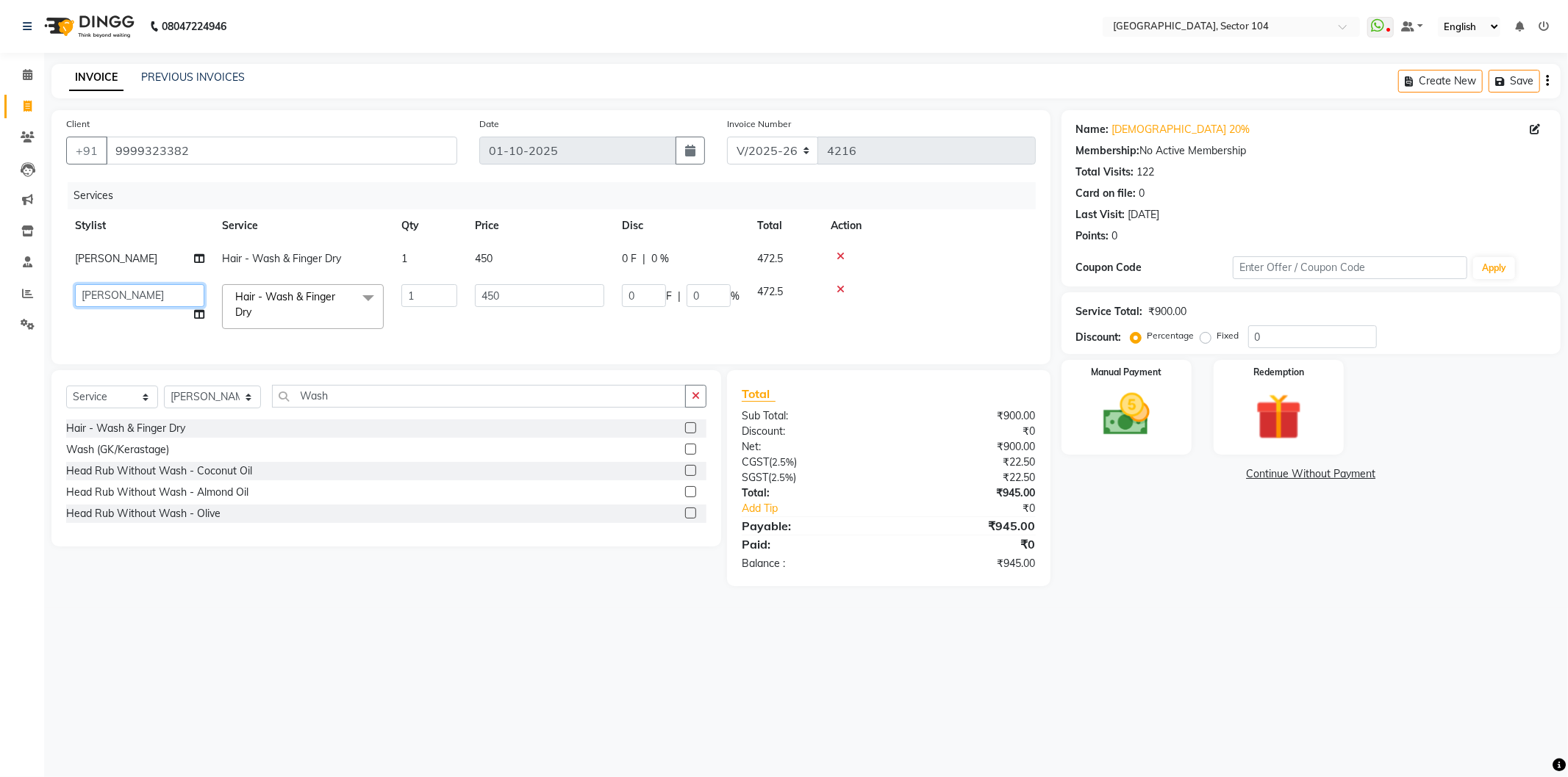
click at [125, 300] on select "AAMIR Aashis ajay AJEET akram Ali Alic ashok vihar Alice makeup alisha Alisha A…" at bounding box center [139, 296] width 129 height 23
select select "20483"
click at [1196, 626] on div "08047224946 Select Location × Noi Tre Salon, Sector 104 WhatsApp Status ✕ Statu…" at bounding box center [784, 388] width 1568 height 777
click at [1307, 336] on input "0" at bounding box center [1313, 337] width 129 height 23
type input "20"
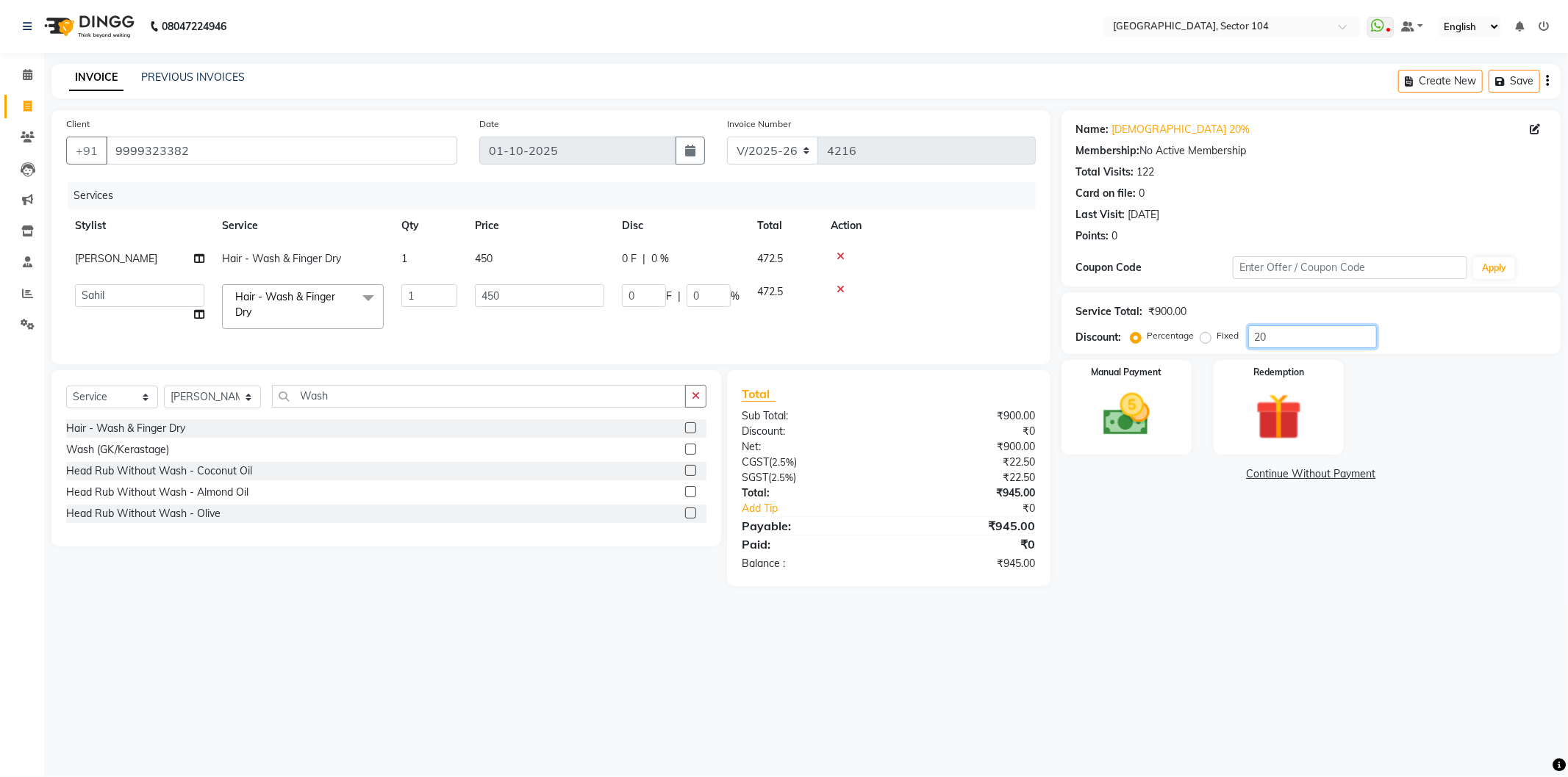
type input "90"
type input "20"
click at [841, 258] on icon at bounding box center [840, 257] width 8 height 11
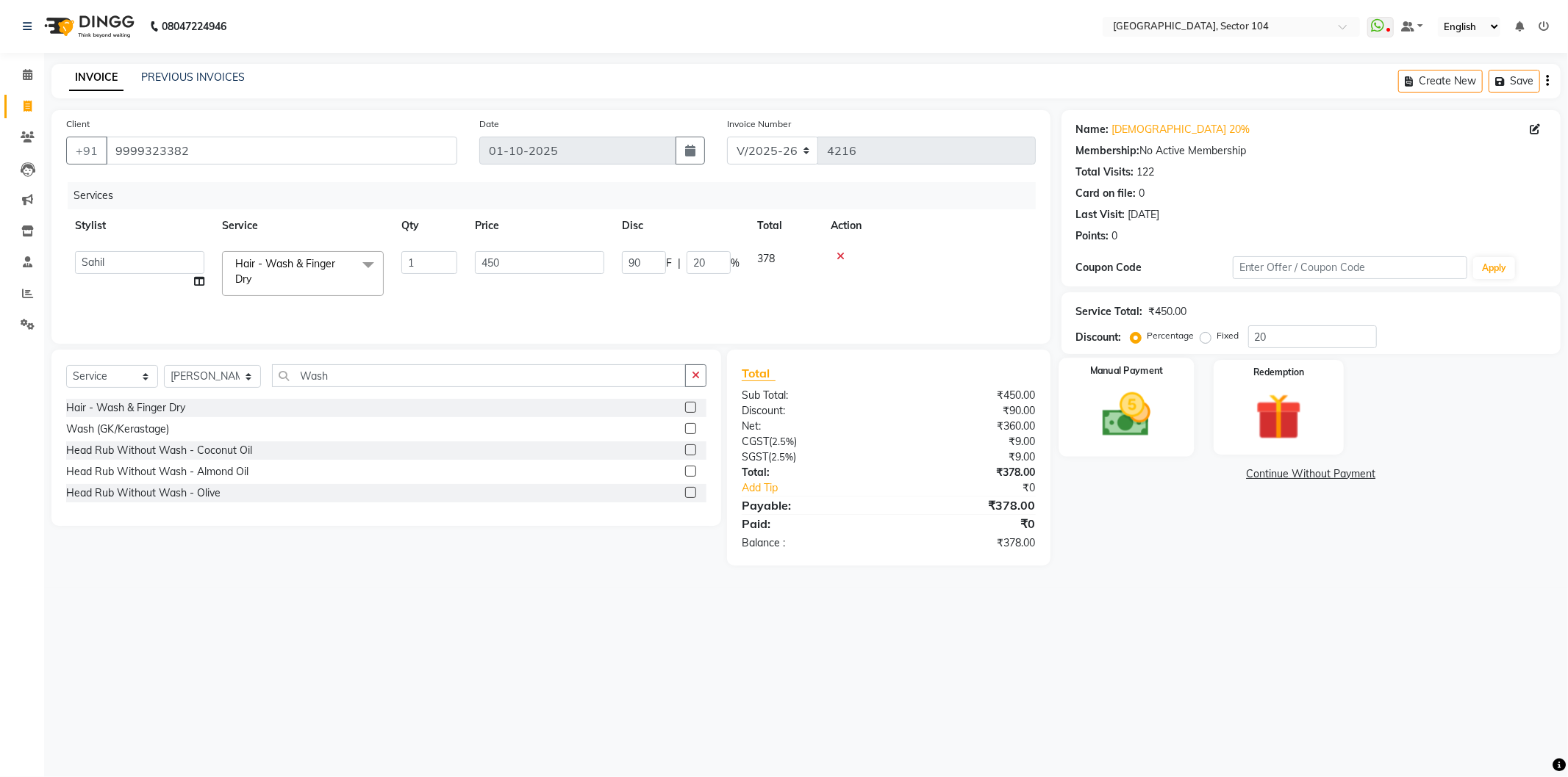
click at [1133, 414] on img at bounding box center [1126, 414] width 78 height 55
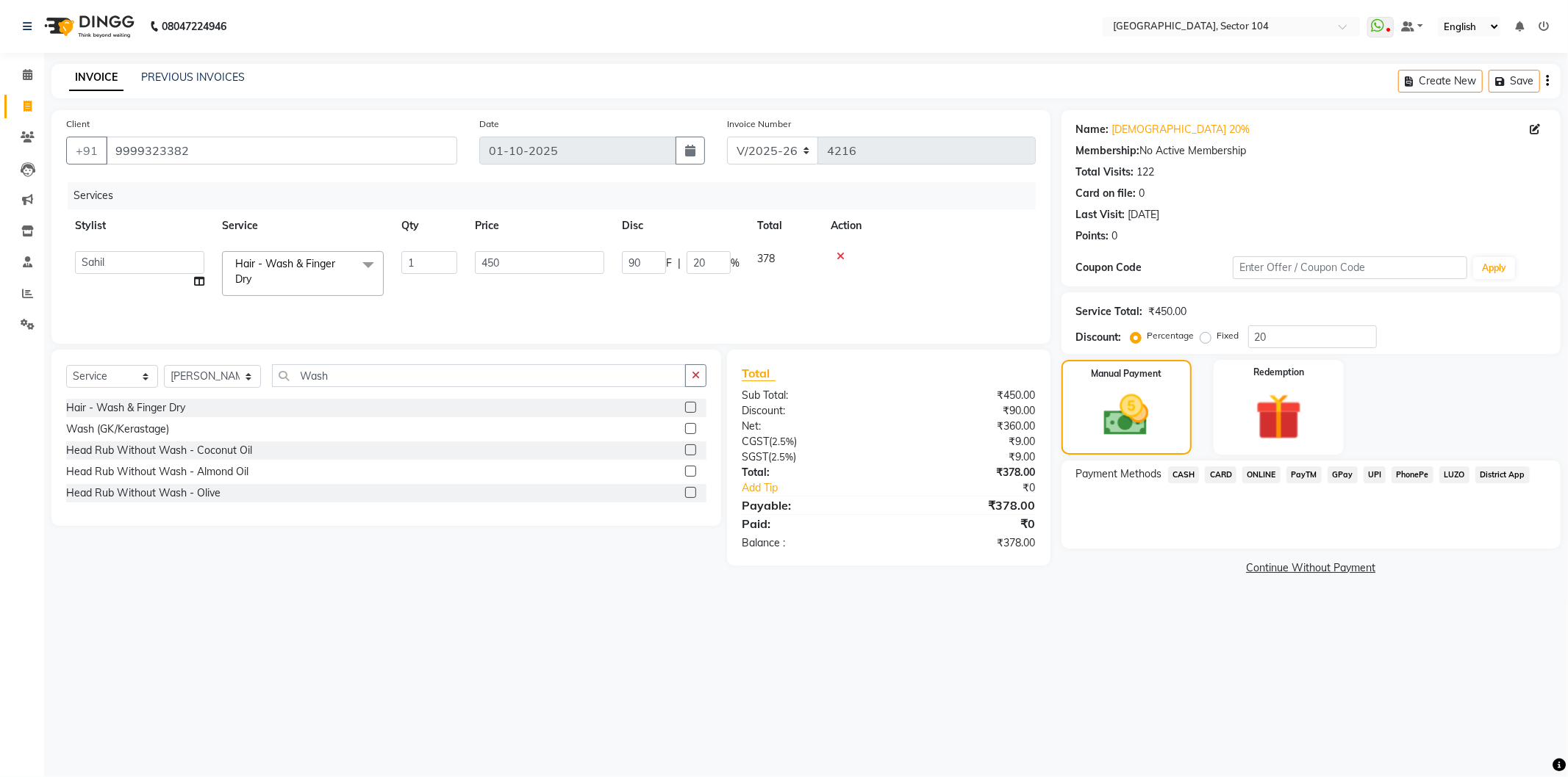
click at [1259, 472] on span "ONLINE" at bounding box center [1261, 474] width 38 height 17
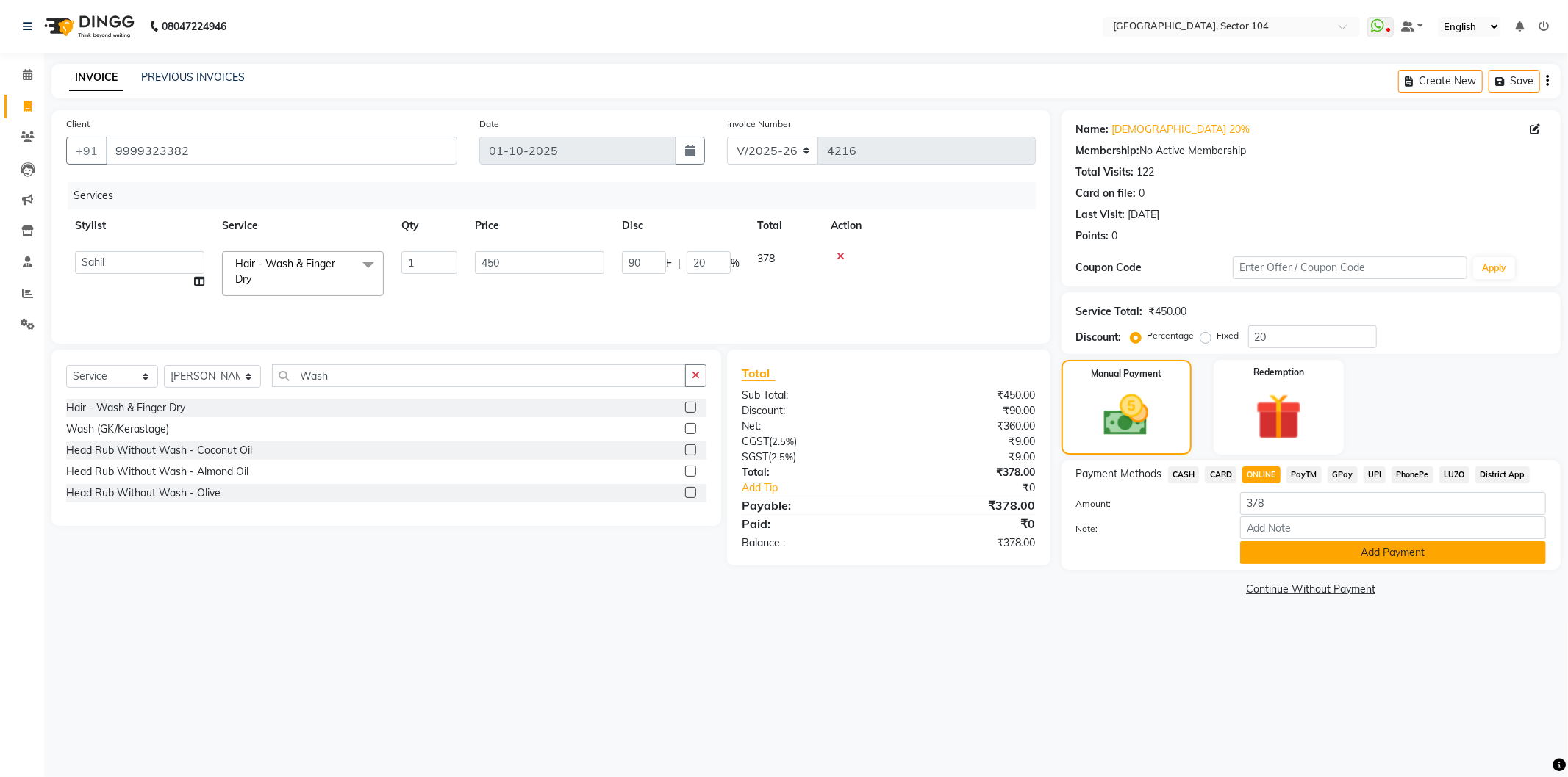
click at [1316, 550] on button "Add Payment" at bounding box center [1393, 553] width 306 height 23
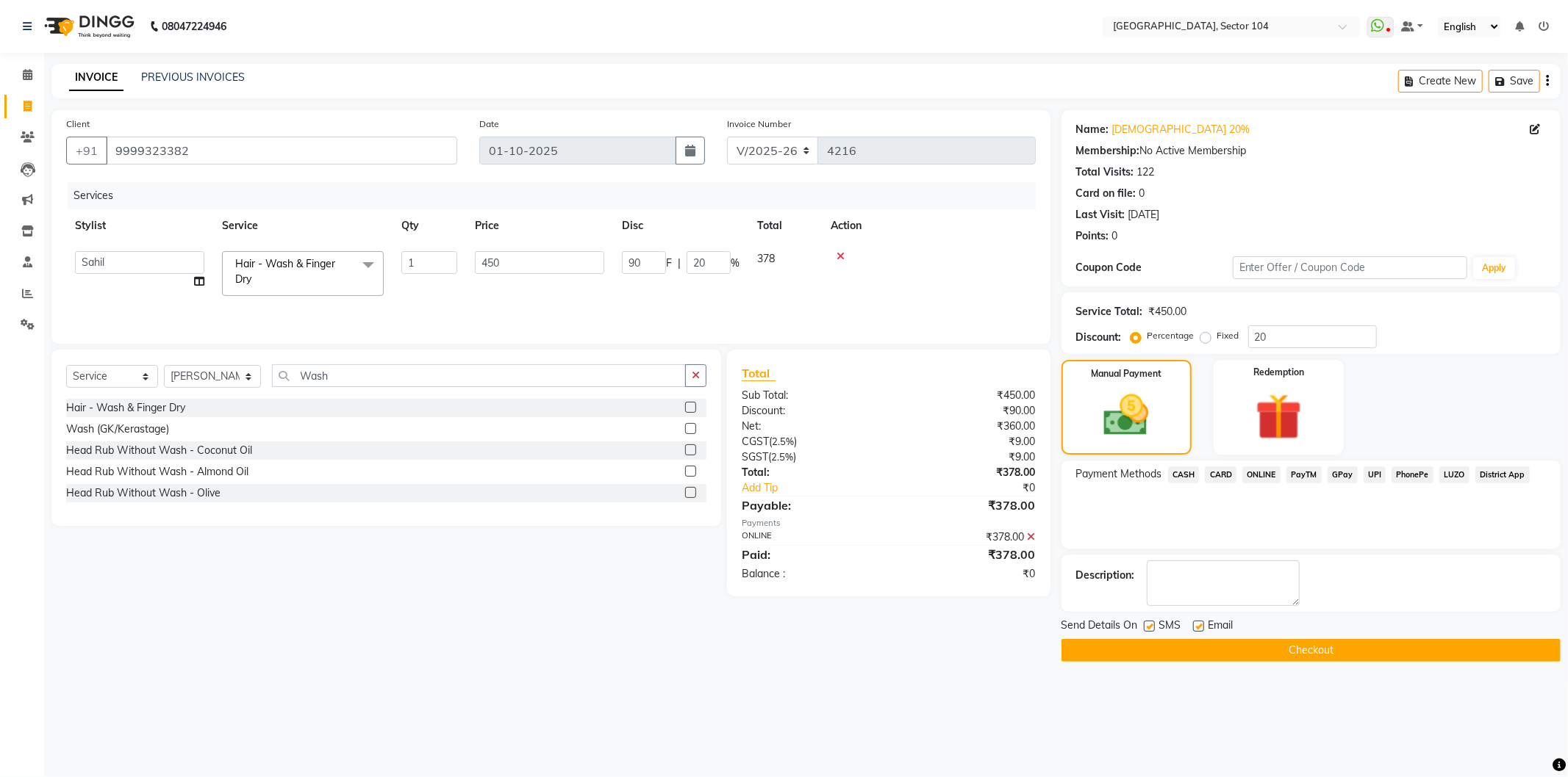
click at [1317, 643] on button "Checkout" at bounding box center [1311, 650] width 499 height 23
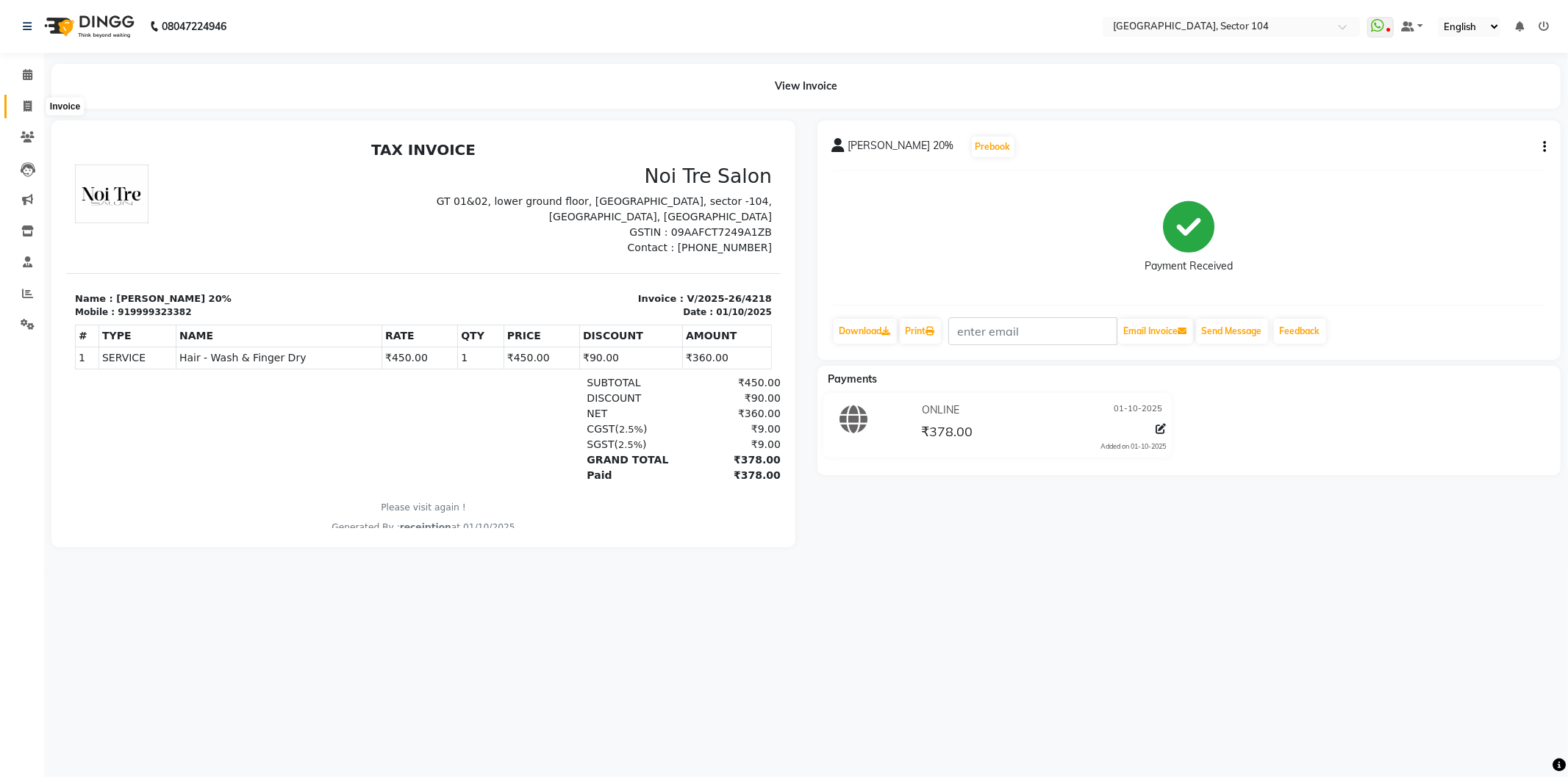
click at [25, 99] on span at bounding box center [27, 106] width 26 height 17
select select "4009"
select select "service"
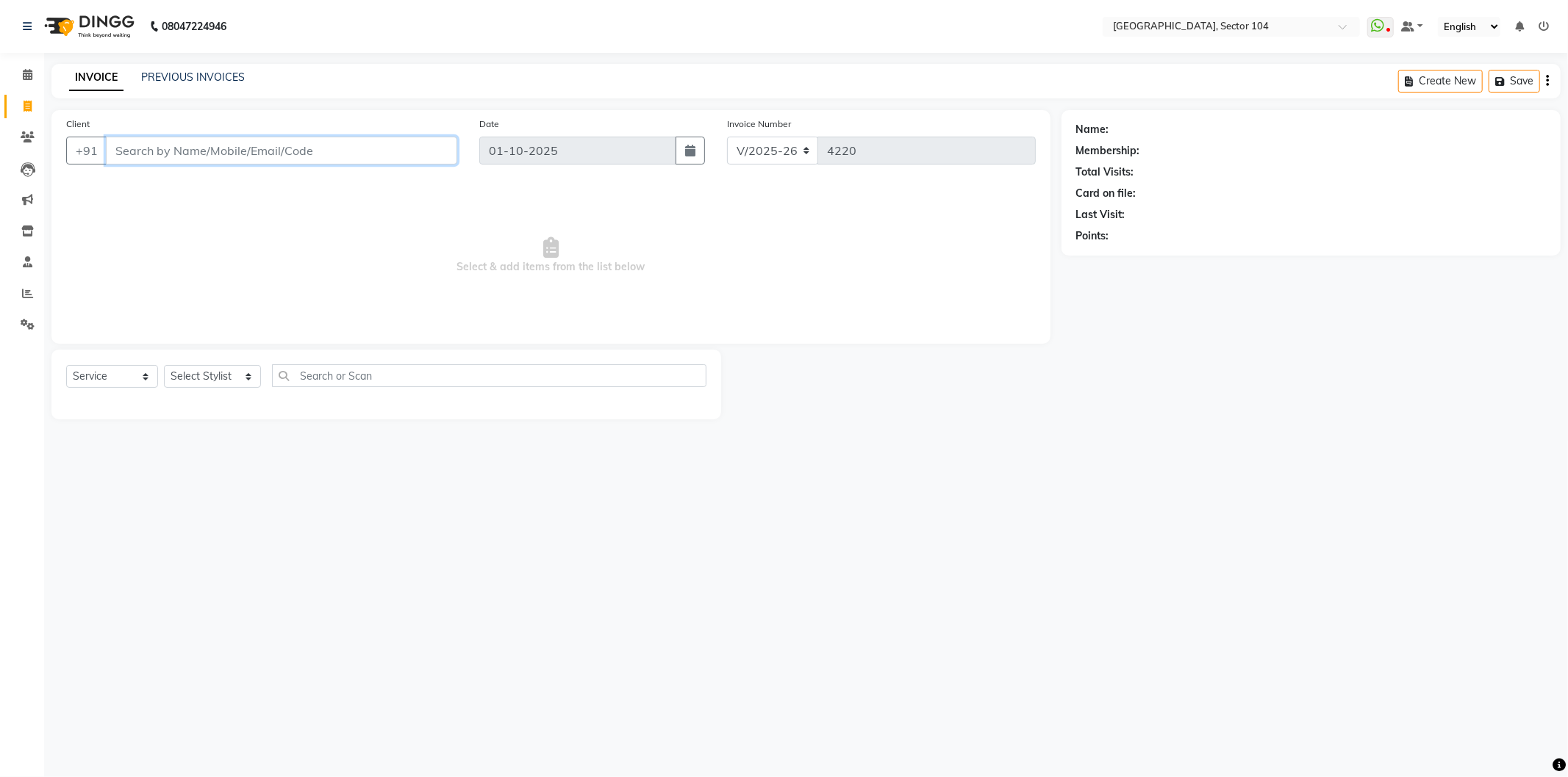
click at [223, 156] on input "Client" at bounding box center [281, 150] width 351 height 28
click at [224, 154] on input "Client" at bounding box center [281, 150] width 351 height 28
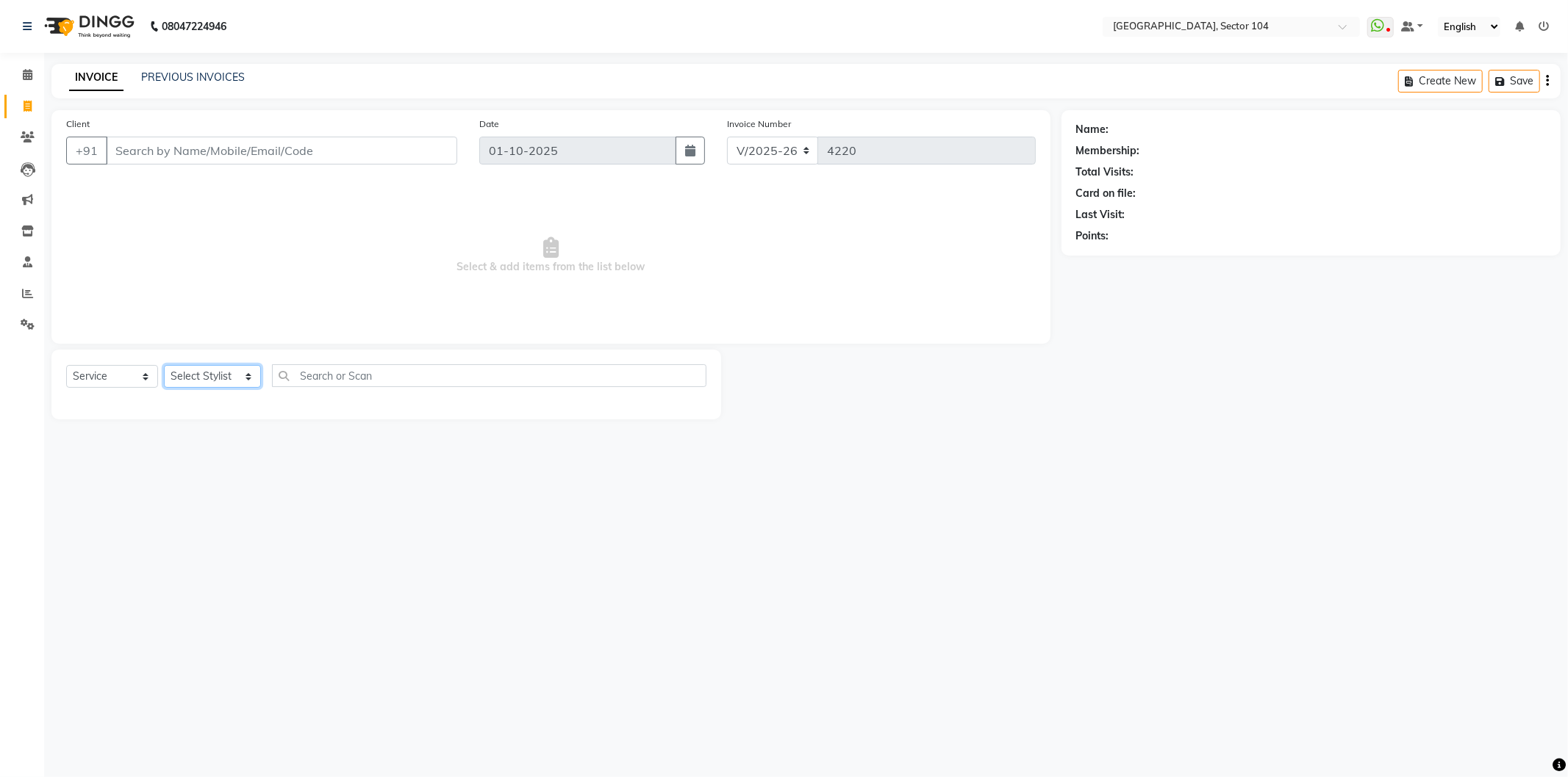
click at [218, 365] on select "Select Stylist AAMIR Aashis ajay AJEET akram Ali Alic ashok vihar Alice makeup …" at bounding box center [212, 377] width 97 height 23
select select "58995"
click at [164, 366] on select "Select Stylist AAMIR Aashis ajay AJEET akram Ali Alic ashok vihar Alice makeup …" at bounding box center [212, 377] width 97 height 23
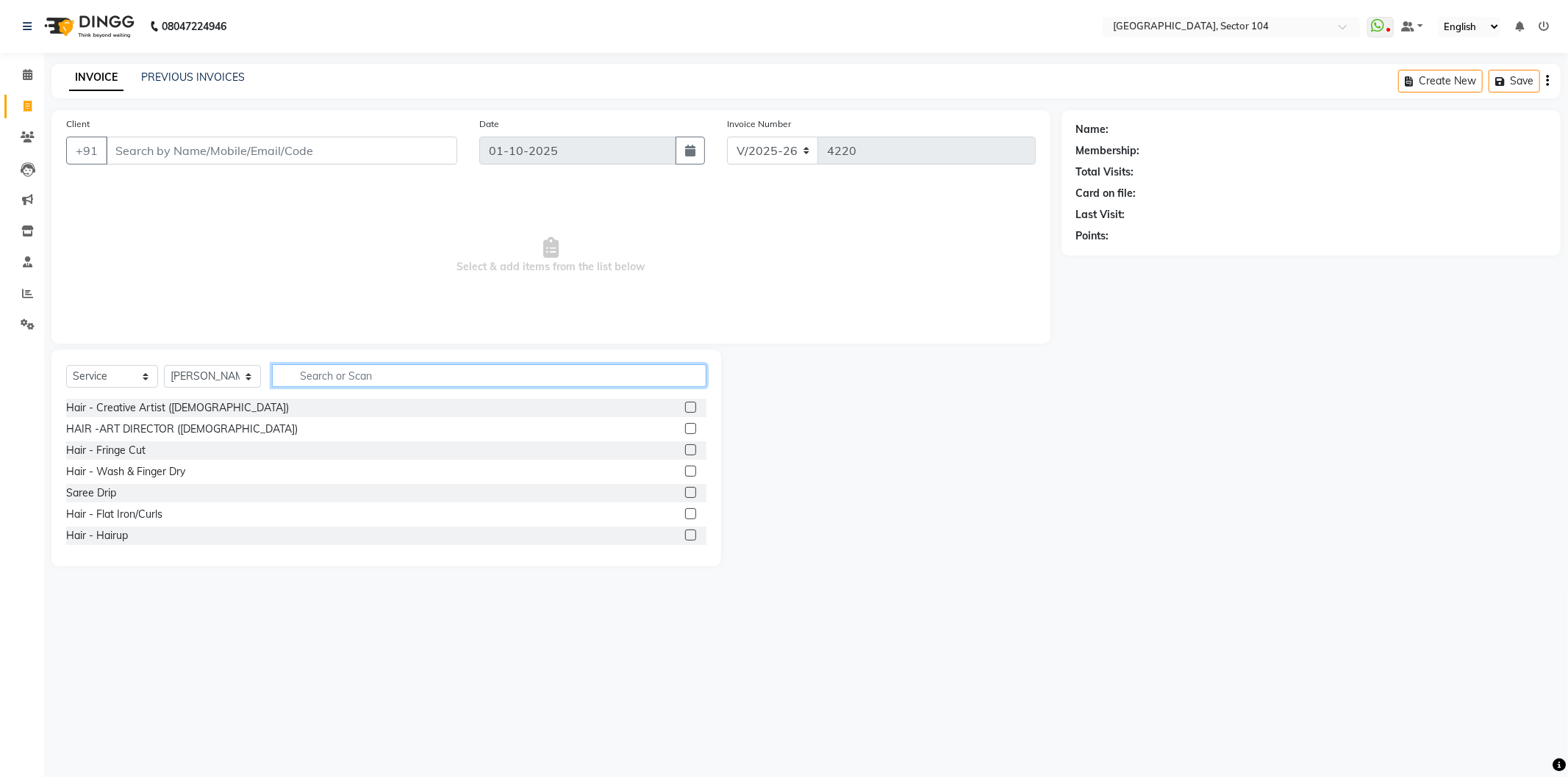
click at [311, 370] on input "text" at bounding box center [489, 376] width 434 height 23
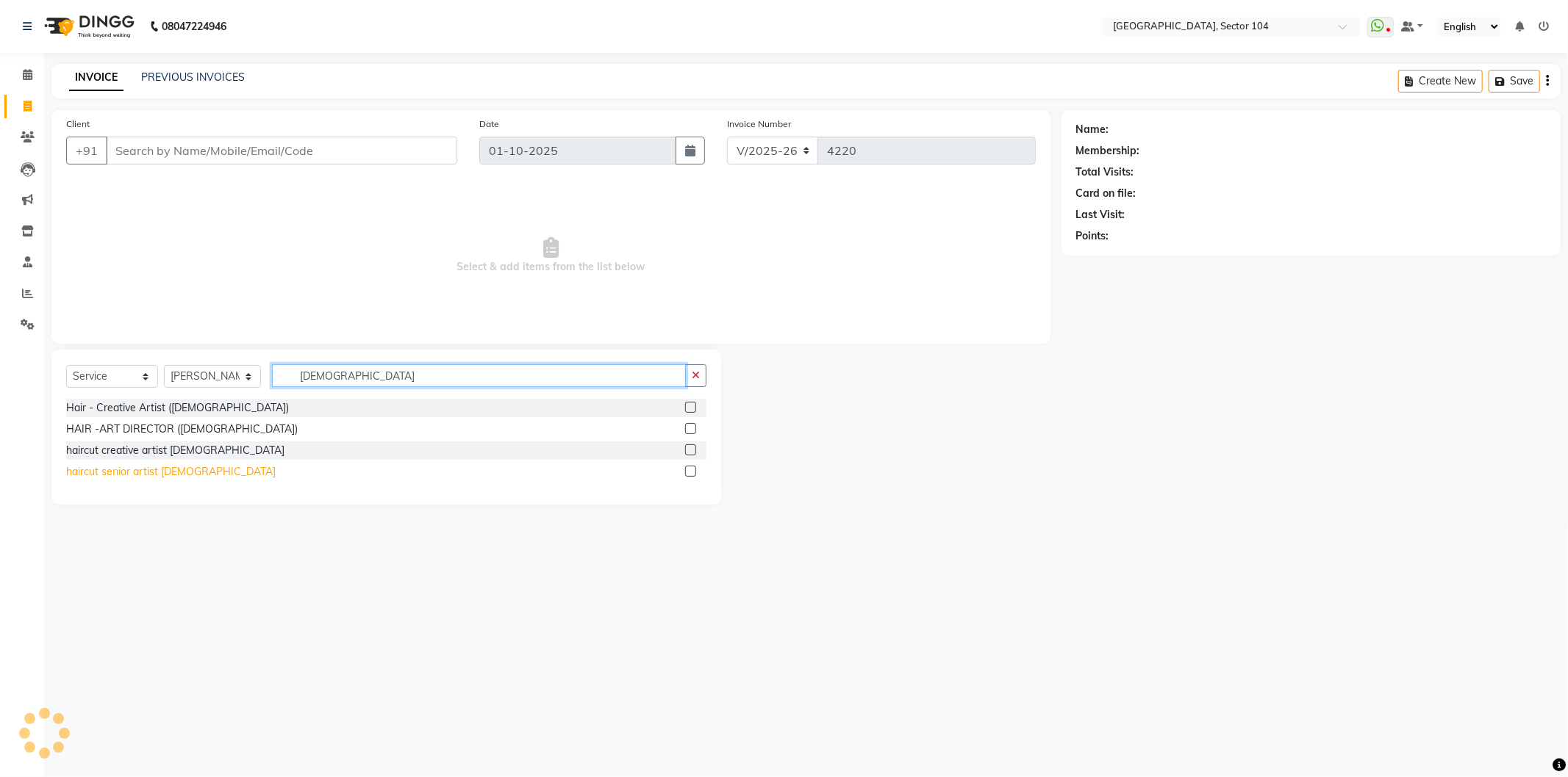
type input "male"
click at [158, 467] on div "haircut senior artist [DEMOGRAPHIC_DATA]" at bounding box center [171, 473] width 210 height 16
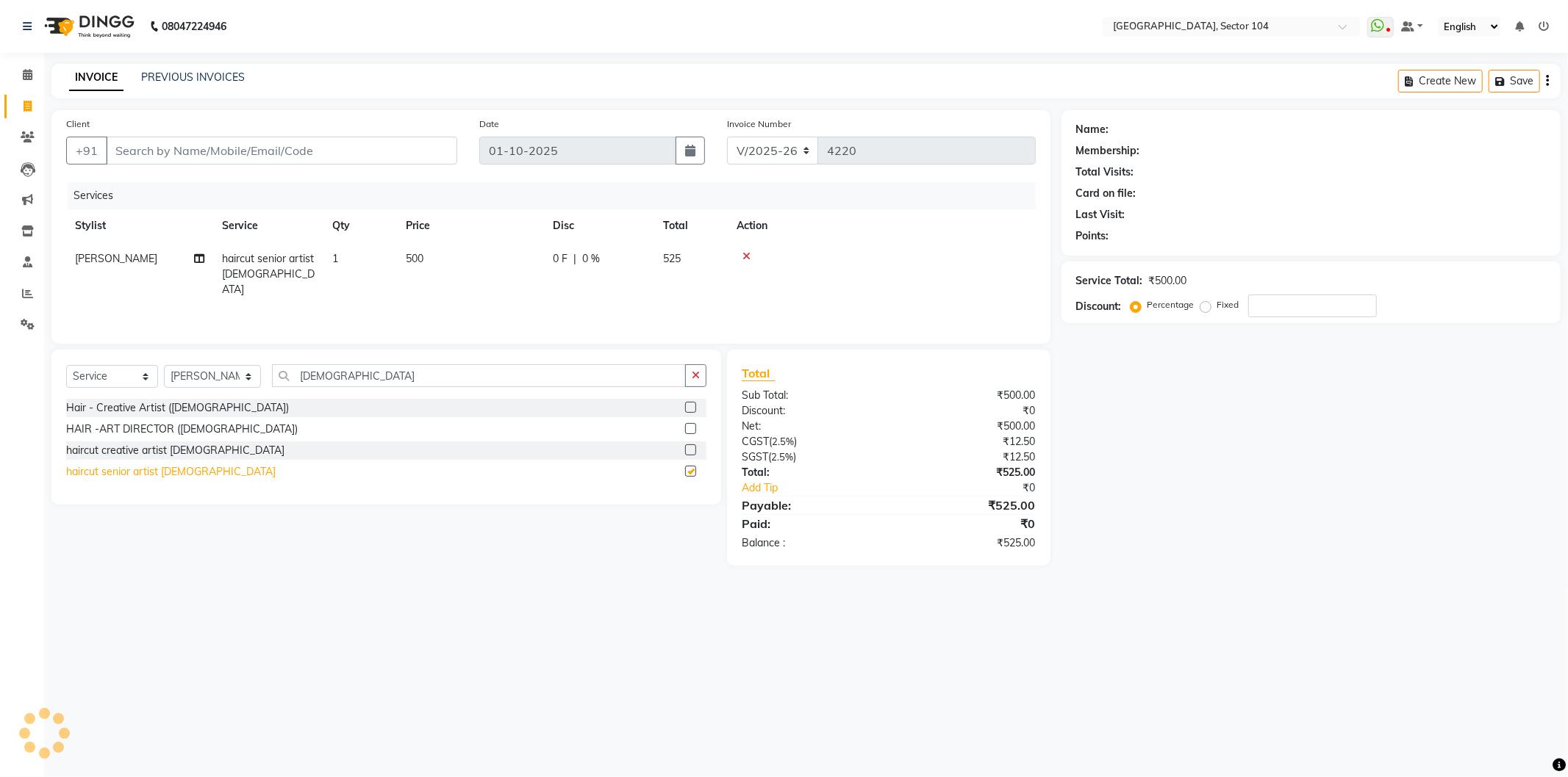
checkbox input "false"
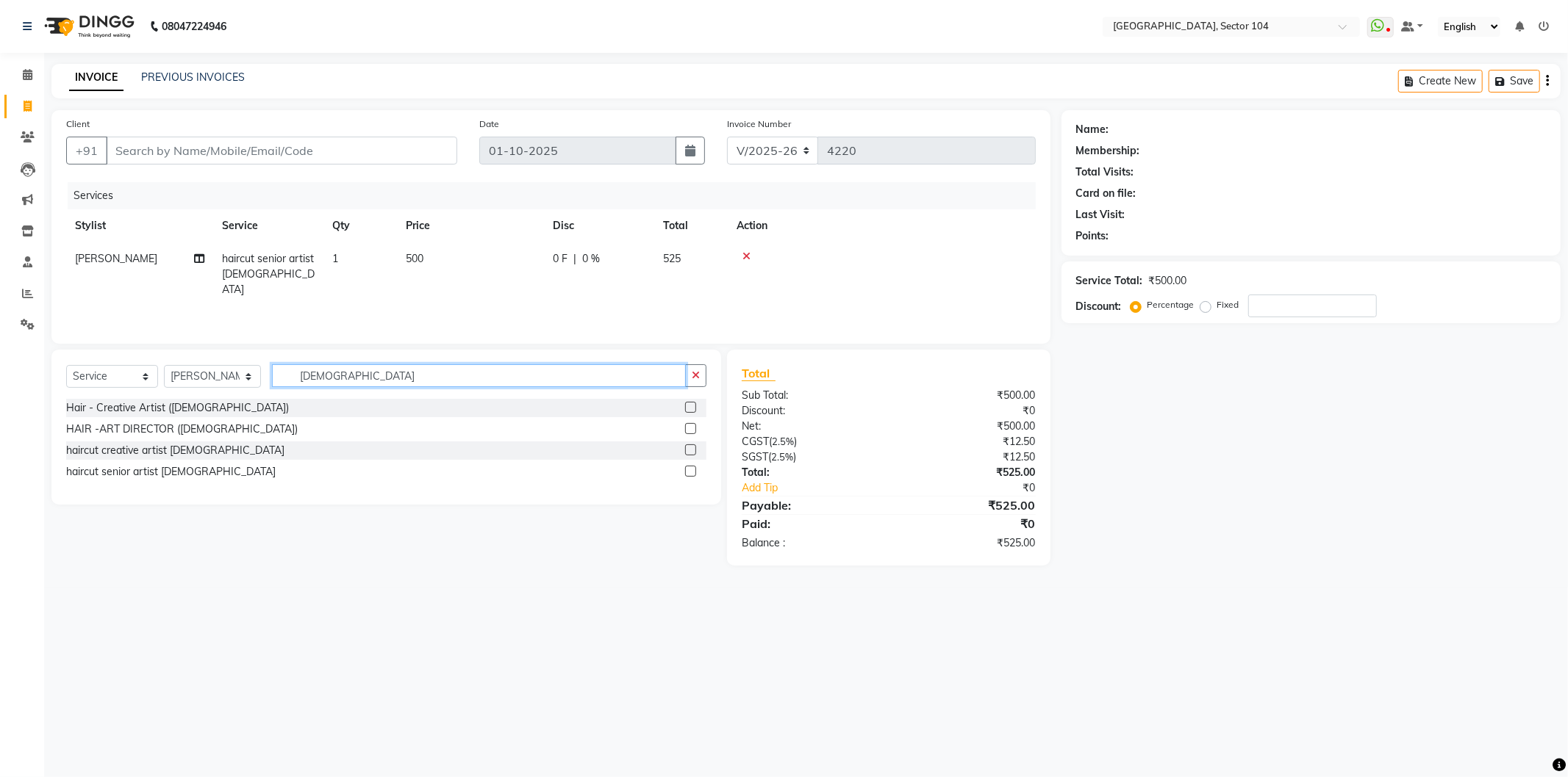
click at [348, 383] on input "male" at bounding box center [479, 376] width 414 height 23
type input "Bear"
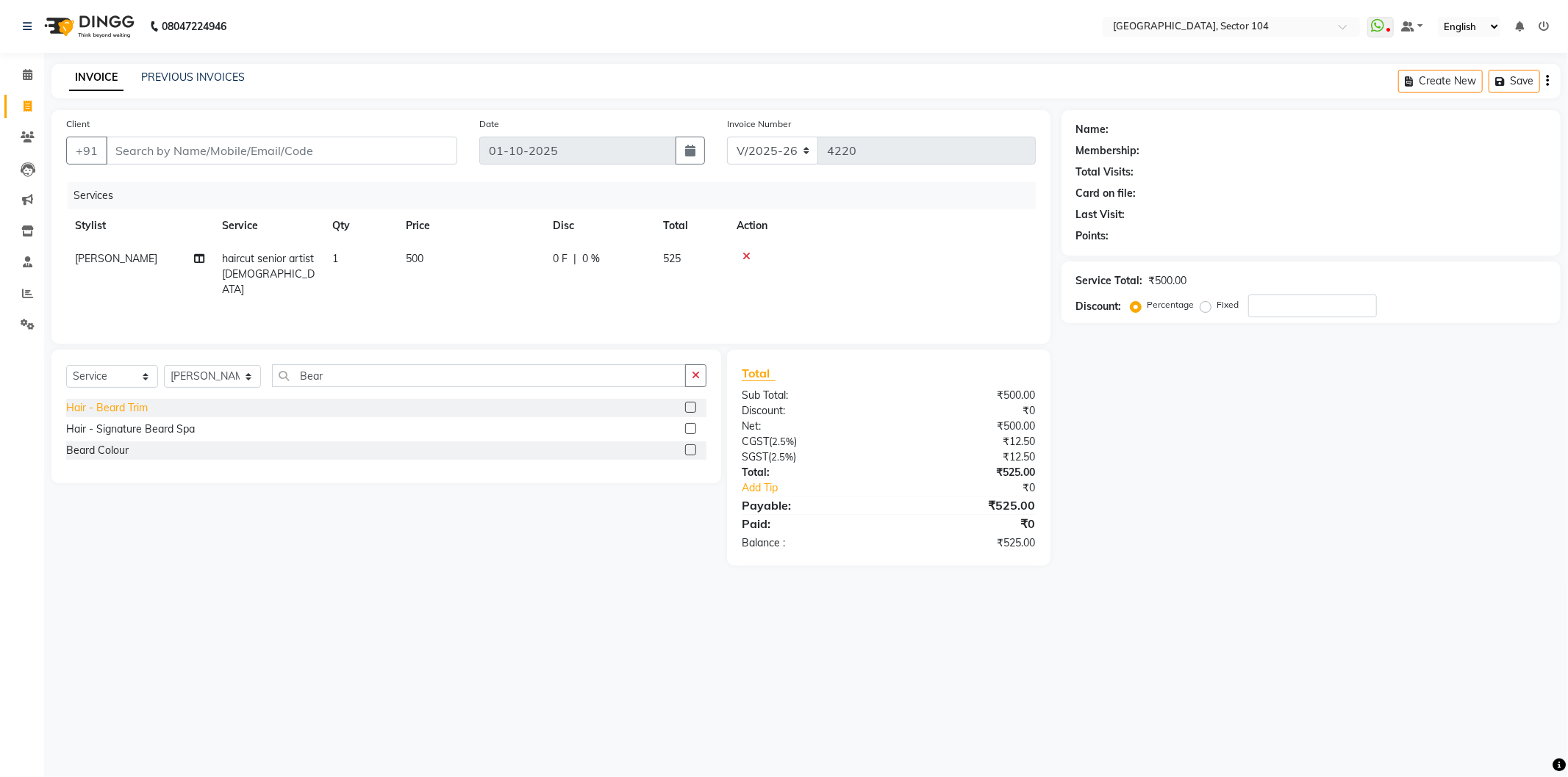
click at [142, 402] on div "Hair - Beard Trim" at bounding box center [107, 408] width 82 height 16
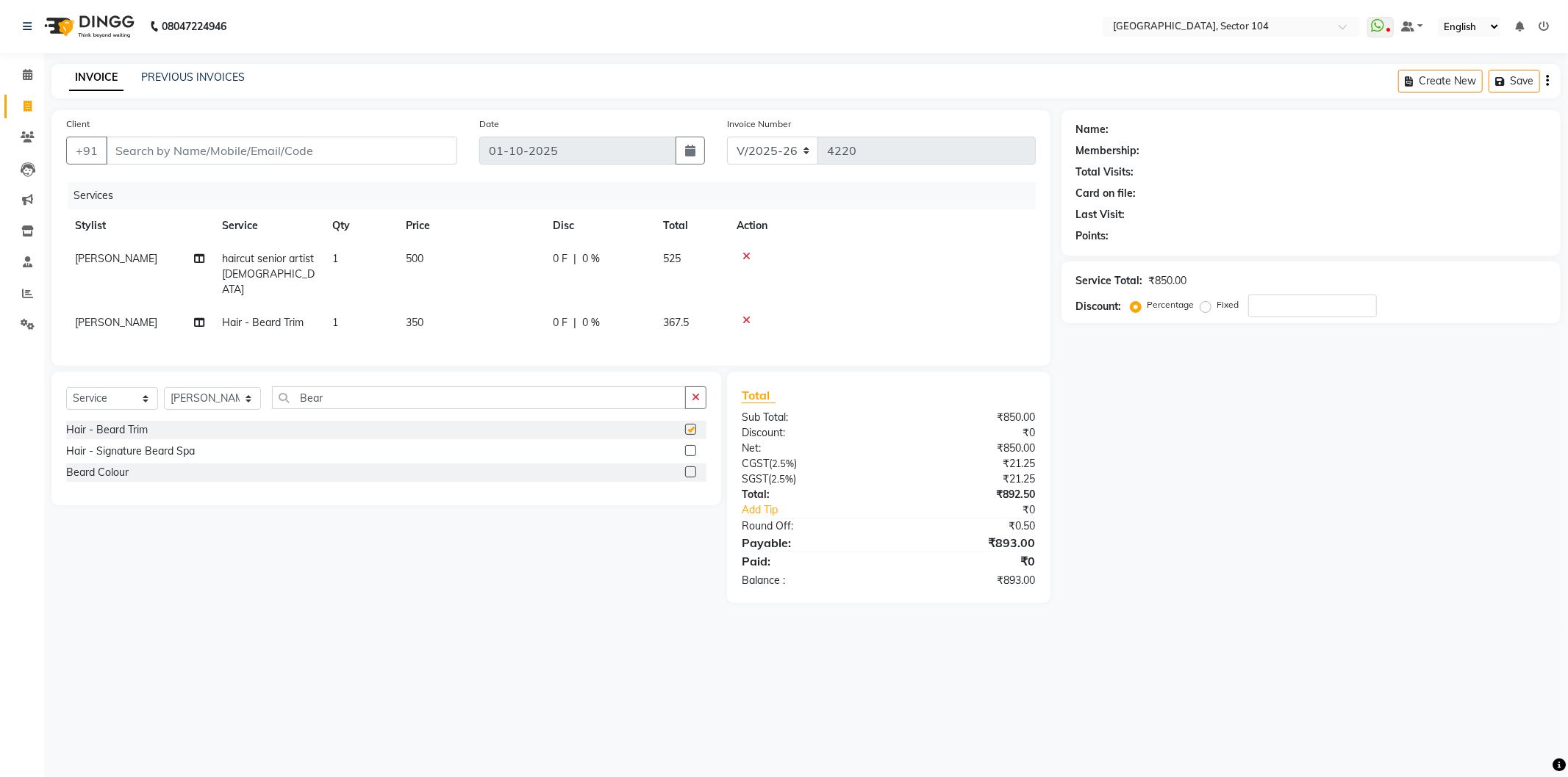
checkbox input "false"
click at [357, 152] on input "Client" at bounding box center [281, 150] width 351 height 28
type input "7"
type input "0"
click at [247, 180] on button "Hardik 7018108 295" at bounding box center [210, 184] width 210 height 24
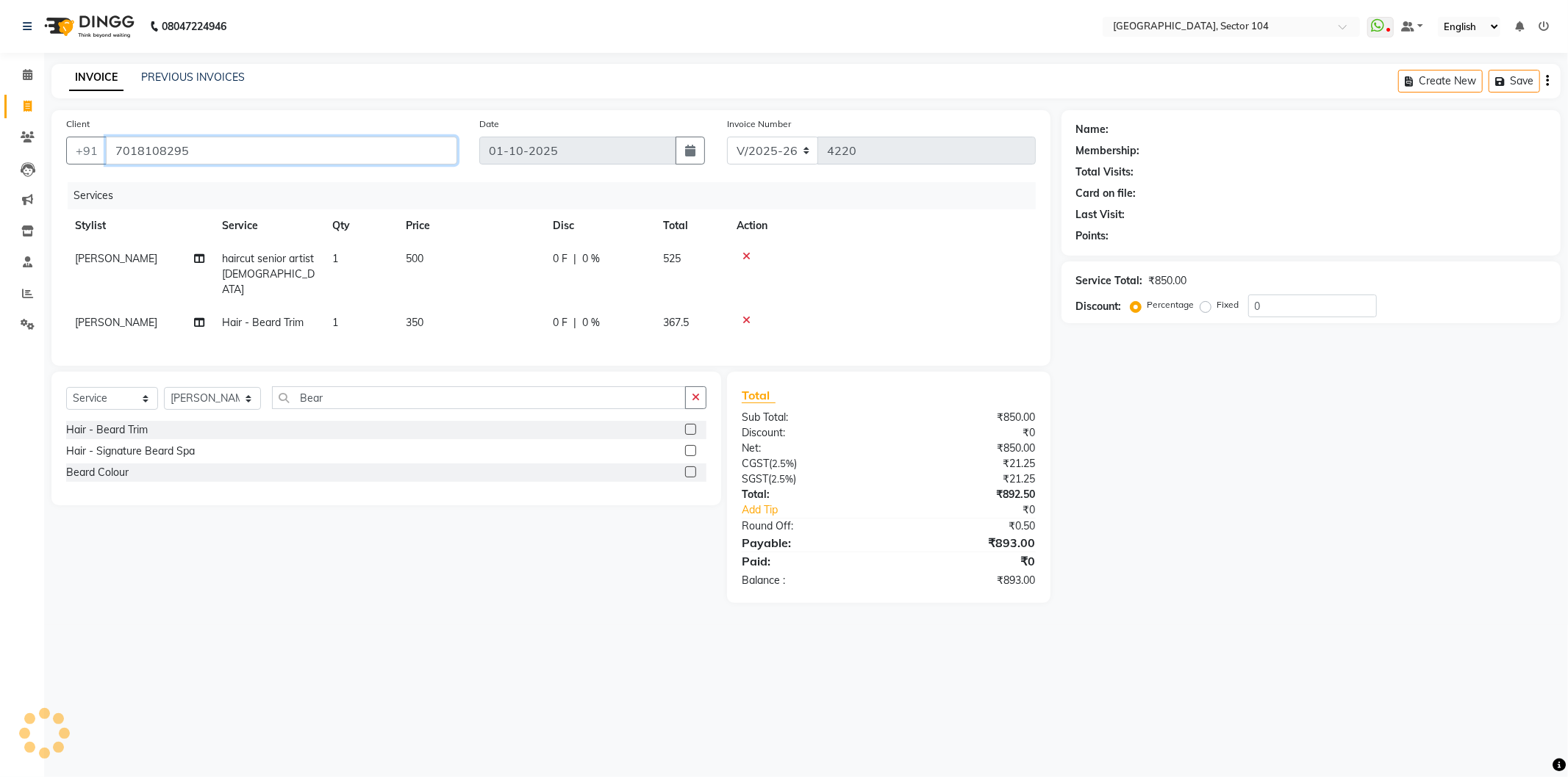
type input "7018108295"
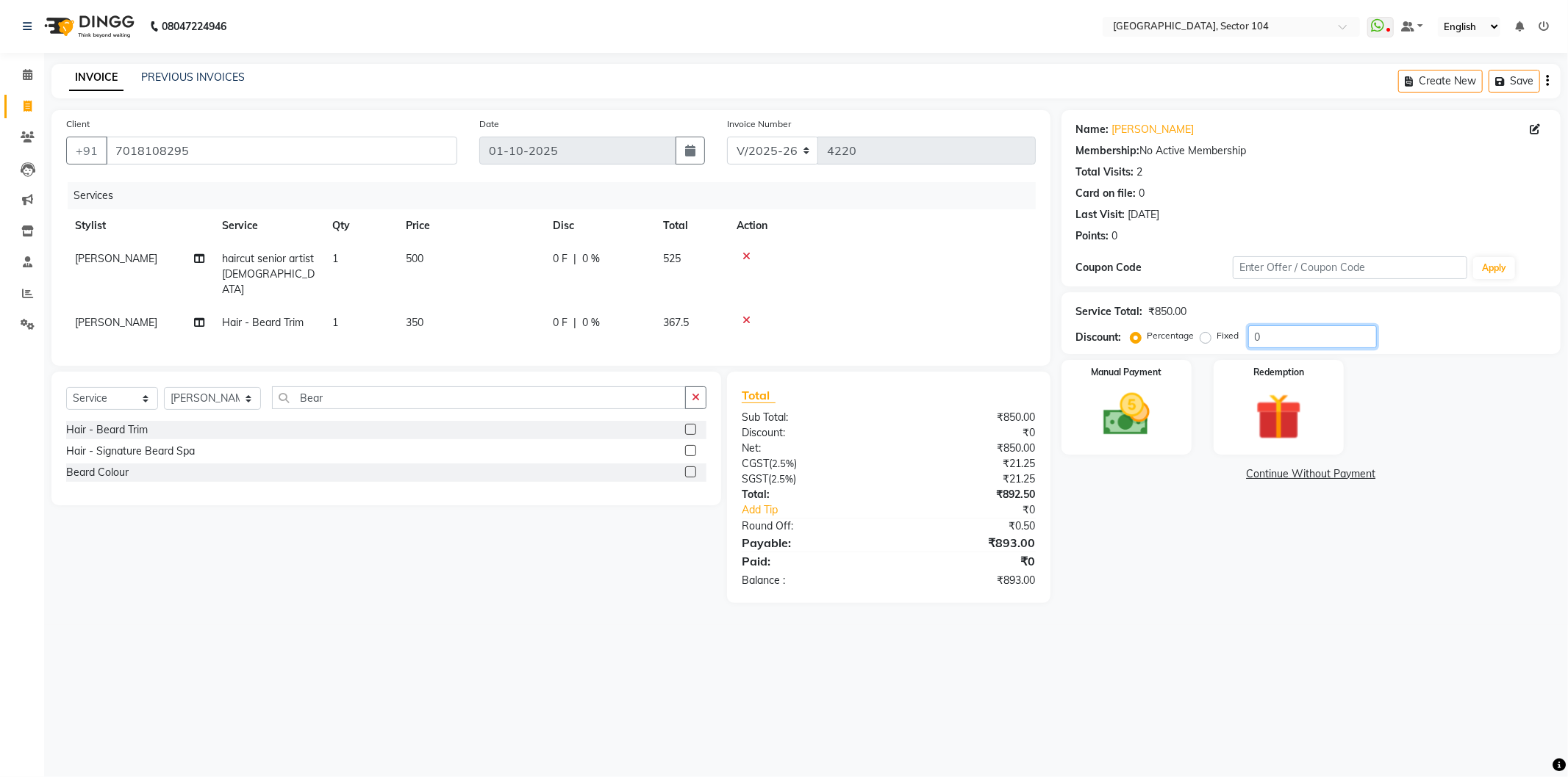
click at [1313, 333] on input "0" at bounding box center [1313, 337] width 129 height 23
click at [1150, 400] on img at bounding box center [1126, 414] width 78 height 55
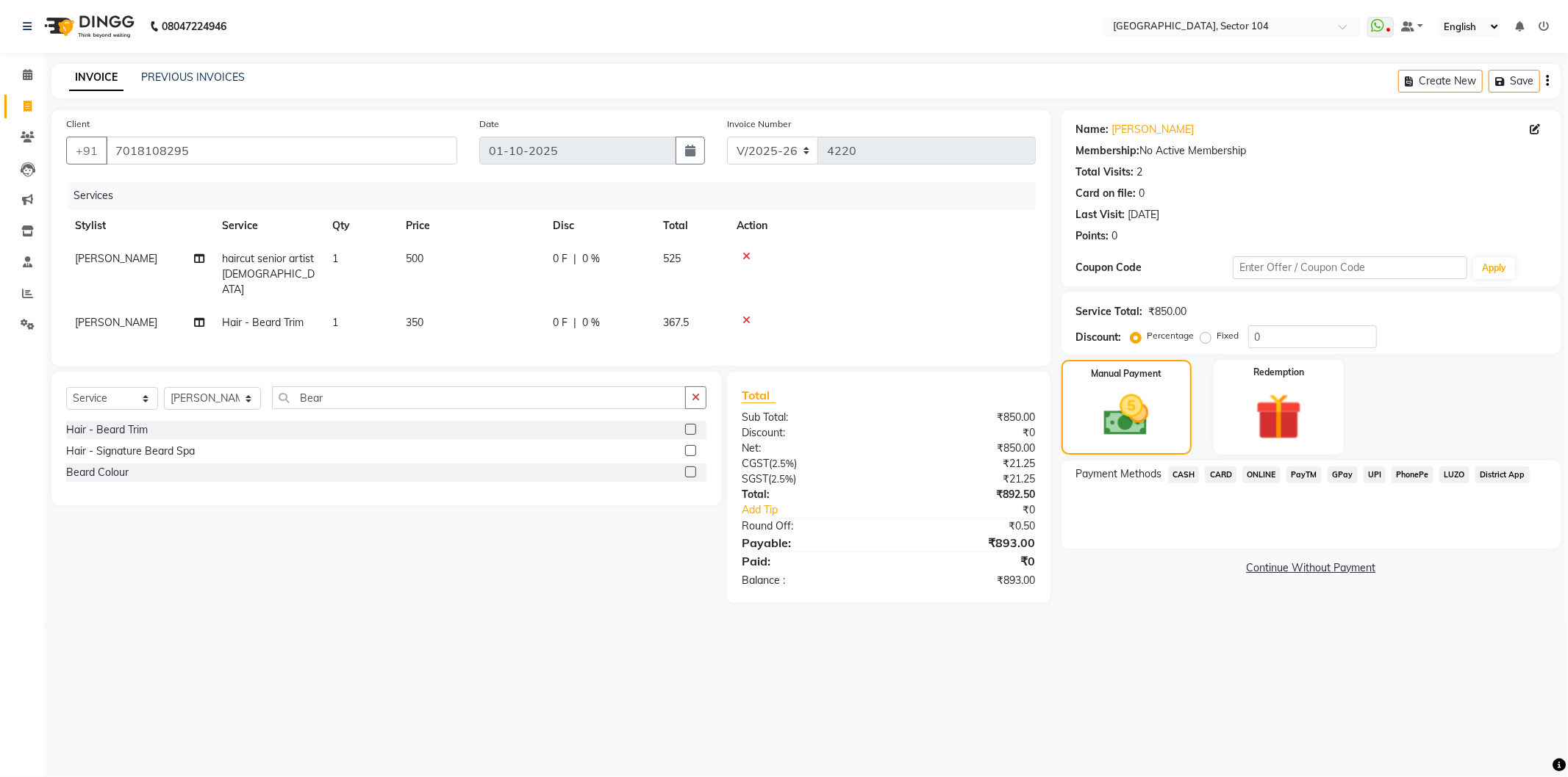
click at [1265, 478] on span "ONLINE" at bounding box center [1261, 474] width 38 height 17
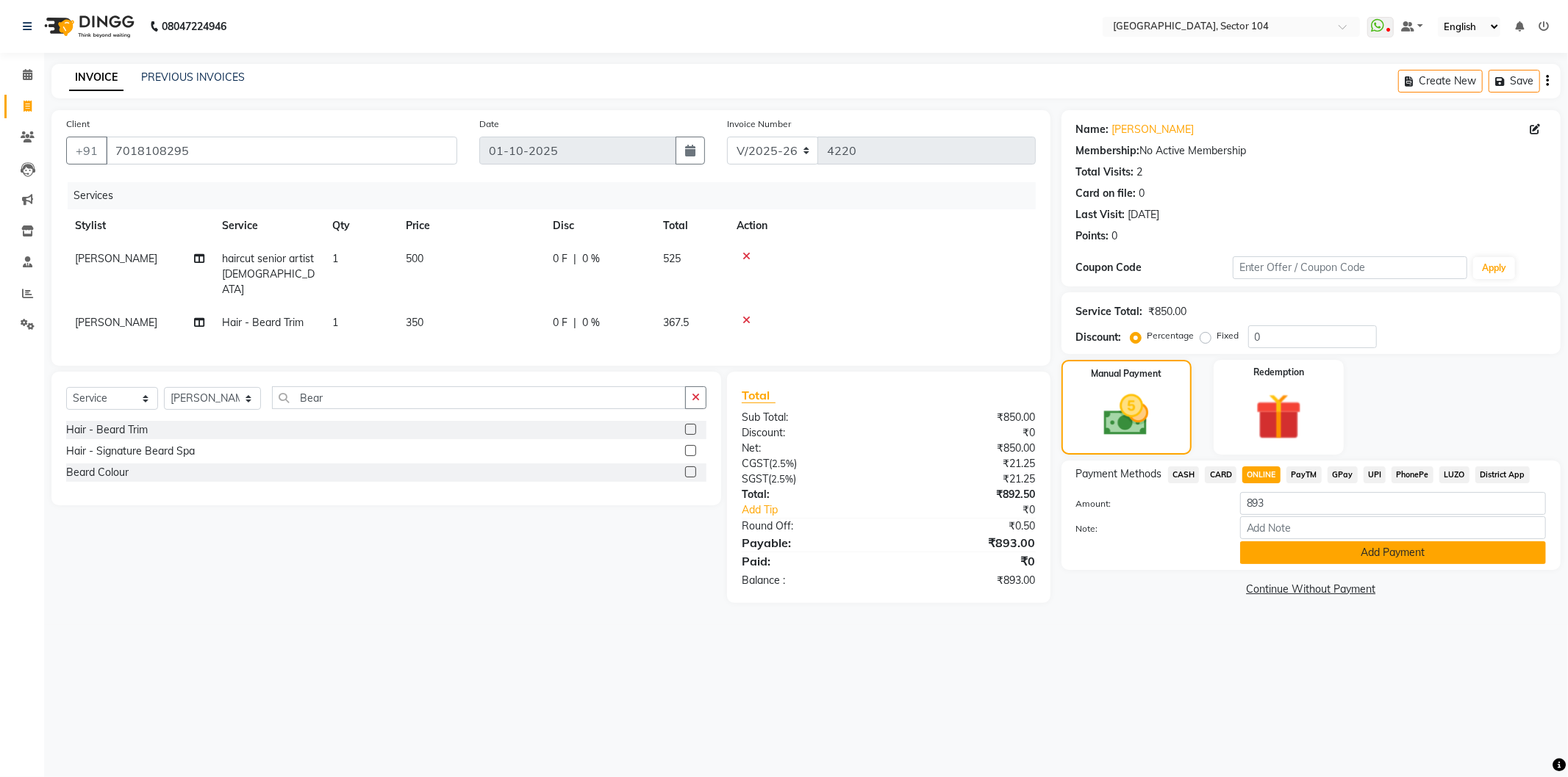
click at [1301, 546] on button "Add Payment" at bounding box center [1393, 553] width 306 height 23
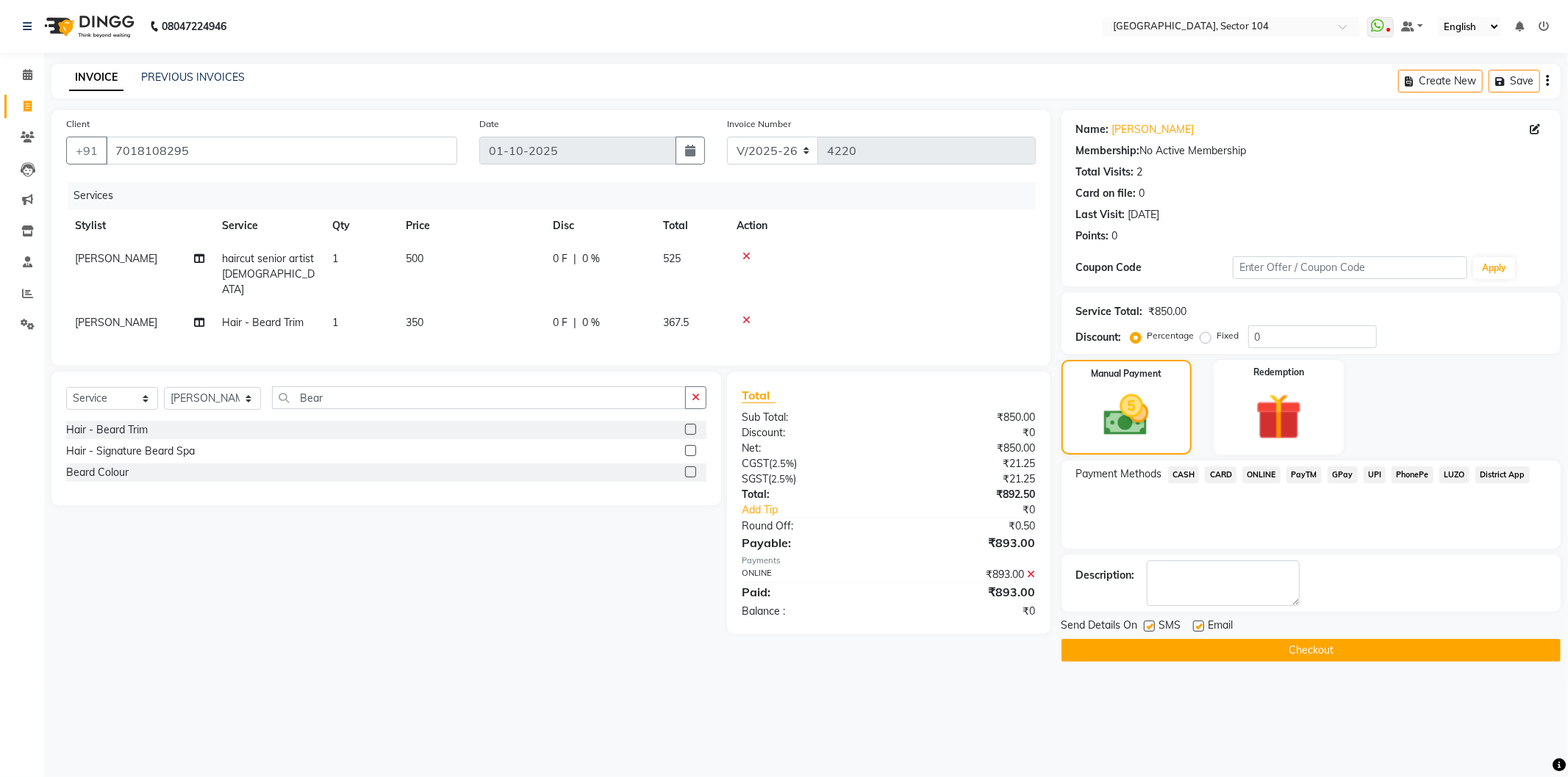
click at [1301, 520] on div "Payment Methods CASH CARD ONLINE PayTM GPay UPI PhonePe LUZO District App" at bounding box center [1311, 504] width 499 height 88
click at [1259, 578] on textarea at bounding box center [1223, 583] width 153 height 46
click at [1272, 642] on button "Checkout" at bounding box center [1311, 650] width 499 height 23
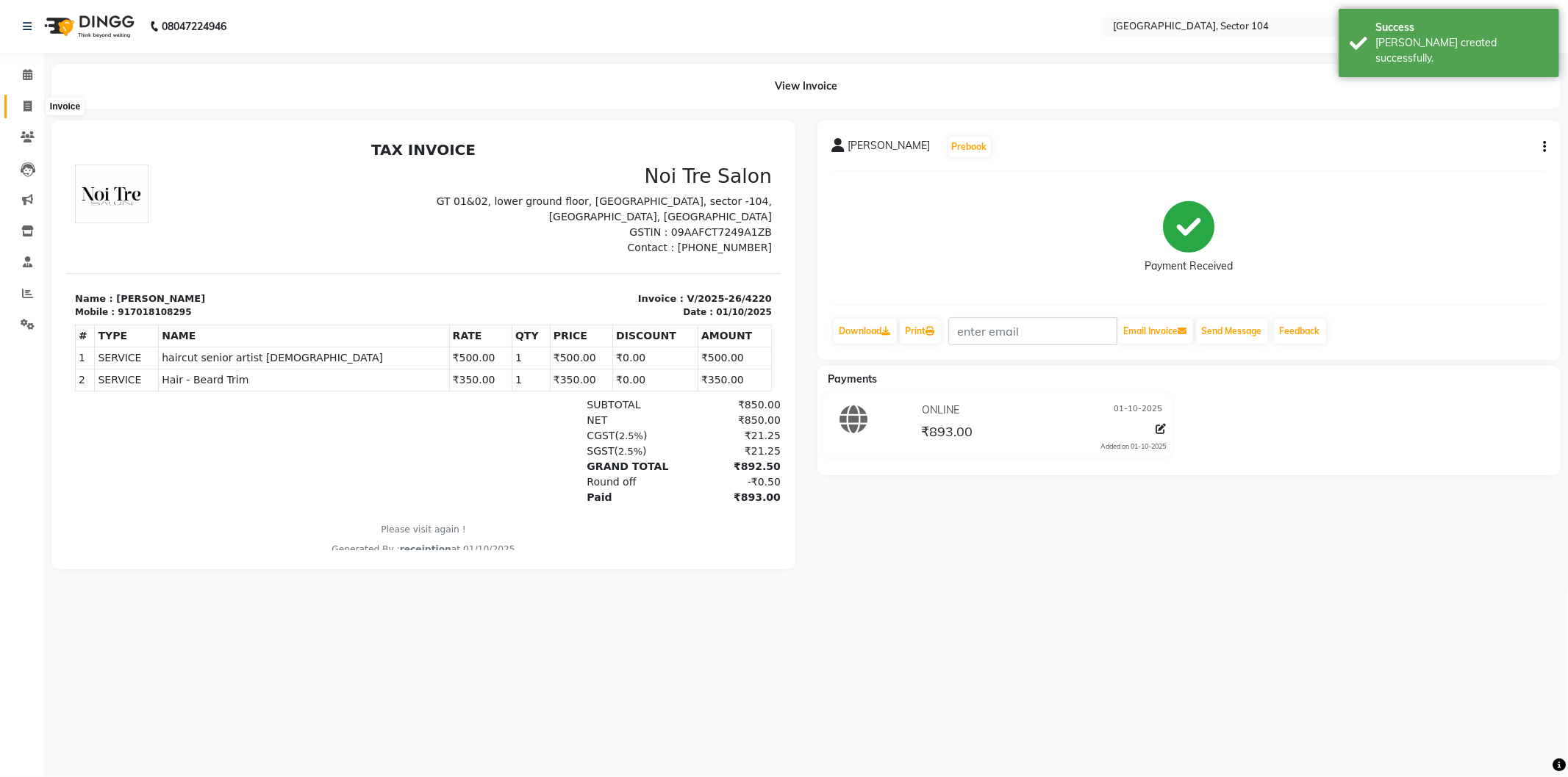
click at [30, 100] on icon at bounding box center [27, 106] width 8 height 11
select select "4009"
select select "service"
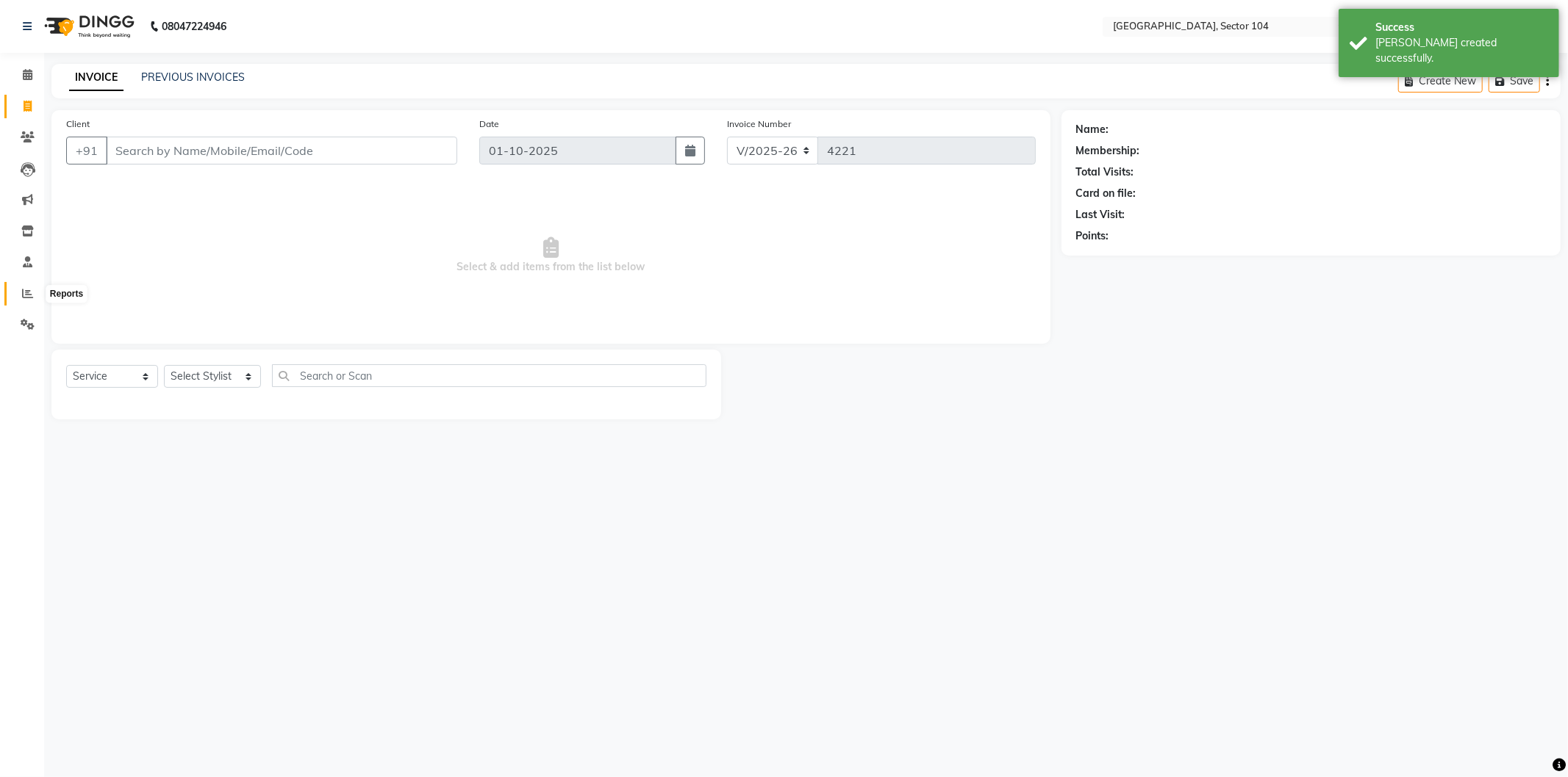
click at [26, 289] on icon at bounding box center [27, 293] width 11 height 11
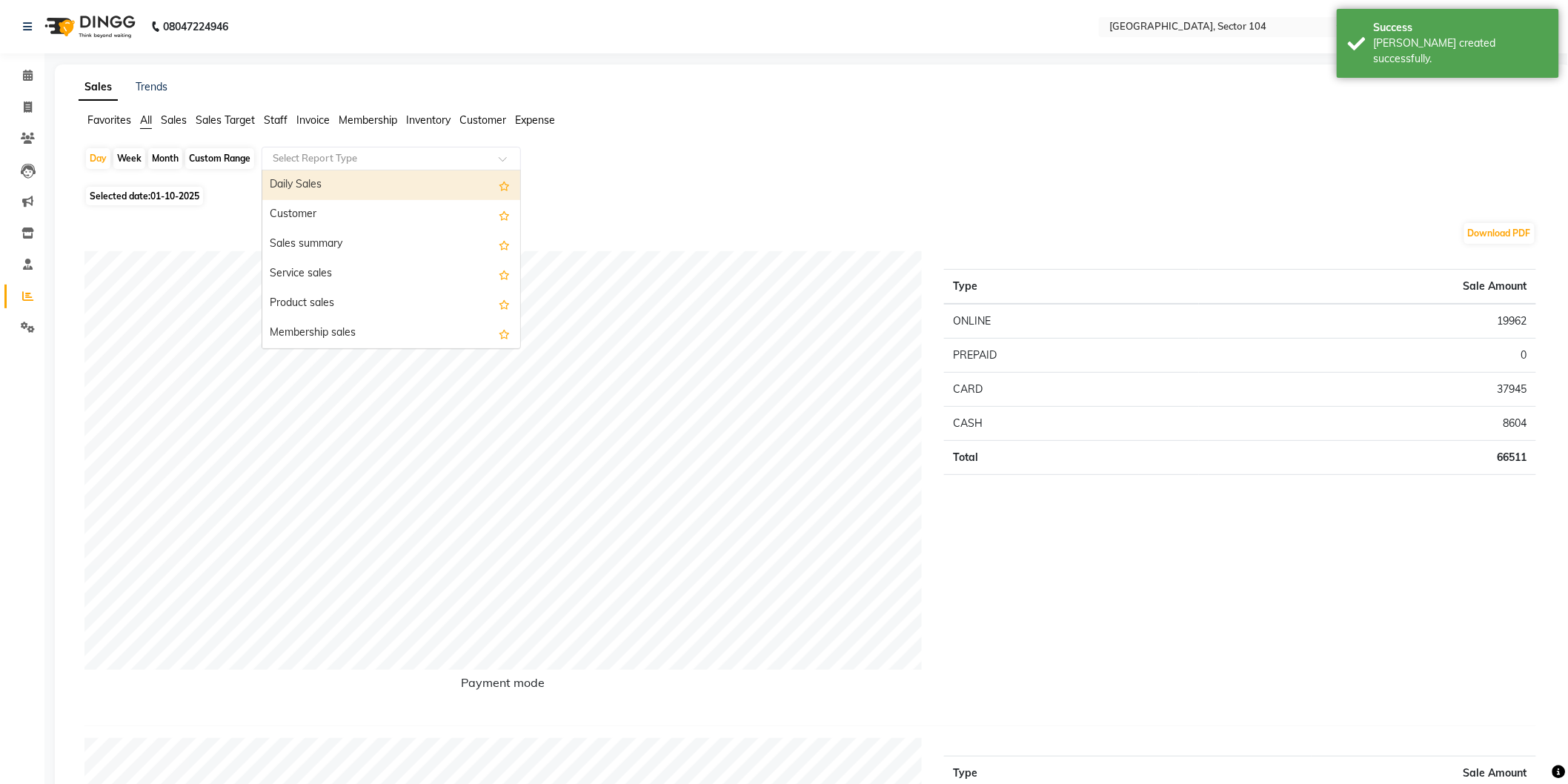
click at [327, 161] on input "text" at bounding box center [376, 158] width 213 height 15
type input "Staff"
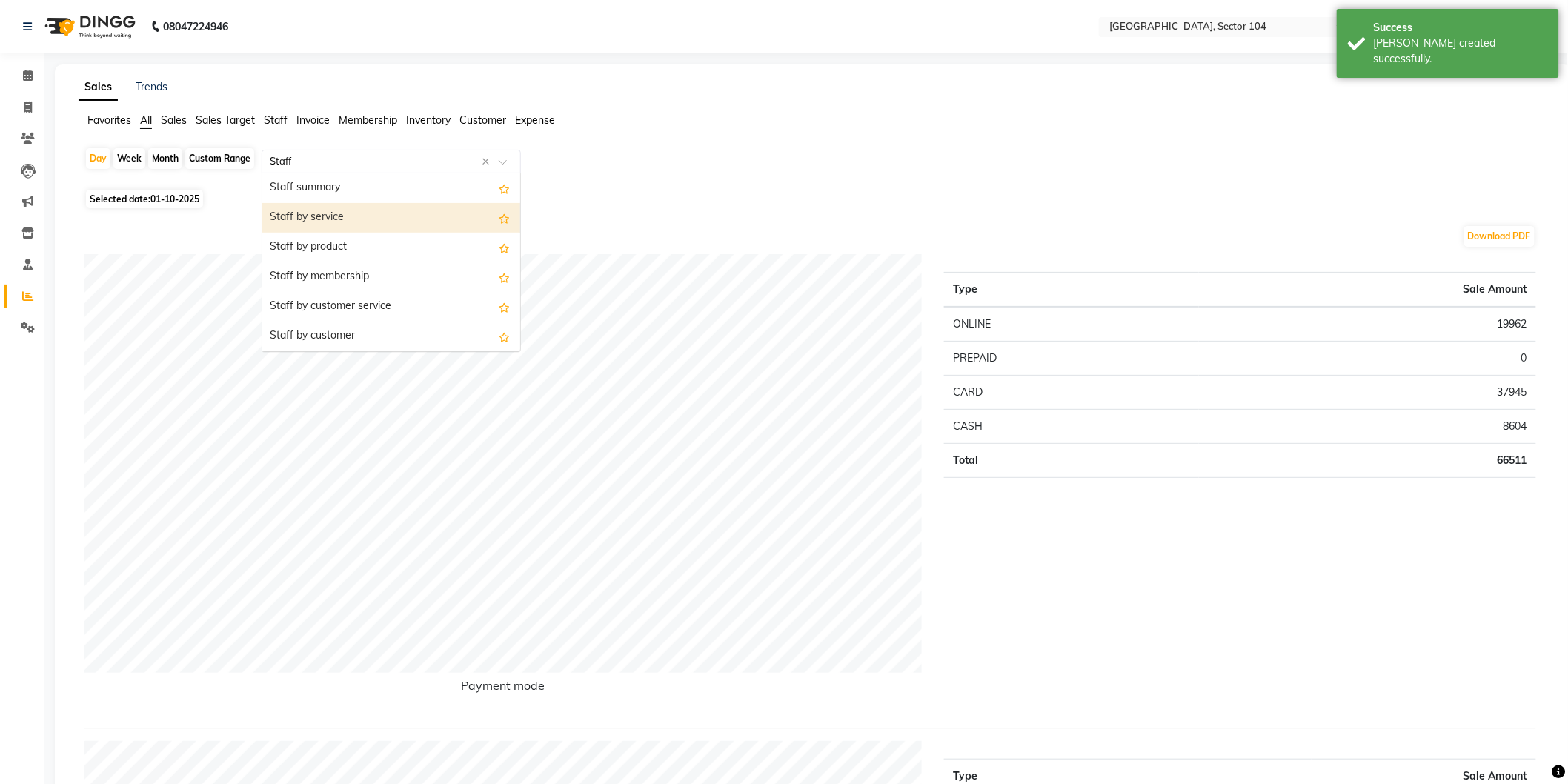
click at [301, 213] on div "Staff by service" at bounding box center [391, 218] width 258 height 29
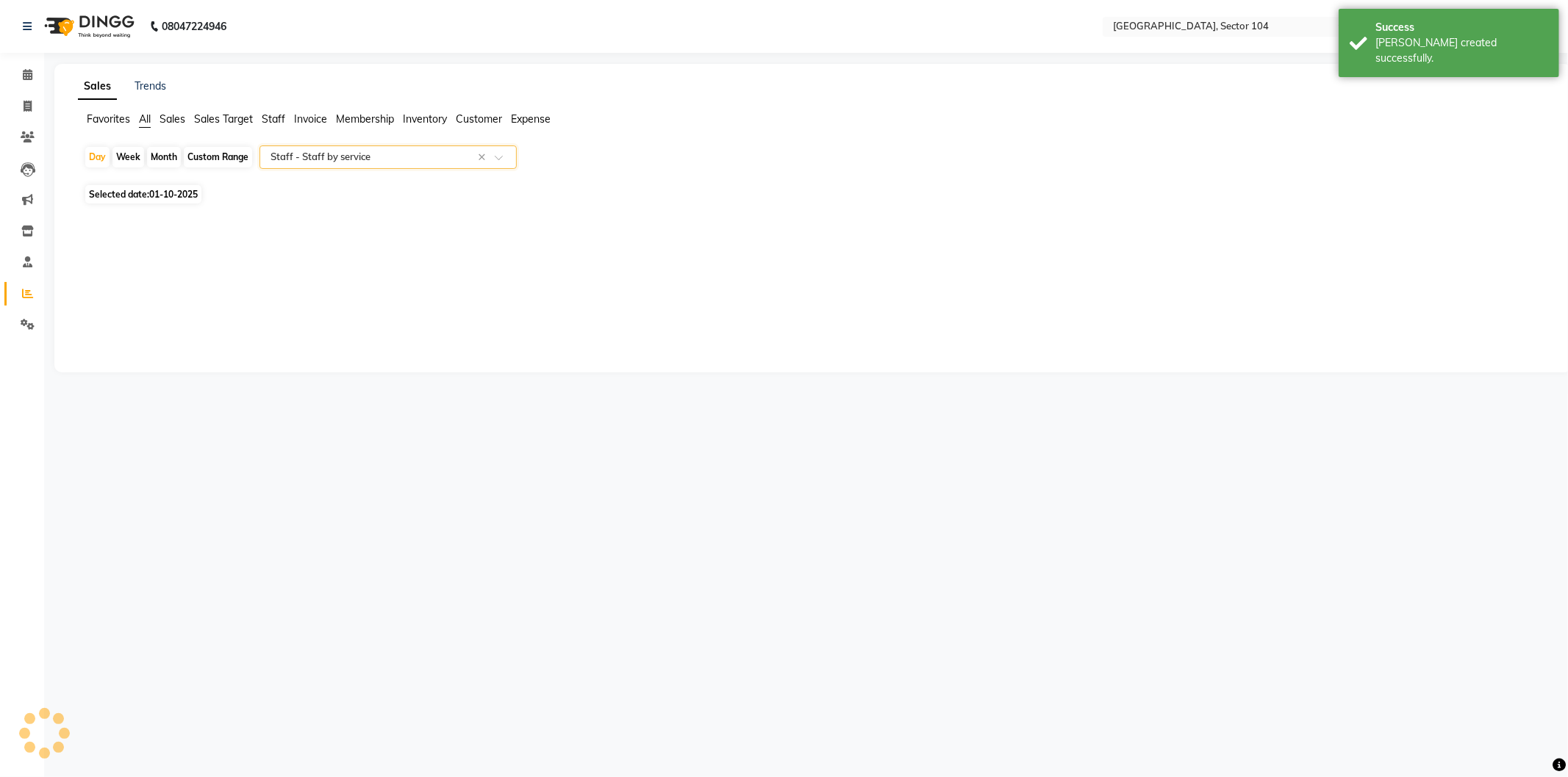
select select "full_report"
select select "csv"
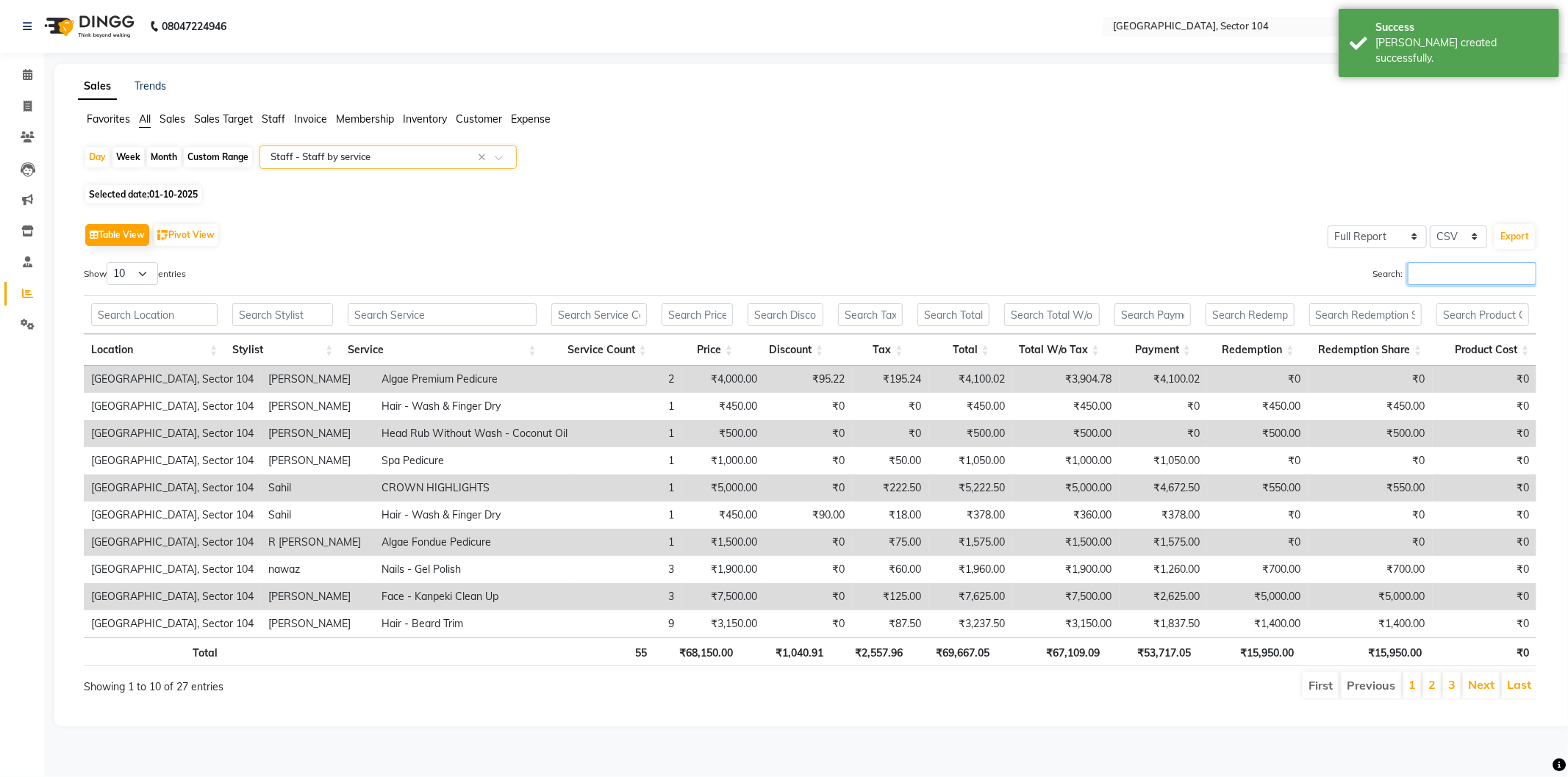
click at [1418, 284] on input "Search:" at bounding box center [1472, 274] width 129 height 23
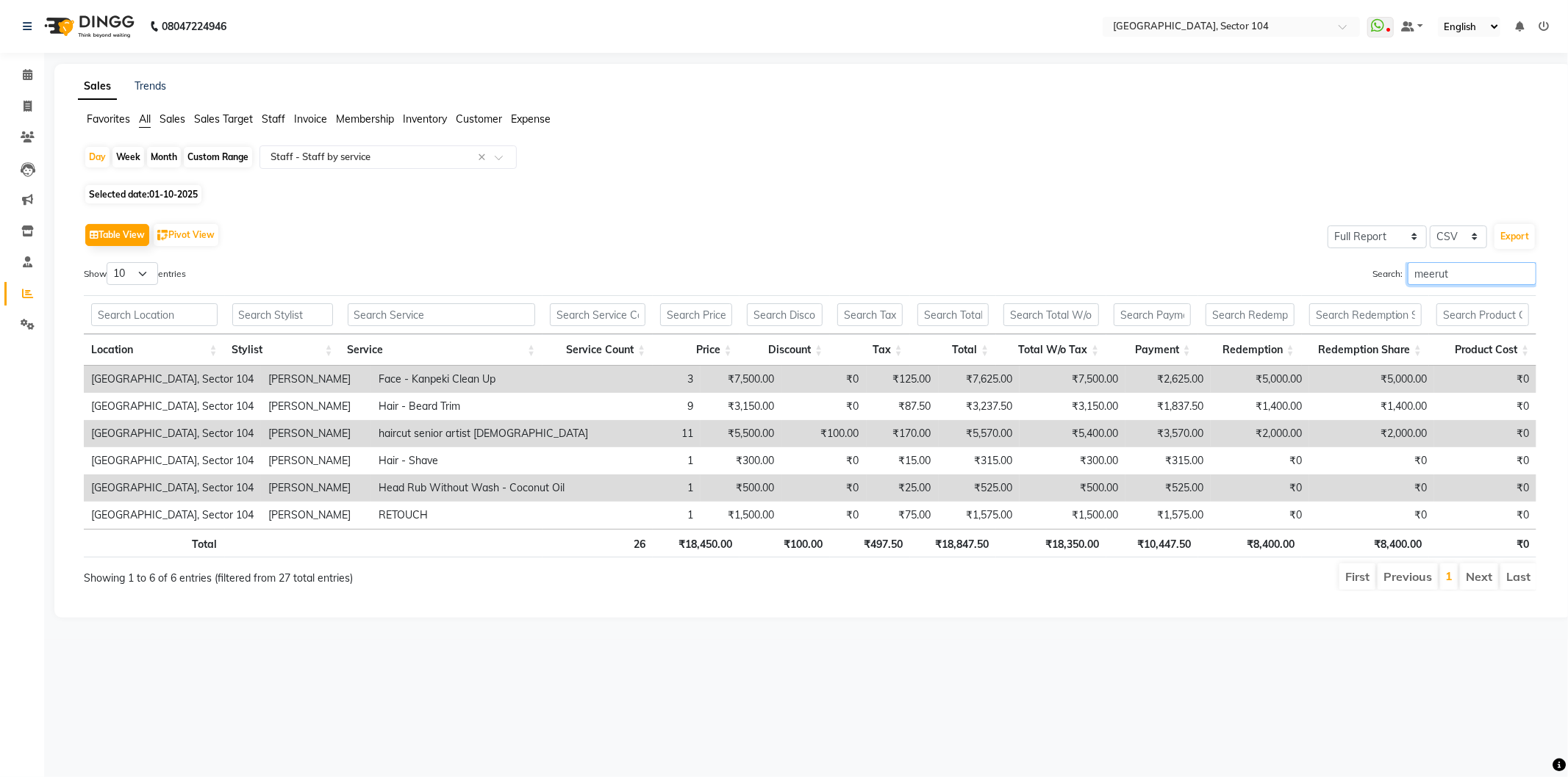
type input "meerut"
click at [1075, 377] on td "₹7,500.00" at bounding box center [1072, 379] width 106 height 27
click at [1036, 246] on div "Table View Pivot View Select Full Report Filtered Report Select CSV PDF Export" at bounding box center [810, 235] width 1453 height 31
click at [33, 106] on span at bounding box center [27, 106] width 26 height 17
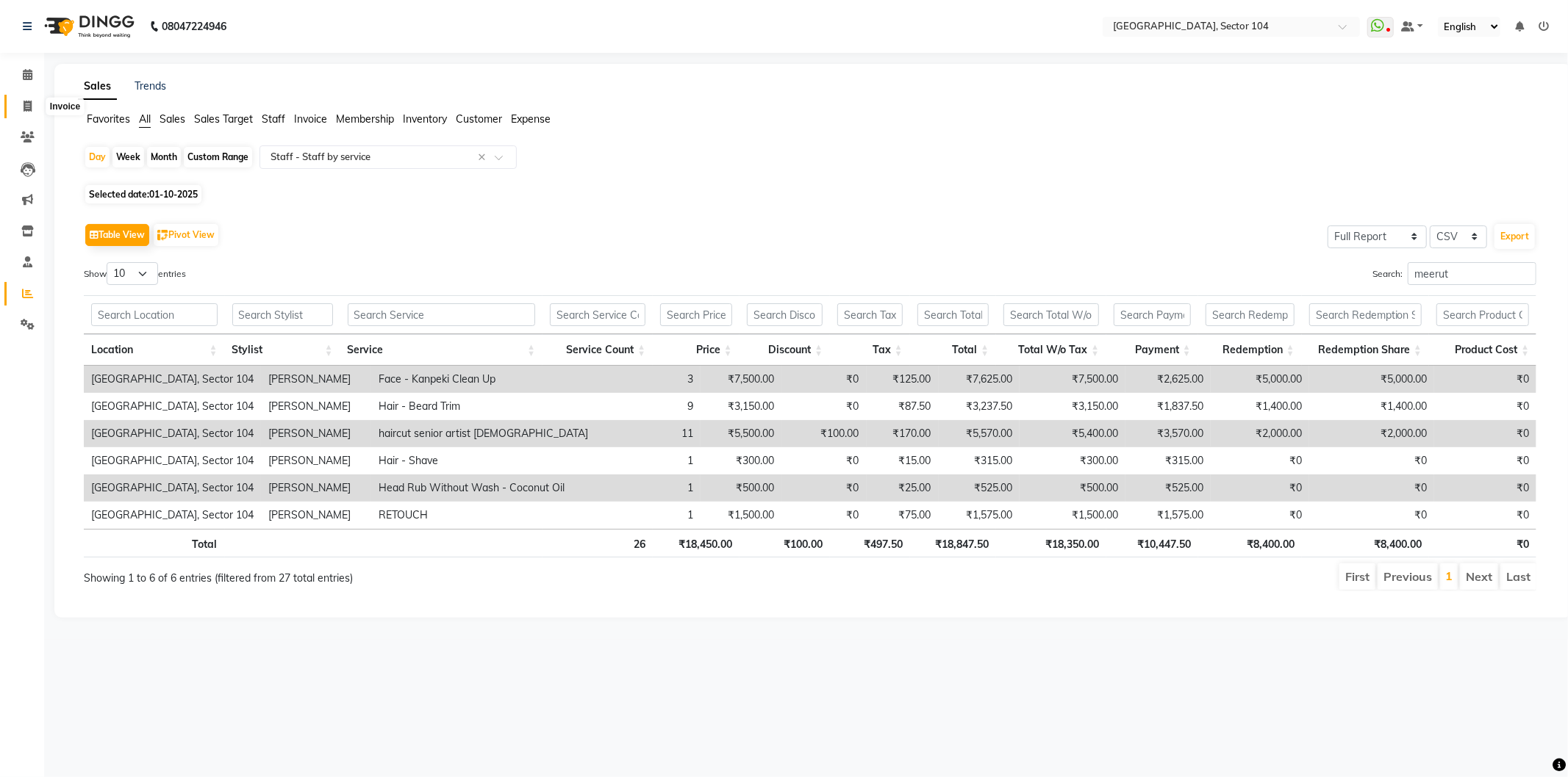
select select "service"
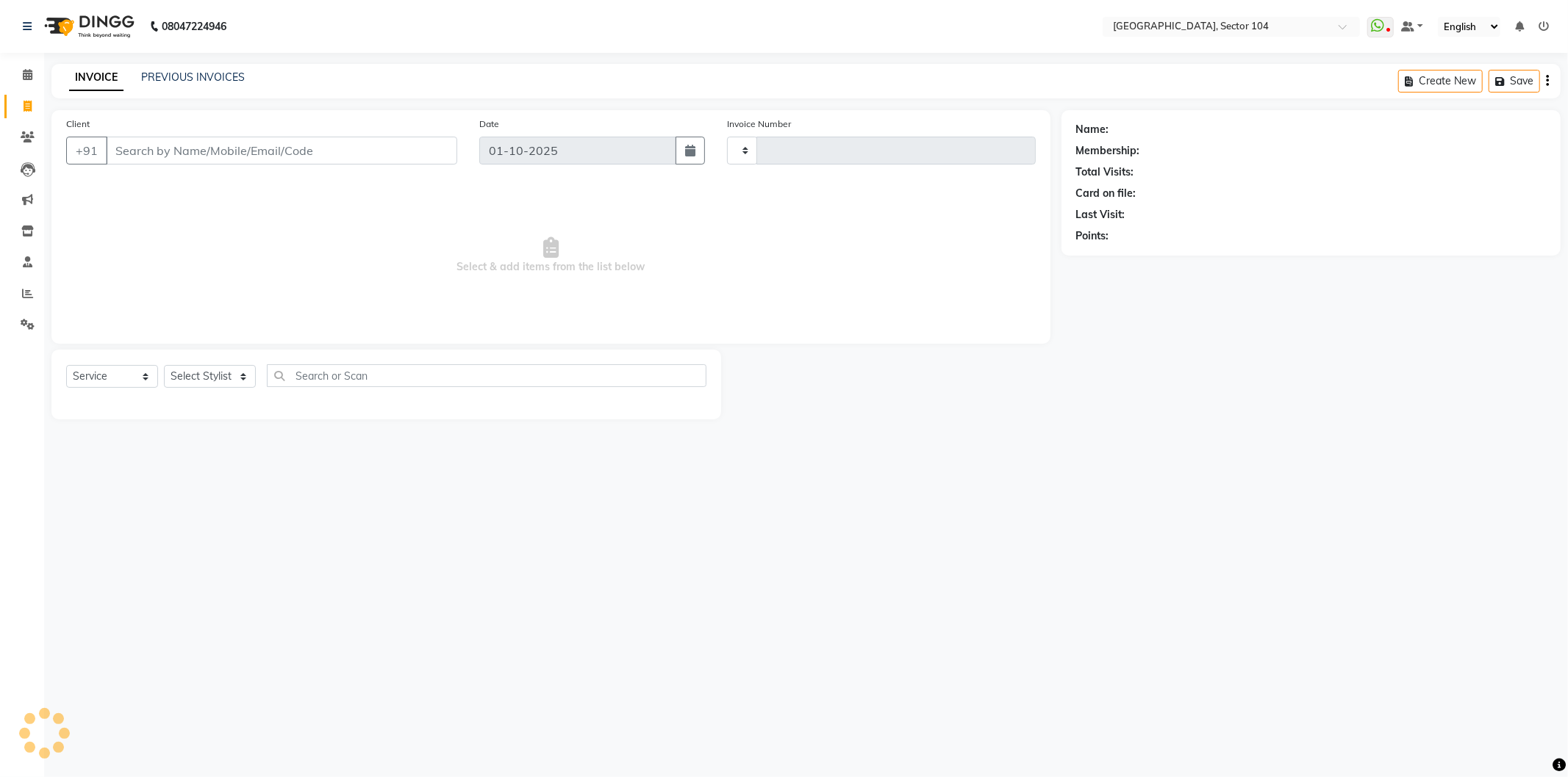
type input "4221"
select select "4009"
click at [164, 82] on link "PREVIOUS INVOICES" at bounding box center [193, 77] width 104 height 13
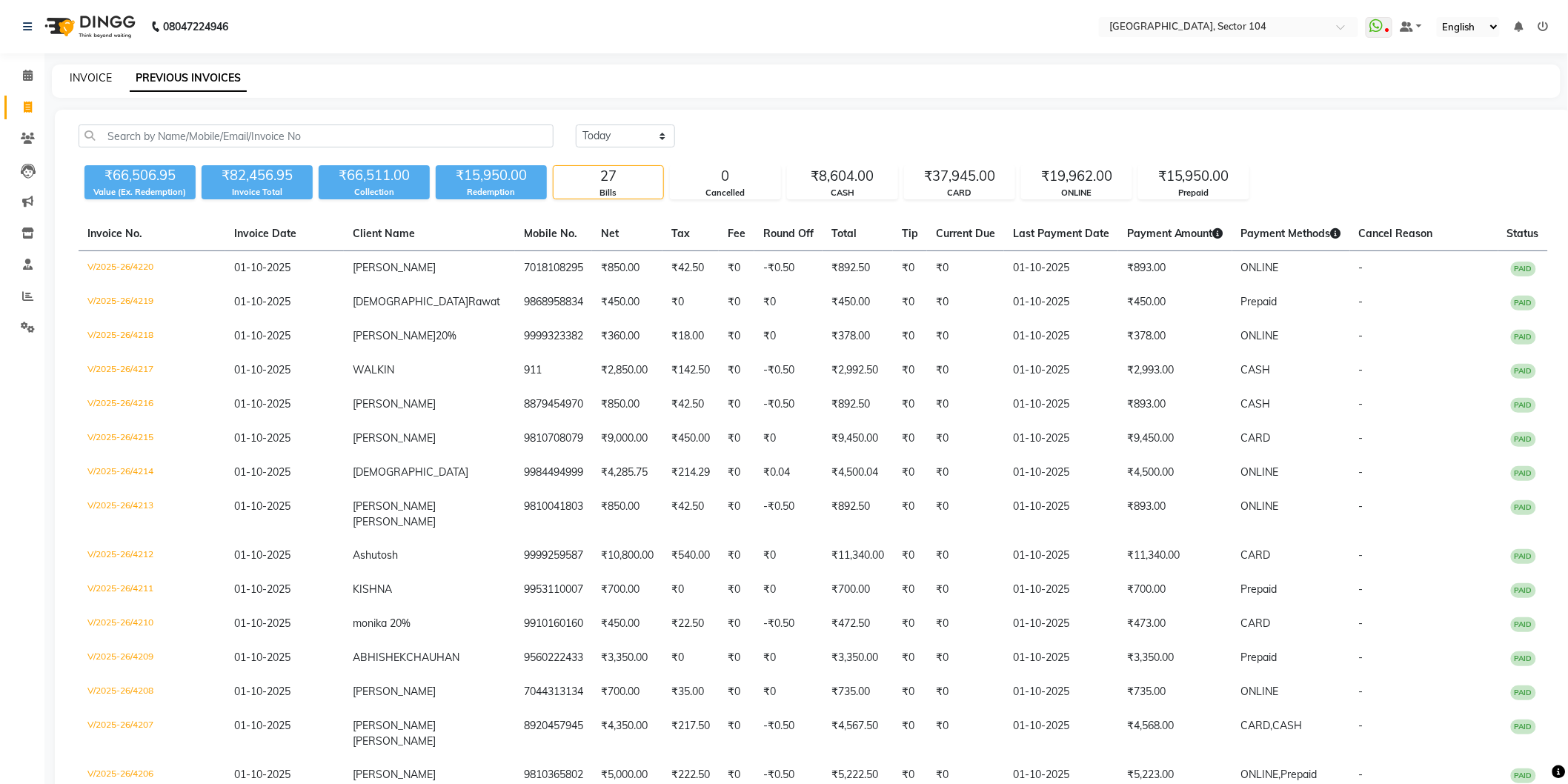
click at [102, 72] on link "INVOICE" at bounding box center [91, 77] width 43 height 13
select select "service"
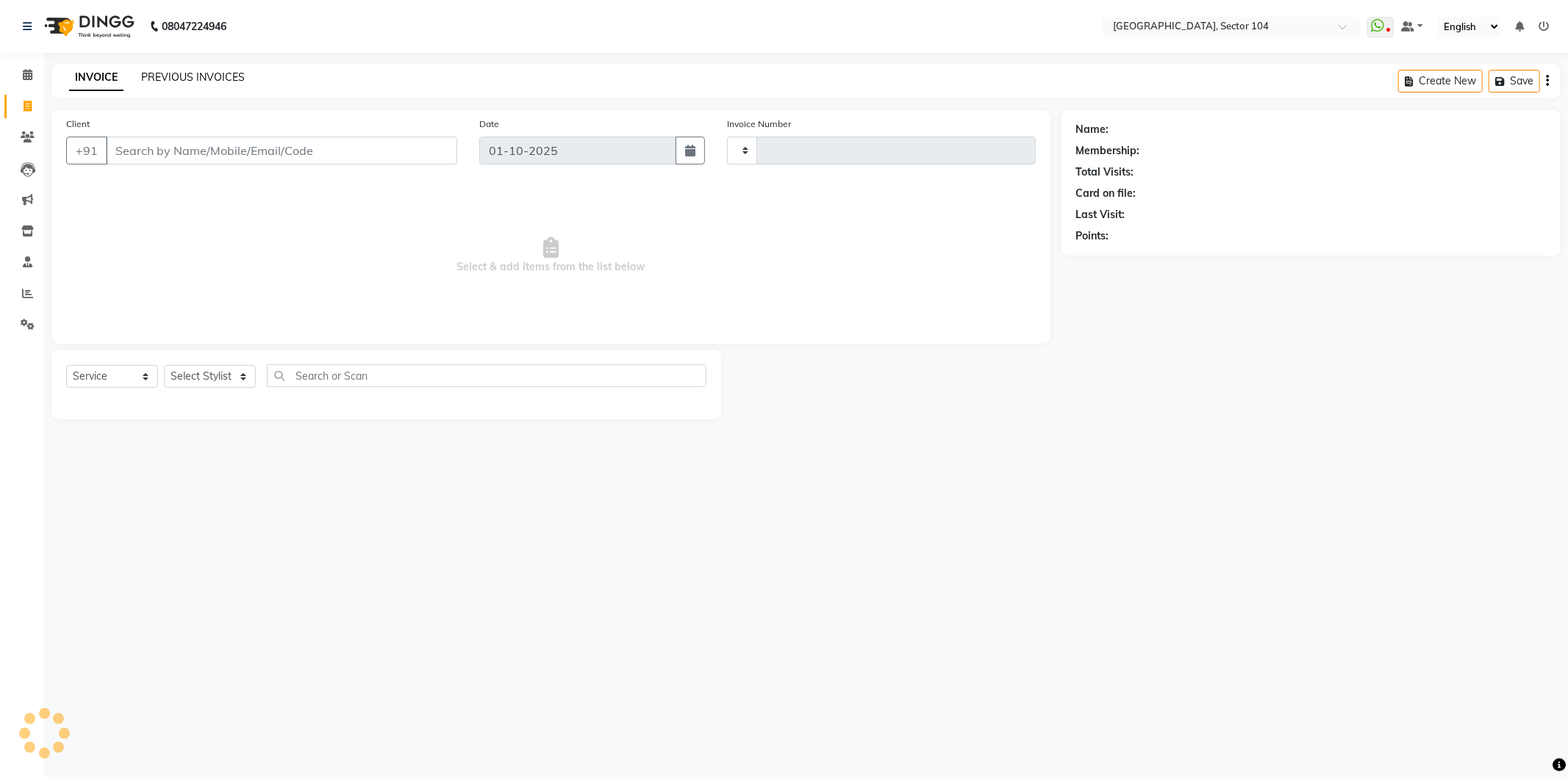
type input "4221"
select select "4009"
click at [163, 77] on link "PREVIOUS INVOICES" at bounding box center [193, 77] width 104 height 13
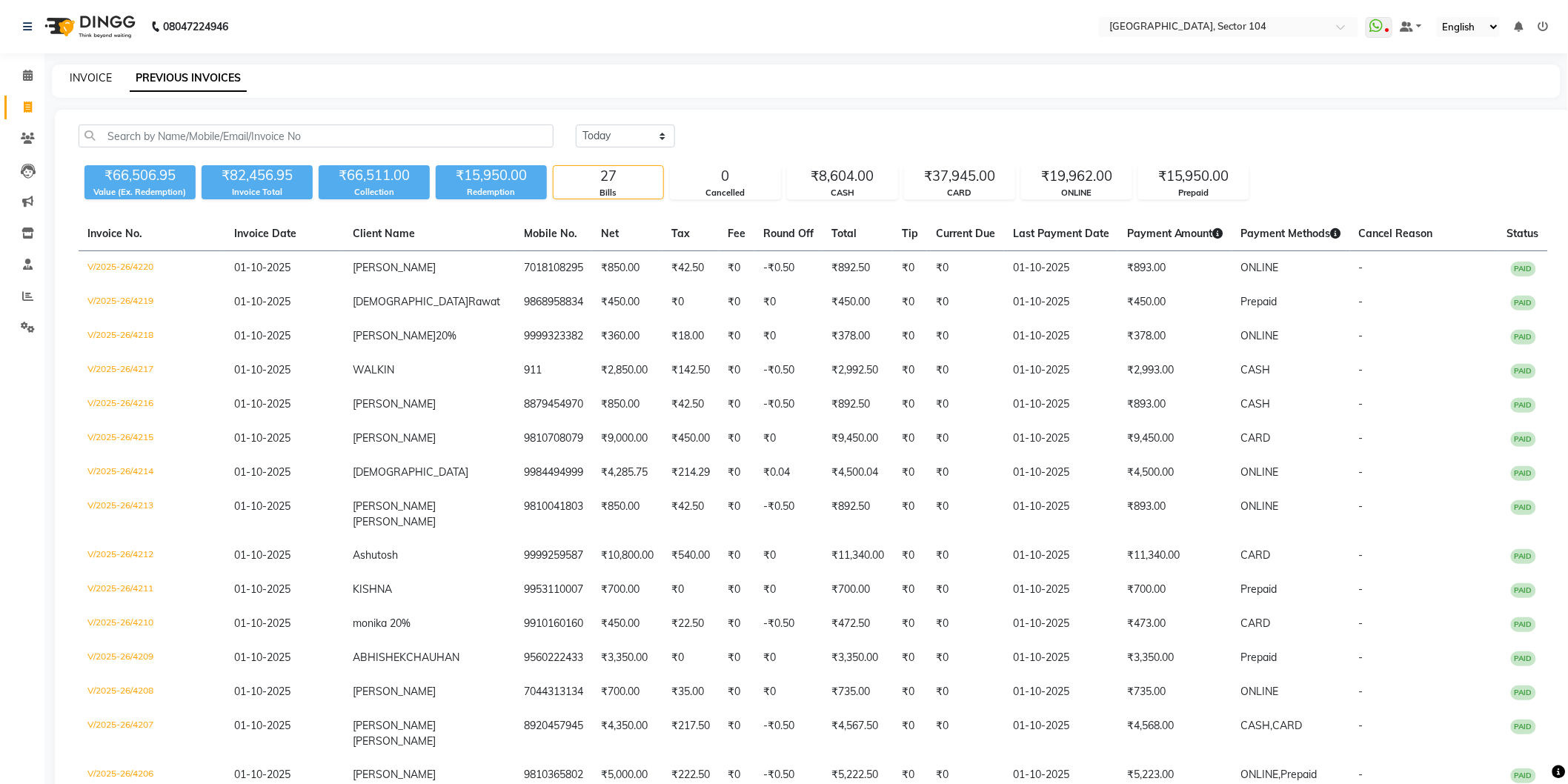
click at [84, 80] on link "INVOICE" at bounding box center [91, 77] width 43 height 13
select select "service"
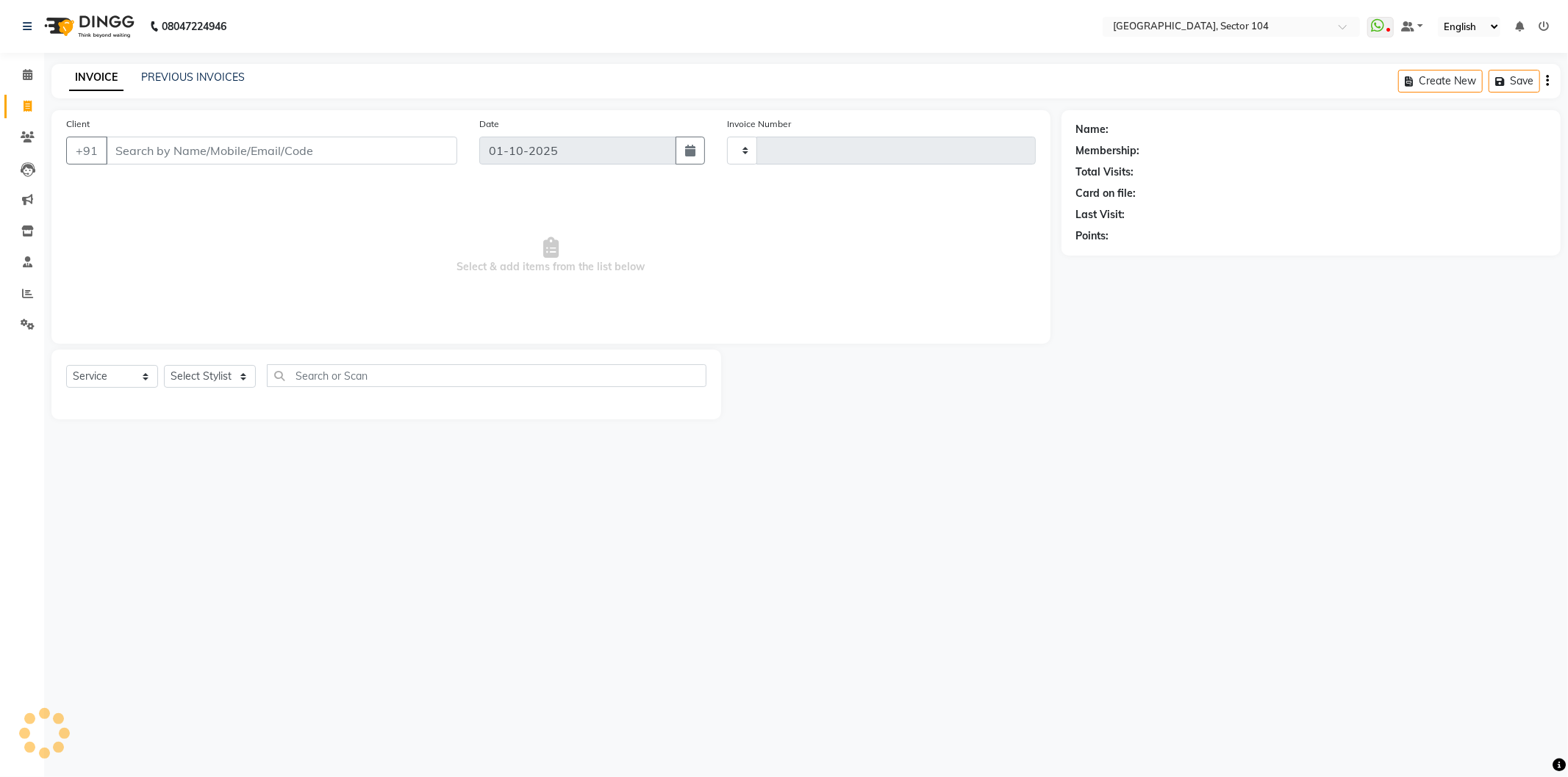
type input "4221"
select select "4009"
click at [157, 77] on link "PREVIOUS INVOICES" at bounding box center [193, 77] width 104 height 13
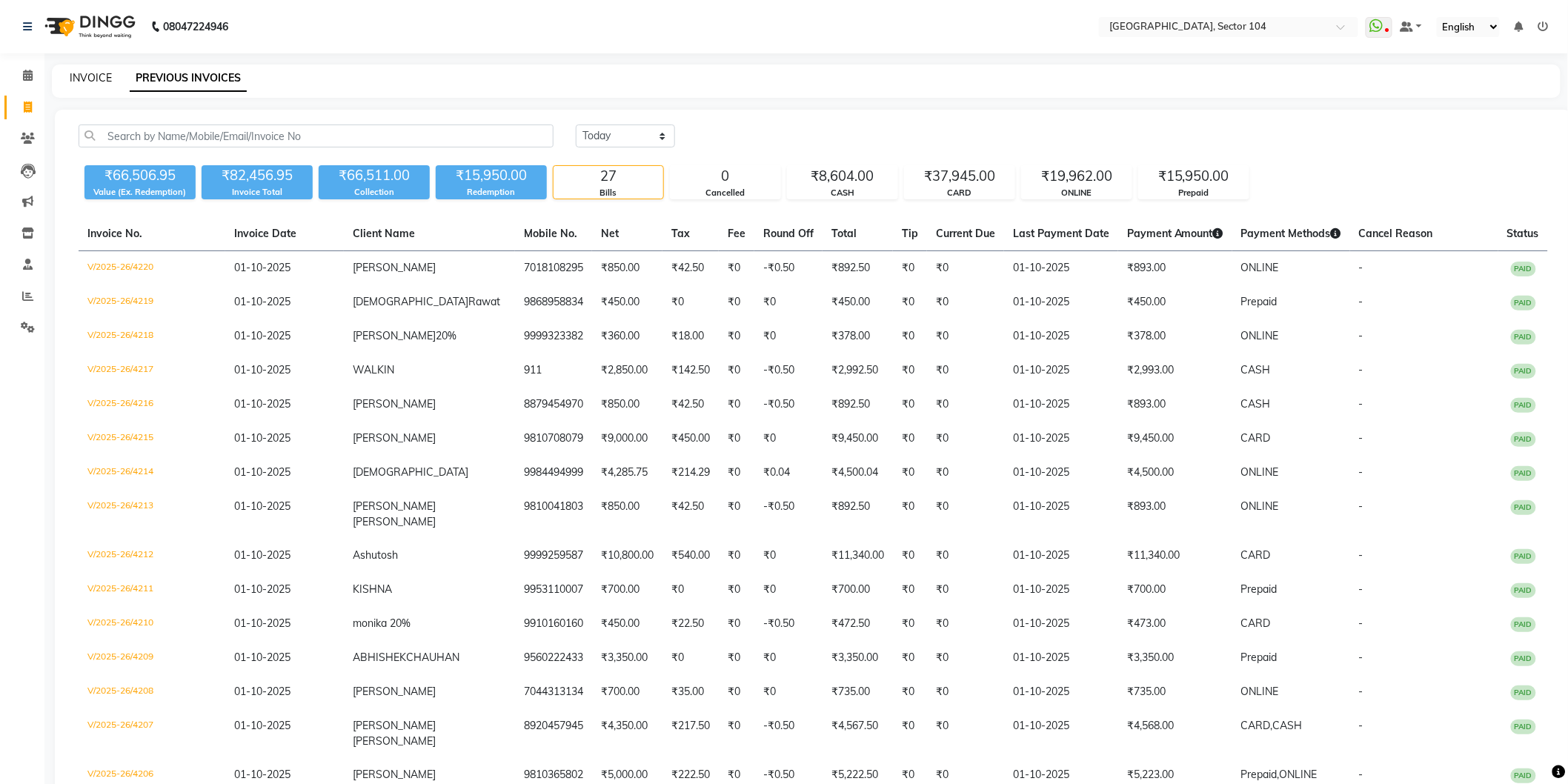
click at [97, 72] on link "INVOICE" at bounding box center [91, 77] width 43 height 13
select select "service"
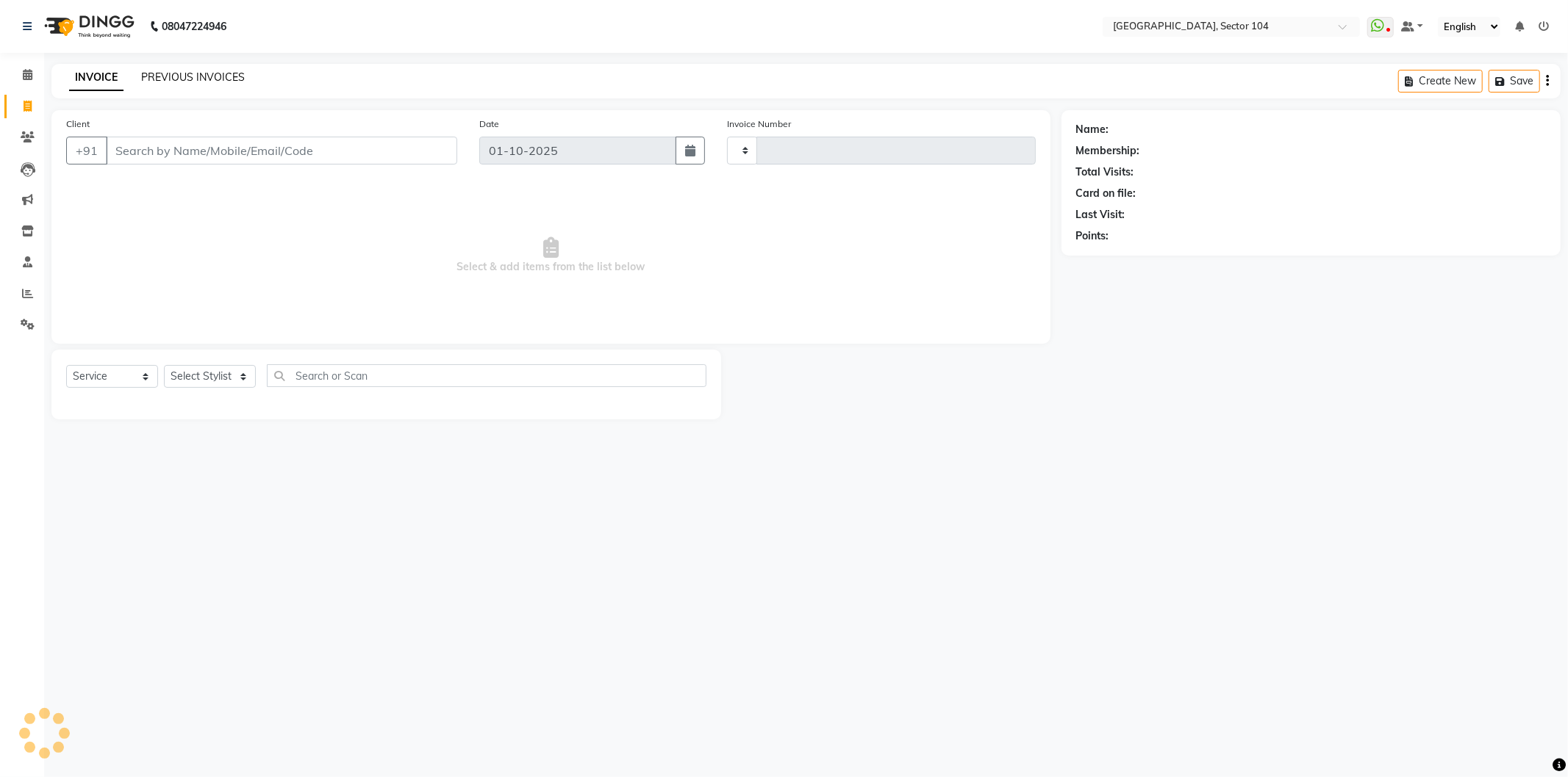
type input "4221"
select select "4009"
click at [153, 75] on link "PREVIOUS INVOICES" at bounding box center [193, 77] width 104 height 13
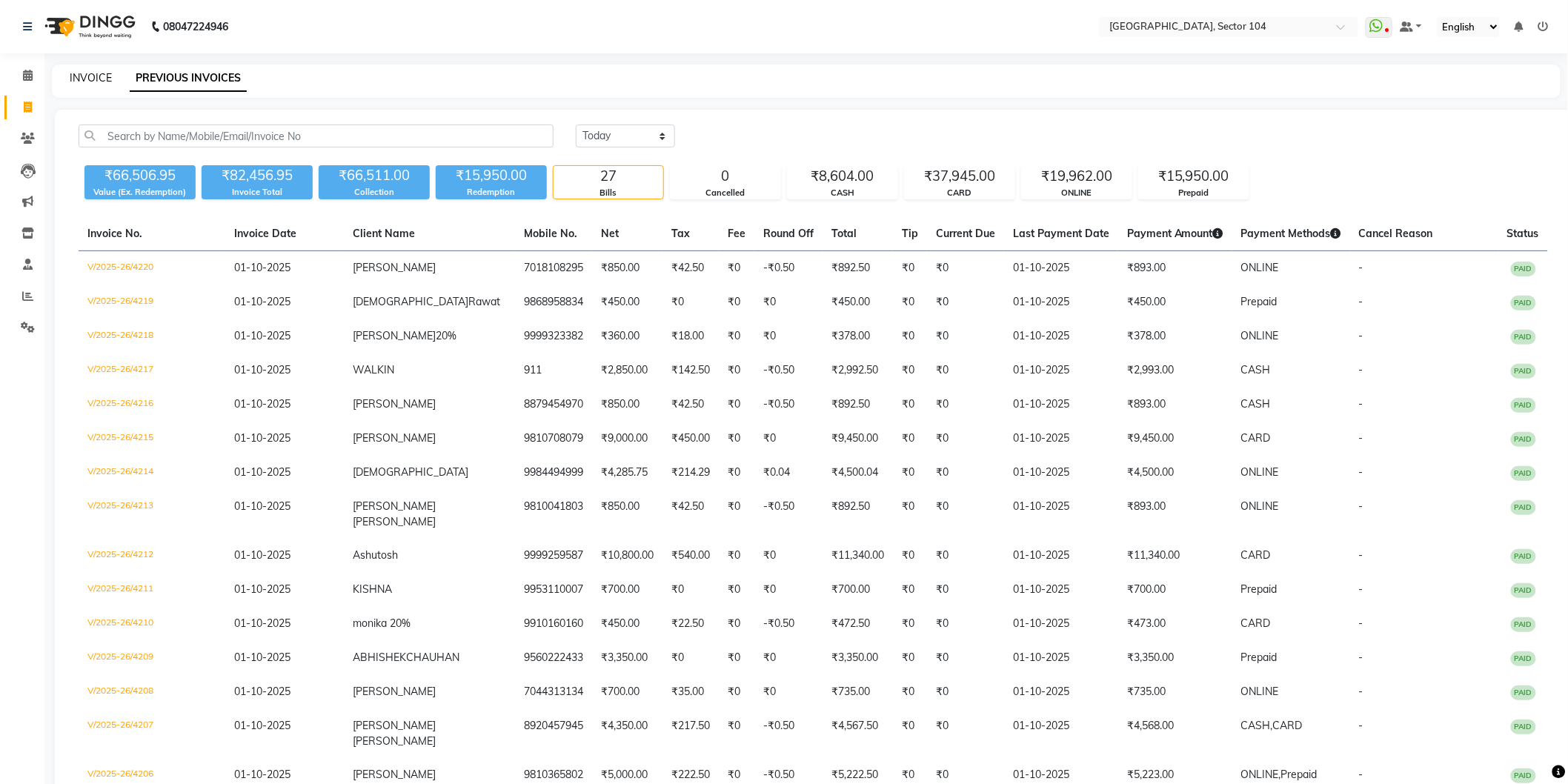
click at [94, 73] on link "INVOICE" at bounding box center [91, 77] width 43 height 13
select select "service"
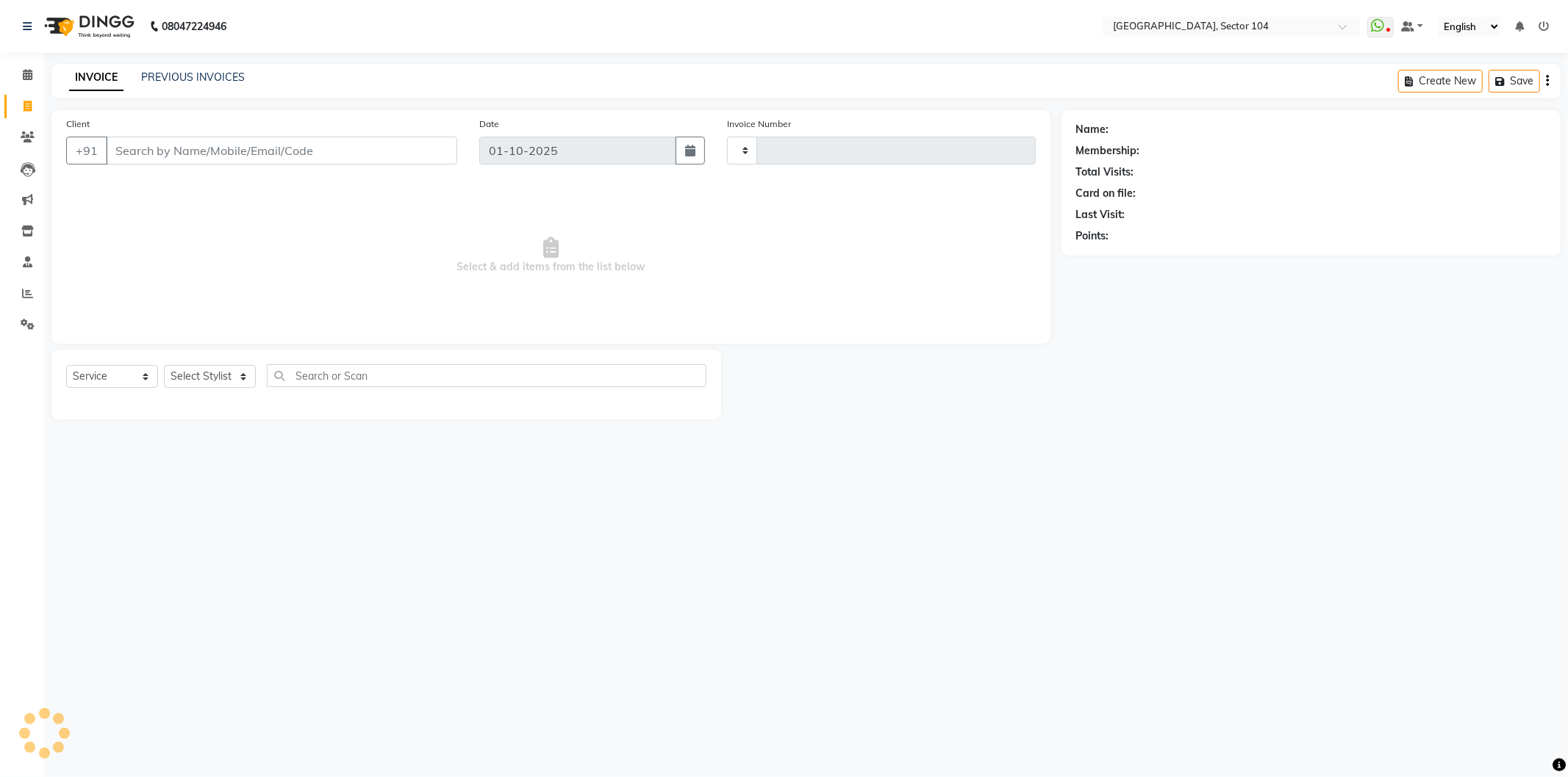
type input "4221"
select select "4009"
click at [176, 153] on input "Client" at bounding box center [281, 150] width 351 height 28
click at [170, 144] on input "Client" at bounding box center [281, 150] width 351 height 28
type input "9999444335"
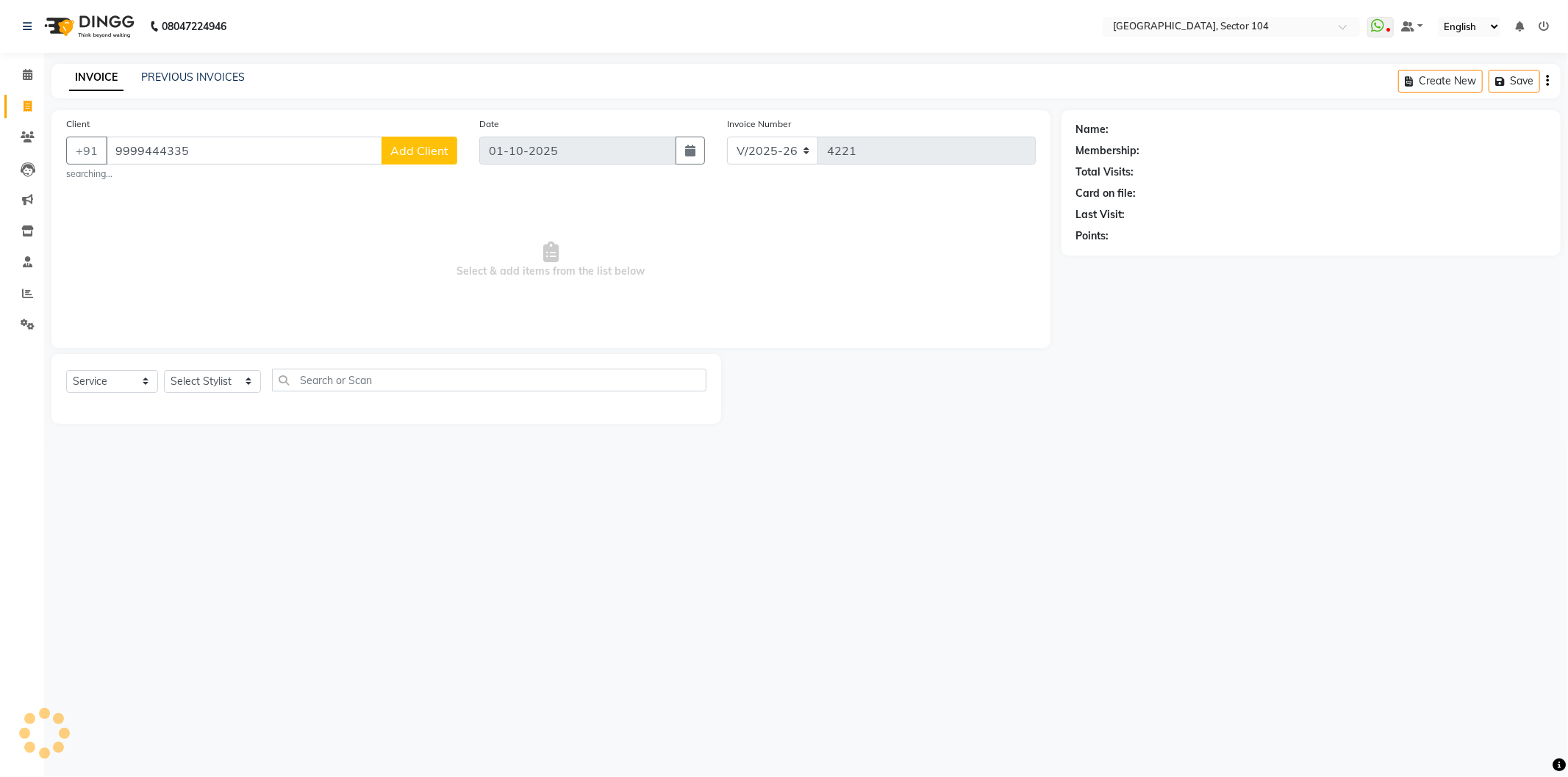
click at [437, 154] on span "Add Client" at bounding box center [419, 150] width 58 height 15
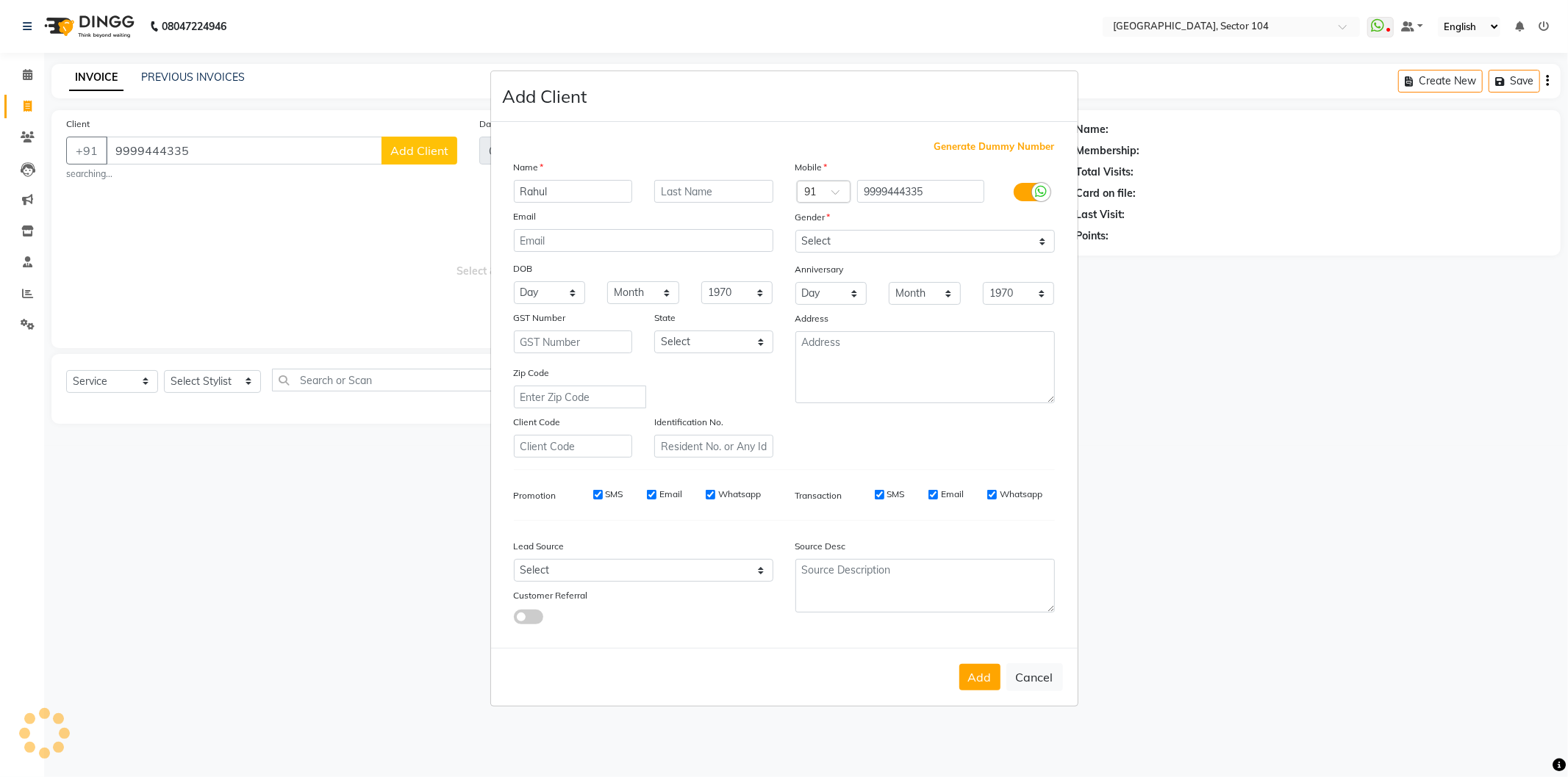
type input "Rahul"
click at [851, 238] on select "Select Male Female Other Prefer Not To Say" at bounding box center [924, 241] width 260 height 23
select select "male"
click at [795, 230] on select "Select Male Female Other Prefer Not To Say" at bounding box center [924, 241] width 260 height 23
click at [626, 573] on select "Select Walk-in Referral Internet Friend Word of Mouth Advertisement Facebook Ju…" at bounding box center [644, 570] width 260 height 23
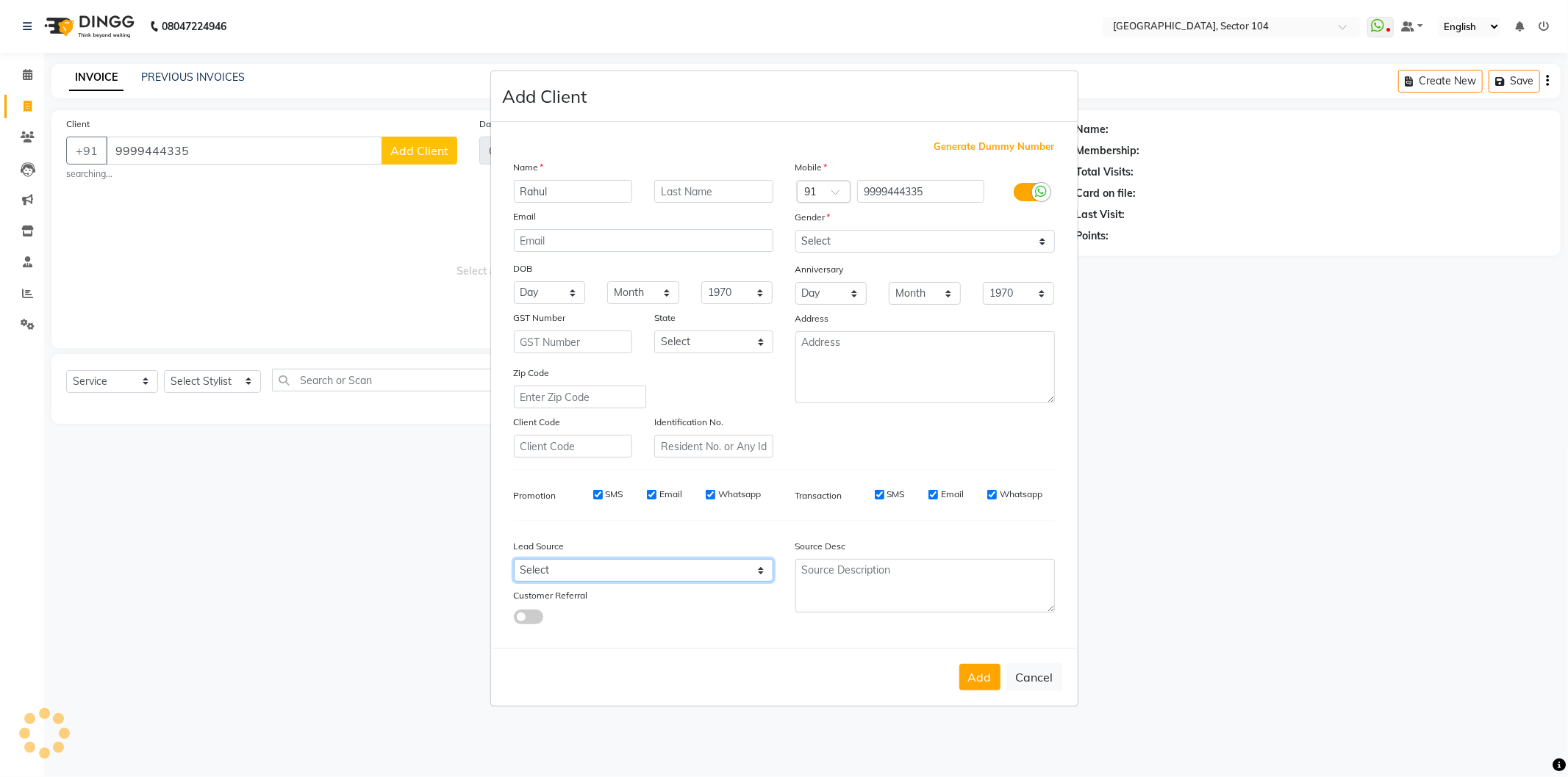
select select "28443"
click at [514, 560] on select "Select Walk-in Referral Internet Friend Word of Mouth Advertisement Facebook Ju…" at bounding box center [644, 570] width 260 height 23
click at [971, 672] on button "Add" at bounding box center [980, 678] width 41 height 26
select select
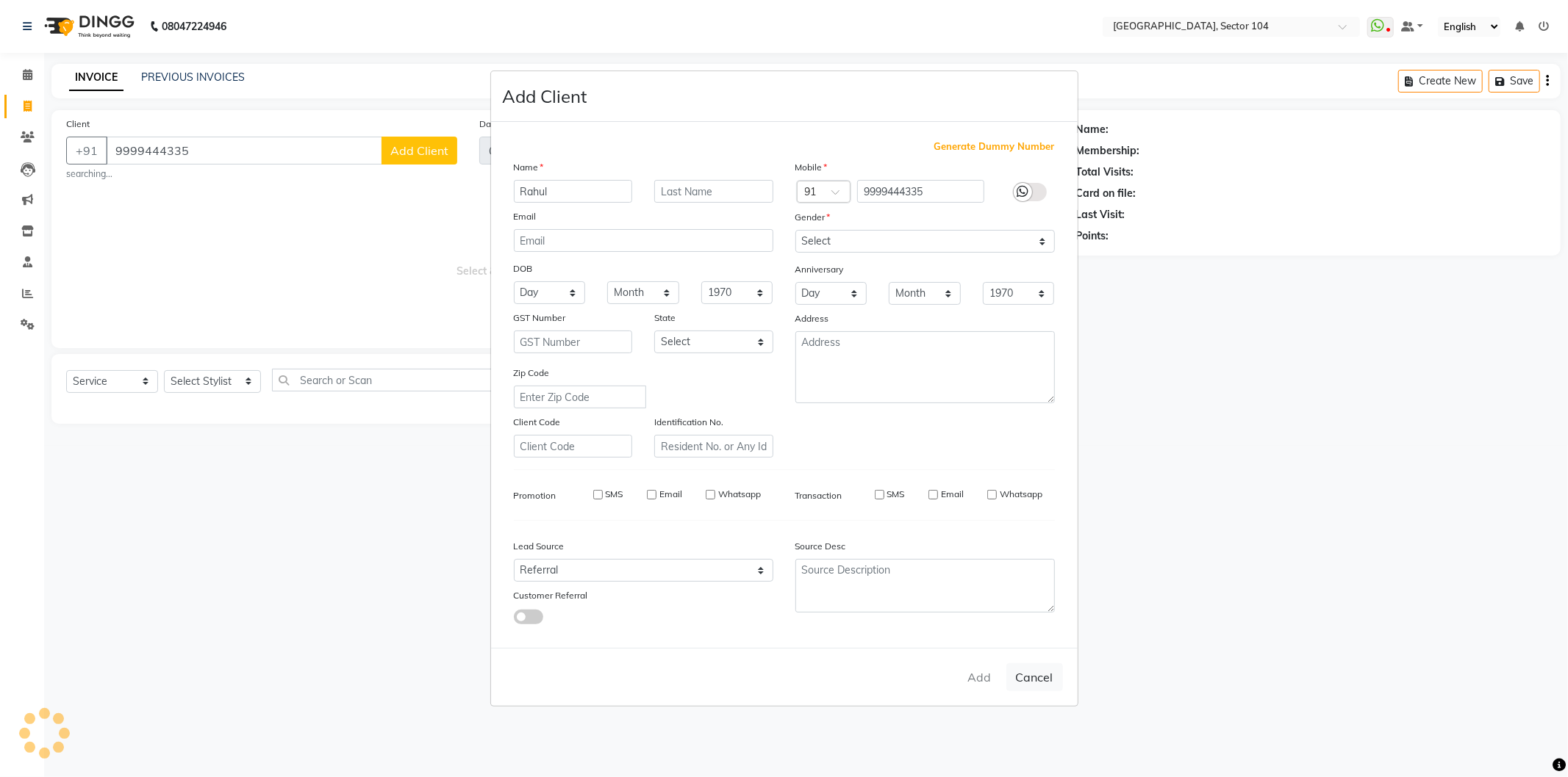
select select
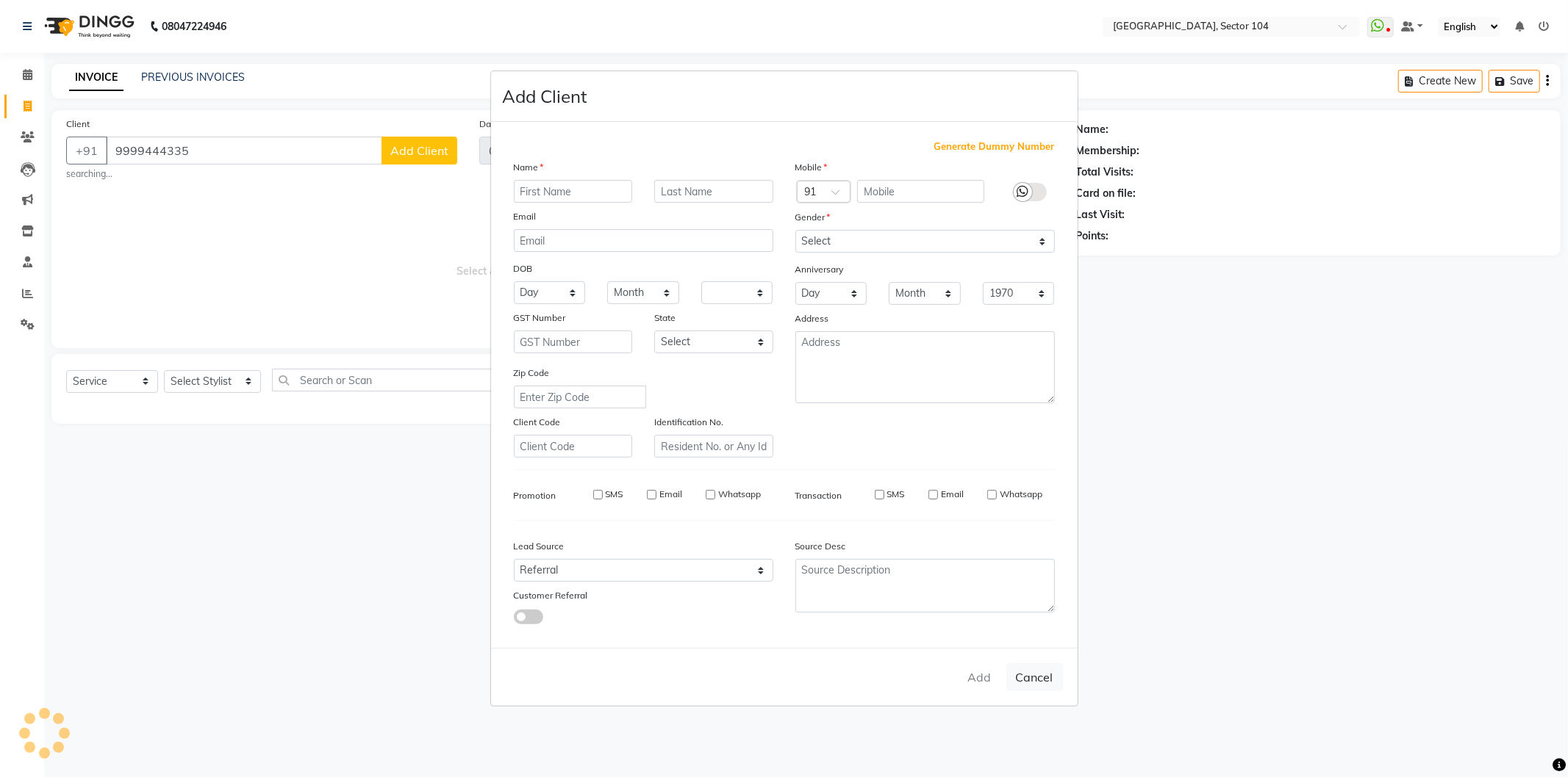
checkbox input "false"
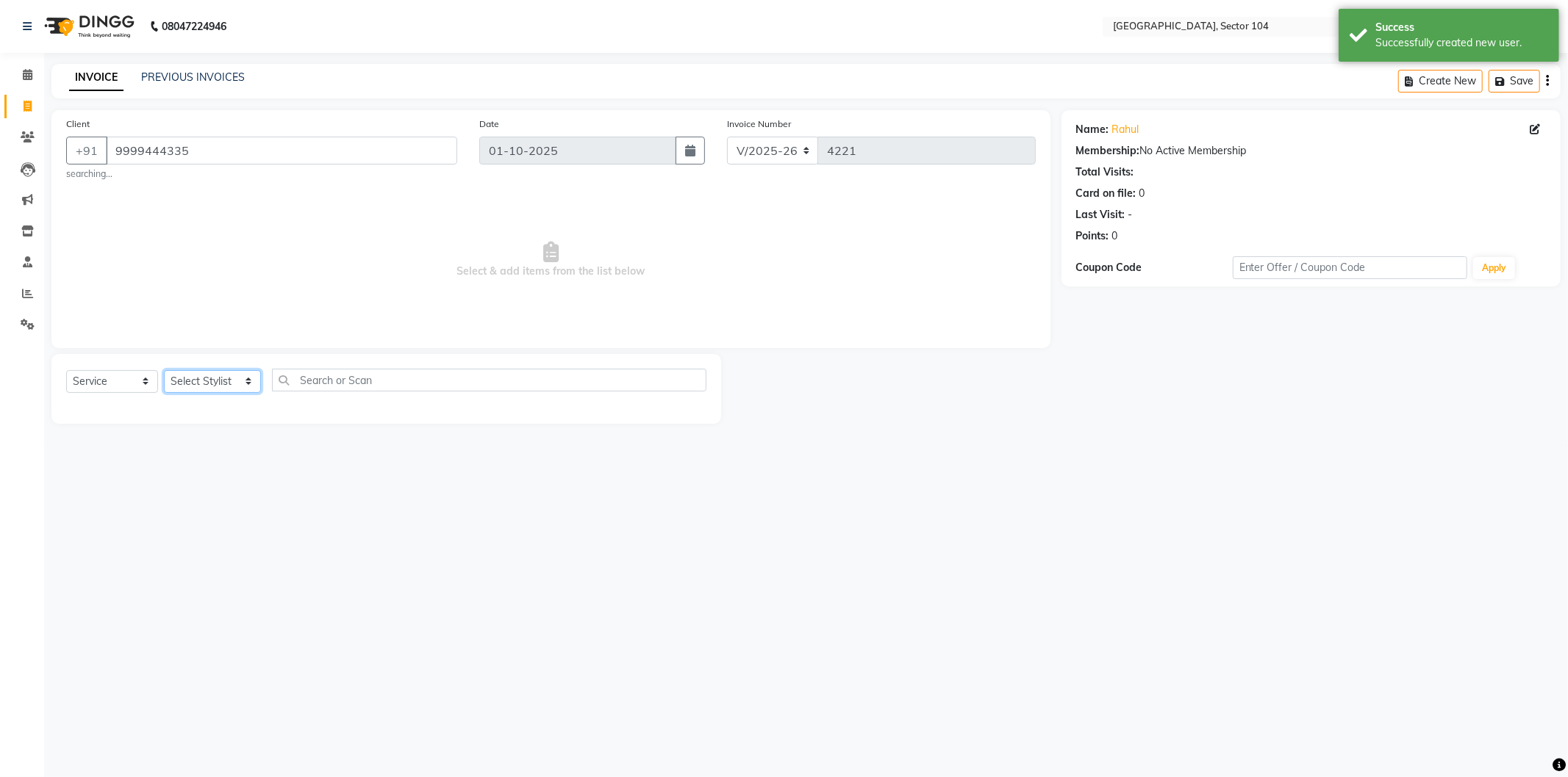
click at [229, 378] on select "Select Stylist AAMIR Aashis ajay AJEET akram Ali Alic ashok vihar Alice makeup …" at bounding box center [212, 382] width 97 height 23
select select "20524"
click at [164, 370] on select "Select Stylist AAMIR Aashis ajay AJEET akram Ali Alic ashok vihar Alice makeup …" at bounding box center [212, 382] width 97 height 23
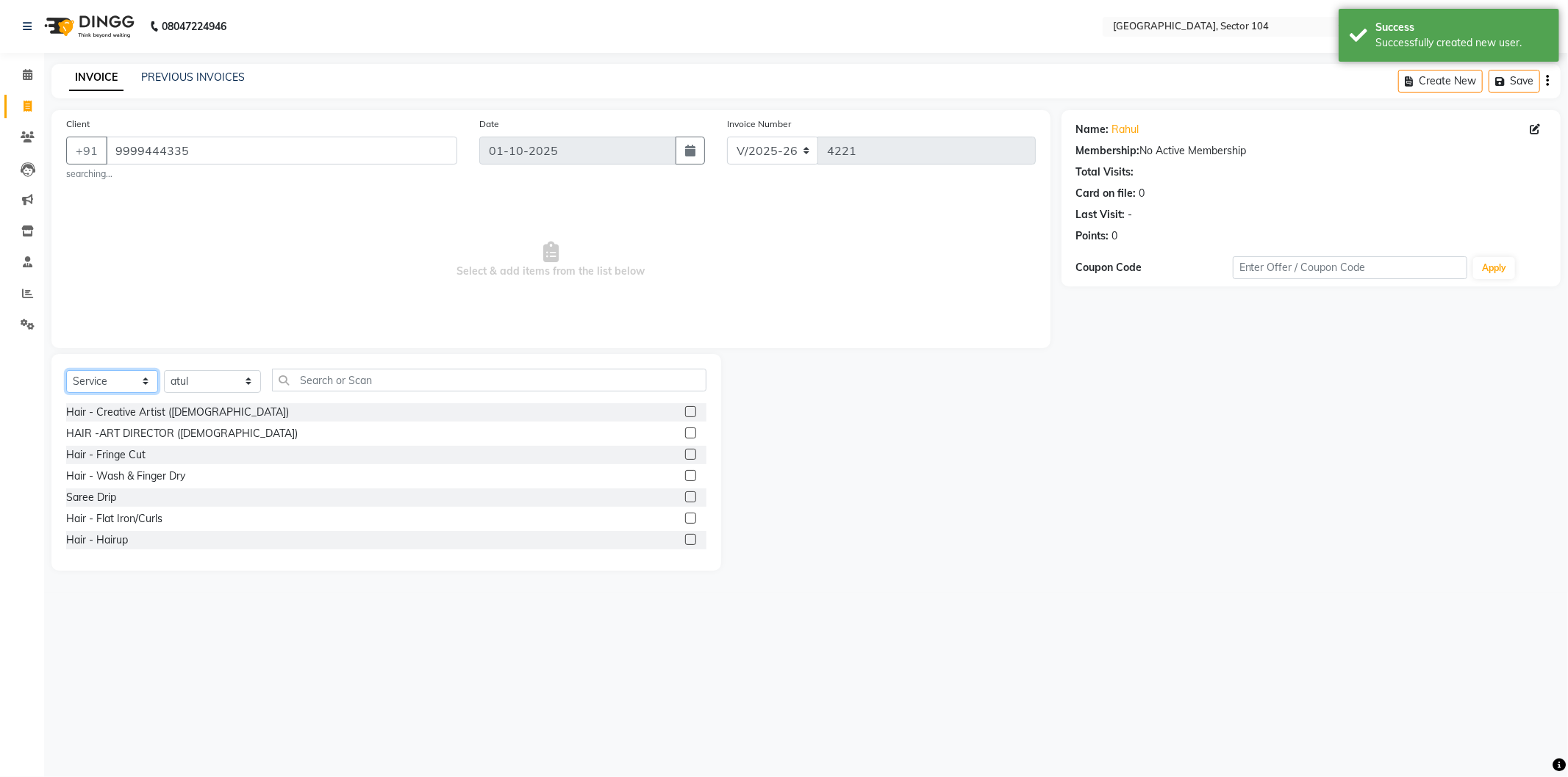
click at [100, 378] on select "Select Service Product Membership Package Voucher Prepaid Gift Card" at bounding box center [112, 382] width 92 height 23
select select "product"
click at [66, 370] on select "Select Service Product Membership Package Voucher Prepaid Gift Card" at bounding box center [112, 382] width 92 height 23
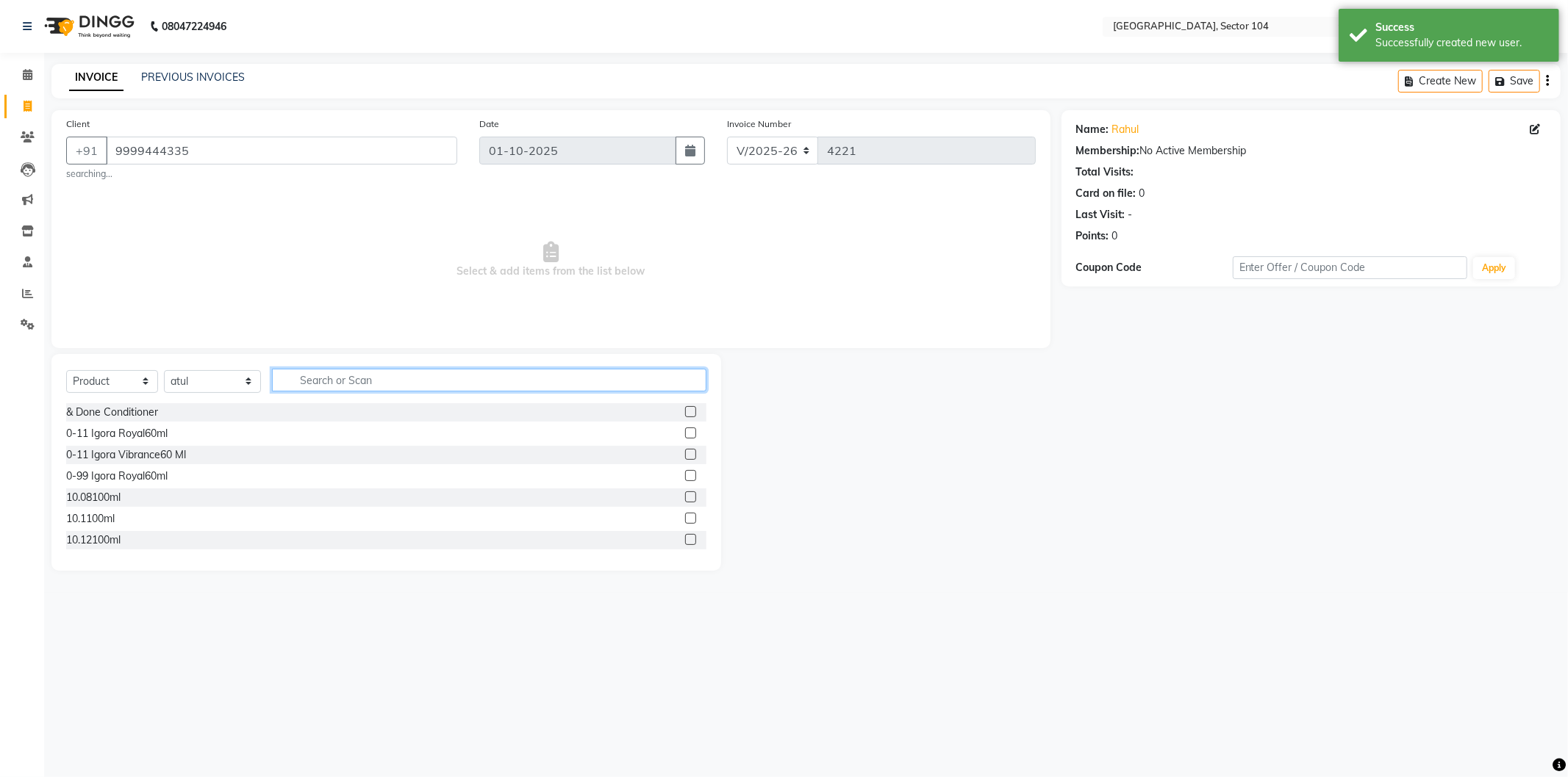
click at [336, 377] on input "text" at bounding box center [489, 380] width 434 height 23
type input "web"
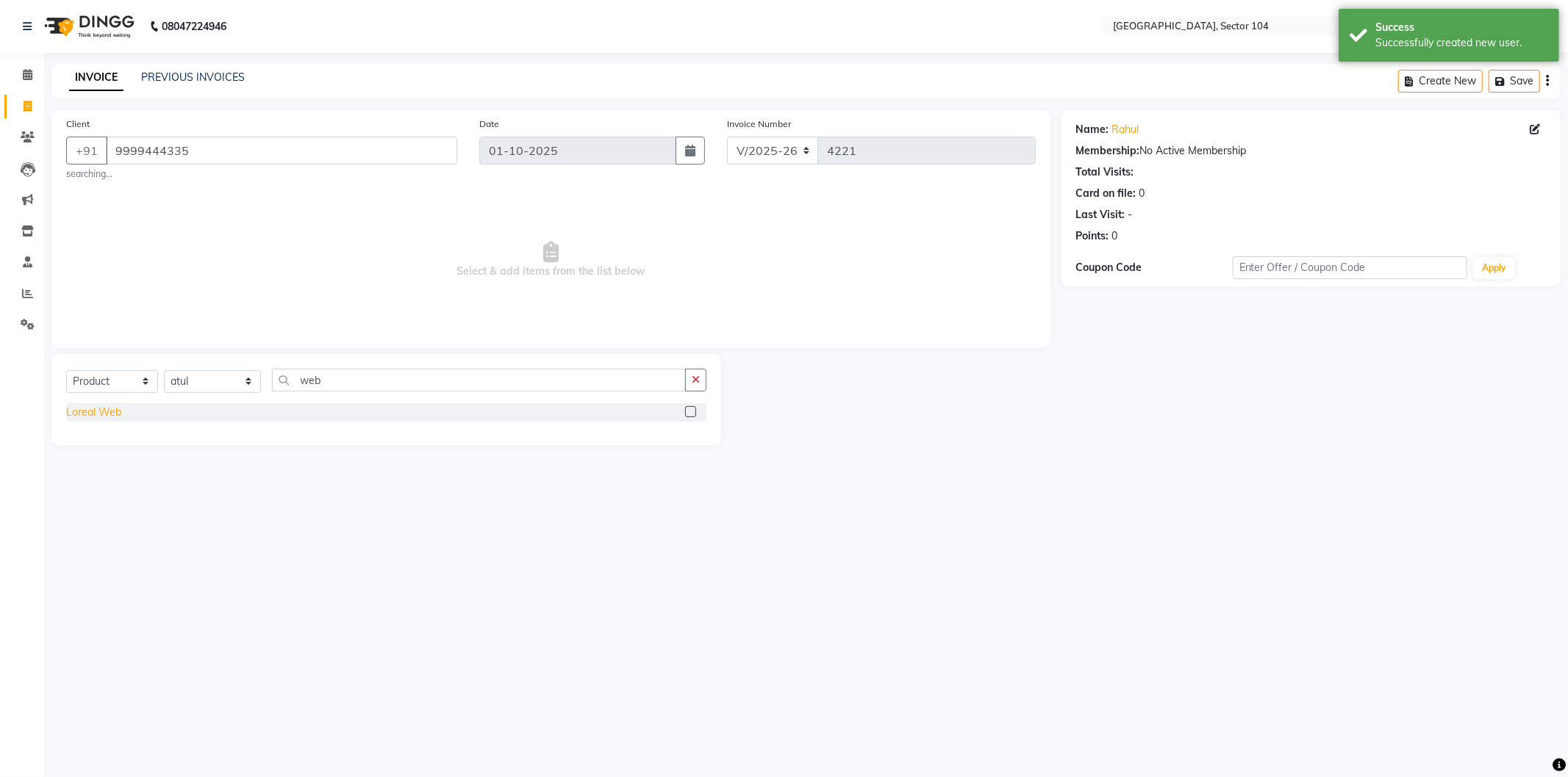
click at [101, 414] on div "Loreal Web" at bounding box center [93, 413] width 55 height 16
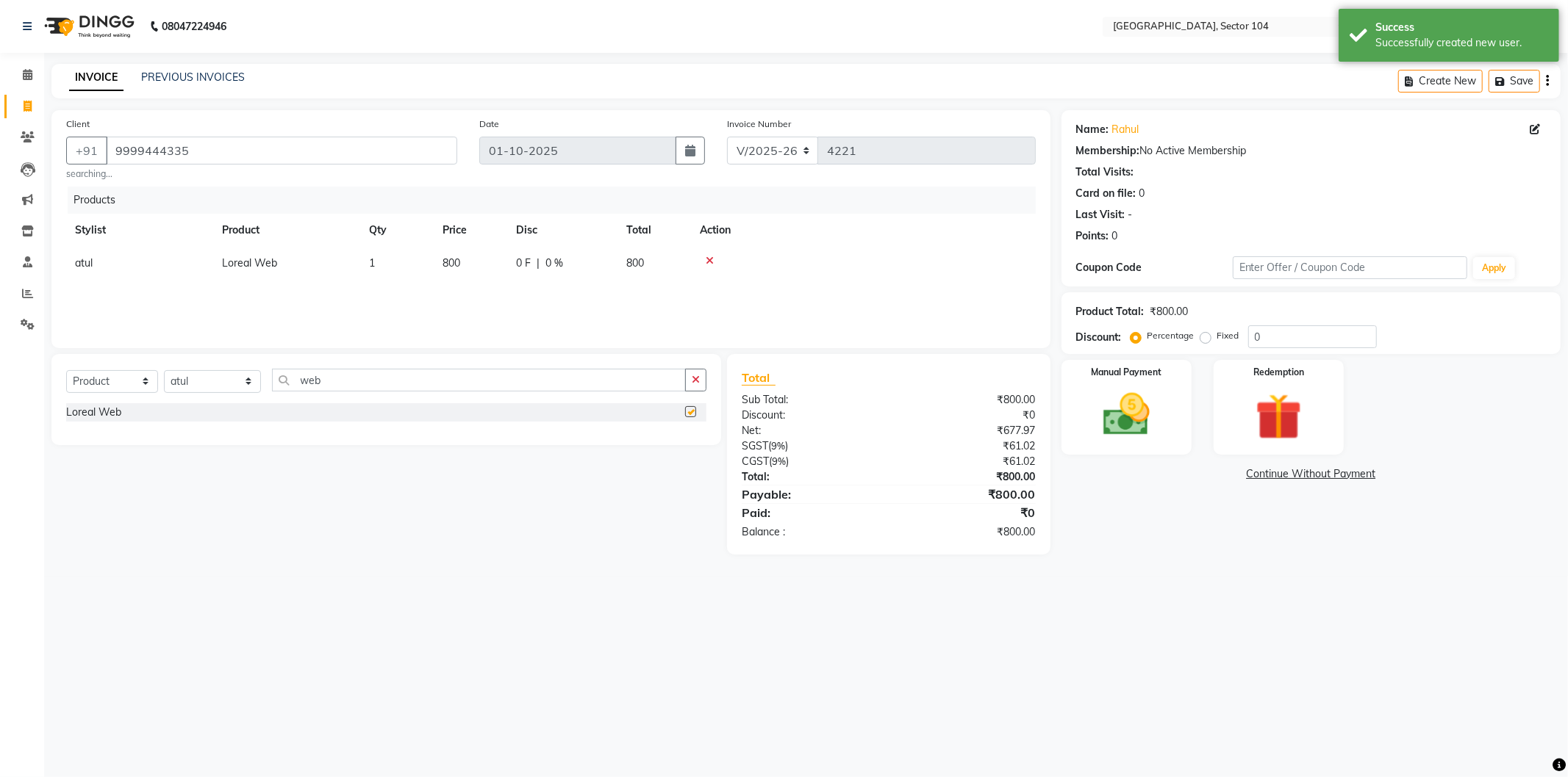
checkbox input "false"
click at [456, 268] on span "800" at bounding box center [452, 262] width 18 height 13
select select "20524"
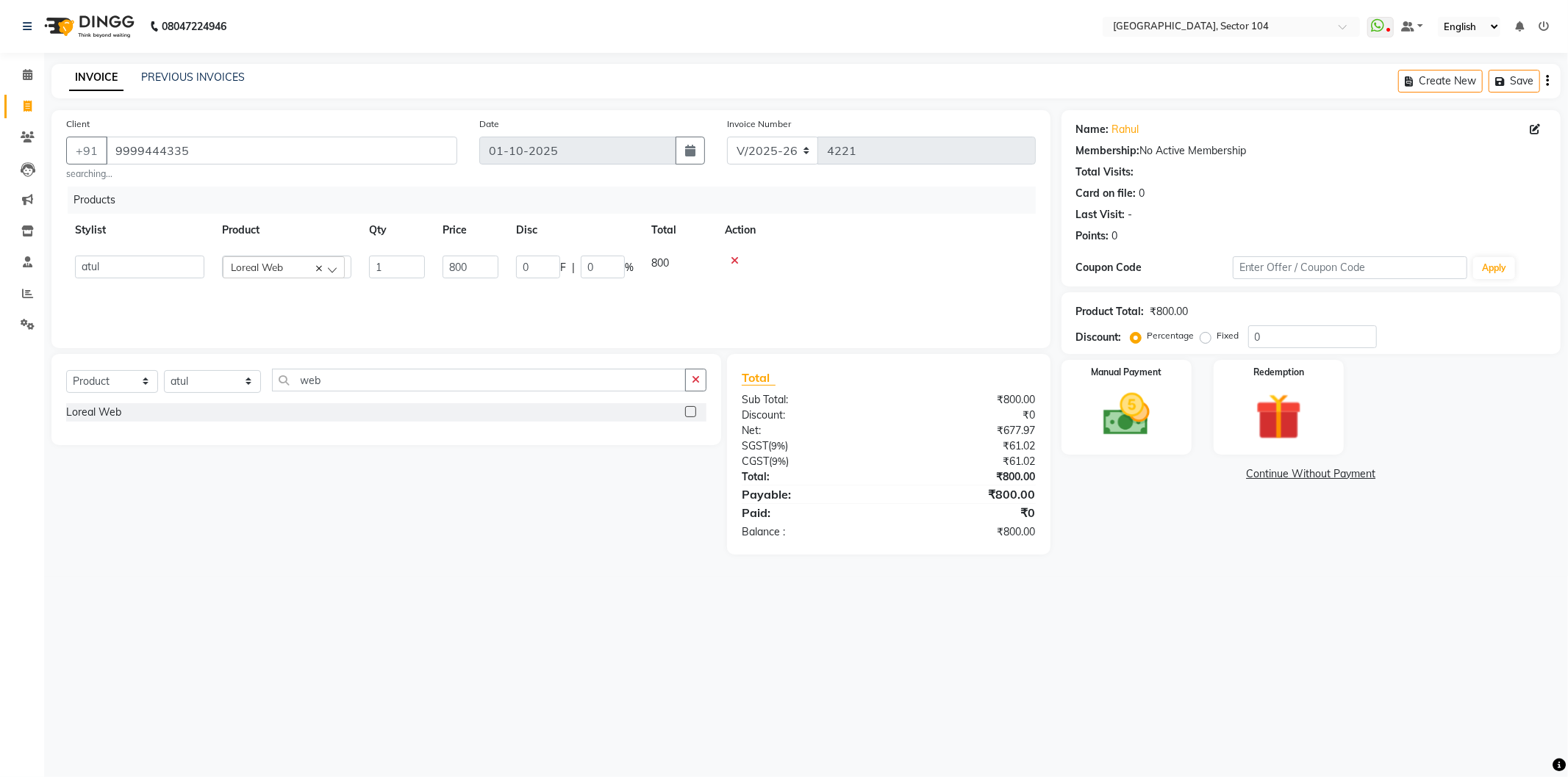
click at [501, 268] on td "800" at bounding box center [470, 268] width 73 height 40
click at [488, 267] on input "800" at bounding box center [470, 268] width 55 height 23
type input "990"
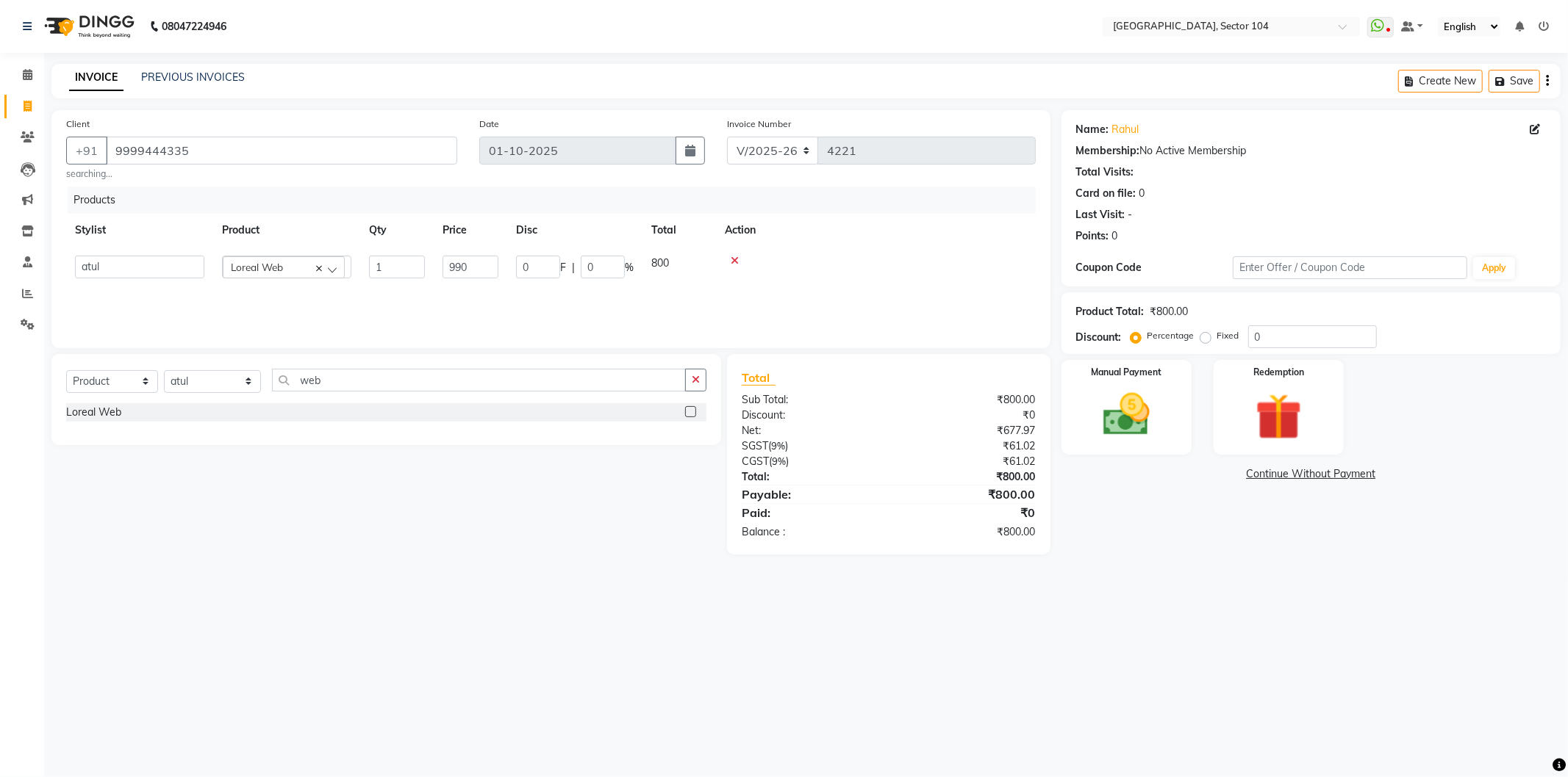
click at [1133, 569] on main "INVOICE PREVIOUS INVOICES Create New Save Client +91 9999444335 searching... Da…" at bounding box center [806, 320] width 1524 height 513
click at [1128, 399] on img at bounding box center [1126, 414] width 78 height 55
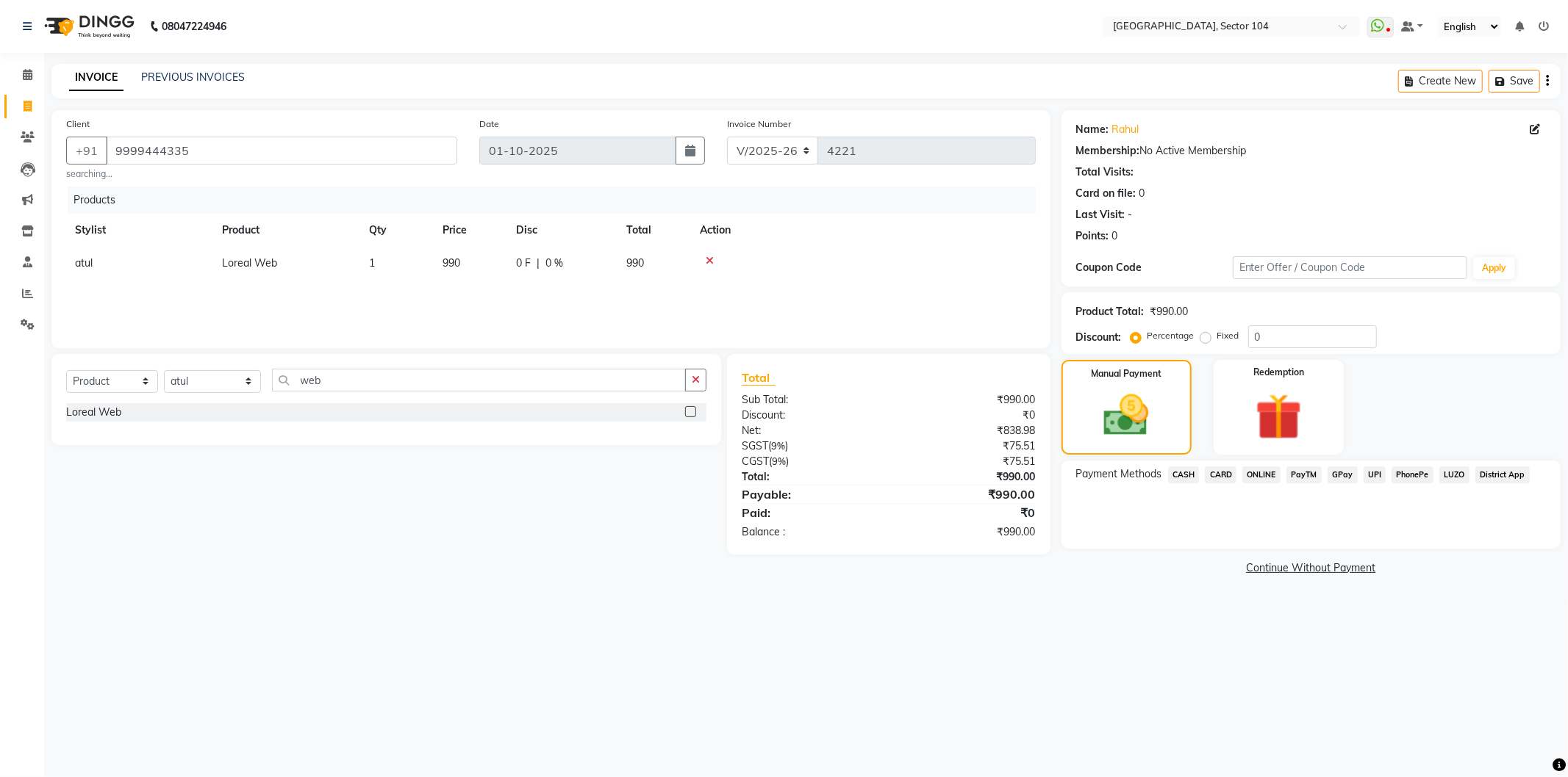
click at [708, 260] on icon at bounding box center [710, 261] width 8 height 11
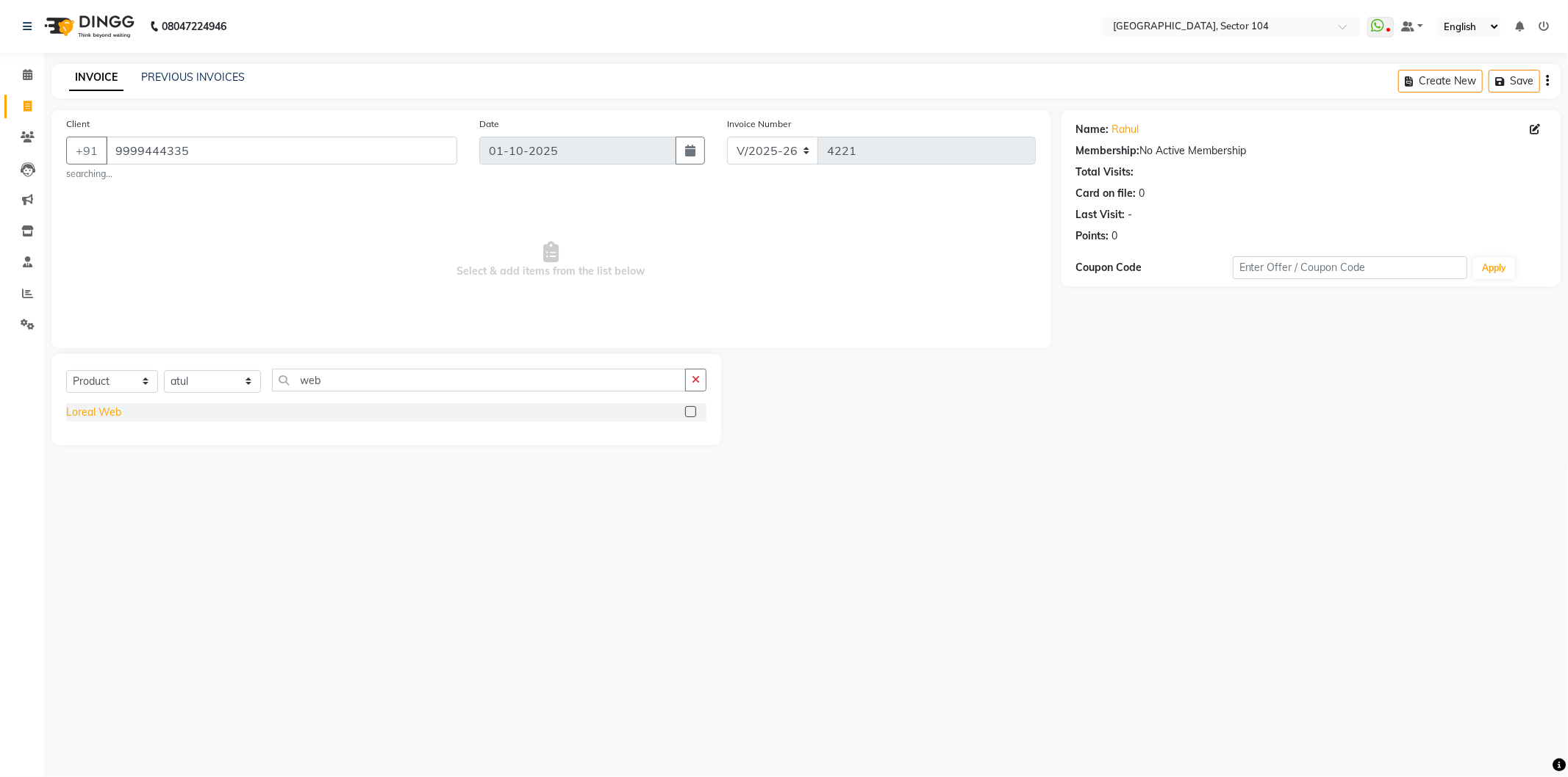
click at [114, 415] on div "Loreal Web" at bounding box center [93, 413] width 55 height 16
checkbox input "false"
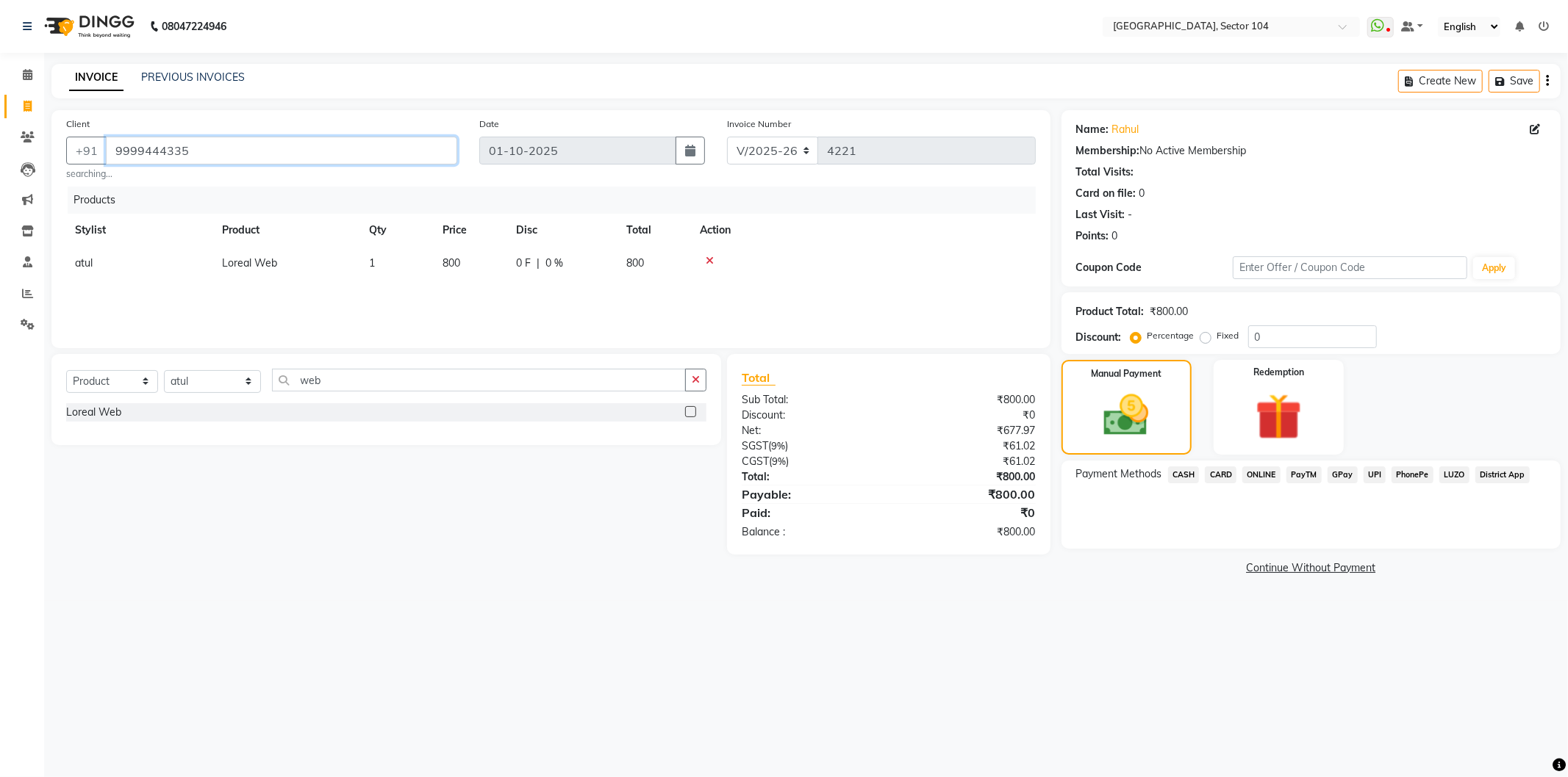
click at [287, 149] on input "9999444335" at bounding box center [281, 150] width 351 height 28
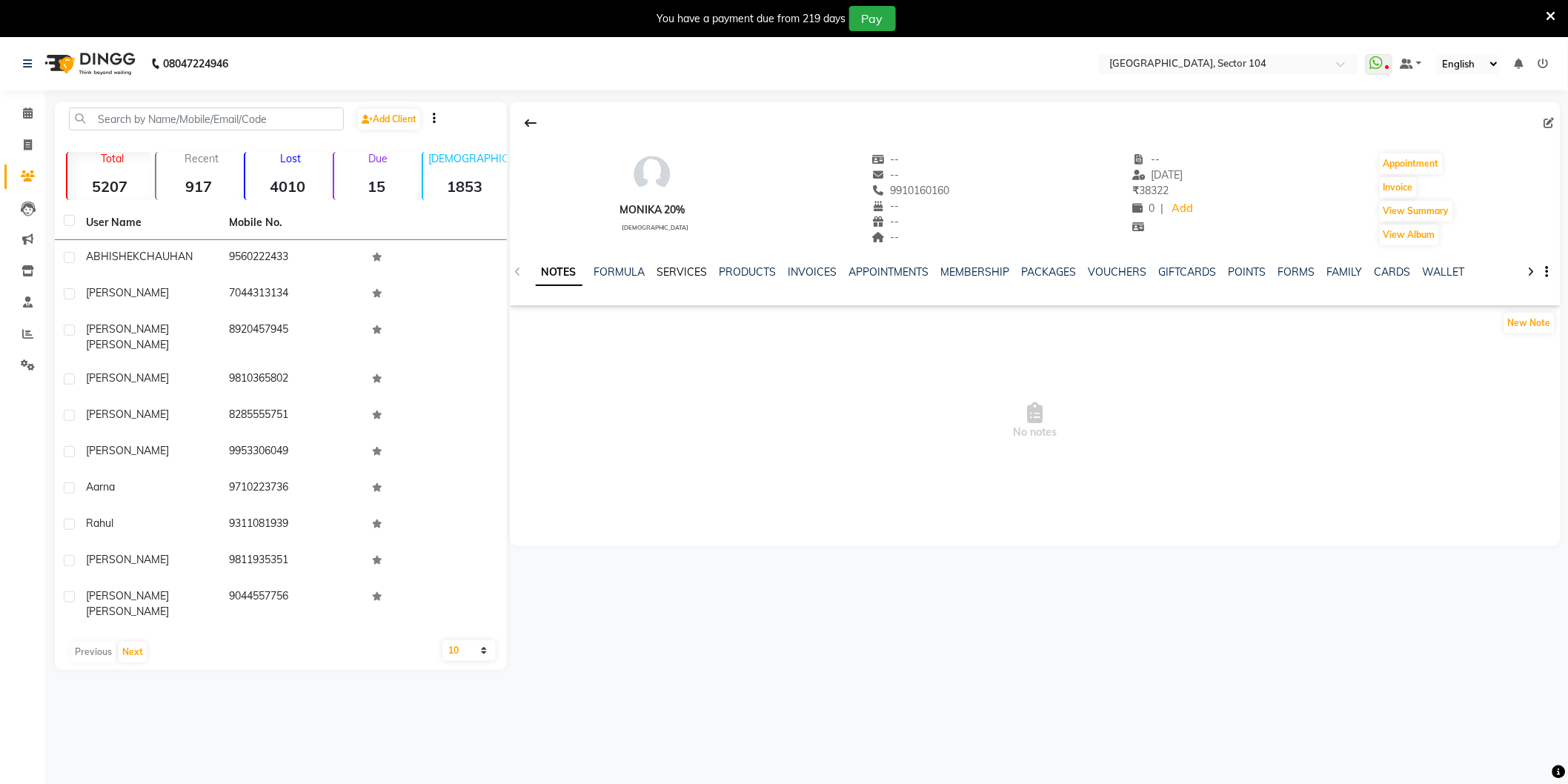
click at [693, 271] on link "SERVICES" at bounding box center [682, 272] width 51 height 13
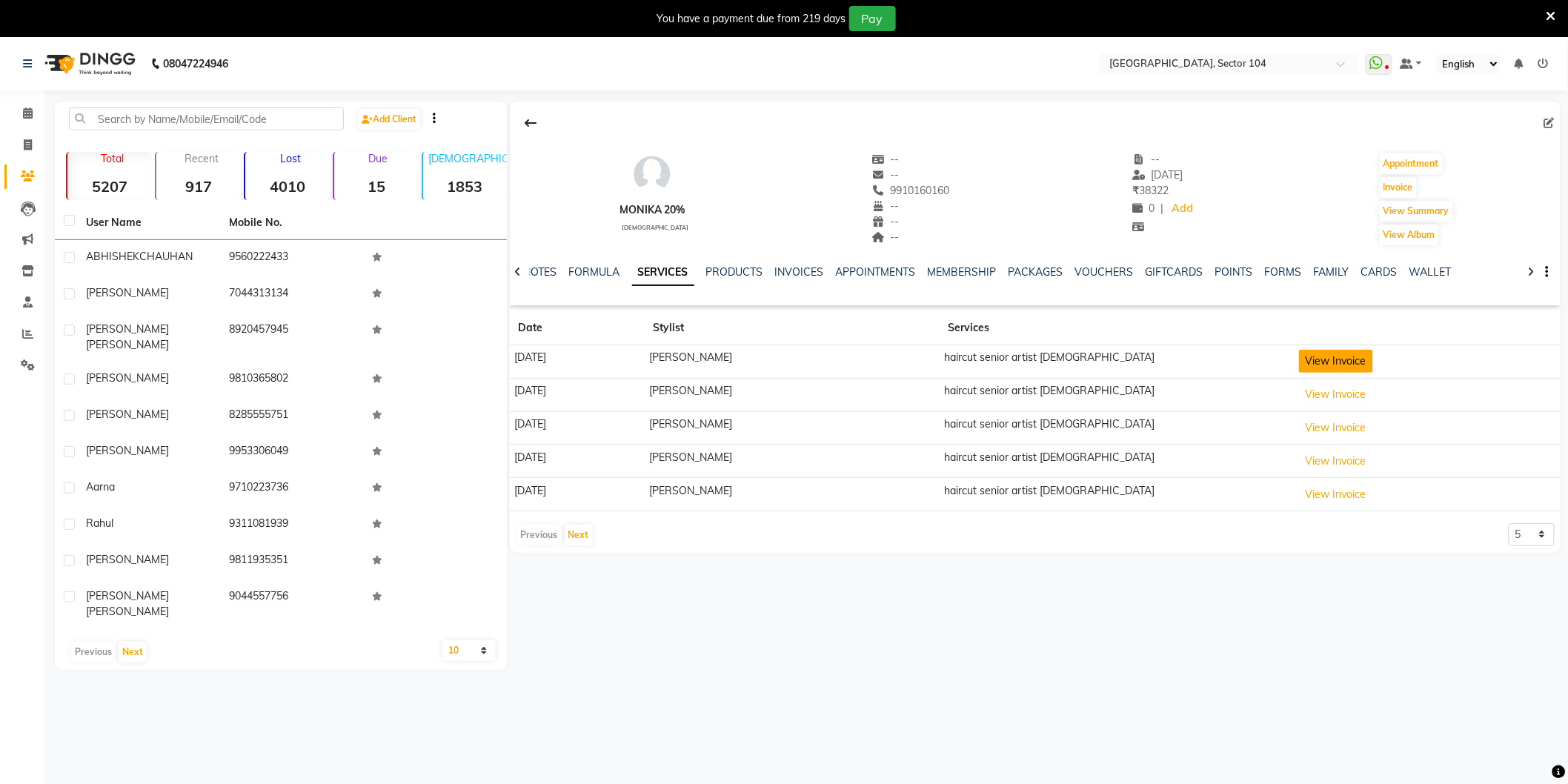
click at [1315, 361] on button "View Invoice" at bounding box center [1336, 361] width 74 height 23
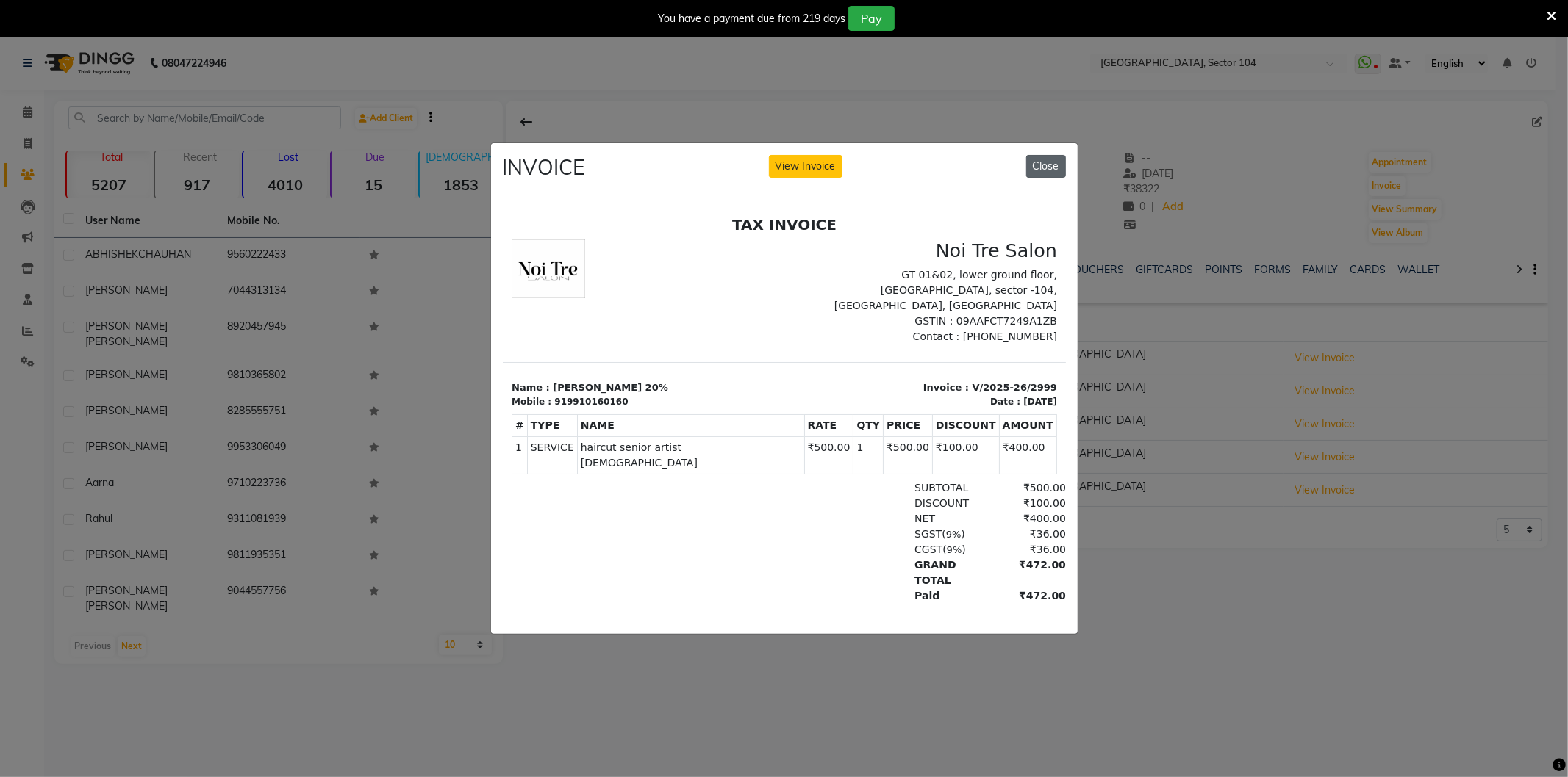
click at [1056, 163] on button "Close" at bounding box center [1046, 166] width 40 height 23
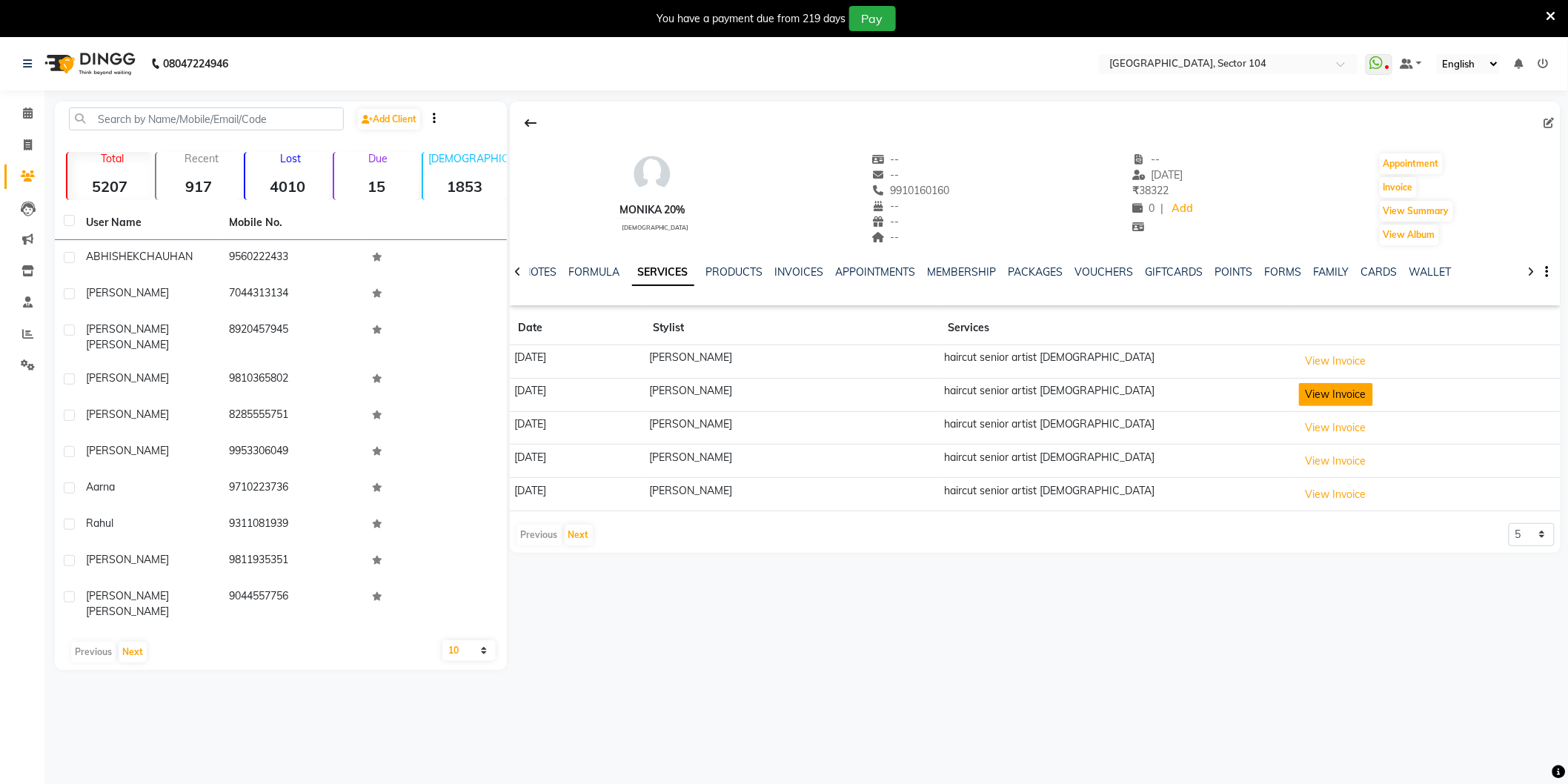
click at [1332, 396] on button "View Invoice" at bounding box center [1336, 395] width 74 height 23
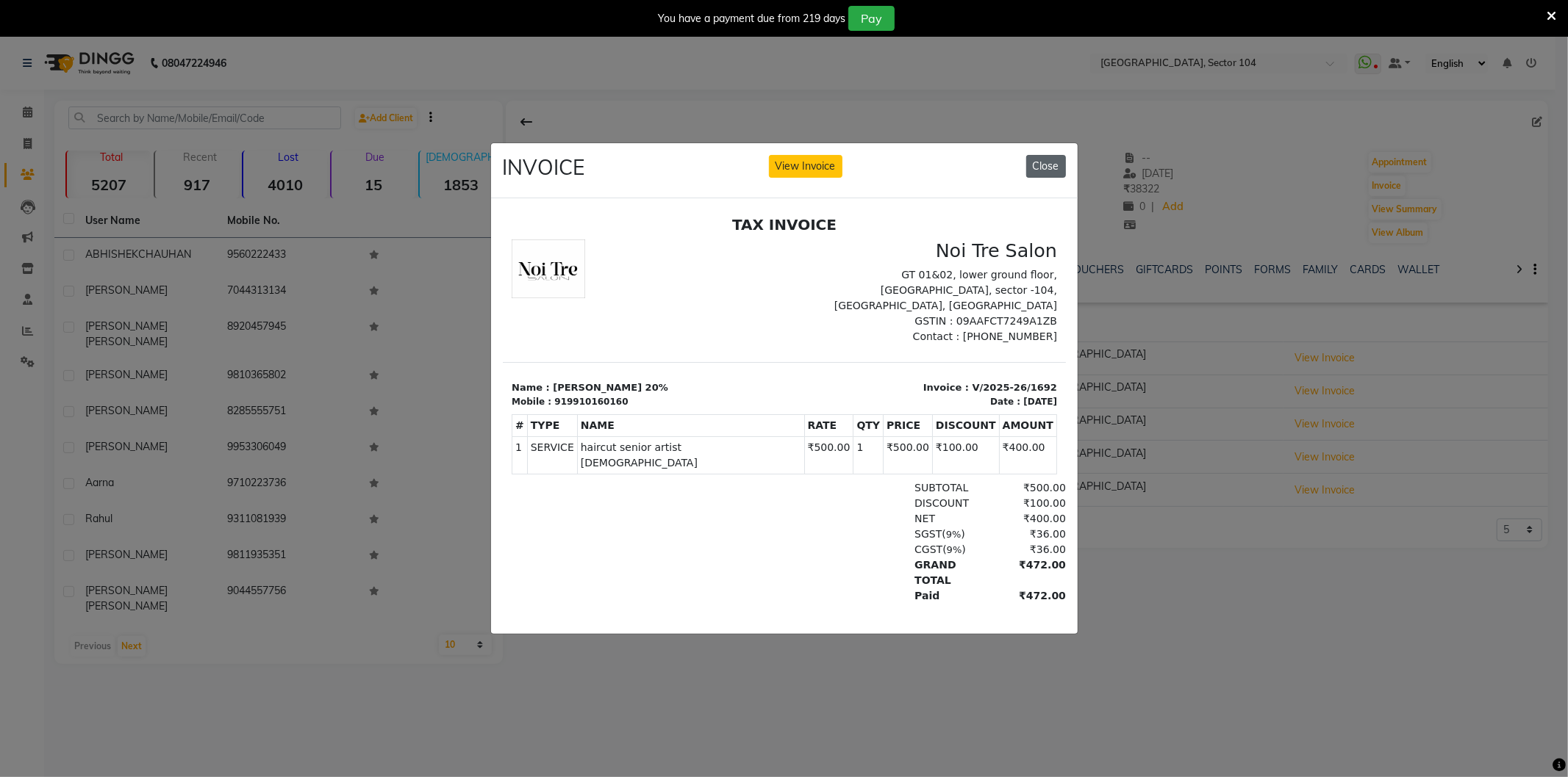
click at [1037, 155] on button "Close" at bounding box center [1046, 166] width 40 height 23
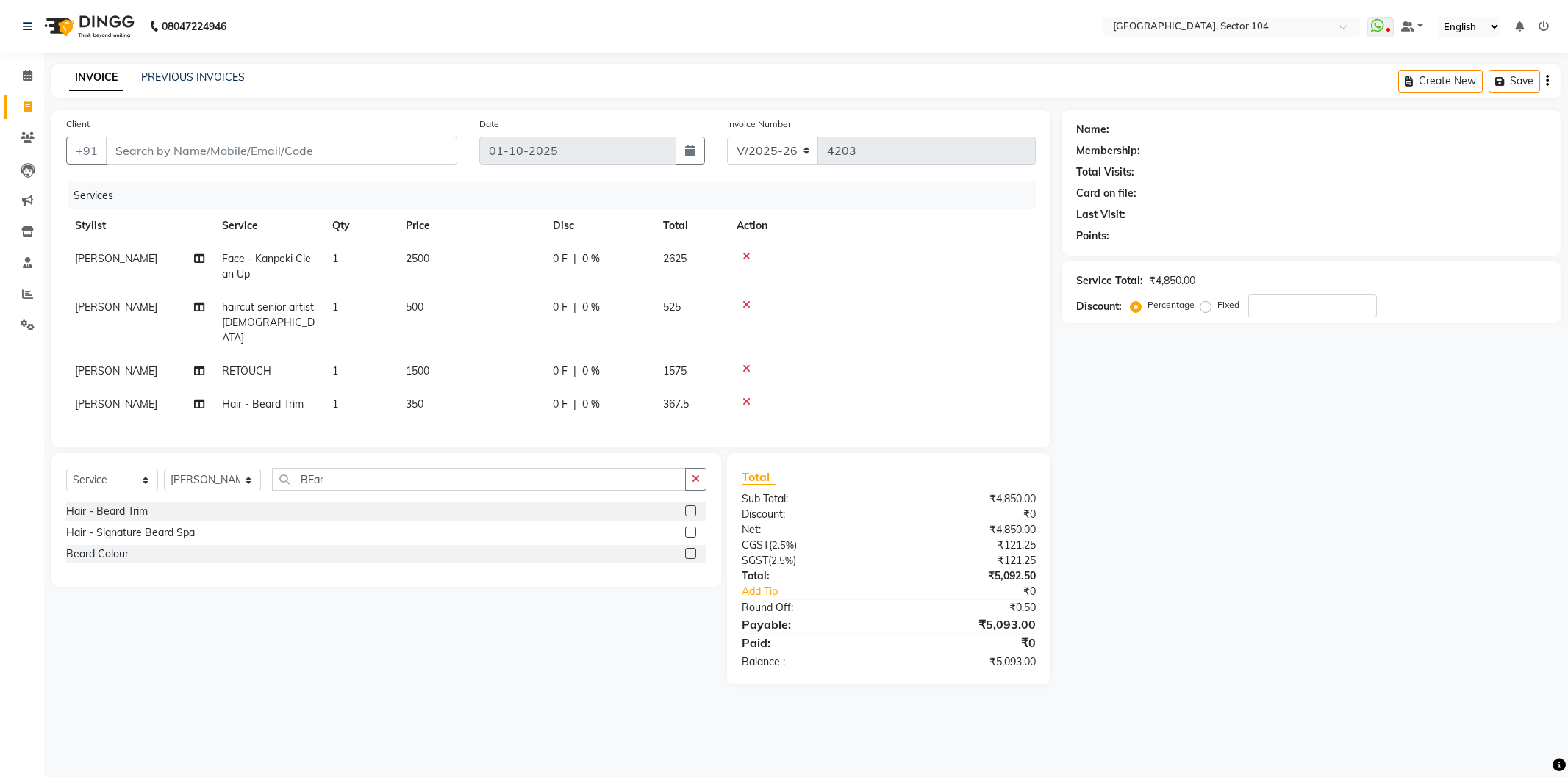
select select "4009"
select select "service"
click at [223, 479] on select "Select Stylist [PERSON_NAME] [PERSON_NAME] [PERSON_NAME] [PERSON_NAME] [PERSON_…" at bounding box center [212, 480] width 97 height 23
select select "34353"
click at [164, 469] on select "Select Stylist [PERSON_NAME] [PERSON_NAME] [PERSON_NAME] [PERSON_NAME] [PERSON_…" at bounding box center [212, 480] width 97 height 23
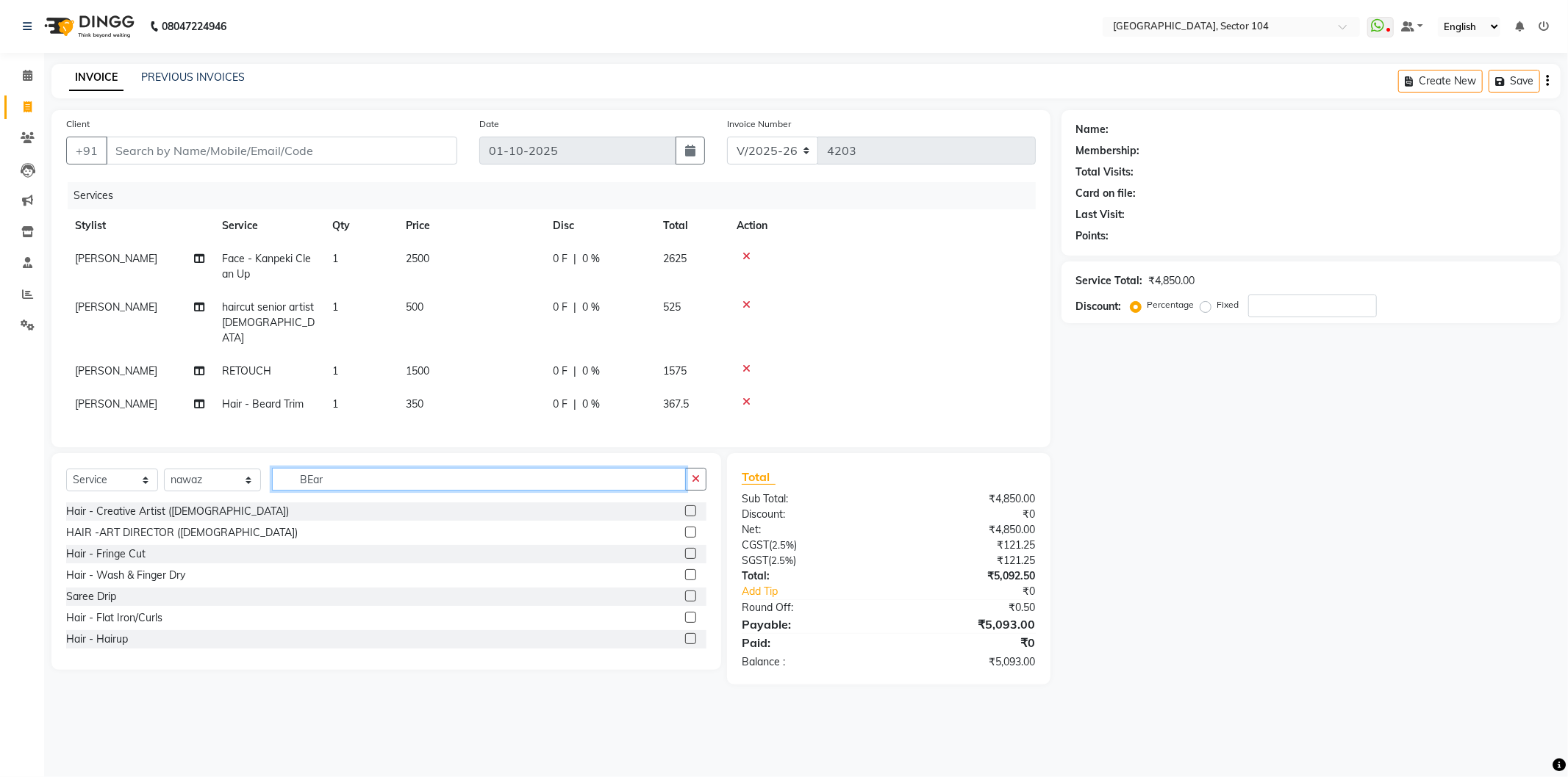
click at [372, 480] on input "BEar" at bounding box center [479, 480] width 414 height 23
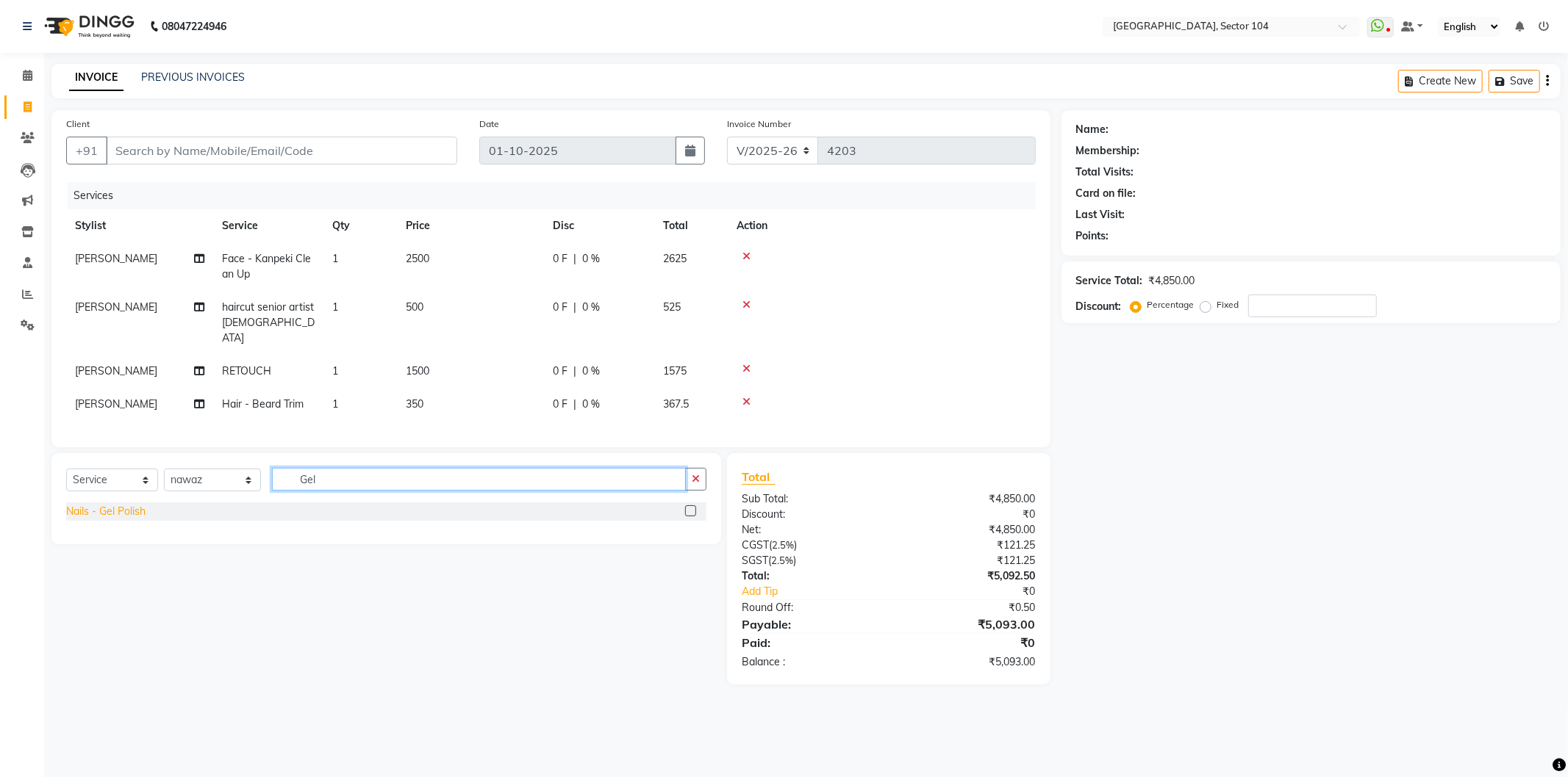
type input "Gel"
click at [106, 507] on div "Nails - Gel Polish" at bounding box center [106, 512] width 79 height 16
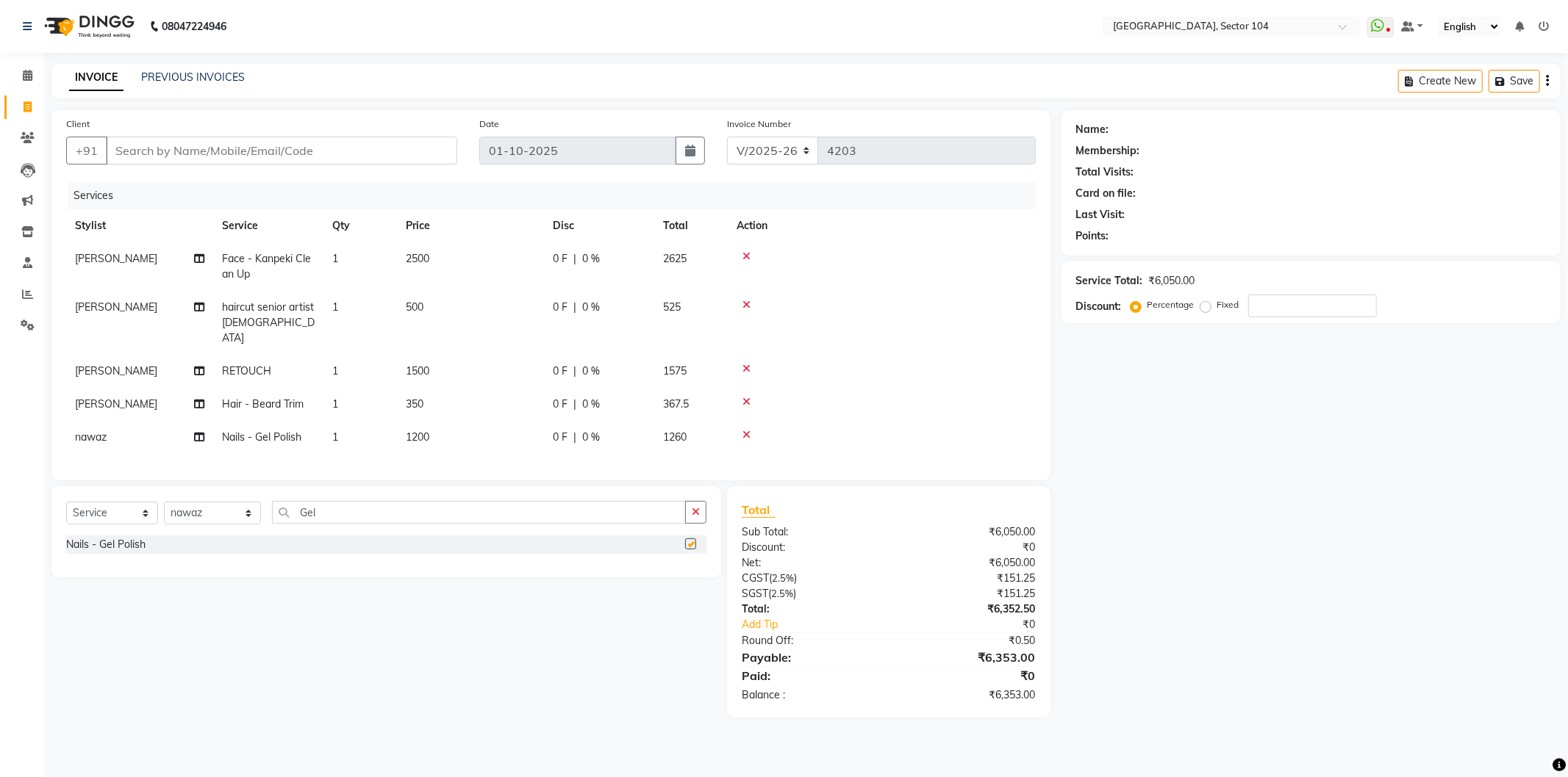
checkbox input "false"
click at [338, 619] on div "Select Service Product Membership Package Voucher Prepaid Gift Card Select Styl…" at bounding box center [380, 602] width 681 height 231
click at [223, 509] on select "Select Stylist [PERSON_NAME] [PERSON_NAME] [PERSON_NAME] [PERSON_NAME] [PERSON_…" at bounding box center [212, 513] width 97 height 23
select select "58995"
click at [164, 502] on select "Select Stylist [PERSON_NAME] [PERSON_NAME] [PERSON_NAME] [PERSON_NAME] [PERSON_…" at bounding box center [212, 513] width 97 height 23
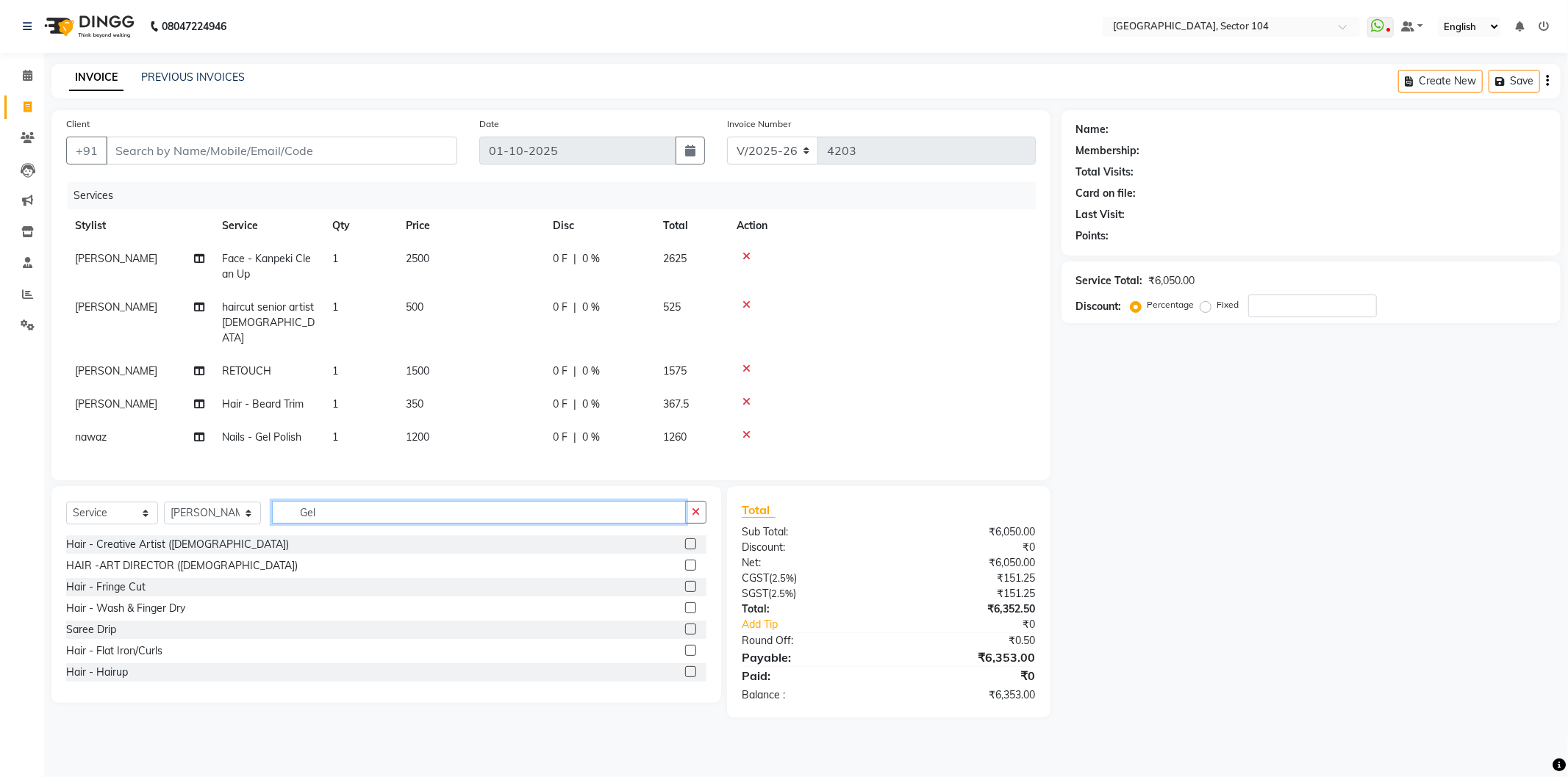
click at [343, 507] on input "Gel" at bounding box center [479, 512] width 414 height 23
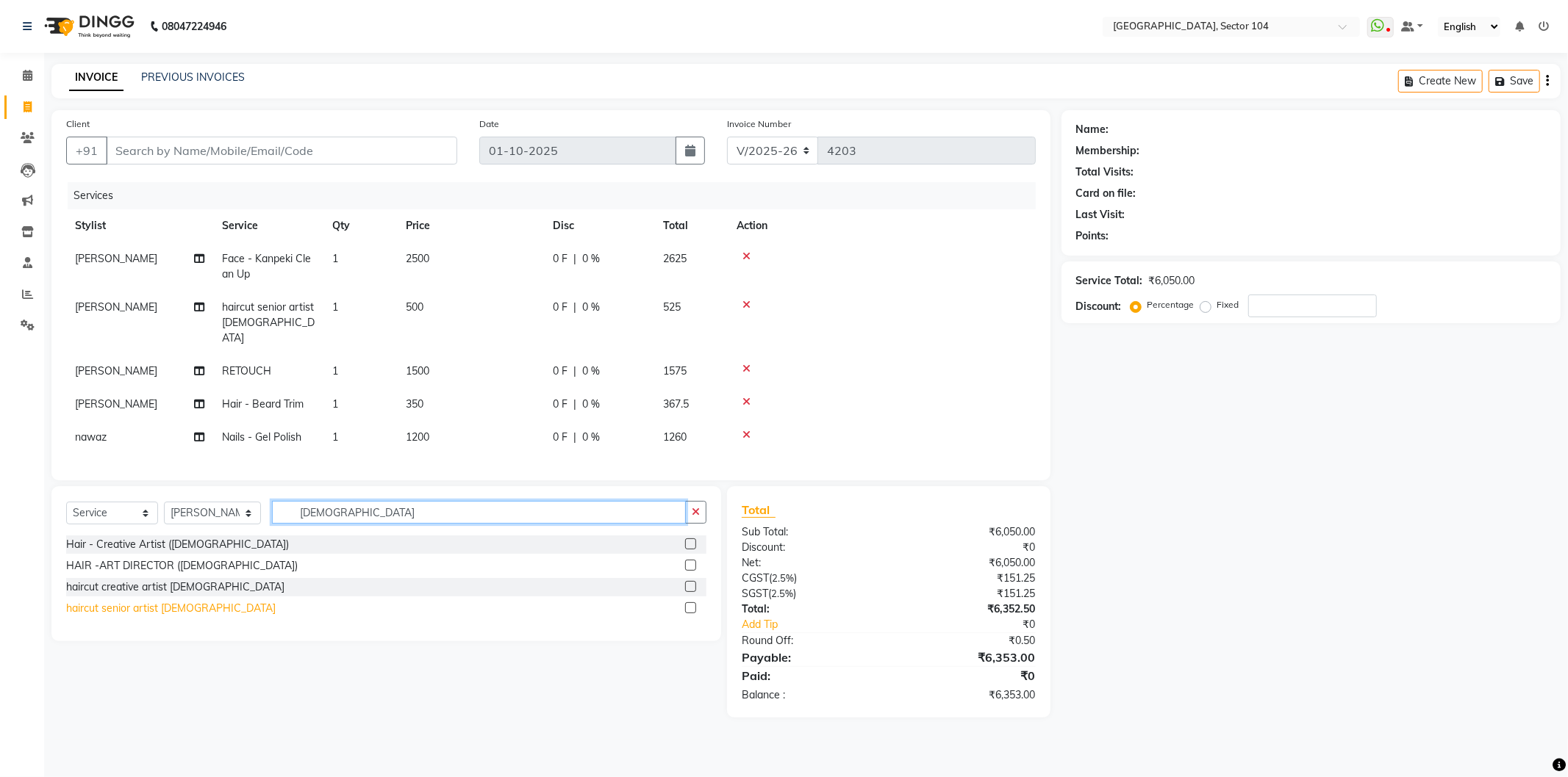
type input "[DEMOGRAPHIC_DATA]"
click at [171, 605] on div "haircut senior artist [DEMOGRAPHIC_DATA]" at bounding box center [171, 609] width 210 height 16
checkbox input "false"
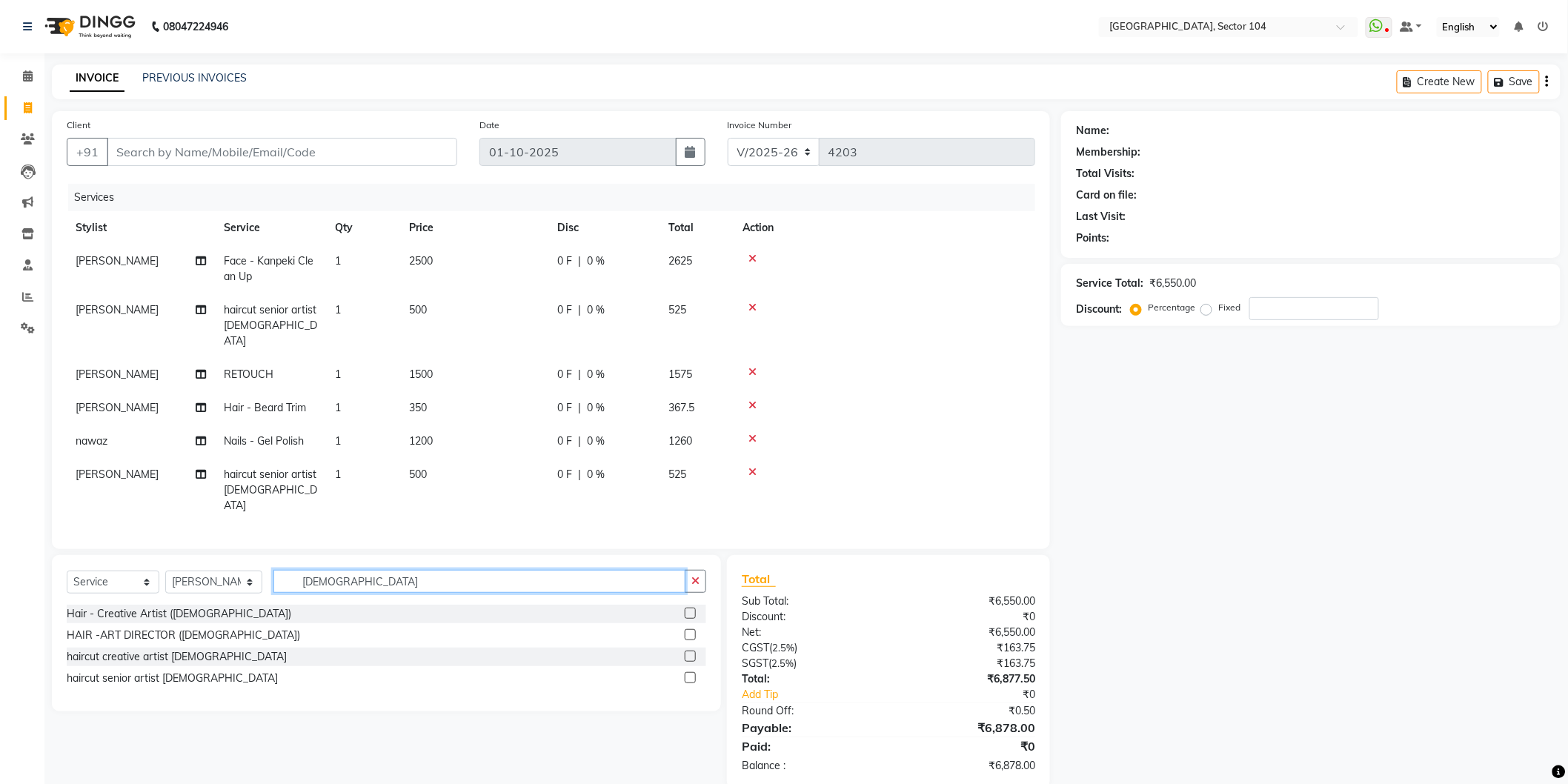
click at [353, 570] on input "[DEMOGRAPHIC_DATA]" at bounding box center [479, 582] width 412 height 23
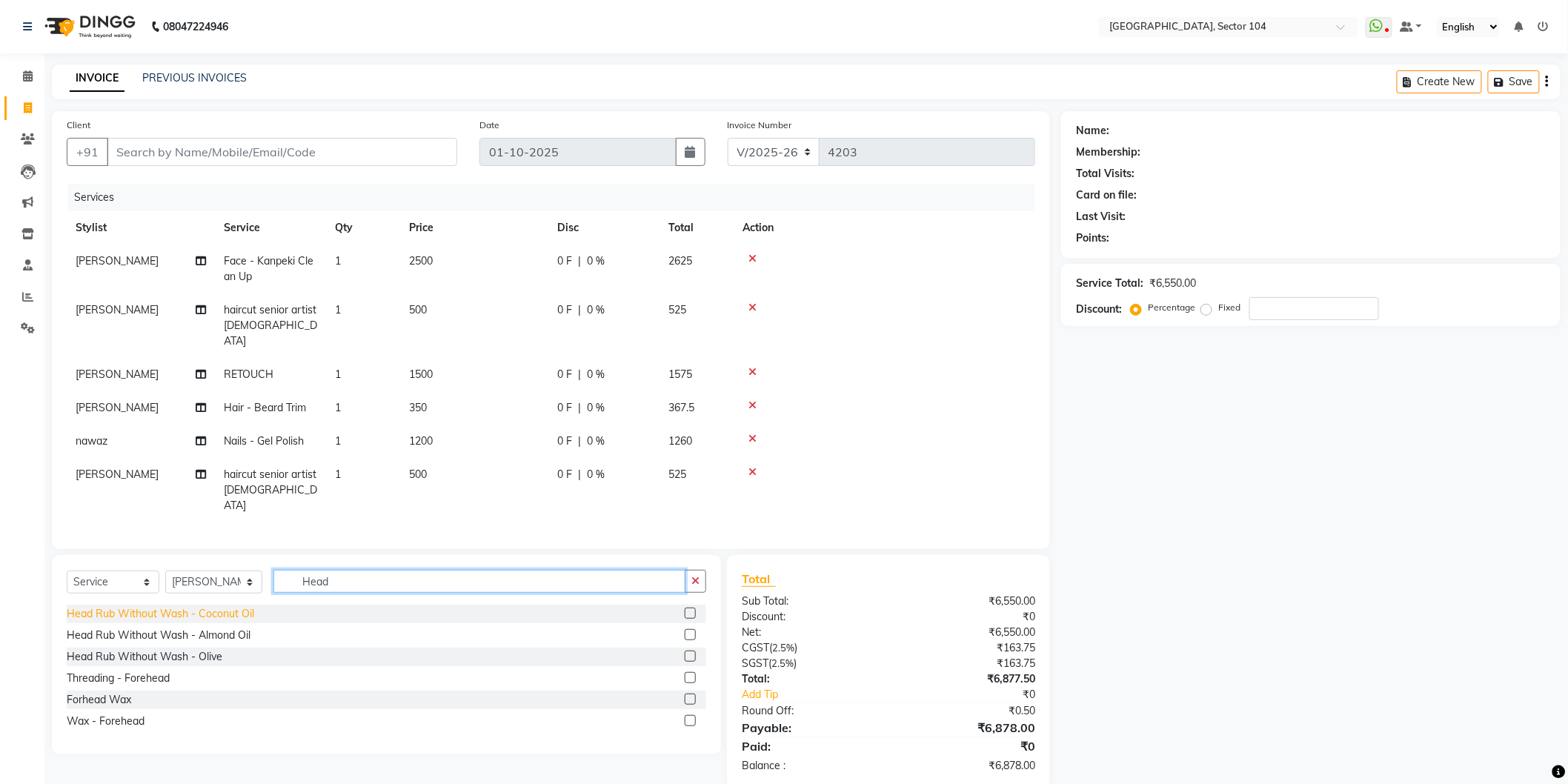
type input "Head"
click at [234, 606] on div "Head Rub Without Wash - Coconut Oil" at bounding box center [160, 614] width 187 height 16
checkbox input "false"
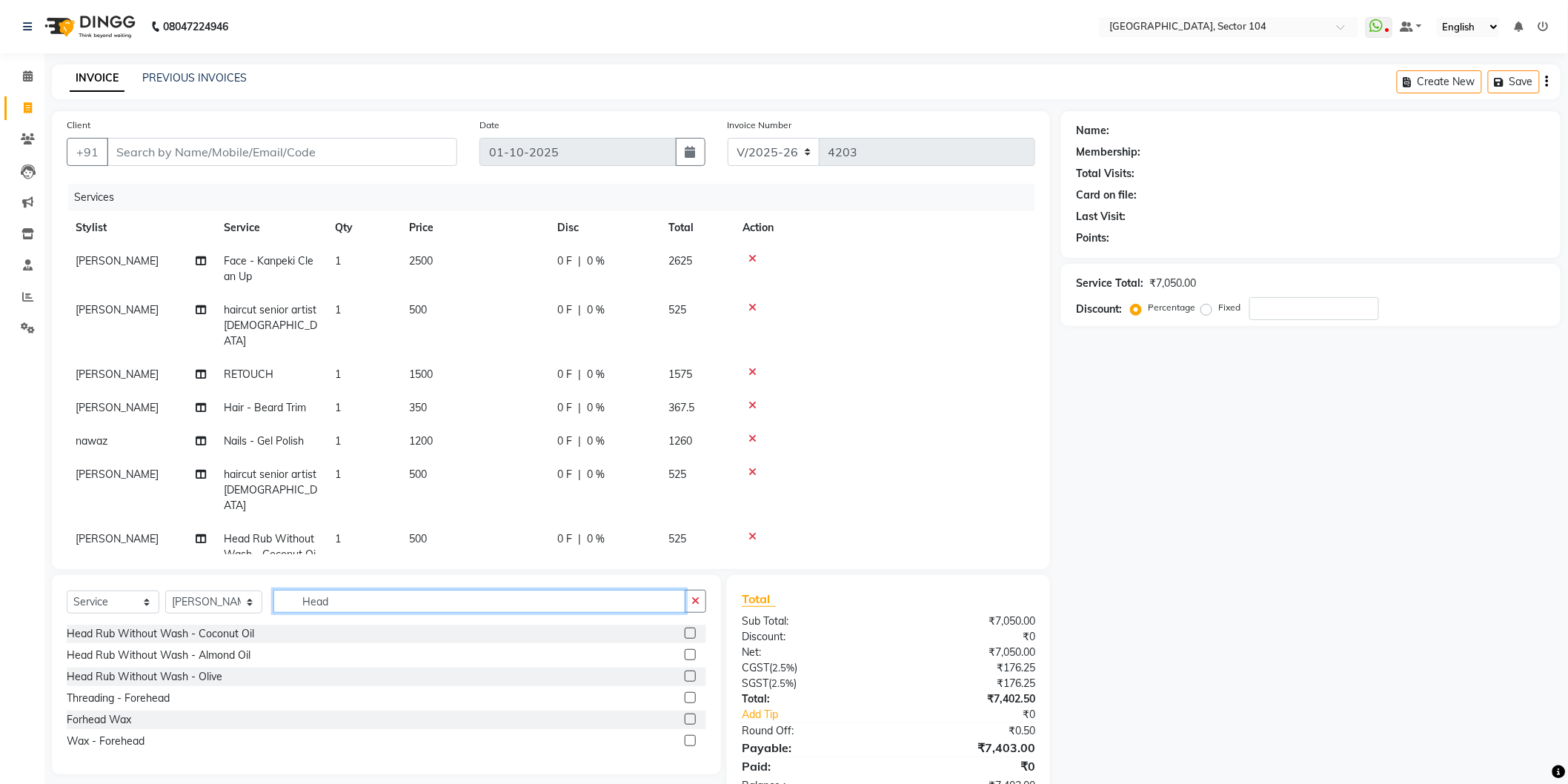
click at [347, 597] on input "Head" at bounding box center [479, 602] width 412 height 23
type input "Shave"
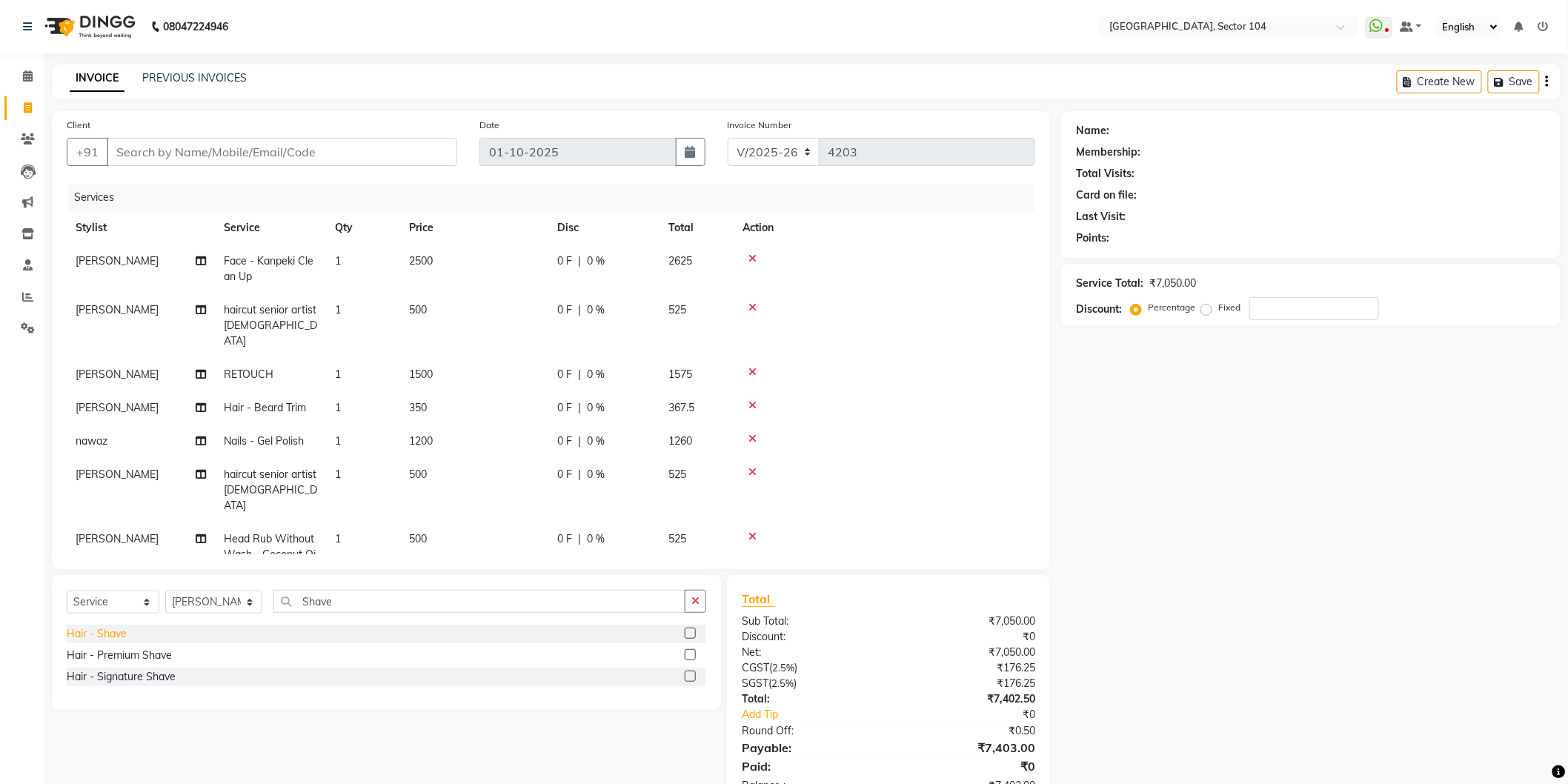
click at [115, 634] on div "Hair - Shave" at bounding box center [97, 635] width 60 height 16
checkbox input "false"
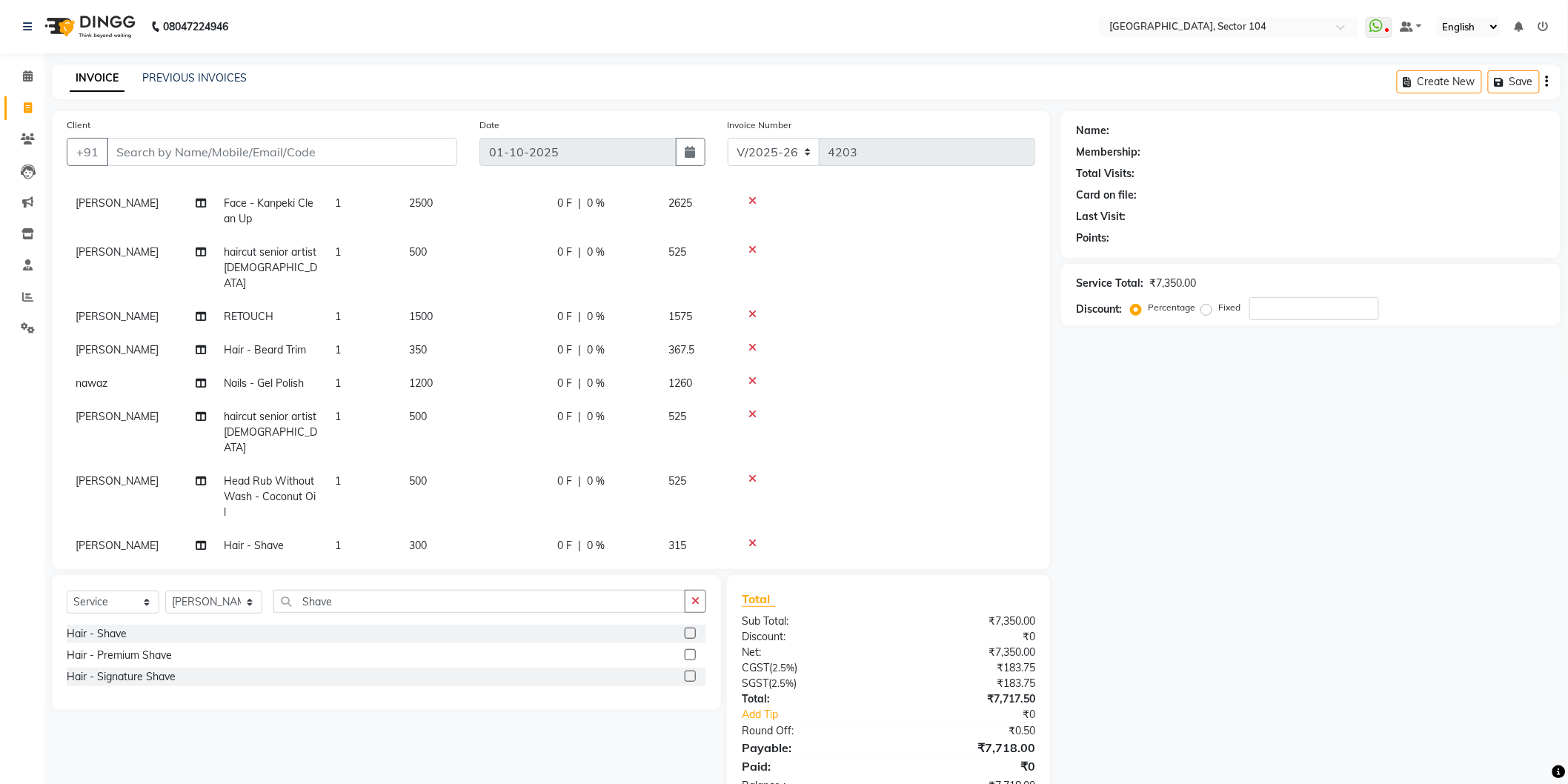
click at [752, 334] on td at bounding box center [885, 351] width 302 height 34
click at [752, 343] on icon at bounding box center [752, 348] width 8 height 11
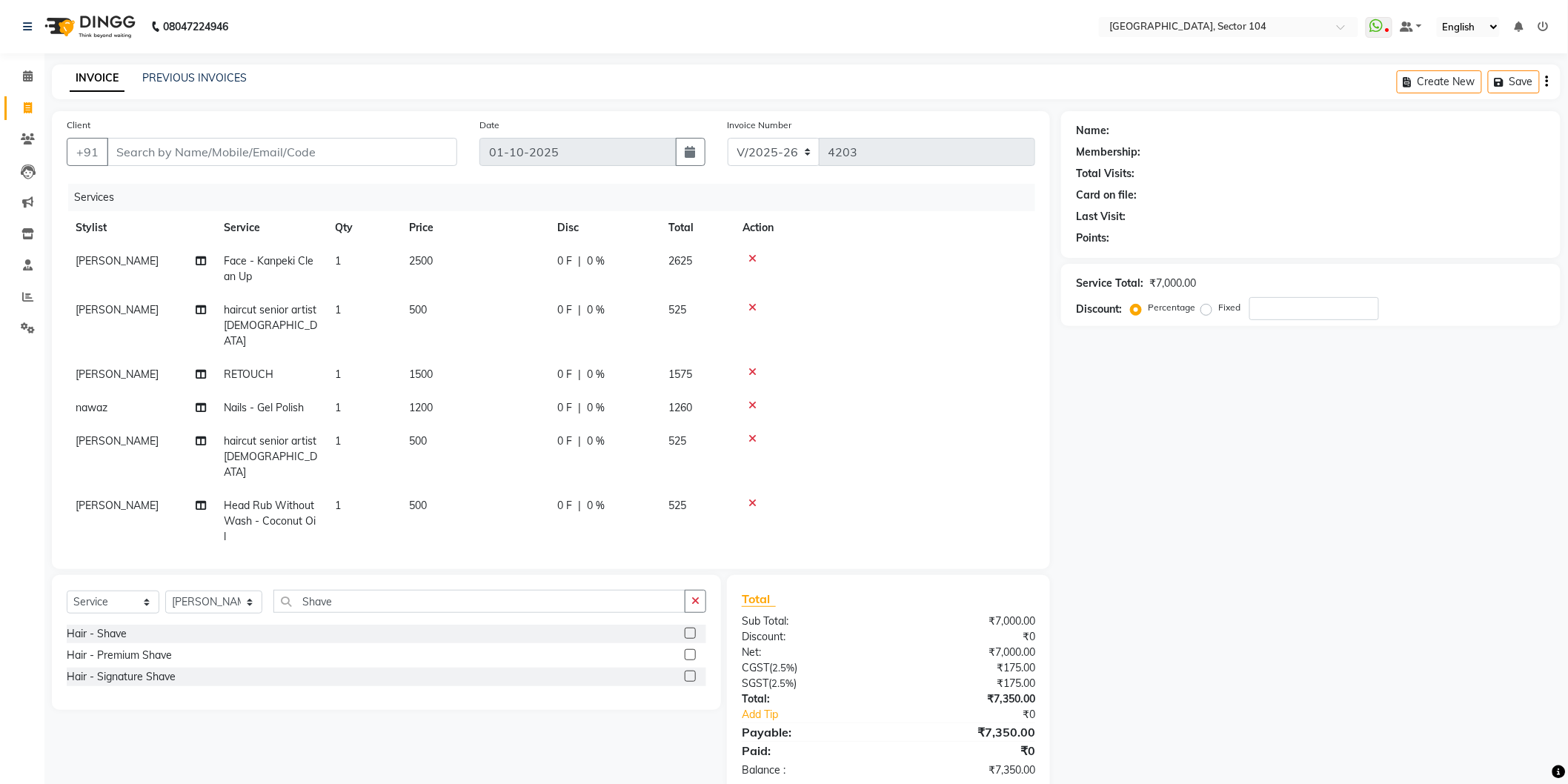
scroll to position [25, 0]
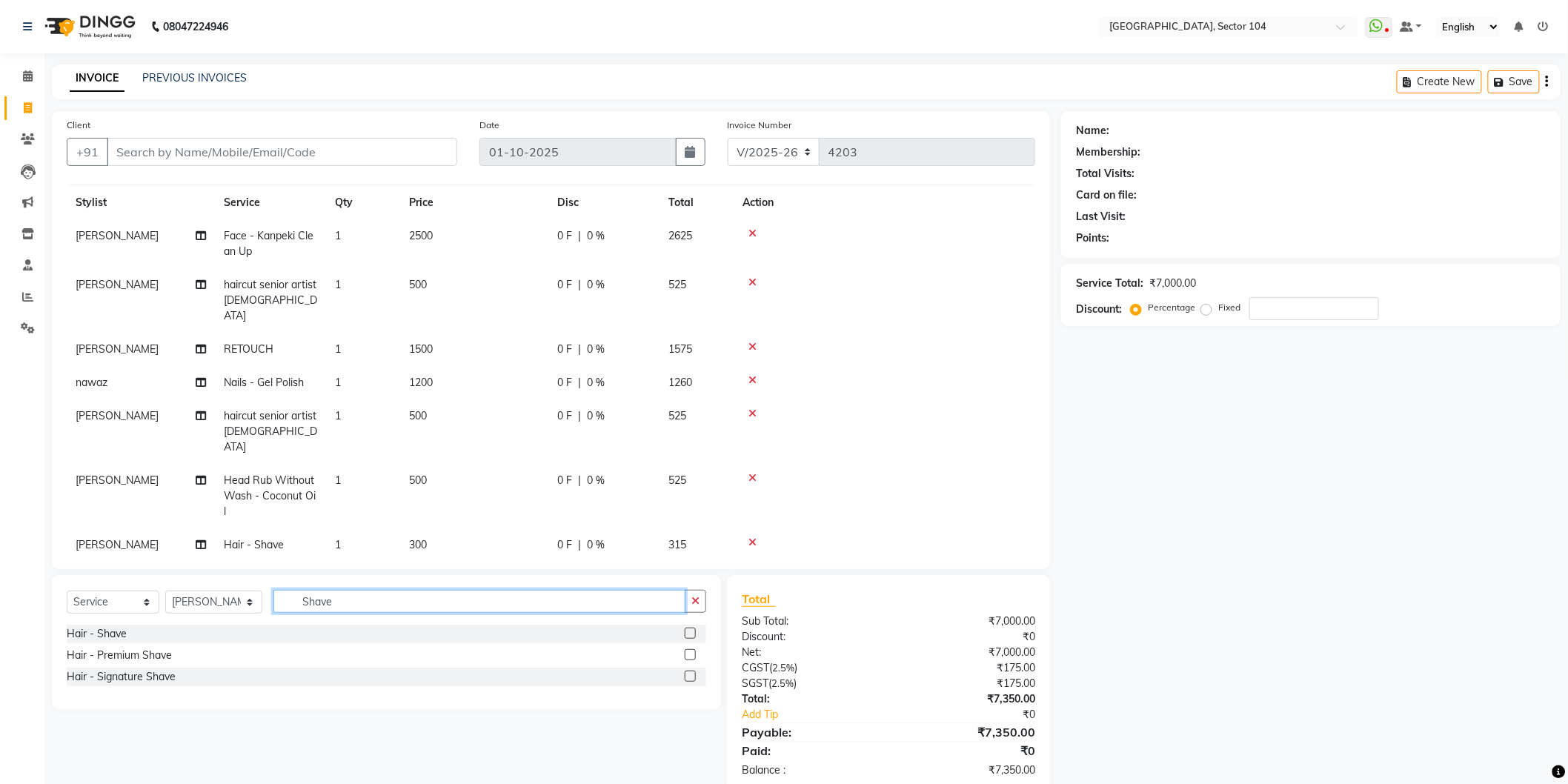
click at [345, 609] on input "Shave" at bounding box center [479, 602] width 412 height 23
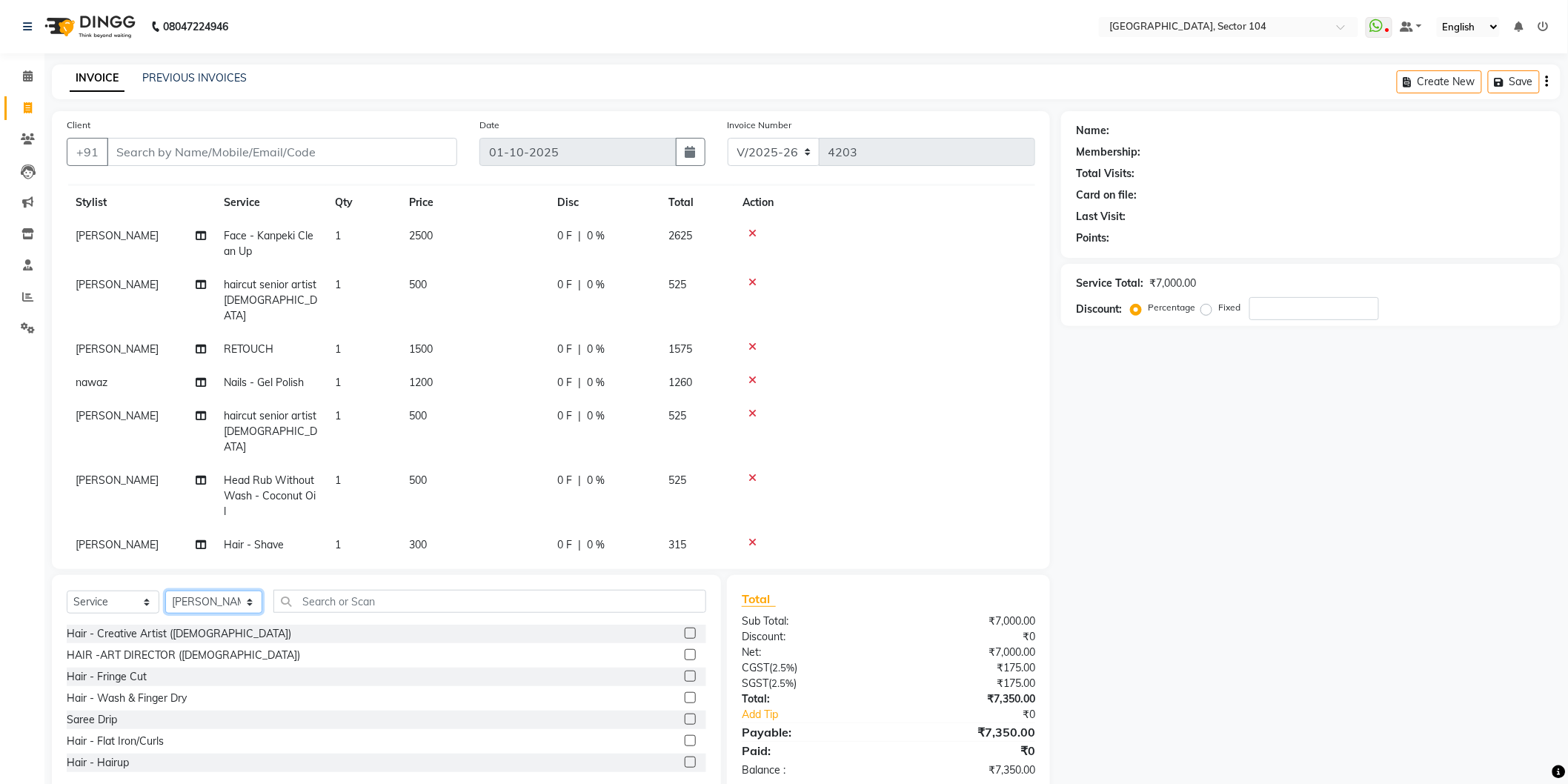
click at [232, 604] on select "Select Stylist [PERSON_NAME] [PERSON_NAME] [PERSON_NAME] [PERSON_NAME] [PERSON_…" at bounding box center [213, 602] width 97 height 23
select select "20524"
click at [165, 591] on select "Select Stylist [PERSON_NAME] [PERSON_NAME] [PERSON_NAME] [PERSON_NAME] [PERSON_…" at bounding box center [213, 602] width 97 height 23
click at [311, 602] on input "text" at bounding box center [490, 602] width 433 height 23
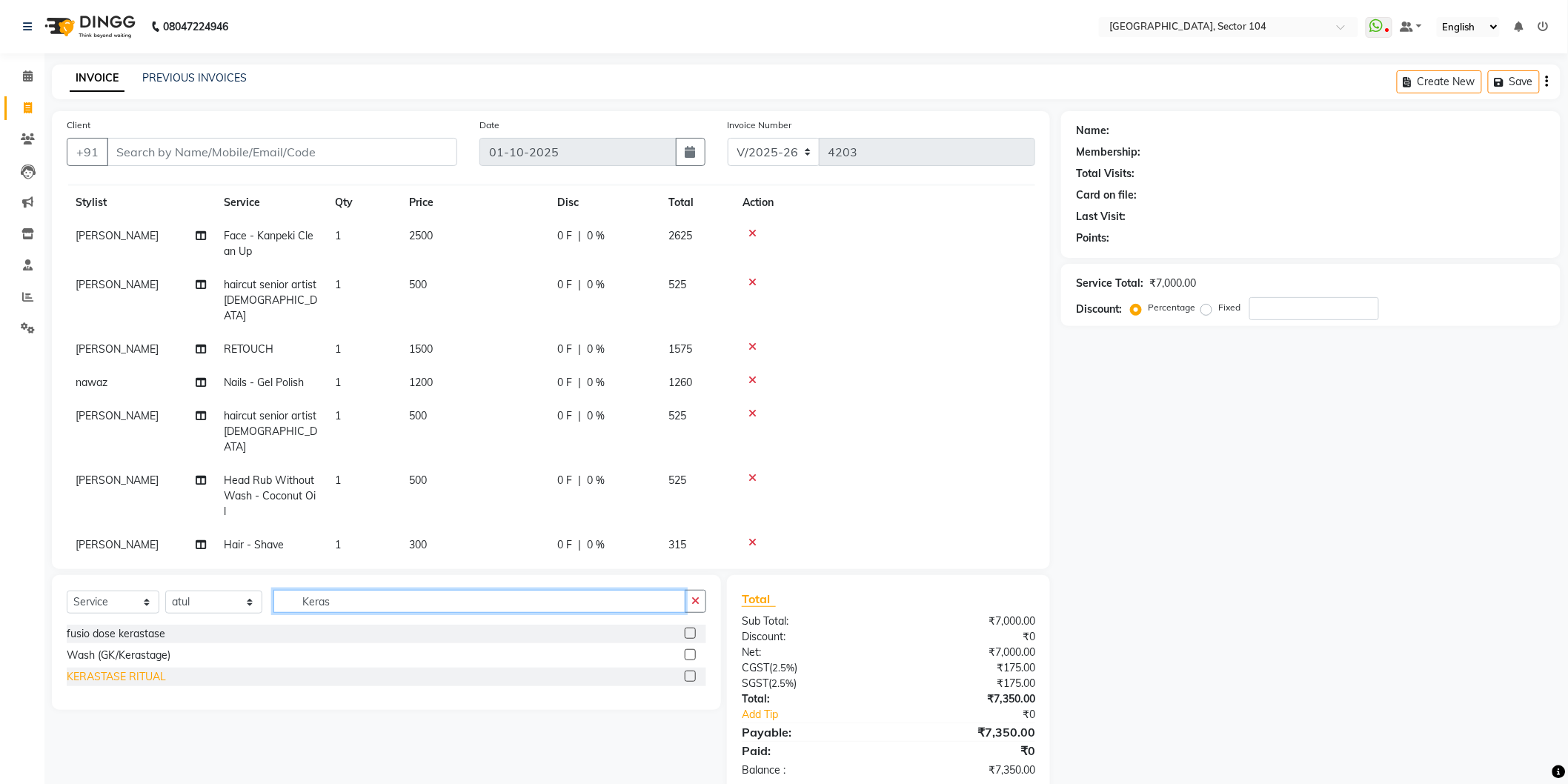
type input "Keras"
click at [142, 672] on div "KERASTASE RITUAL" at bounding box center [116, 677] width 99 height 16
checkbox input "false"
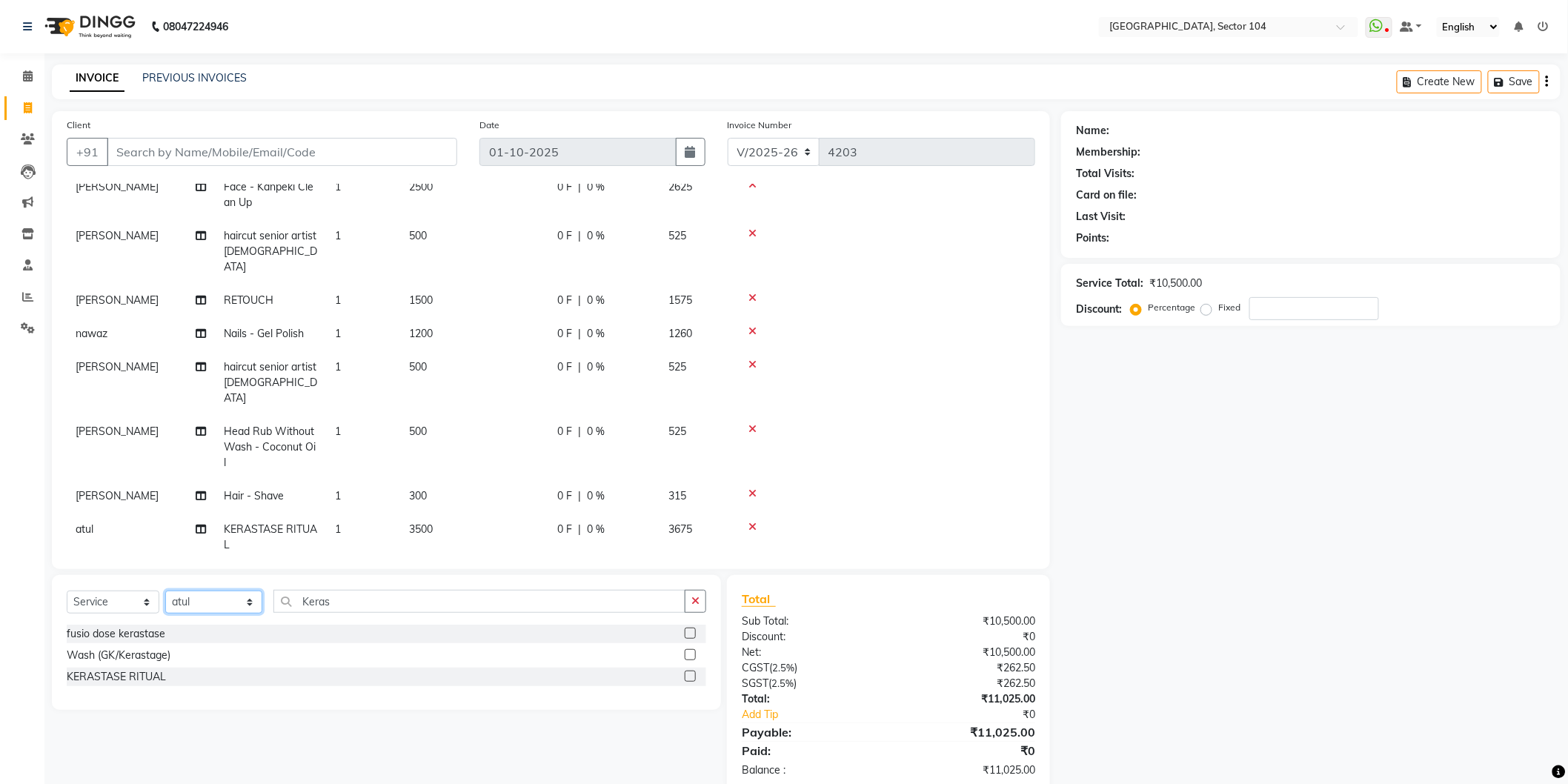
click at [212, 593] on select "Select Stylist [PERSON_NAME] [PERSON_NAME] [PERSON_NAME] [PERSON_NAME] [PERSON_…" at bounding box center [213, 602] width 97 height 23
select select "20898"
click at [165, 591] on select "Select Stylist [PERSON_NAME] [PERSON_NAME] [PERSON_NAME] [PERSON_NAME] [PERSON_…" at bounding box center [213, 602] width 97 height 23
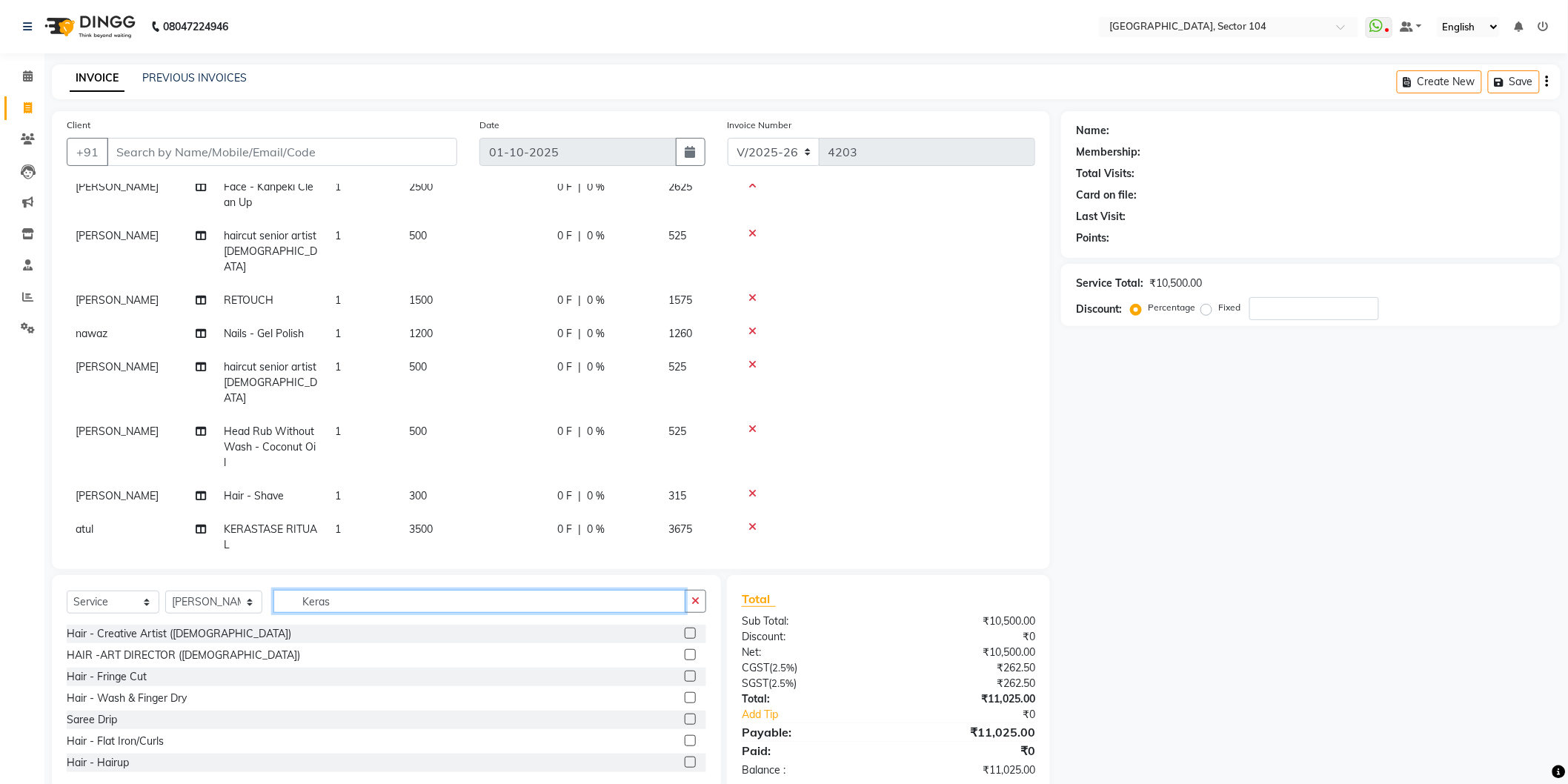
click at [346, 597] on input "Keras" at bounding box center [479, 602] width 412 height 23
type input "pedi"
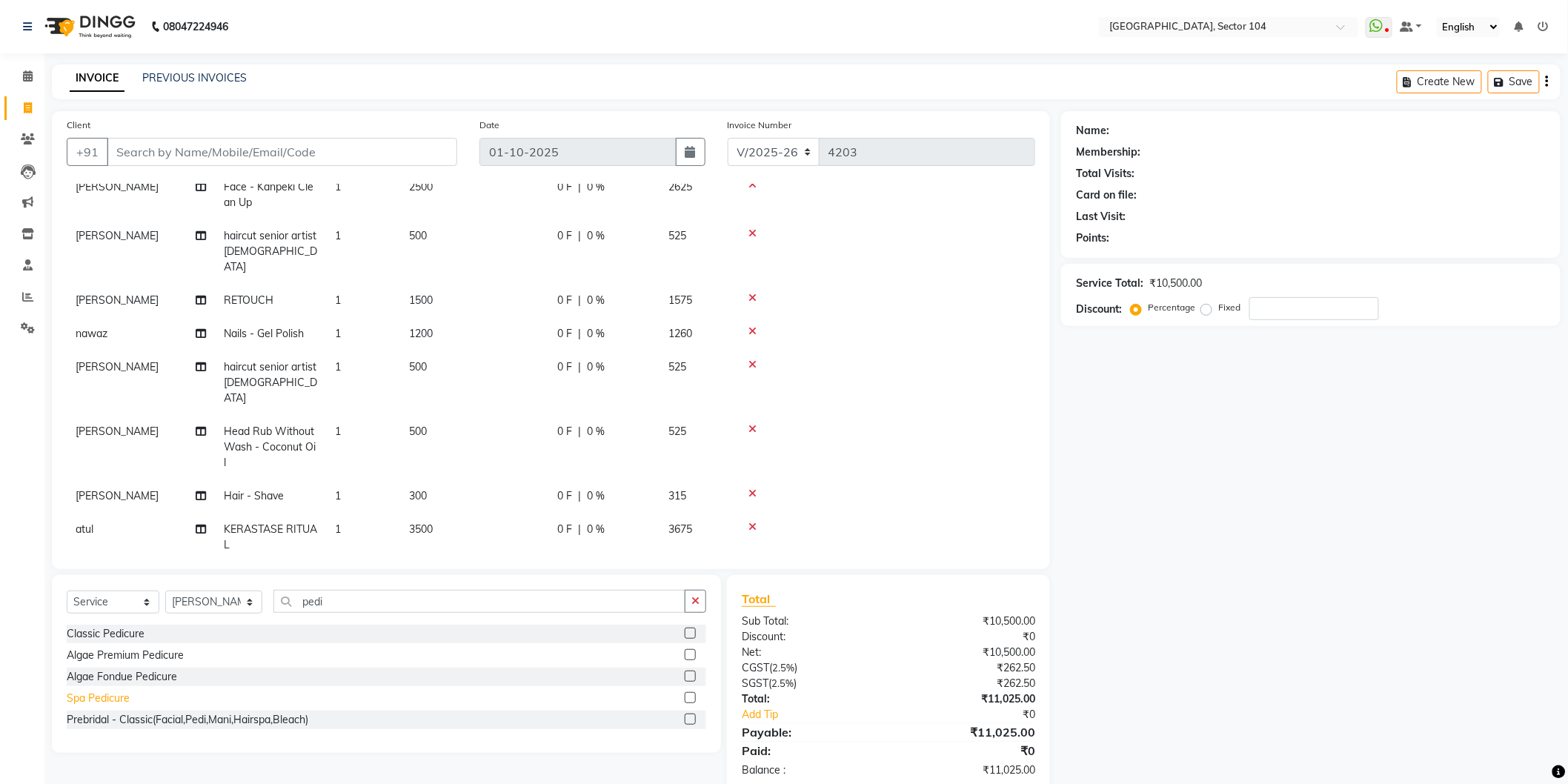
click at [117, 694] on div "Spa Pedicure" at bounding box center [98, 699] width 63 height 16
checkbox input "false"
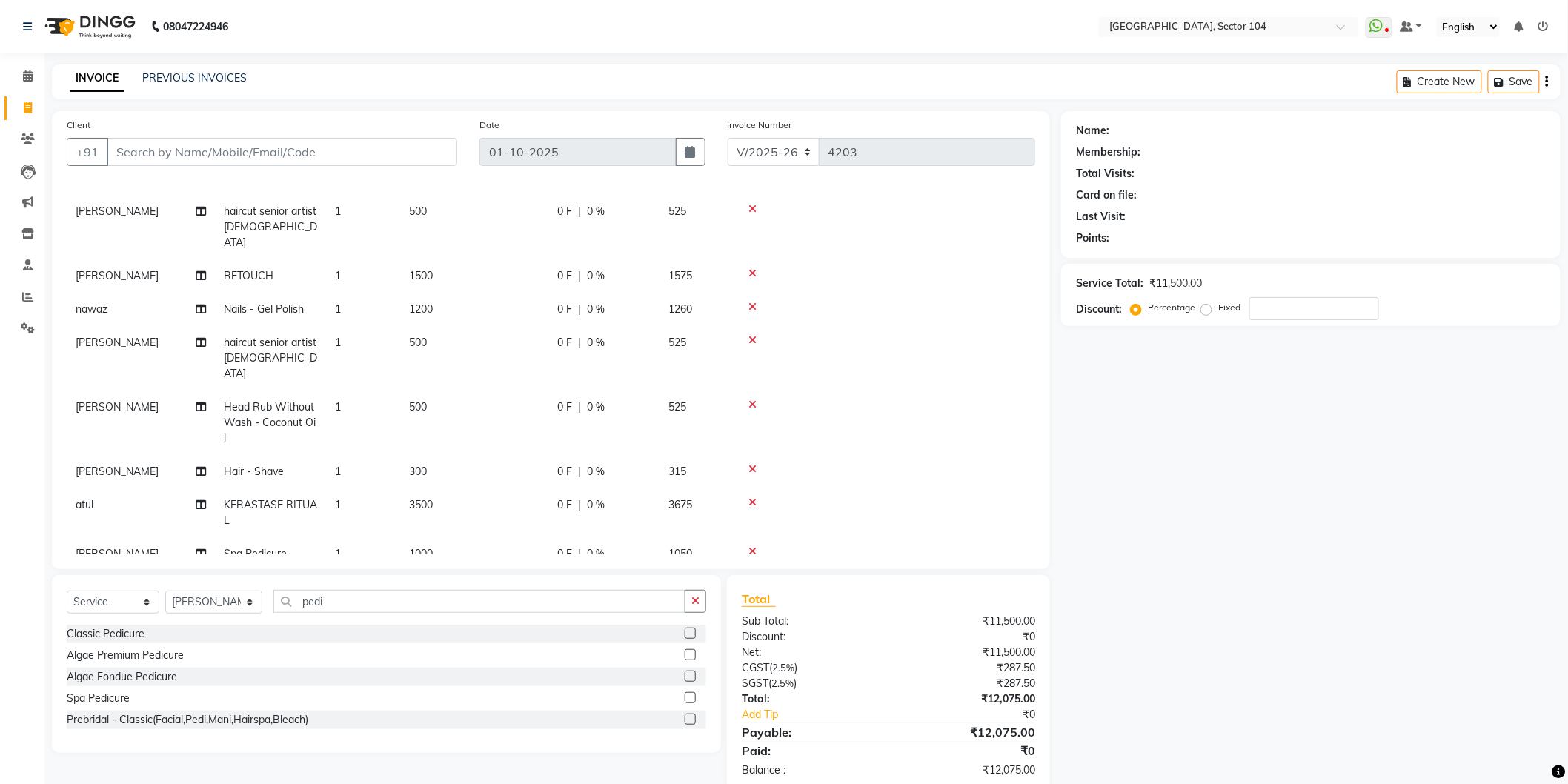
scroll to position [107, 0]
click at [465, 285] on td "1200" at bounding box center [474, 301] width 148 height 34
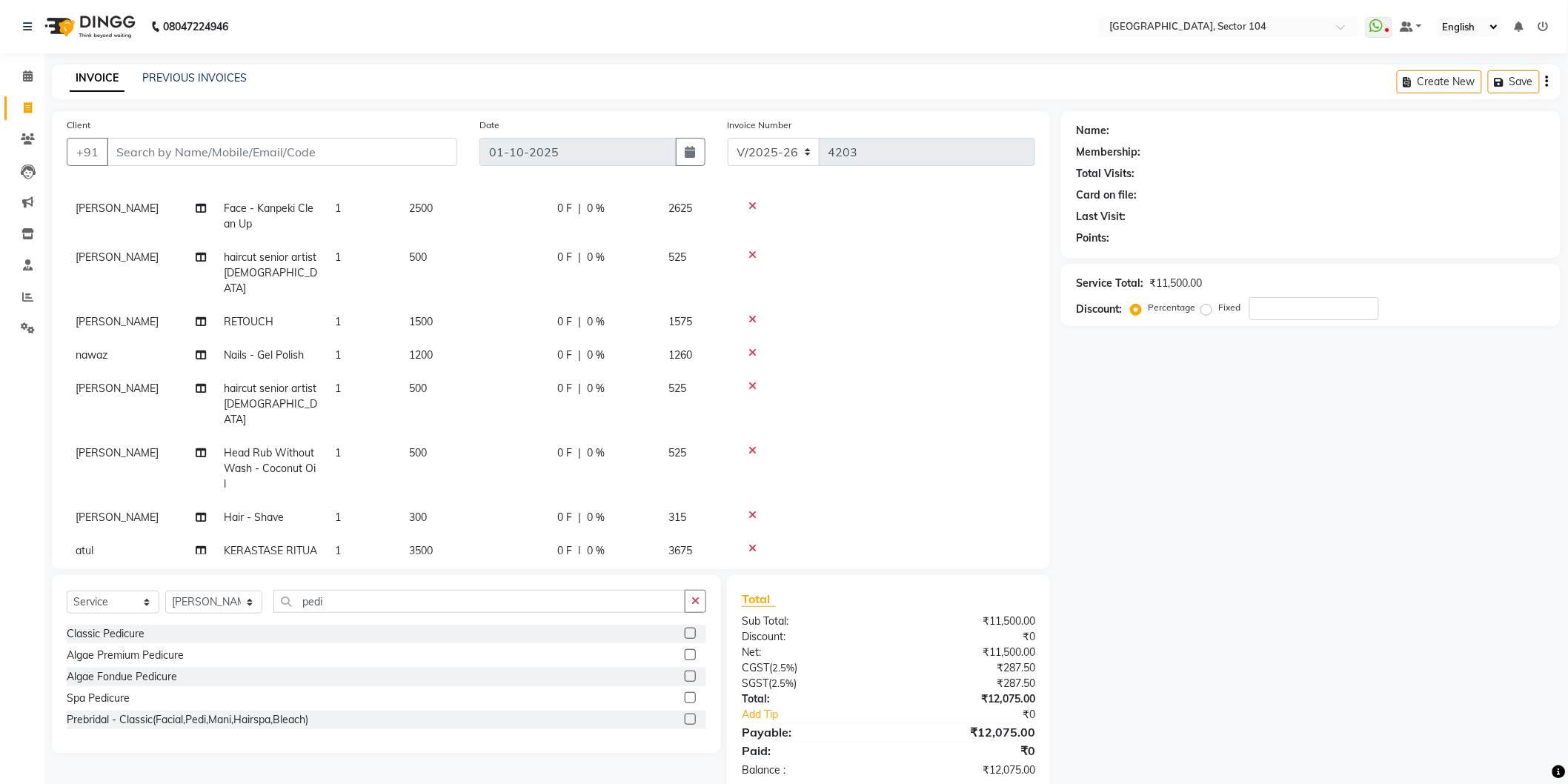
select select "34353"
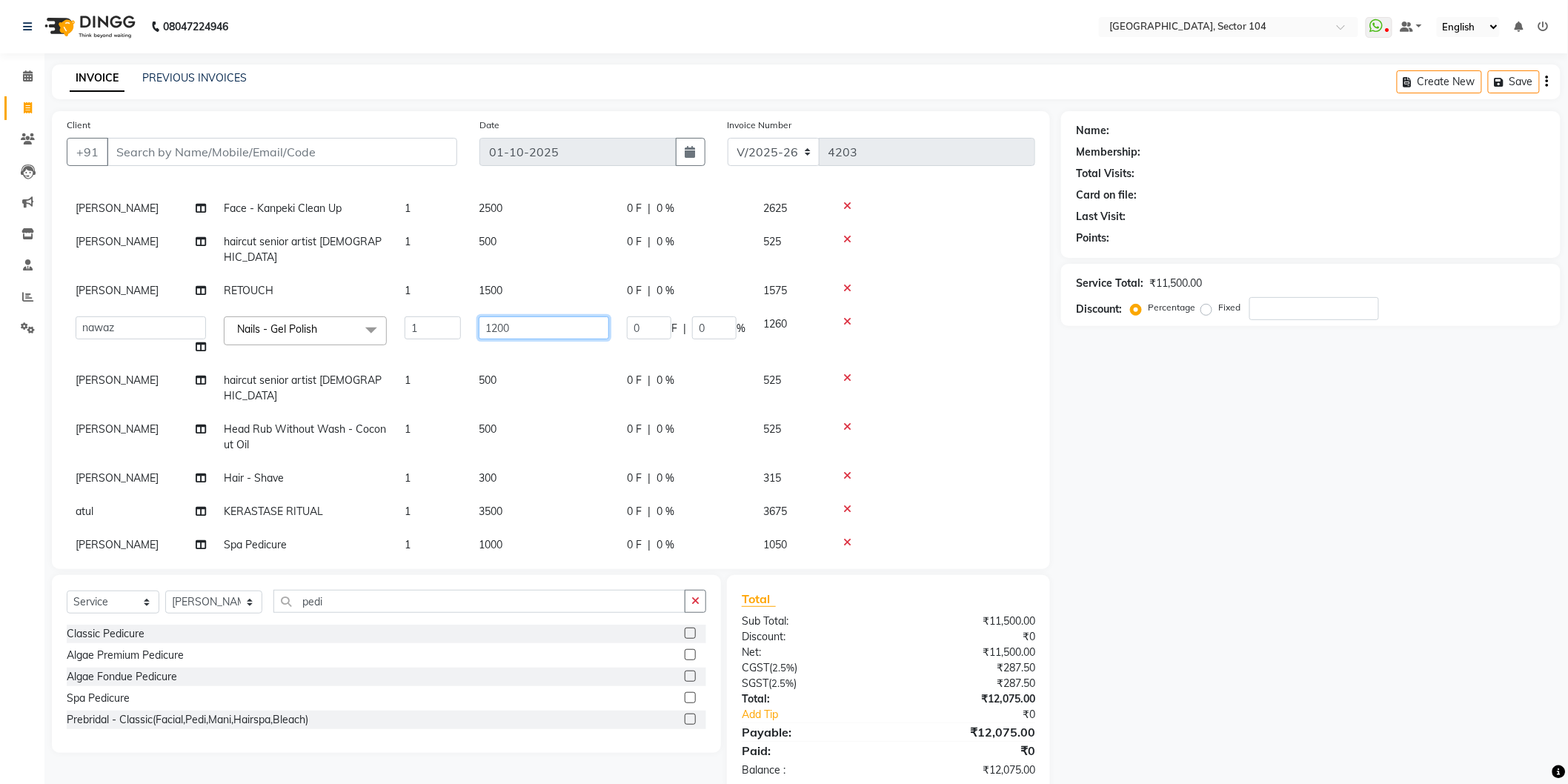
click at [536, 317] on input "1200" at bounding box center [543, 329] width 130 height 23
type input "500"
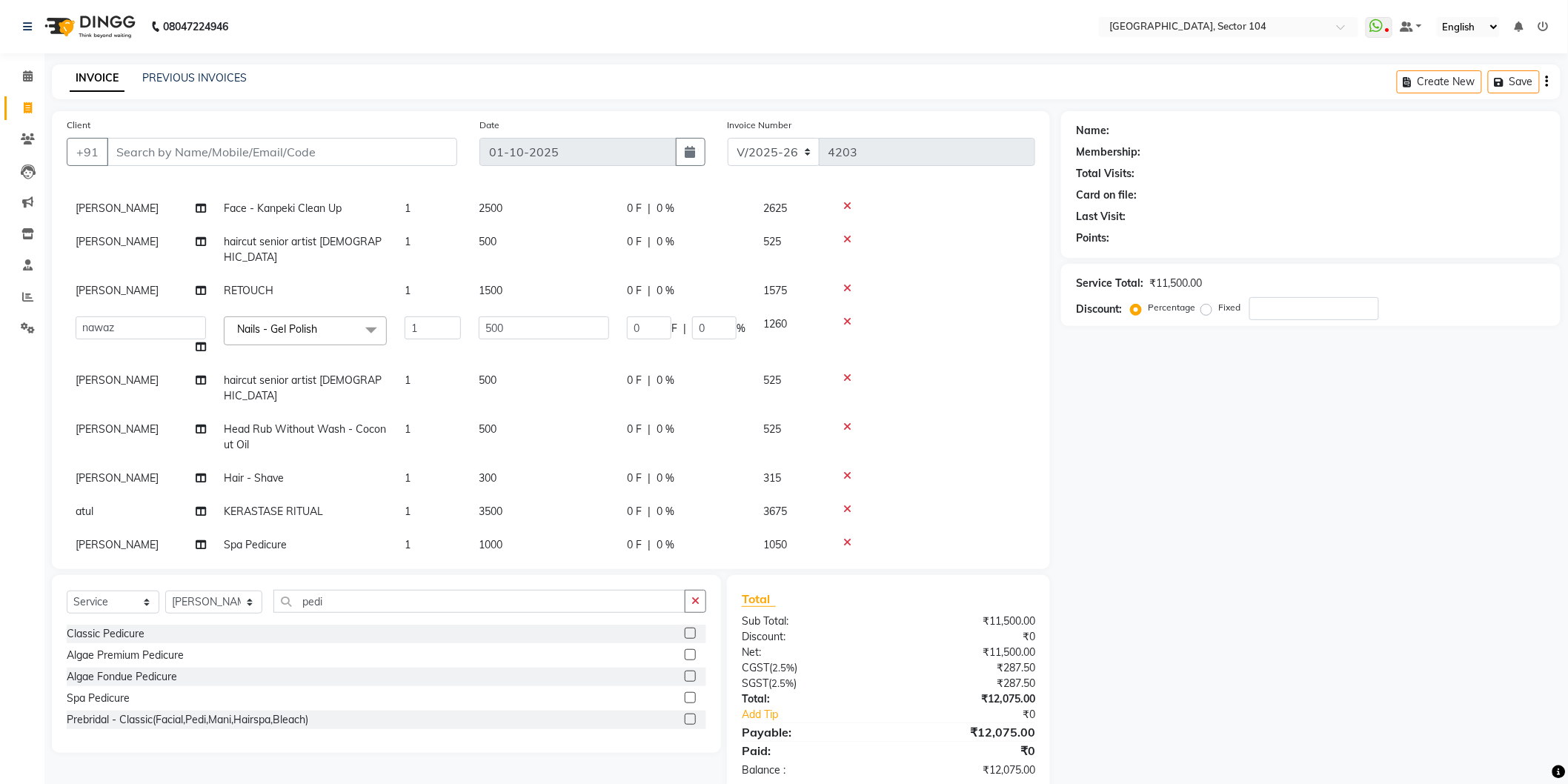
click at [1226, 557] on div "Name: Membership: Total Visits: Card on file: Last Visit: Points: Service Total…" at bounding box center [1316, 452] width 510 height 682
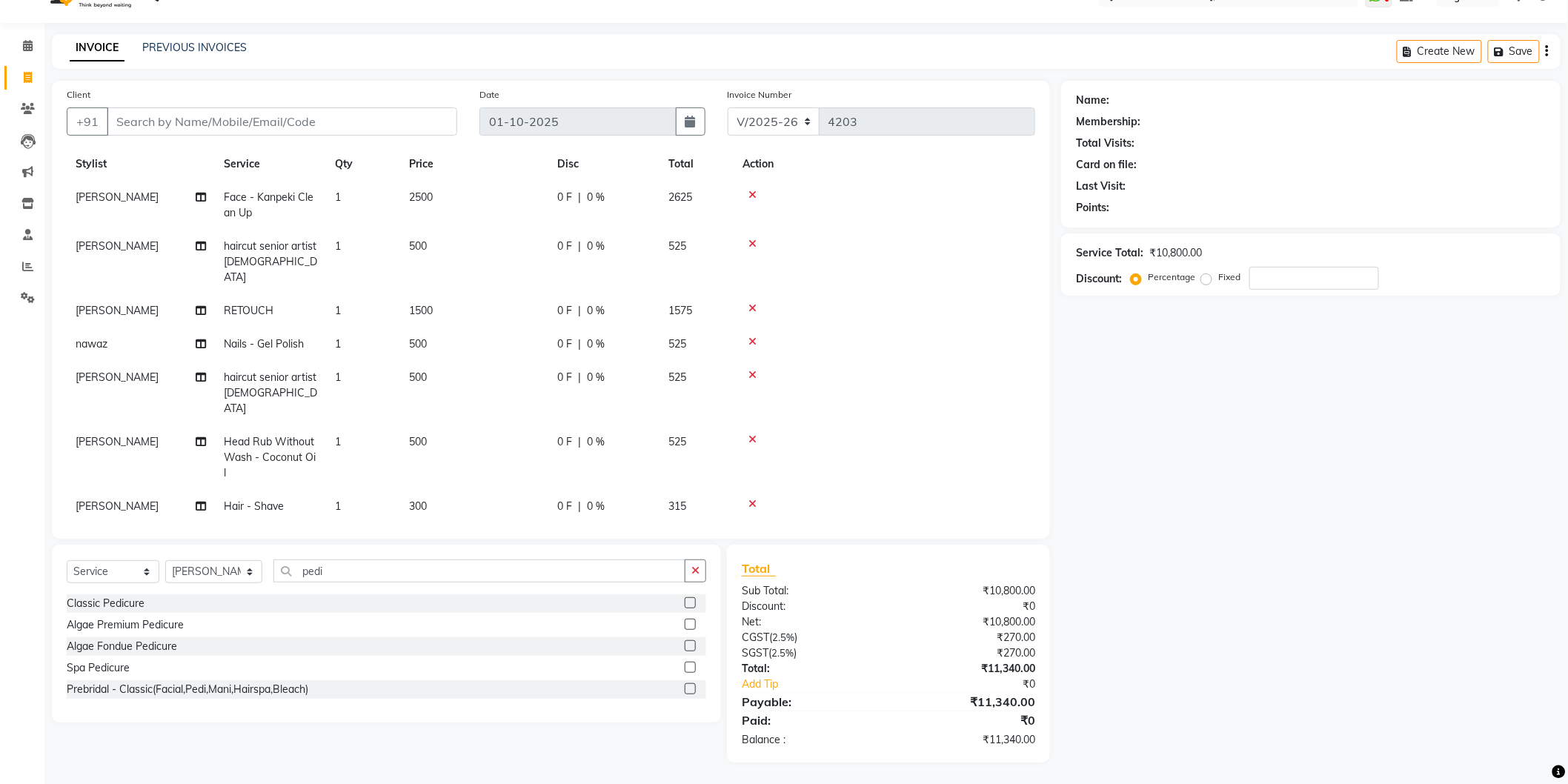
scroll to position [0, 0]
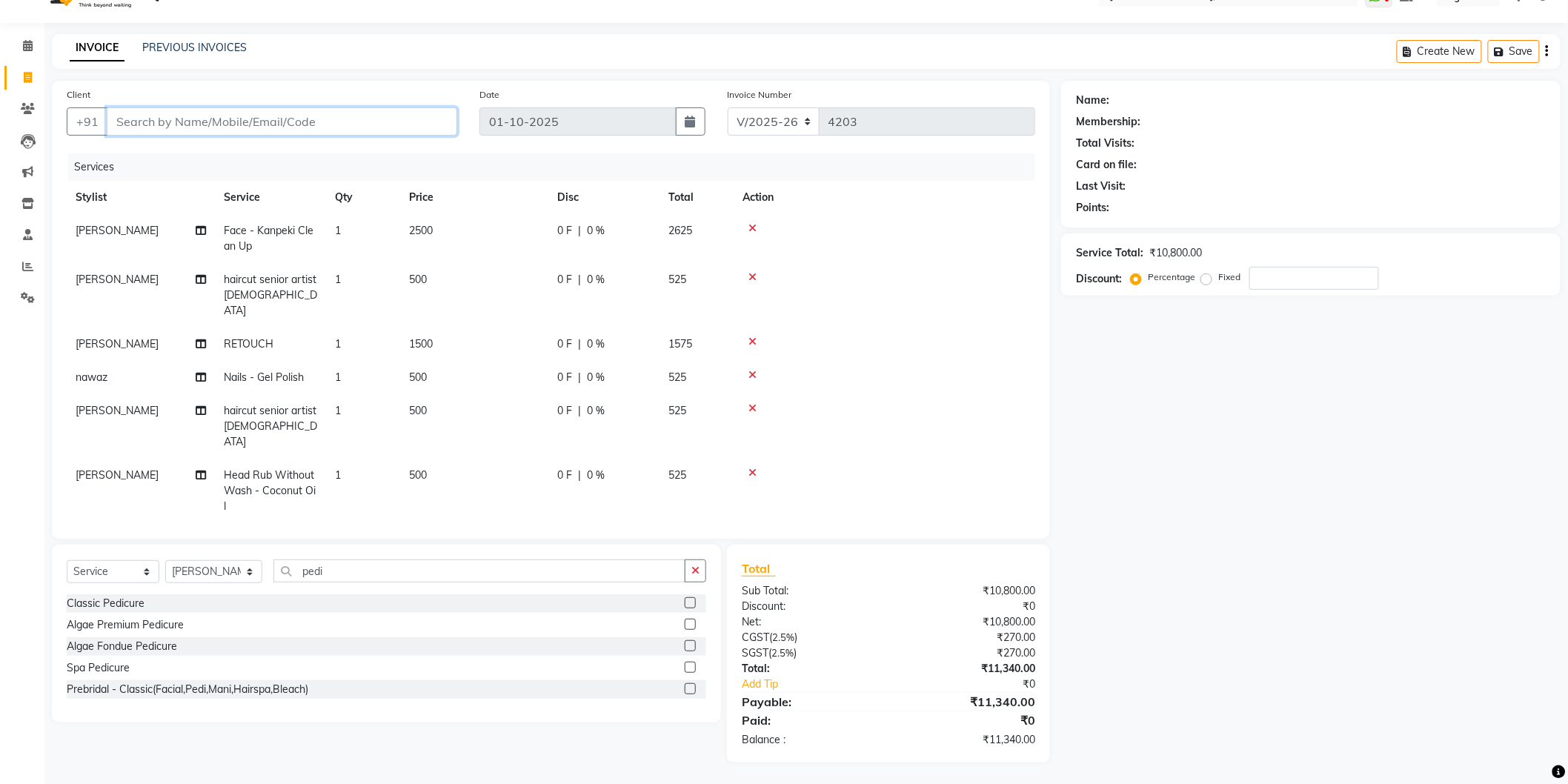
click at [314, 123] on input "Client" at bounding box center [281, 122] width 351 height 28
type input "9"
type input "0"
type input "9999259587"
click at [420, 123] on span "Add Client" at bounding box center [419, 122] width 59 height 15
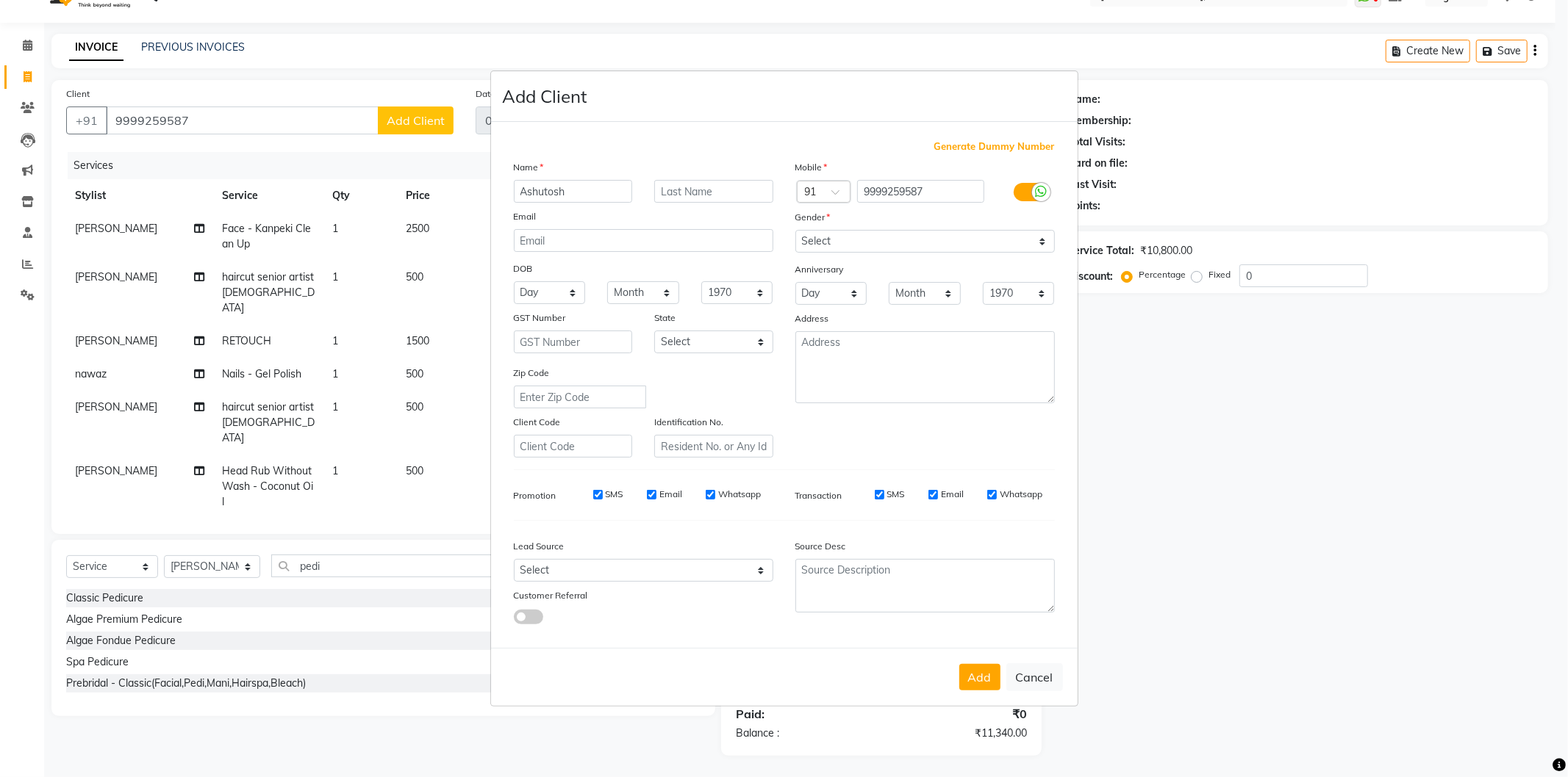
type input "Ashutosh"
click at [869, 238] on select "Select Male Female Other Prefer Not To Say" at bounding box center [924, 241] width 260 height 23
select select "male"
click at [795, 230] on select "Select Male Female Other Prefer Not To Say" at bounding box center [924, 241] width 260 height 23
click at [689, 575] on select "Select Walk-in Referral Internet Friend Word of Mouth Advertisement Facebook Ju…" at bounding box center [644, 570] width 260 height 23
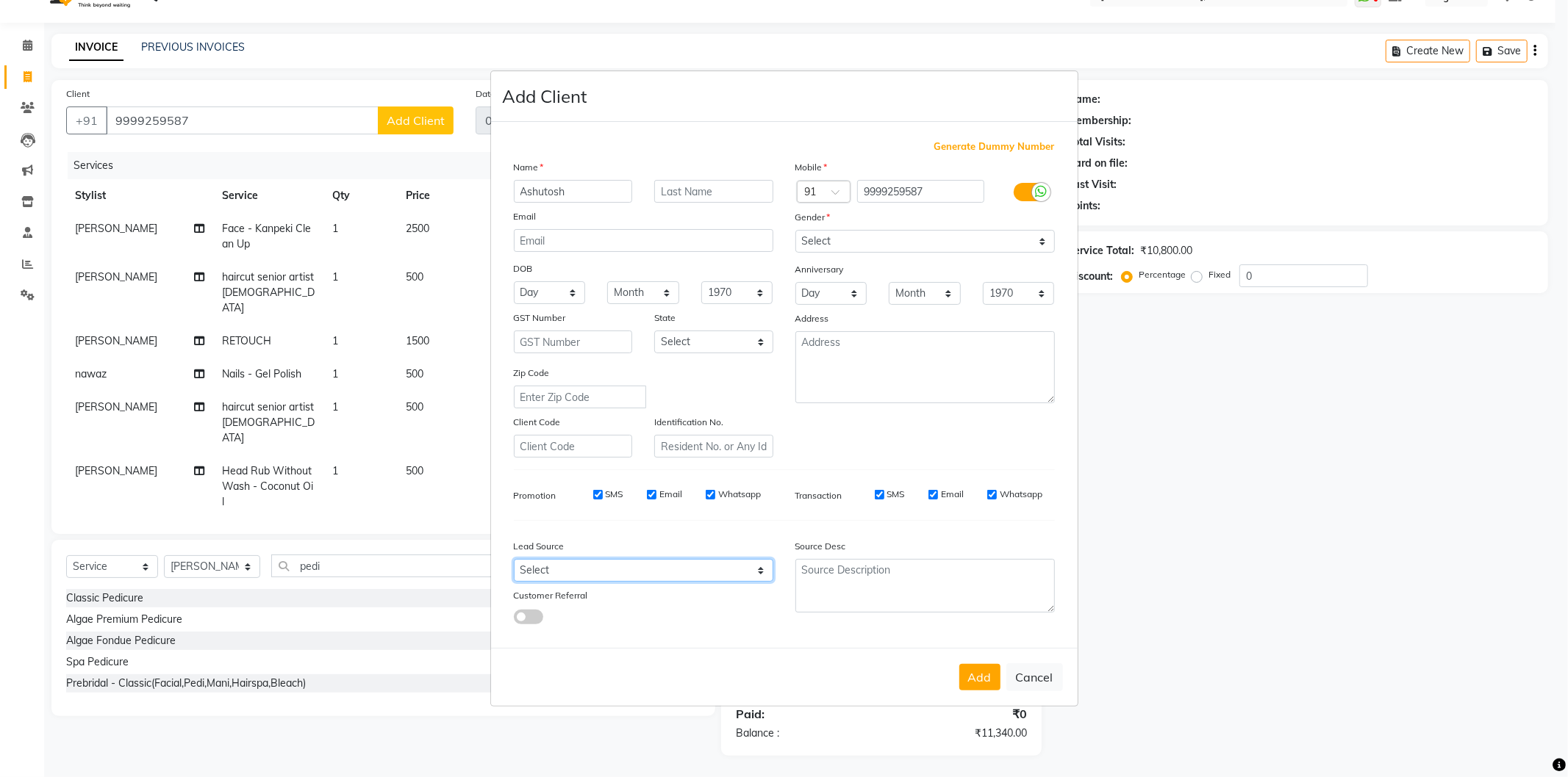
select select "28443"
click at [514, 560] on select "Select Walk-in Referral Internet Friend Word of Mouth Advertisement Facebook Ju…" at bounding box center [644, 570] width 260 height 23
click at [980, 676] on button "Add" at bounding box center [980, 678] width 41 height 26
select select
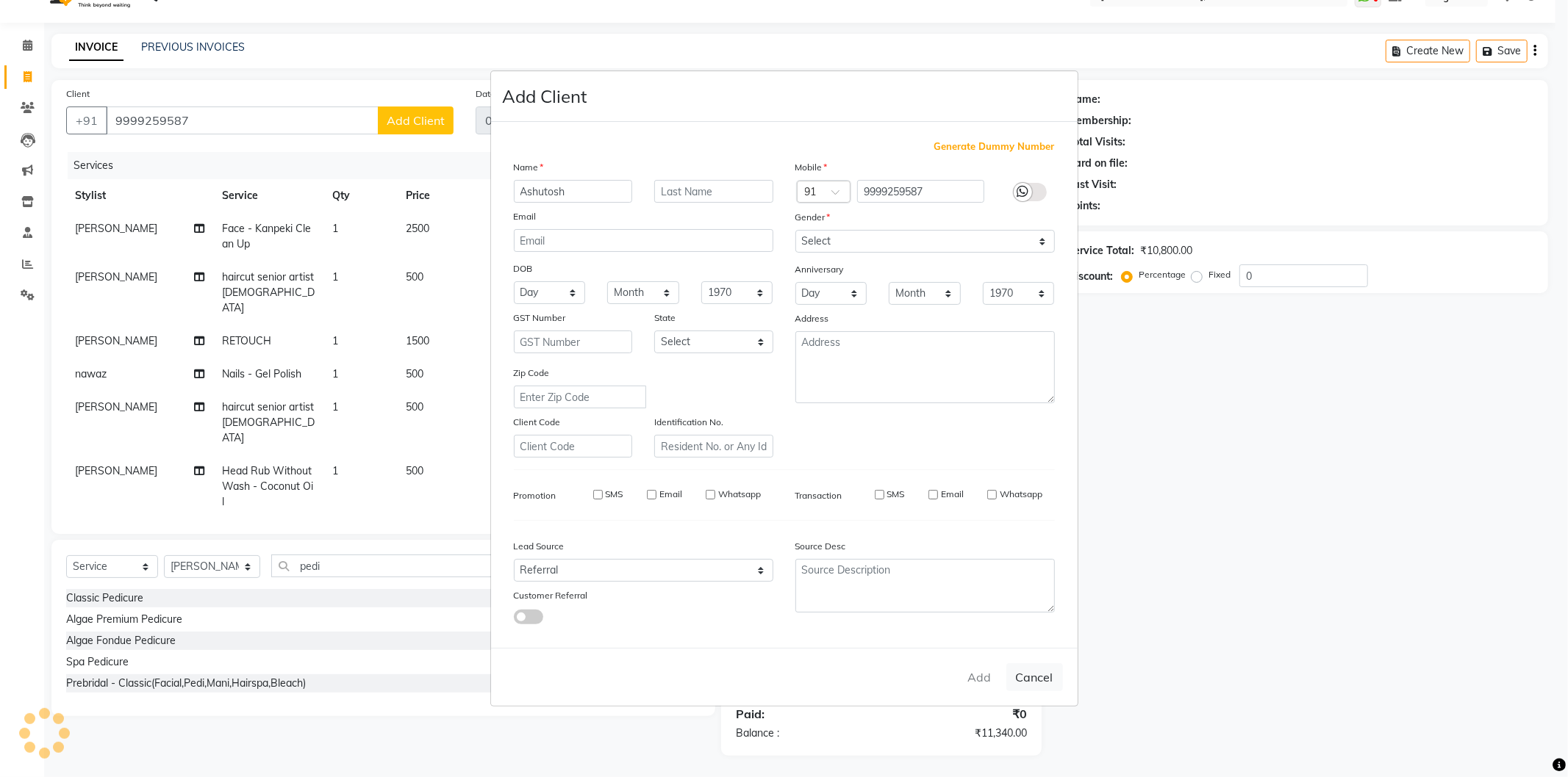
select select
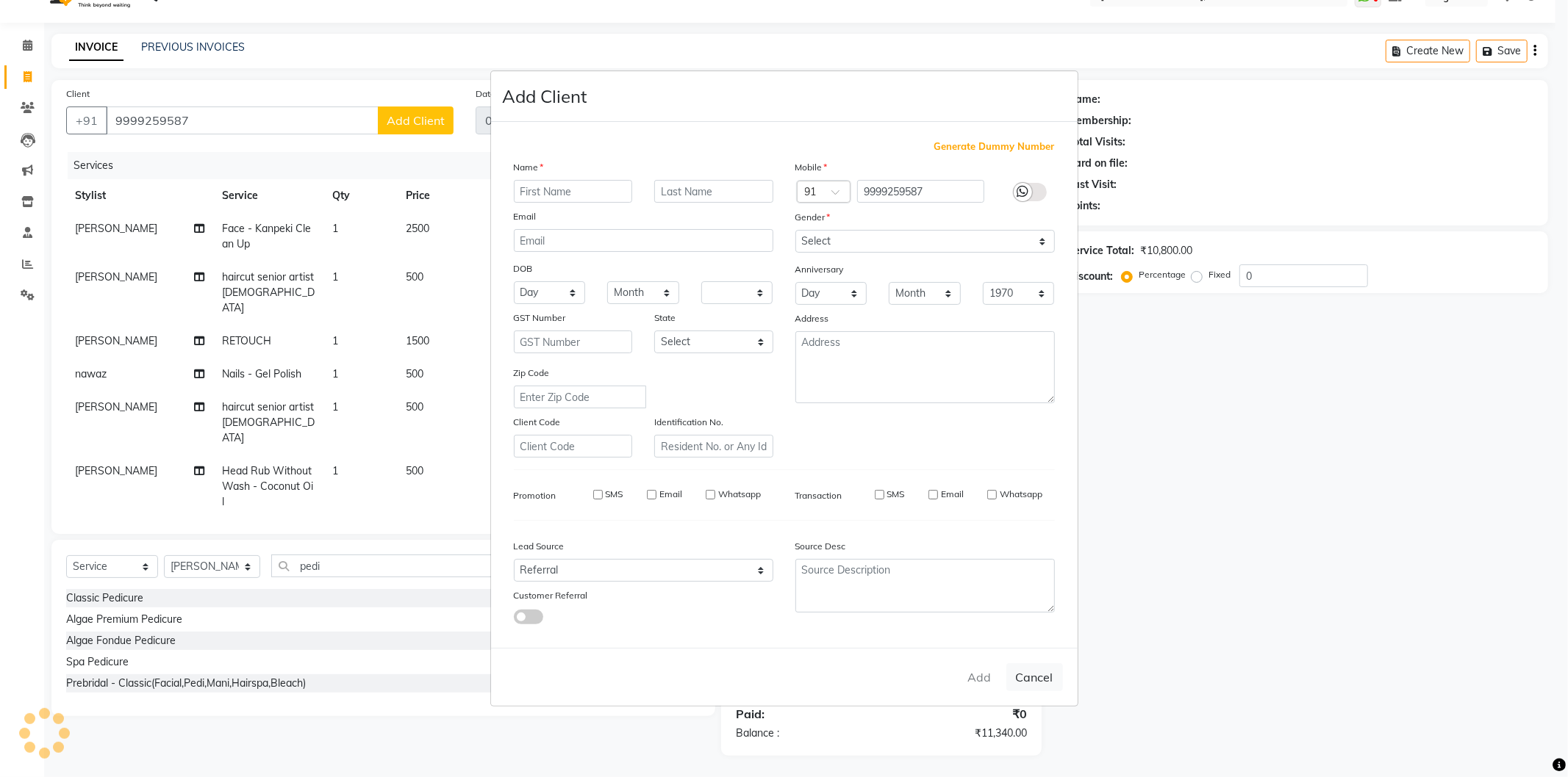
checkbox input "false"
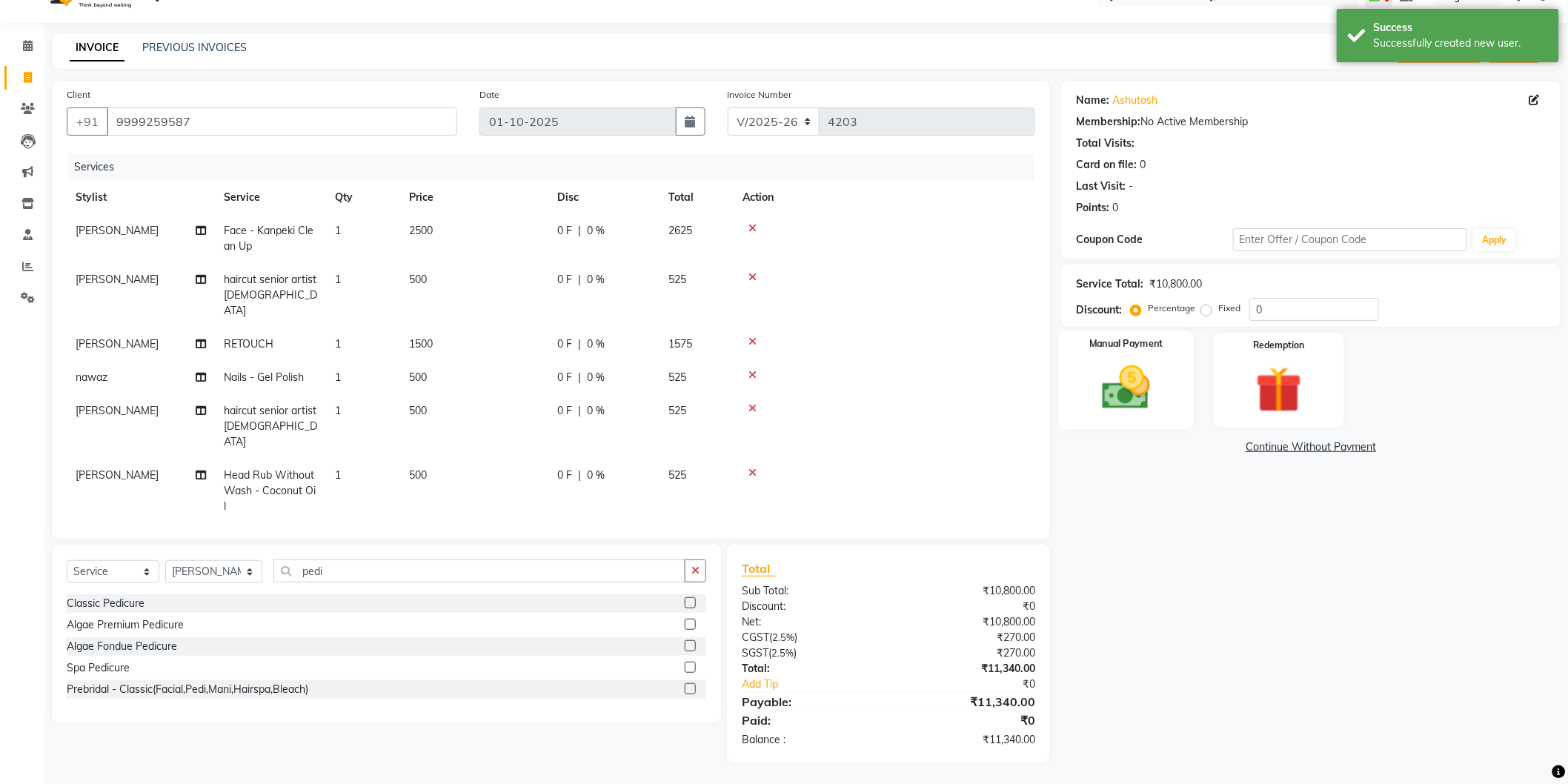
click at [1142, 384] on img at bounding box center [1126, 388] width 79 height 56
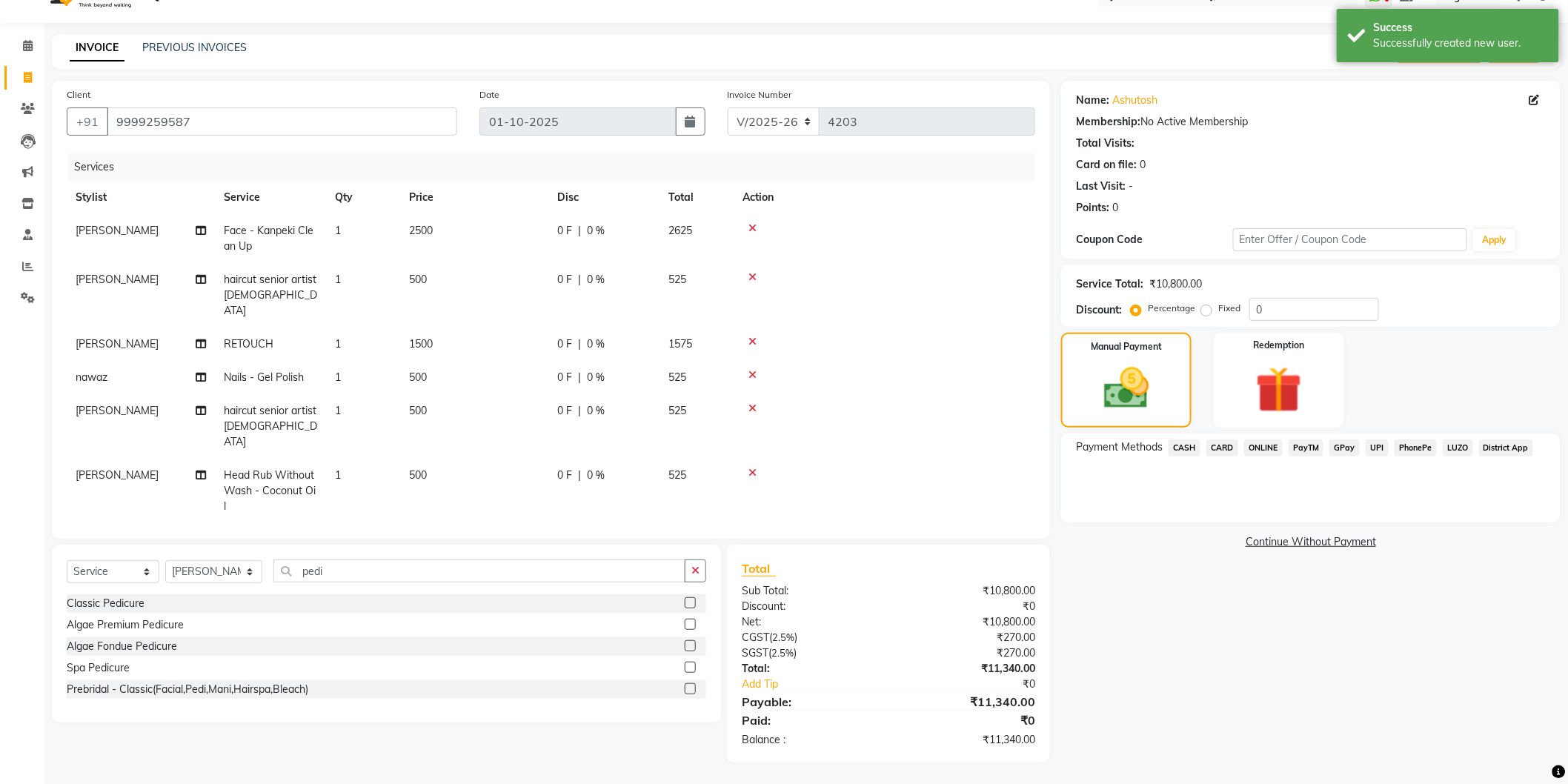
click at [1216, 445] on span "CARD" at bounding box center [1222, 447] width 32 height 17
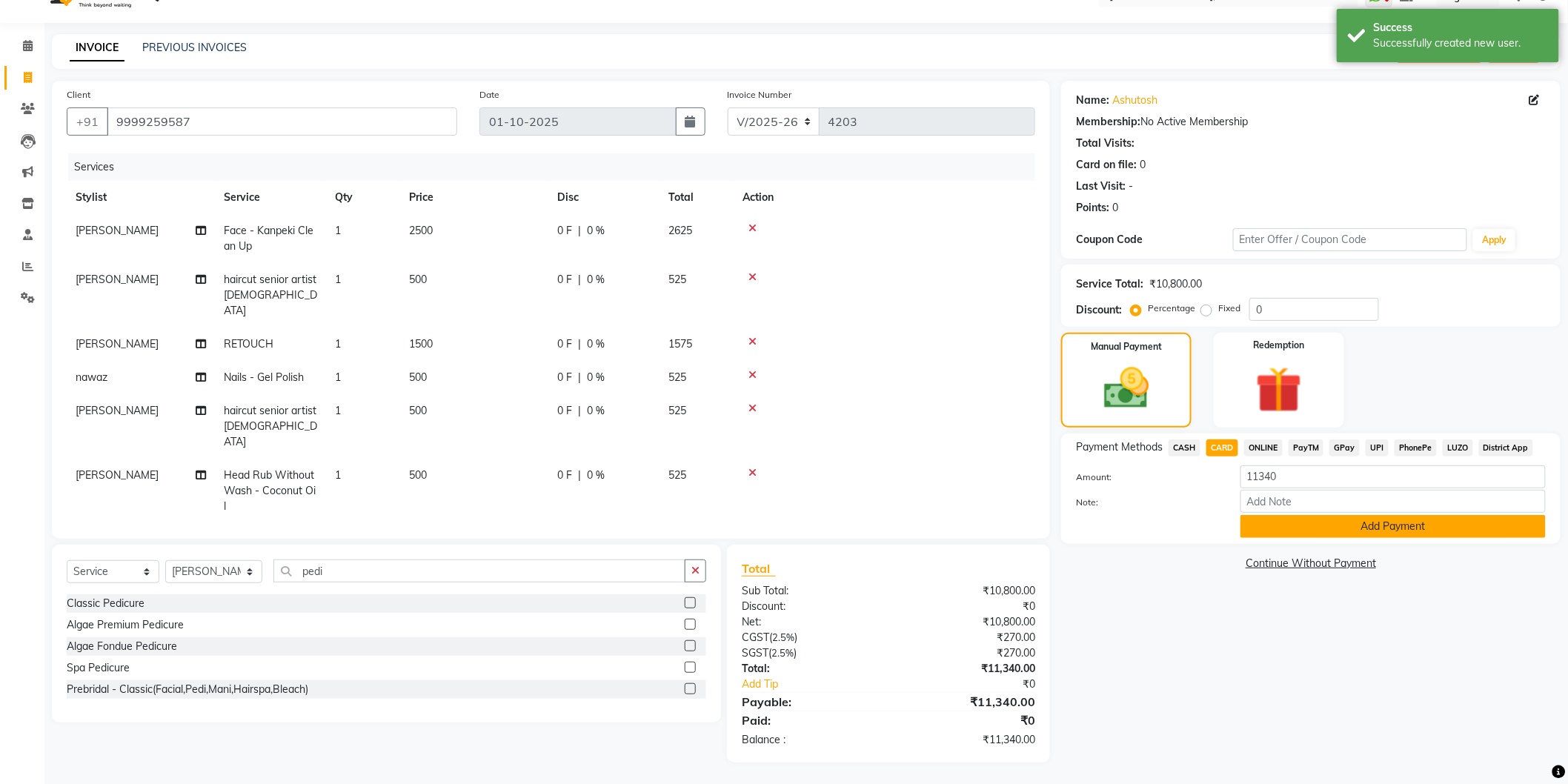
click at [1308, 527] on button "Add Payment" at bounding box center [1393, 527] width 305 height 23
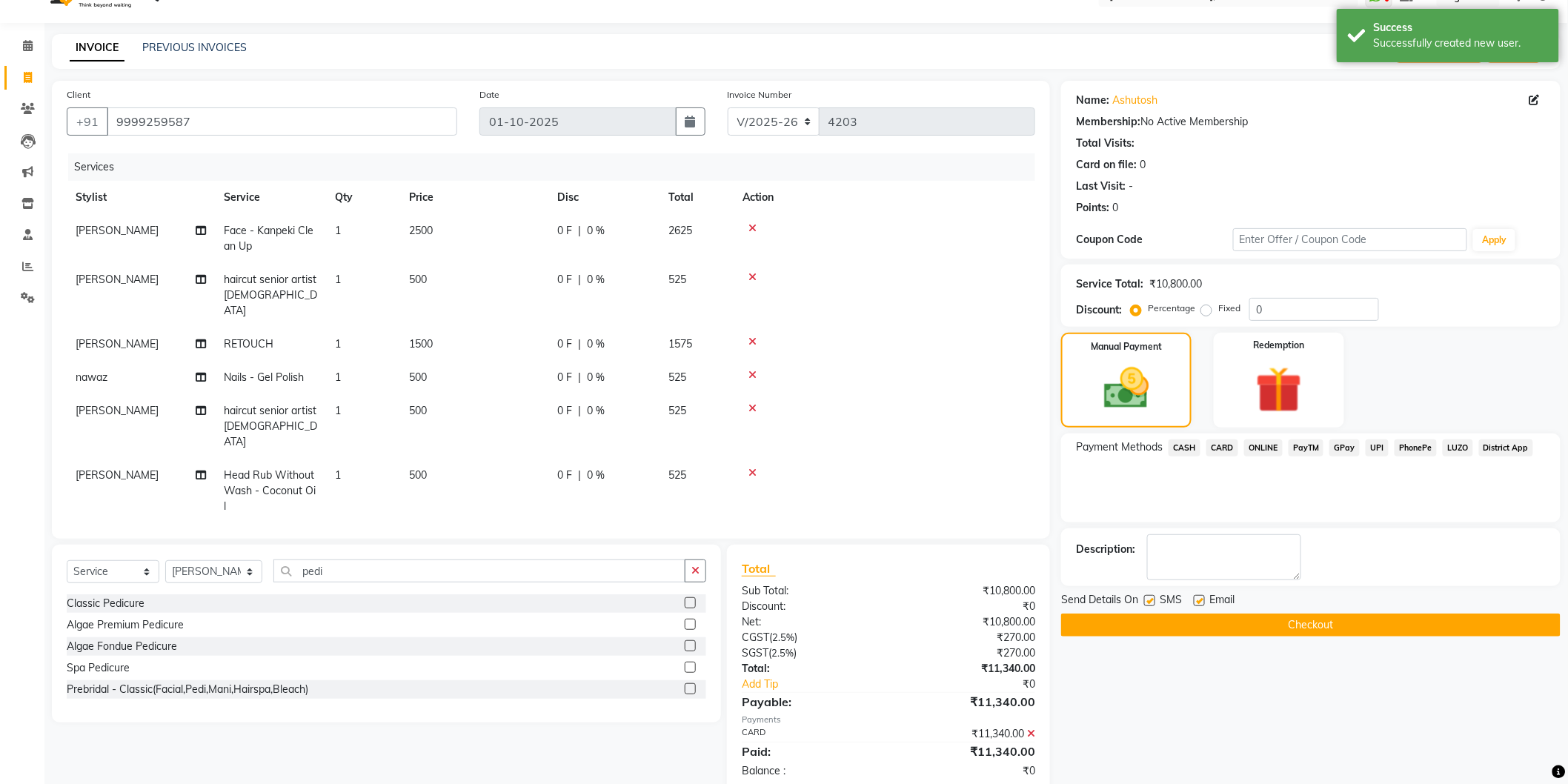
scroll to position [61, 0]
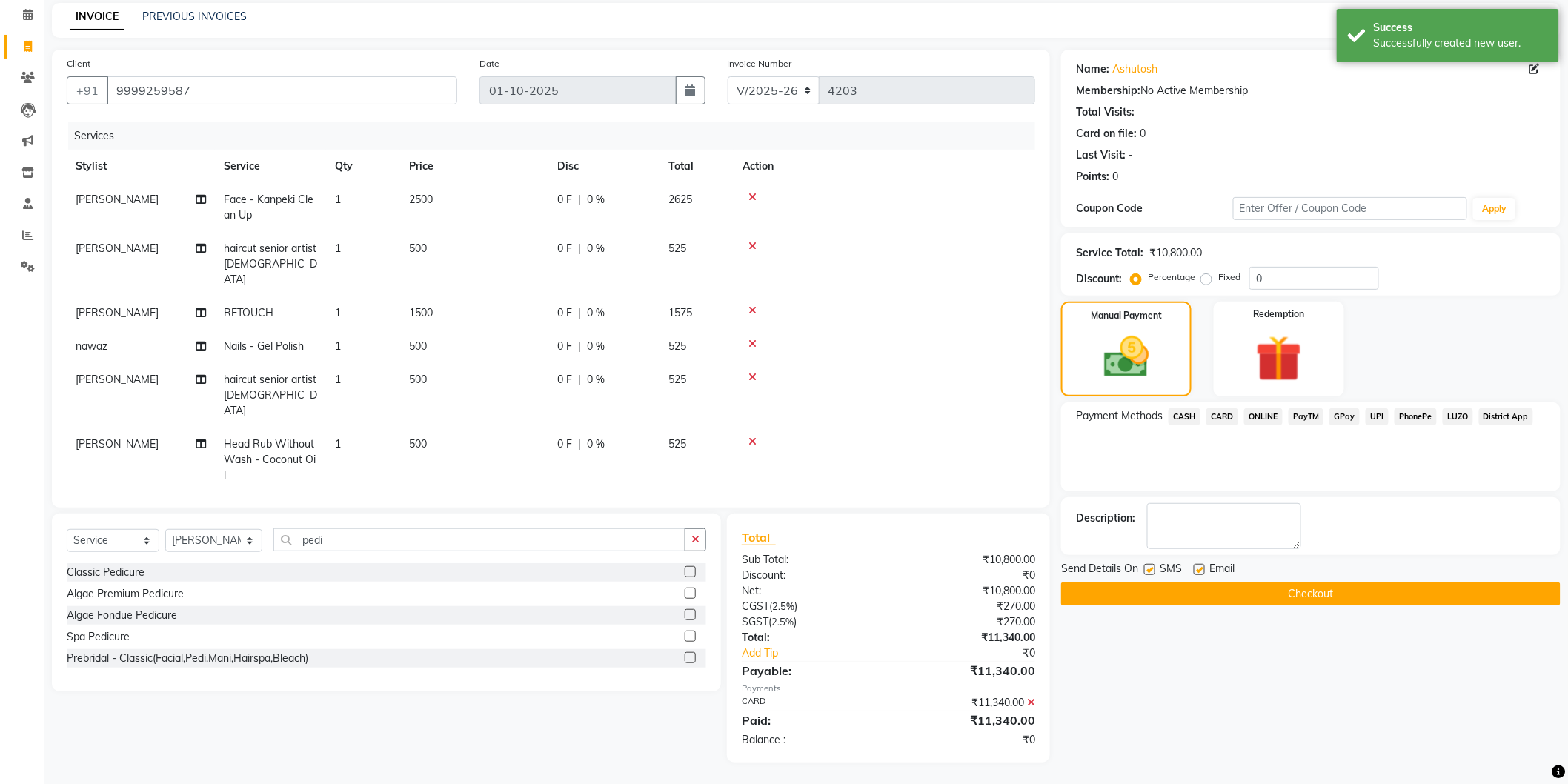
click at [1334, 584] on button "Checkout" at bounding box center [1311, 594] width 500 height 23
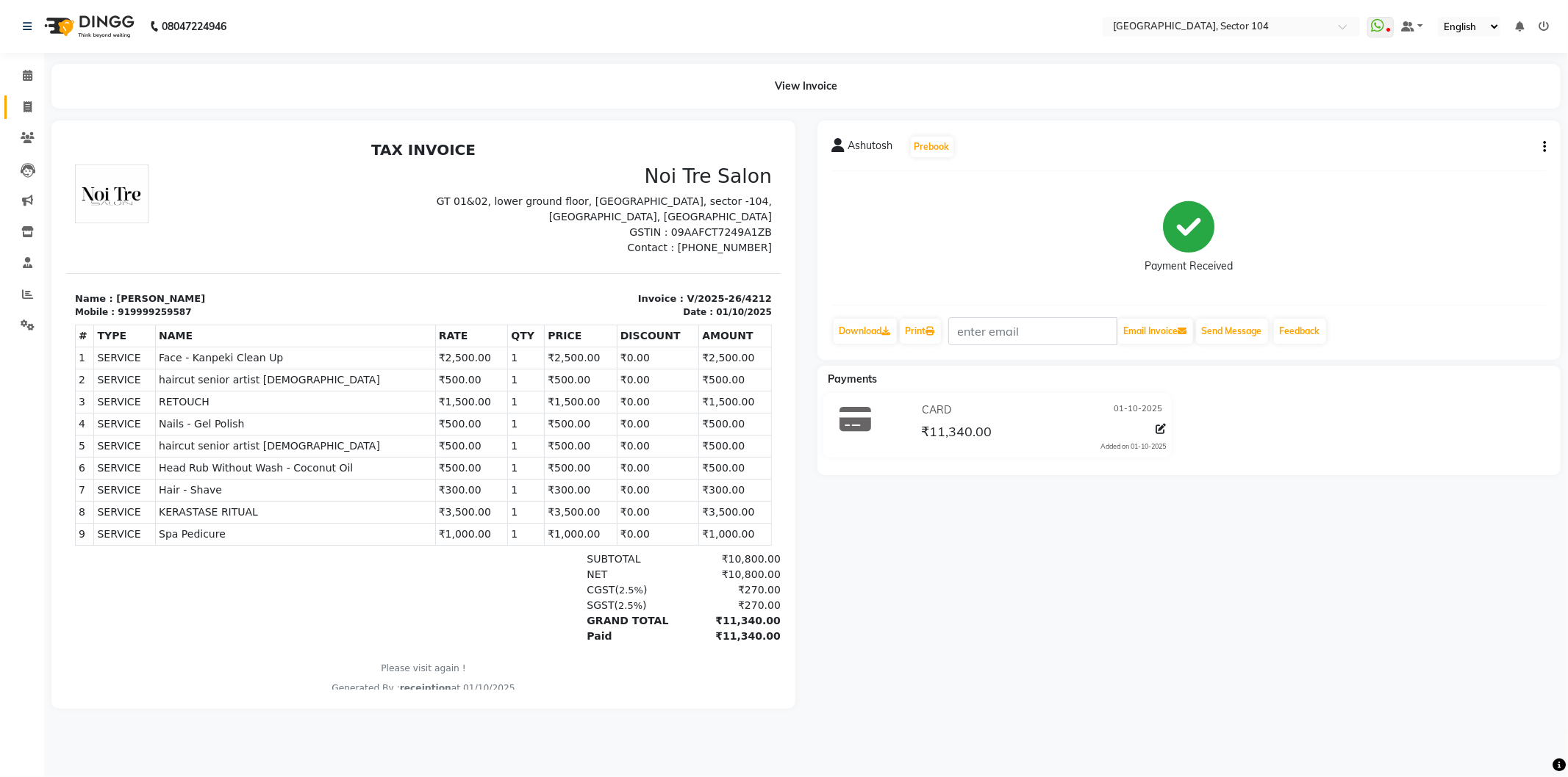
click at [26, 98] on link "Invoice" at bounding box center [22, 108] width 35 height 25
select select "service"
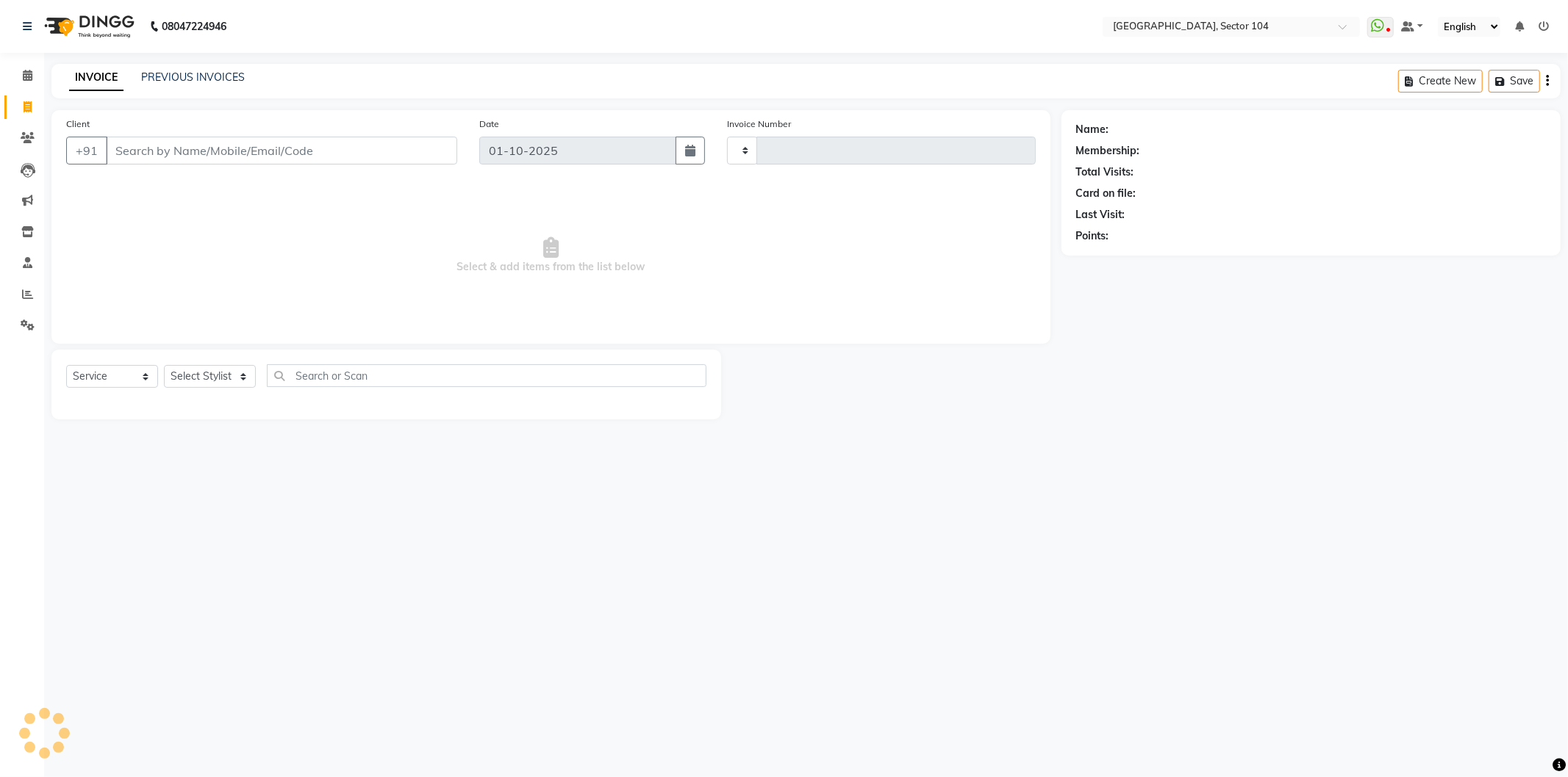
type input "4214"
select select "4009"
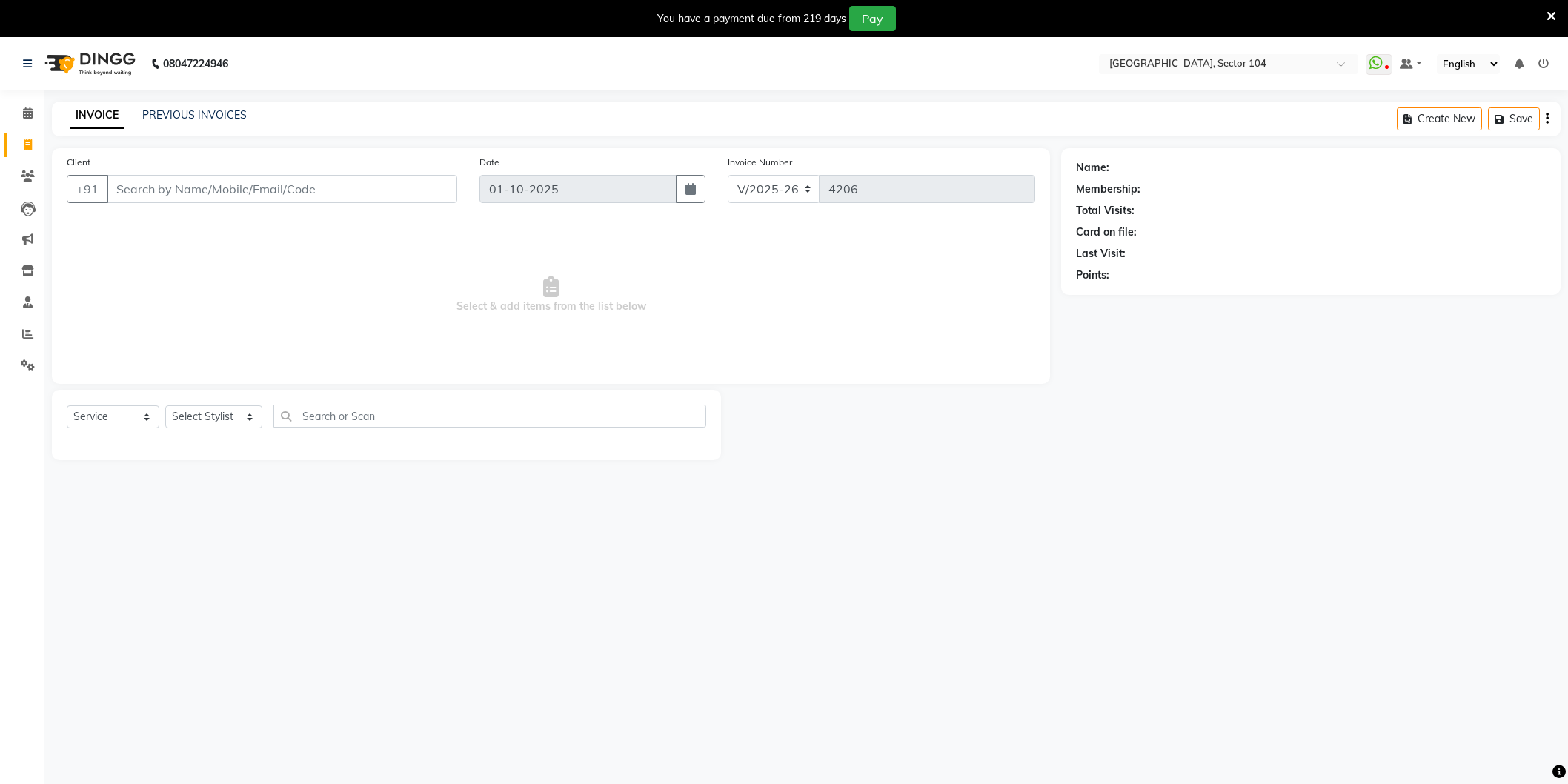
select select "4009"
select select "service"
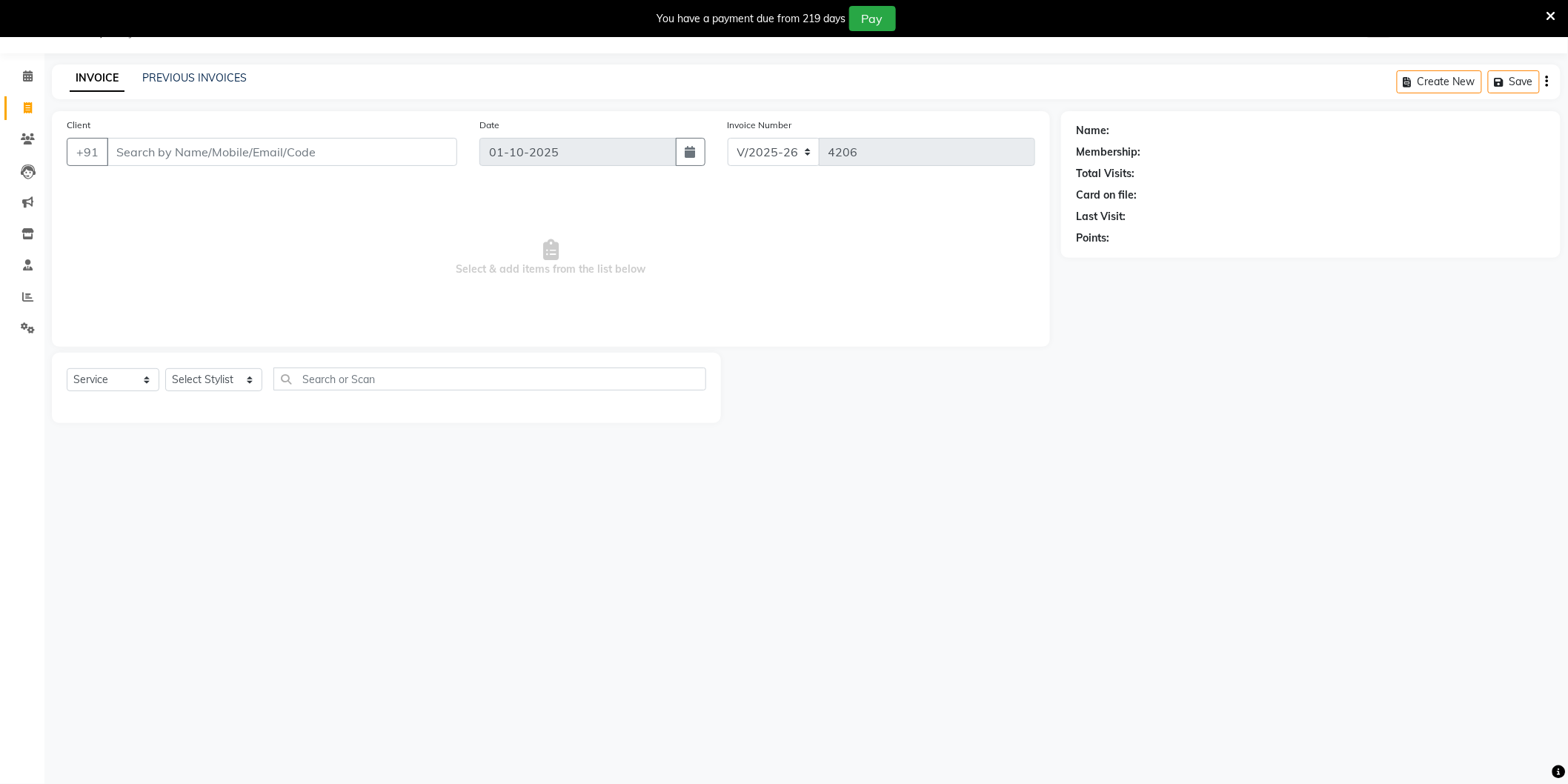
click at [370, 147] on input "Client" at bounding box center [281, 152] width 351 height 28
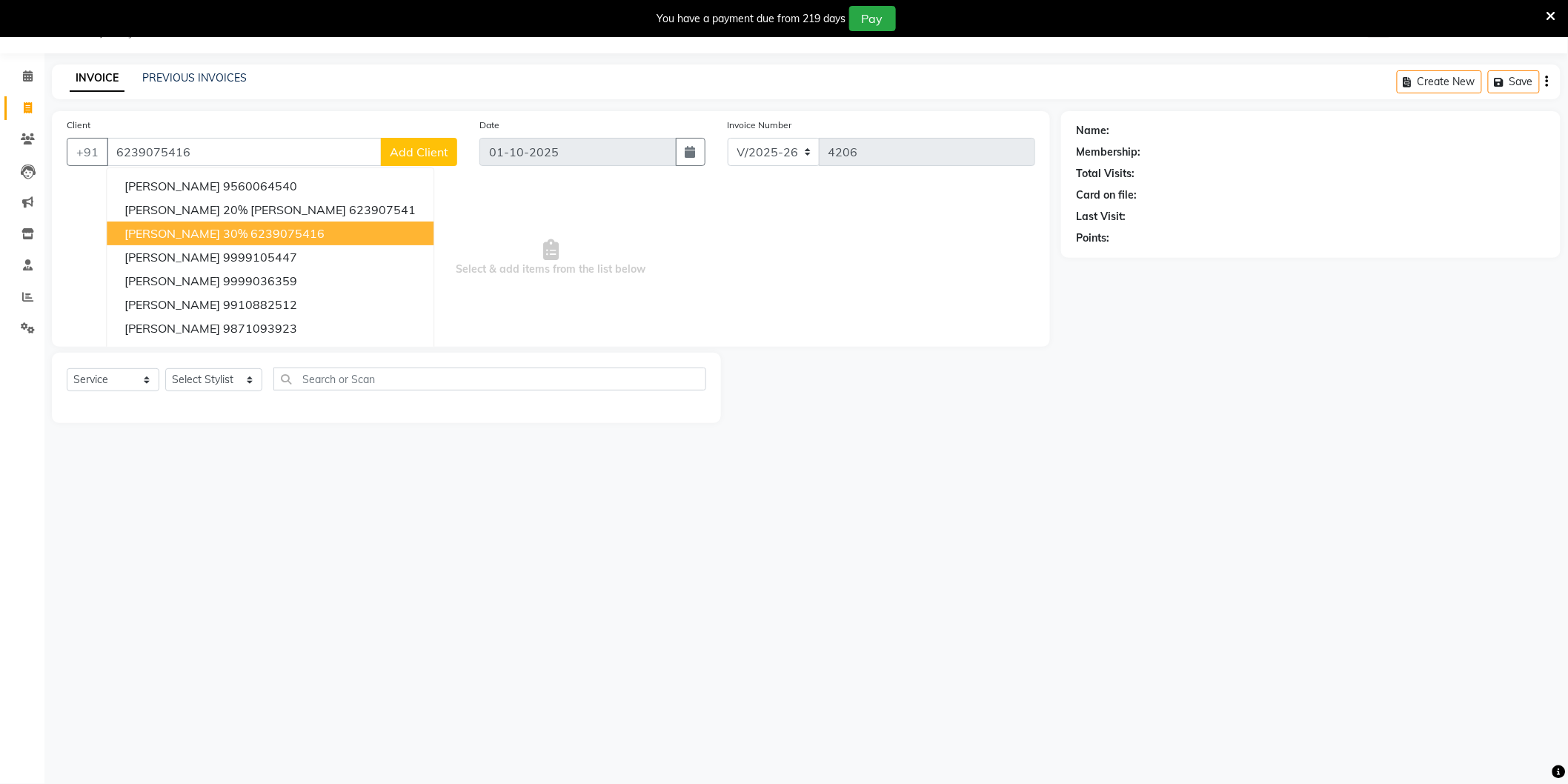
type input "6239075416"
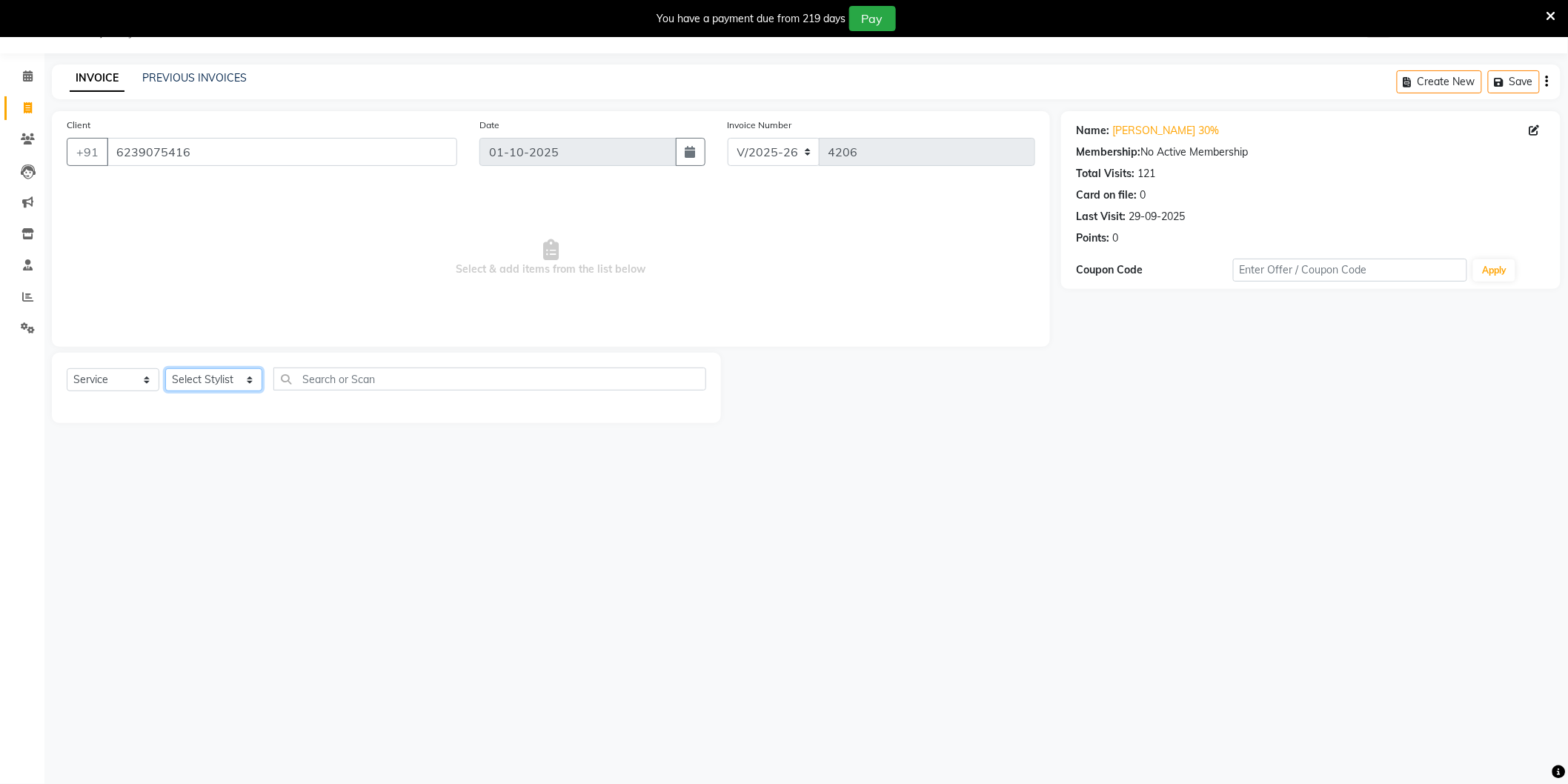
click at [216, 376] on select "Select Stylist [PERSON_NAME] [PERSON_NAME] [PERSON_NAME] [PERSON_NAME] [PERSON_…" at bounding box center [213, 380] width 97 height 23
click at [406, 262] on span "Select & add items from the list below" at bounding box center [550, 257] width 968 height 148
click at [213, 376] on select "Select Stylist [PERSON_NAME] [PERSON_NAME] [PERSON_NAME] [PERSON_NAME] [PERSON_…" at bounding box center [213, 380] width 97 height 23
select select "34544"
click at [165, 369] on select "Select Stylist [PERSON_NAME] [PERSON_NAME] [PERSON_NAME] [PERSON_NAME] [PERSON_…" at bounding box center [213, 380] width 97 height 23
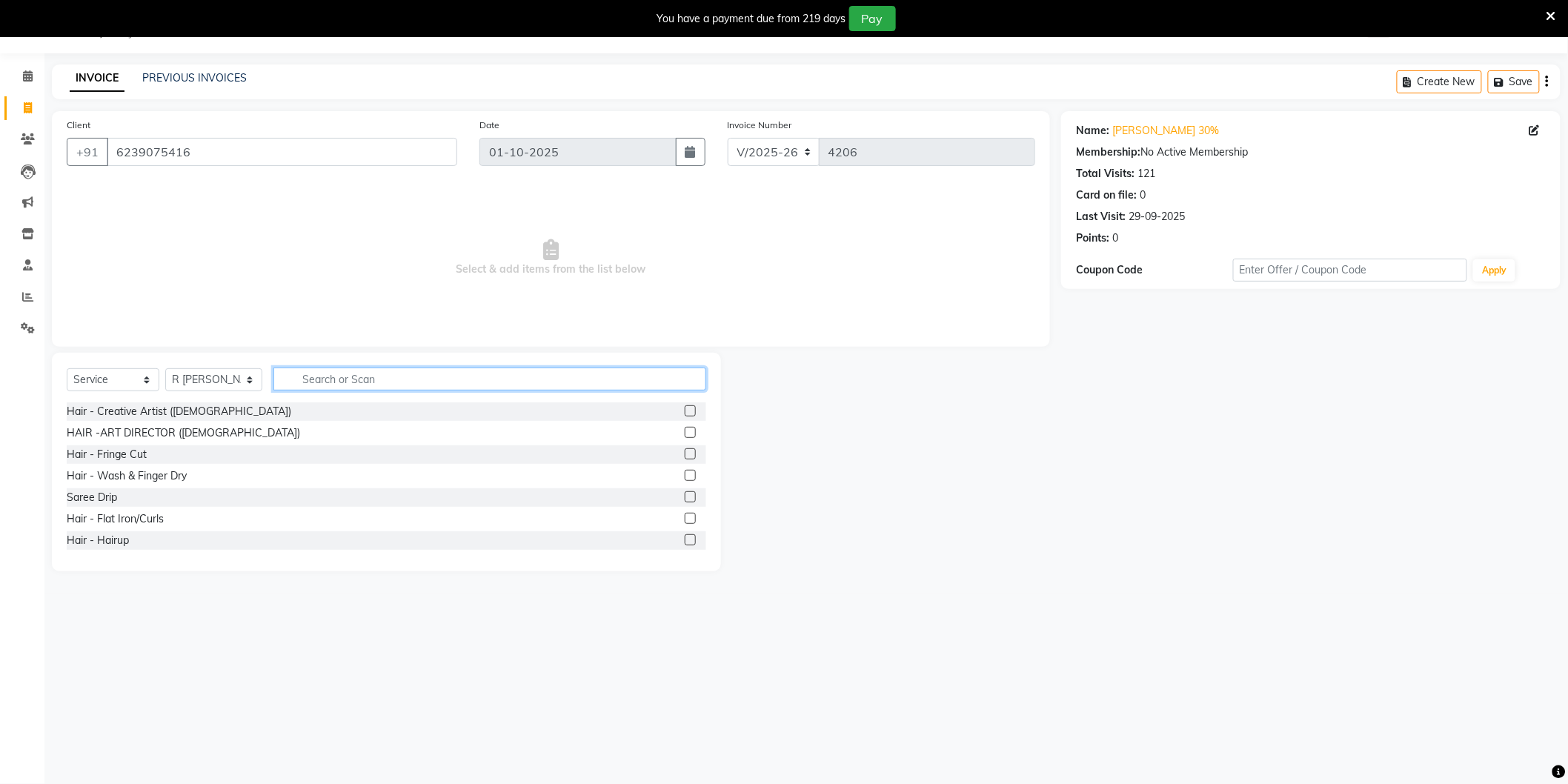
click at [411, 379] on input "text" at bounding box center [490, 379] width 433 height 23
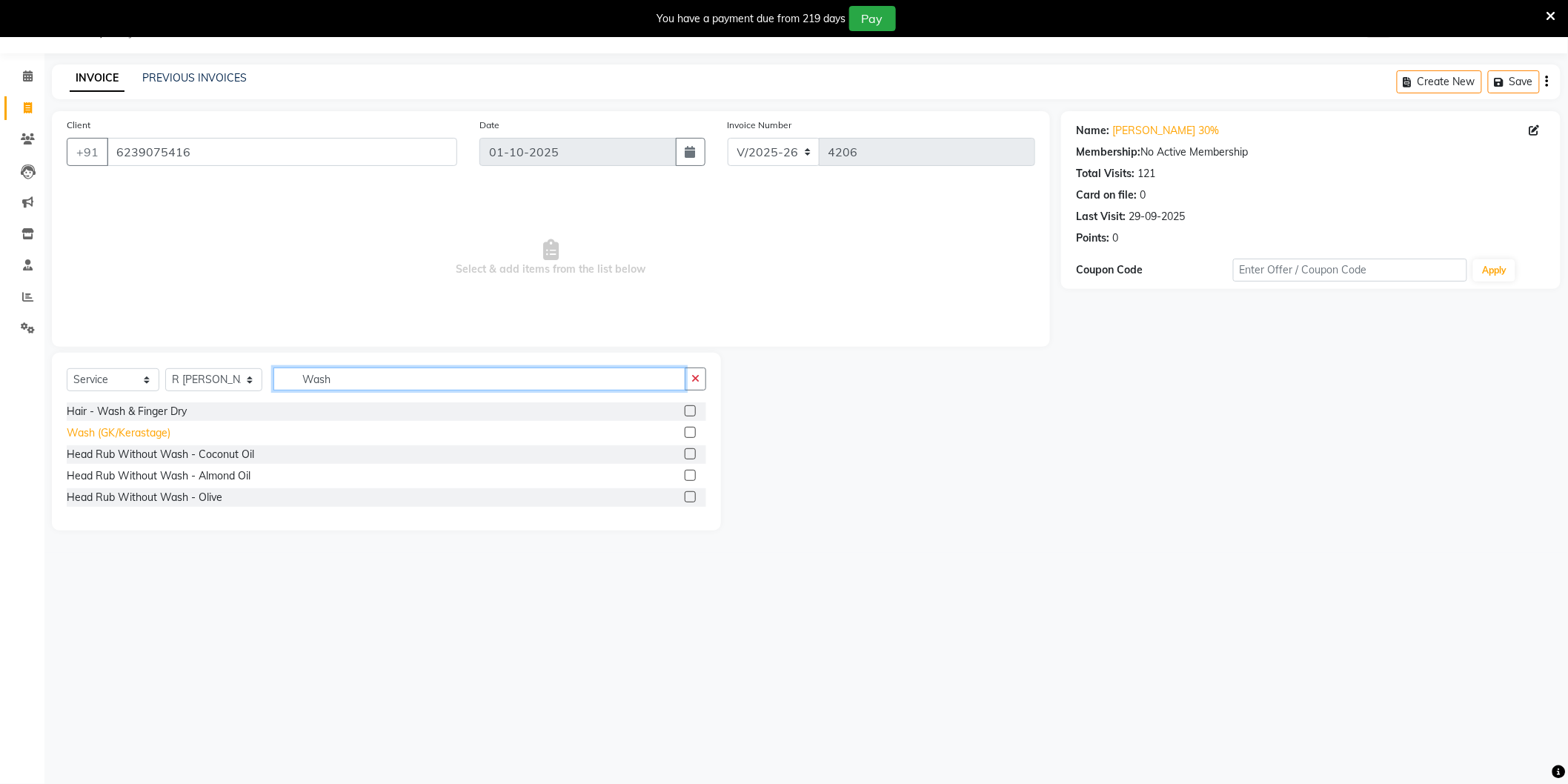
type input "Wash"
click at [154, 433] on div "Wash (GK/Kerastage)" at bounding box center [118, 433] width 104 height 16
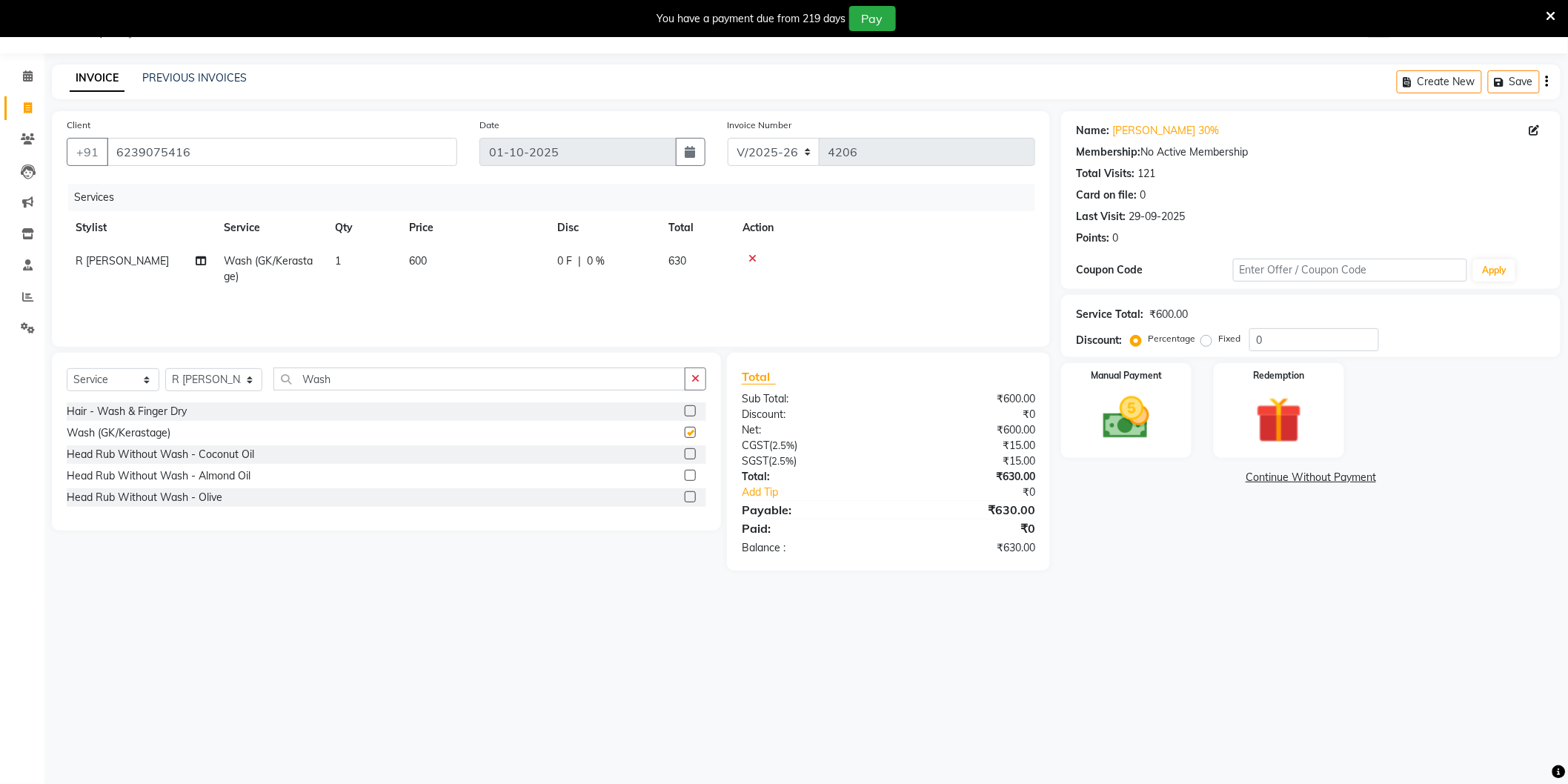
checkbox input "false"
click at [359, 381] on input "Wash" at bounding box center [479, 379] width 412 height 23
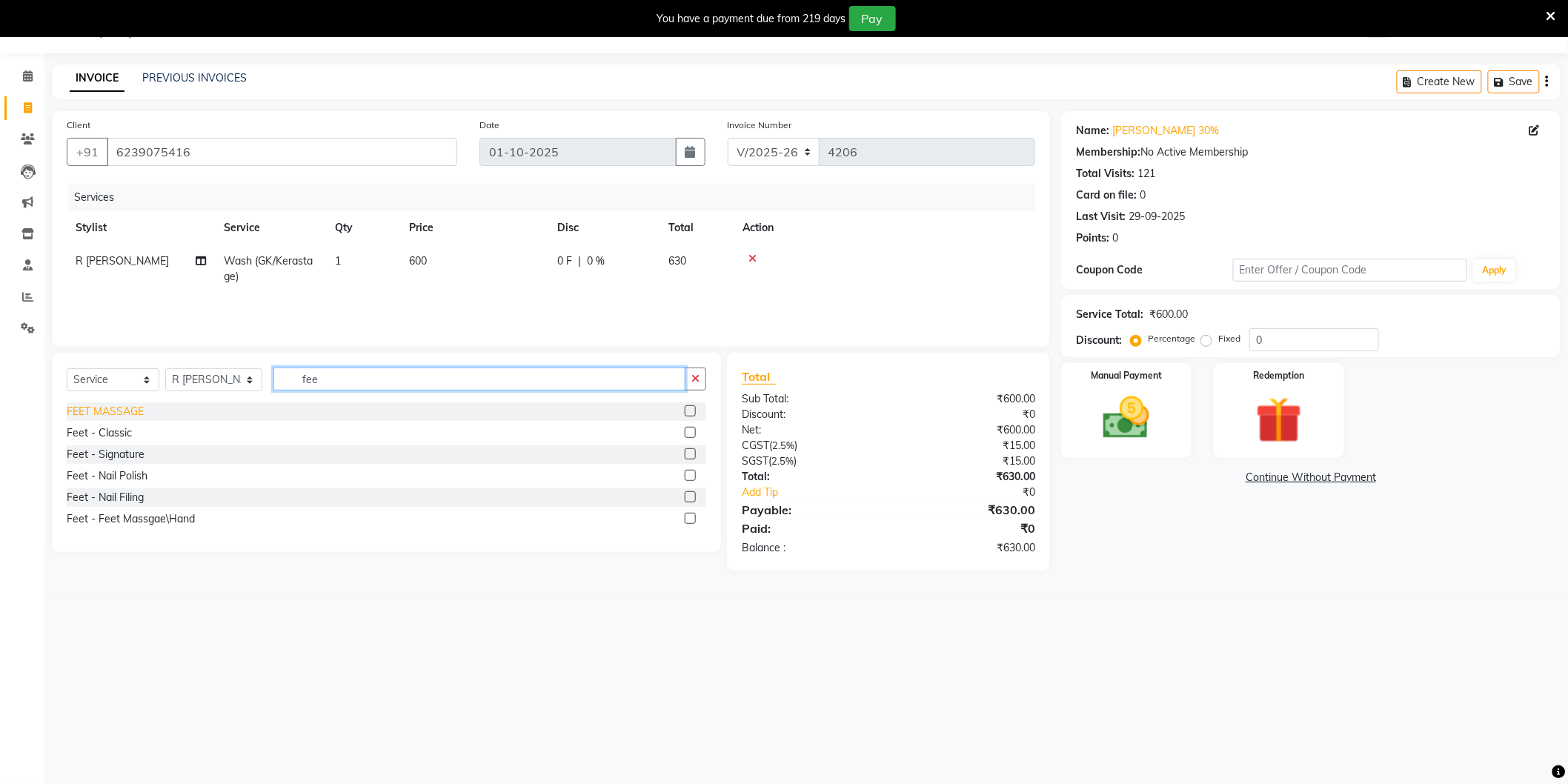
type input "fee"
drag, startPoint x: 121, startPoint y: 416, endPoint x: 128, endPoint y: 411, distance: 8.6
click at [128, 414] on div "FEET MASSAGE" at bounding box center [105, 412] width 77 height 16
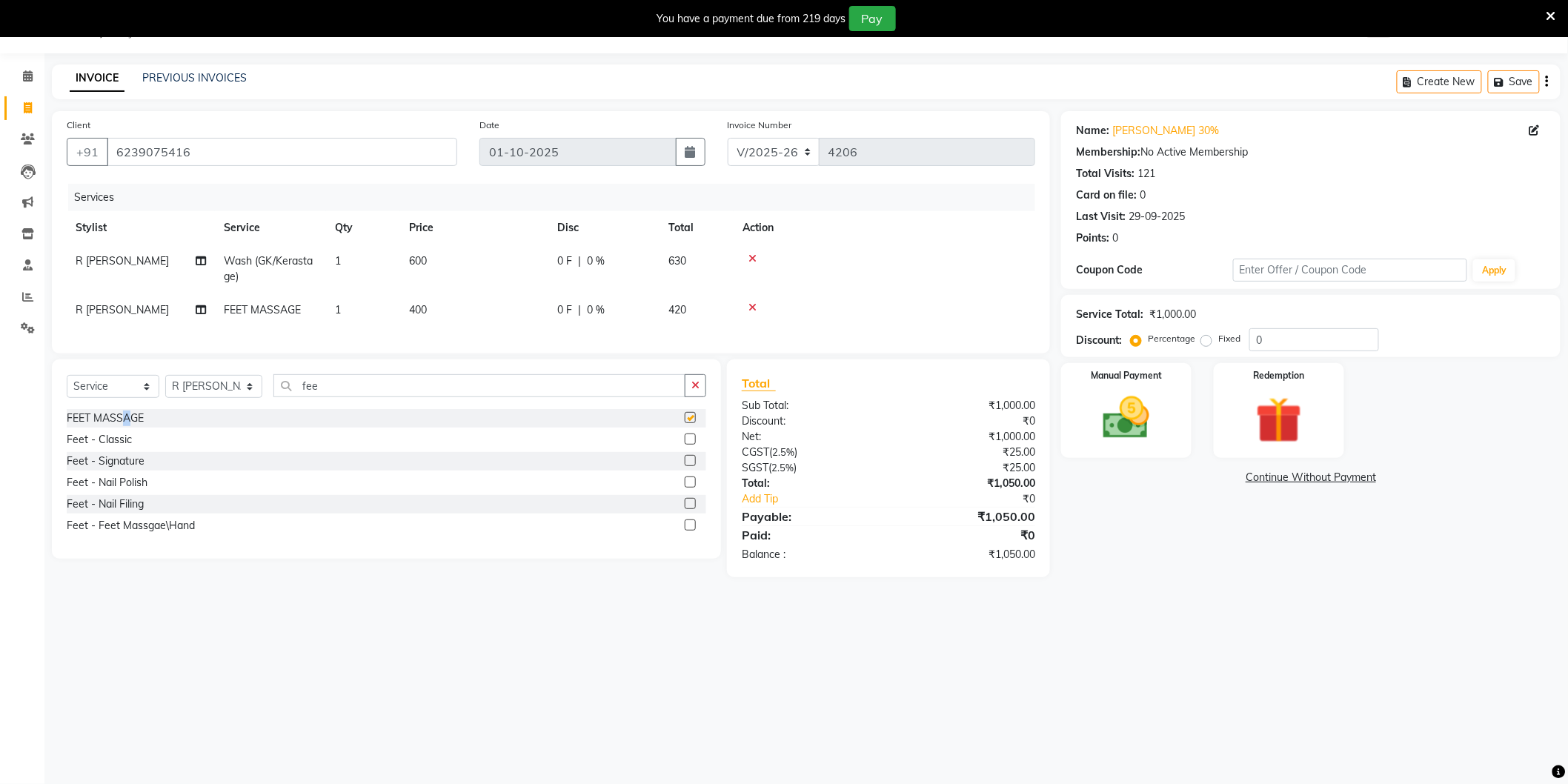
checkbox input "false"
click at [461, 309] on td "400" at bounding box center [474, 311] width 148 height 34
select select "34544"
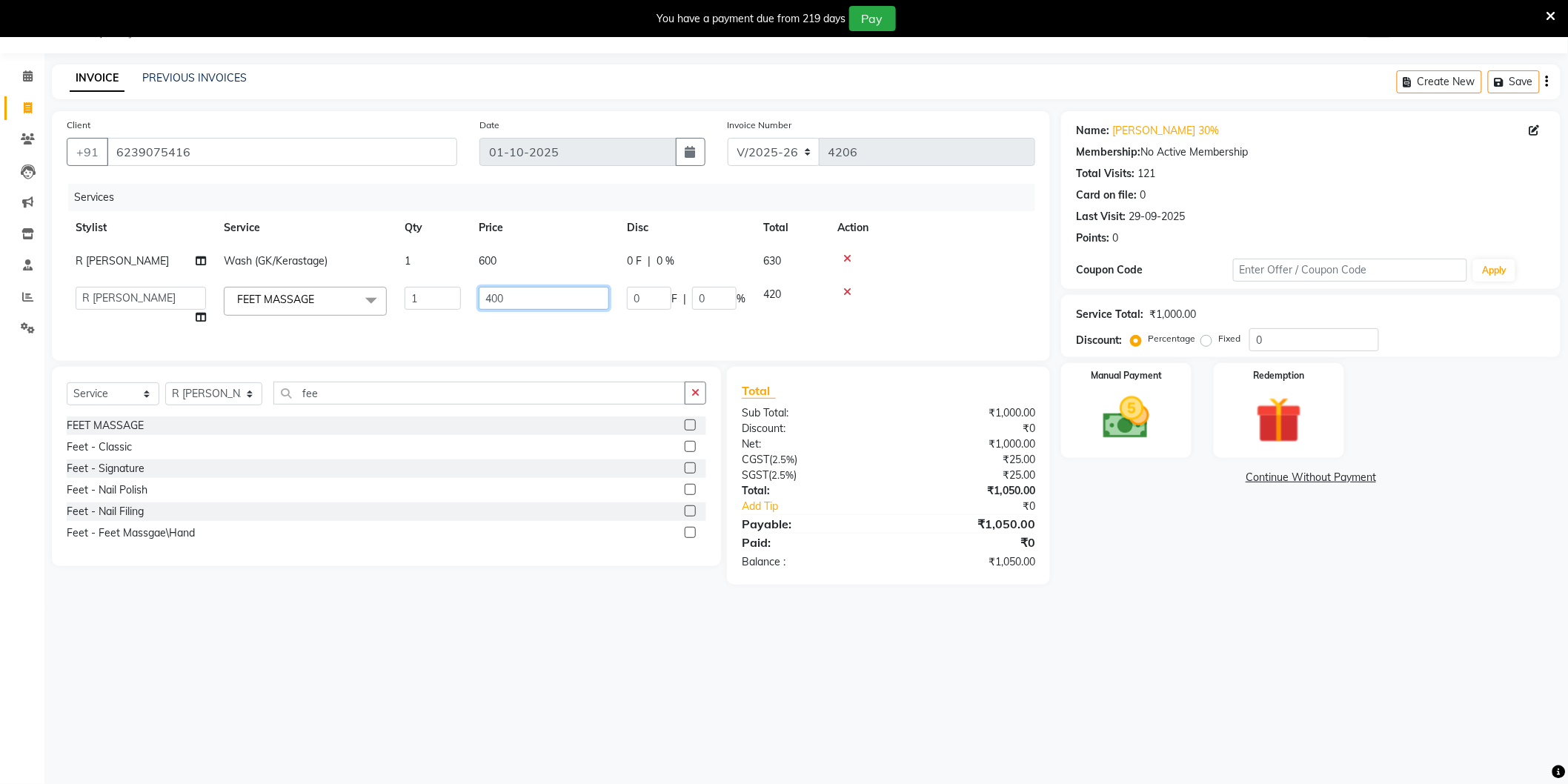
click at [533, 292] on input "400" at bounding box center [543, 298] width 130 height 23
type input "600"
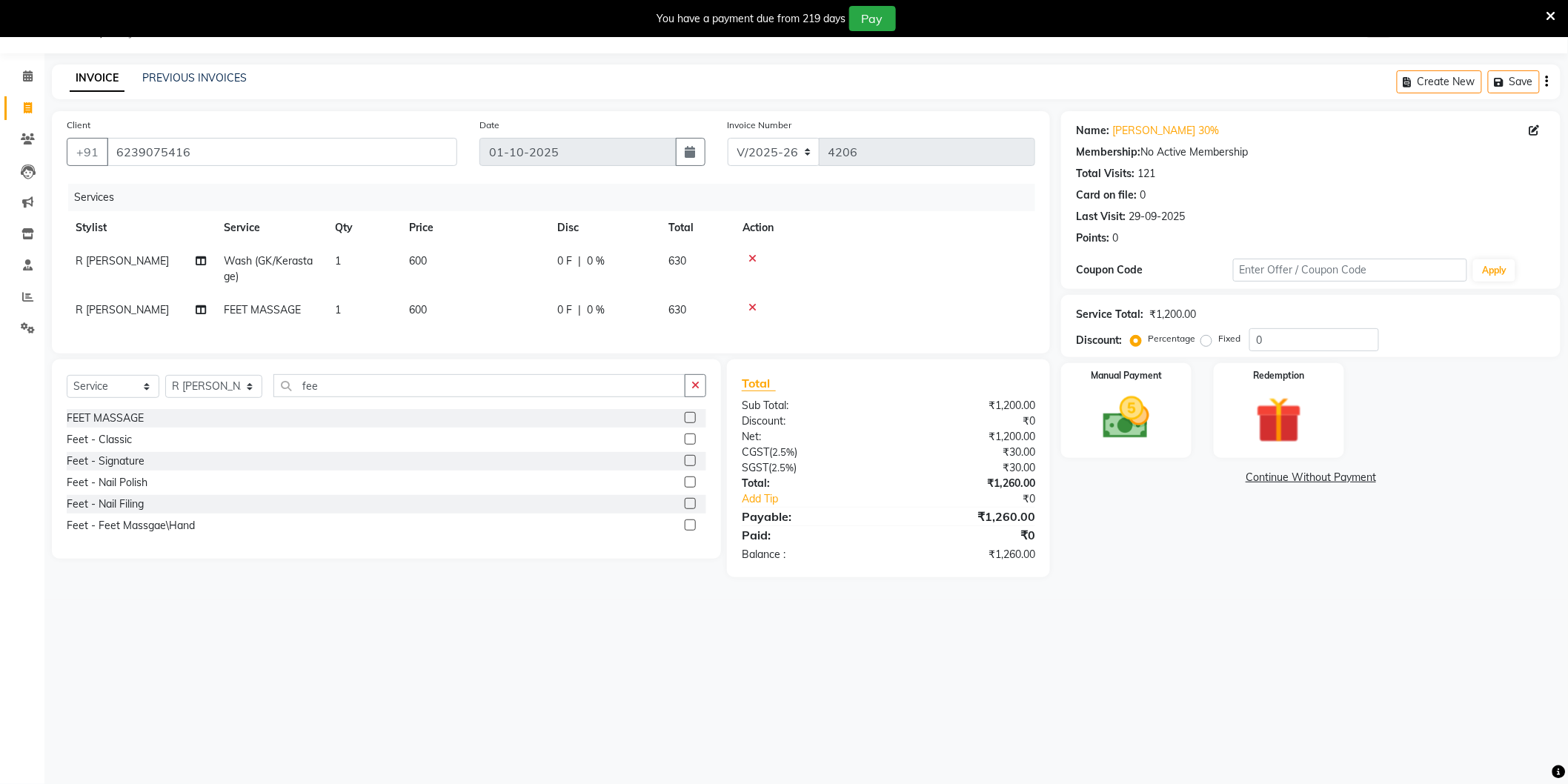
click at [1138, 593] on main "INVOICE PREVIOUS INVOICES Create New Save Client [PHONE_NUMBER] Date [DATE] Inv…" at bounding box center [806, 332] width 1524 height 535
click at [477, 256] on td "600" at bounding box center [474, 269] width 148 height 49
select select "34544"
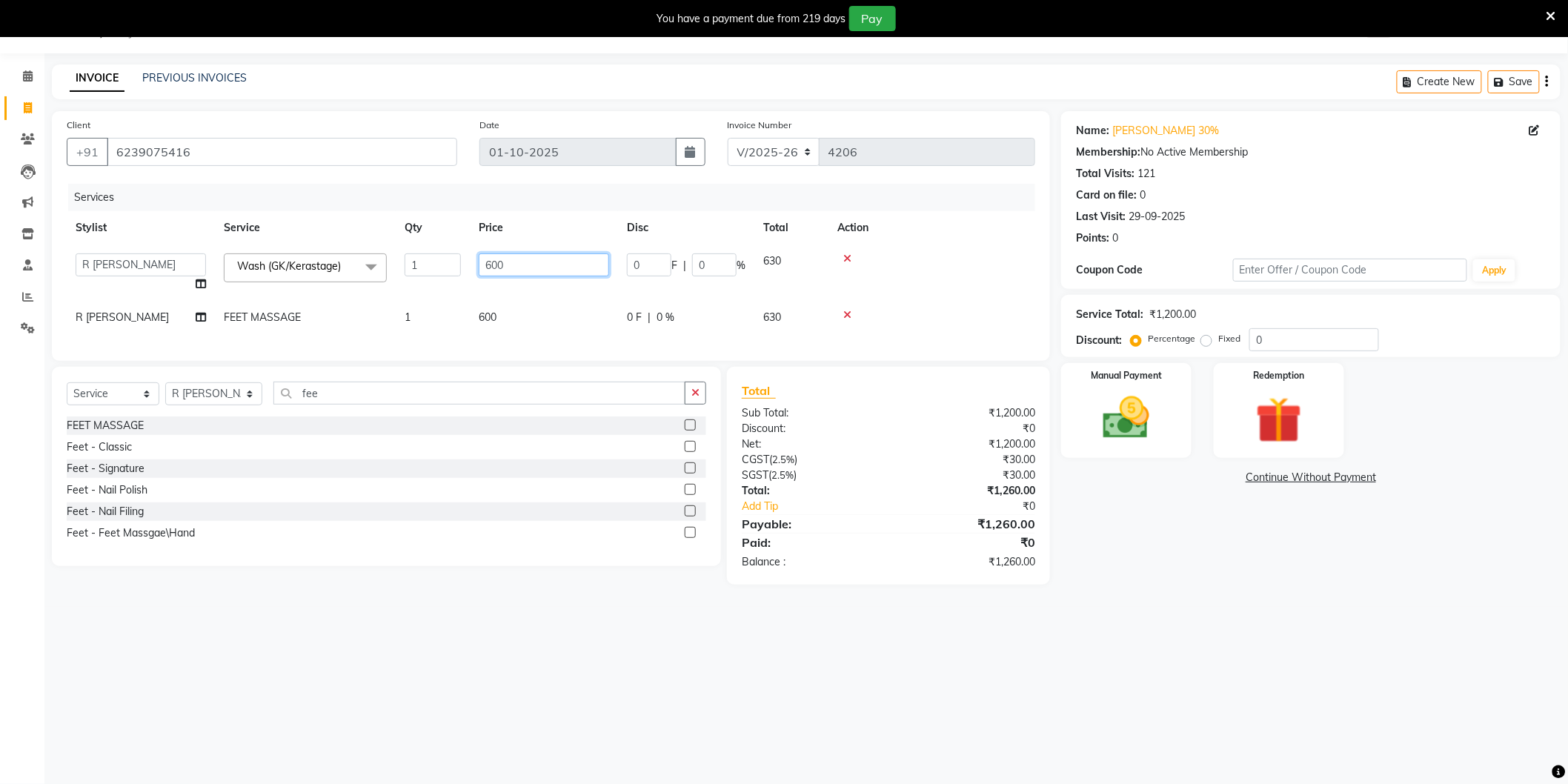
click at [520, 261] on input "600" at bounding box center [543, 265] width 130 height 23
type input "700"
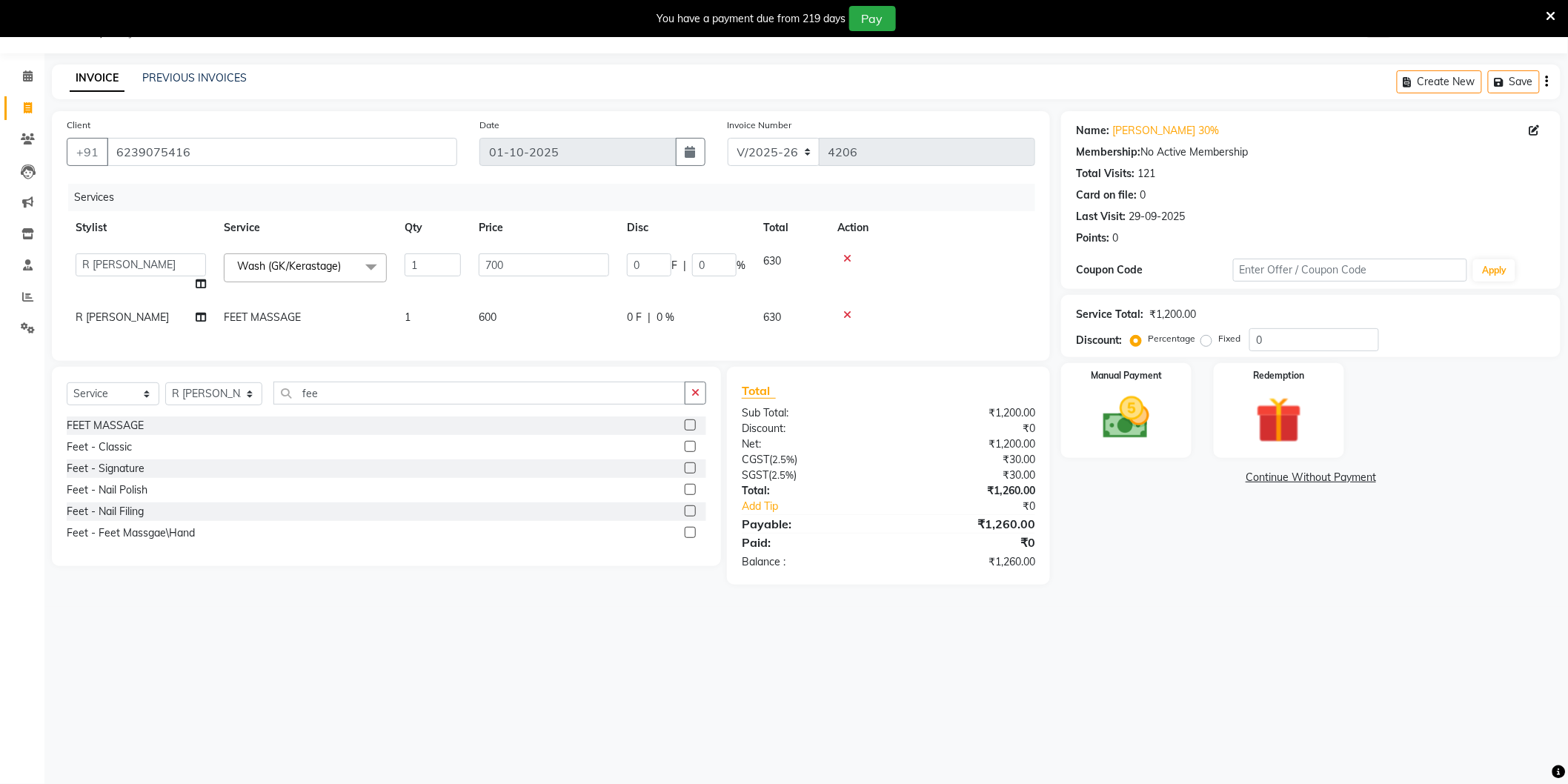
drag, startPoint x: 1153, startPoint y: 583, endPoint x: 1154, endPoint y: 534, distance: 49.0
click at [1154, 583] on div "Name: [PERSON_NAME] 30% Membership: No Active Membership Total Visits: 121 Card…" at bounding box center [1316, 348] width 510 height 474
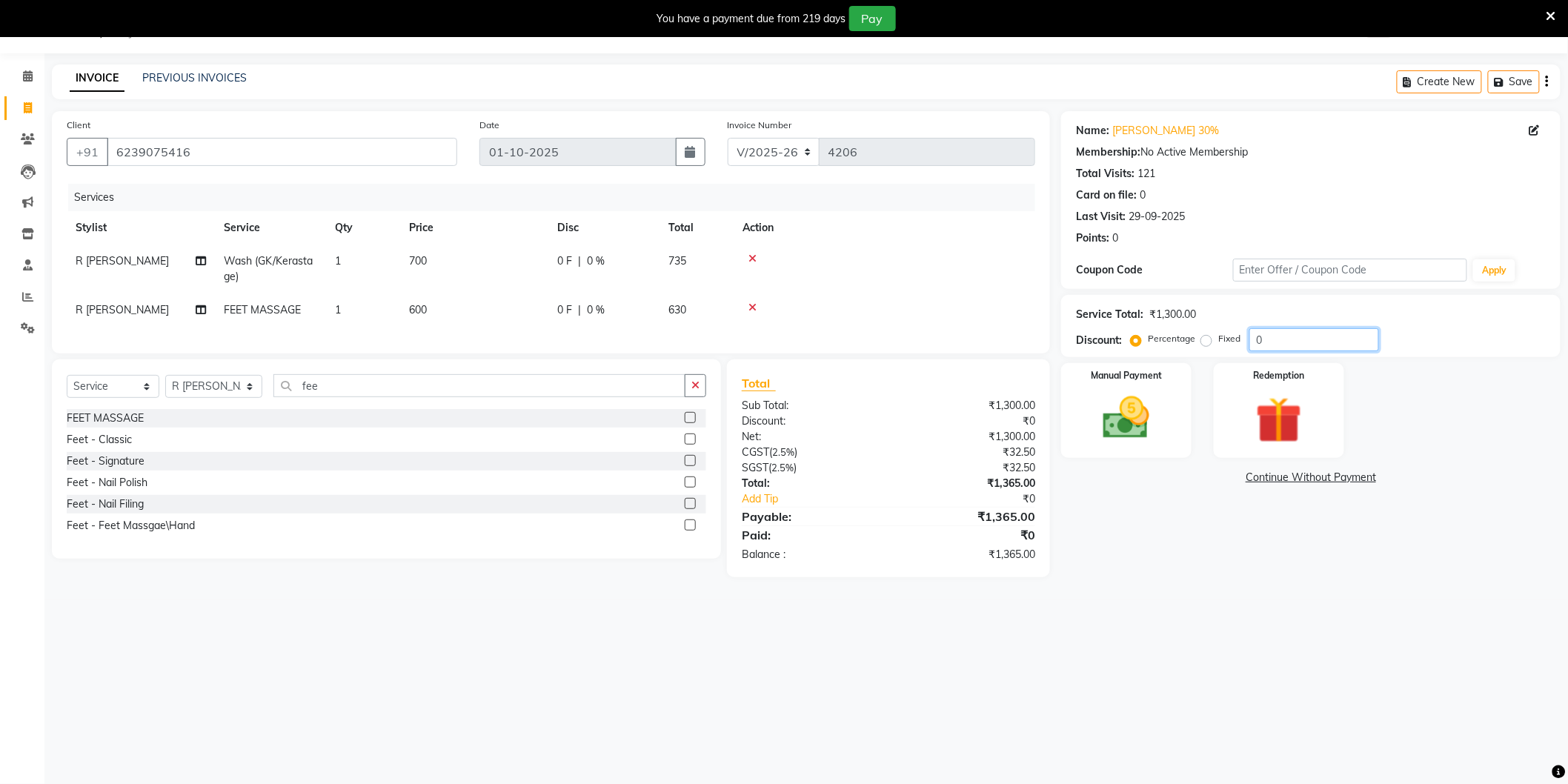
click at [1277, 337] on input "0" at bounding box center [1314, 340] width 130 height 23
type input "30"
click at [1169, 574] on div "Name: [PERSON_NAME] 30% Membership: No Active Membership Total Visits: 121 Card…" at bounding box center [1316, 352] width 510 height 482
click at [1112, 382] on div "Manual Payment" at bounding box center [1126, 410] width 136 height 99
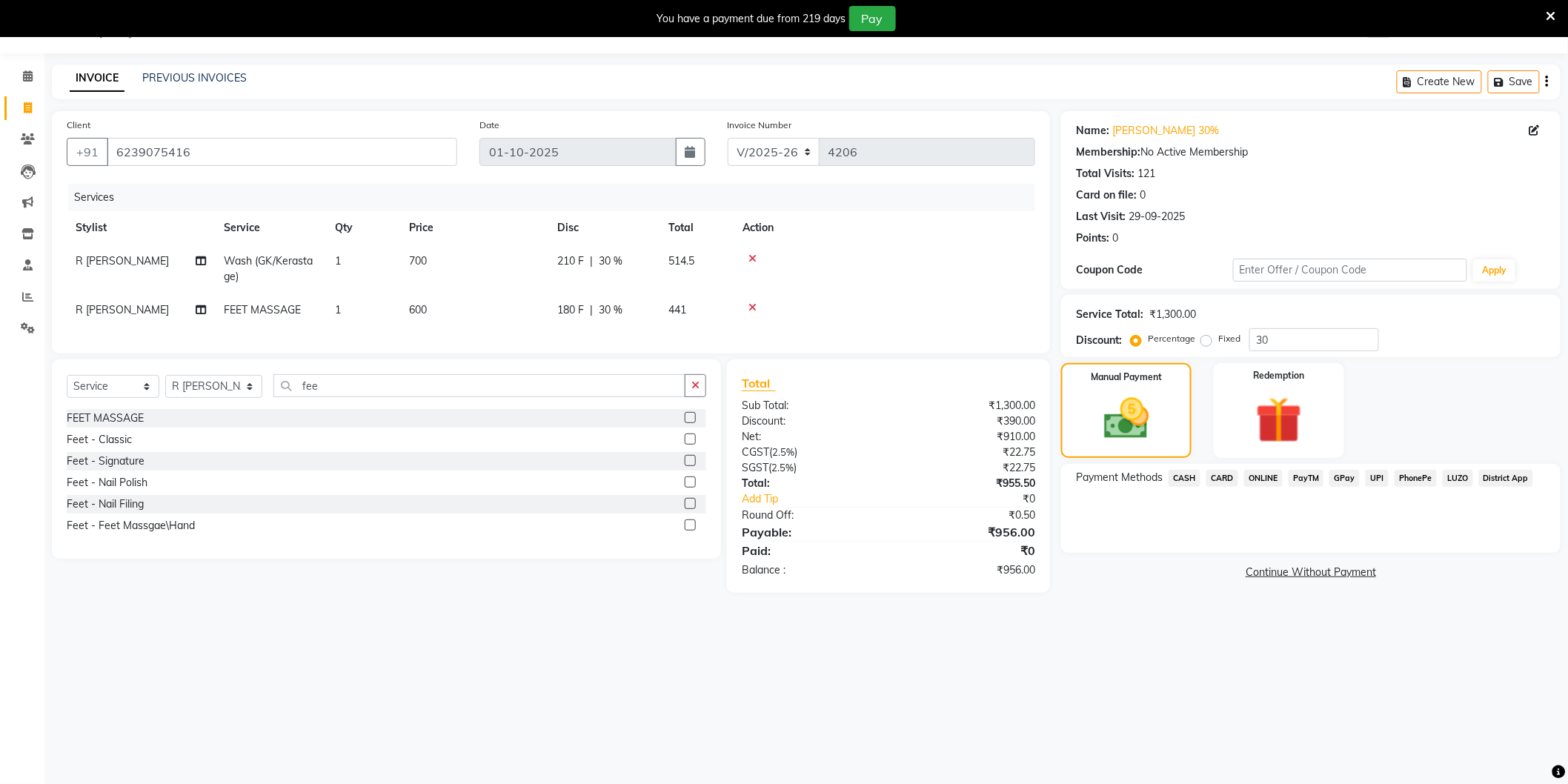
click at [1255, 476] on span "ONLINE" at bounding box center [1263, 478] width 38 height 17
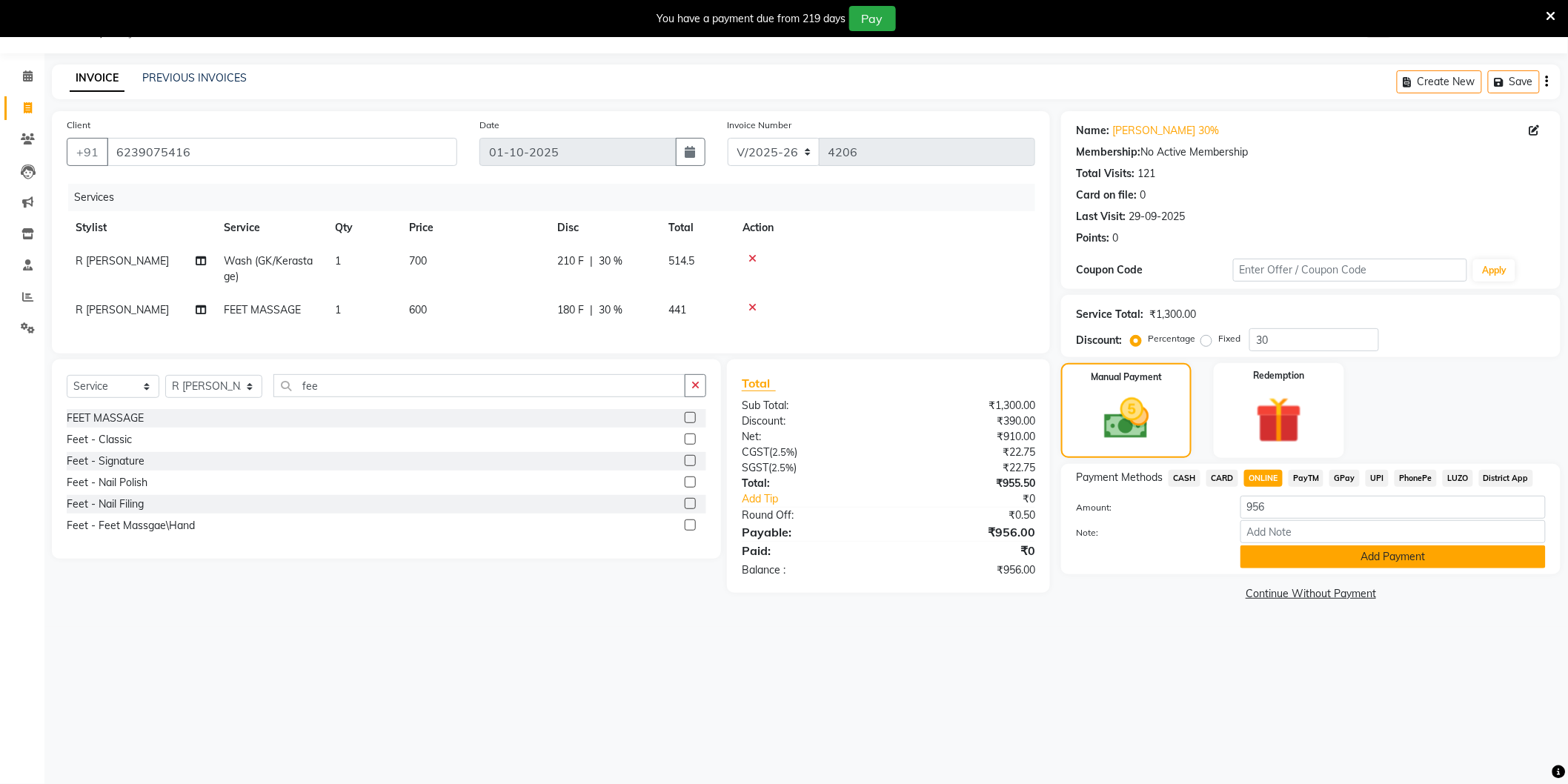
click at [1286, 551] on button "Add Payment" at bounding box center [1393, 557] width 305 height 23
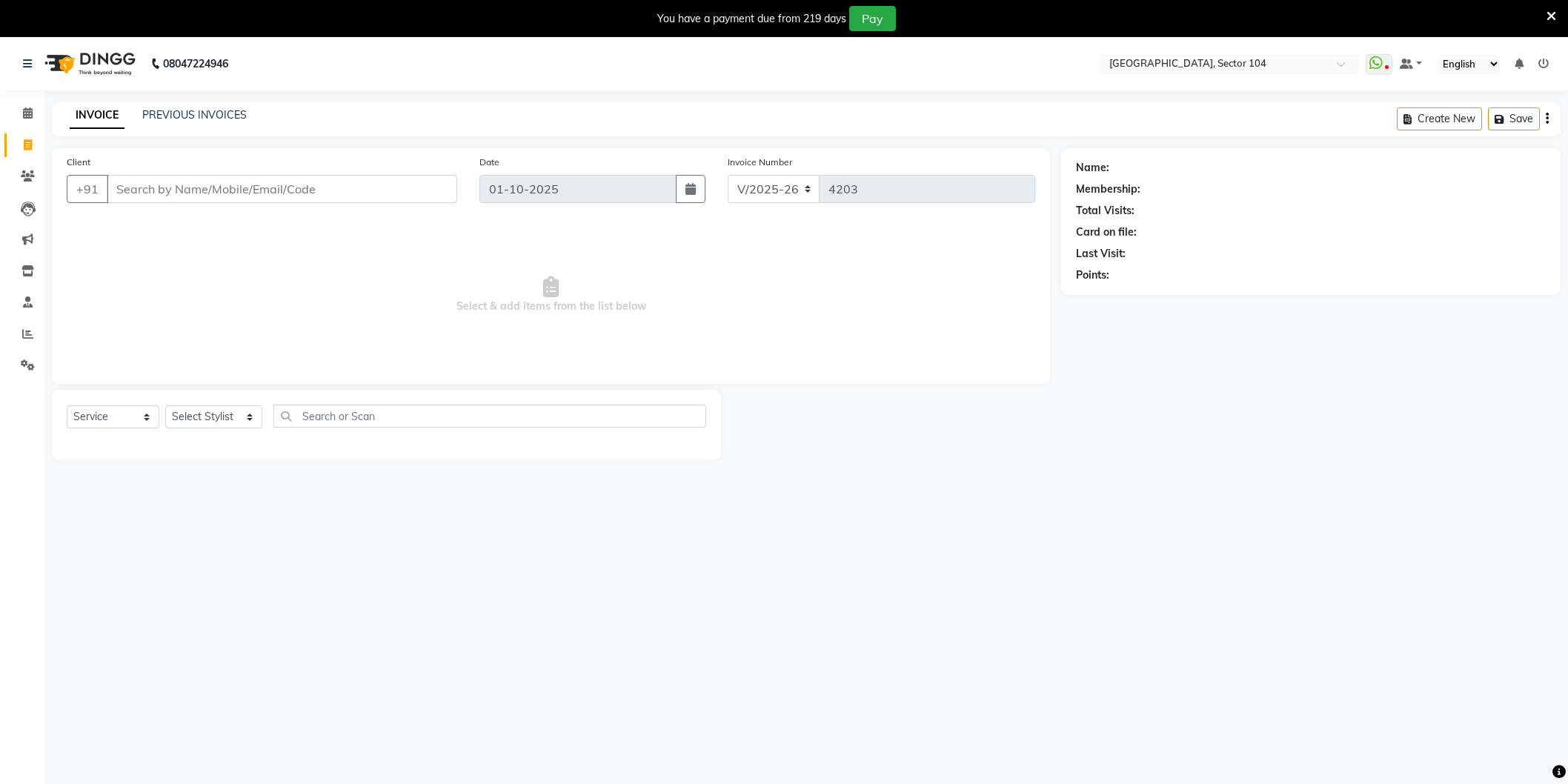
select select "4009"
select select "service"
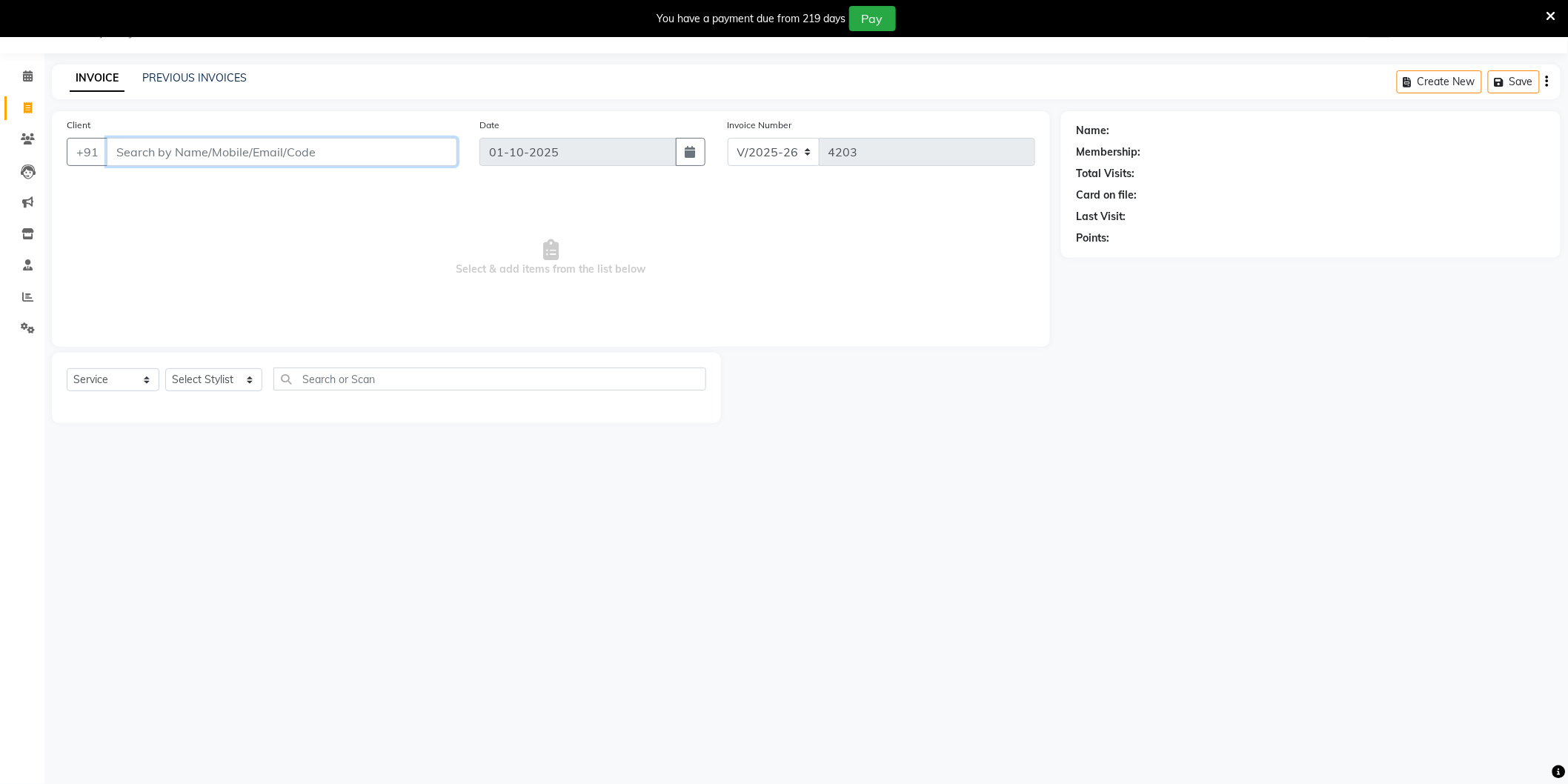
scroll to position [37, 0]
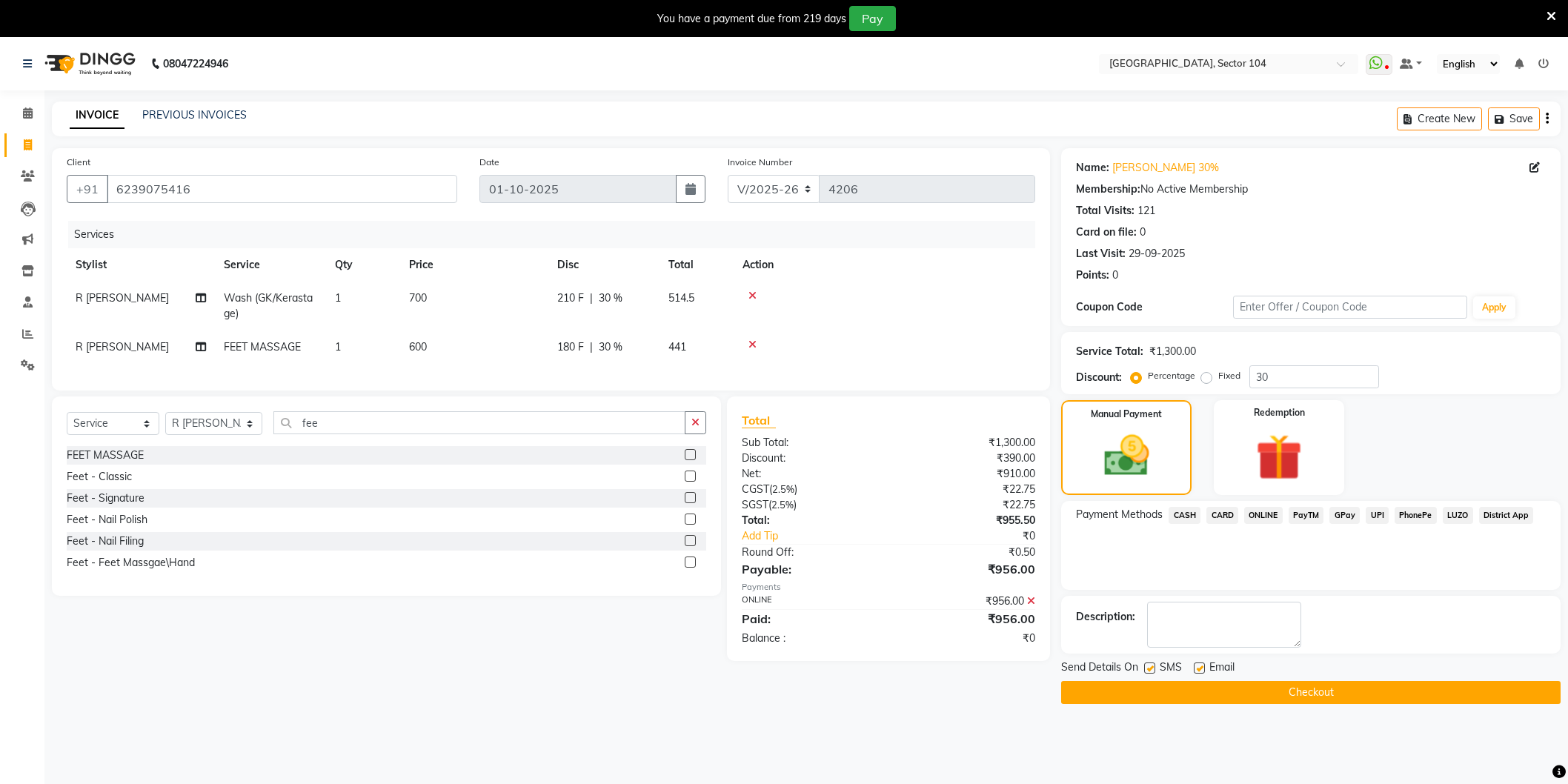
select select "4009"
select select "service"
select select "34544"
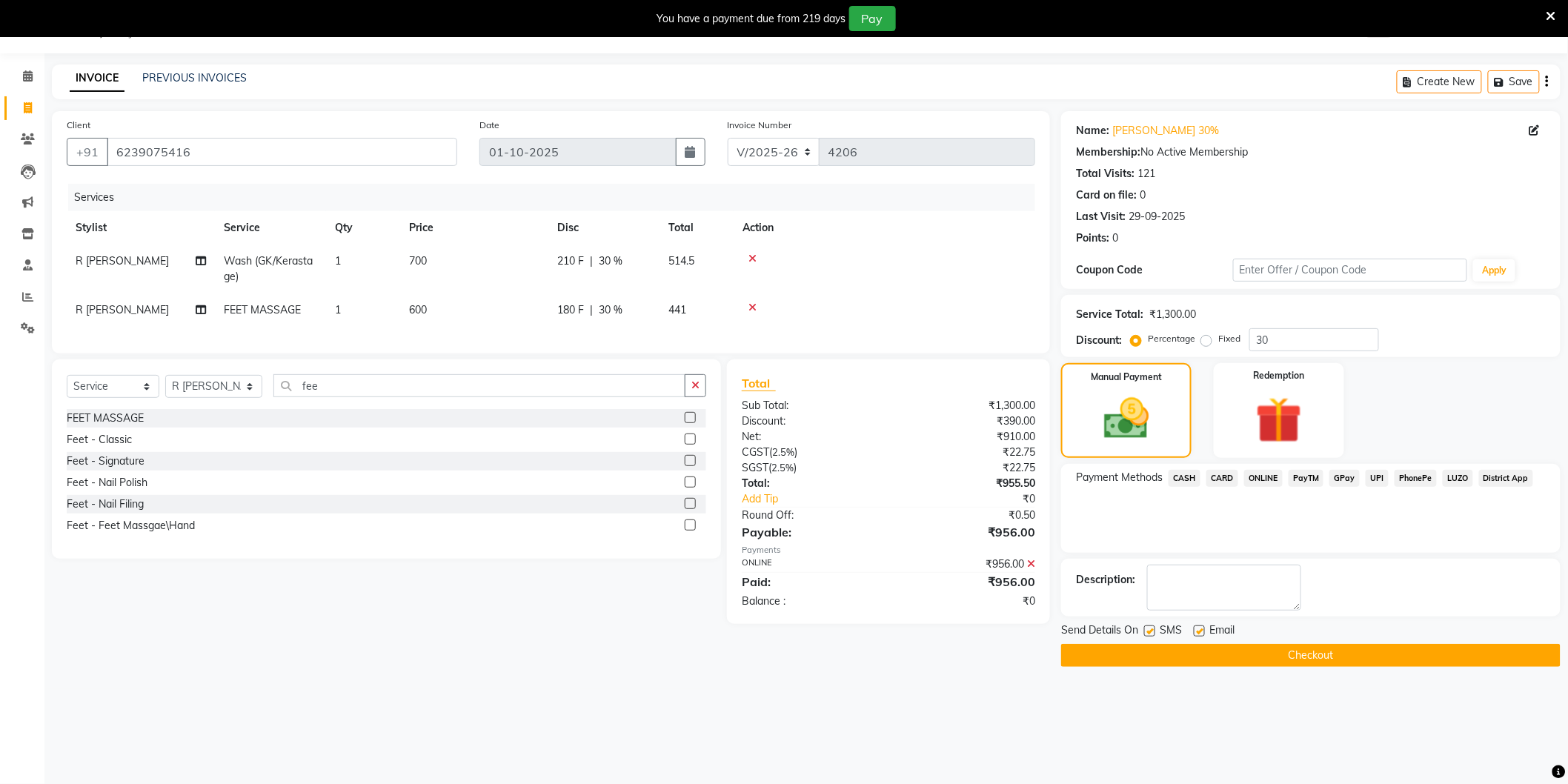
click at [1388, 183] on div "Name: Aashi 30% Membership: No Active Membership Total Visits: 121 Card on file…" at bounding box center [1310, 181] width 469 height 129
click at [1198, 212] on div "Last Visit: 29-09-2025" at bounding box center [1310, 217] width 469 height 16
click at [1174, 199] on div "Card on file: 0" at bounding box center [1310, 195] width 469 height 16
click at [1180, 171] on div "Total Visits: 121" at bounding box center [1310, 174] width 469 height 16
click at [1260, 151] on div "Membership: No Active Membership" at bounding box center [1310, 153] width 469 height 16
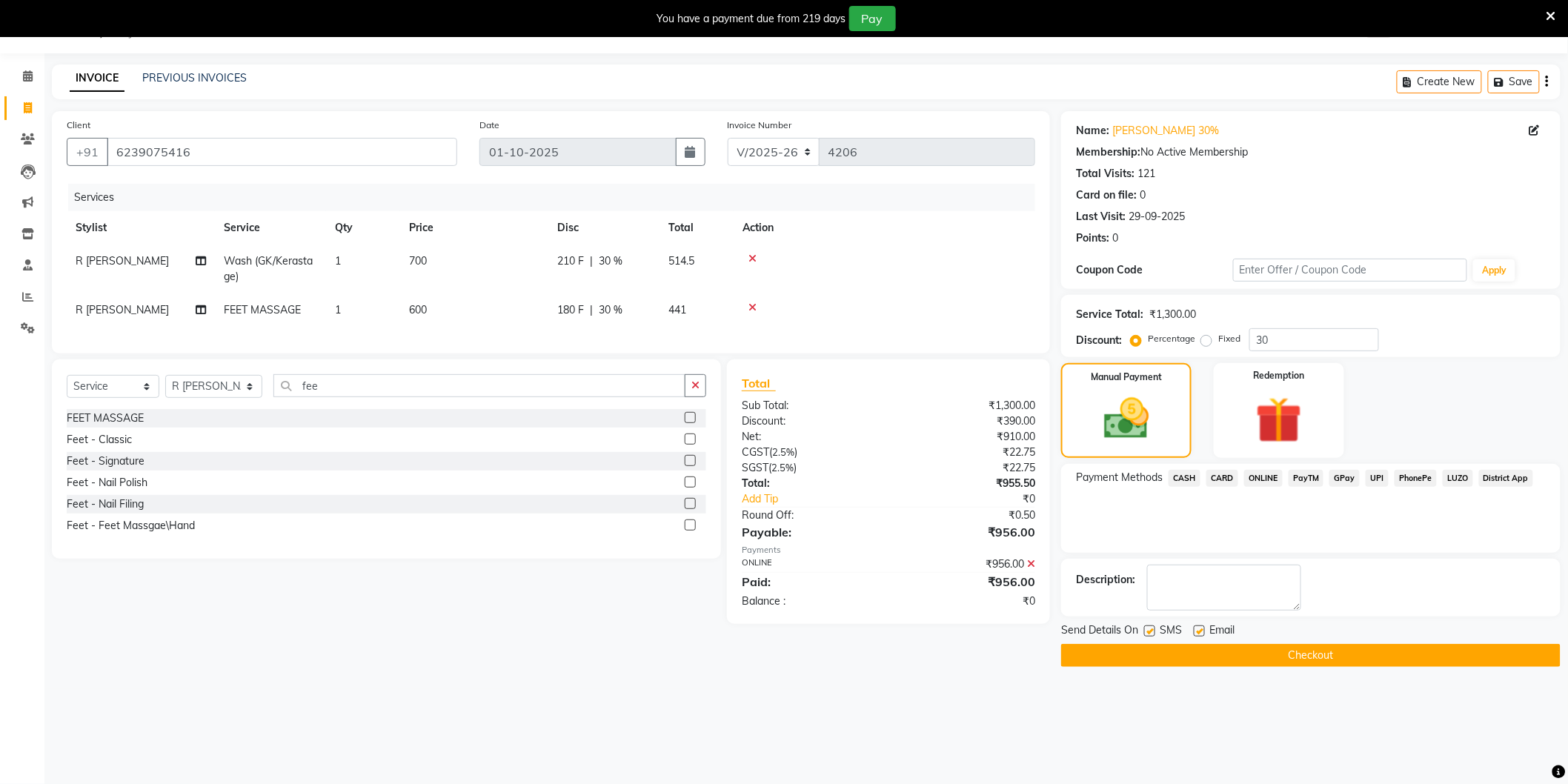
click at [1269, 150] on div "Membership: No Active Membership" at bounding box center [1310, 153] width 469 height 16
click at [1268, 151] on div "Membership: No Active Membership" at bounding box center [1310, 153] width 469 height 16
click at [1223, 131] on div "Name: Aashi 30%" at bounding box center [1310, 131] width 469 height 16
click at [1208, 218] on div "Last Visit: 29-09-2025" at bounding box center [1310, 217] width 469 height 16
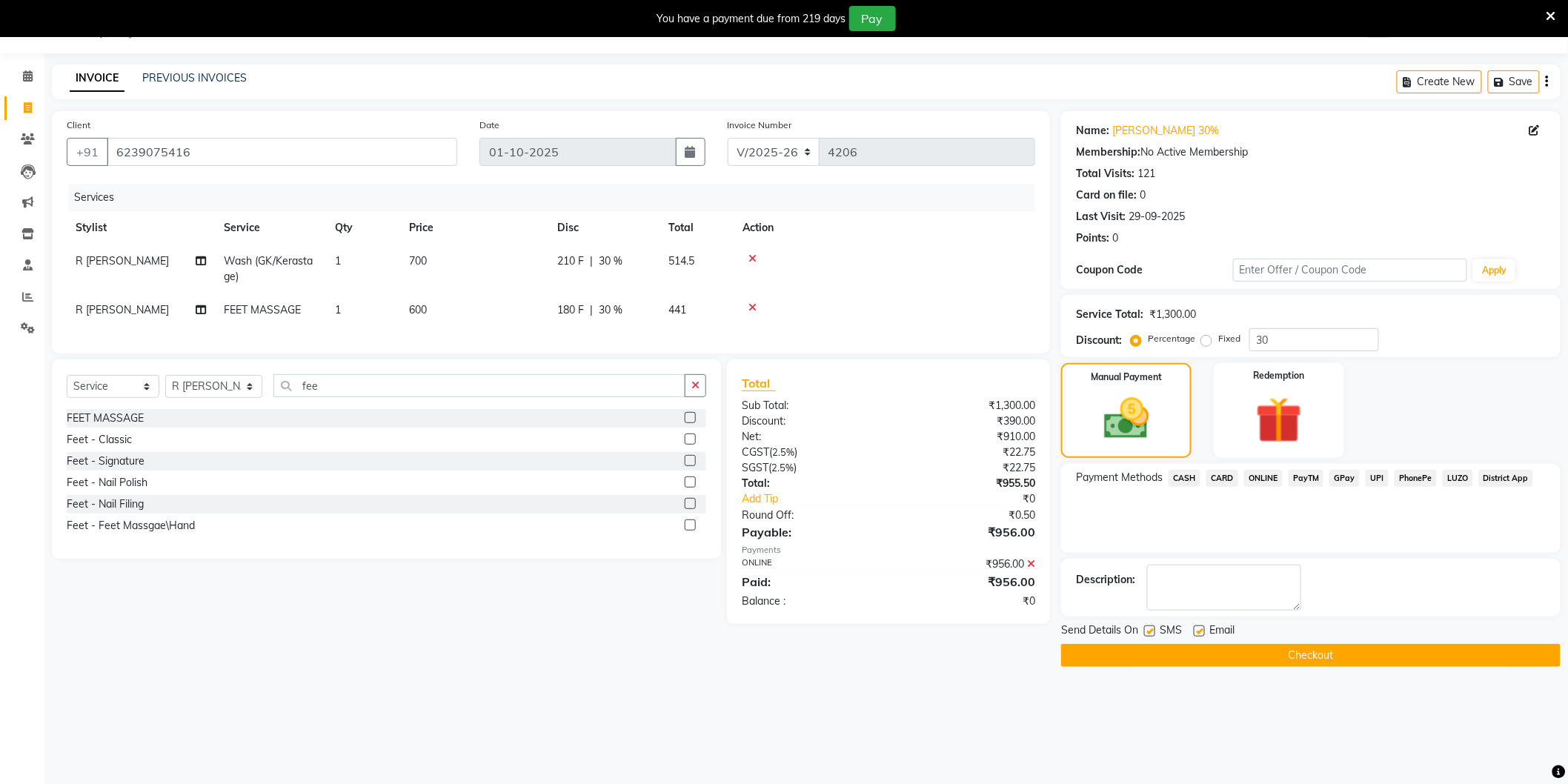
click at [1176, 227] on div "Name: Aashi 30% Membership: No Active Membership Total Visits: 121 Card on file…" at bounding box center [1310, 181] width 469 height 129
click at [1171, 265] on div "Coupon Code" at bounding box center [1154, 271] width 156 height 16
click at [1525, 267] on div "Coupon Code Apply" at bounding box center [1310, 271] width 469 height 25
click at [1452, 320] on div "Service Total: ₹1,300.00" at bounding box center [1310, 315] width 469 height 16
click at [1396, 406] on div "Manual Payment Redemption" at bounding box center [1311, 410] width 522 height 95
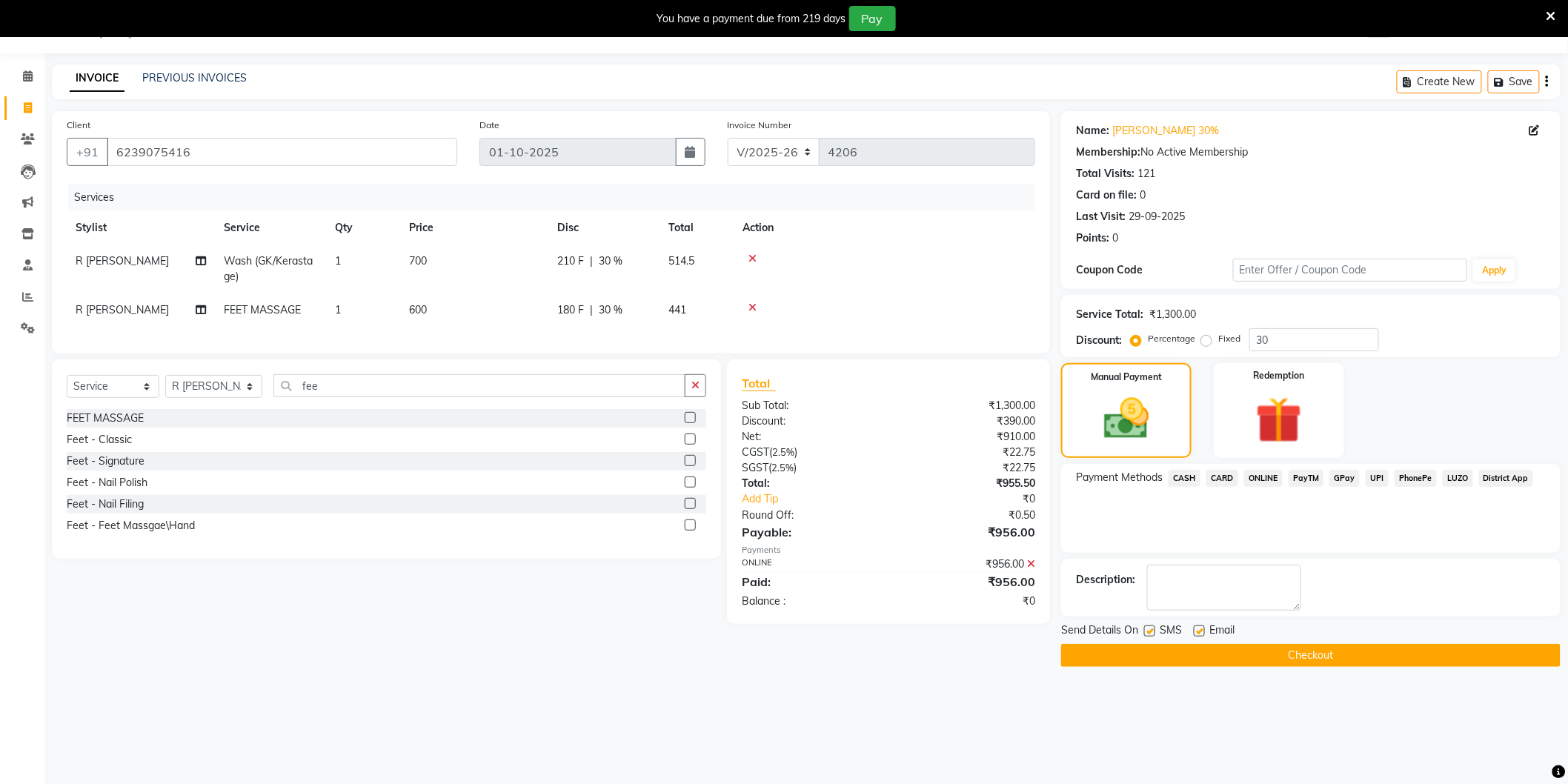
click at [1205, 412] on div "Manual Payment Redemption" at bounding box center [1311, 410] width 522 height 95
click at [1058, 527] on div "Total Sub Total: ₹1,300.00 Discount: ₹390.00 Net: ₹910.00 CGST ( 2.5% ) ₹22.75 …" at bounding box center [890, 492] width 340 height 265
click at [1050, 497] on div "Total Sub Total: ₹1,300.00 Discount: ₹390.00 Net: ₹910.00 CGST ( 2.5% ) ₹22.75 …" at bounding box center [890, 492] width 340 height 265
click at [1048, 472] on div "Total Sub Total: ₹1,300.00 Discount: ₹390.00 Net: ₹910.00 CGST ( 2.5% ) ₹22.75 …" at bounding box center [888, 492] width 323 height 265
click at [1044, 445] on div "₹910.00" at bounding box center [967, 437] width 158 height 16
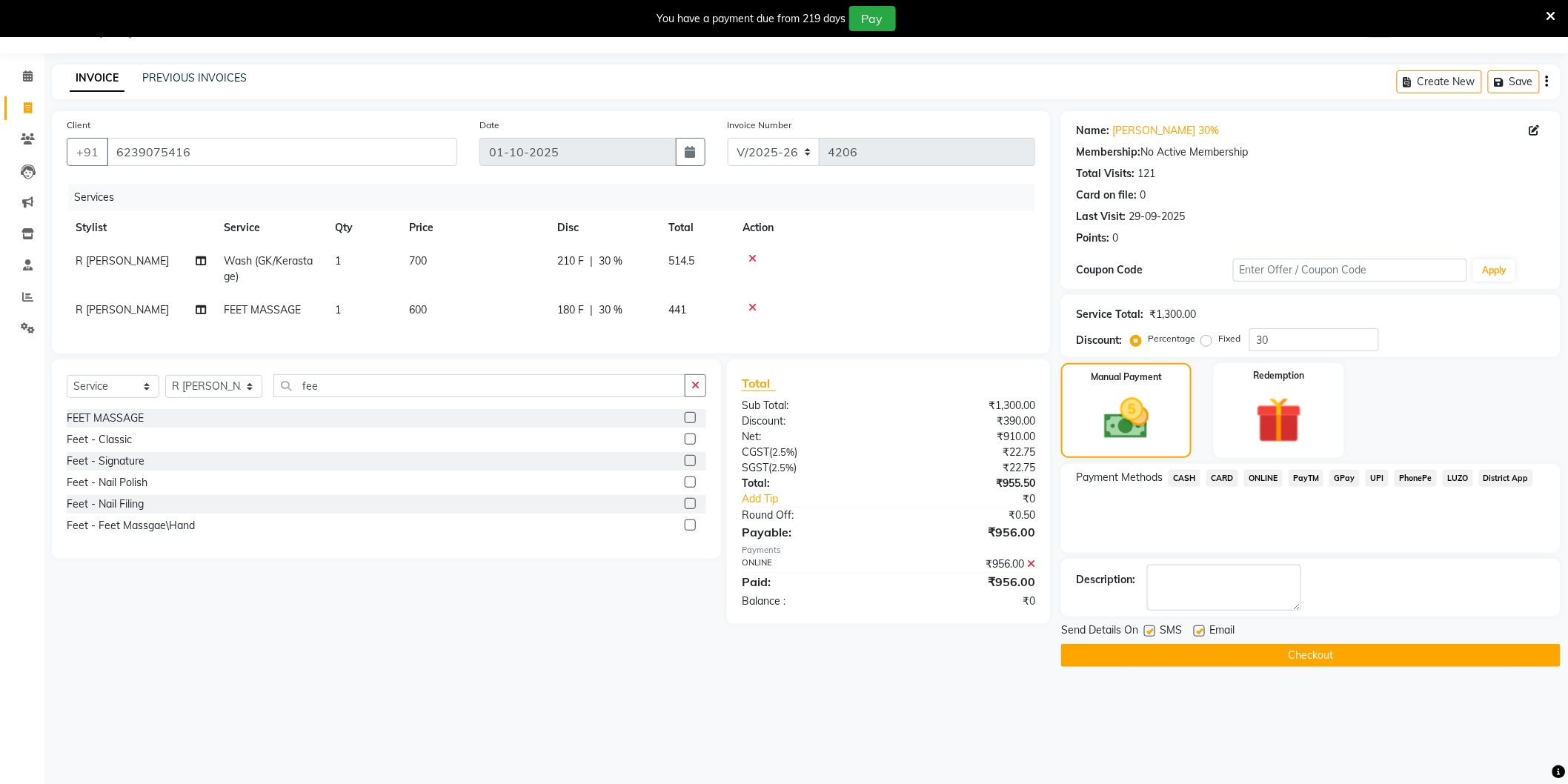
click at [1044, 429] on div "₹390.00" at bounding box center [967, 422] width 158 height 16
click at [1044, 414] on div "₹1,300.00" at bounding box center [967, 406] width 158 height 16
click at [1043, 429] on div "₹390.00" at bounding box center [967, 422] width 158 height 16
click at [1043, 443] on div "₹910.00" at bounding box center [967, 437] width 158 height 16
click at [1042, 460] on div "₹22.75" at bounding box center [967, 453] width 158 height 16
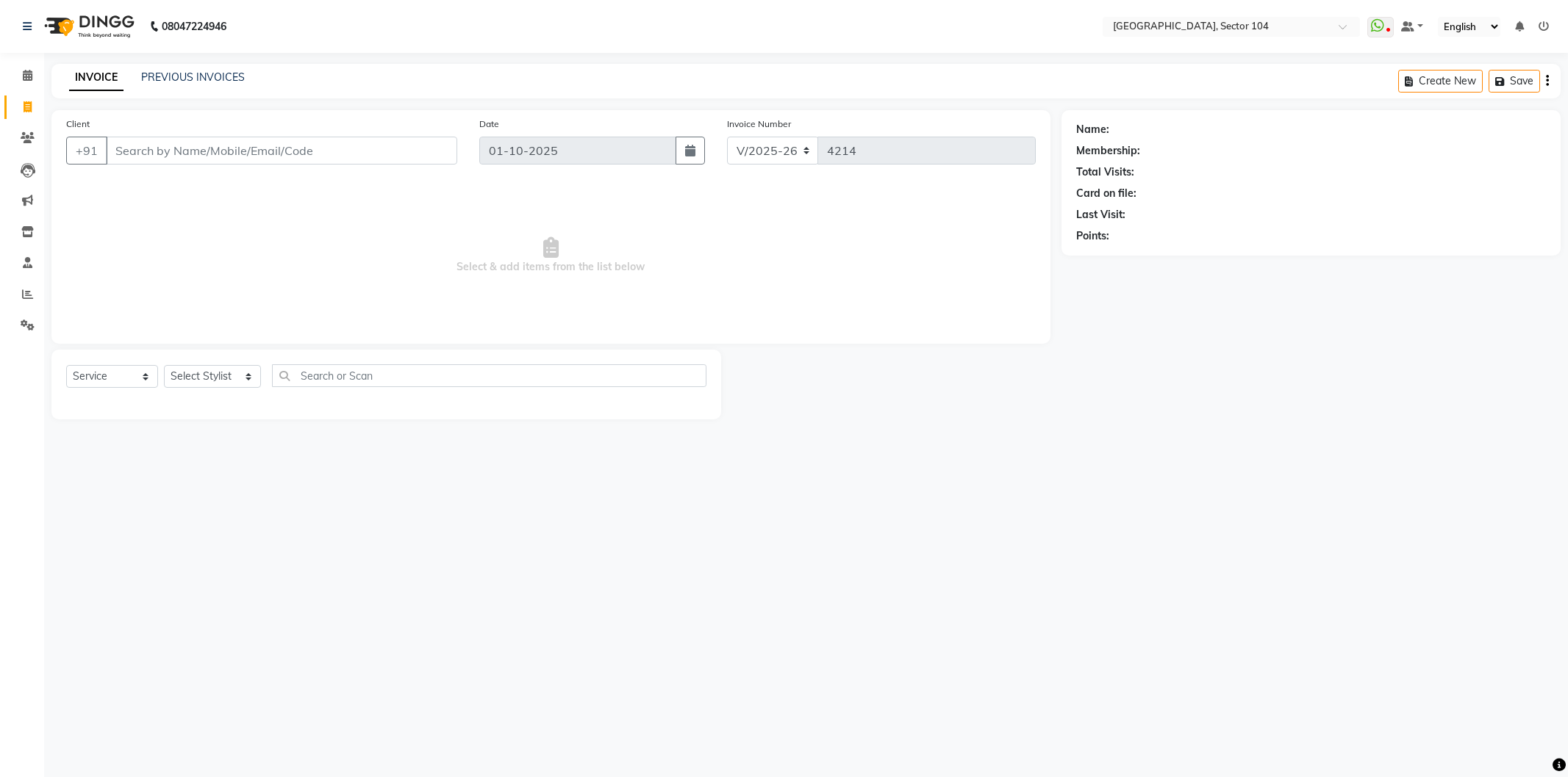
select select "4009"
select select "service"
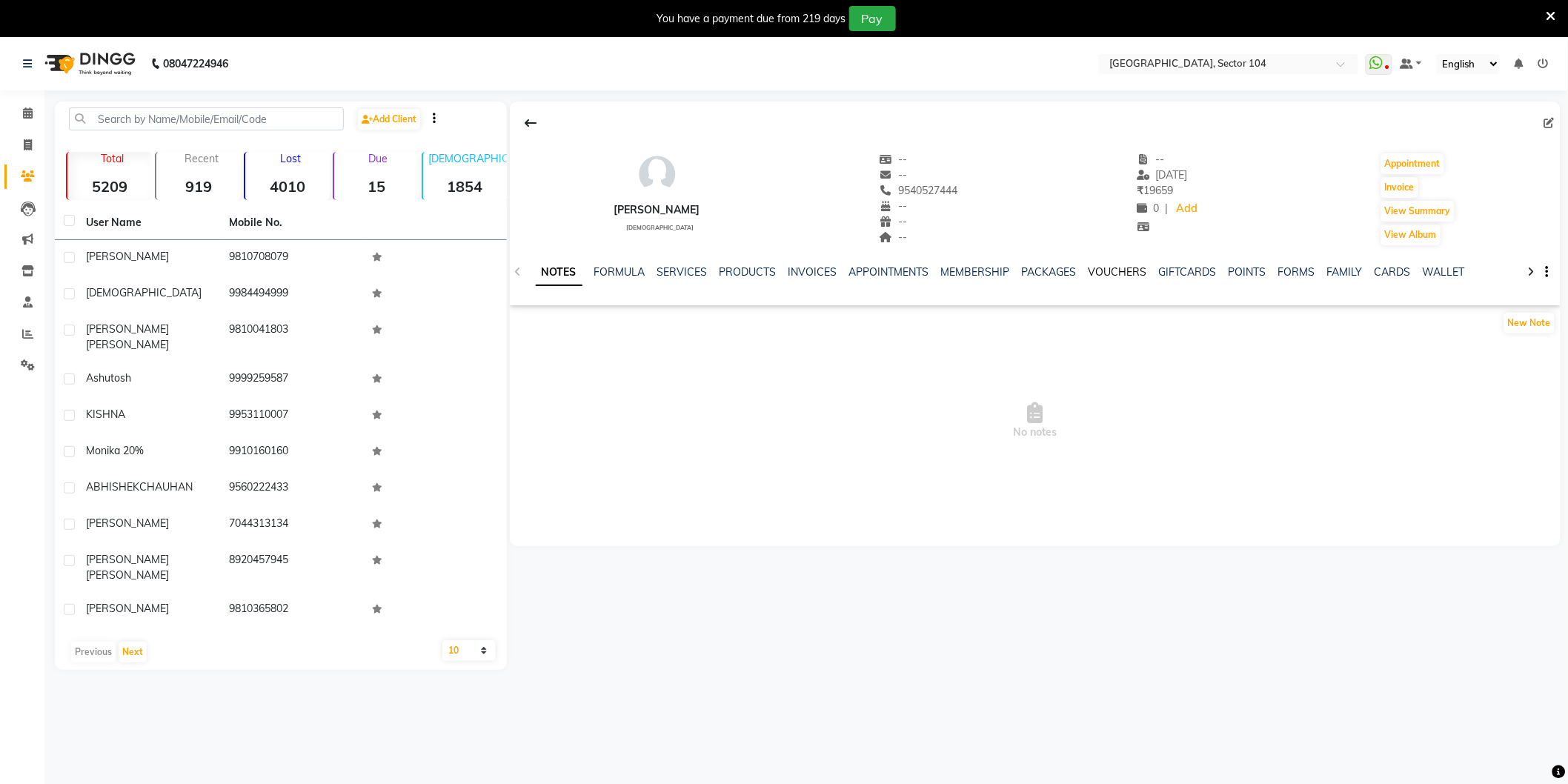
click at [1117, 276] on link "VOUCHERS" at bounding box center [1117, 272] width 59 height 13
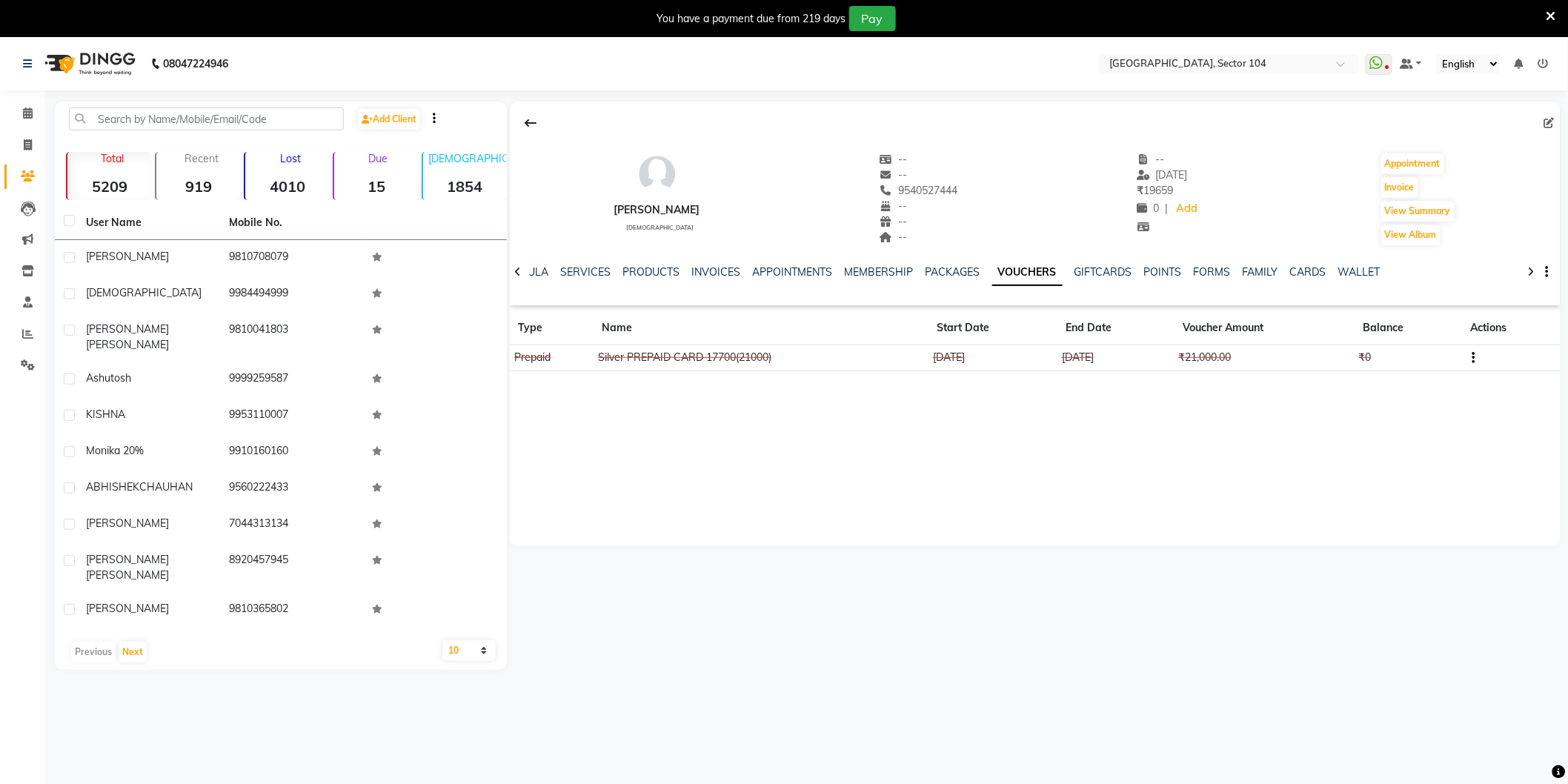
click at [1471, 357] on button "button" at bounding box center [1470, 358] width 9 height 16
click at [1434, 357] on td "Redemption History" at bounding box center [1405, 357] width 92 height 17
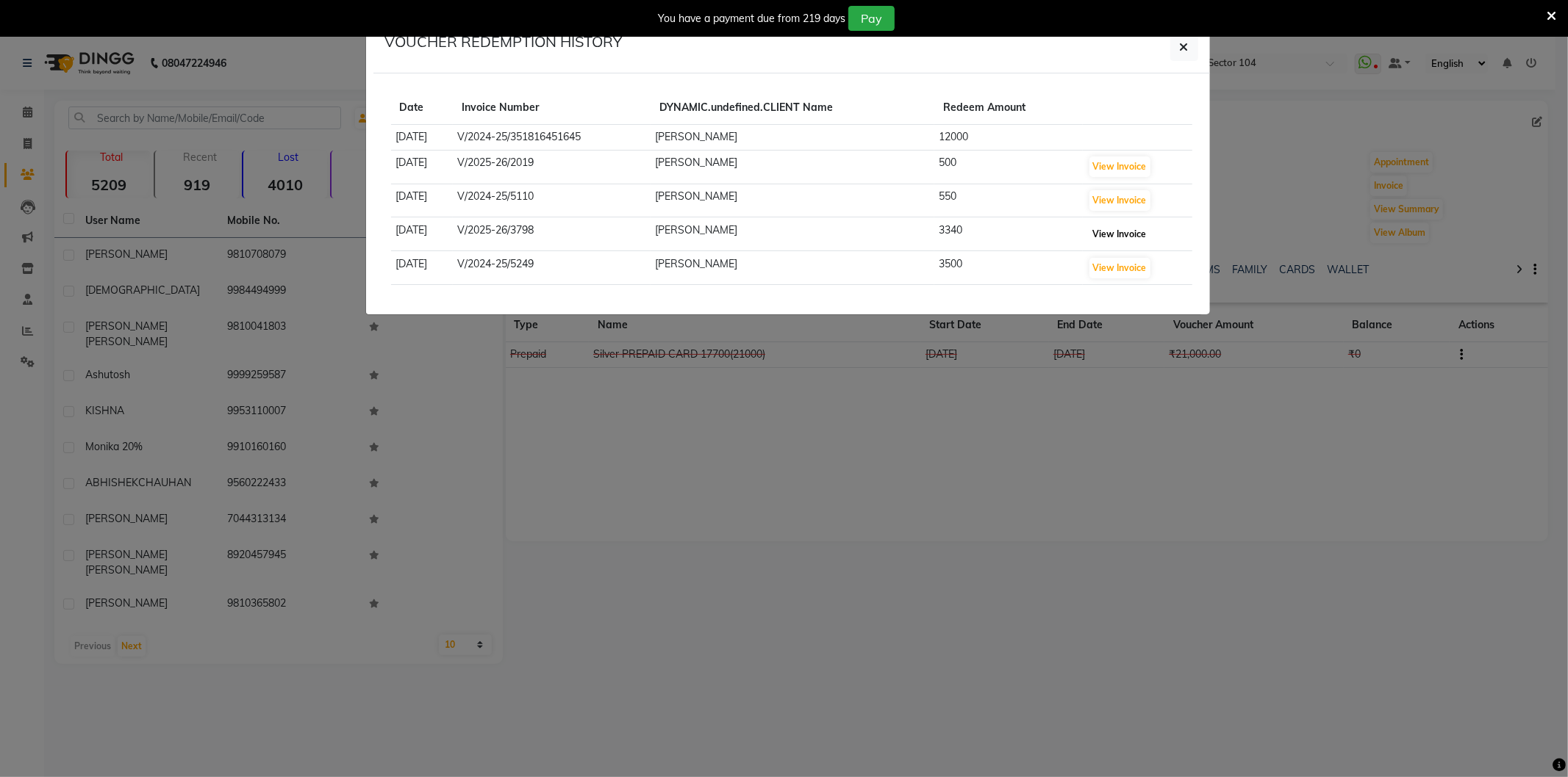
click at [1118, 231] on button "View Invoice" at bounding box center [1119, 234] width 61 height 20
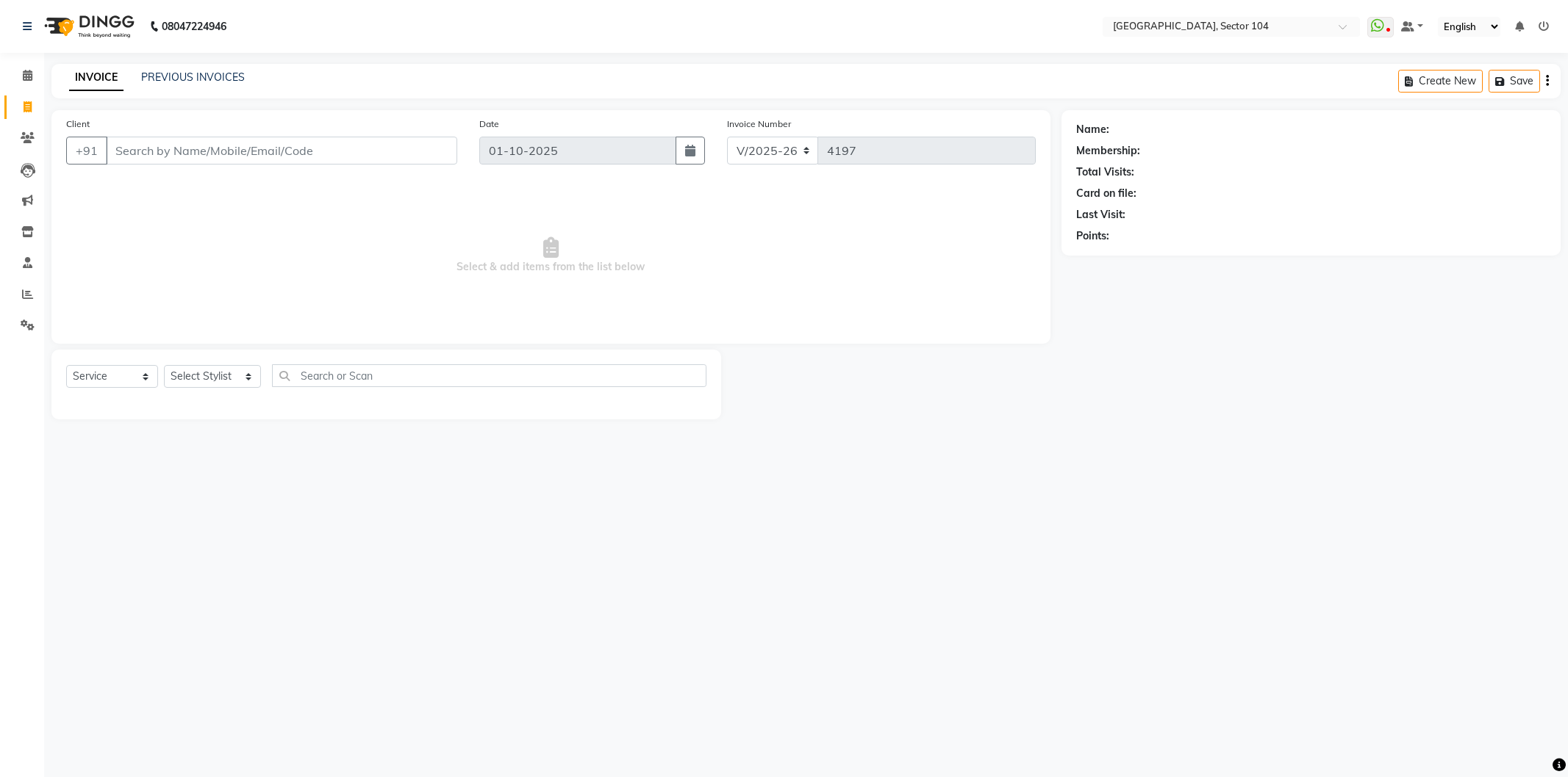
select select "4009"
select select "service"
click at [1543, 20] on link at bounding box center [1543, 26] width 11 height 13
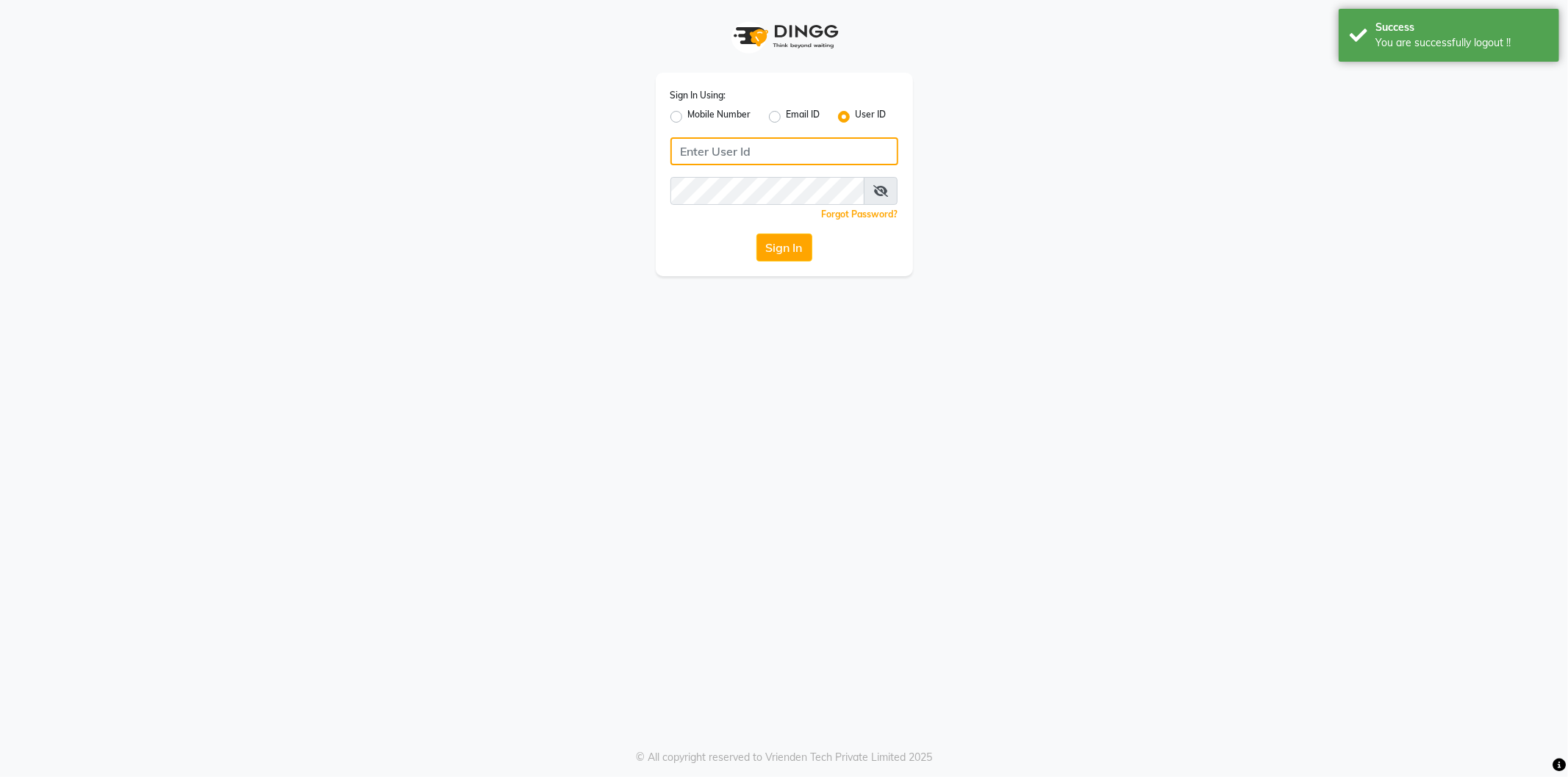
type input "9354158883"
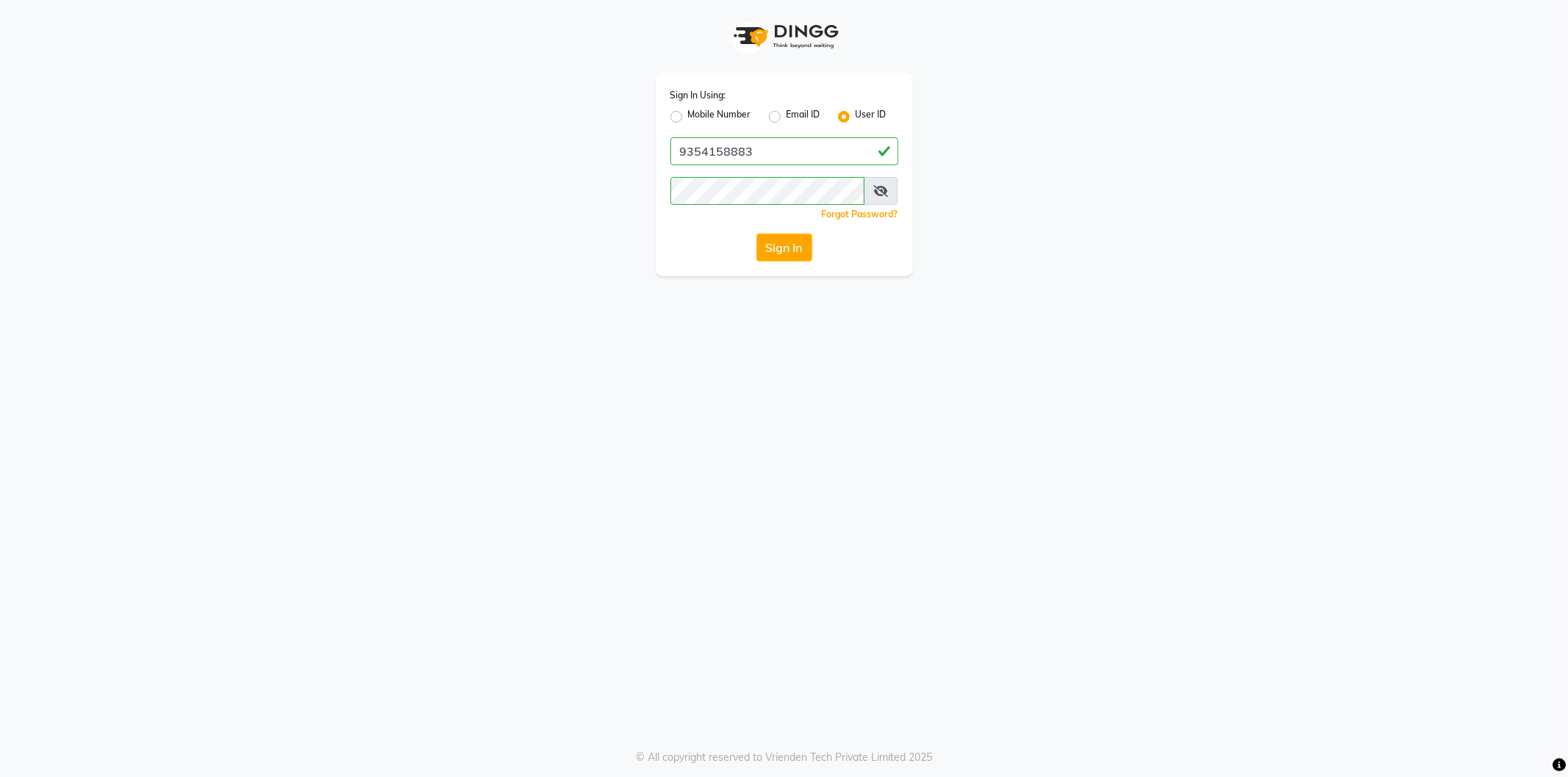
click at [697, 114] on label "Mobile Number" at bounding box center [719, 117] width 63 height 18
click at [697, 114] on input "Mobile Number" at bounding box center [692, 113] width 10 height 10
radio input "true"
radio input "false"
click at [777, 141] on input "Username" at bounding box center [808, 151] width 179 height 28
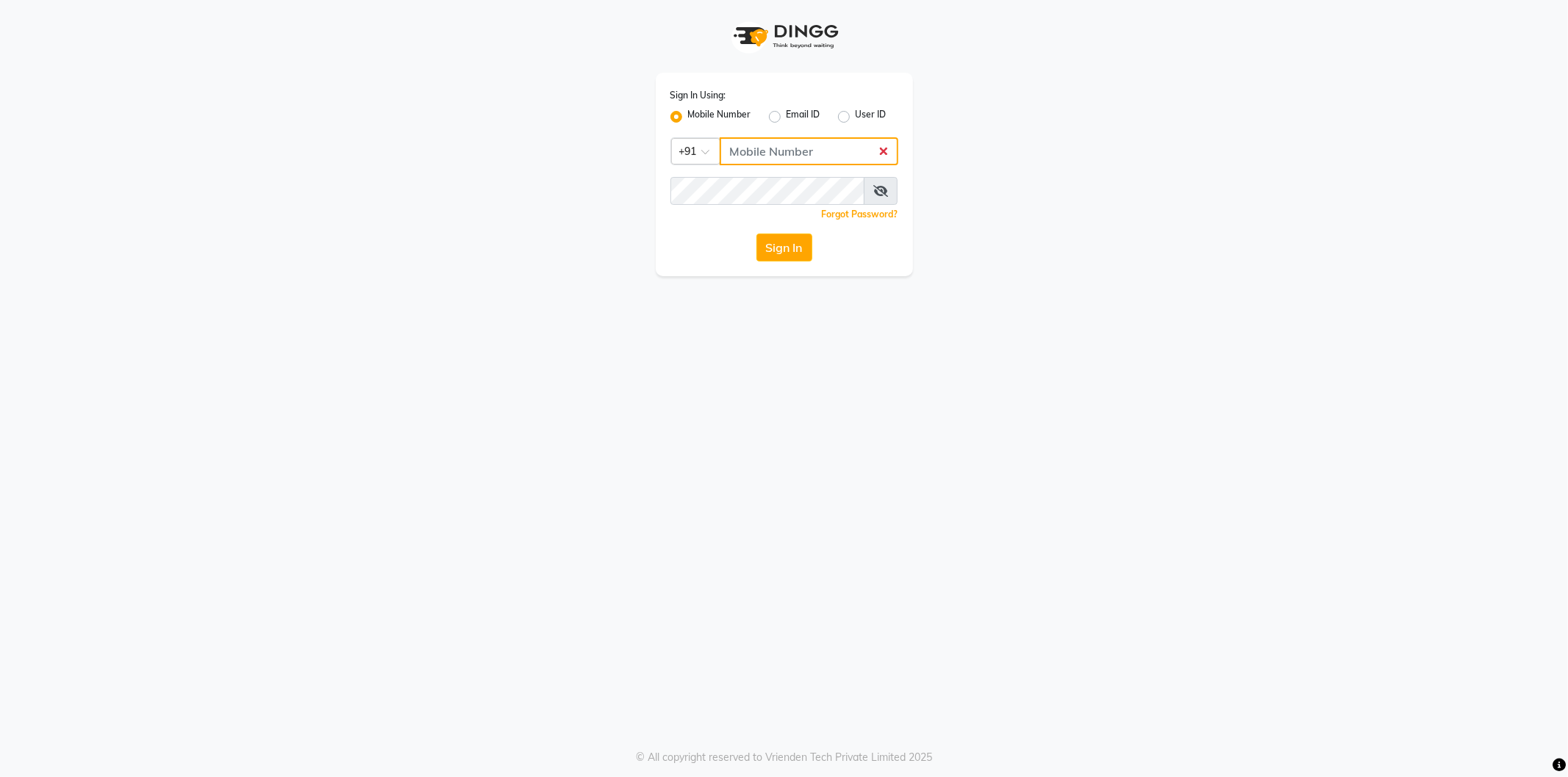
click at [769, 158] on input "Username" at bounding box center [808, 151] width 179 height 28
type input "9354158883"
click at [783, 247] on button "Sign In" at bounding box center [784, 248] width 55 height 28
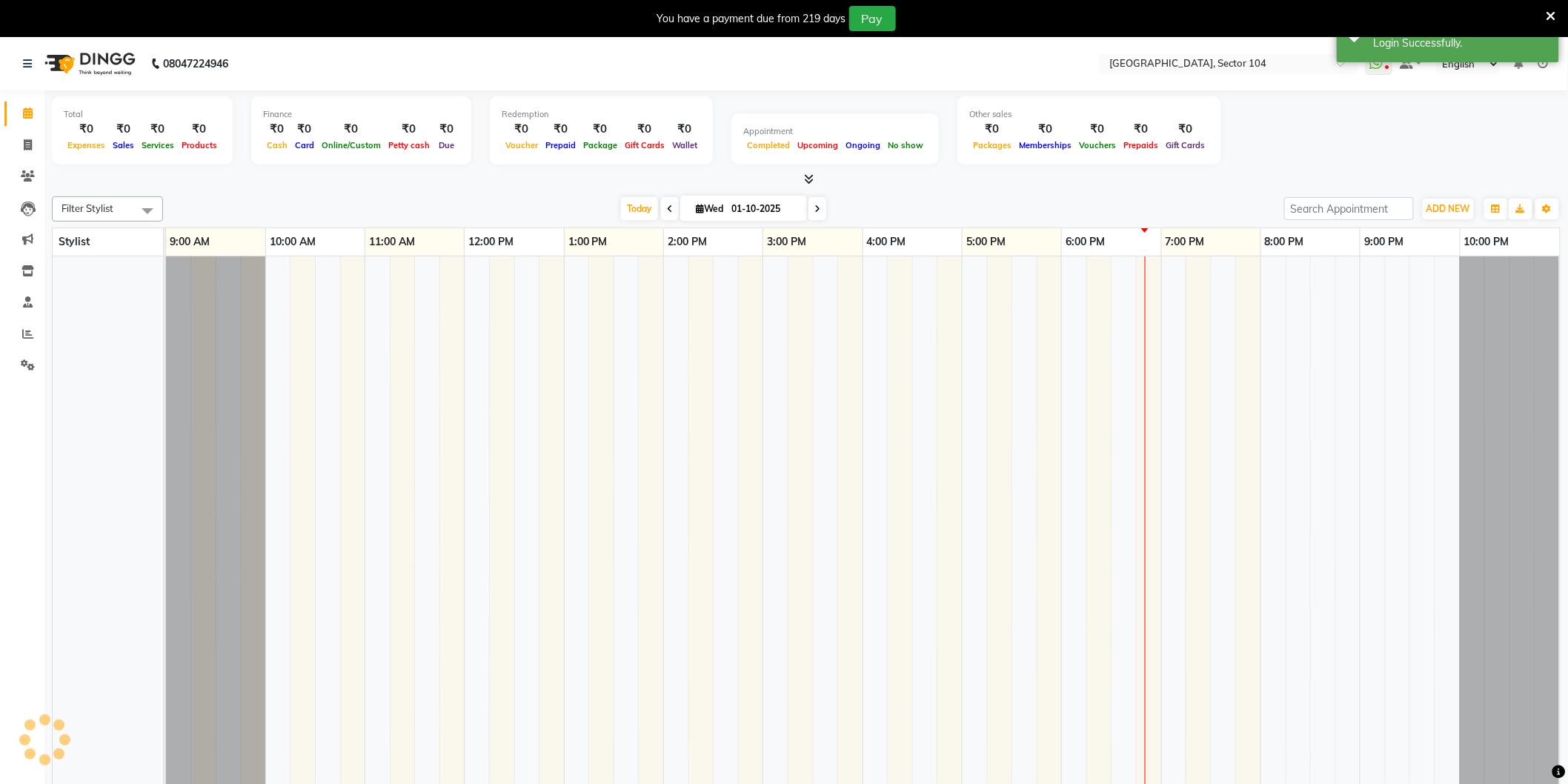
select select "en"
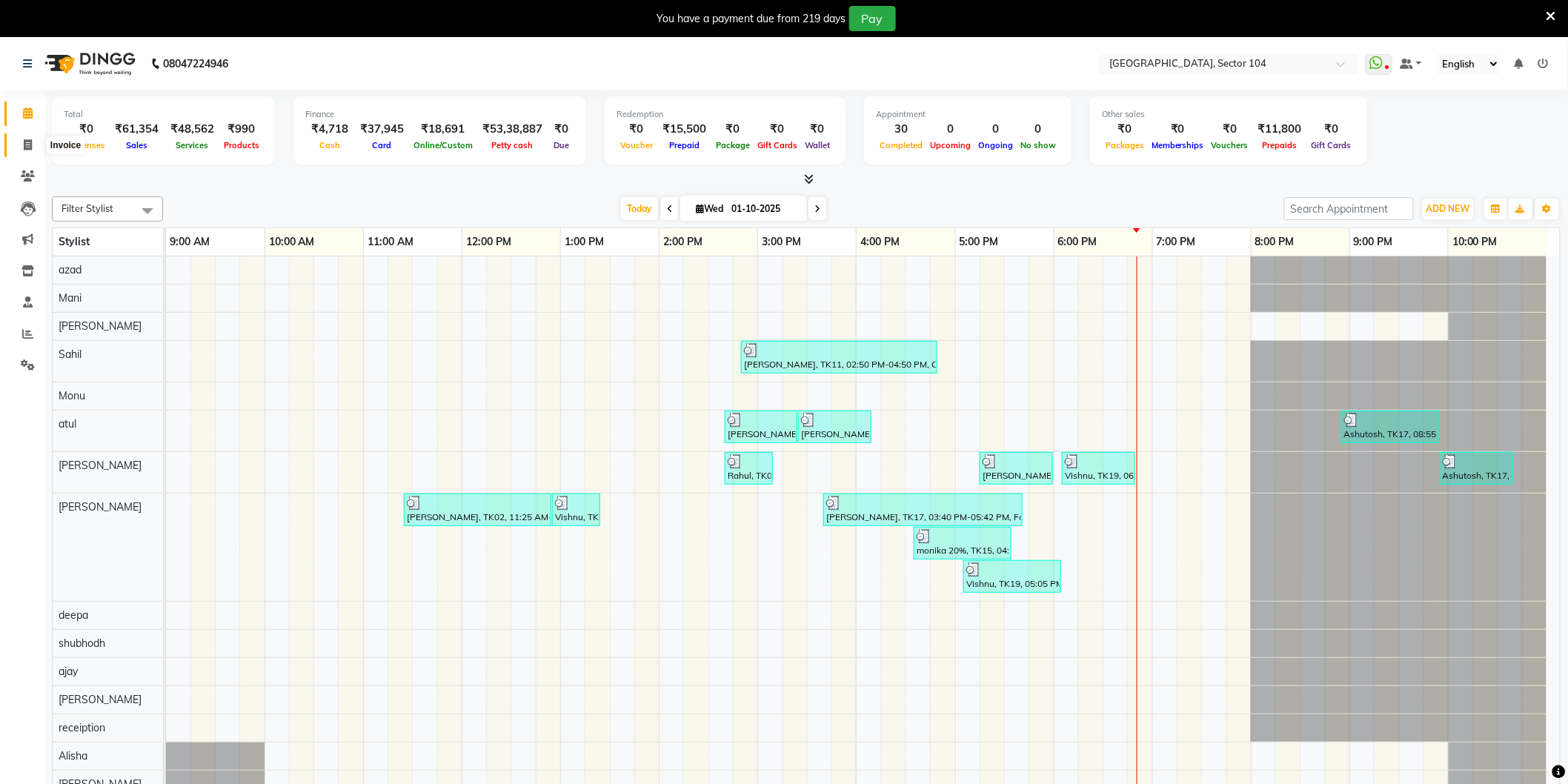
click at [24, 143] on icon at bounding box center [28, 145] width 8 height 12
select select "4009"
select select "service"
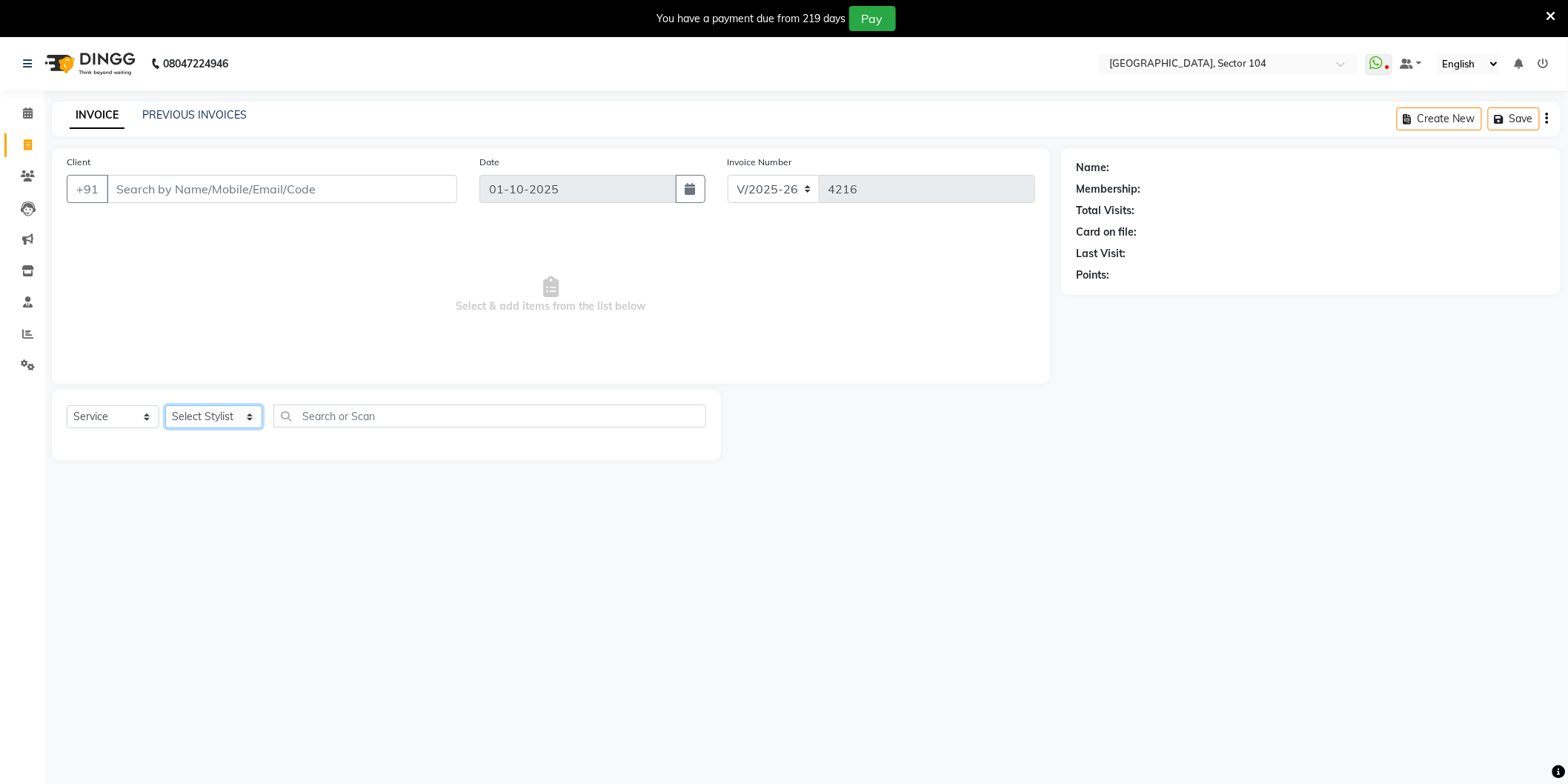
click at [187, 416] on select "Select Stylist [PERSON_NAME] [PERSON_NAME] [PERSON_NAME] [PERSON_NAME] [PERSON_…" at bounding box center [213, 417] width 97 height 23
select select "58995"
click at [165, 407] on select "Select Stylist [PERSON_NAME] [PERSON_NAME] [PERSON_NAME] [PERSON_NAME] [PERSON_…" at bounding box center [213, 417] width 97 height 23
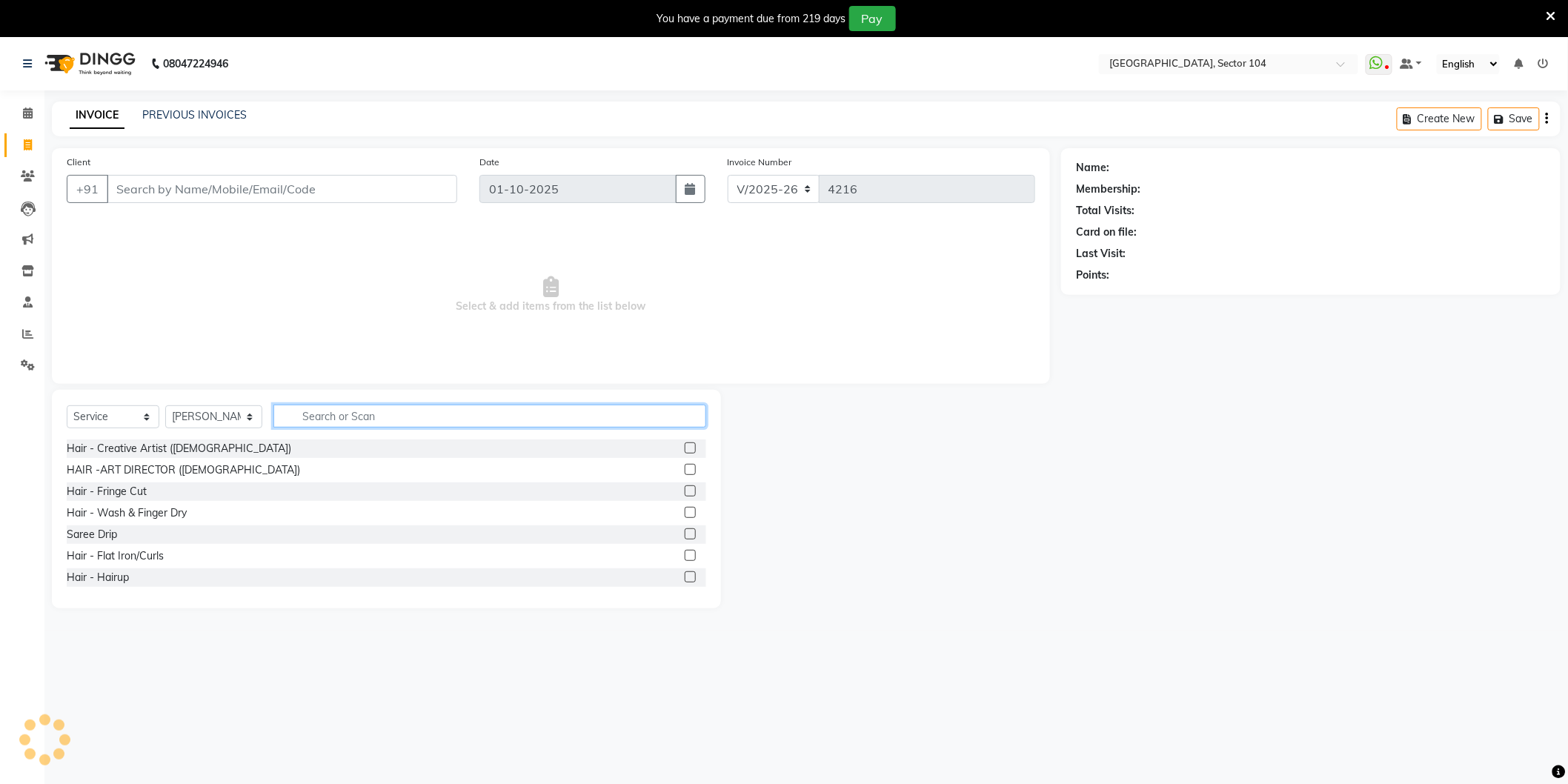
click at [311, 411] on input "text" at bounding box center [490, 416] width 433 height 23
click at [316, 429] on div "Select Service Product Membership Package Voucher Prepaid Gift Card Select Styl…" at bounding box center [386, 422] width 640 height 35
click at [388, 421] on input "text" at bounding box center [490, 416] width 433 height 23
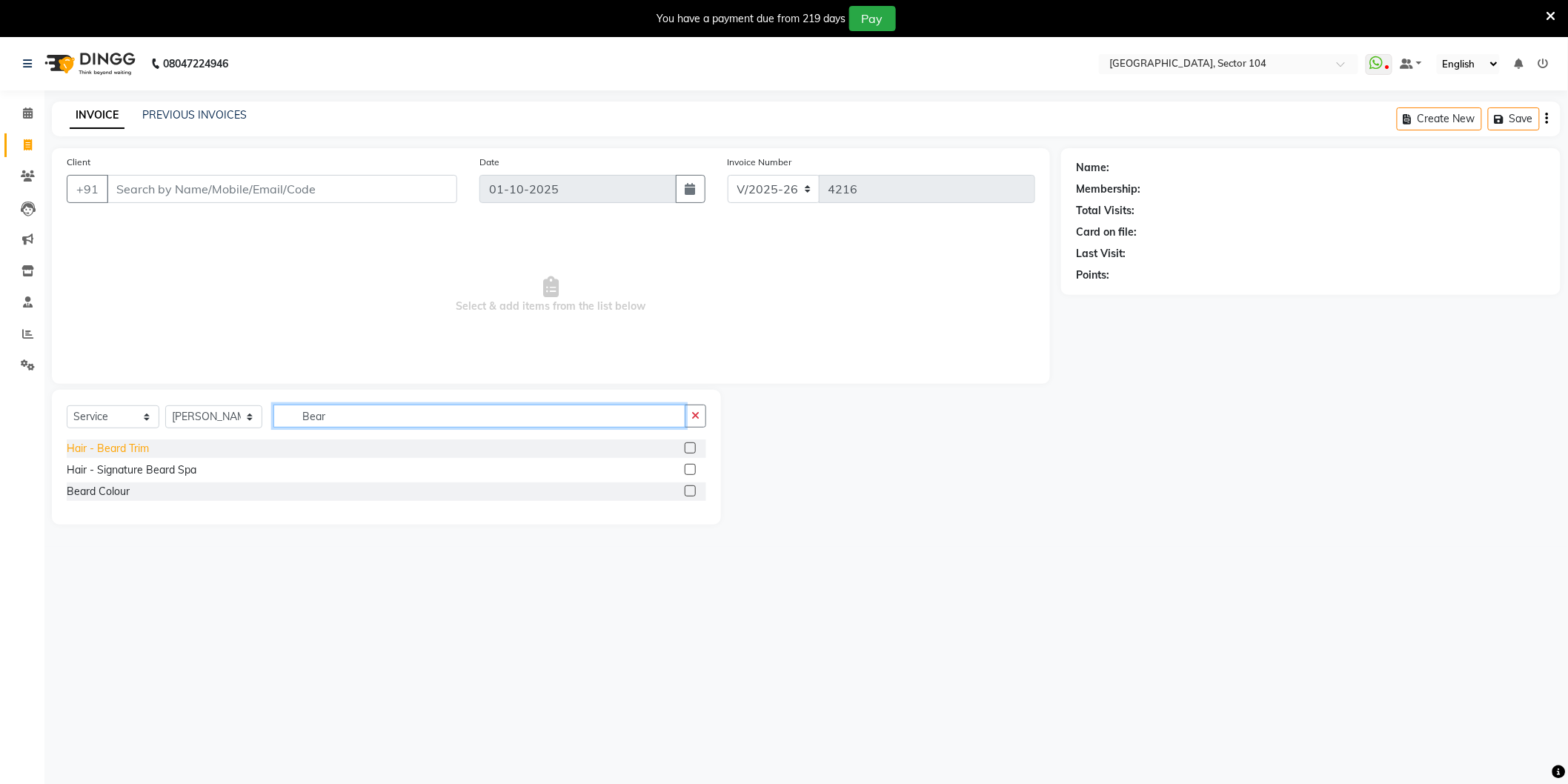
type input "Bear"
click at [141, 451] on div "Hair - Beard Trim" at bounding box center [107, 449] width 83 height 16
checkbox input "false"
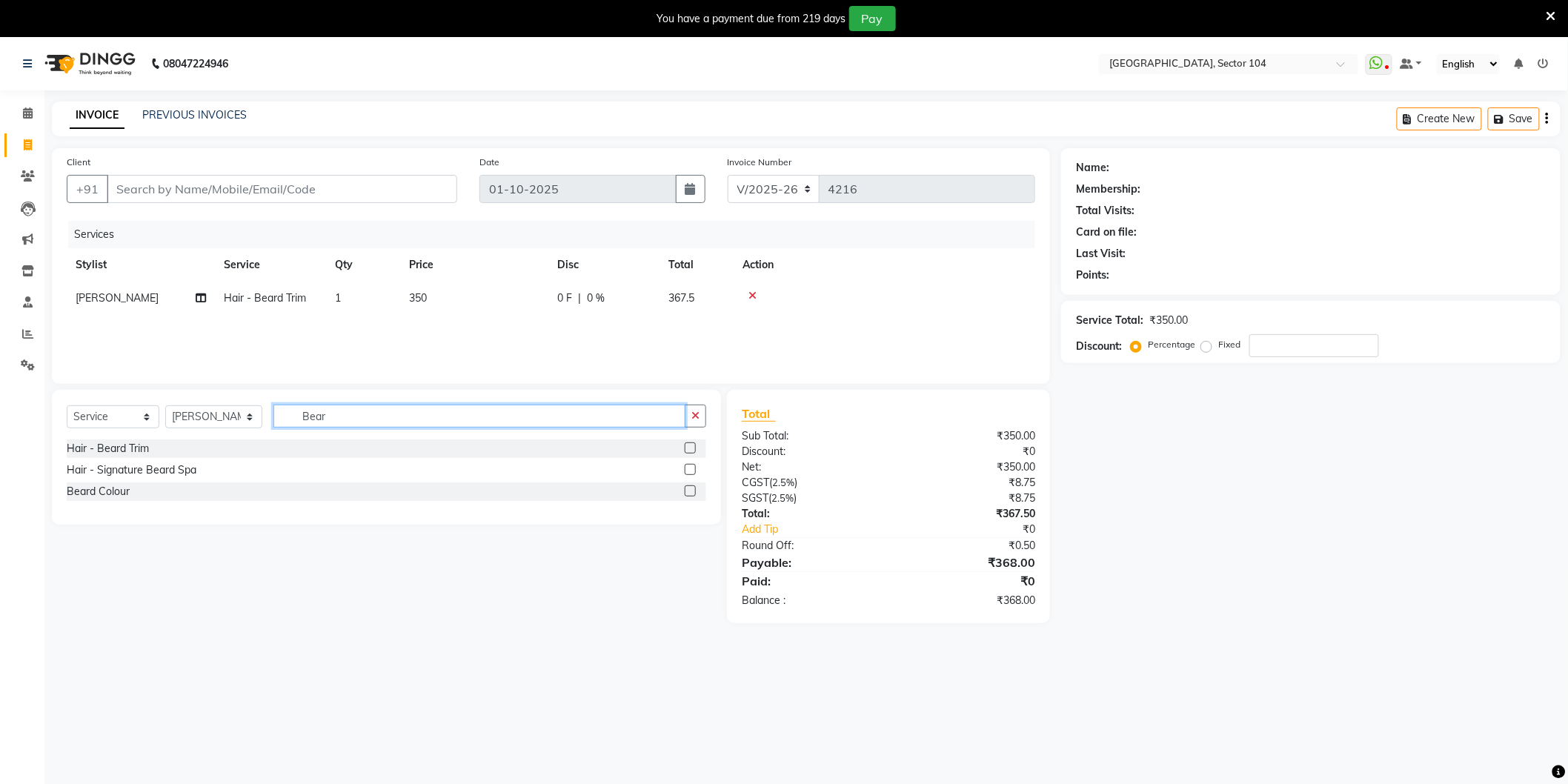
click at [366, 421] on input "Bear" at bounding box center [479, 416] width 412 height 23
type input "Clean"
click at [132, 446] on div "Face - Kanpeki Clean Up" at bounding box center [125, 449] width 118 height 16
checkbox input "false"
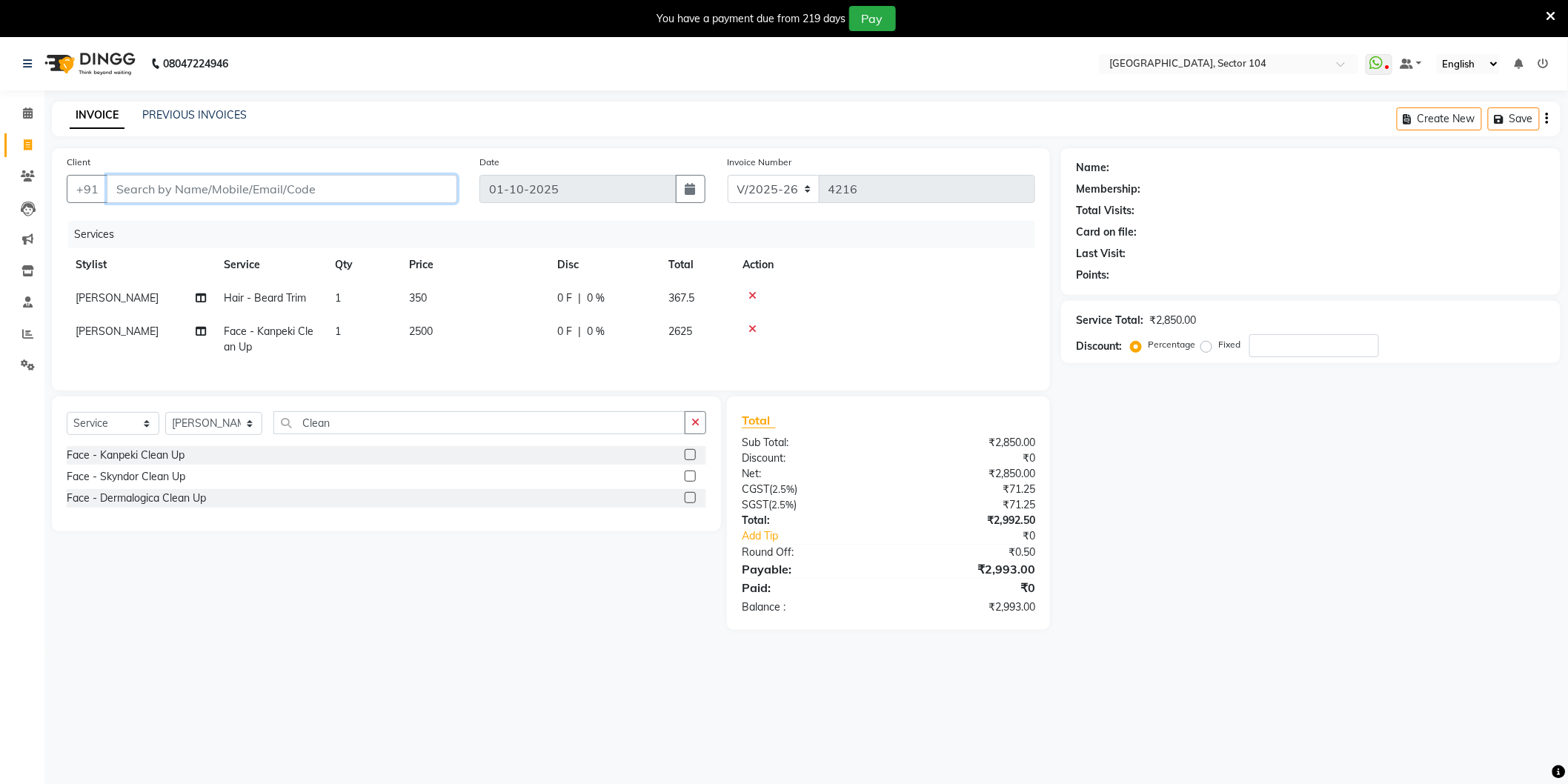
click at [379, 191] on input "Client" at bounding box center [281, 189] width 351 height 28
type input "9"
type input "0"
type input "9958215421"
click at [406, 180] on button "Add Client" at bounding box center [419, 189] width 76 height 28
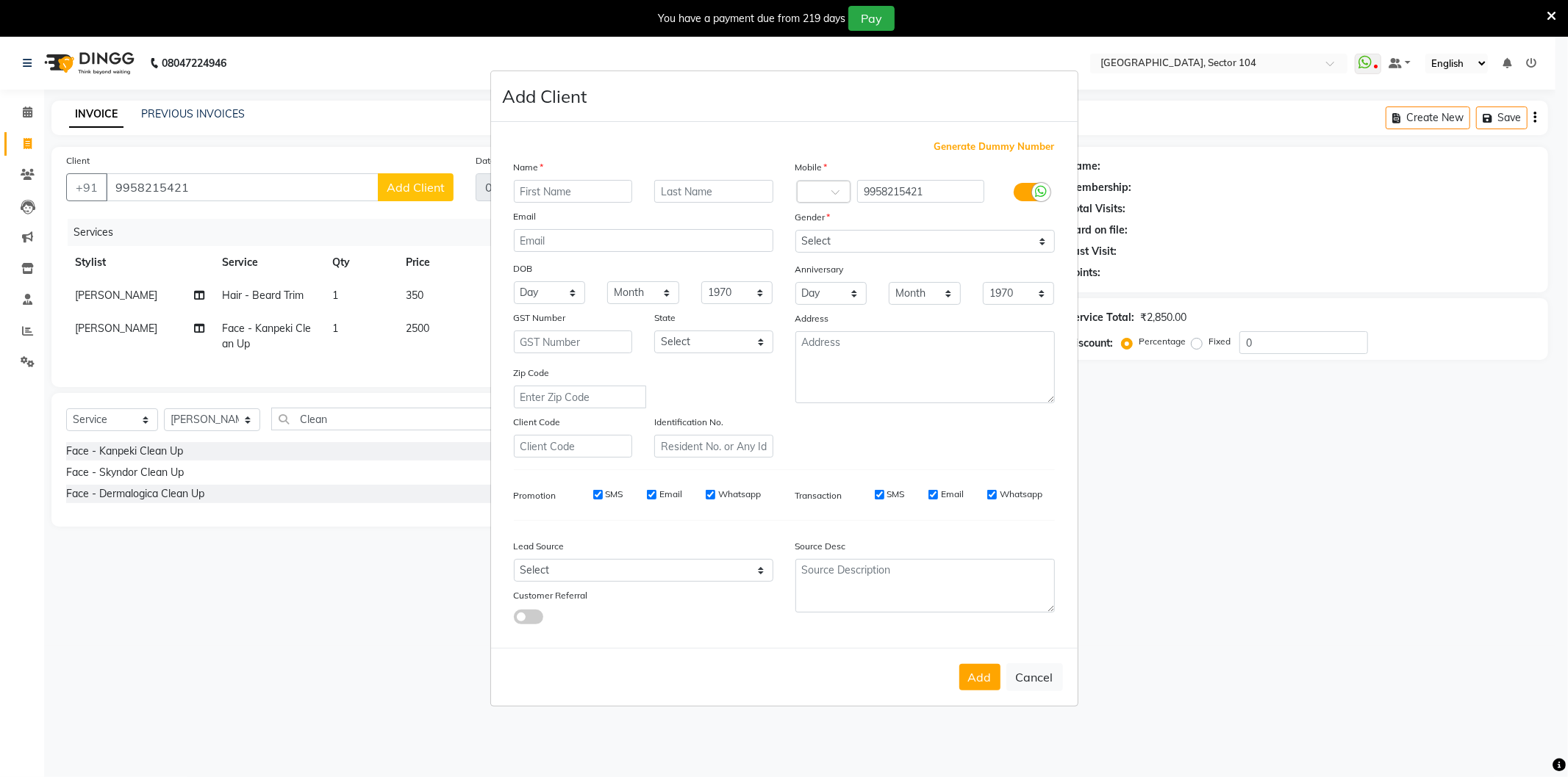
click at [545, 184] on input "text" at bounding box center [573, 192] width 119 height 23
click at [593, 193] on input "text" at bounding box center [573, 192] width 119 height 23
type input "sir"
click at [1029, 674] on button "Cancel" at bounding box center [1034, 678] width 56 height 28
select select
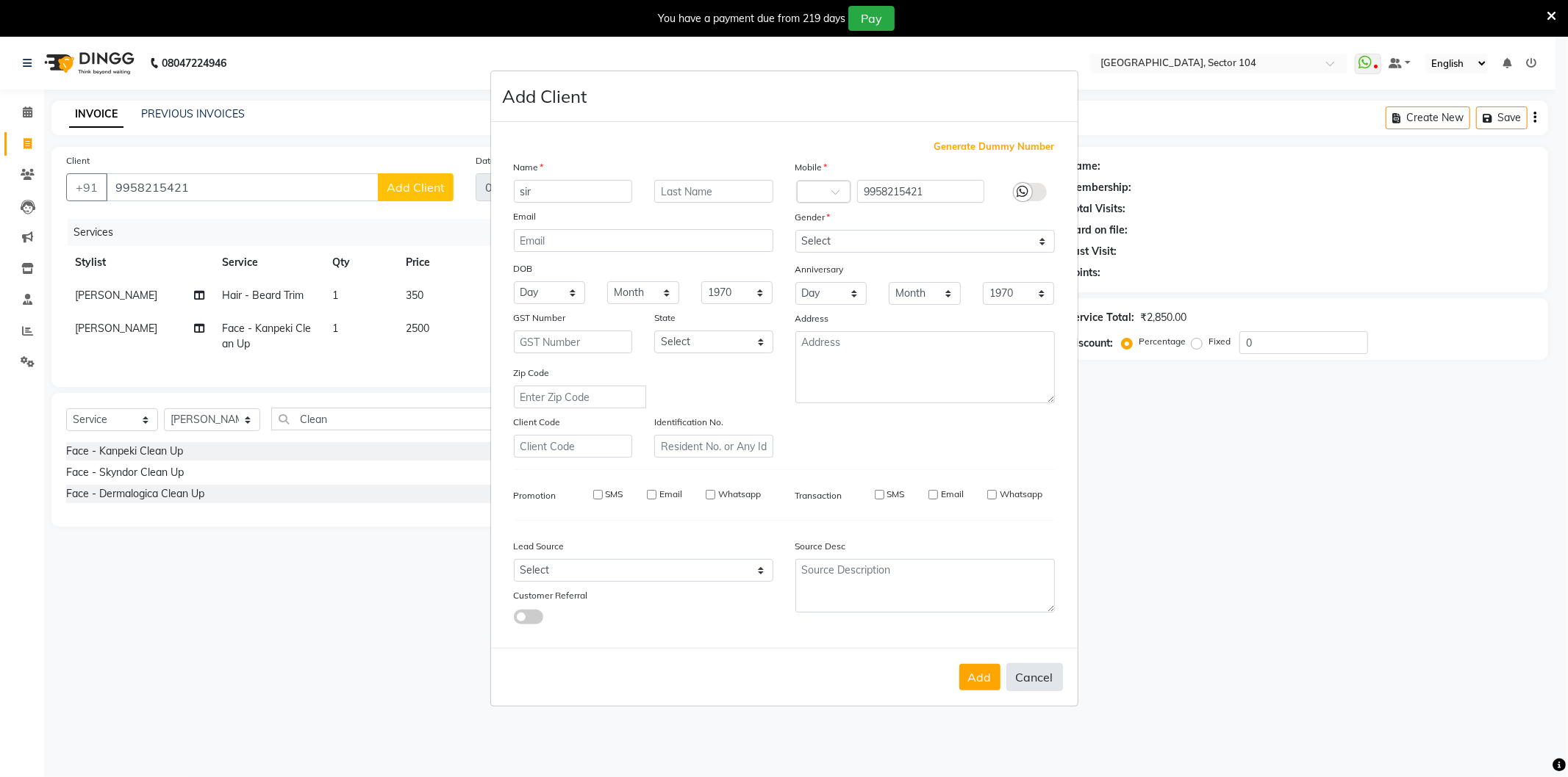
select select
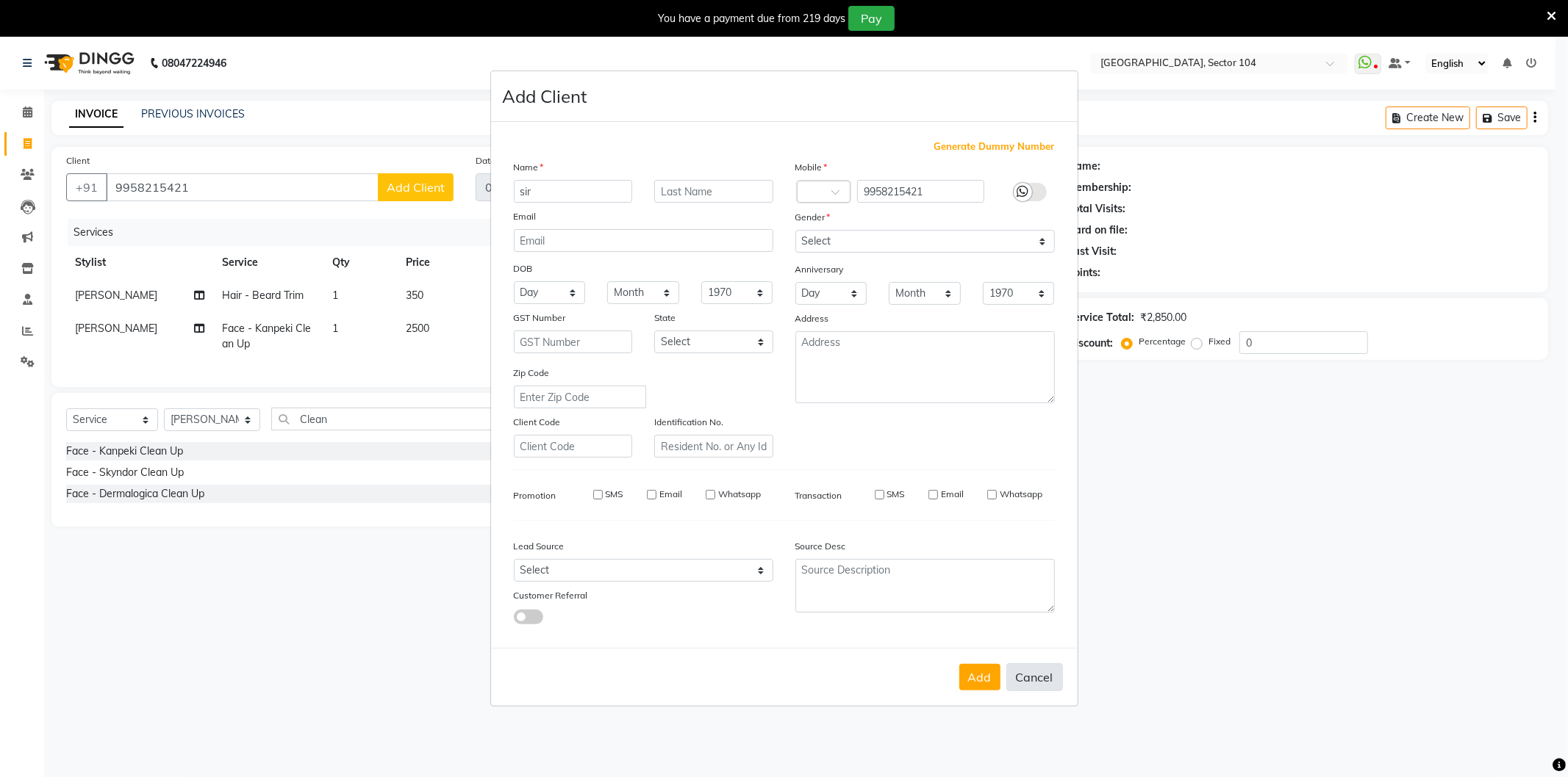
select select
checkbox input "false"
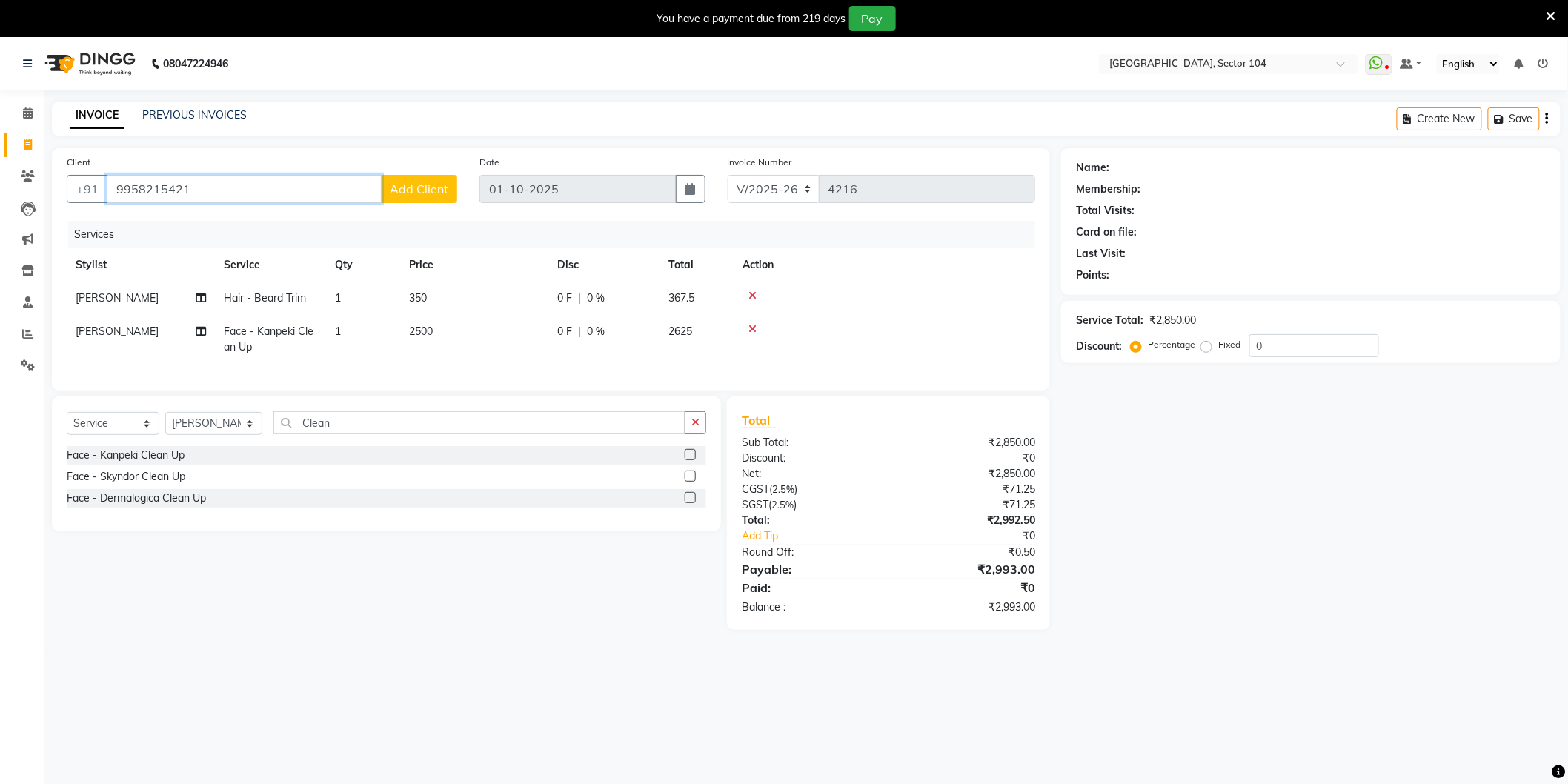
click at [307, 178] on input "9958215421" at bounding box center [244, 189] width 275 height 28
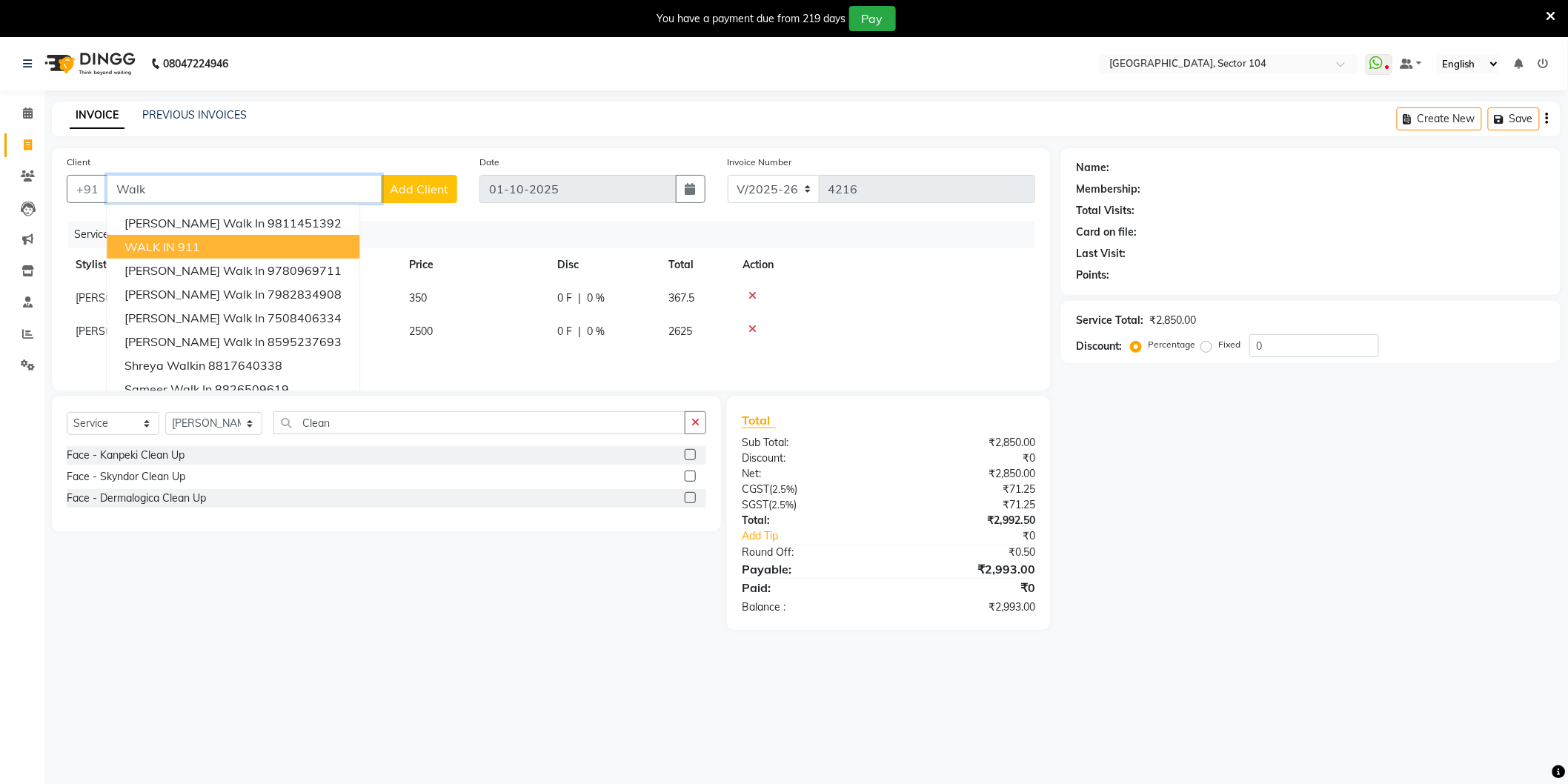
click at [263, 248] on button "WALK IN 911" at bounding box center [232, 247] width 253 height 24
type input "911"
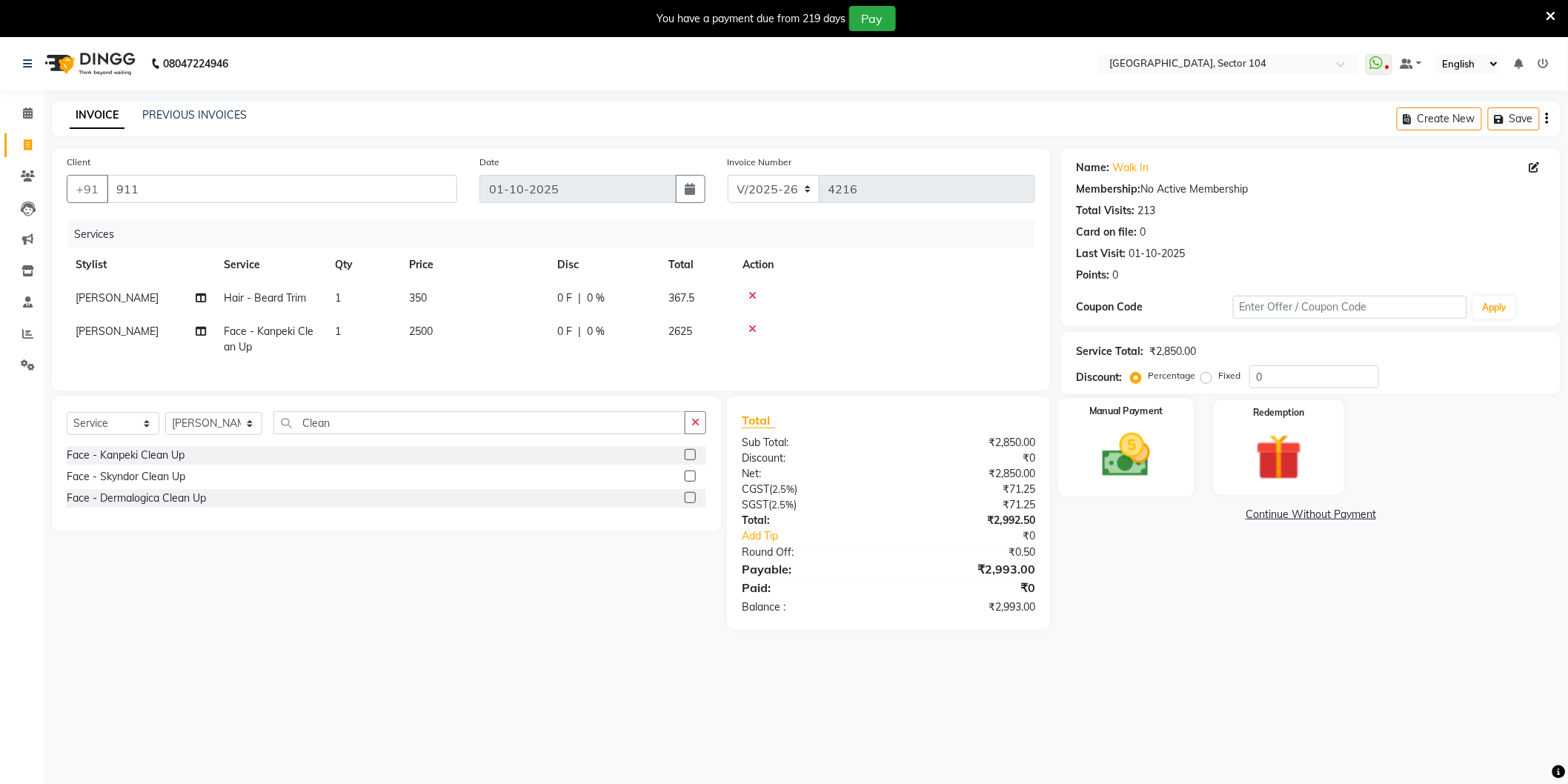
click at [1142, 464] on img at bounding box center [1126, 455] width 79 height 56
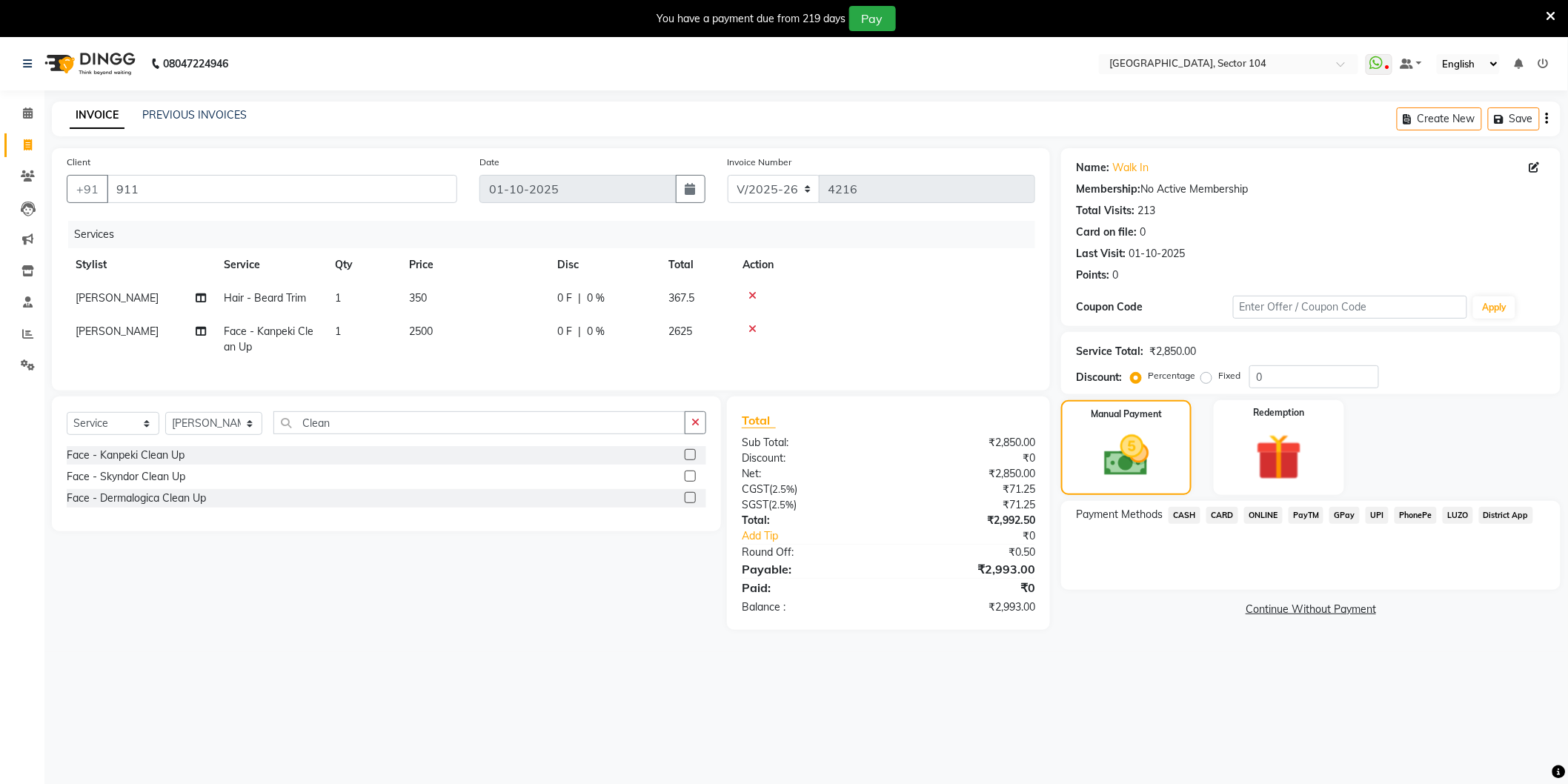
click at [1179, 512] on span "CASH" at bounding box center [1185, 515] width 32 height 17
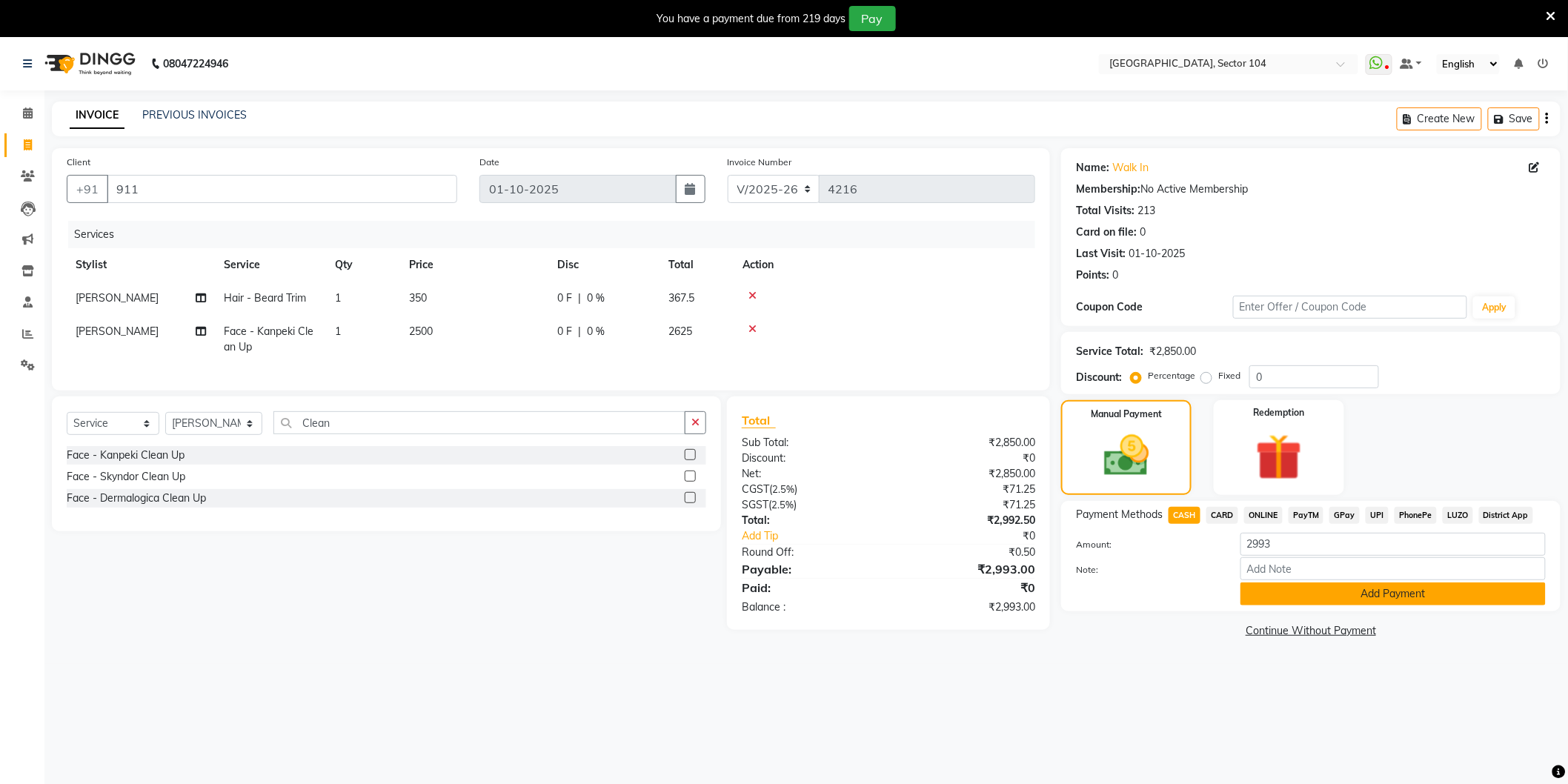
click at [1290, 596] on button "Add Payment" at bounding box center [1393, 594] width 305 height 23
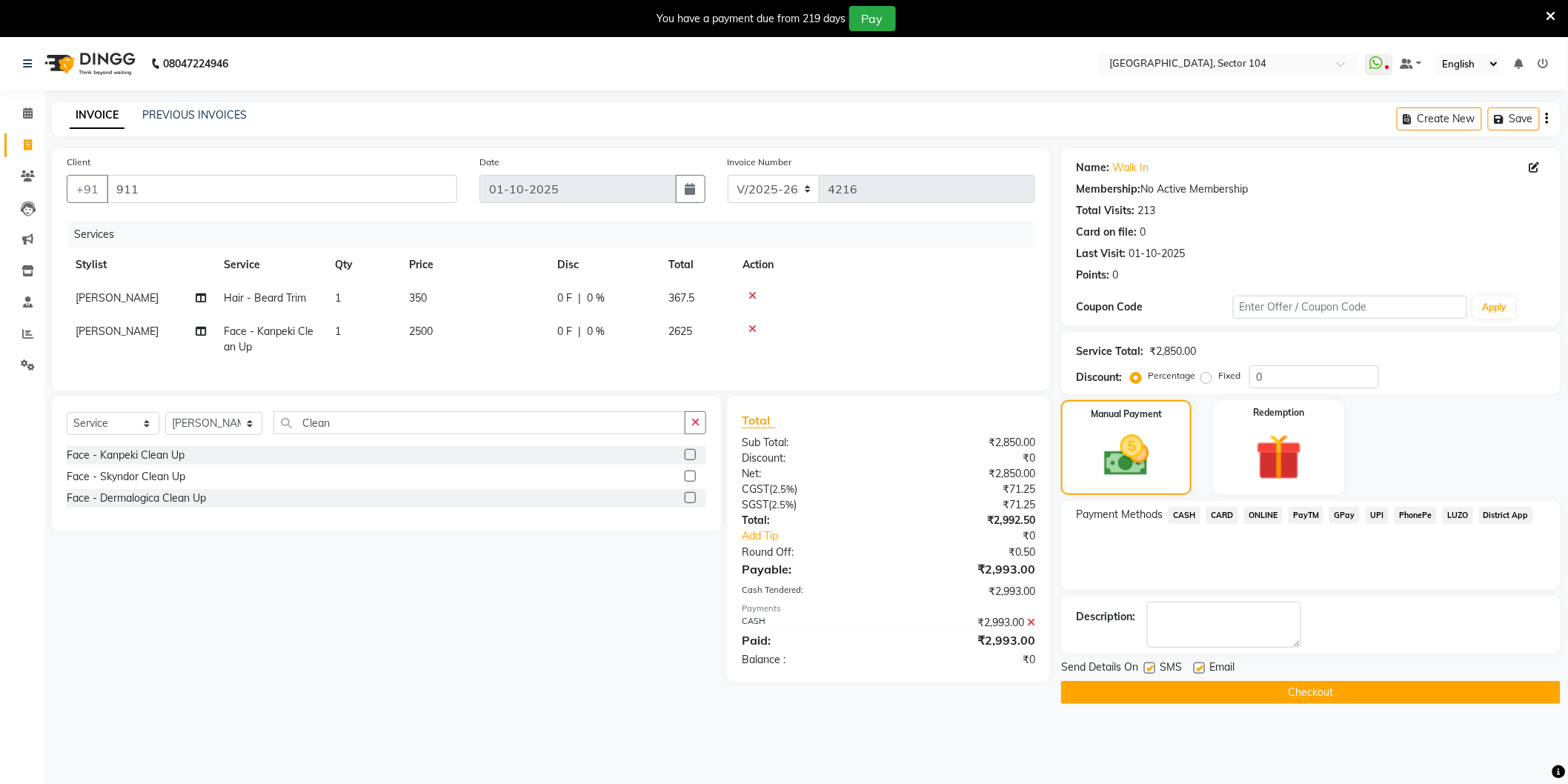
click at [1269, 693] on button "Checkout" at bounding box center [1311, 693] width 500 height 23
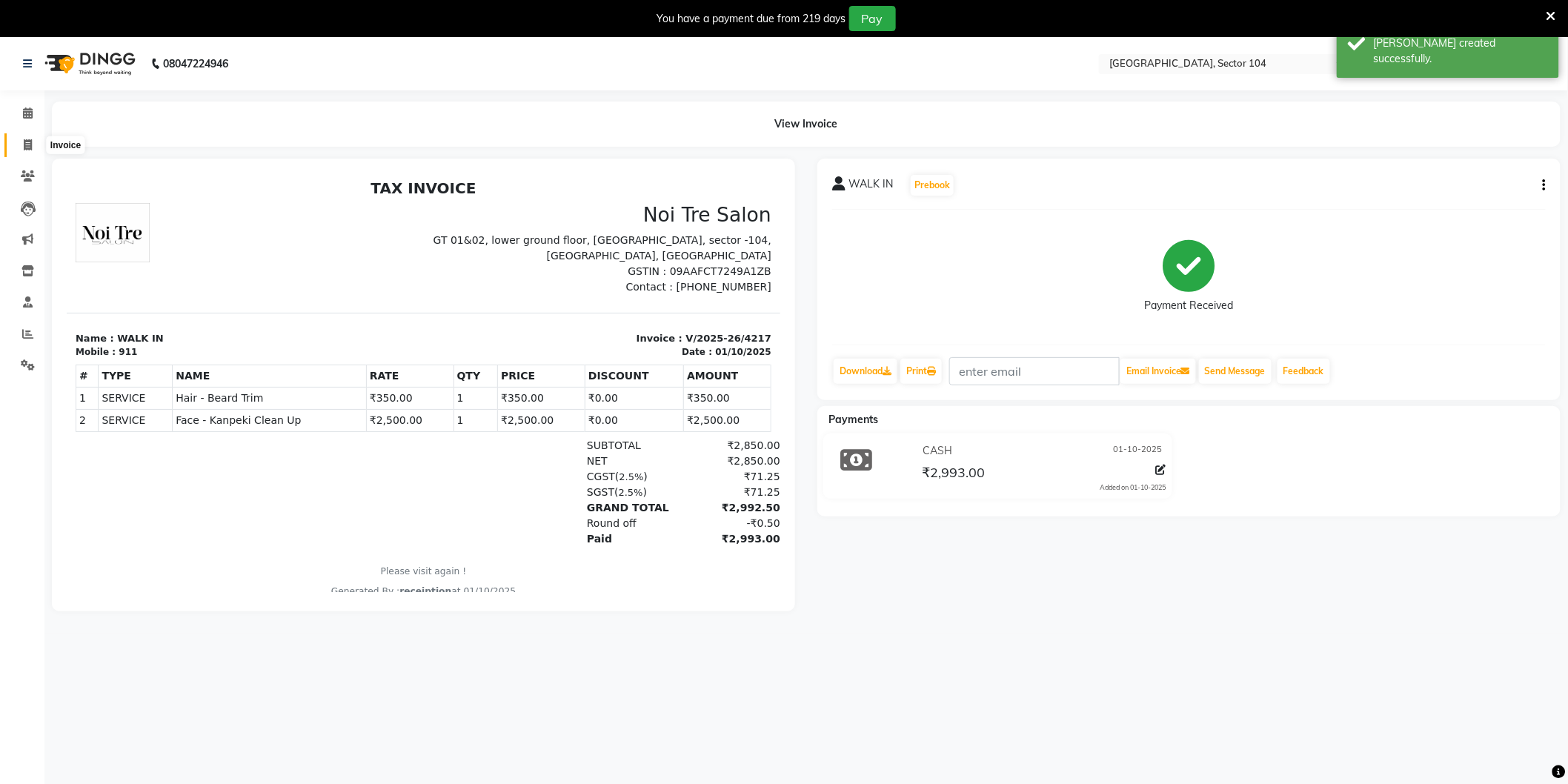
click at [7, 144] on link "Invoice" at bounding box center [22, 146] width 35 height 25
select select "service"
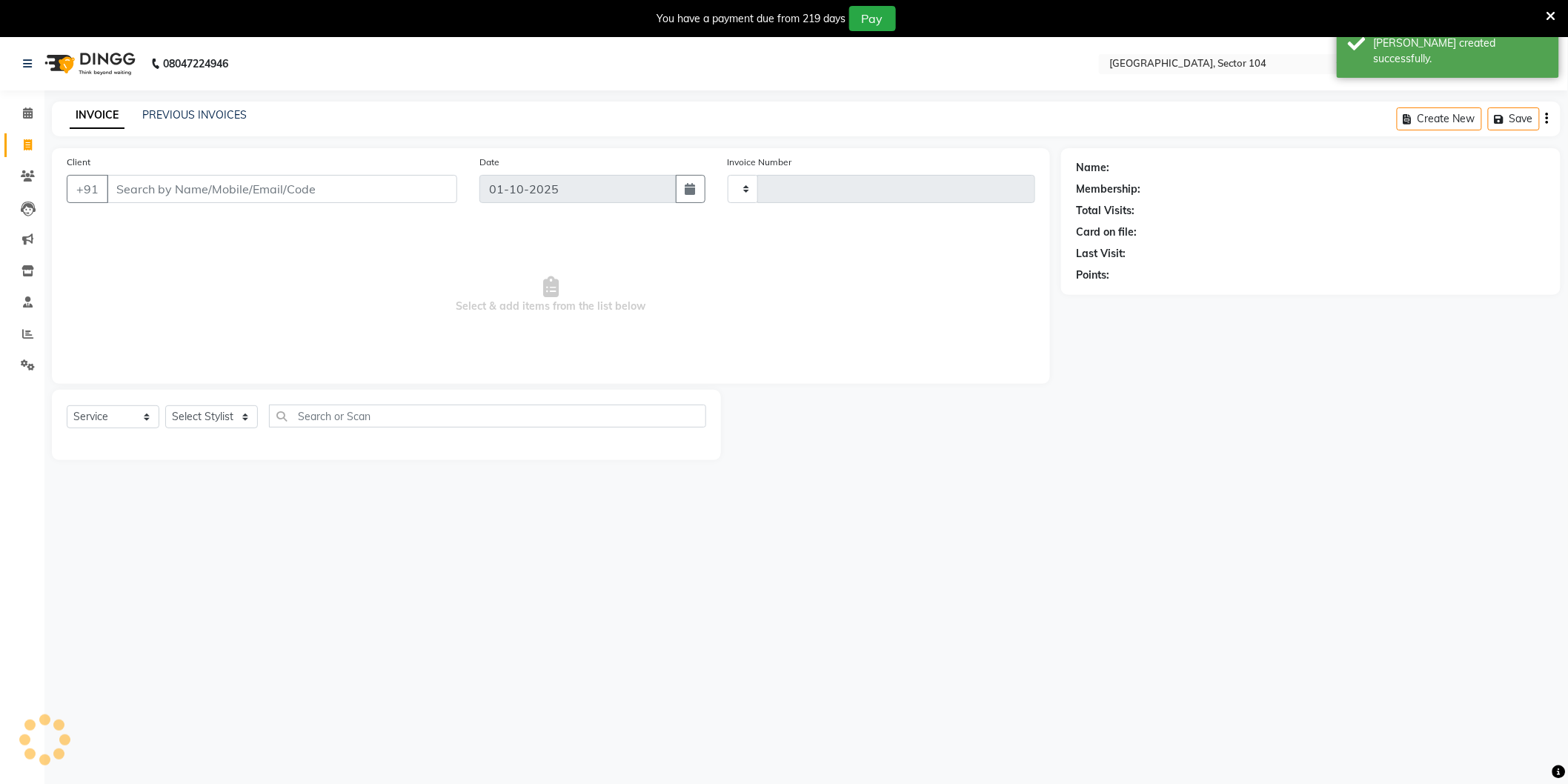
type input "4218"
select select "4009"
click at [198, 116] on link "PREVIOUS INVOICES" at bounding box center [194, 115] width 105 height 13
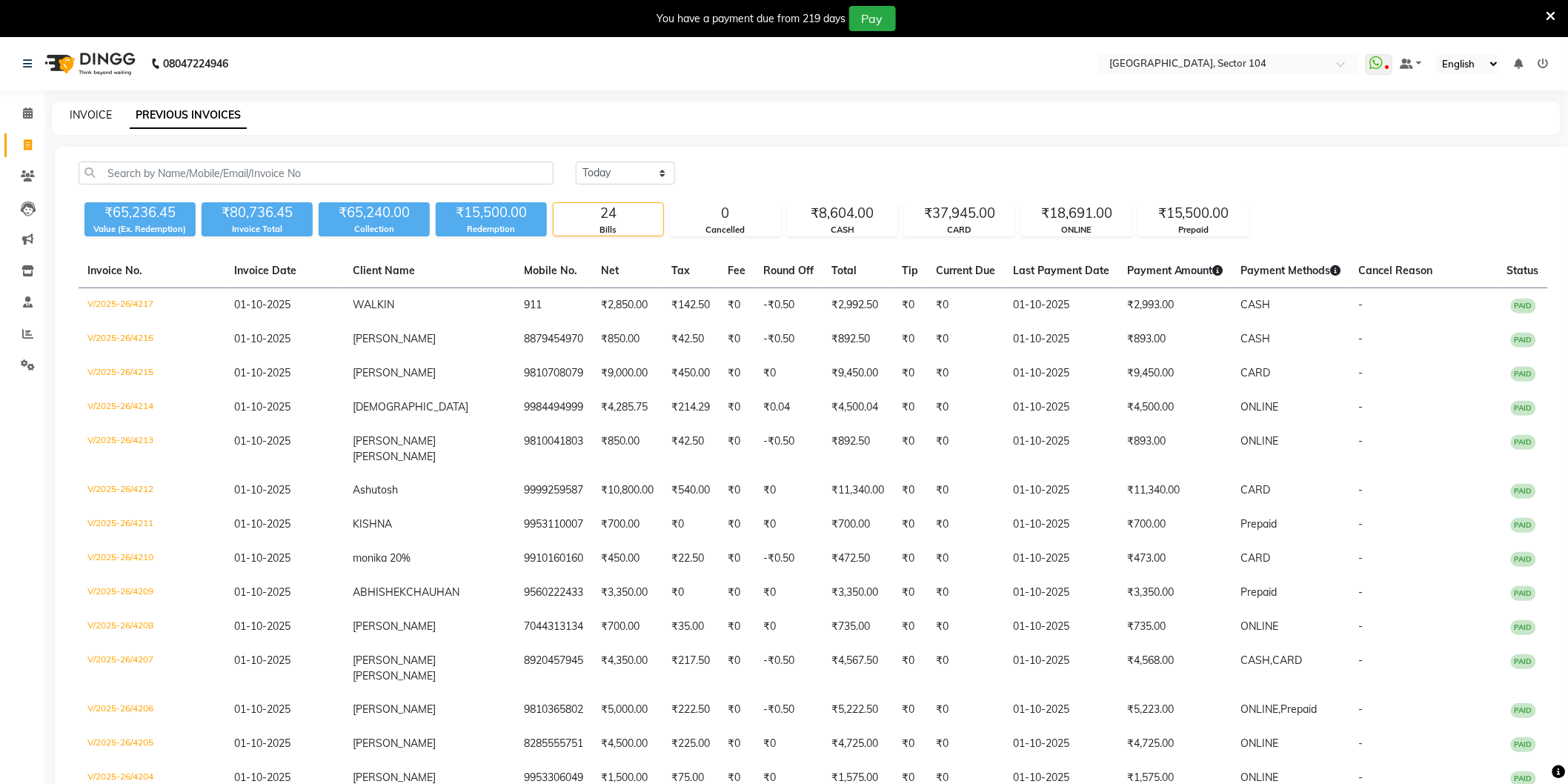
click at [98, 115] on link "INVOICE" at bounding box center [91, 115] width 43 height 13
select select "4009"
select select "service"
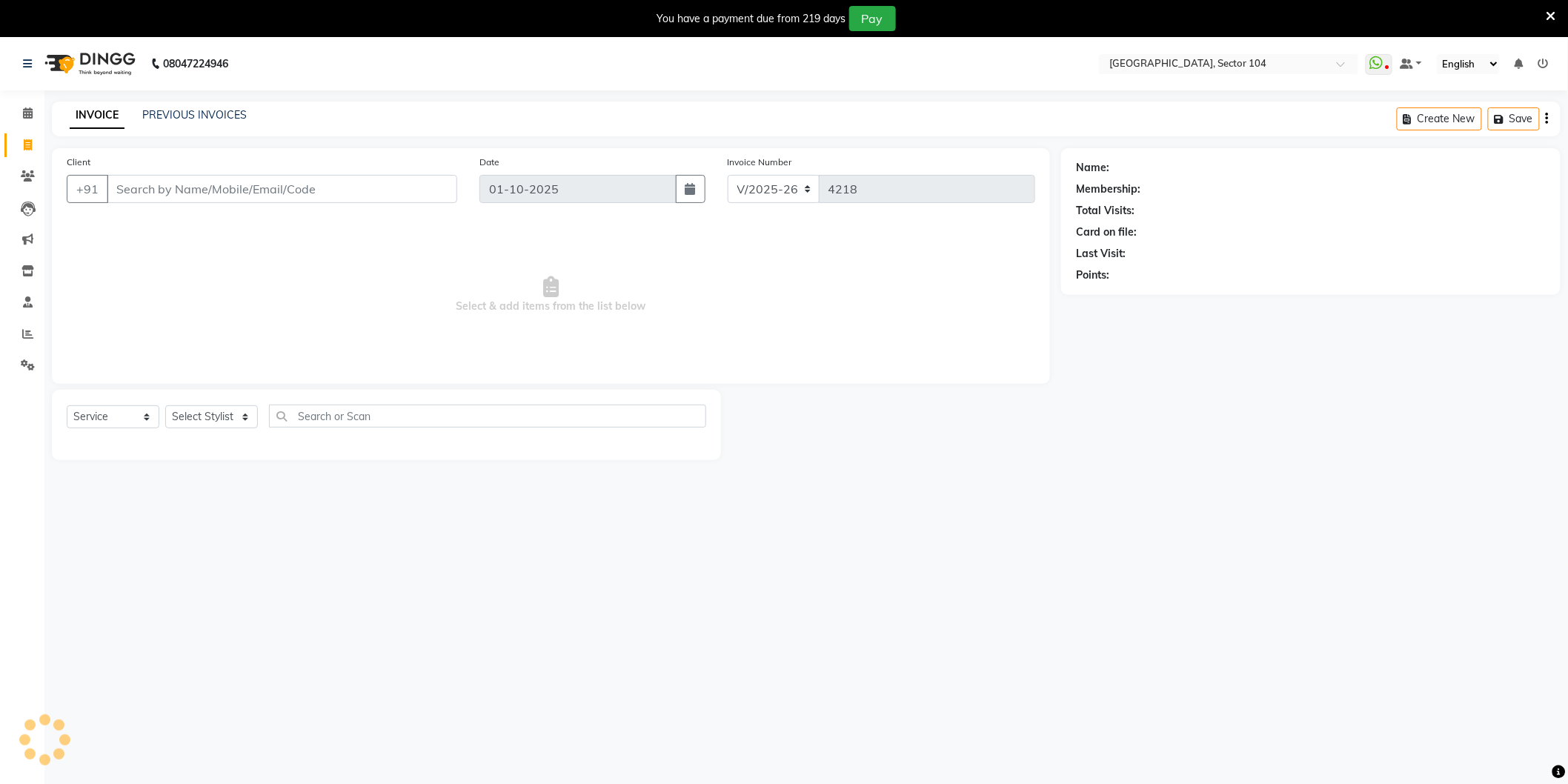
scroll to position [37, 0]
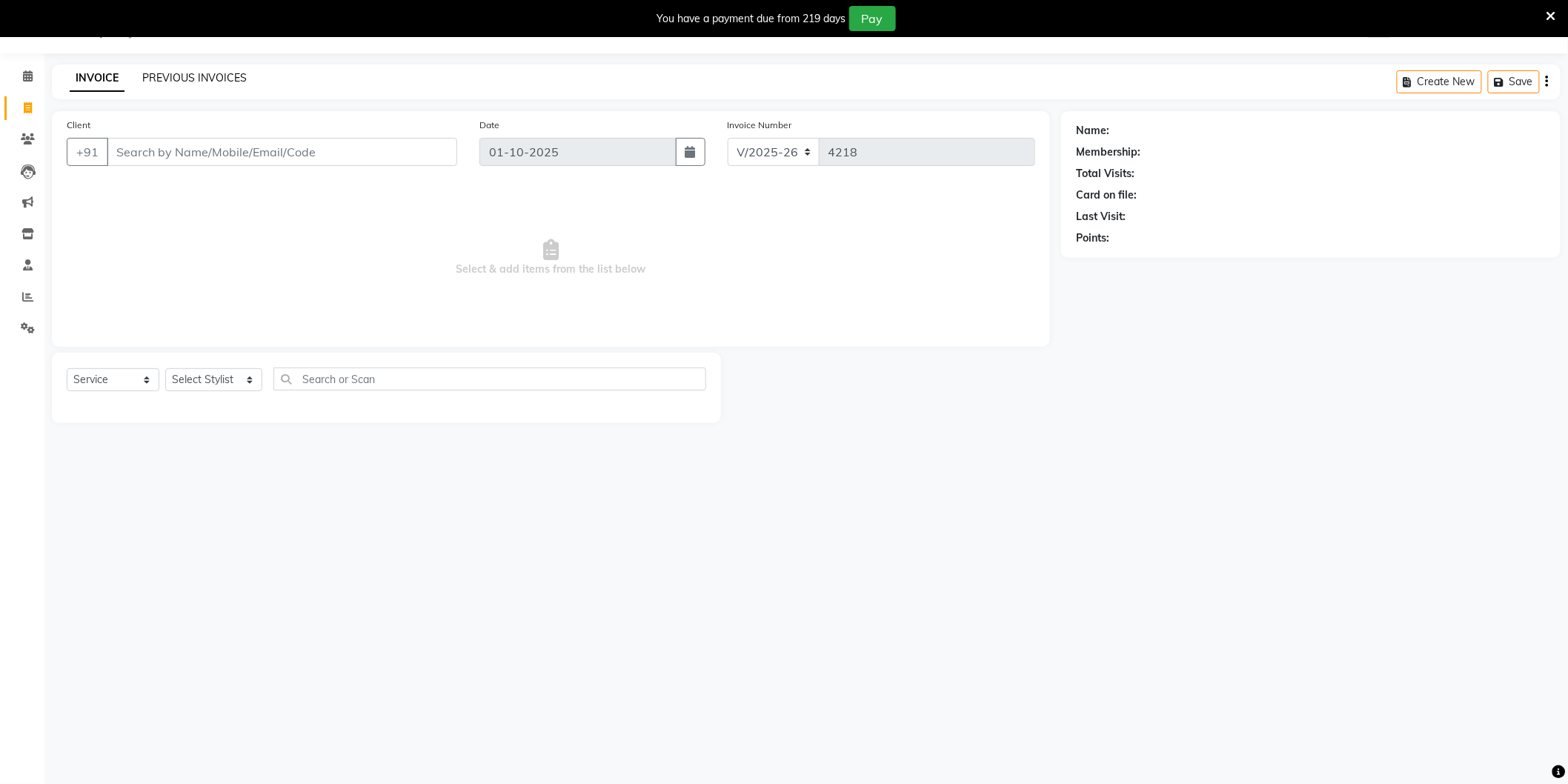
click at [171, 71] on link "PREVIOUS INVOICES" at bounding box center [194, 77] width 105 height 13
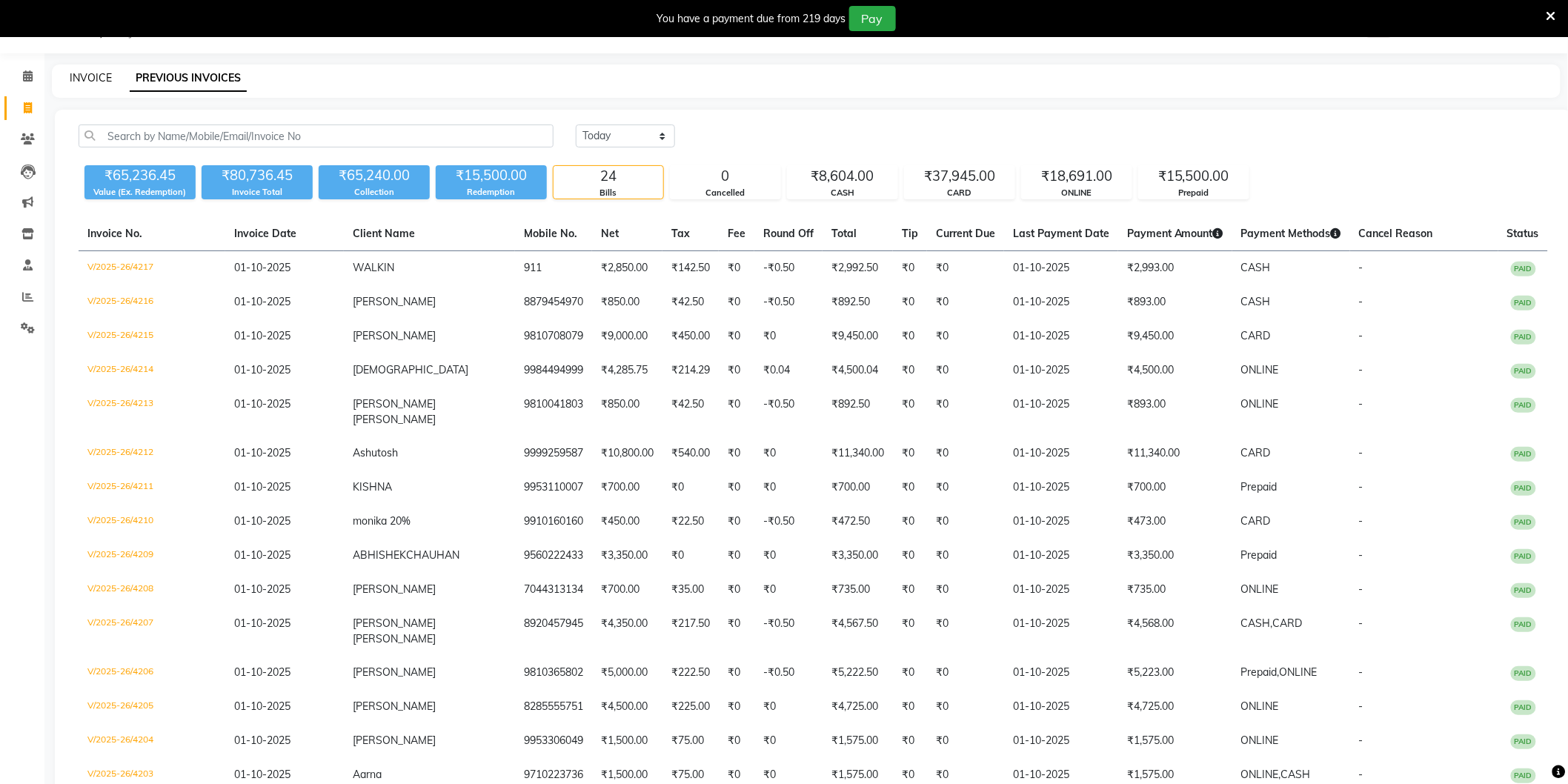
click at [89, 79] on link "INVOICE" at bounding box center [91, 77] width 43 height 13
select select "service"
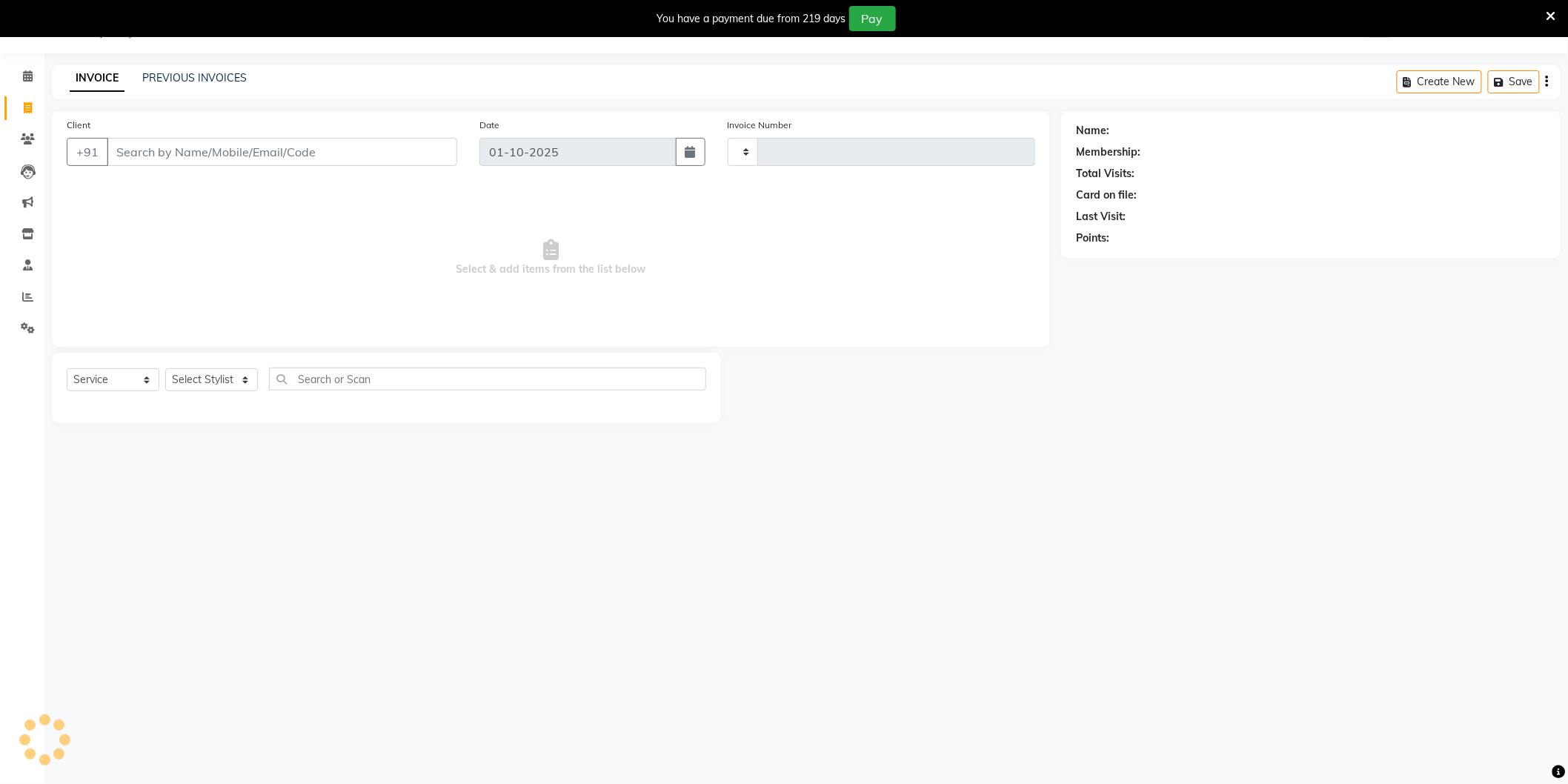
type input "4220"
select select "4009"
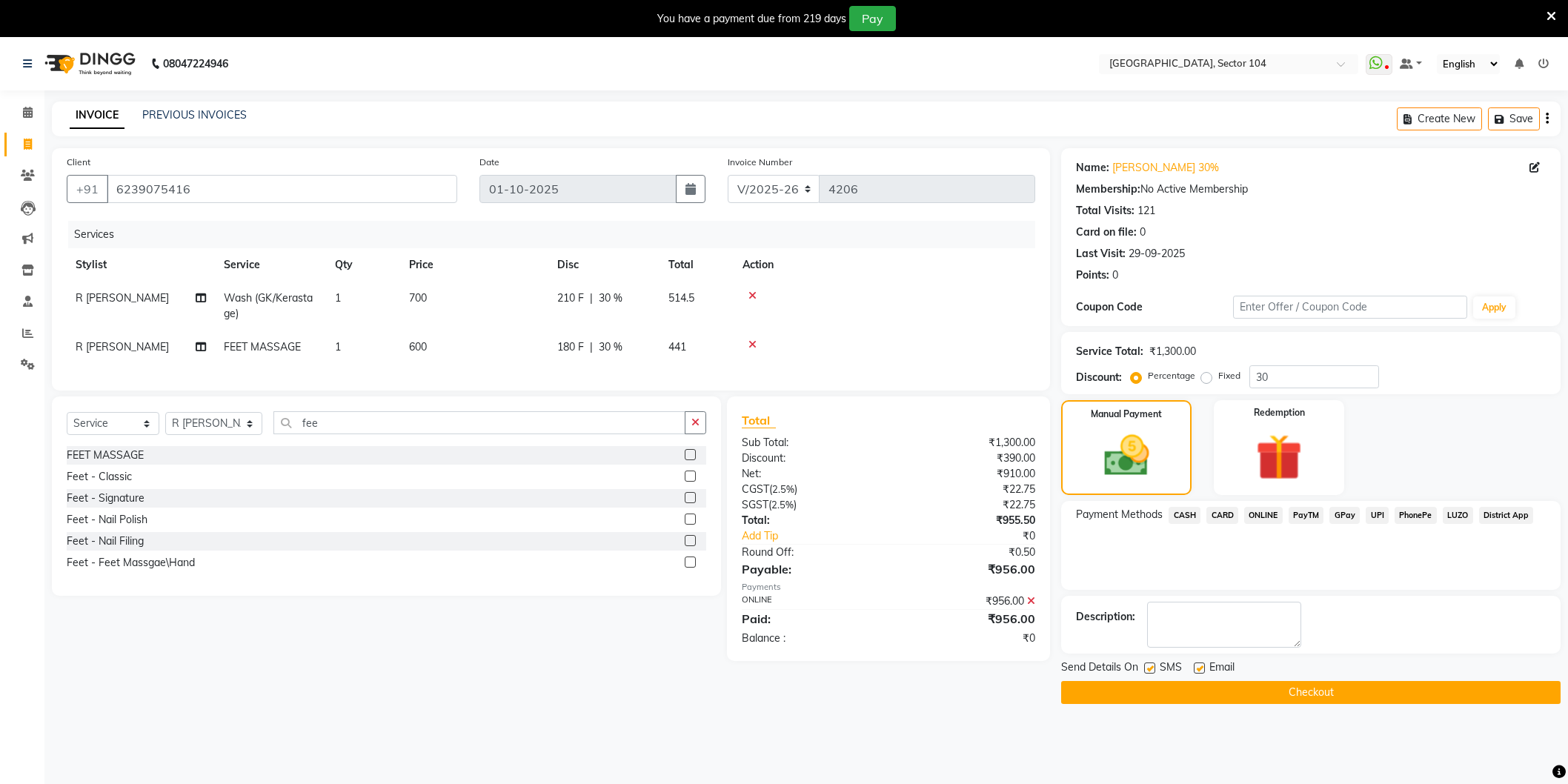
select select "4009"
select select "service"
select select "34544"
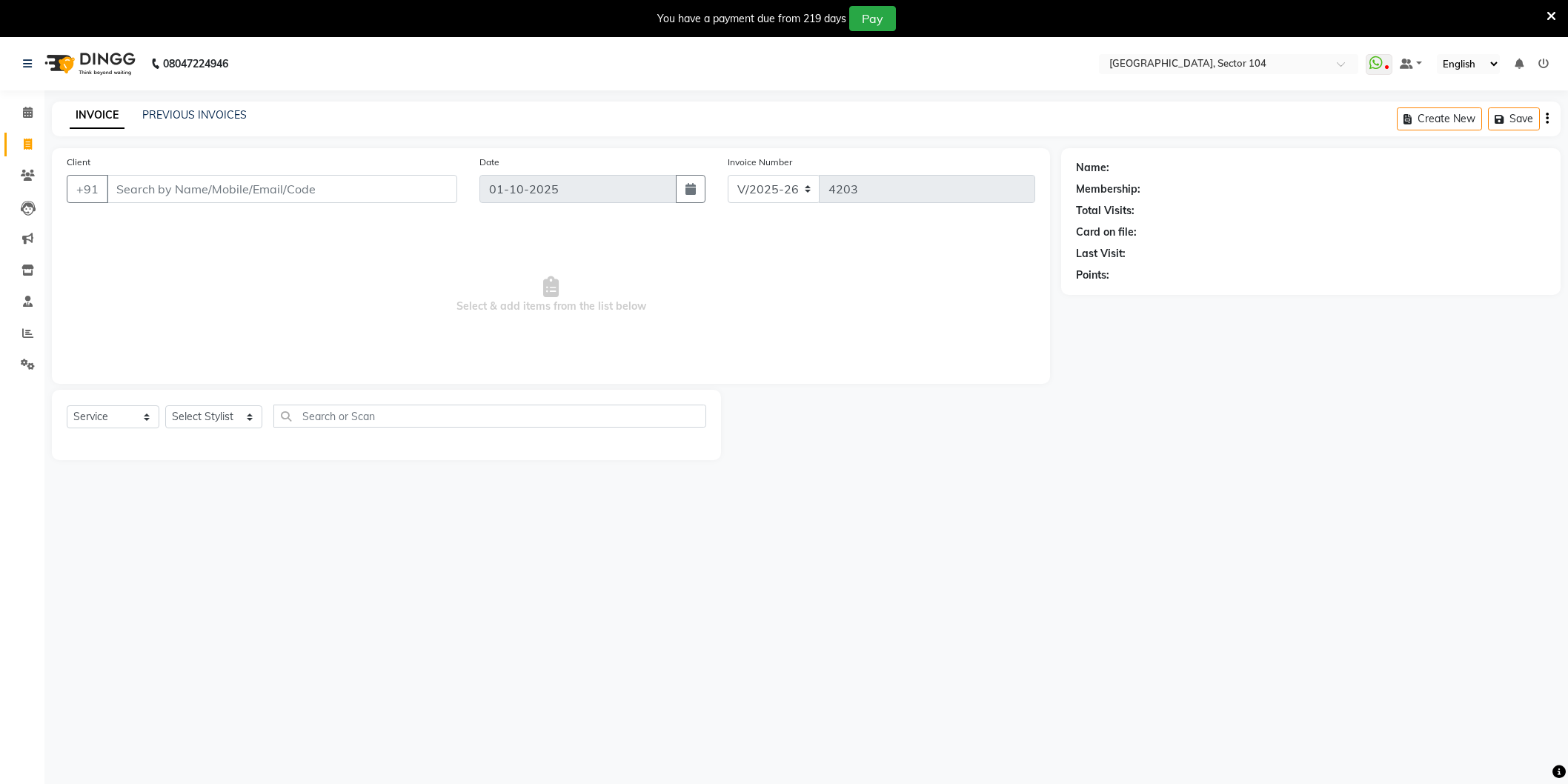
select select "4009"
select select "service"
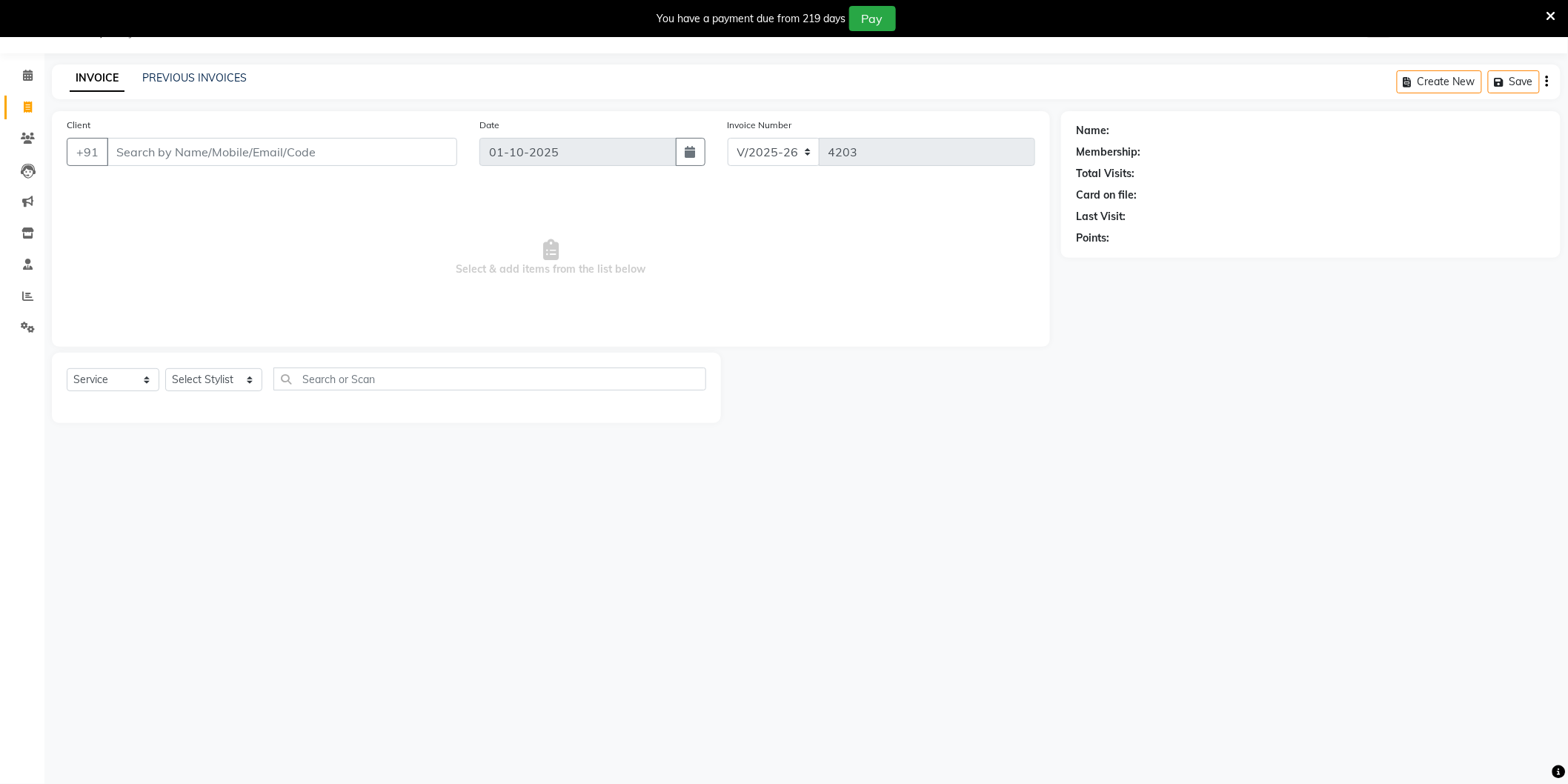
click at [240, 148] on input "Client" at bounding box center [281, 152] width 351 height 28
click at [263, 184] on ngb-highlight "986895 8834" at bounding box center [261, 186] width 77 height 15
type input "9868958834"
click at [1116, 257] on icon "button" at bounding box center [1117, 259] width 11 height 11
click at [957, 417] on div at bounding box center [890, 387] width 340 height 70
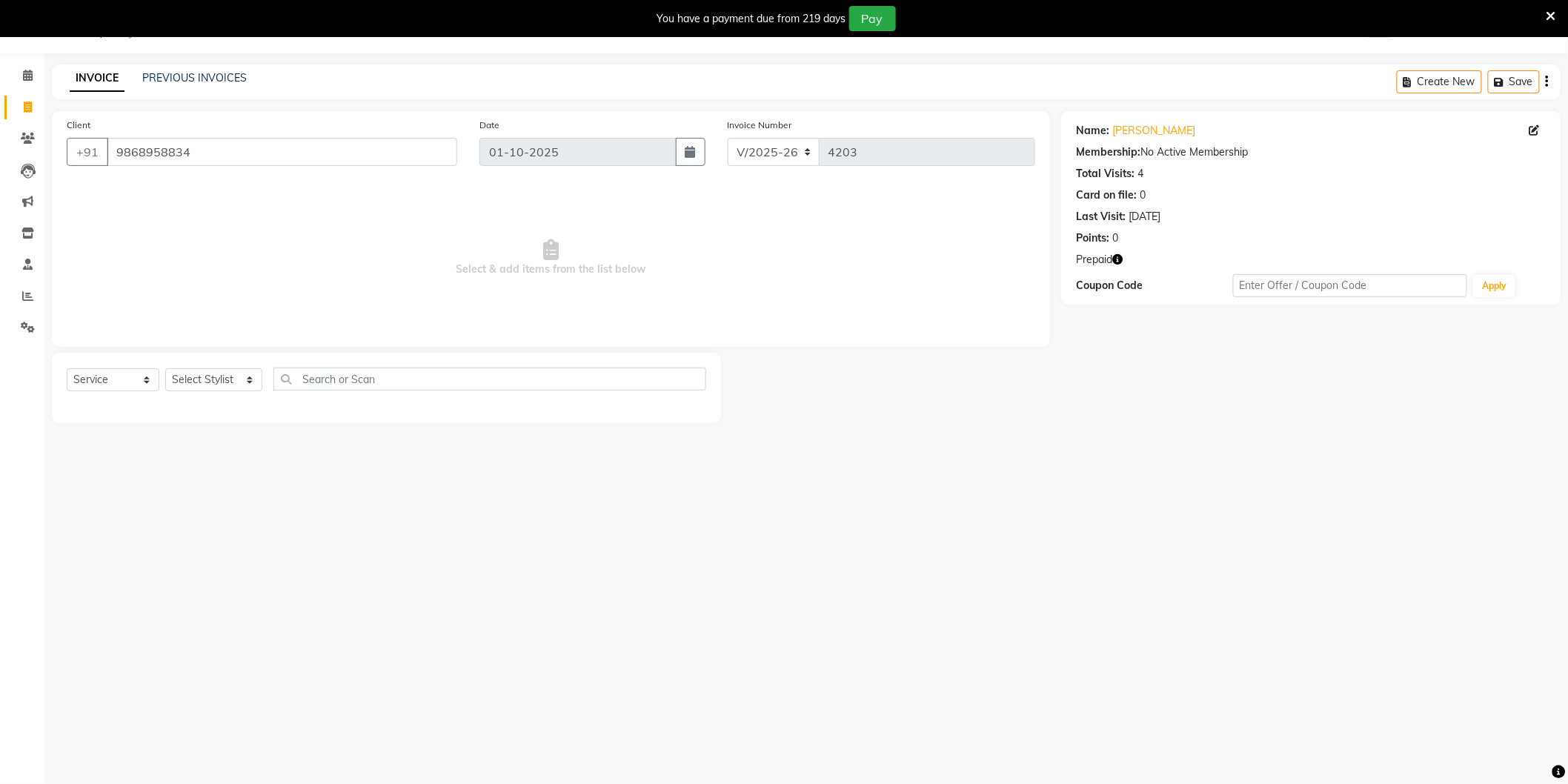
drag, startPoint x: 210, startPoint y: 398, endPoint x: 210, endPoint y: 386, distance: 12.0
click at [210, 392] on div "Select Service Product Membership Package Voucher Prepaid Gift Card Select Styl…" at bounding box center [386, 384] width 640 height 35
click at [210, 375] on select "Select Stylist [PERSON_NAME] [PERSON_NAME] [PERSON_NAME] [PERSON_NAME] [PERSON_…" at bounding box center [213, 380] width 97 height 23
select select "20898"
click at [165, 369] on select "Select Stylist [PERSON_NAME] [PERSON_NAME] [PERSON_NAME] [PERSON_NAME] [PERSON_…" at bounding box center [213, 380] width 97 height 23
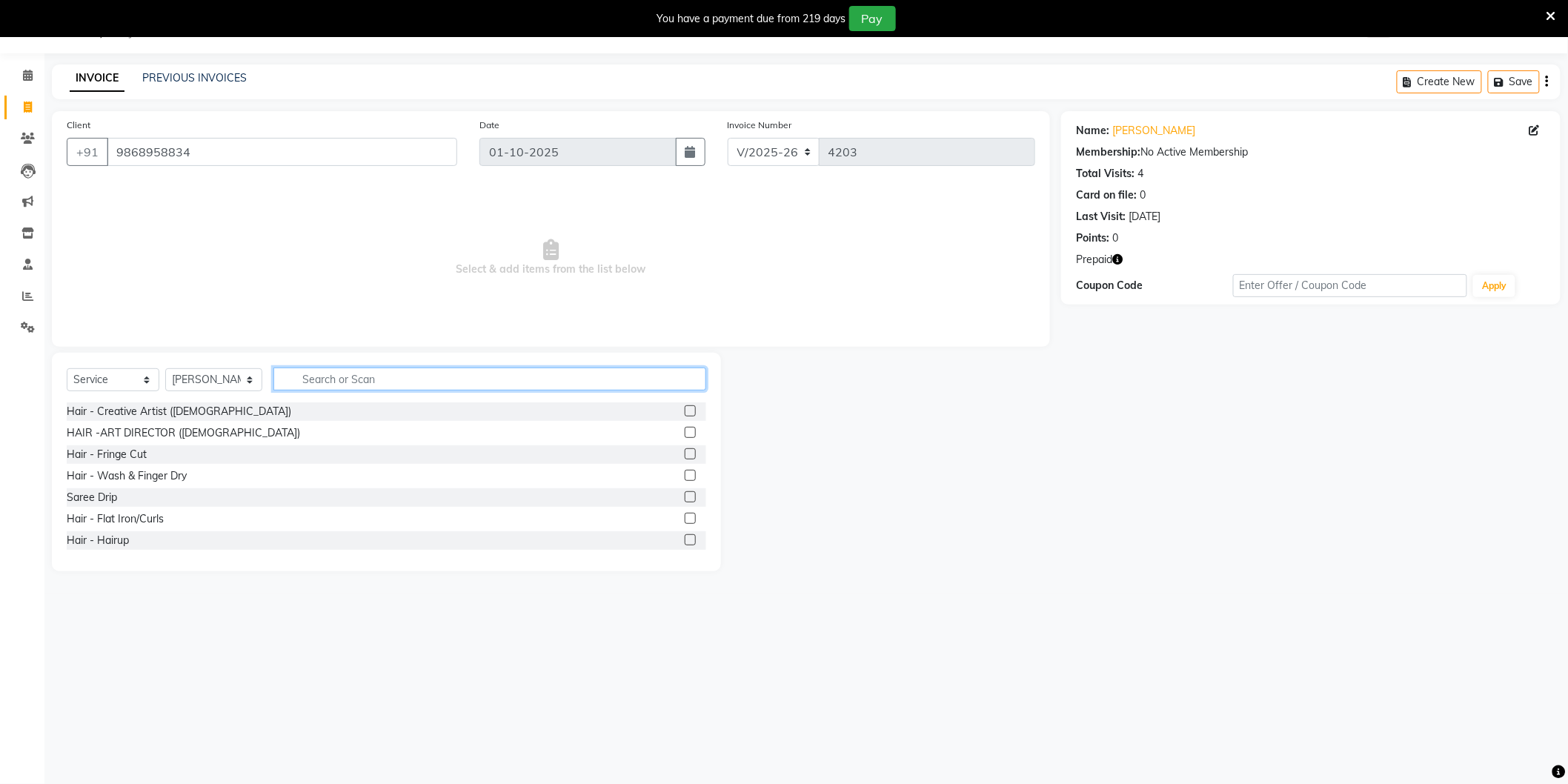
click at [331, 381] on input "text" at bounding box center [490, 379] width 433 height 23
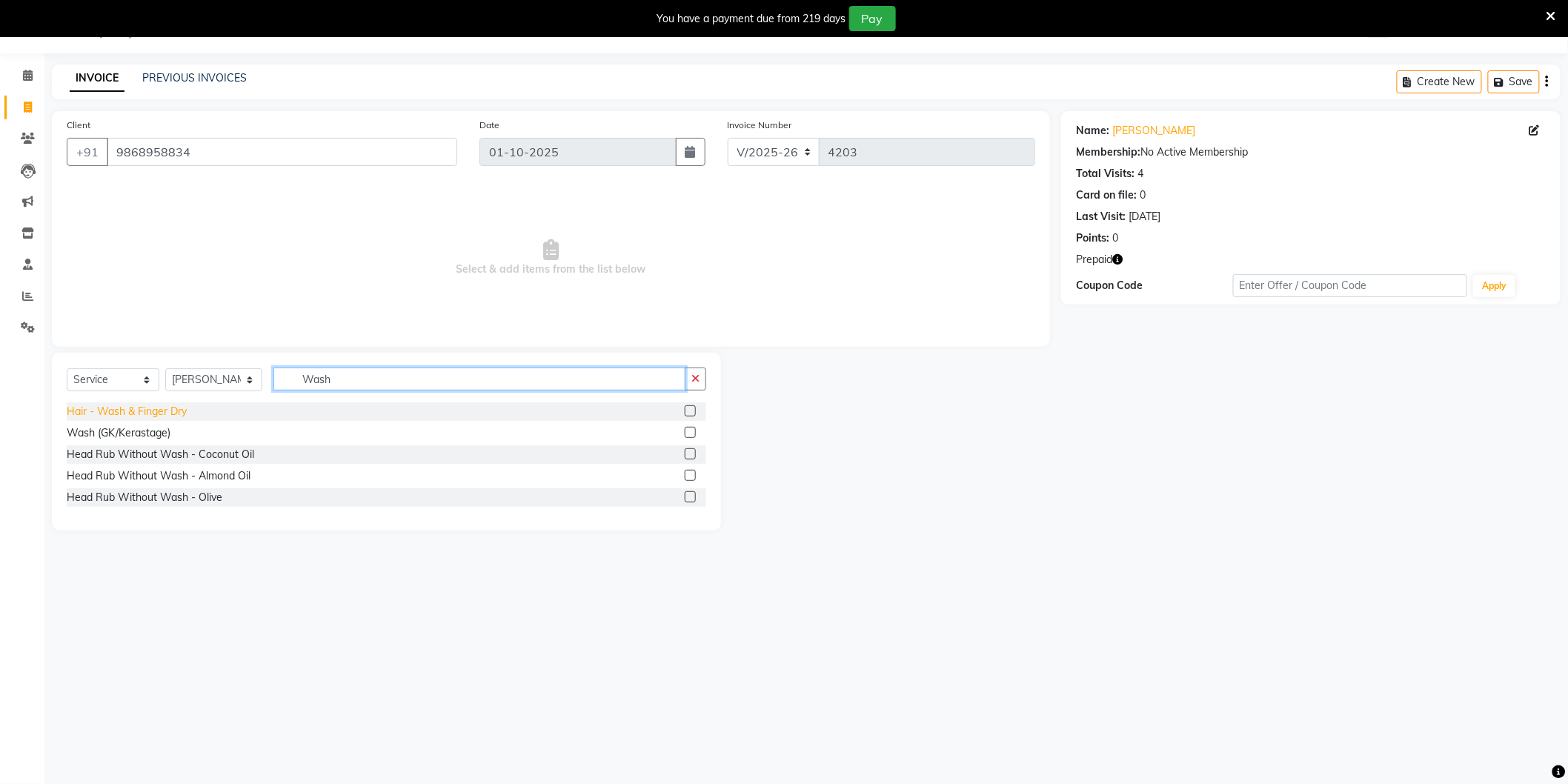
type input "Wash"
click at [173, 411] on div "Hair - Wash & Finger Dry" at bounding box center [126, 412] width 120 height 16
checkbox input "false"
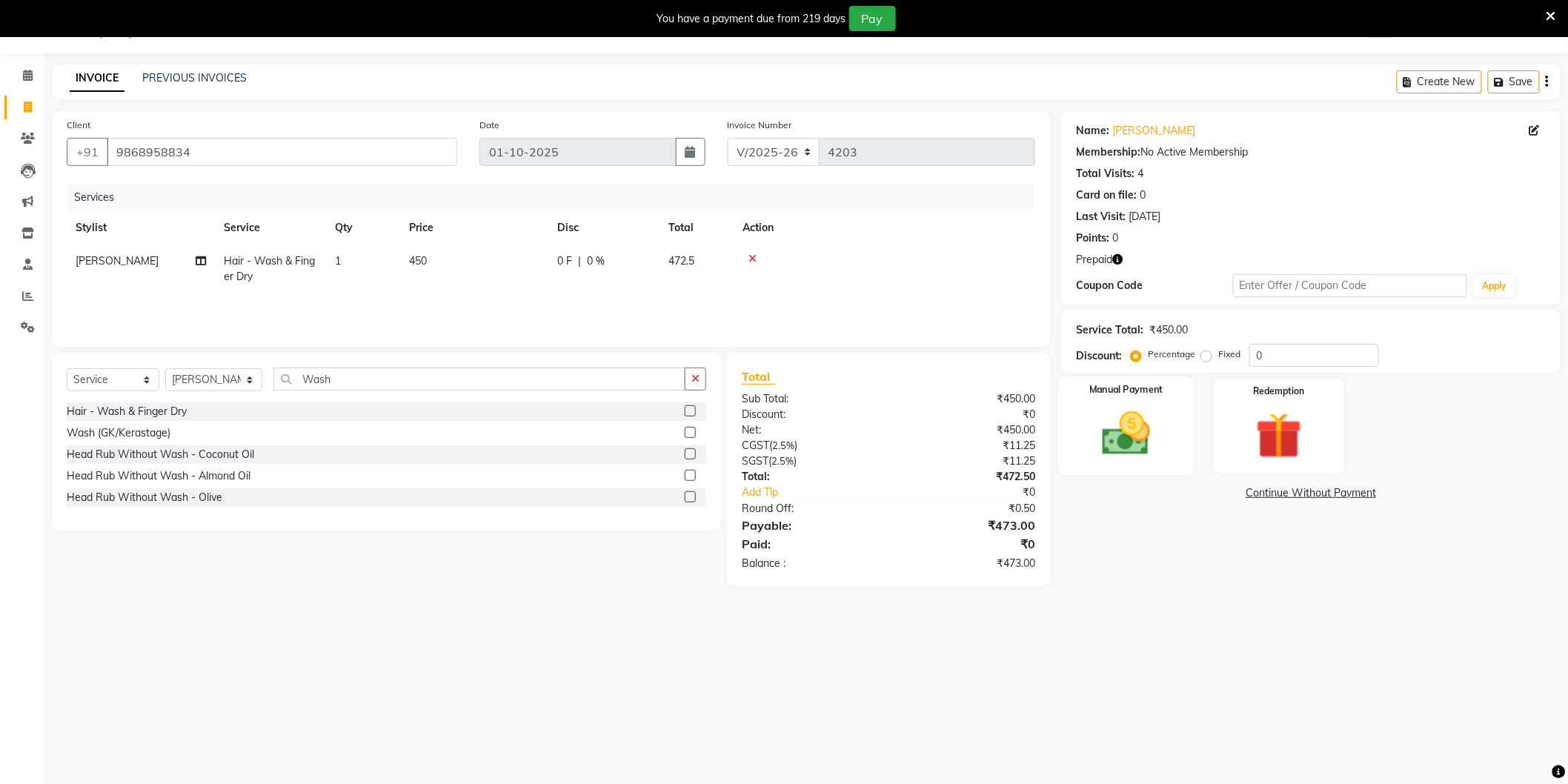
click at [1146, 442] on img at bounding box center [1126, 434] width 79 height 56
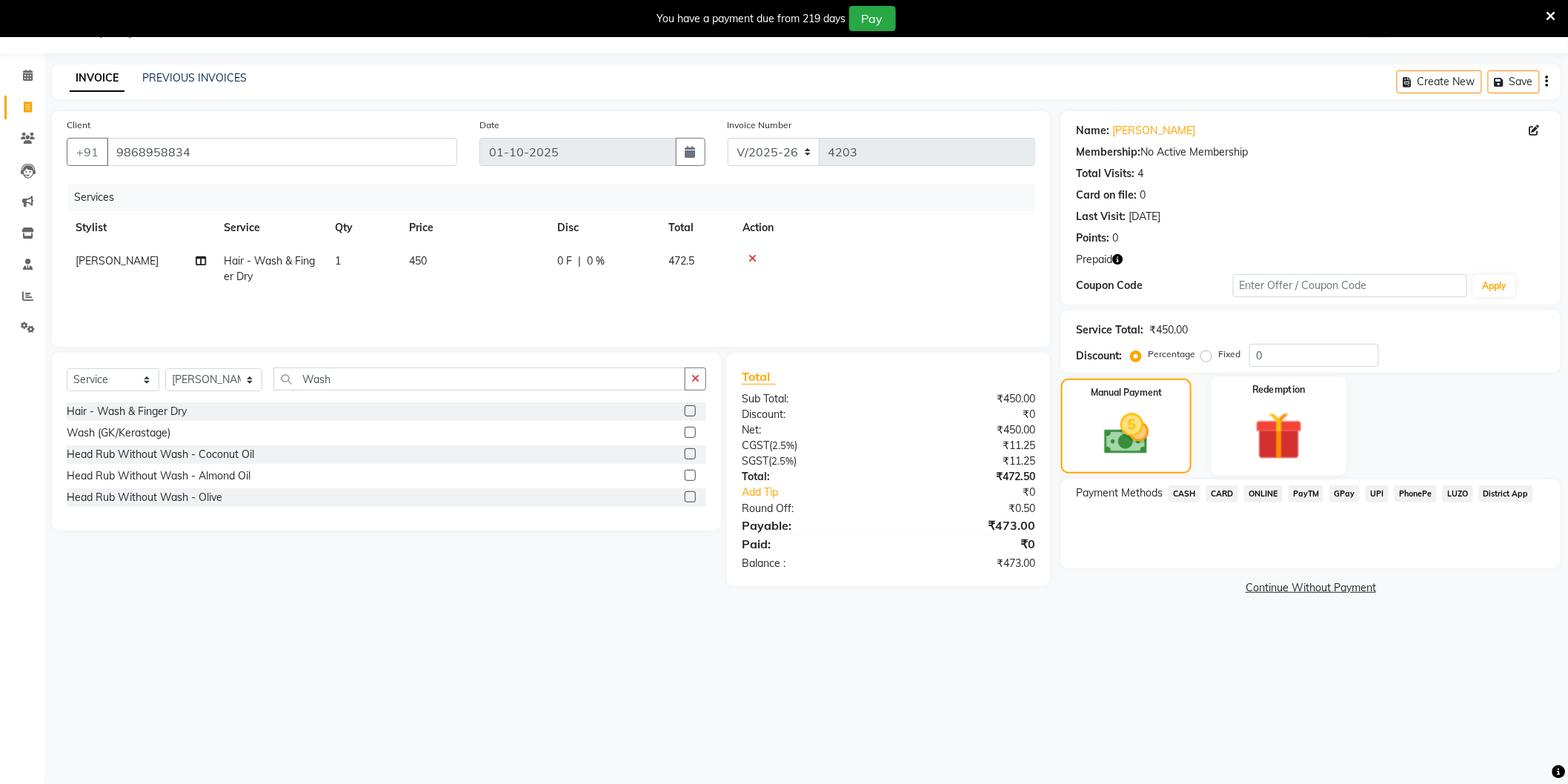
click at [1280, 439] on img at bounding box center [1279, 437] width 79 height 60
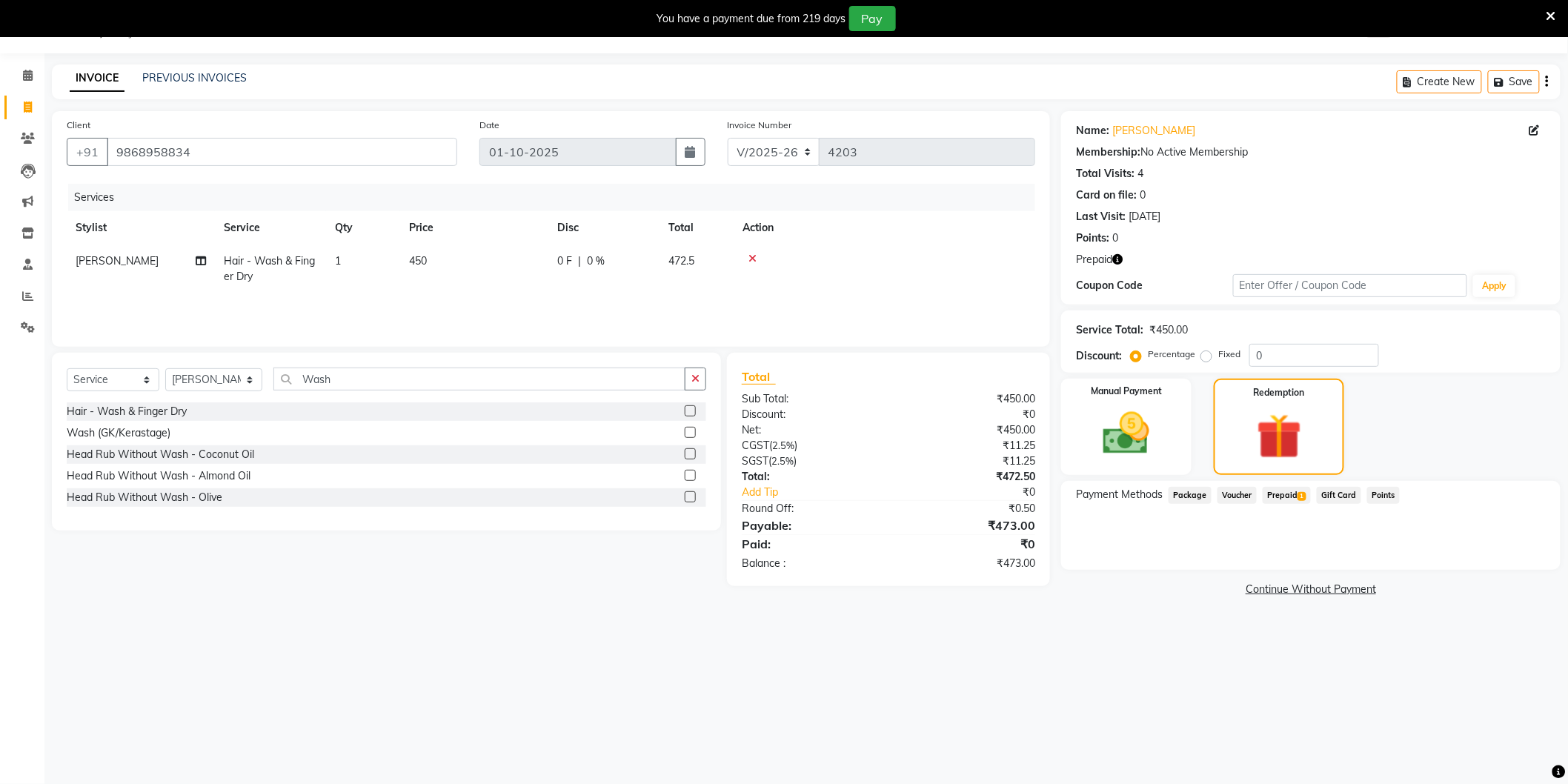
click at [1288, 494] on span "Prepaid 1" at bounding box center [1287, 495] width 48 height 17
click at [1521, 554] on button "Add" at bounding box center [1510, 555] width 54 height 25
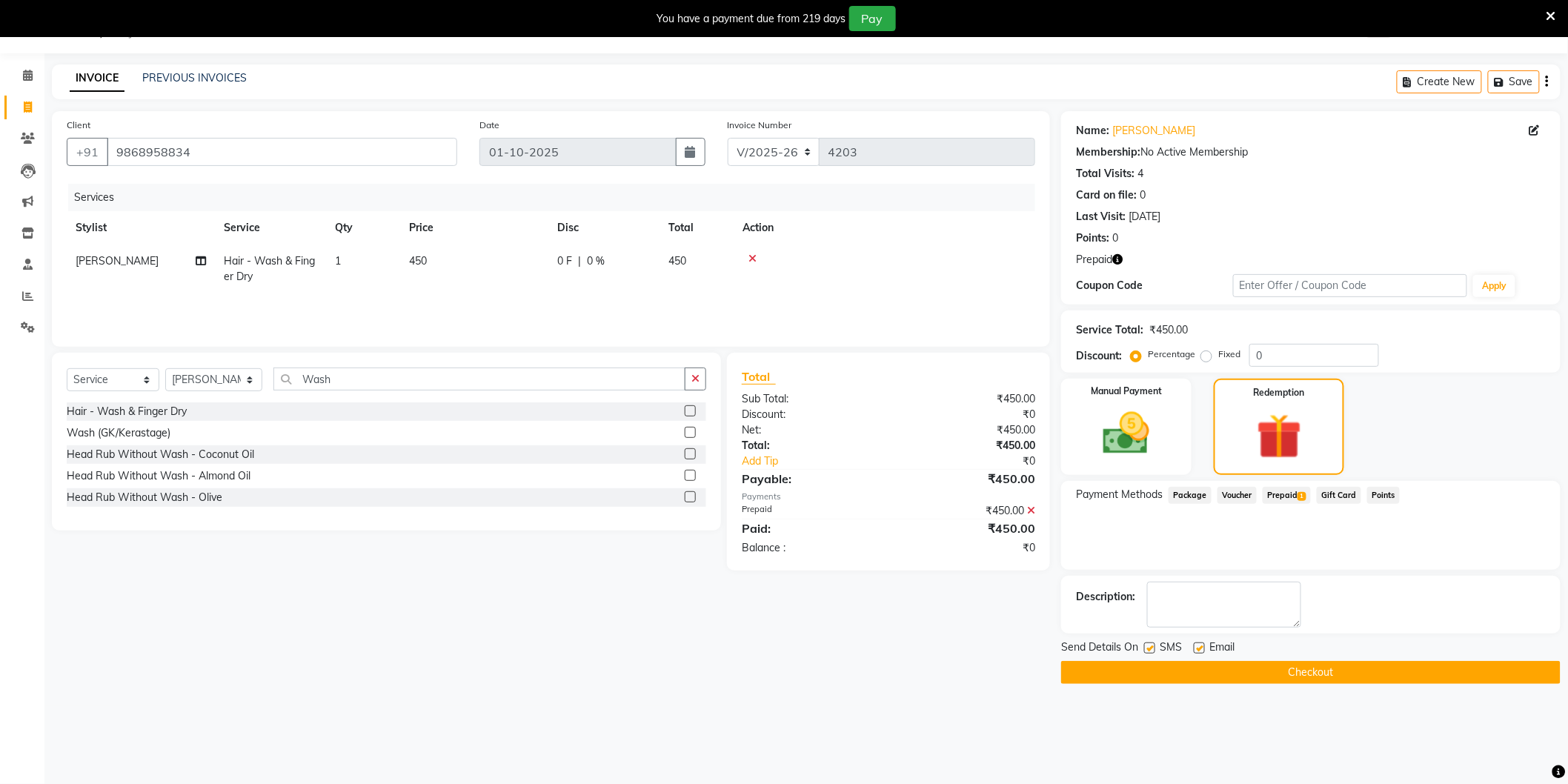
click at [1308, 665] on button "Checkout" at bounding box center [1311, 673] width 500 height 23
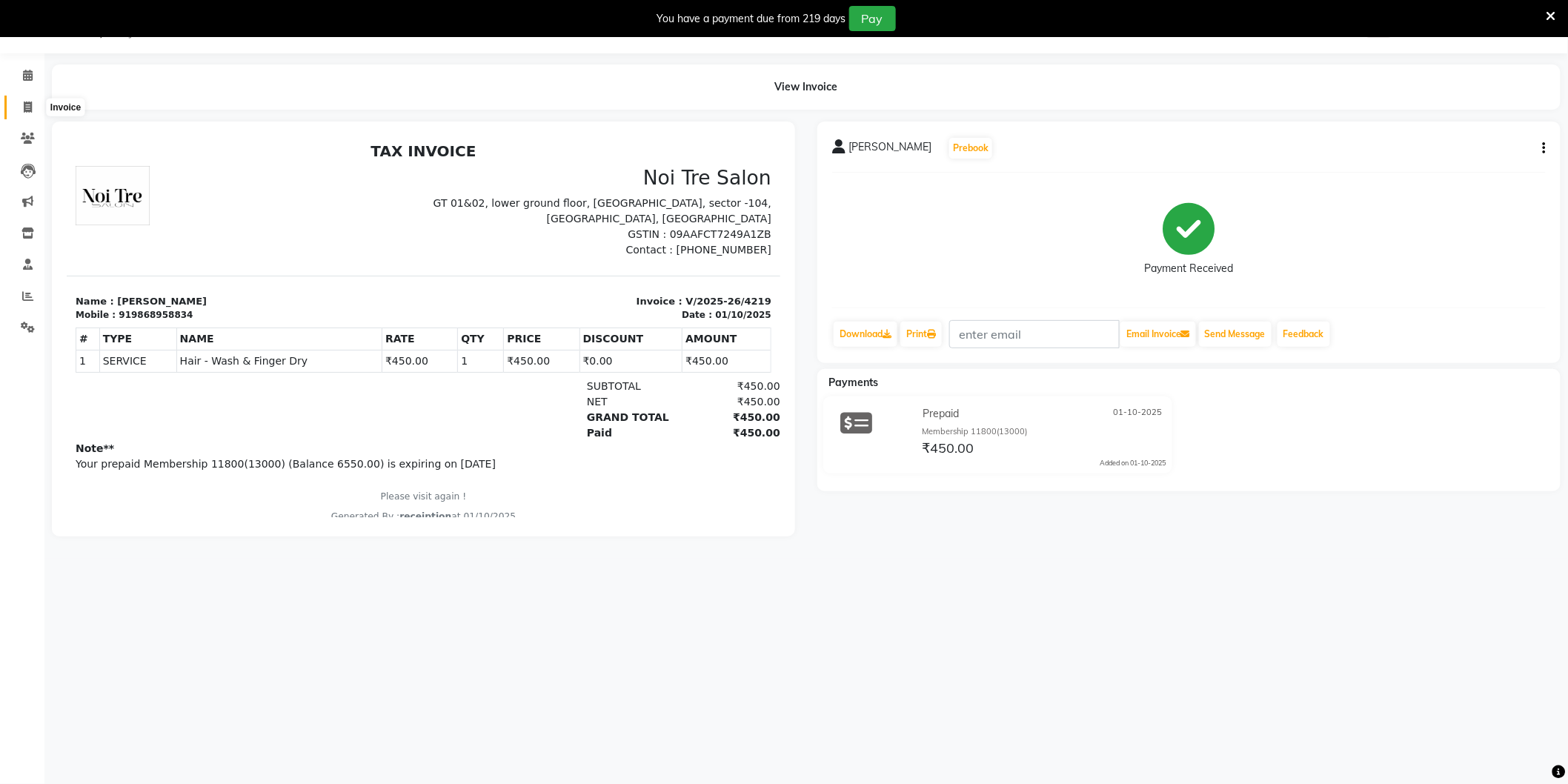
click at [33, 106] on span at bounding box center [28, 107] width 26 height 17
select select "service"
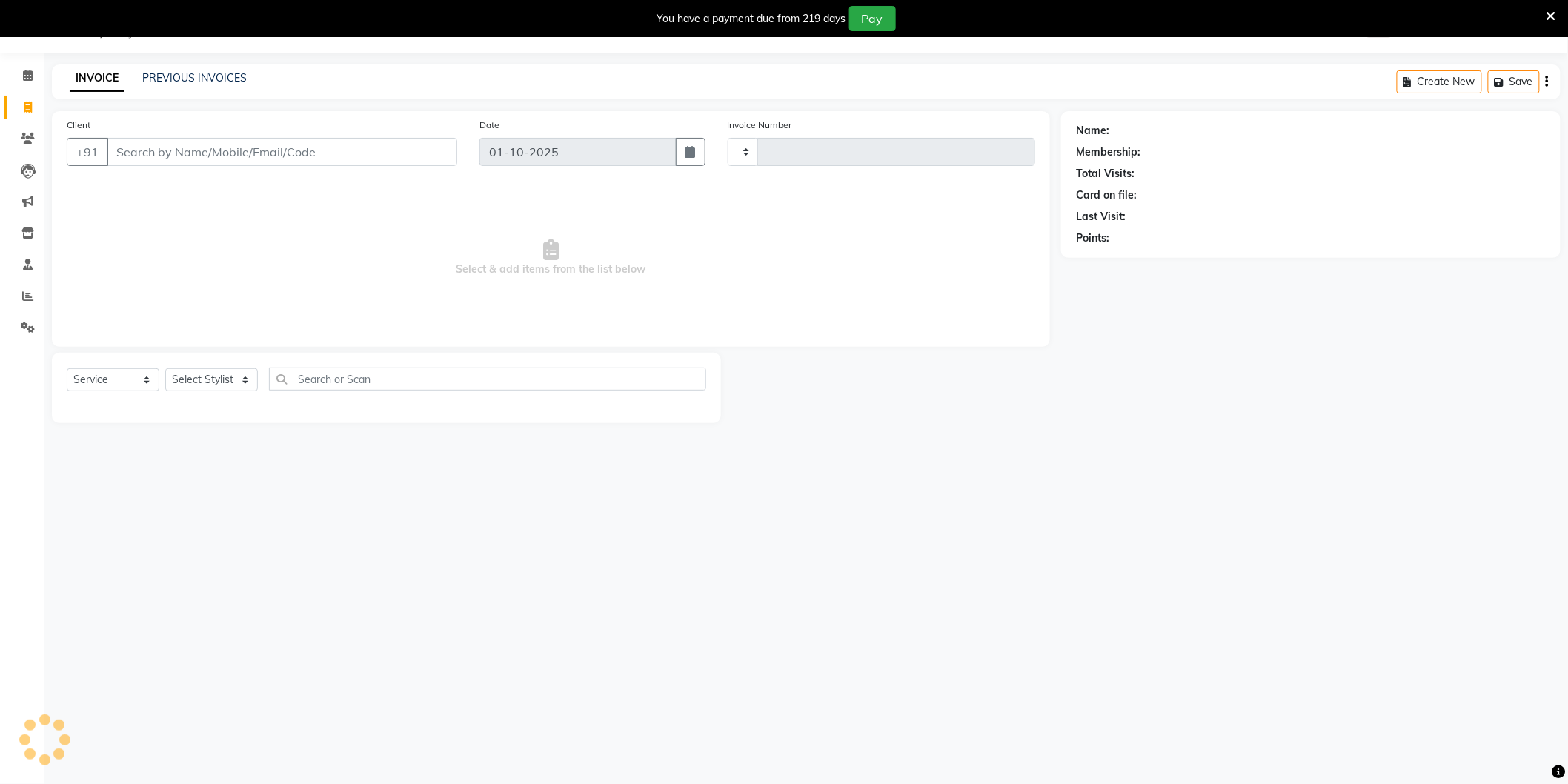
type input "4220"
select select "4009"
click at [187, 74] on link "PREVIOUS INVOICES" at bounding box center [194, 77] width 105 height 13
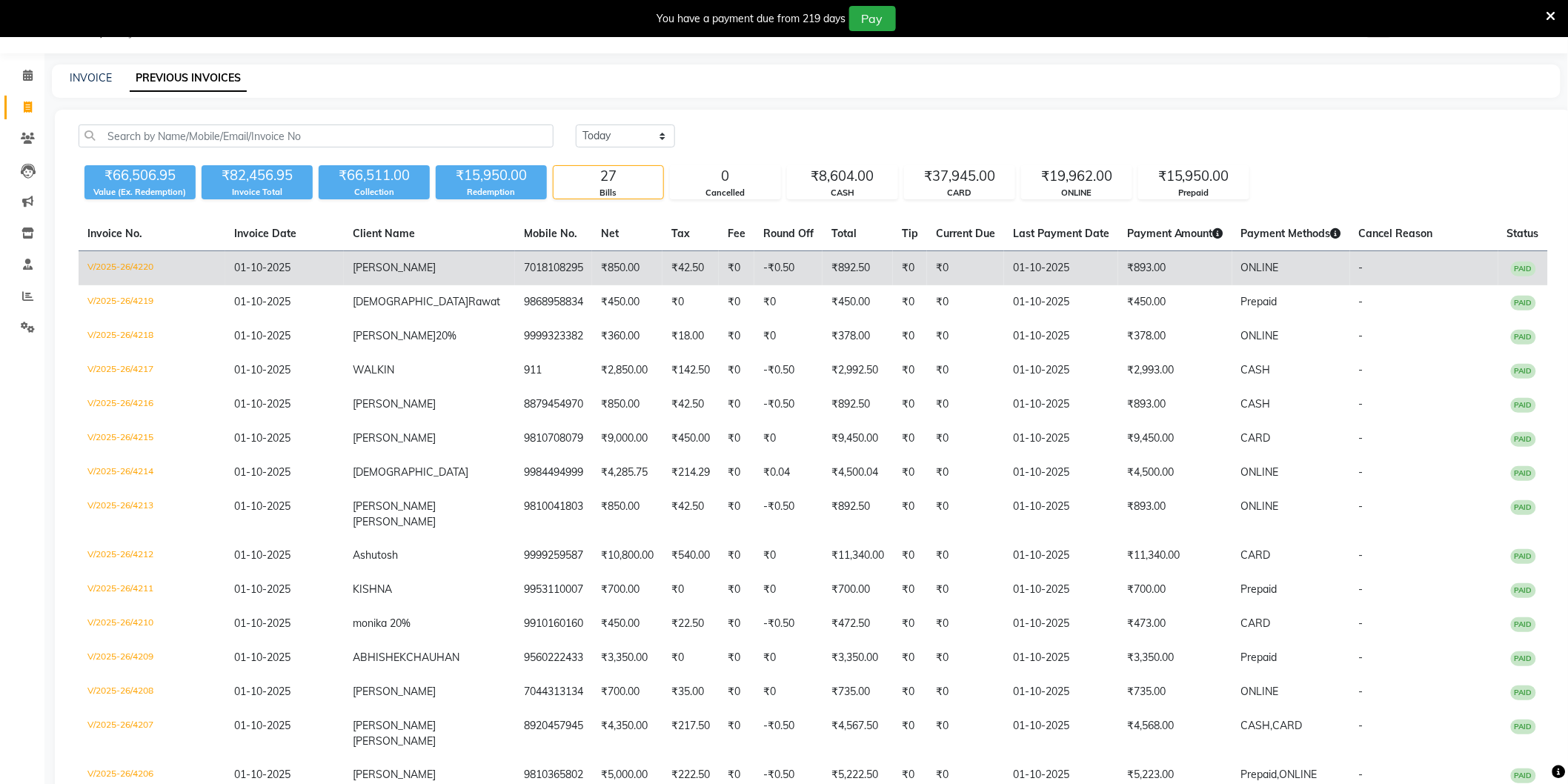
click at [754, 272] on td "-₹0.50" at bounding box center [788, 268] width 68 height 35
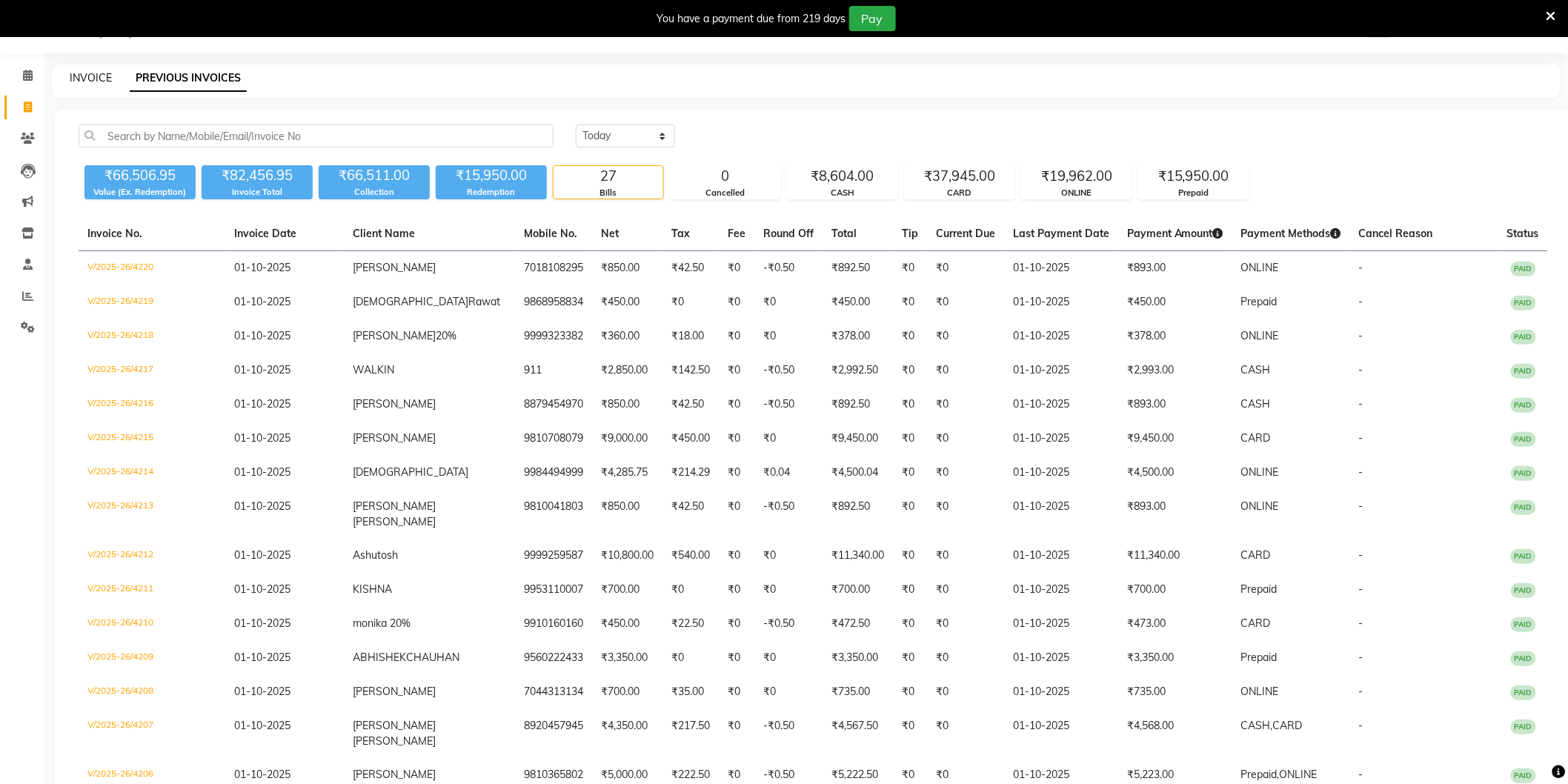
click at [75, 76] on link "INVOICE" at bounding box center [91, 77] width 43 height 13
select select "4009"
select select "service"
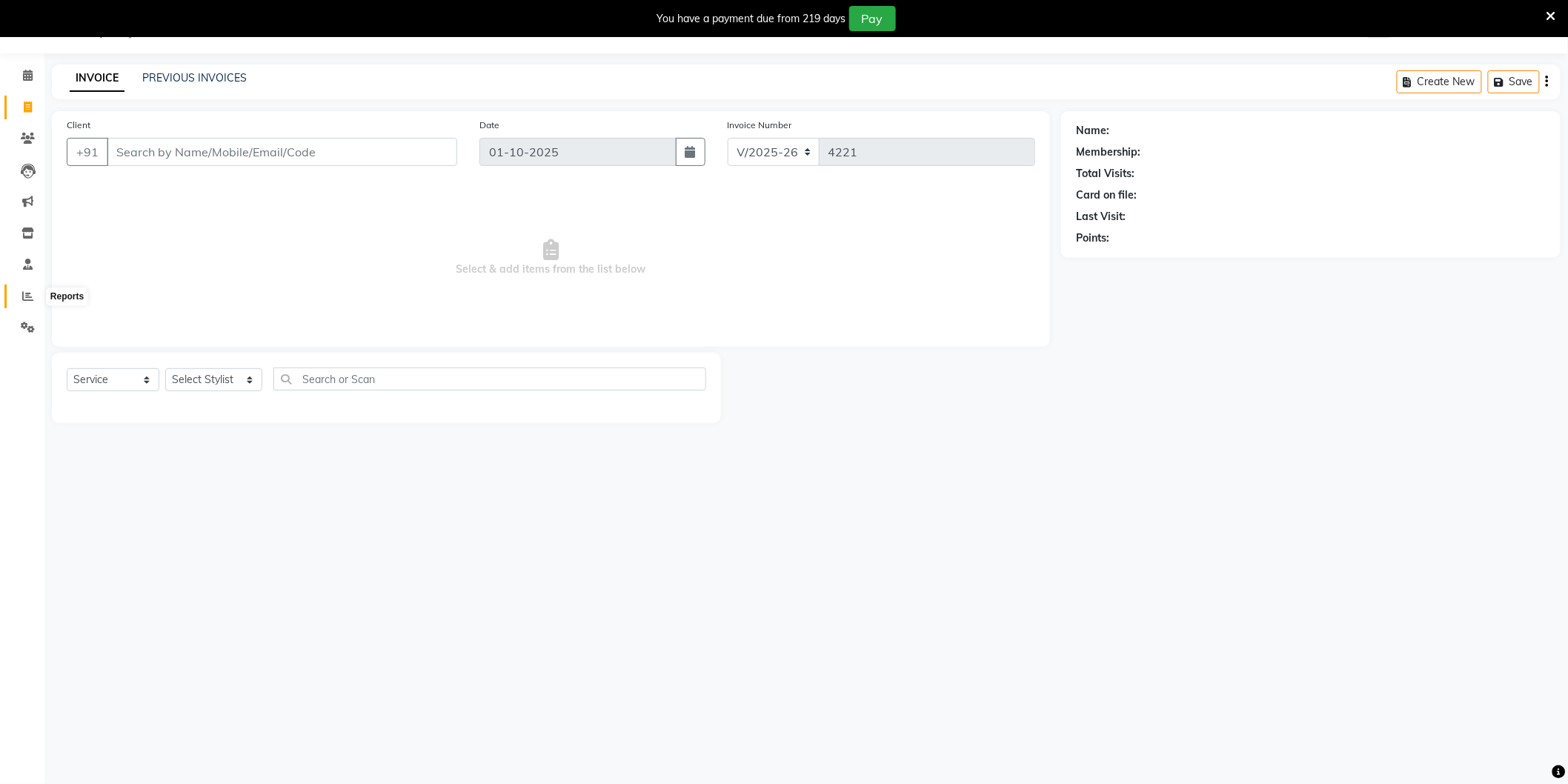
click at [30, 294] on icon at bounding box center [28, 296] width 12 height 12
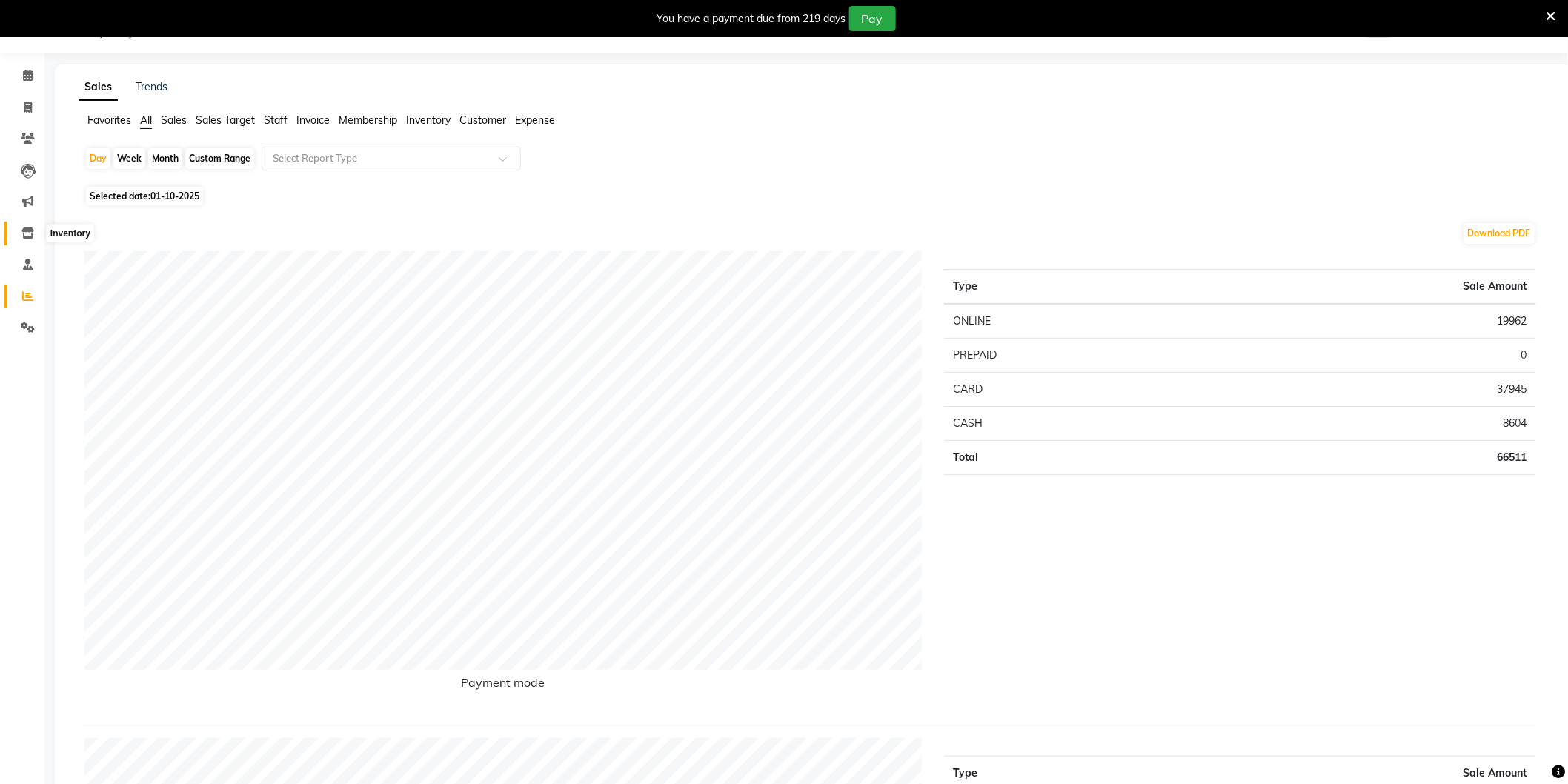
click at [28, 232] on icon at bounding box center [28, 233] width 12 height 12
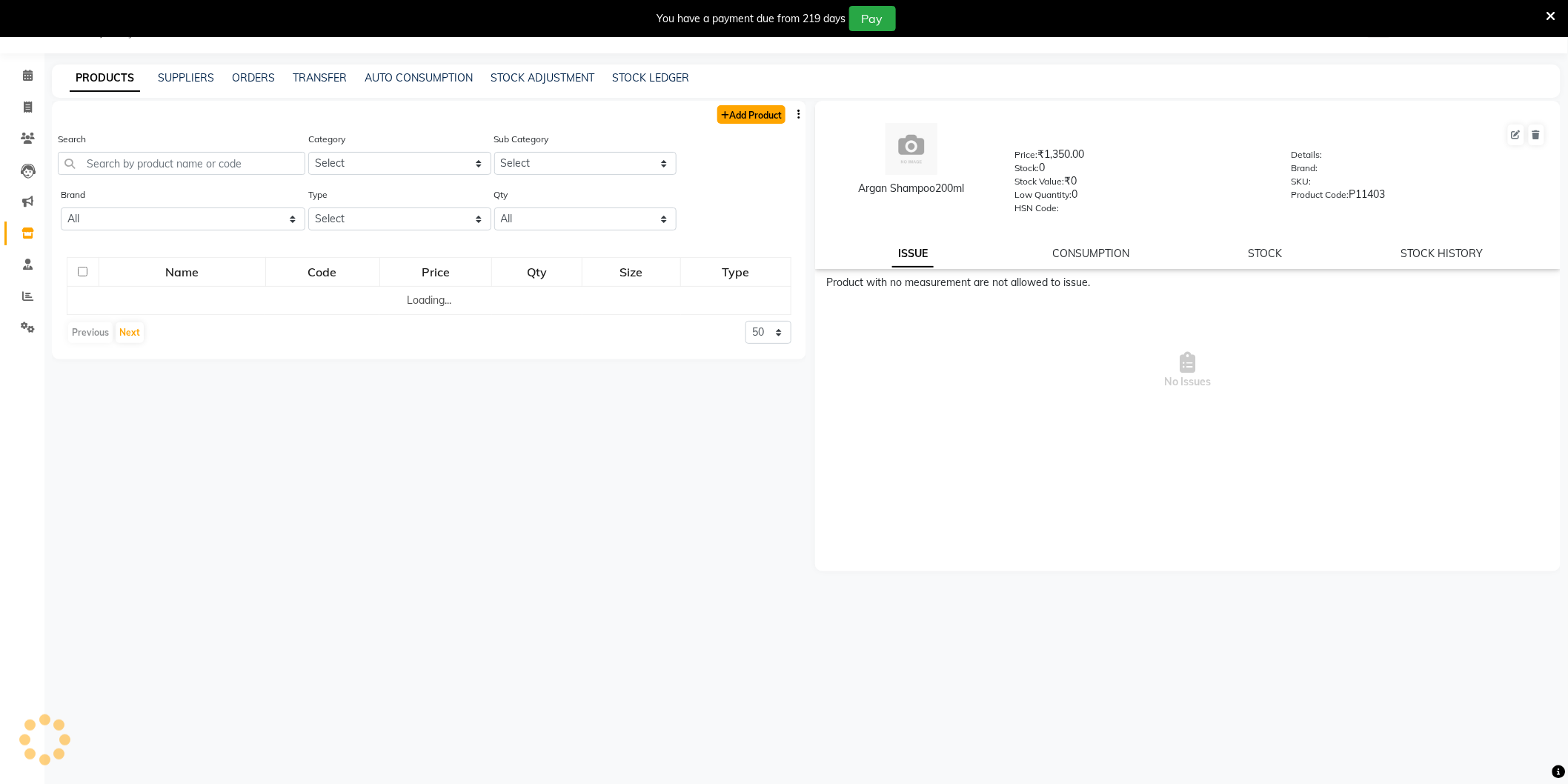
click at [752, 116] on link "Add Product" at bounding box center [751, 115] width 68 height 19
select select "true"
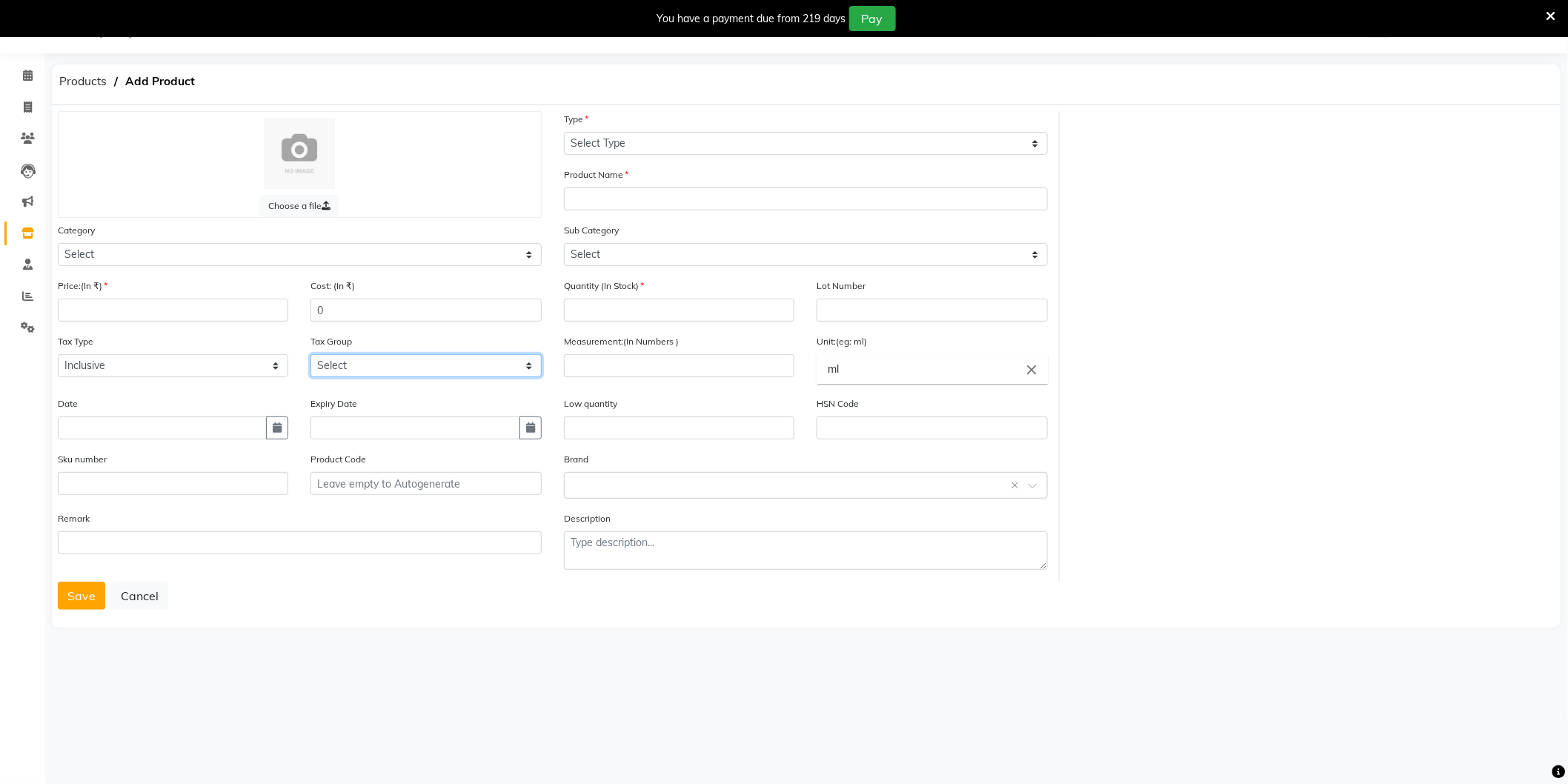
click at [398, 363] on select "Select GST 5% GST" at bounding box center [426, 366] width 231 height 23
click at [551, 636] on main "Products Add Product Choose a file Type Select Type Both Retail Consumable Prod…" at bounding box center [806, 359] width 1524 height 589
click at [28, 233] on icon at bounding box center [28, 233] width 12 height 12
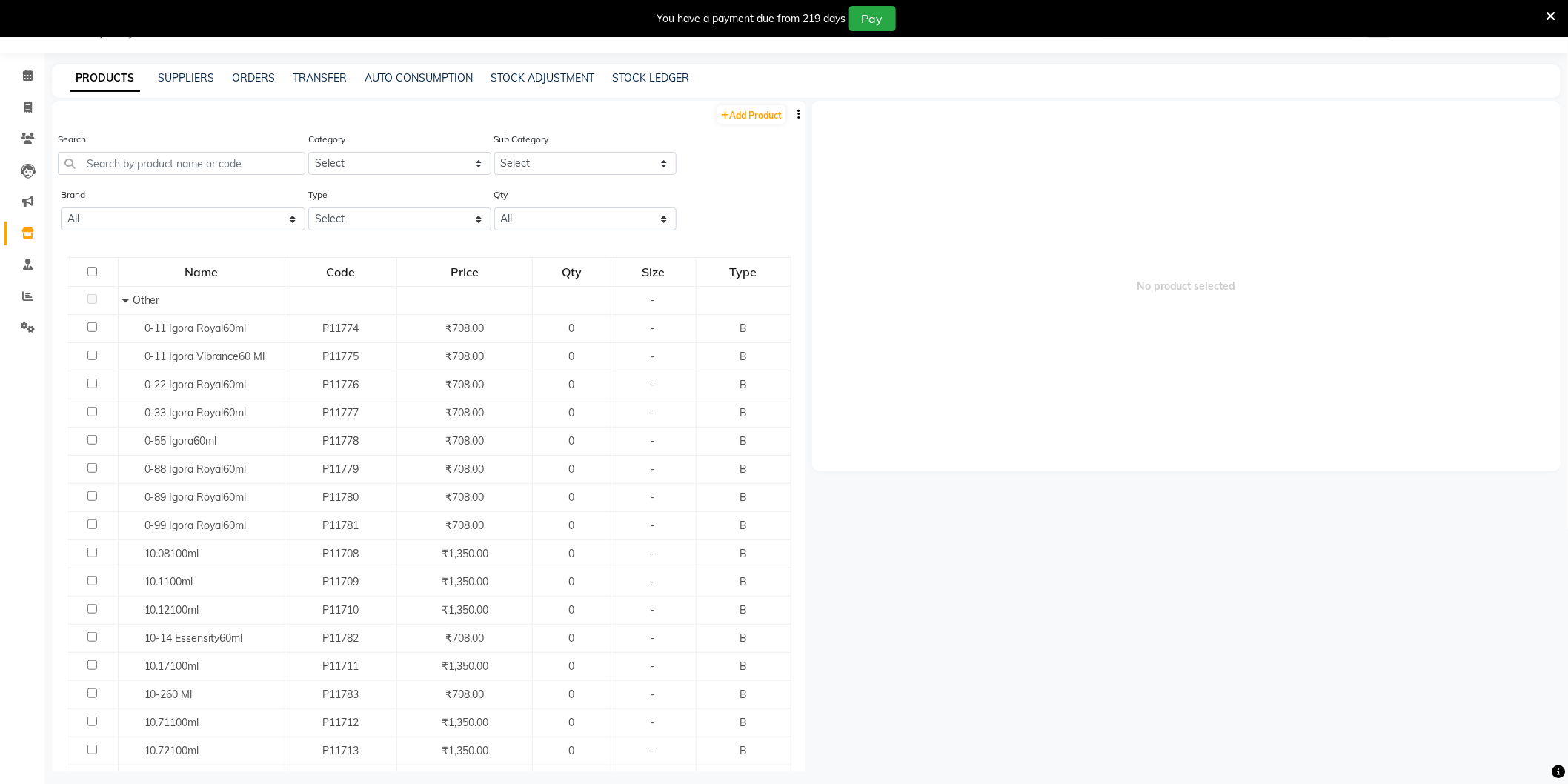
click at [792, 111] on button "button" at bounding box center [799, 115] width 15 height 16
click at [745, 124] on div "EXPORT" at bounding box center [739, 123] width 48 height 19
click at [739, 110] on link "Add Product" at bounding box center [751, 115] width 68 height 19
select select "true"
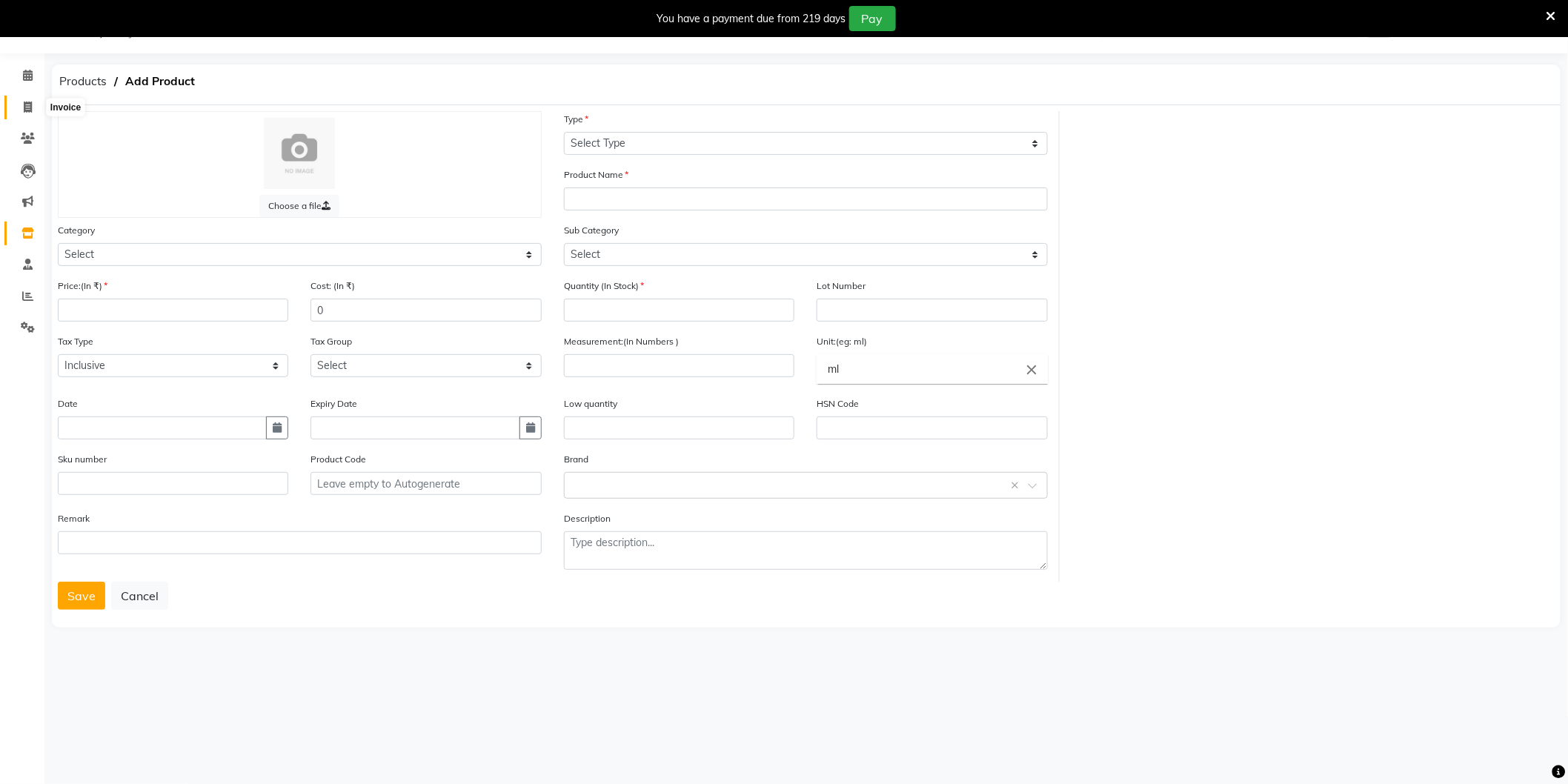
click at [34, 107] on span at bounding box center [28, 107] width 26 height 17
select select "4009"
select select "service"
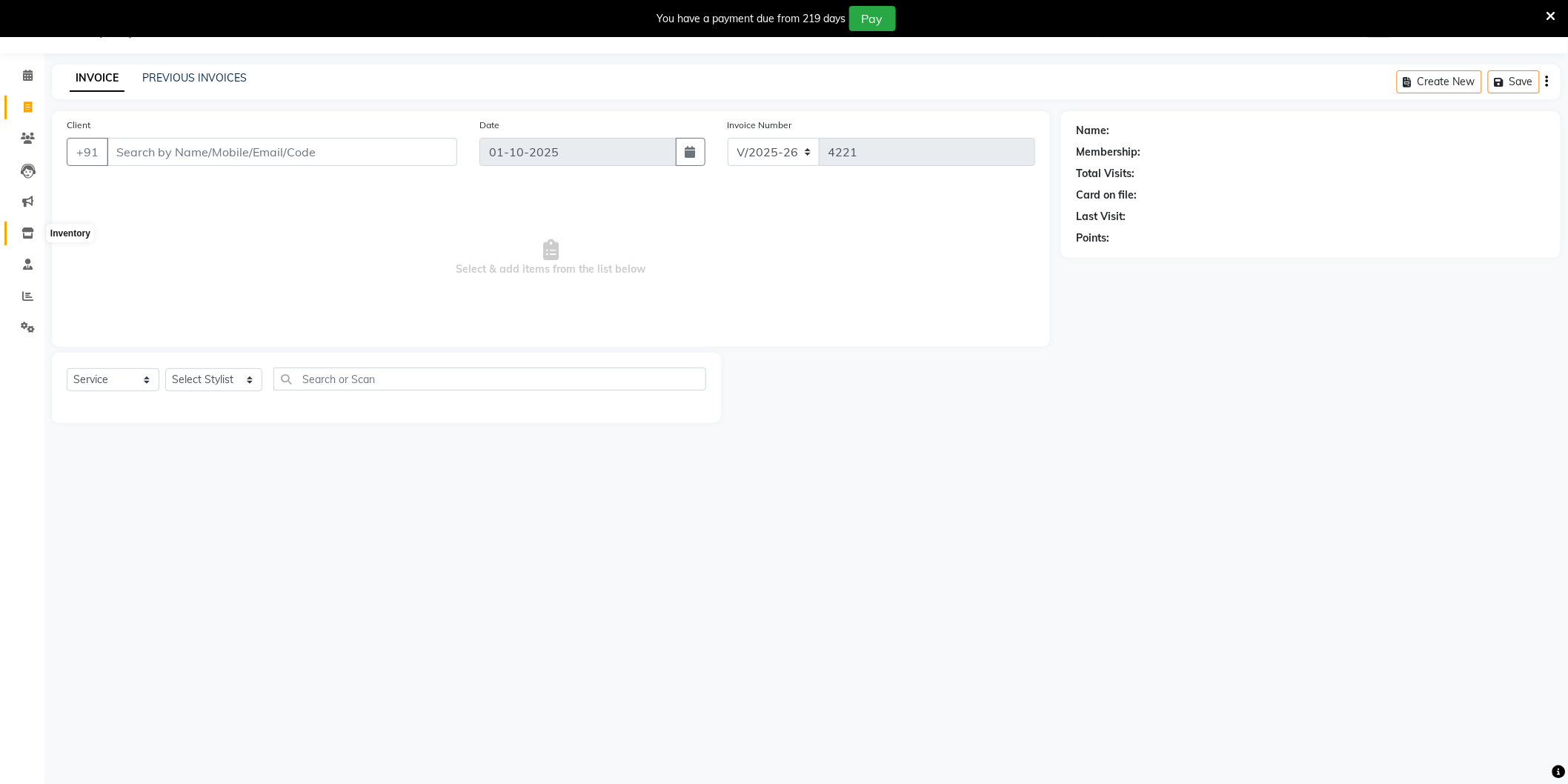
click at [31, 233] on icon at bounding box center [28, 233] width 12 height 12
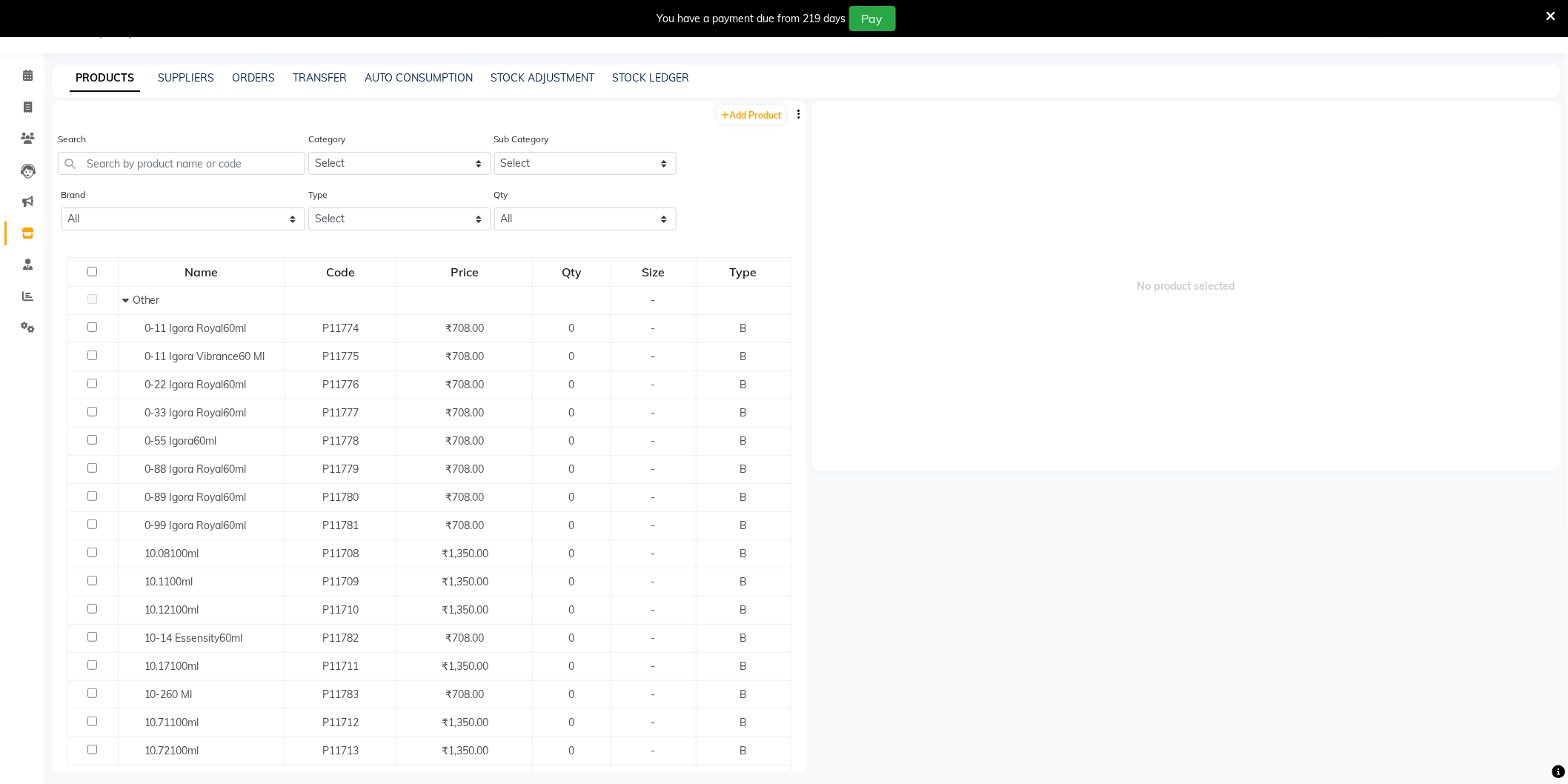
click at [797, 115] on icon "button" at bounding box center [798, 115] width 3 height 11
click at [752, 102] on div "IMPORT" at bounding box center [739, 105] width 48 height 19
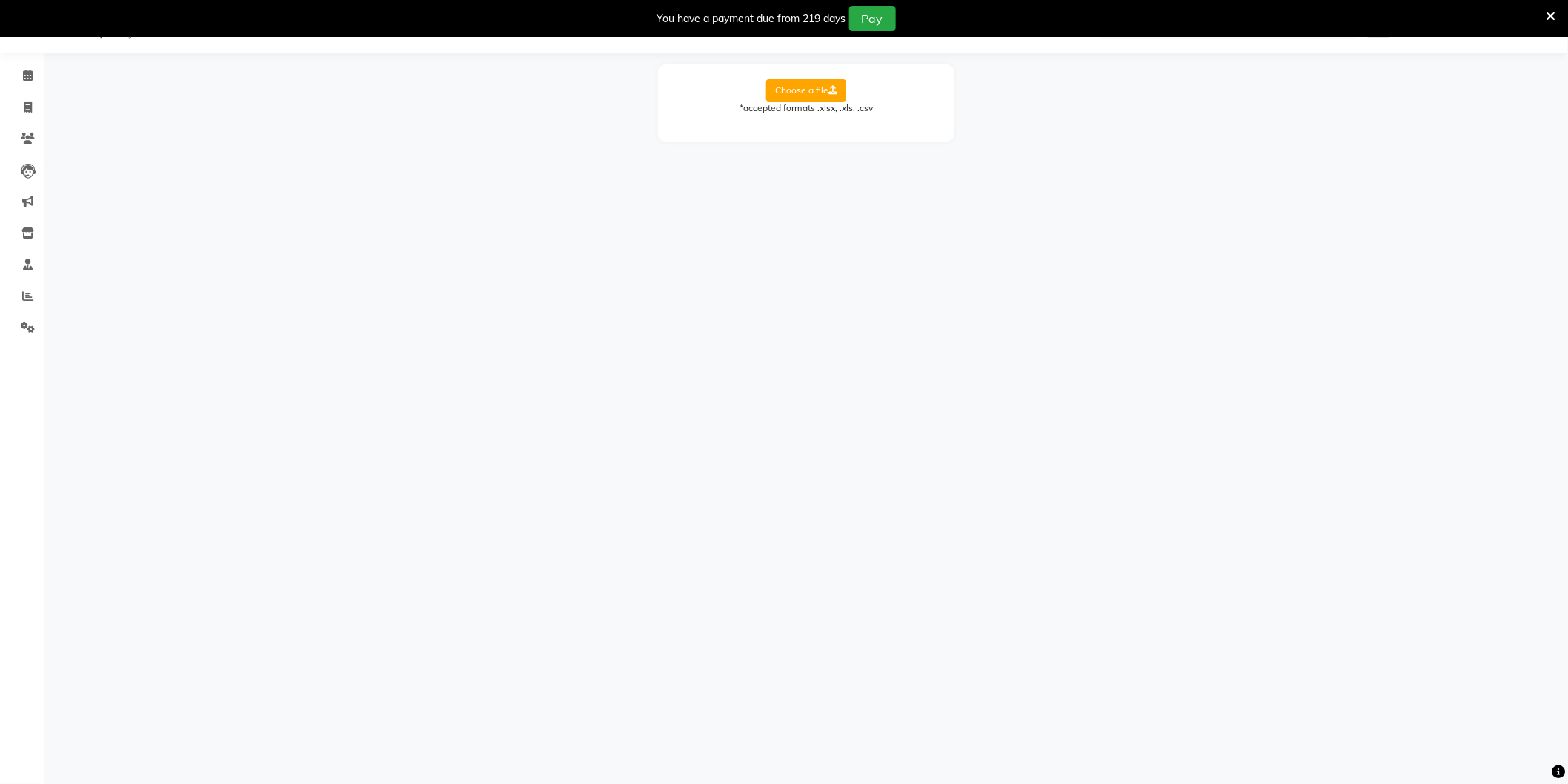
click at [817, 94] on label "Choose a file" at bounding box center [806, 90] width 80 height 22
click at [0, 0] on input "Choose a file" at bounding box center [0, 0] width 0 height 0
click at [841, 138] on select "Select Sheet Sheet1" at bounding box center [872, 139] width 111 height 23
select select "Sheet1"
click at [817, 127] on select "Select Sheet Sheet1" at bounding box center [872, 139] width 111 height 23
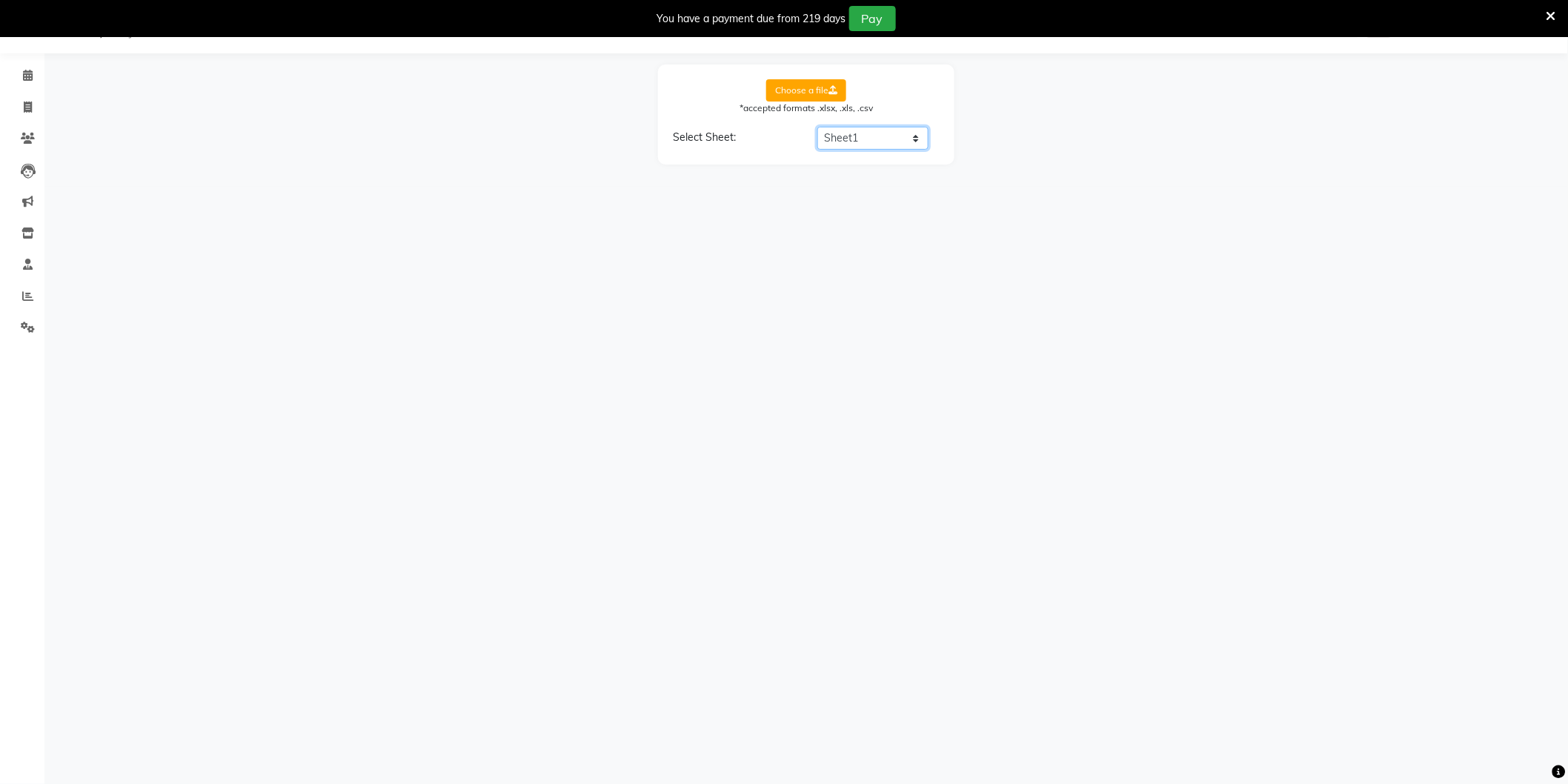
select select "product name"
select select "product code"
select select "product category"
select select "product sub-category"
select select "quantity"
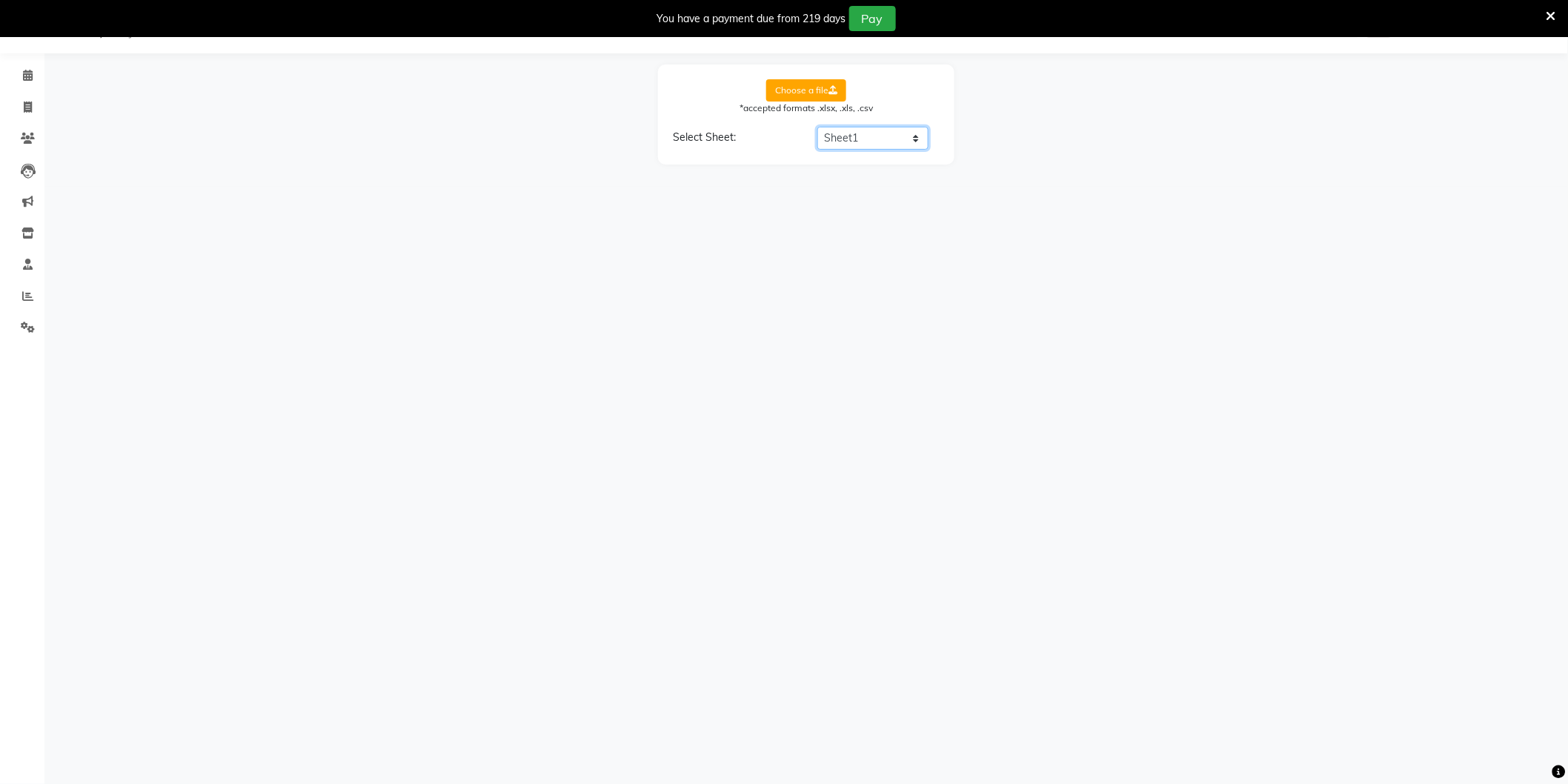
select select "price"
select select "cost"
select select "tax group"
select select "tax inclusive"
select select "size"
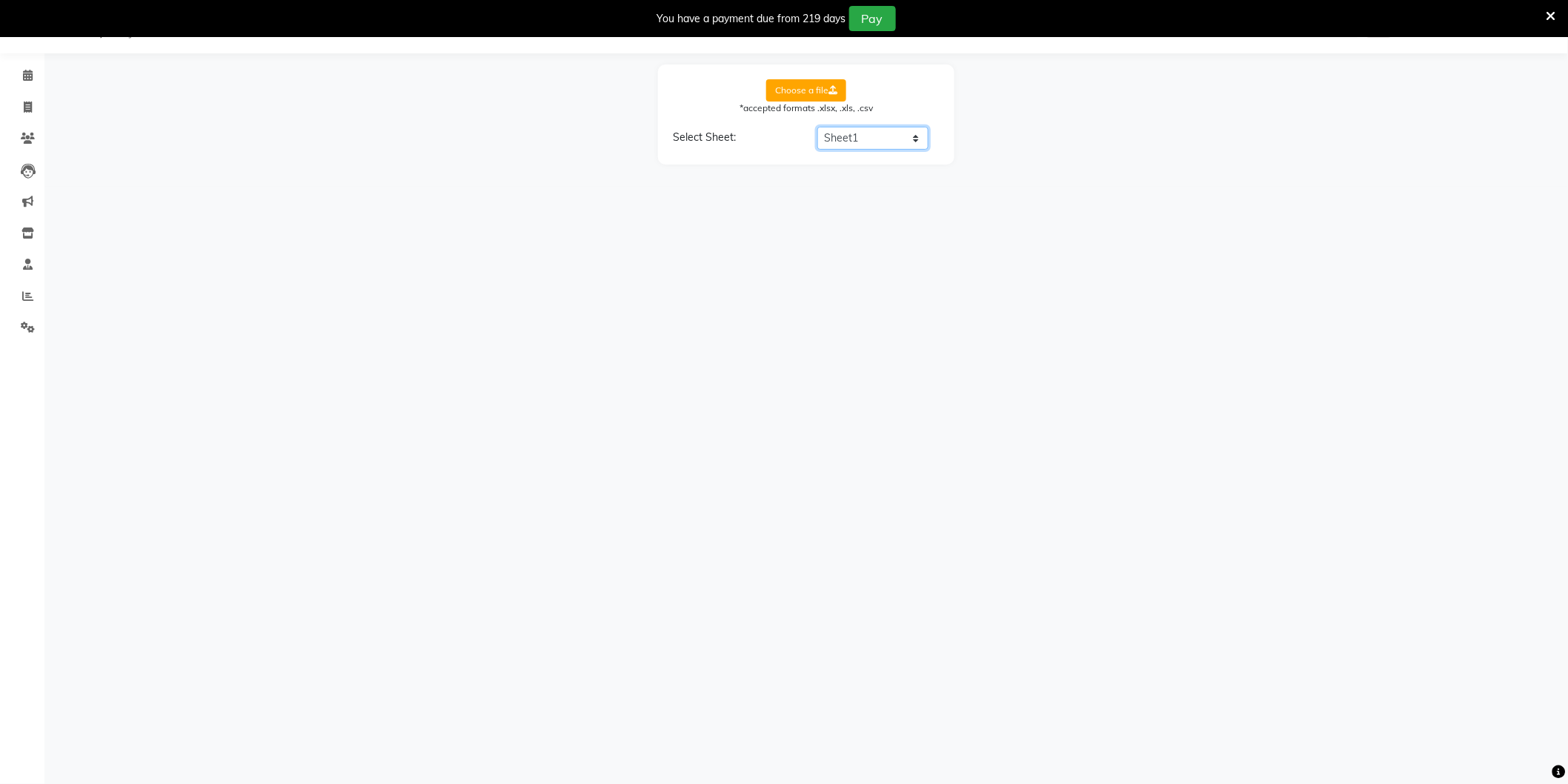
select select "unit"
select select "sku"
select select "brand"
select select "sac code"
select select "description"
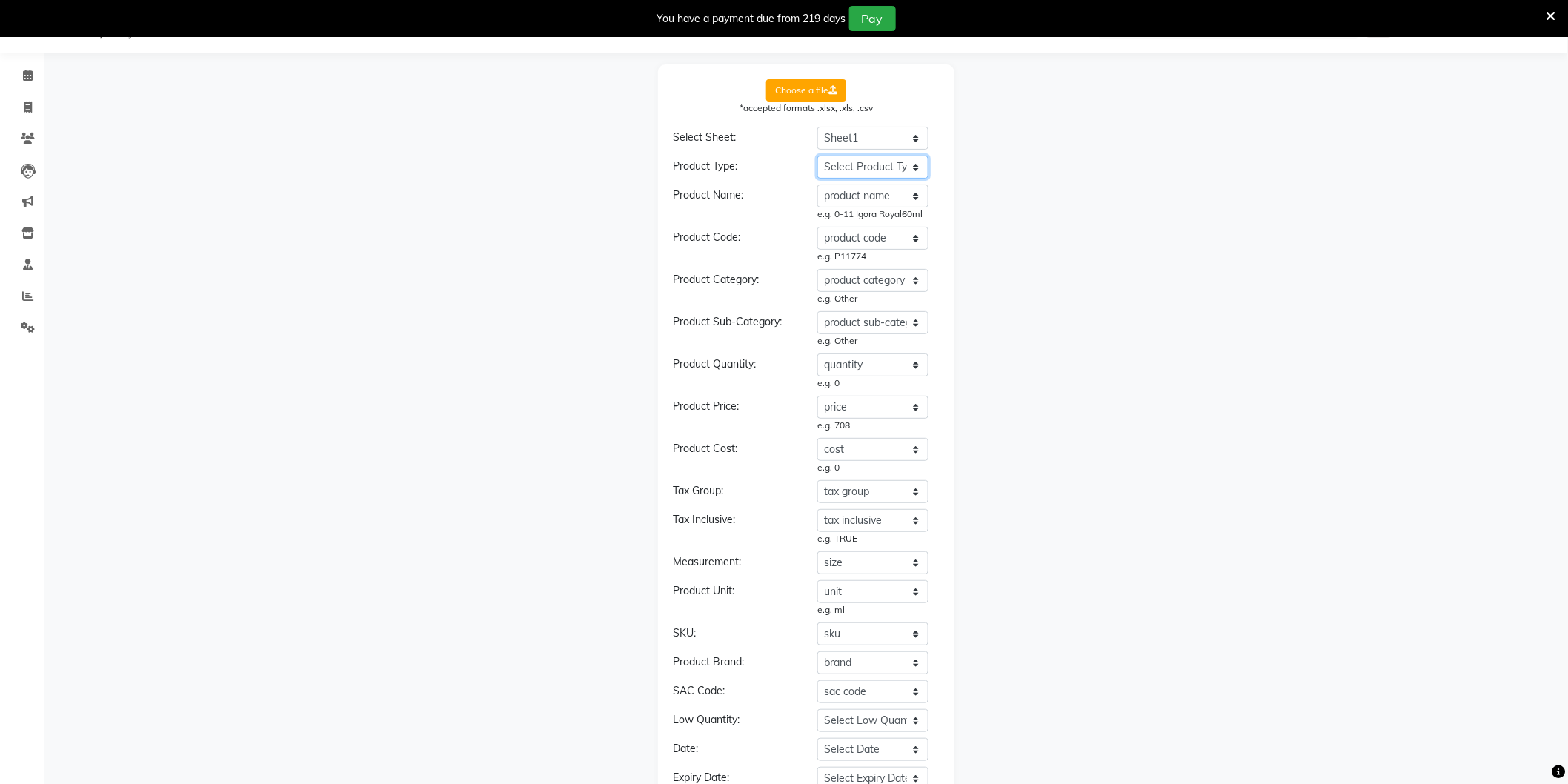
click at [847, 169] on select "Select Product Type product name product code product category product sub-cate…" at bounding box center [872, 167] width 111 height 23
select select "type"
click at [817, 155] on select "Select Product Type product name product code product category product sub-cate…" at bounding box center [872, 167] width 111 height 23
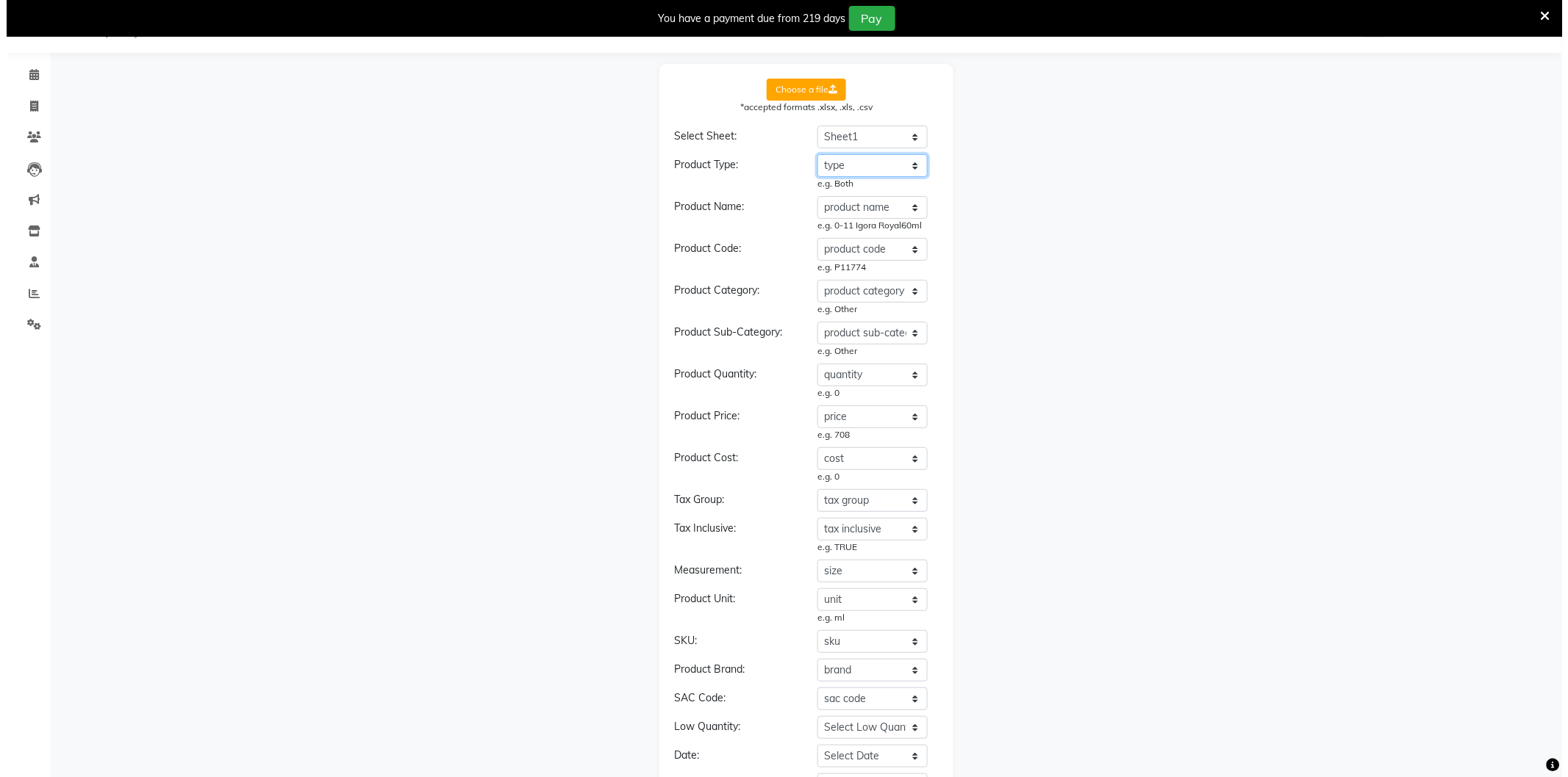
scroll to position [239, 0]
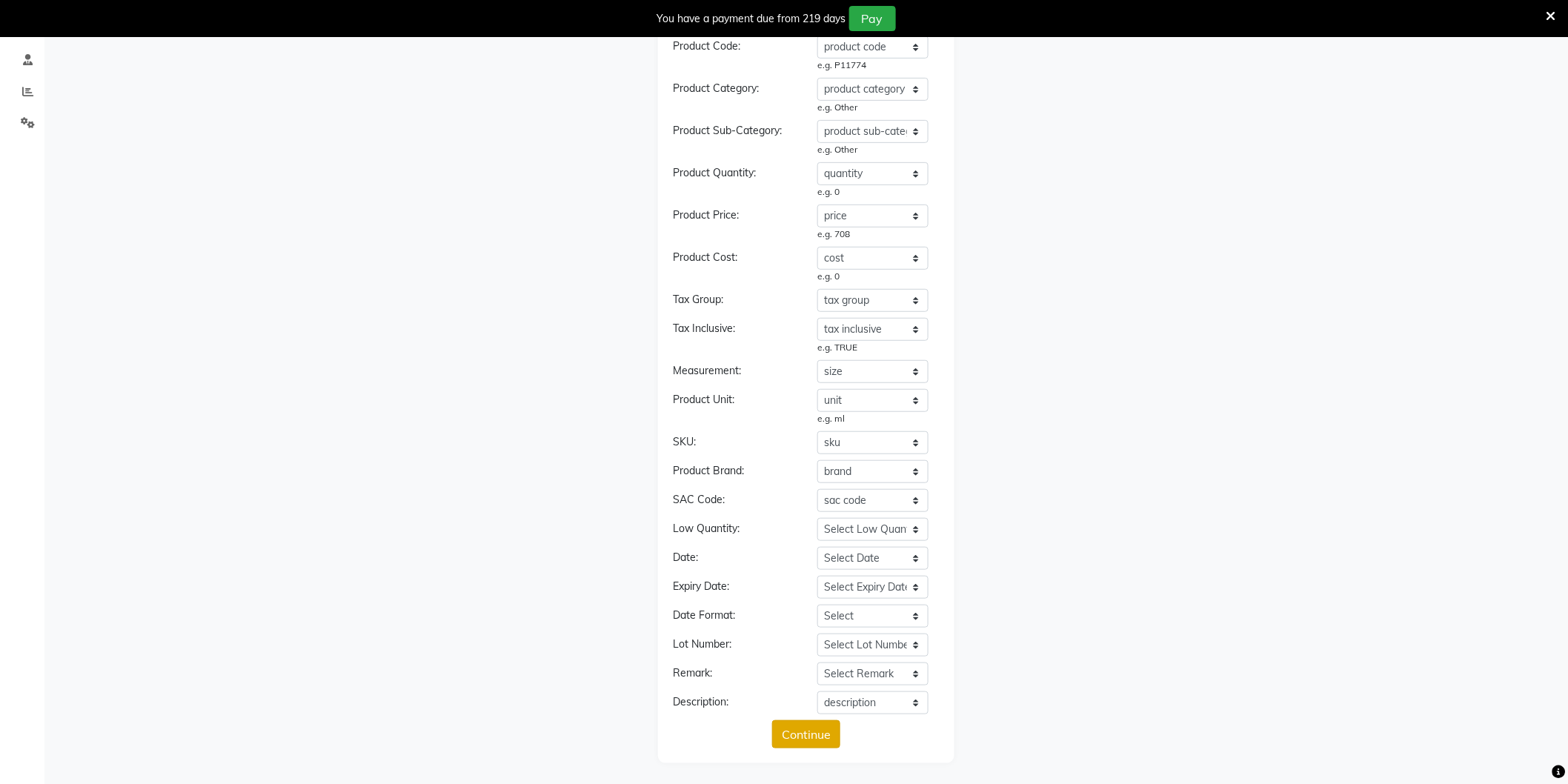
click at [797, 729] on button "Continue" at bounding box center [806, 735] width 68 height 28
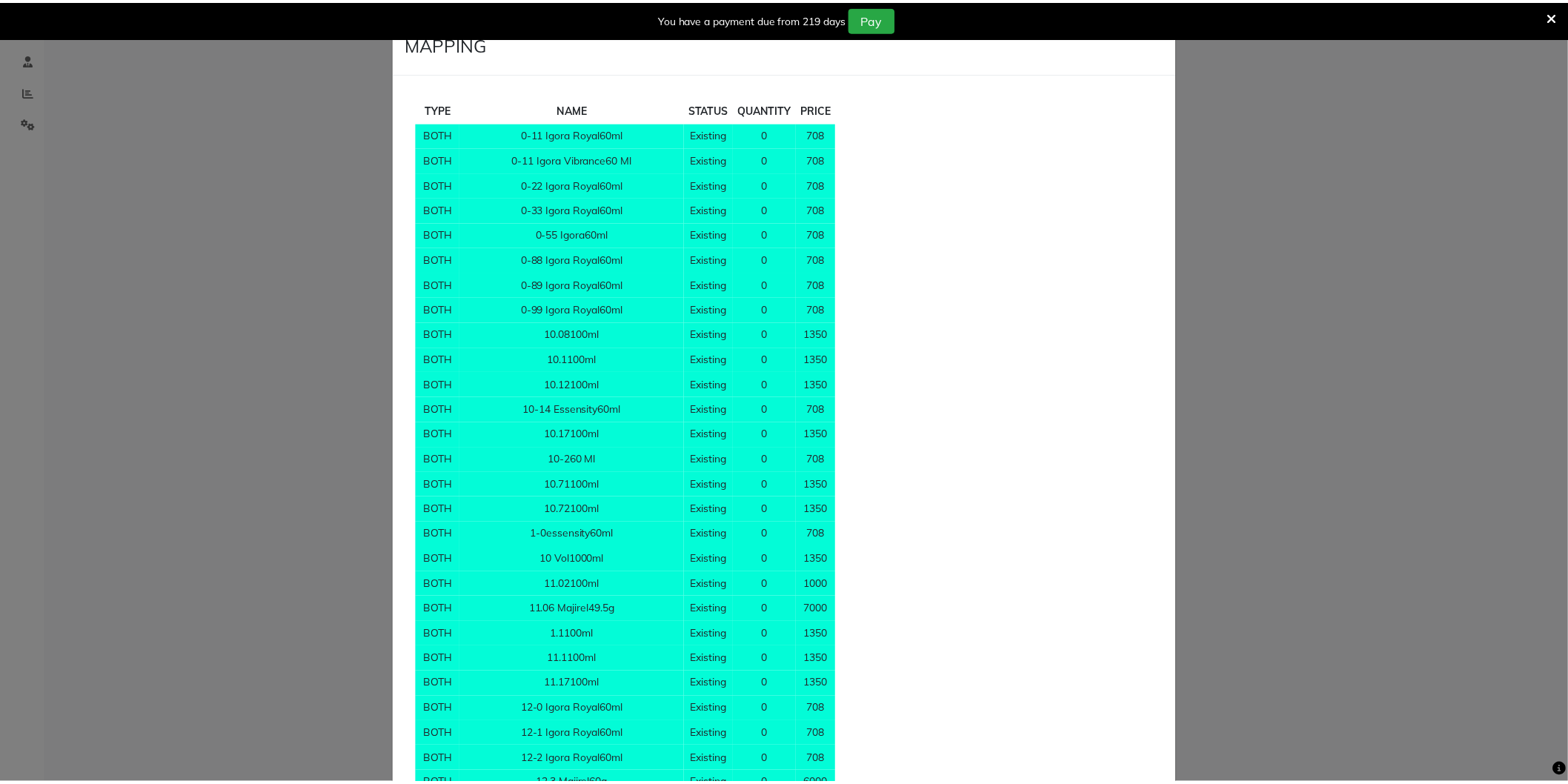
scroll to position [11957, 0]
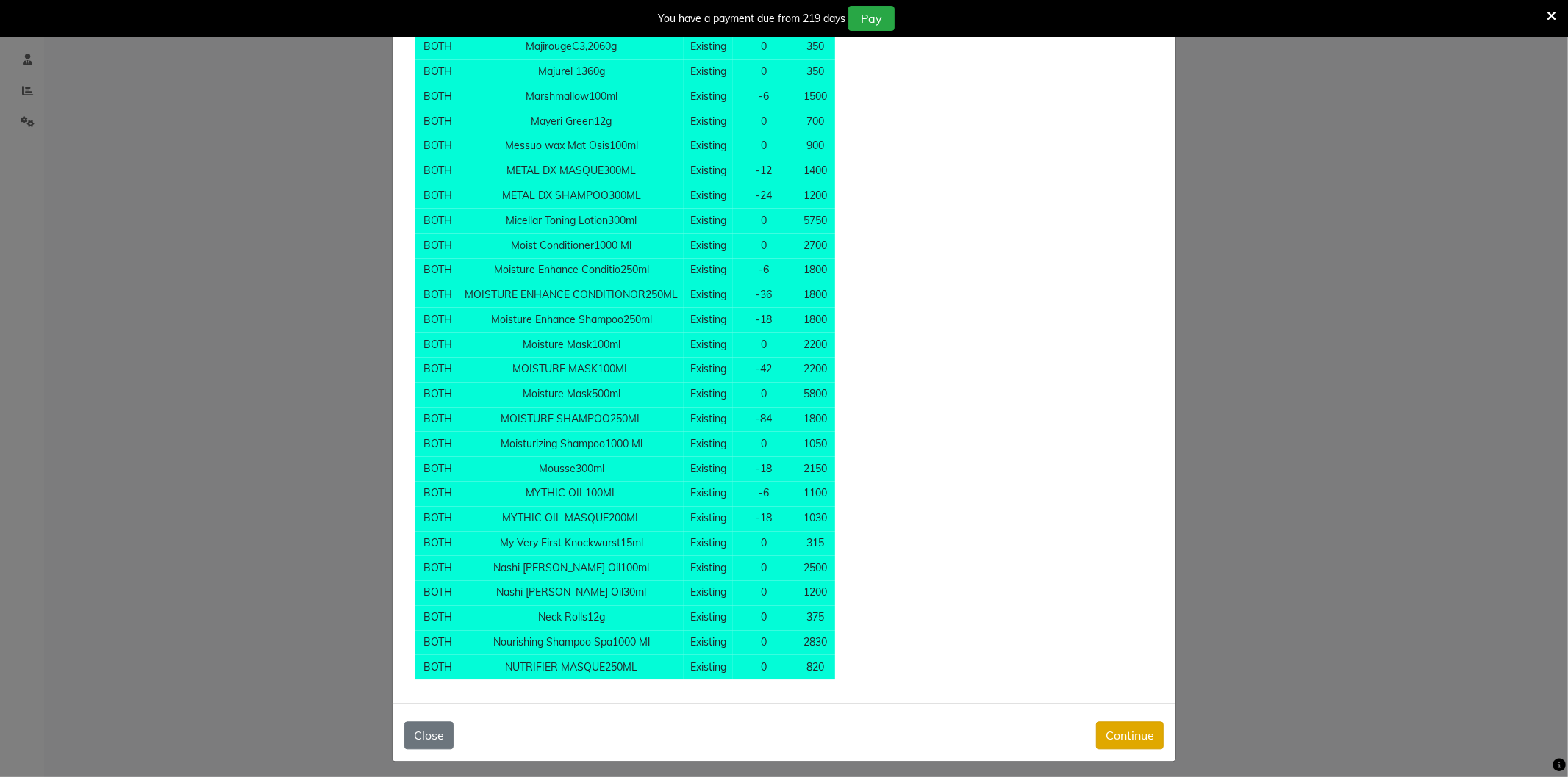
click at [1128, 732] on button "Continue" at bounding box center [1130, 736] width 68 height 28
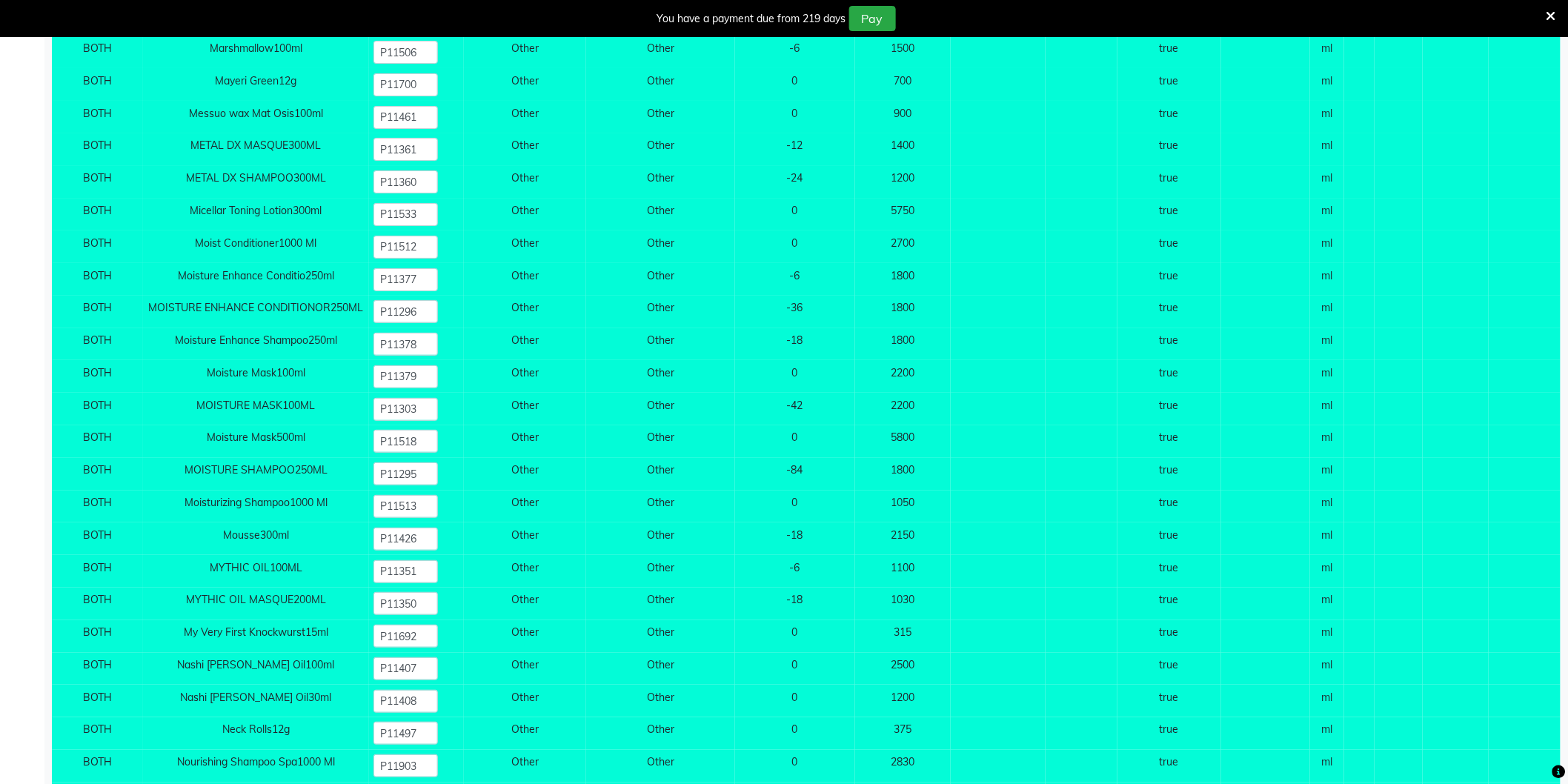
scroll to position [16592, 0]
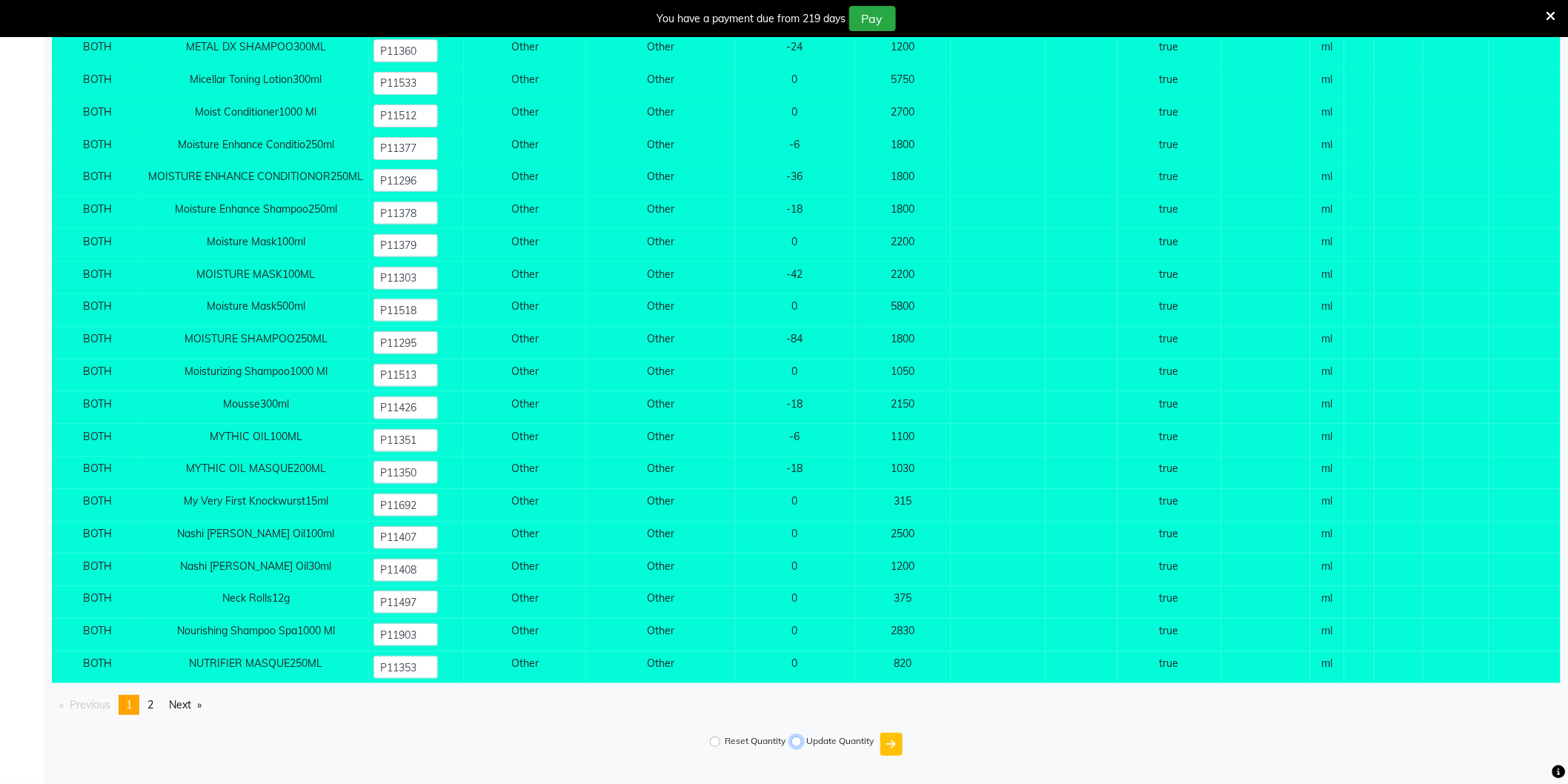
click at [797, 743] on input "Update Quantity" at bounding box center [797, 742] width 11 height 11
radio input "true"
click at [891, 743] on icon "submit" at bounding box center [891, 744] width 9 height 11
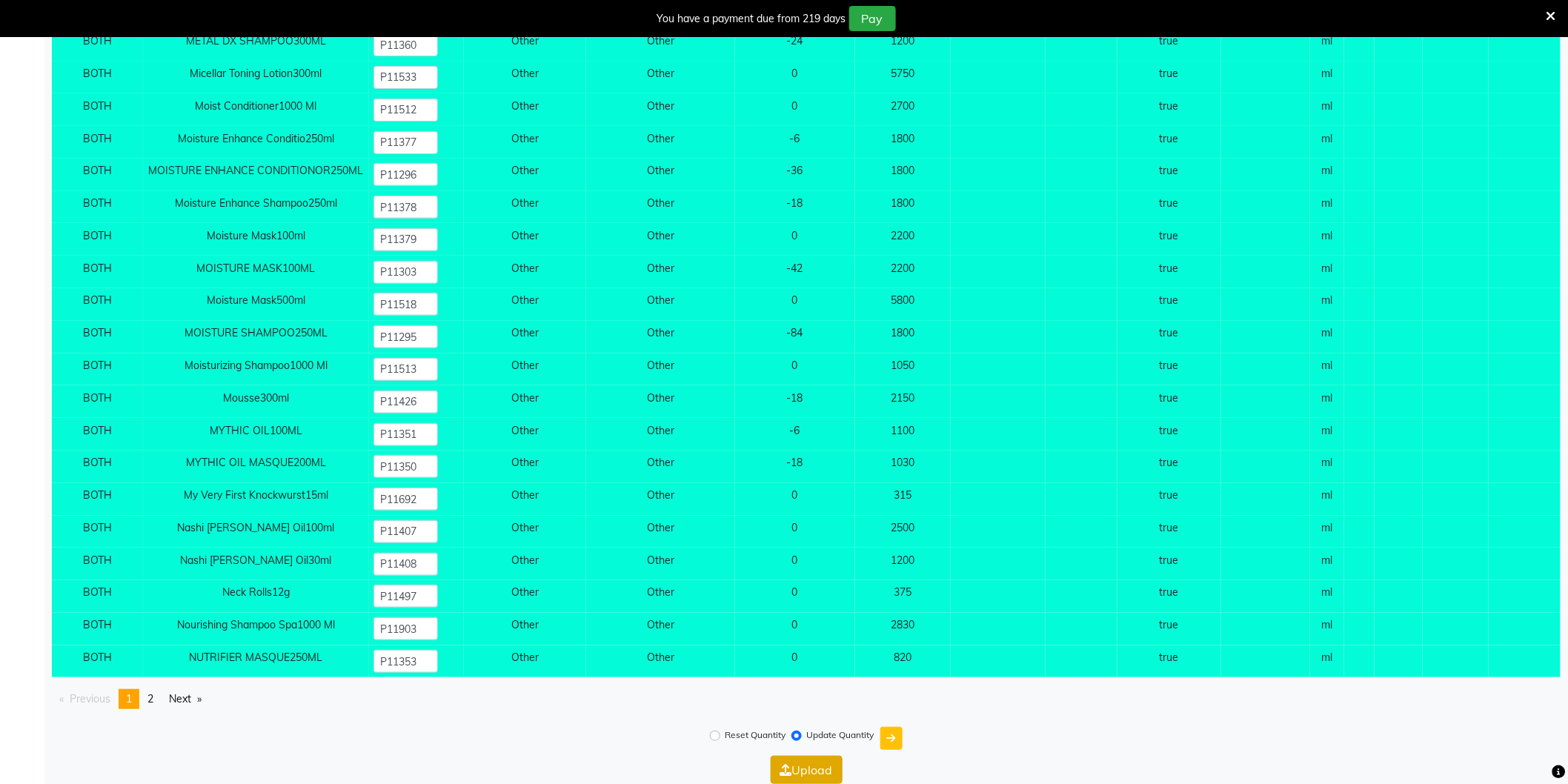
click at [815, 769] on button "Upload" at bounding box center [806, 771] width 72 height 28
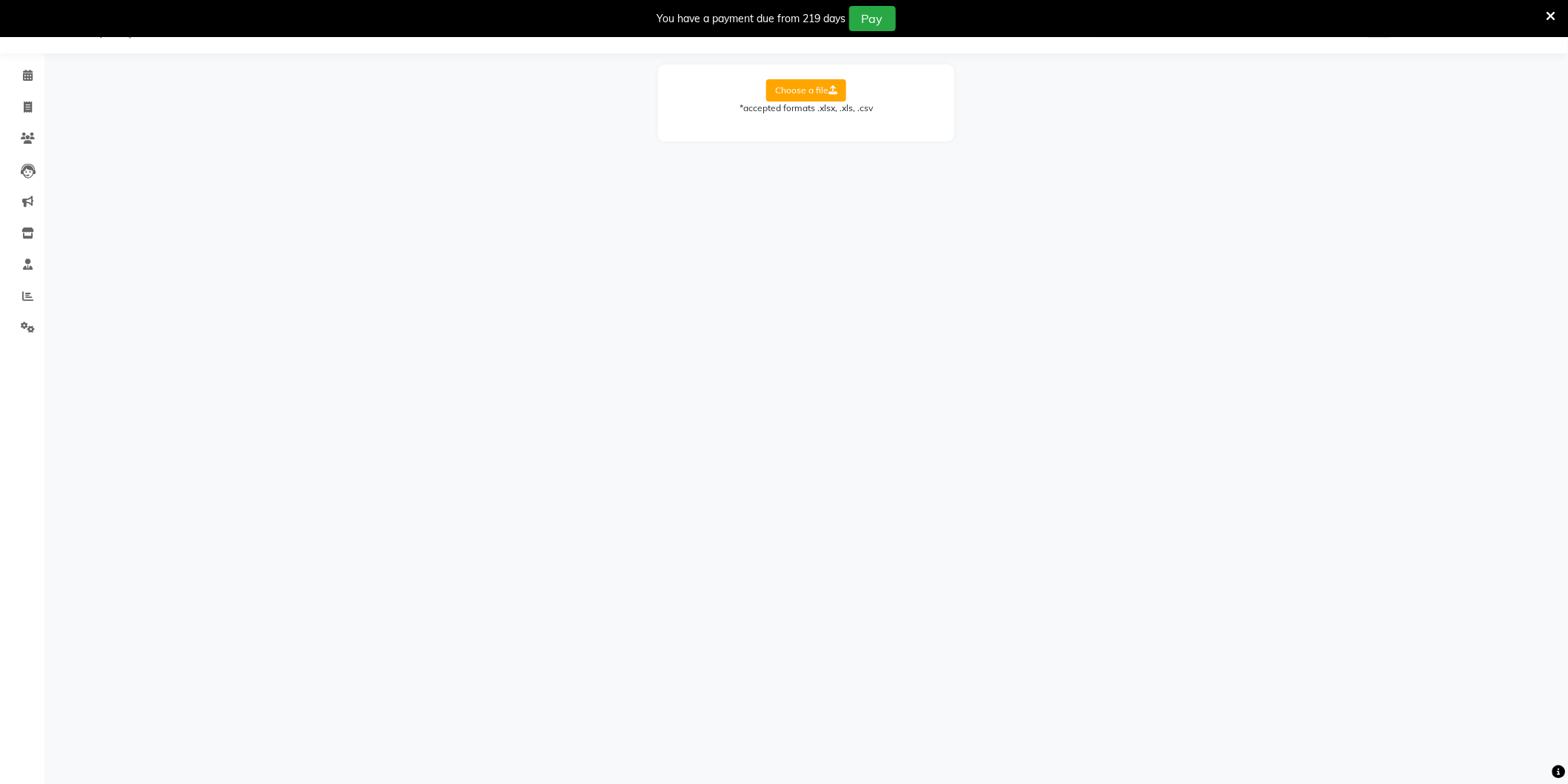
click at [1551, 15] on icon at bounding box center [1550, 16] width 10 height 13
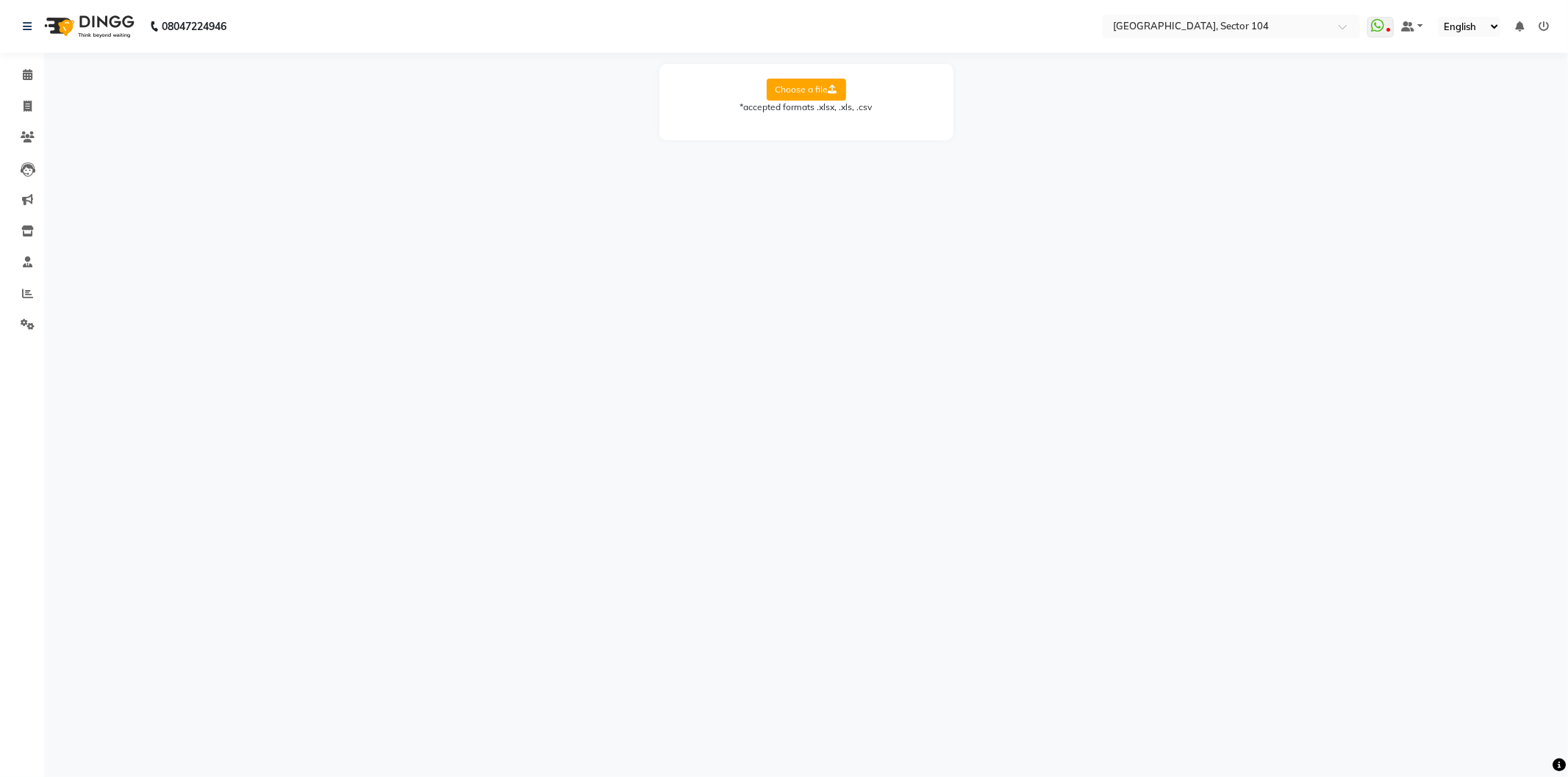
click at [1542, 23] on icon at bounding box center [1543, 26] width 11 height 11
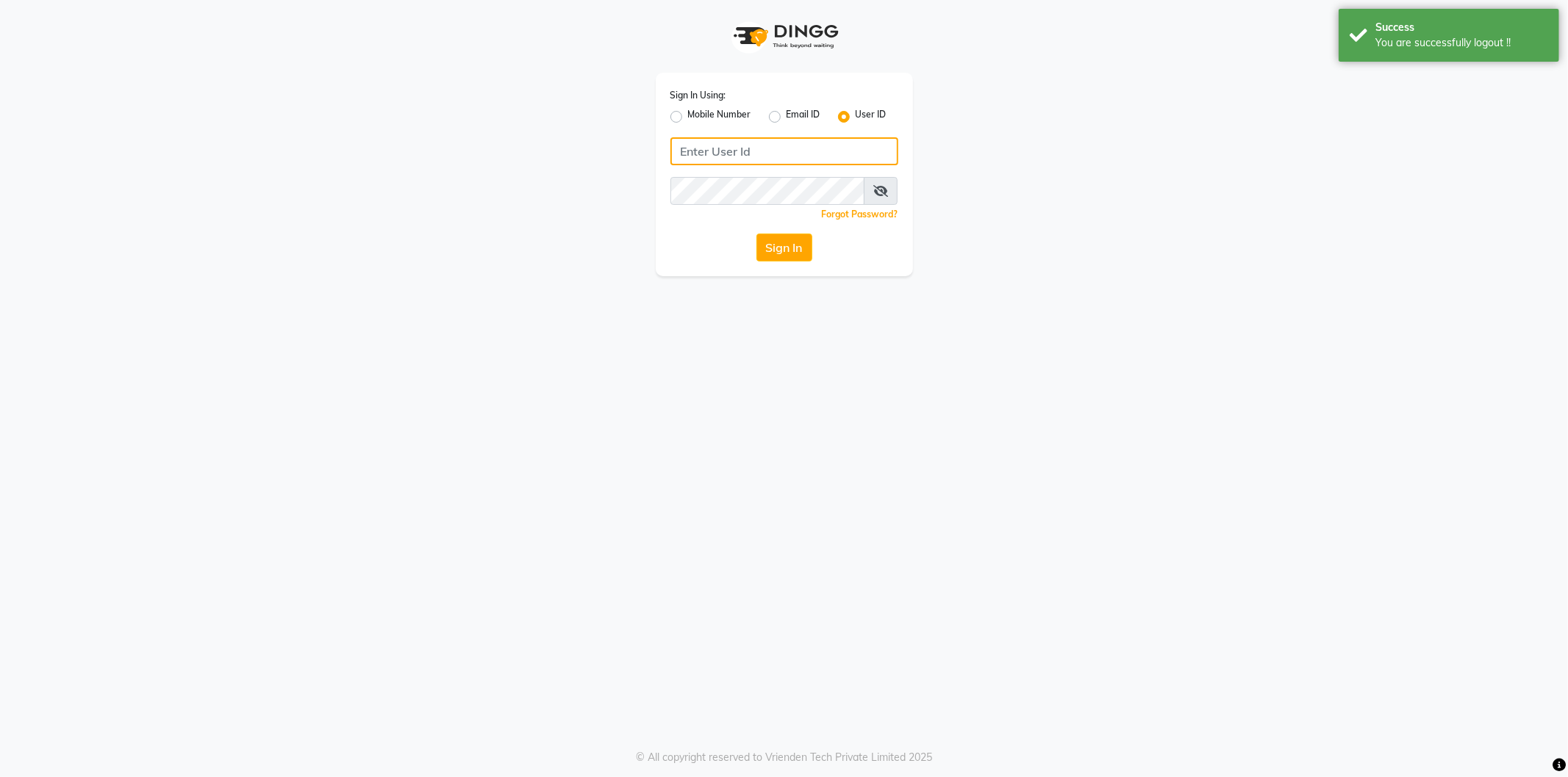
type input "9354158883"
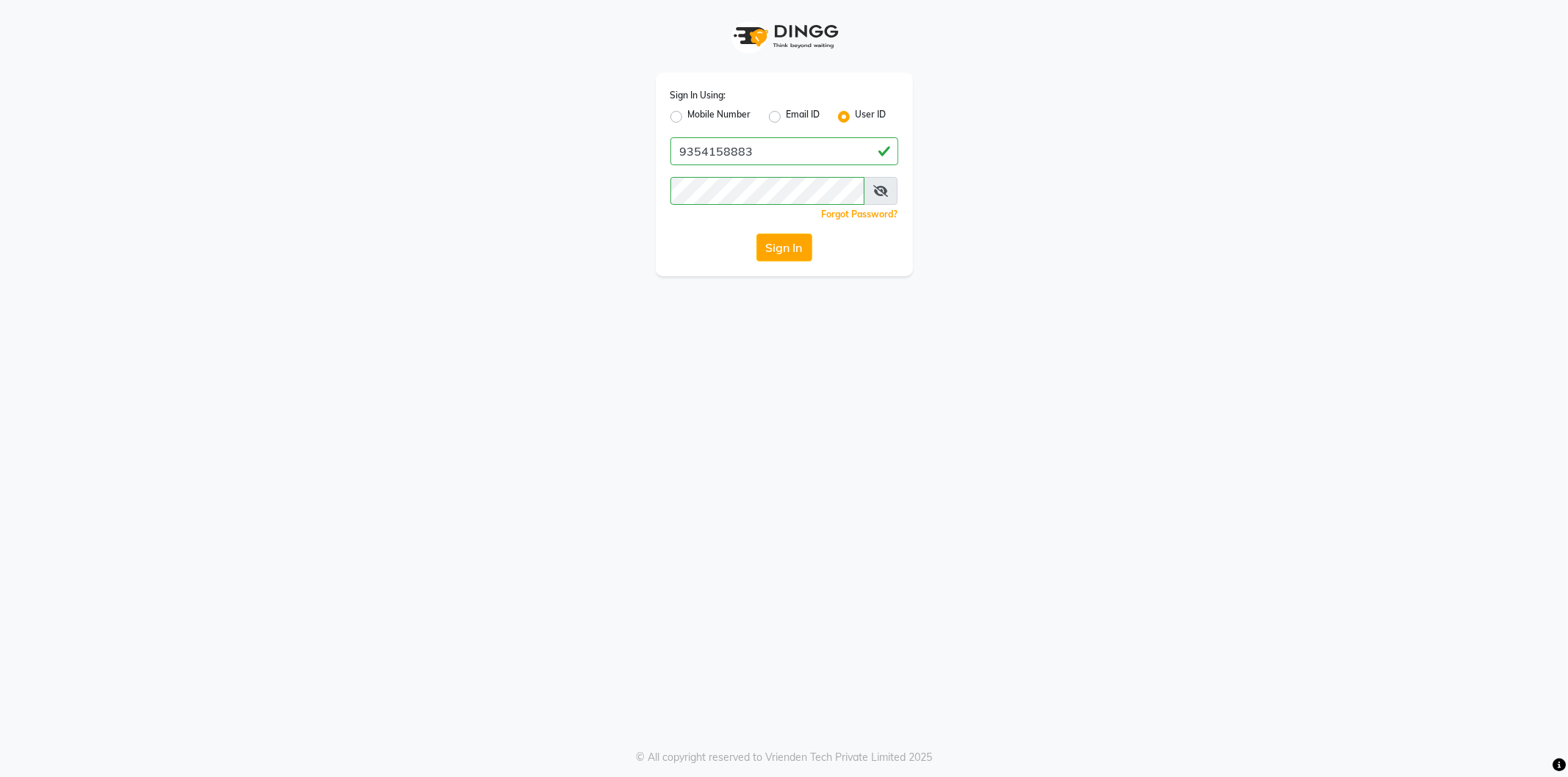
click at [718, 114] on label "Mobile Number" at bounding box center [719, 117] width 63 height 18
click at [697, 114] on input "Mobile Number" at bounding box center [692, 113] width 10 height 10
radio input "true"
radio input "false"
click at [785, 148] on input "Username" at bounding box center [808, 151] width 179 height 28
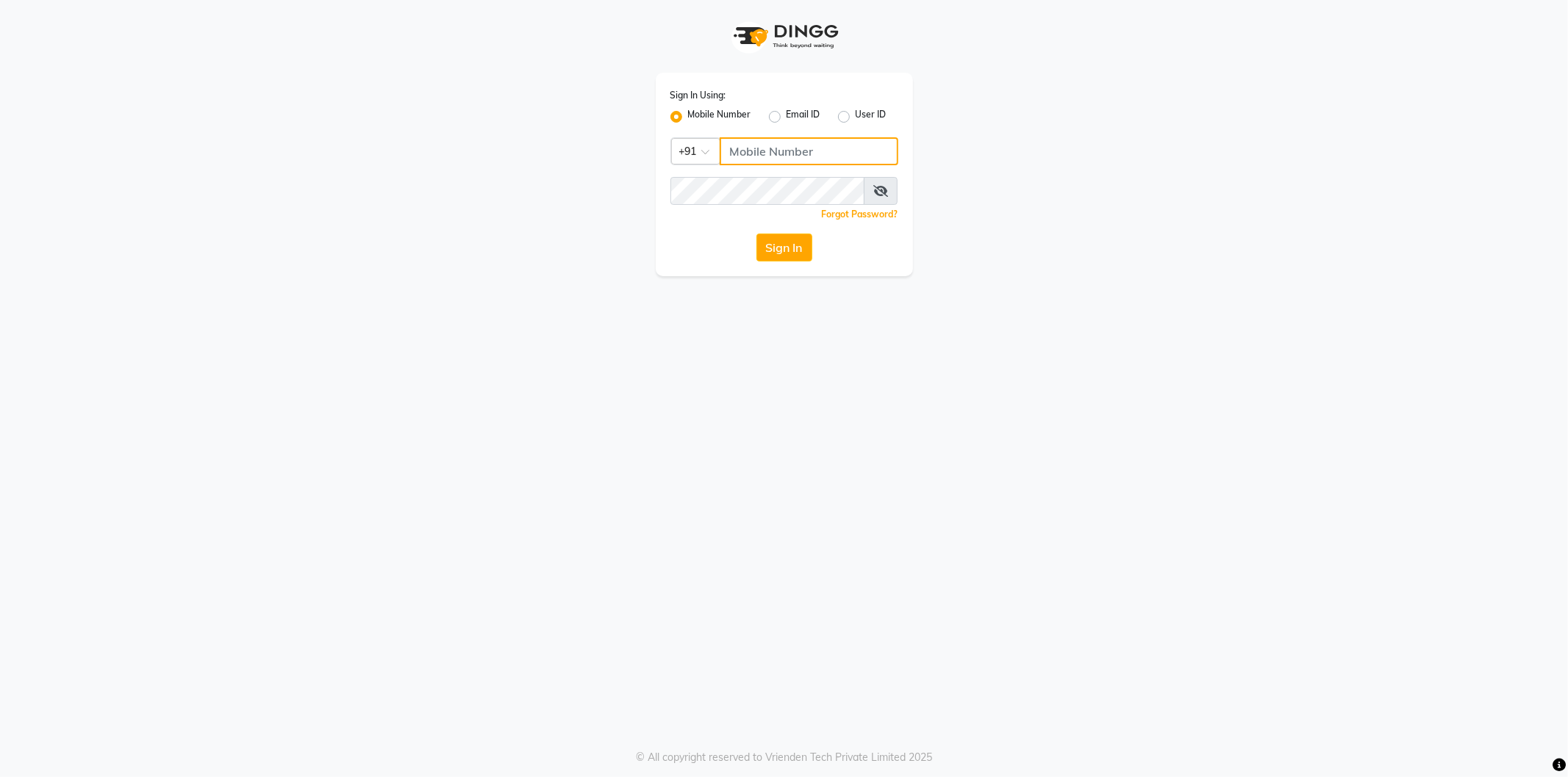
type input "9354158883"
click at [777, 248] on button "Sign In" at bounding box center [784, 248] width 55 height 28
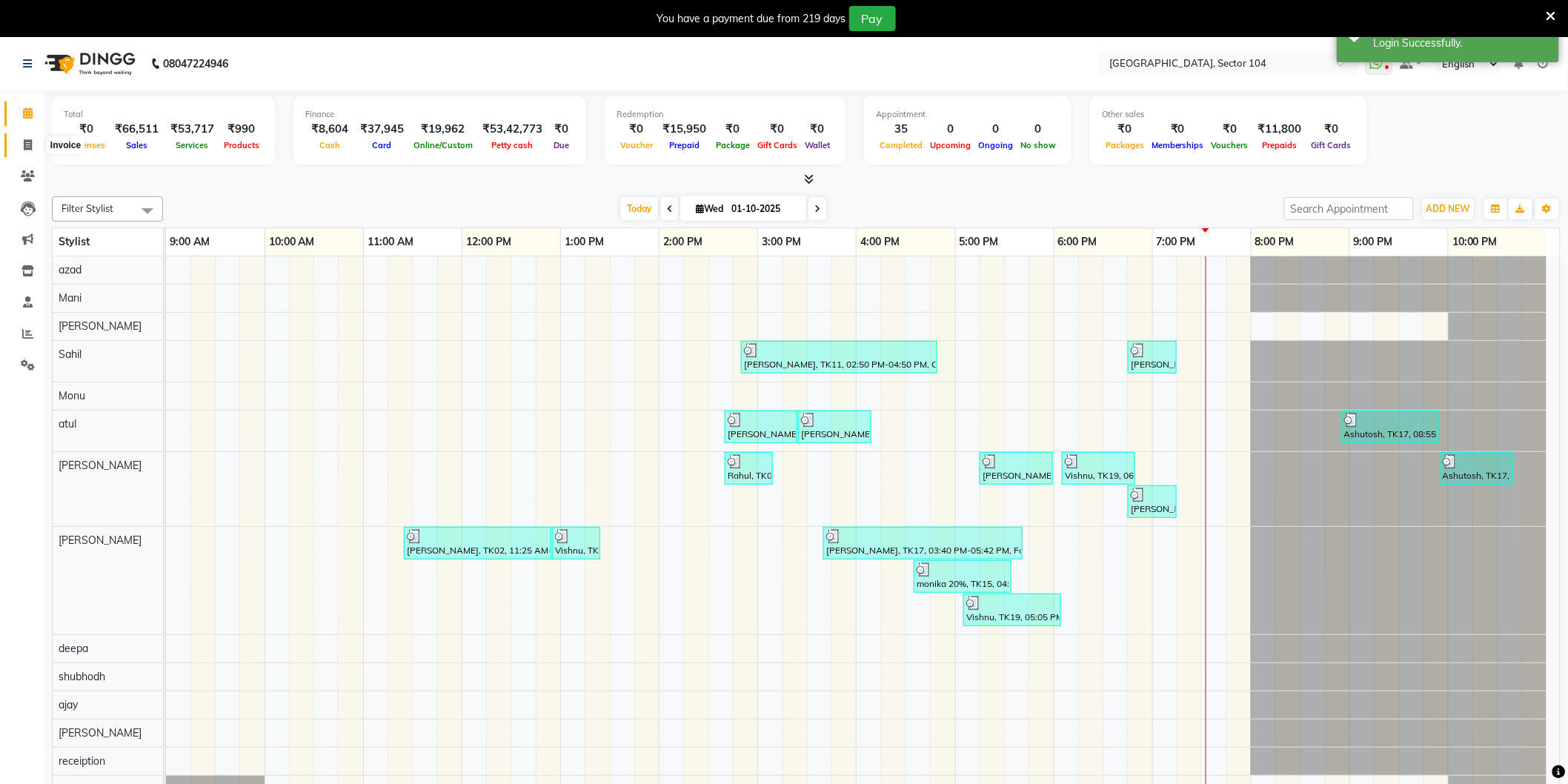
click at [32, 141] on span at bounding box center [28, 145] width 26 height 17
select select "4009"
select select "service"
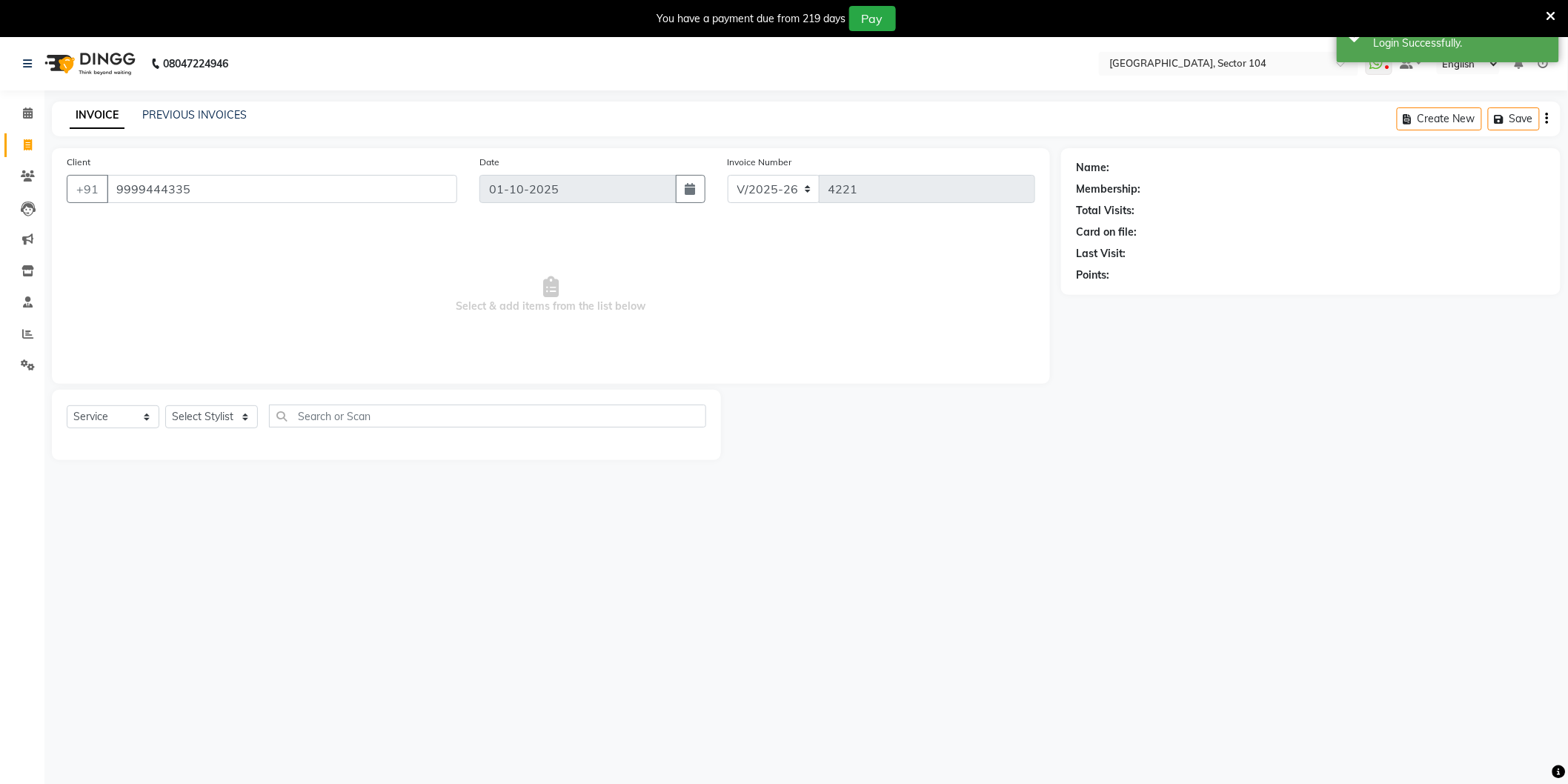
type input "9999444335"
click at [209, 413] on select "Select Stylist [PERSON_NAME] [PERSON_NAME] [PERSON_NAME] [PERSON_NAME] [PERSON_…" at bounding box center [213, 417] width 97 height 23
select select "20524"
click at [165, 407] on select "Select Stylist [PERSON_NAME] [PERSON_NAME] [PERSON_NAME] [PERSON_NAME] [PERSON_…" at bounding box center [213, 417] width 97 height 23
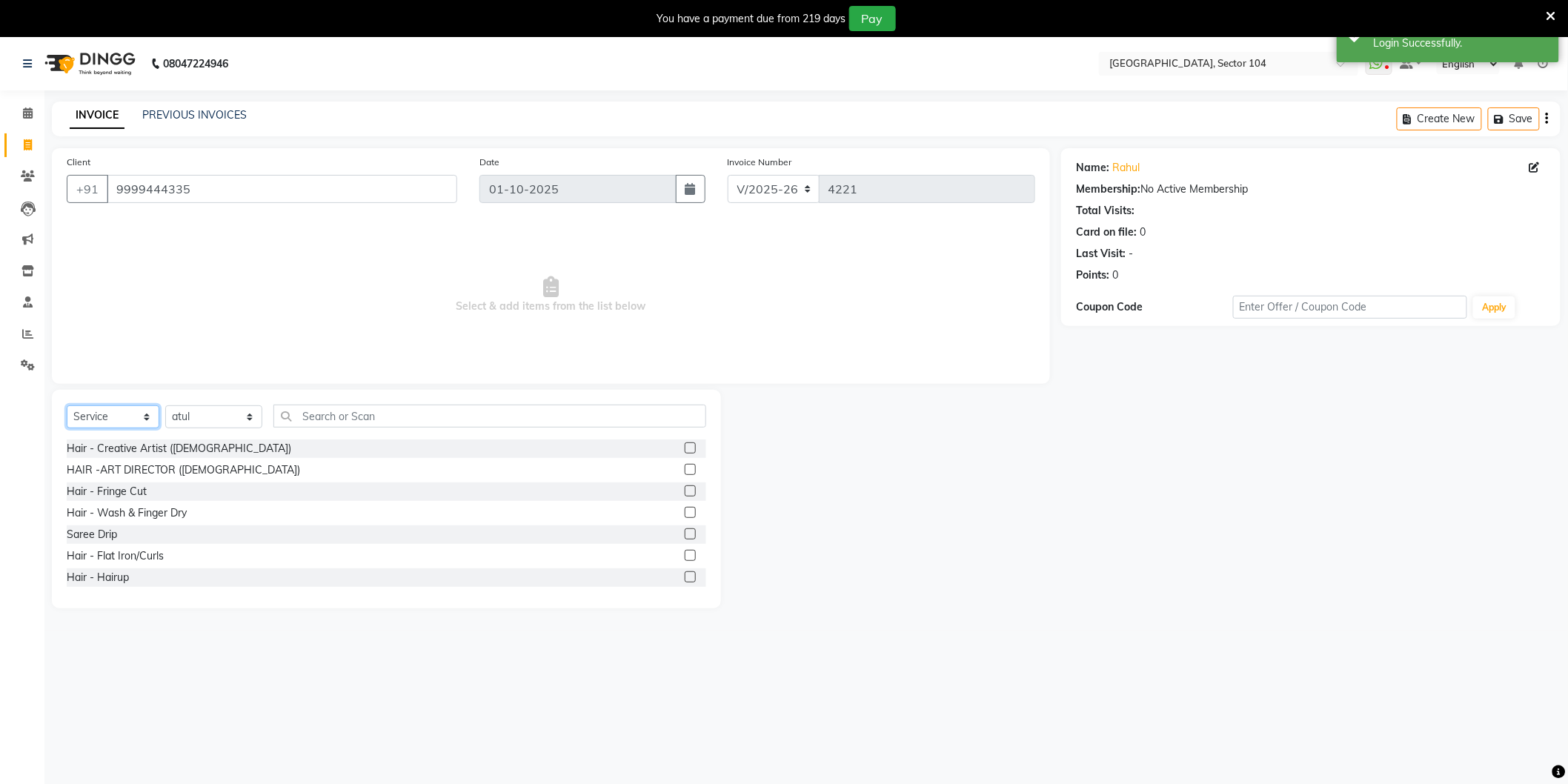
click at [99, 416] on select "Select Service Product Membership Package Voucher Prepaid Gift Card" at bounding box center [113, 417] width 92 height 23
select select "product"
click at [67, 407] on select "Select Service Product Membership Package Voucher Prepaid Gift Card" at bounding box center [113, 417] width 92 height 23
click at [335, 428] on div "Select Service Product Membership Package Voucher Prepaid Gift Card Select Styl…" at bounding box center [386, 422] width 640 height 35
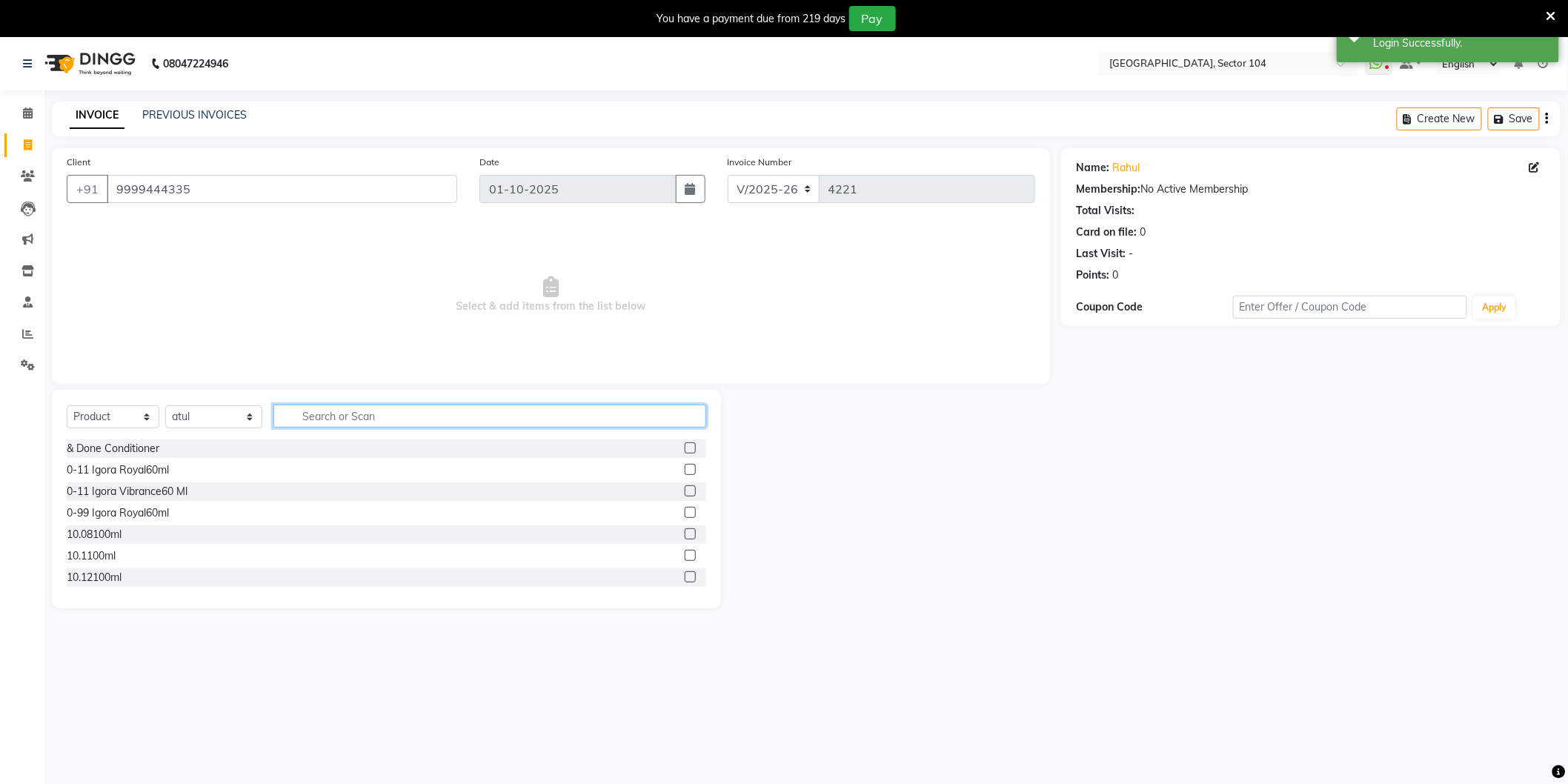
click at [339, 417] on input "text" at bounding box center [490, 416] width 433 height 23
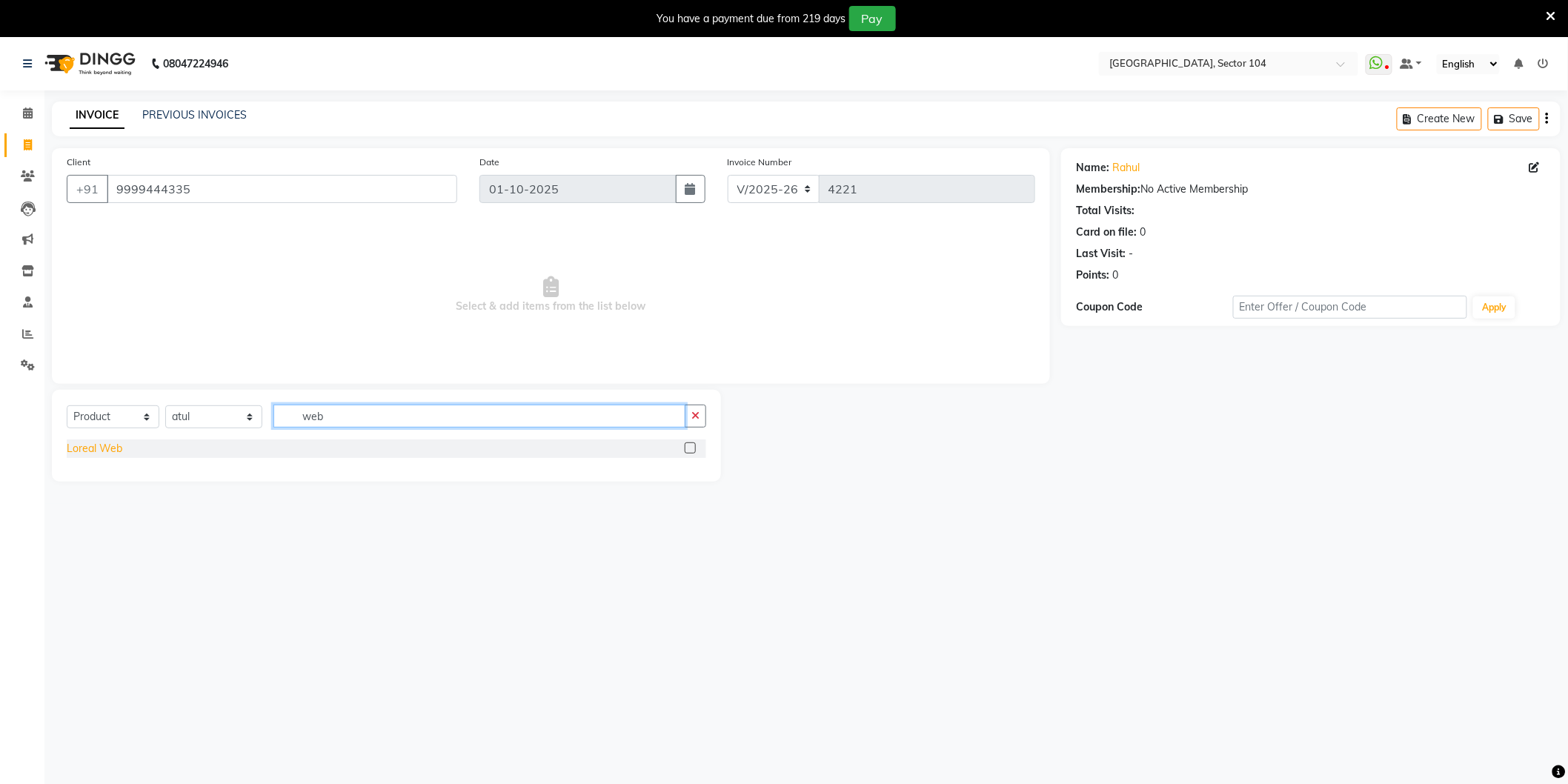
type input "web"
click at [98, 449] on div "Loreal Web" at bounding box center [94, 449] width 56 height 16
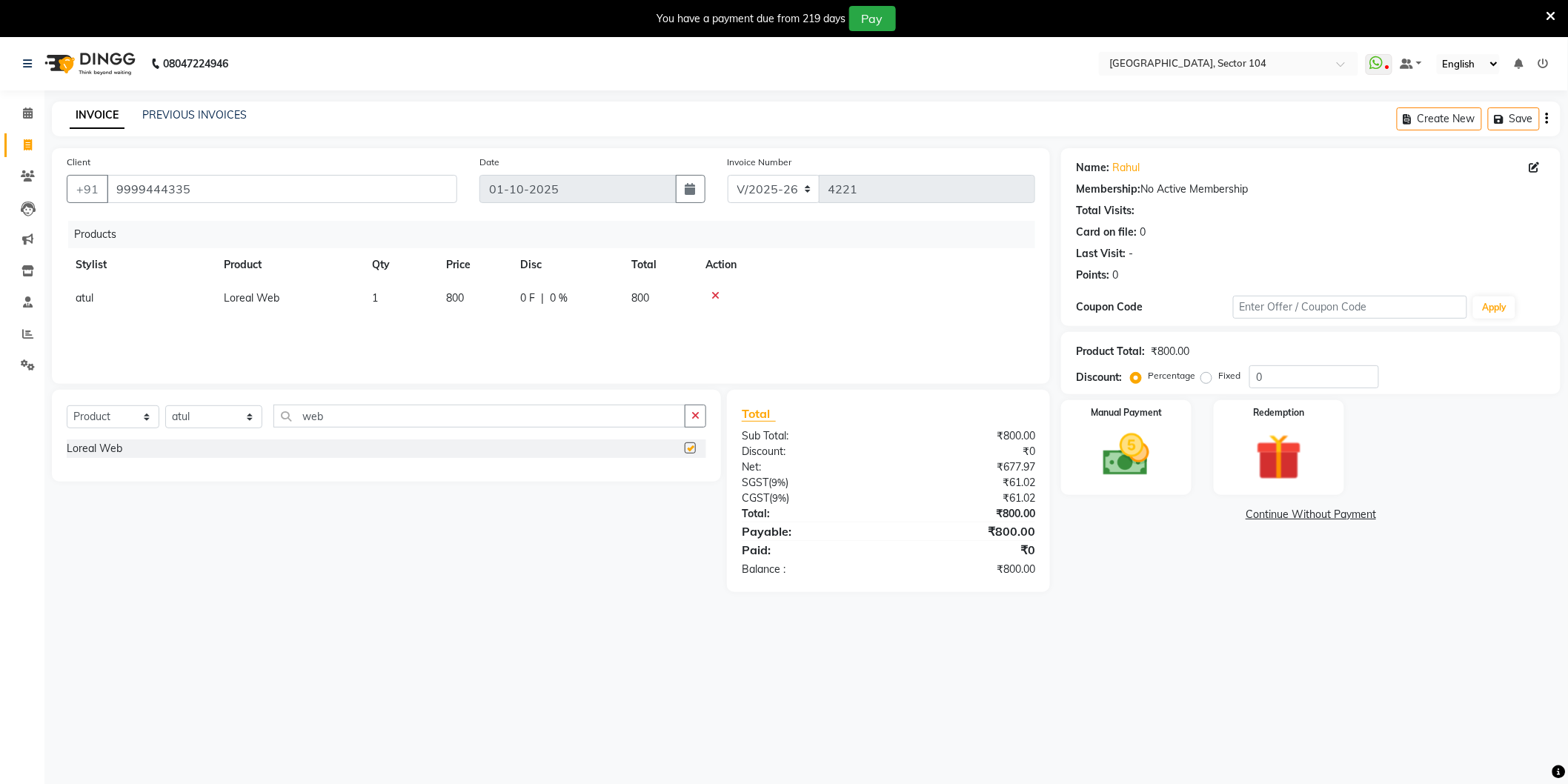
checkbox input "false"
click at [487, 298] on td "800" at bounding box center [474, 298] width 74 height 34
select select "20524"
click at [492, 297] on input "800" at bounding box center [474, 302] width 56 height 23
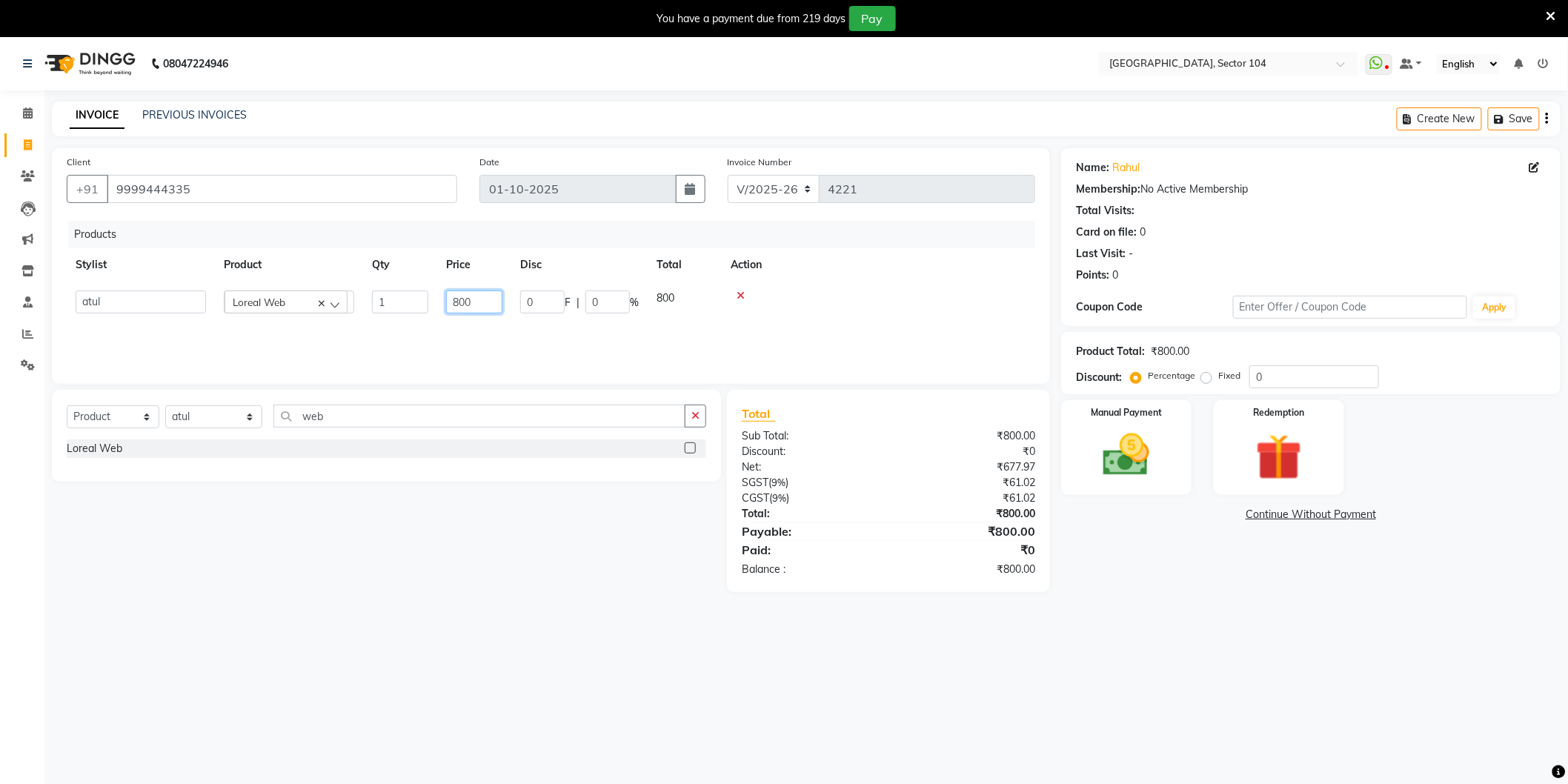
click at [492, 297] on input "800" at bounding box center [474, 302] width 56 height 23
type input "990"
click at [1107, 649] on div "08047224946 Select Location × [GEOGRAPHIC_DATA], Sector 104 WhatsApp Status ✕ S…" at bounding box center [784, 429] width 1568 height 784
click at [1119, 470] on img at bounding box center [1126, 455] width 79 height 56
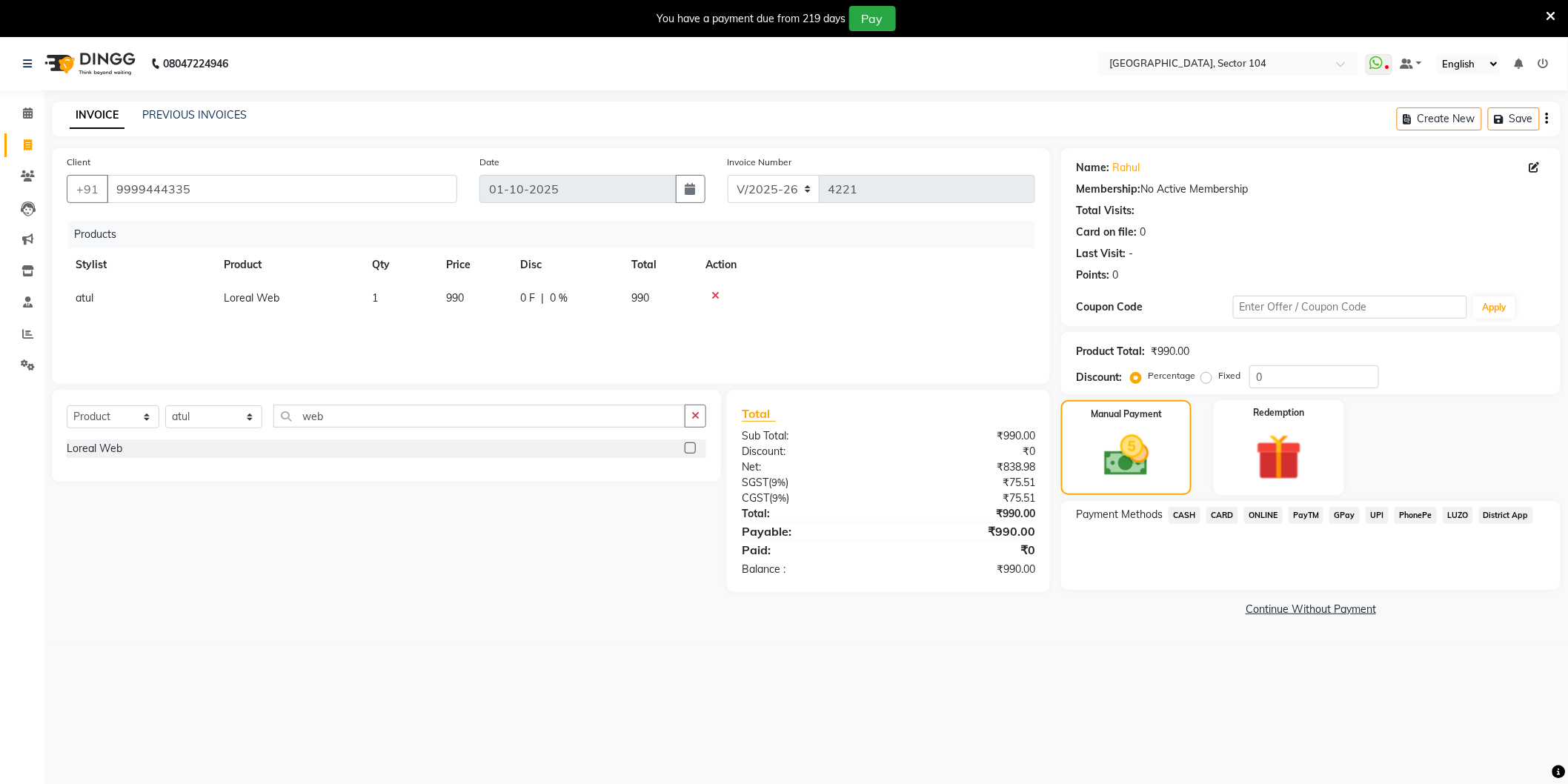
click at [1267, 512] on span "ONLINE" at bounding box center [1263, 515] width 38 height 17
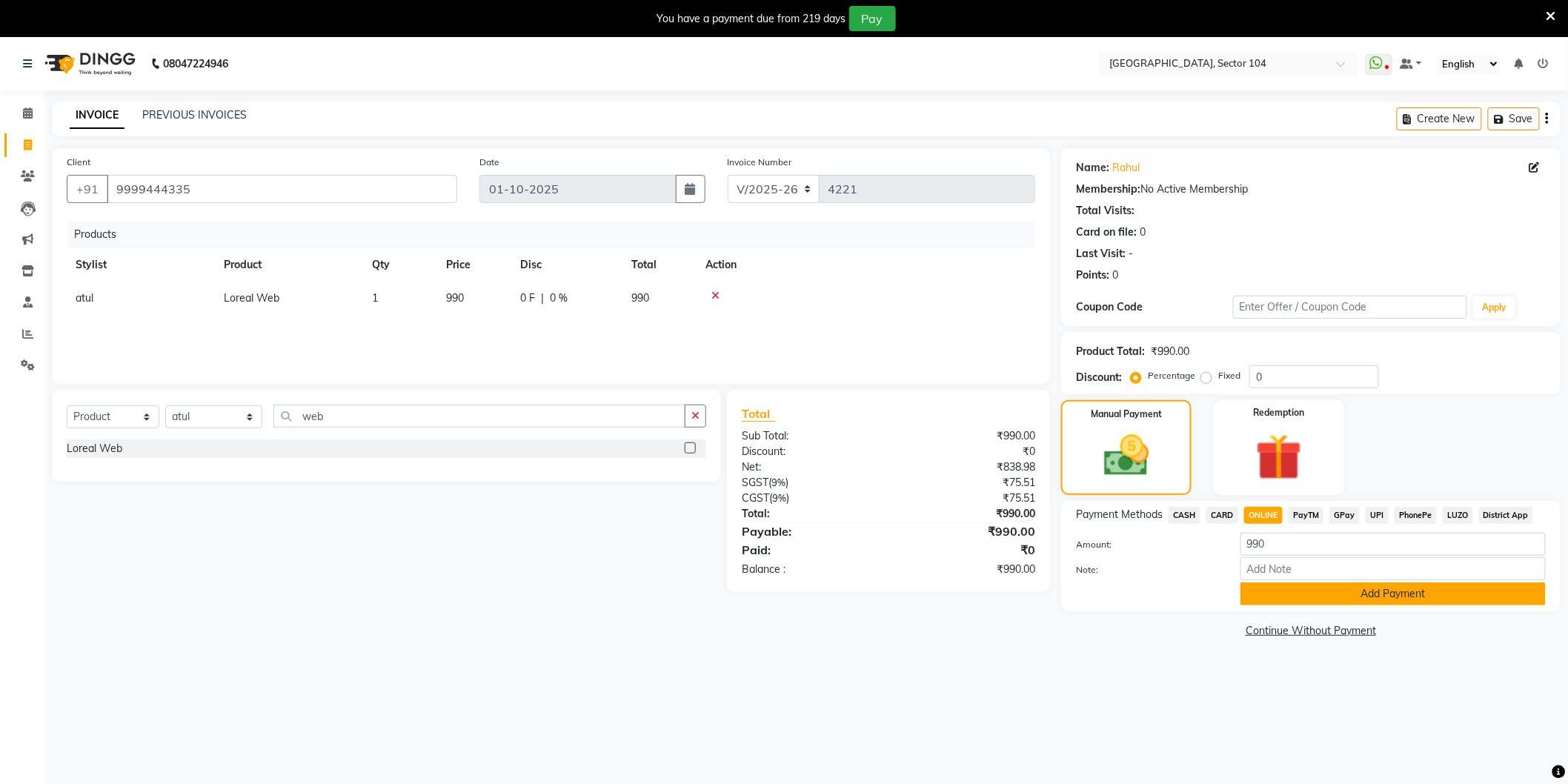
click at [1287, 597] on button "Add Payment" at bounding box center [1393, 594] width 305 height 23
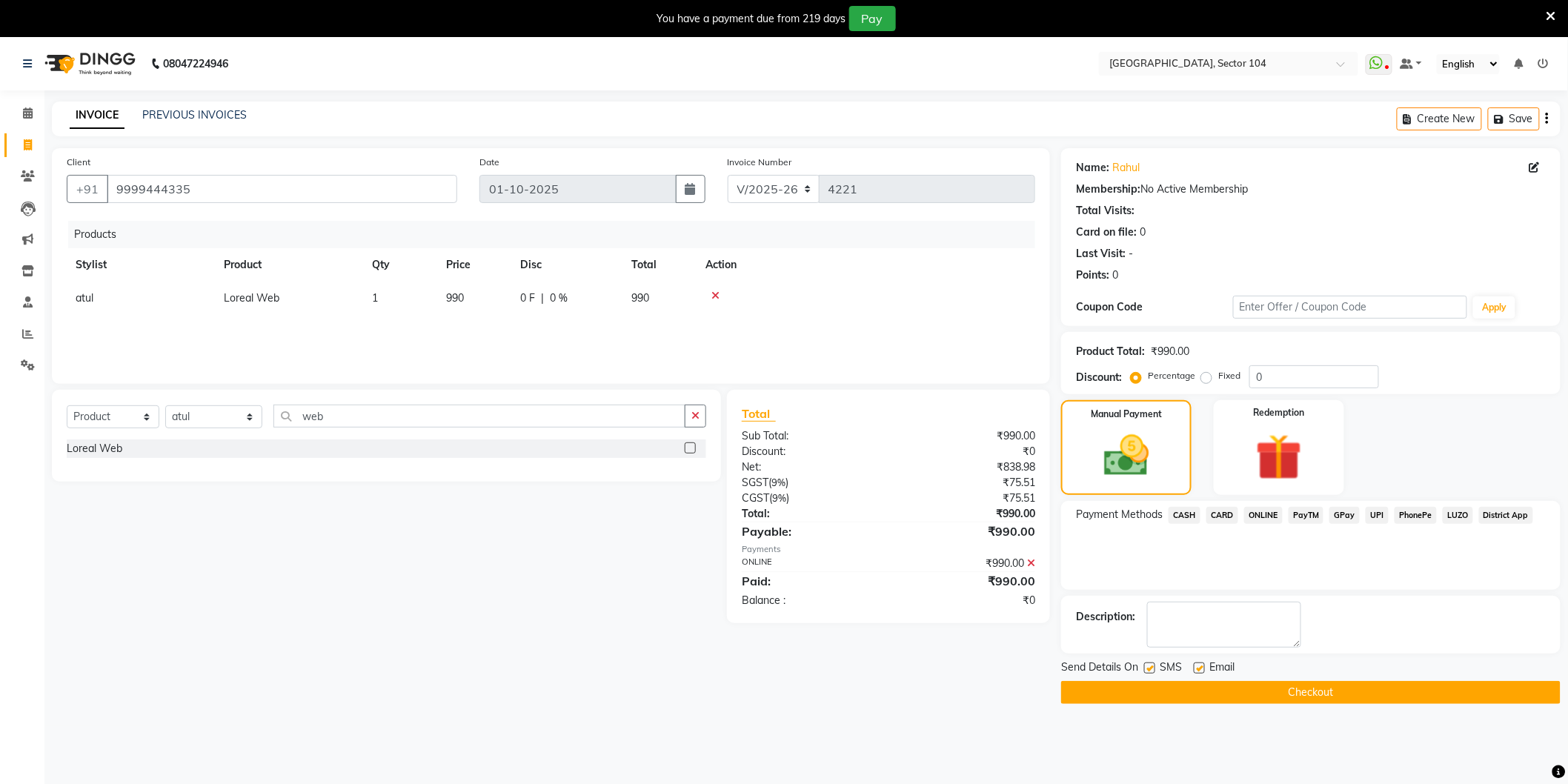
click at [1281, 688] on button "Checkout" at bounding box center [1311, 693] width 500 height 23
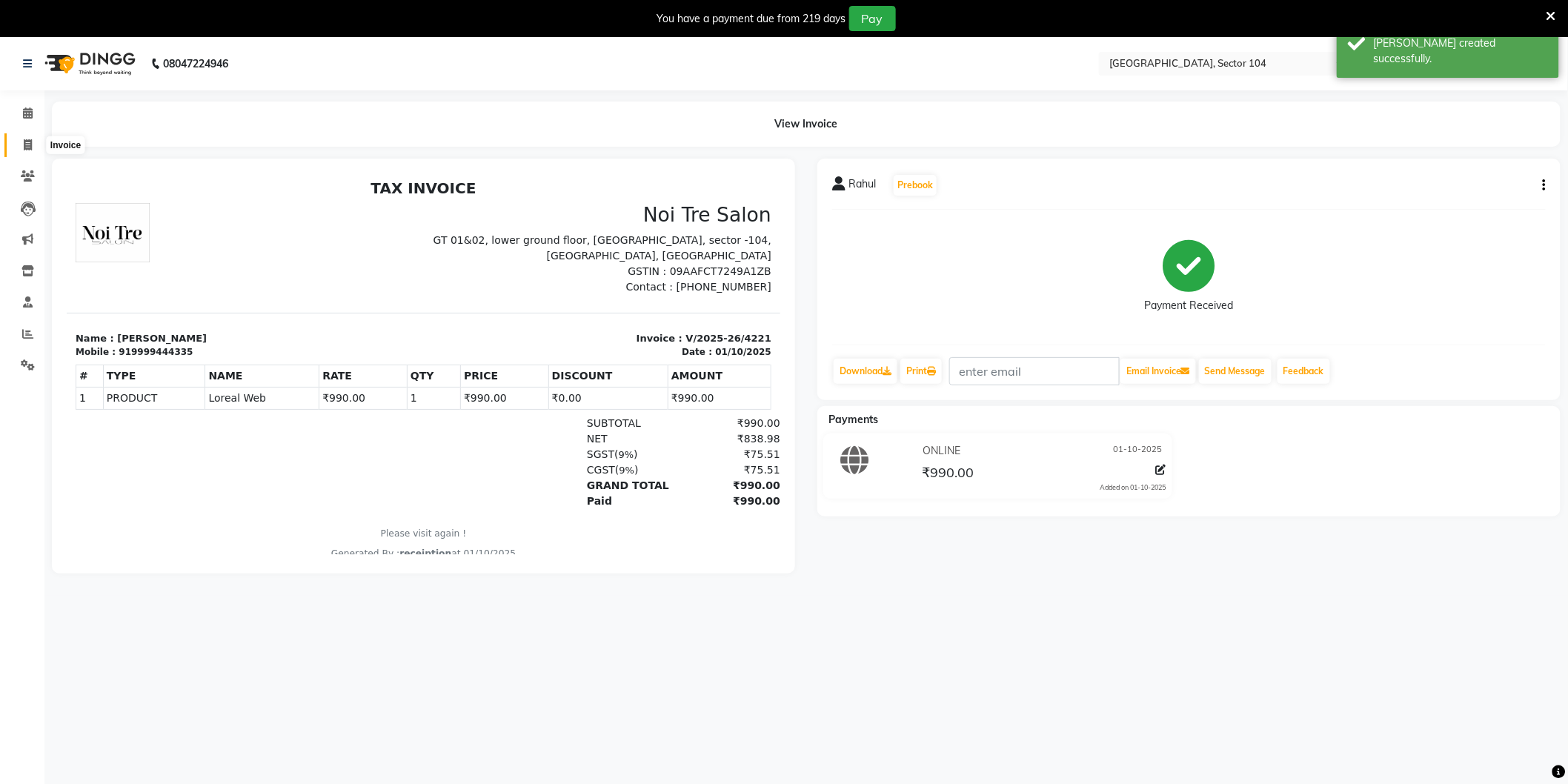
click at [30, 139] on icon at bounding box center [28, 145] width 8 height 12
select select "4009"
select select "service"
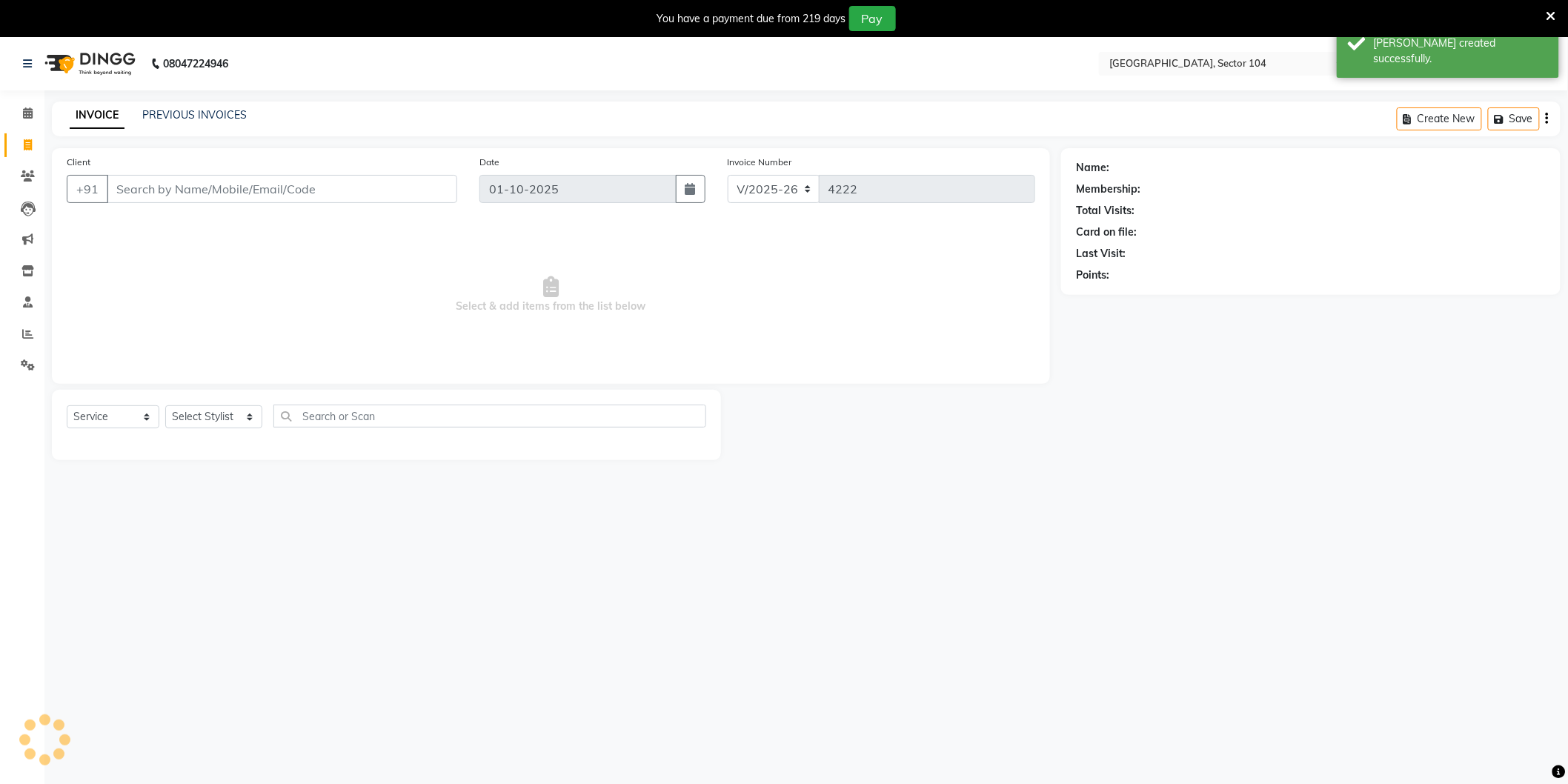
click at [150, 190] on input "Client" at bounding box center [281, 189] width 351 height 28
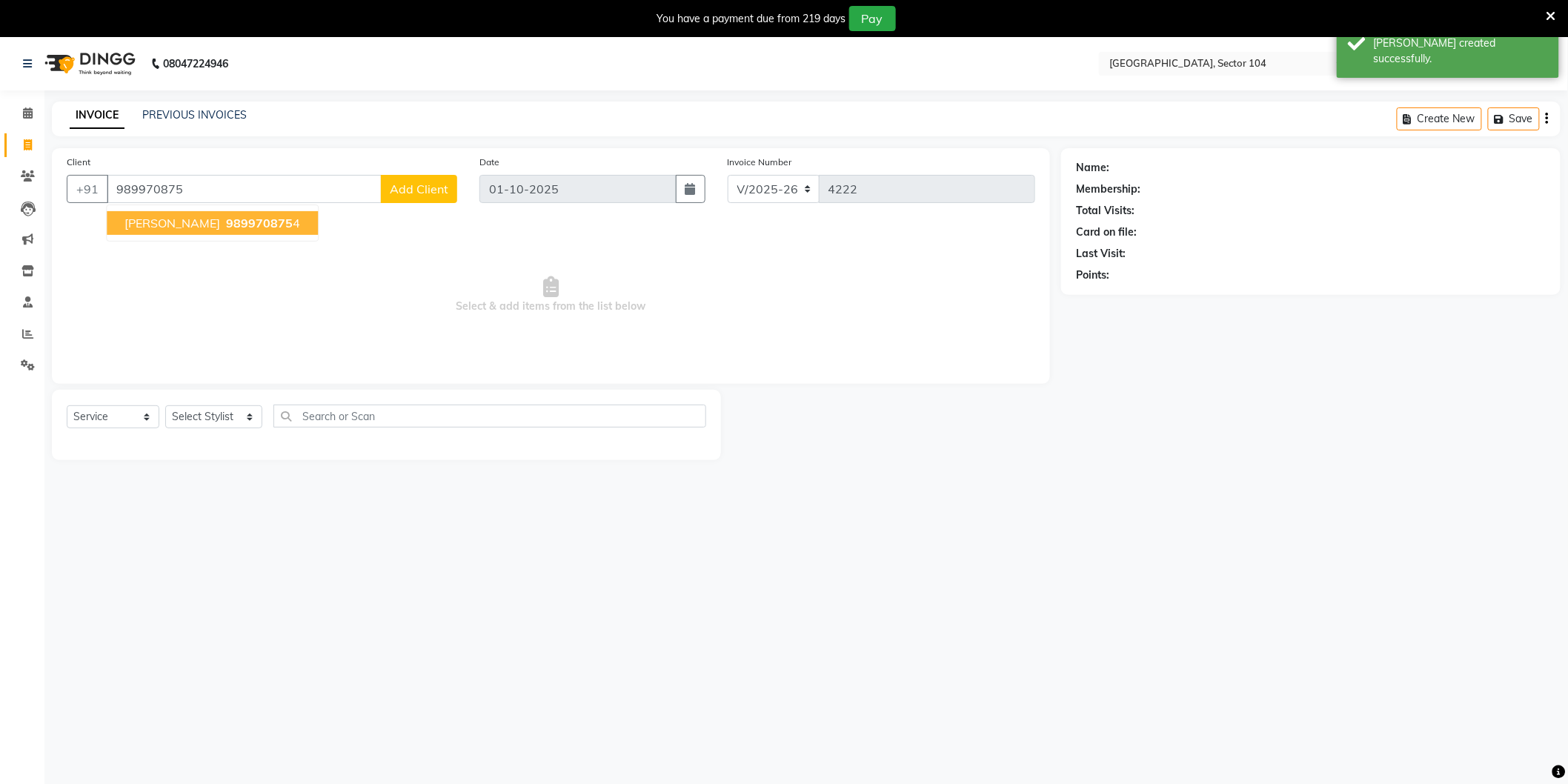
click at [175, 225] on span "IQBAL KAUR" at bounding box center [172, 223] width 96 height 15
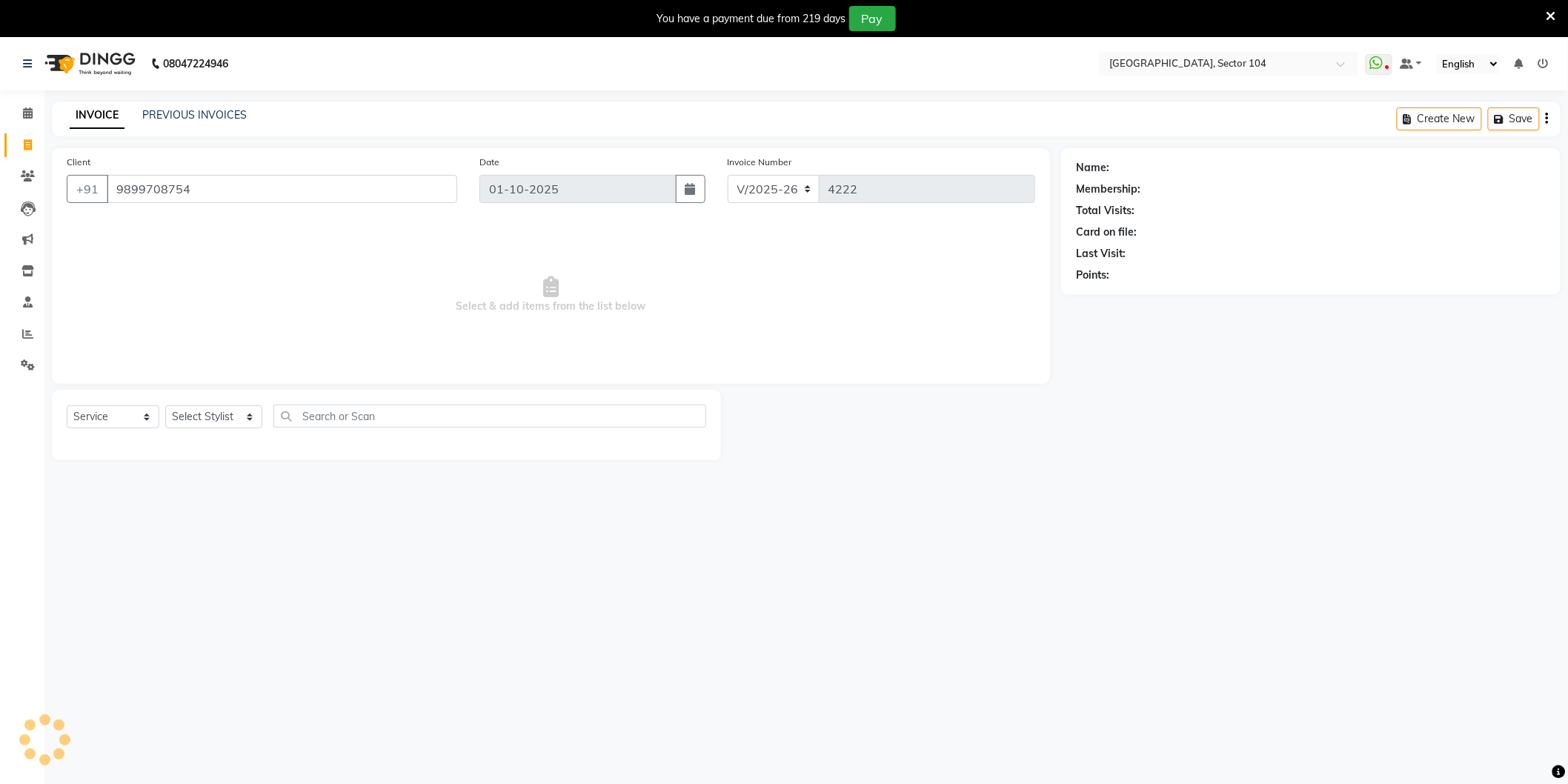
type input "9899708754"
click at [1121, 293] on icon "button" at bounding box center [1117, 297] width 11 height 11
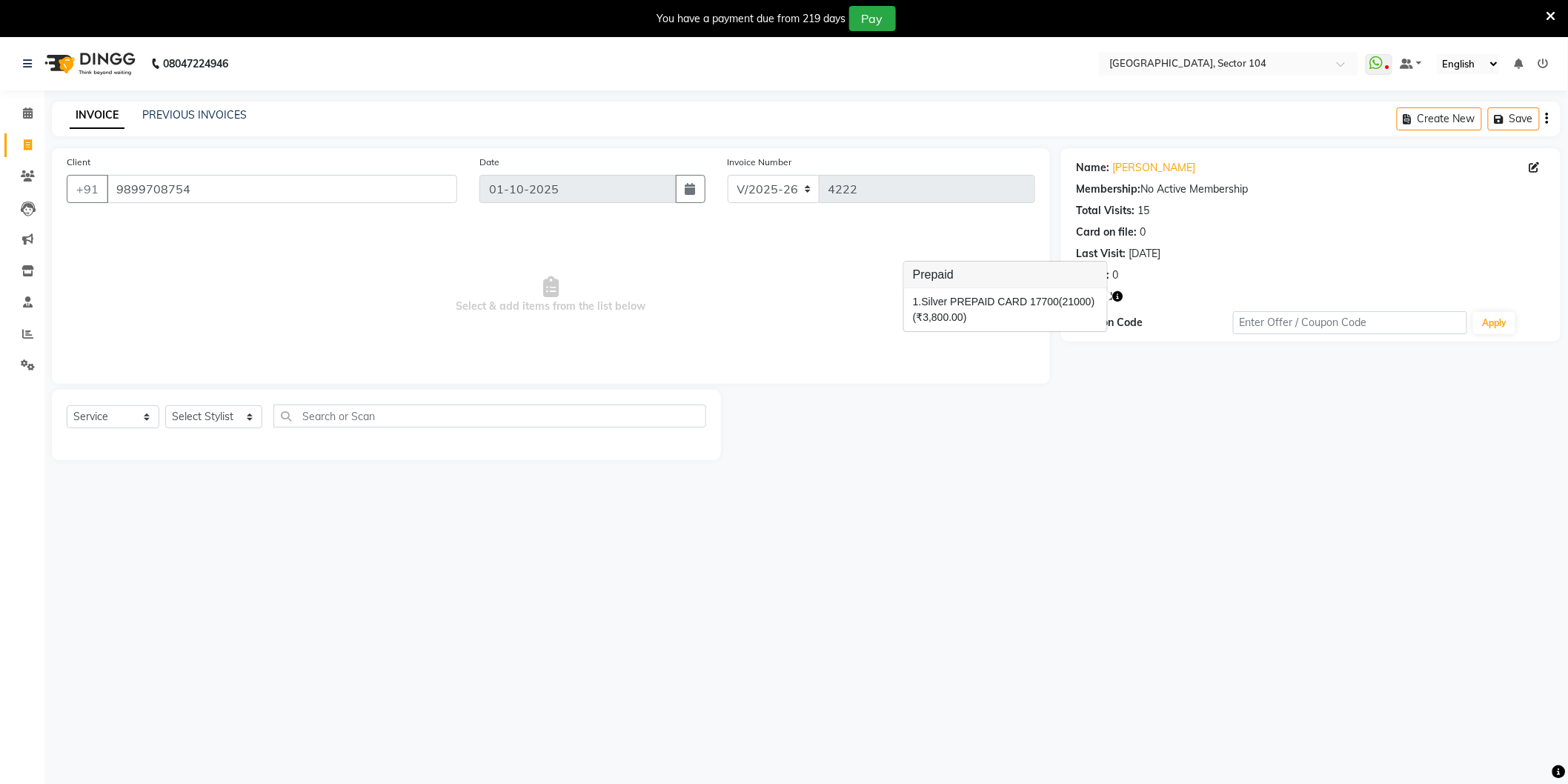
click at [1012, 401] on div at bounding box center [890, 424] width 340 height 70
click at [179, 116] on link "PREVIOUS INVOICES" at bounding box center [194, 115] width 105 height 13
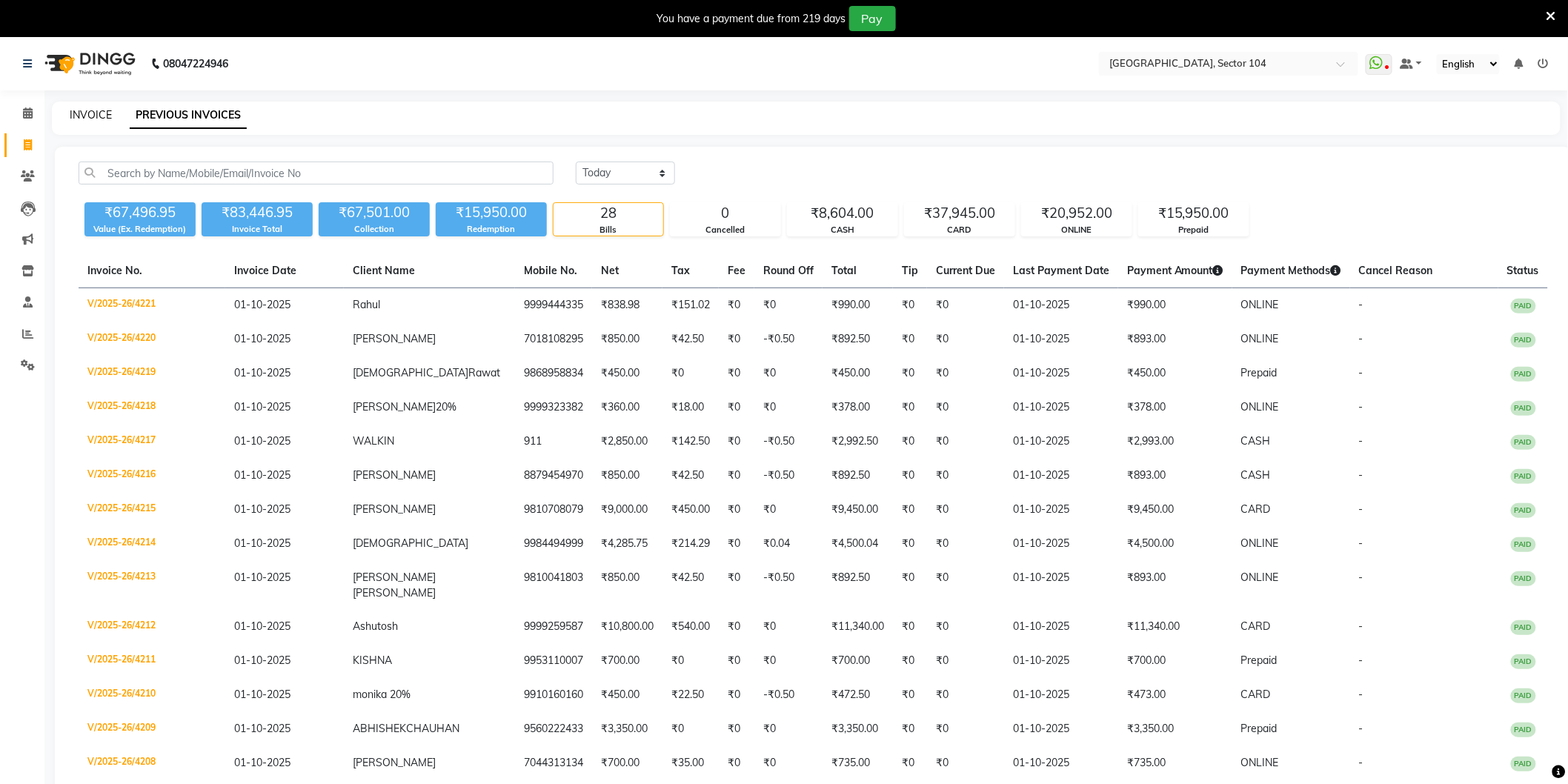
click at [90, 114] on link "INVOICE" at bounding box center [91, 115] width 43 height 13
select select "service"
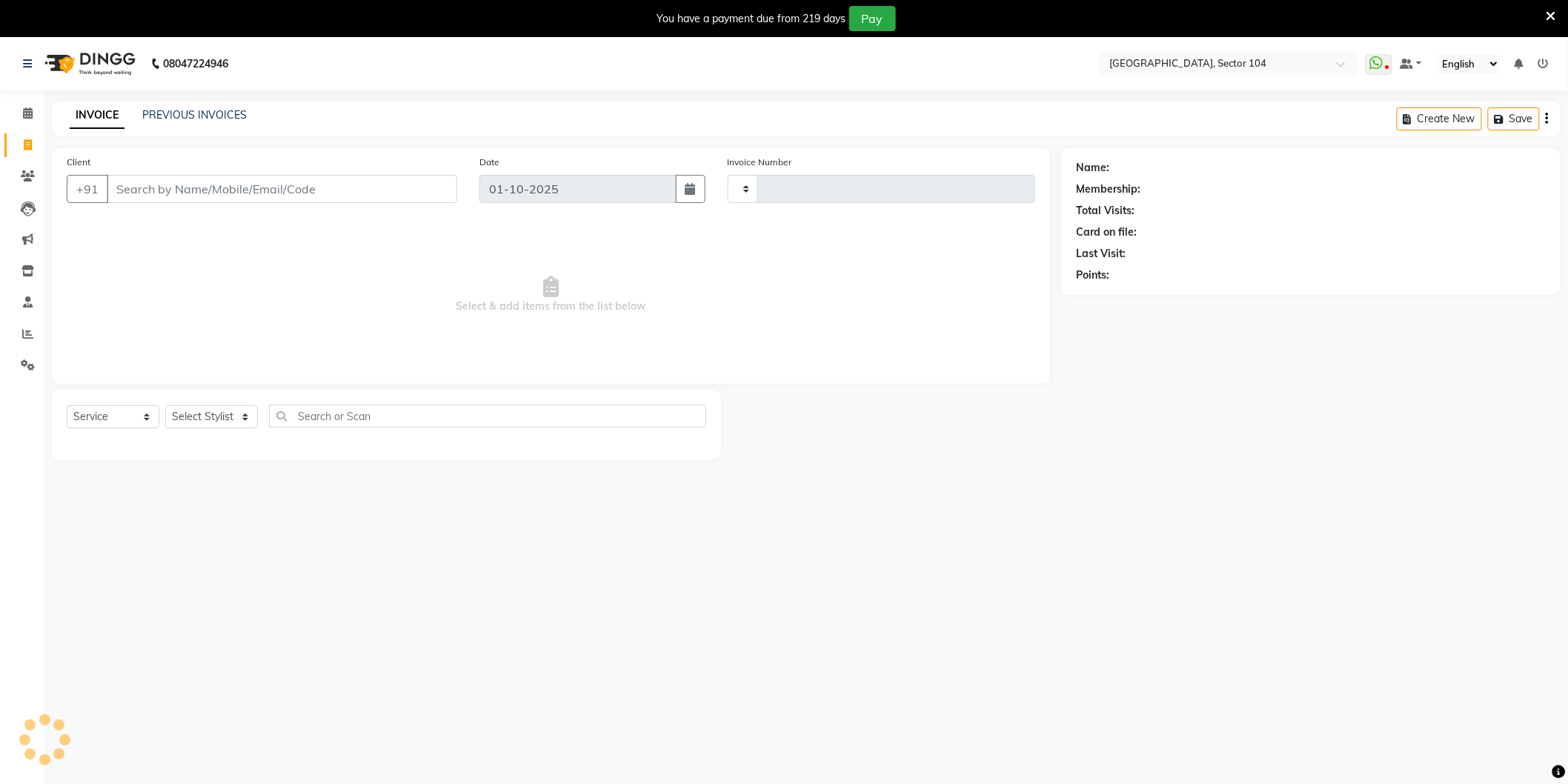
scroll to position [37, 0]
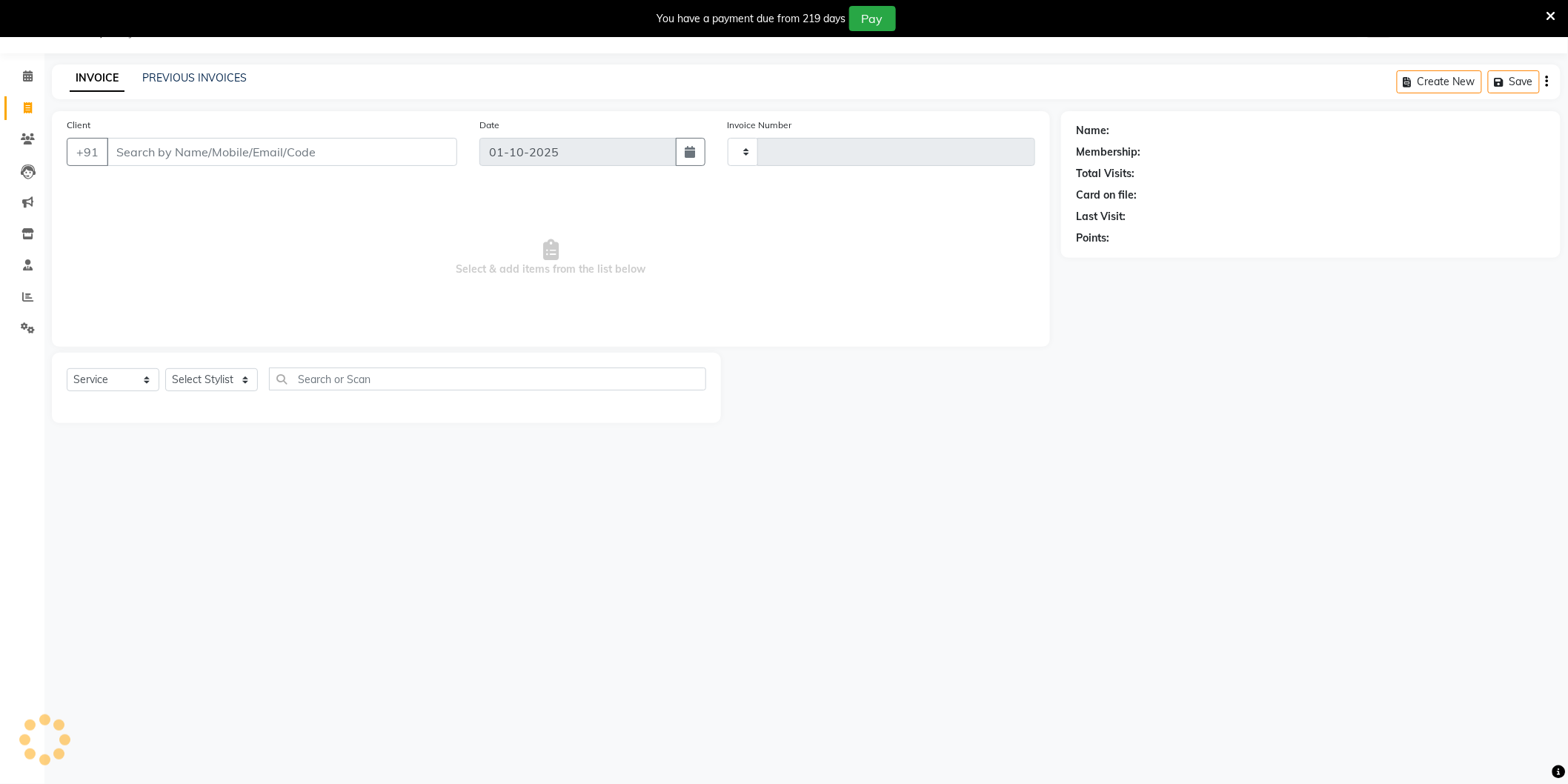
type input "4222"
select select "4009"
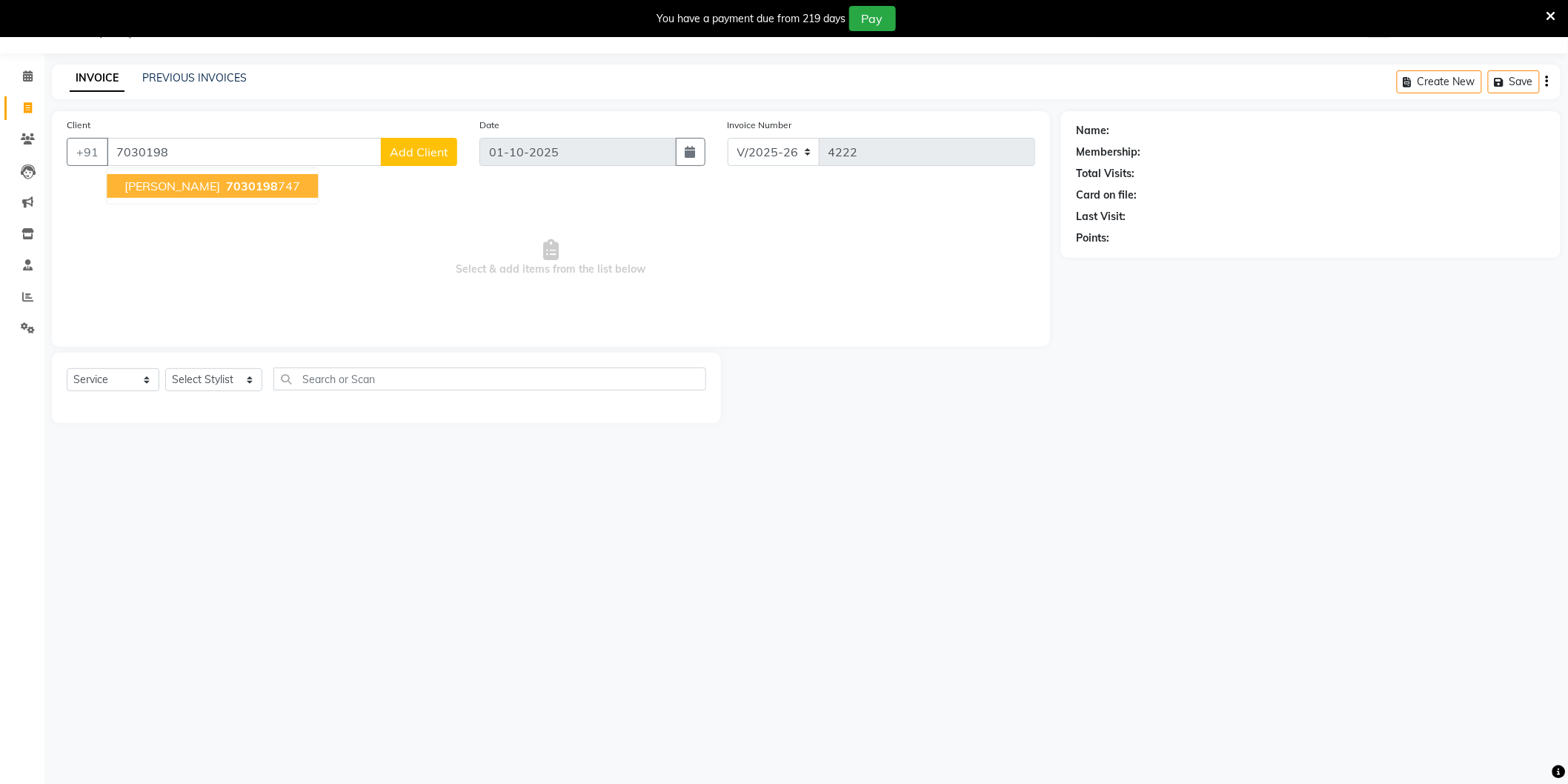
click at [226, 183] on span "7030198" at bounding box center [252, 186] width 51 height 15
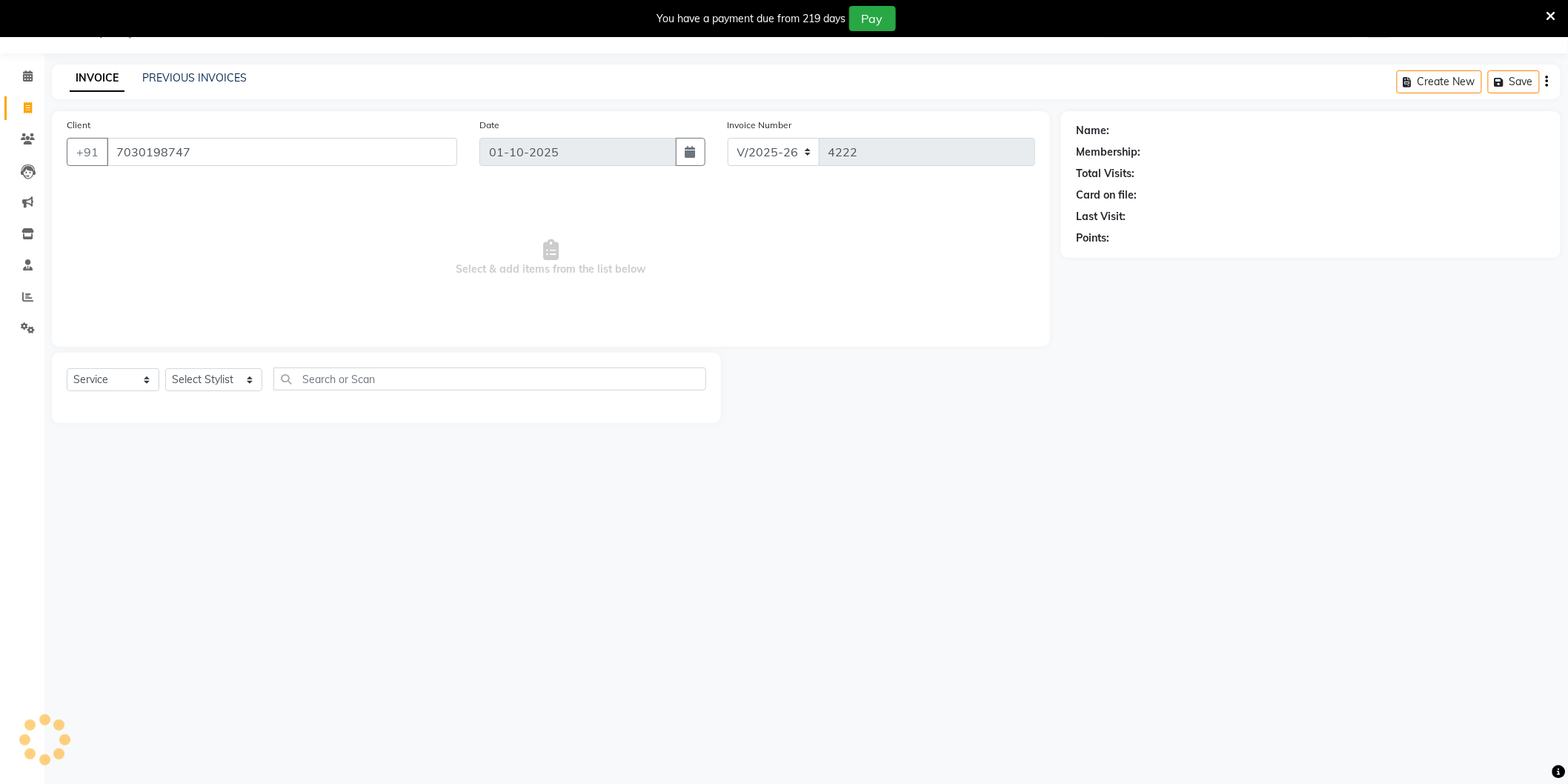
type input "7030198747"
click at [1117, 260] on icon "button" at bounding box center [1117, 259] width 11 height 11
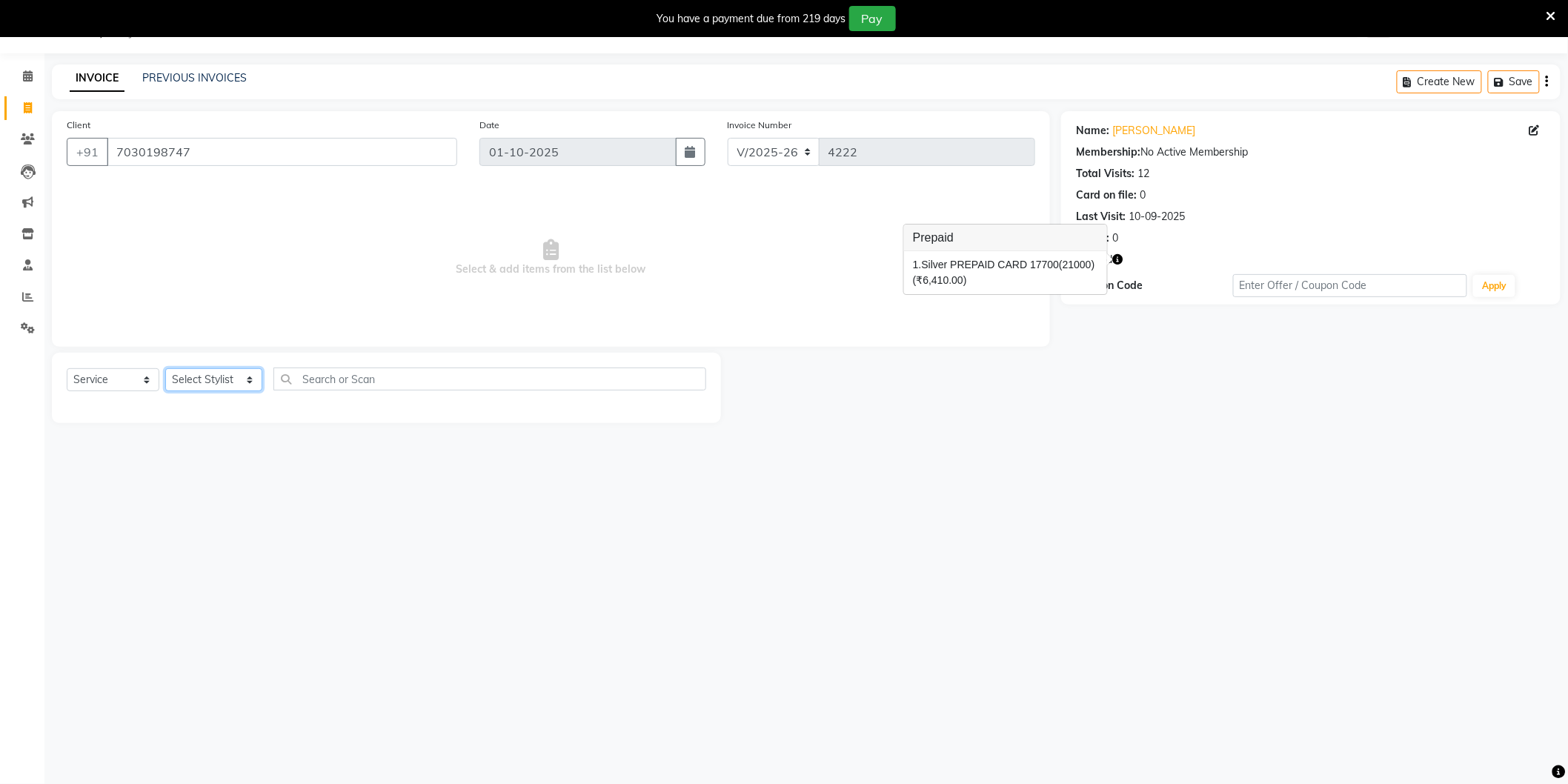
click at [205, 376] on select "Select Stylist AAMIR Aashis ajay AJEET akram Ali Alic ashok vihar Alice makeup …" at bounding box center [213, 380] width 97 height 23
select select "57650"
click at [165, 369] on select "Select Stylist AAMIR Aashis ajay AJEET akram Ali Alic ashok vihar Alice makeup …" at bounding box center [213, 380] width 97 height 23
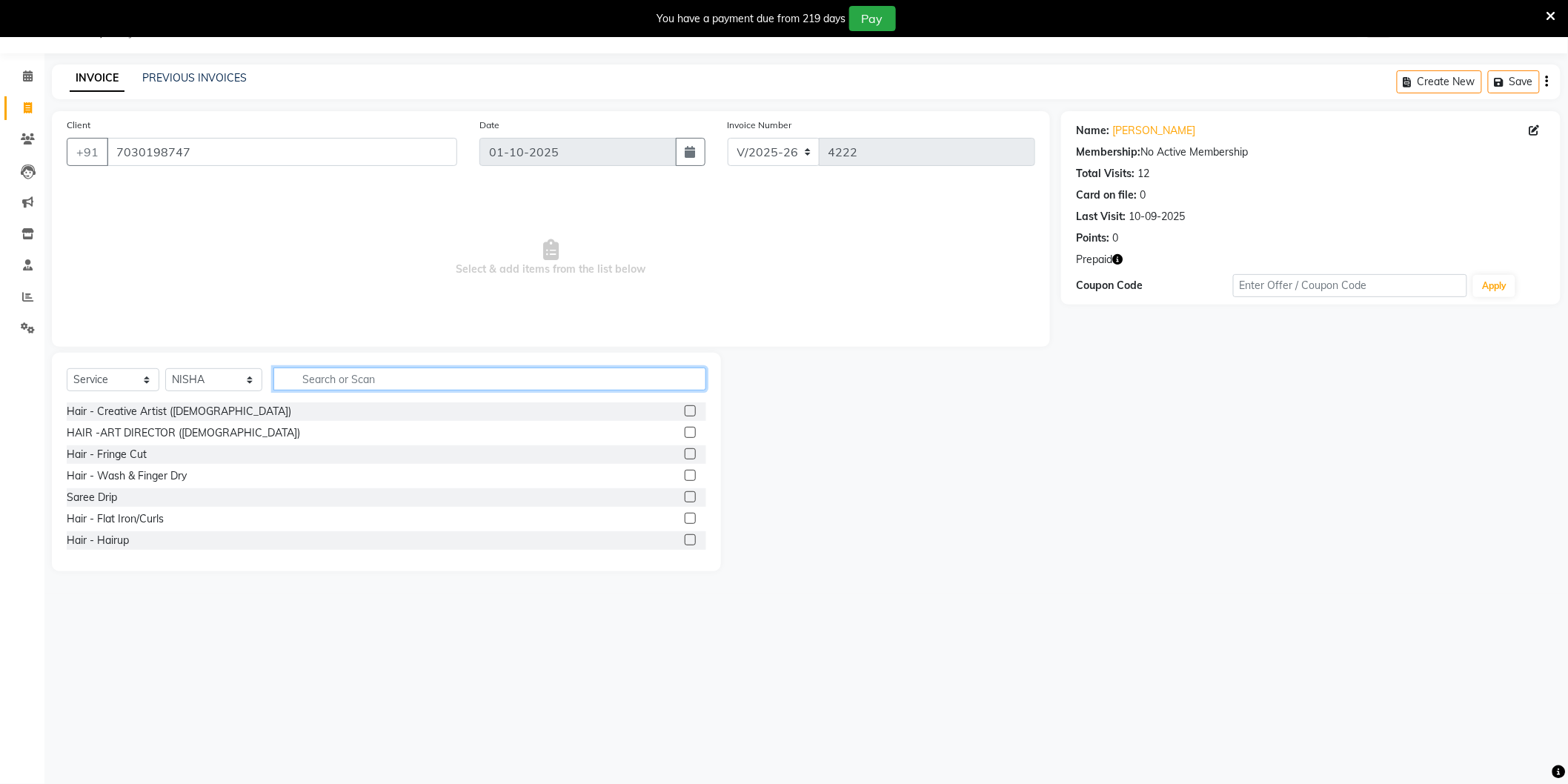
click at [325, 382] on input "text" at bounding box center [490, 379] width 433 height 23
type input "Face"
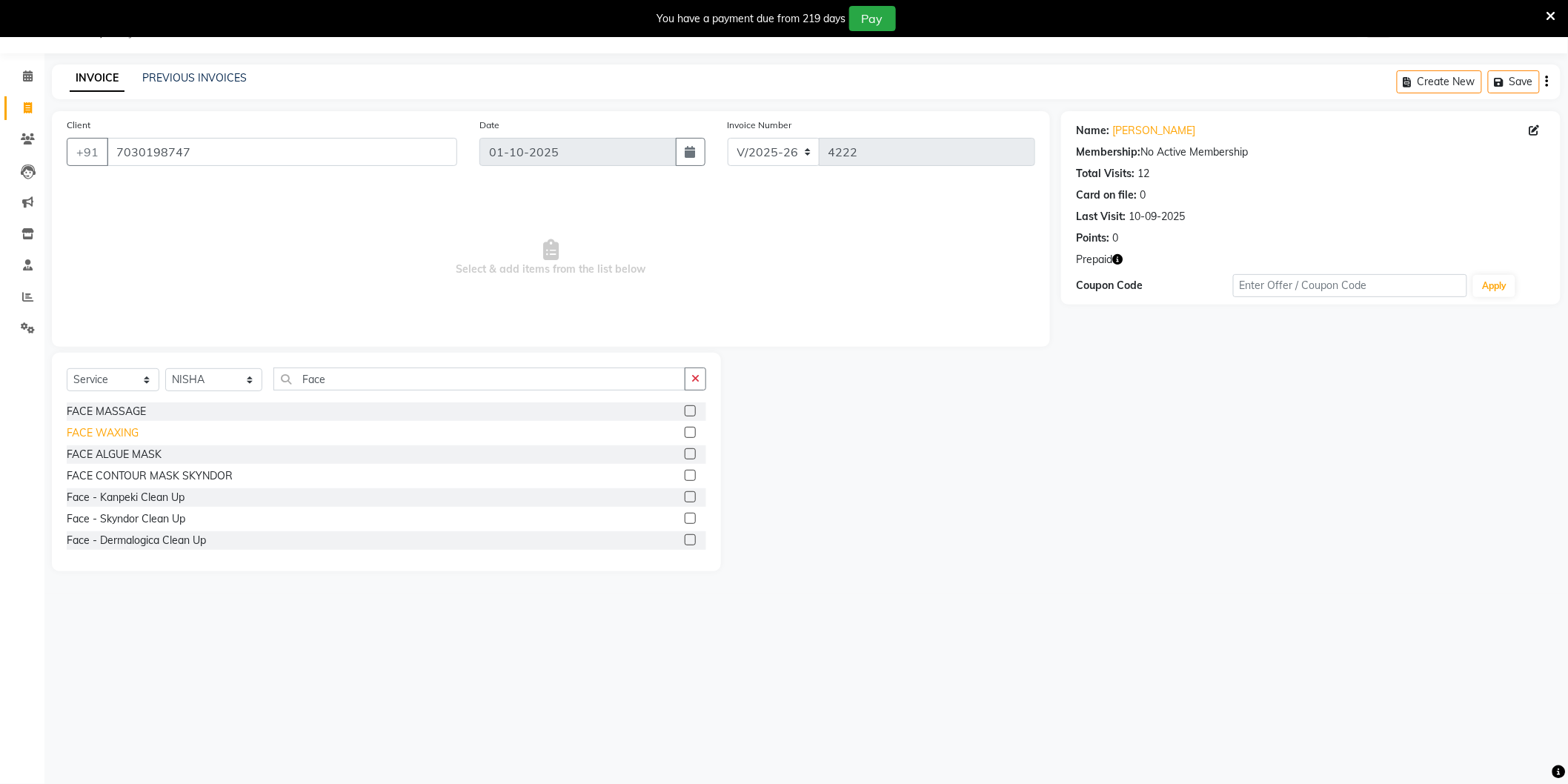
click at [115, 435] on div "FACE WAXING" at bounding box center [102, 433] width 72 height 16
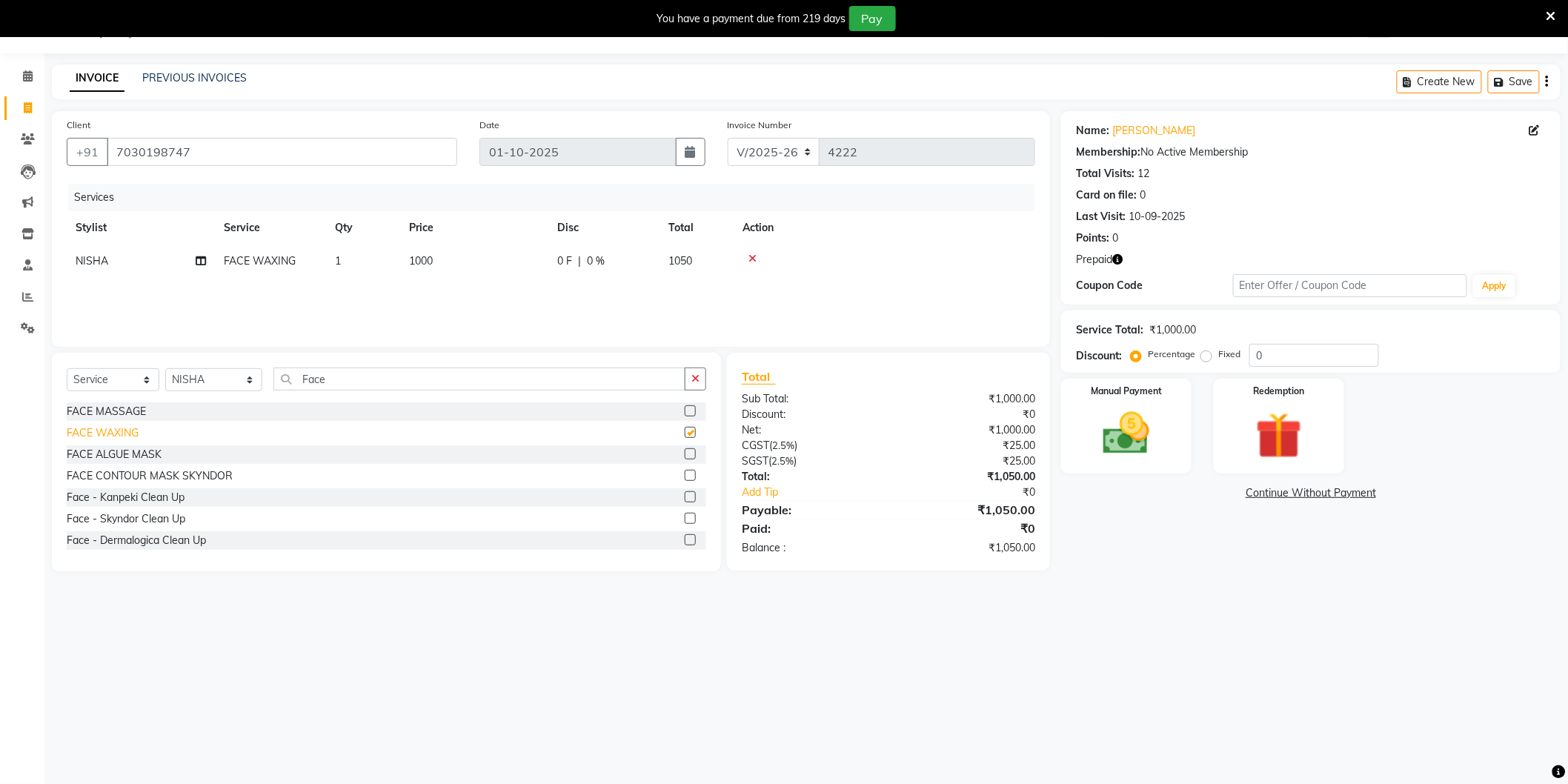
checkbox input "false"
click at [350, 384] on input "Face" at bounding box center [479, 379] width 412 height 23
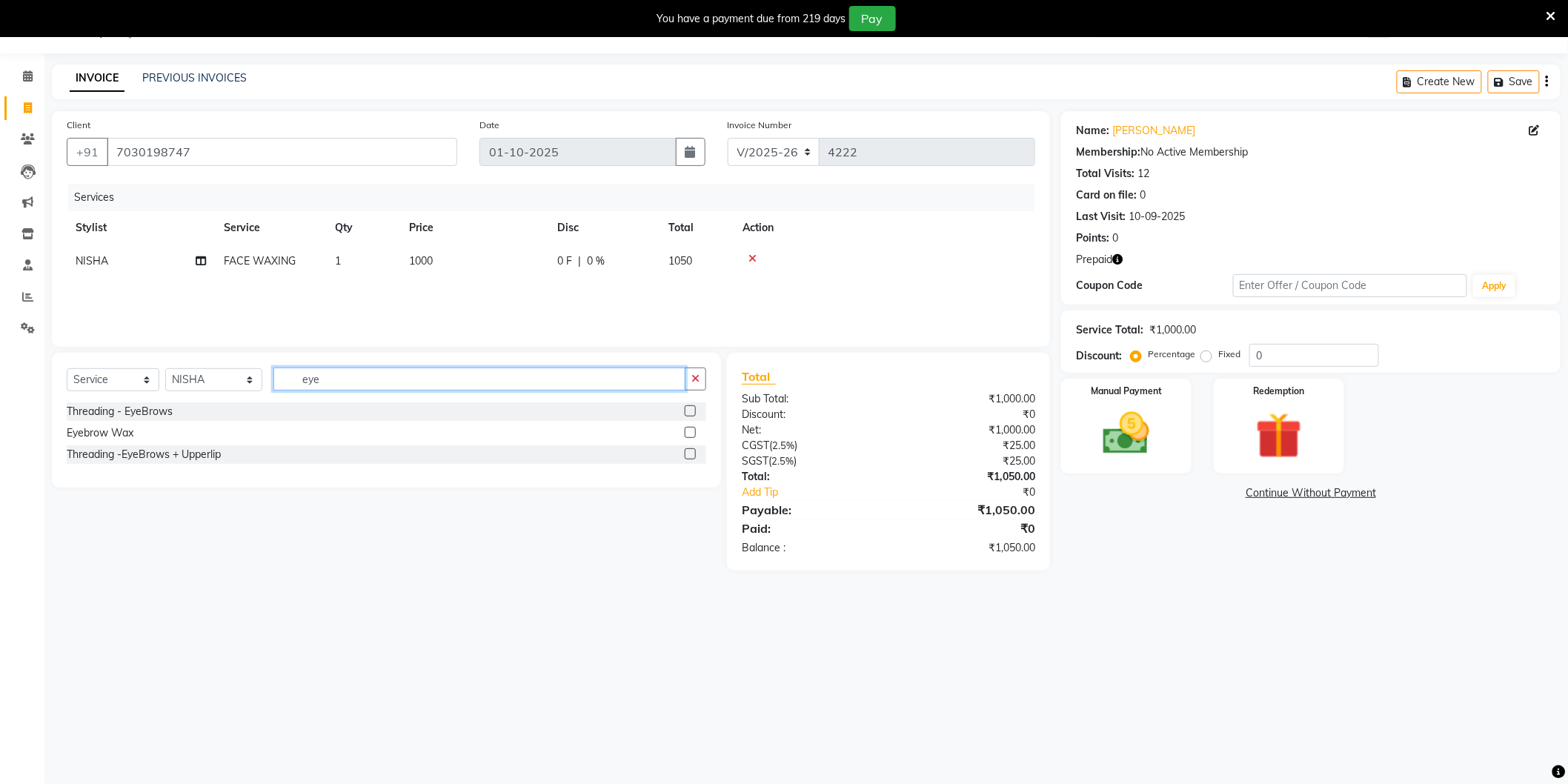
click at [342, 378] on input "eye" at bounding box center [479, 379] width 412 height 23
type input "eye"
click at [151, 409] on div "Threading - EyeBrows" at bounding box center [119, 412] width 106 height 16
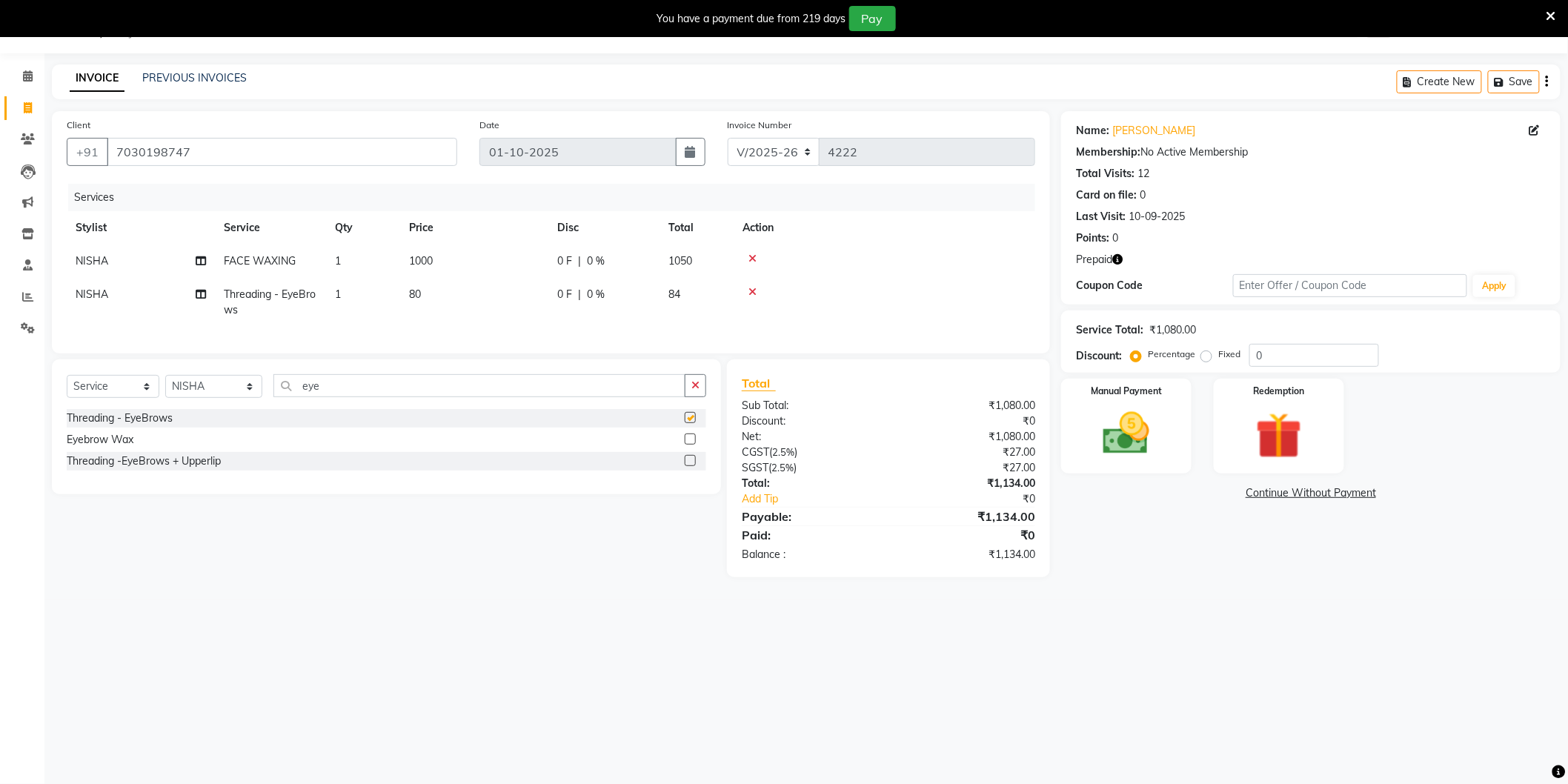
checkbox input "false"
click at [356, 395] on input "eye" at bounding box center [479, 386] width 412 height 23
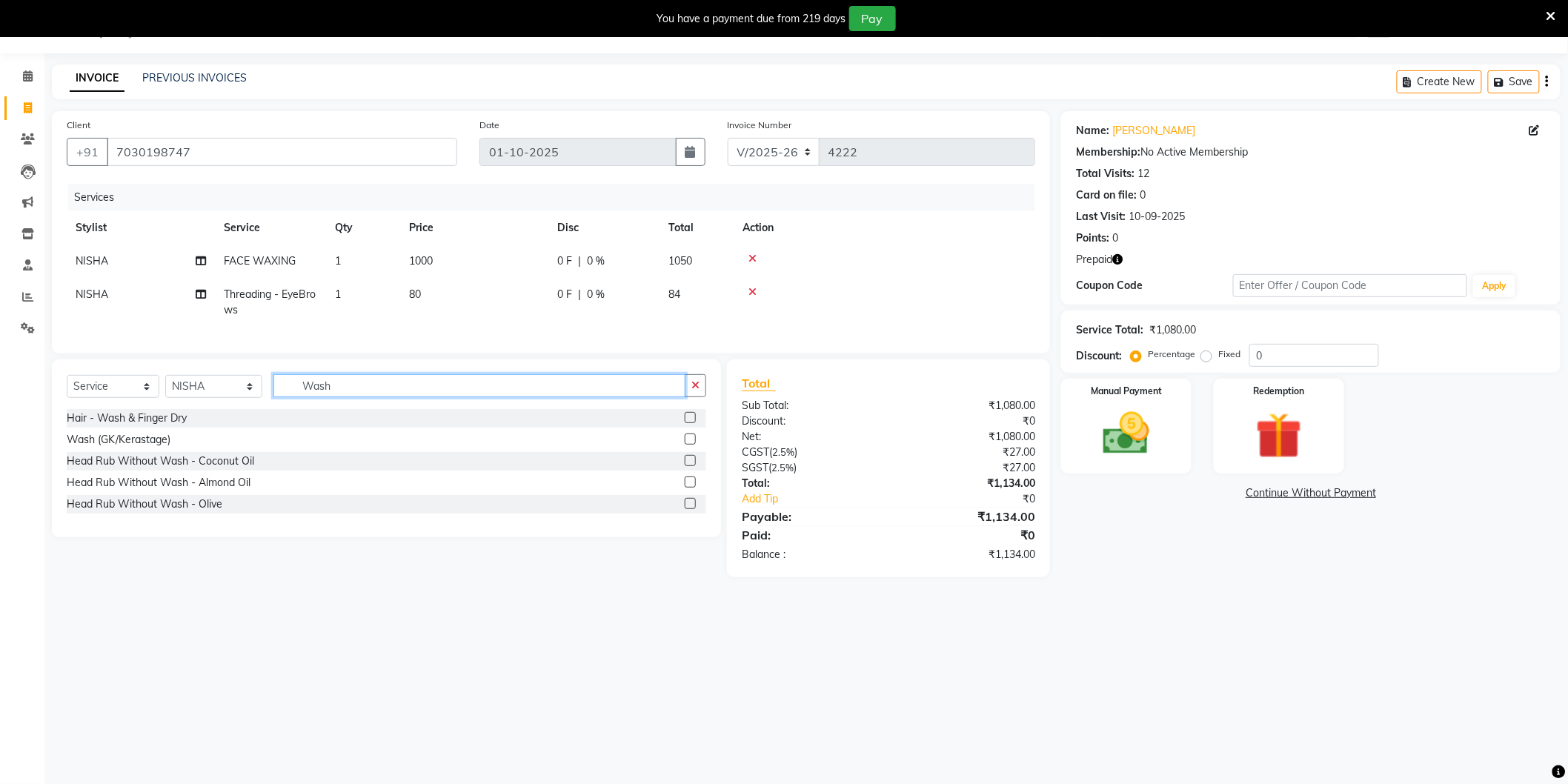
type input "Wash"
click at [211, 393] on select "Select Stylist AAMIR Aashis ajay AJEET akram Ali Alic ashok vihar Alice makeup …" at bounding box center [213, 386] width 97 height 23
select select "88373"
click at [165, 388] on select "Select Stylist AAMIR Aashis ajay AJEET akram Ali Alic ashok vihar Alice makeup …" at bounding box center [213, 386] width 97 height 23
click at [369, 398] on input "Wash" at bounding box center [479, 386] width 412 height 23
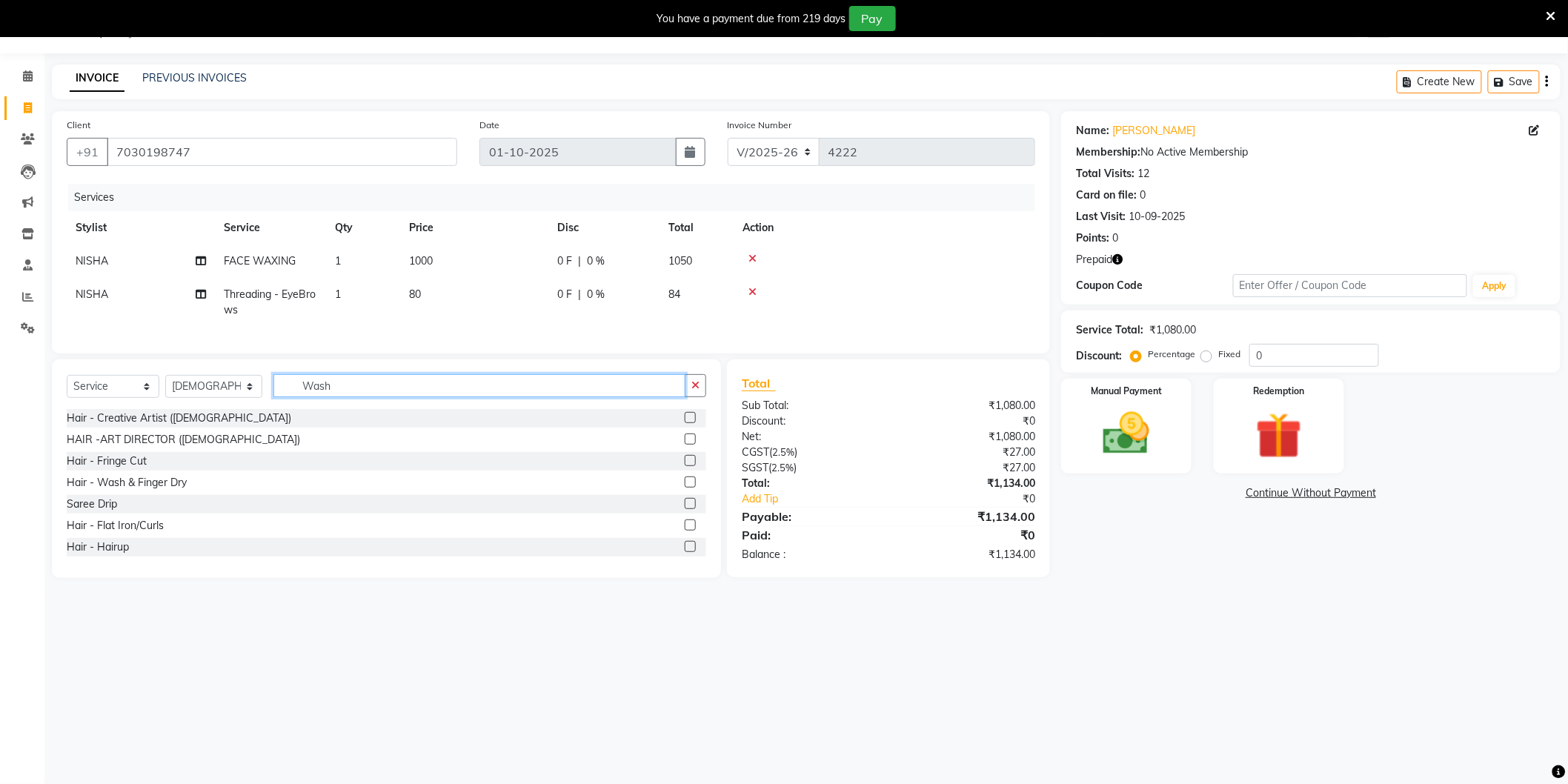
click at [360, 398] on input "Wash" at bounding box center [479, 386] width 412 height 23
type input "Wash"
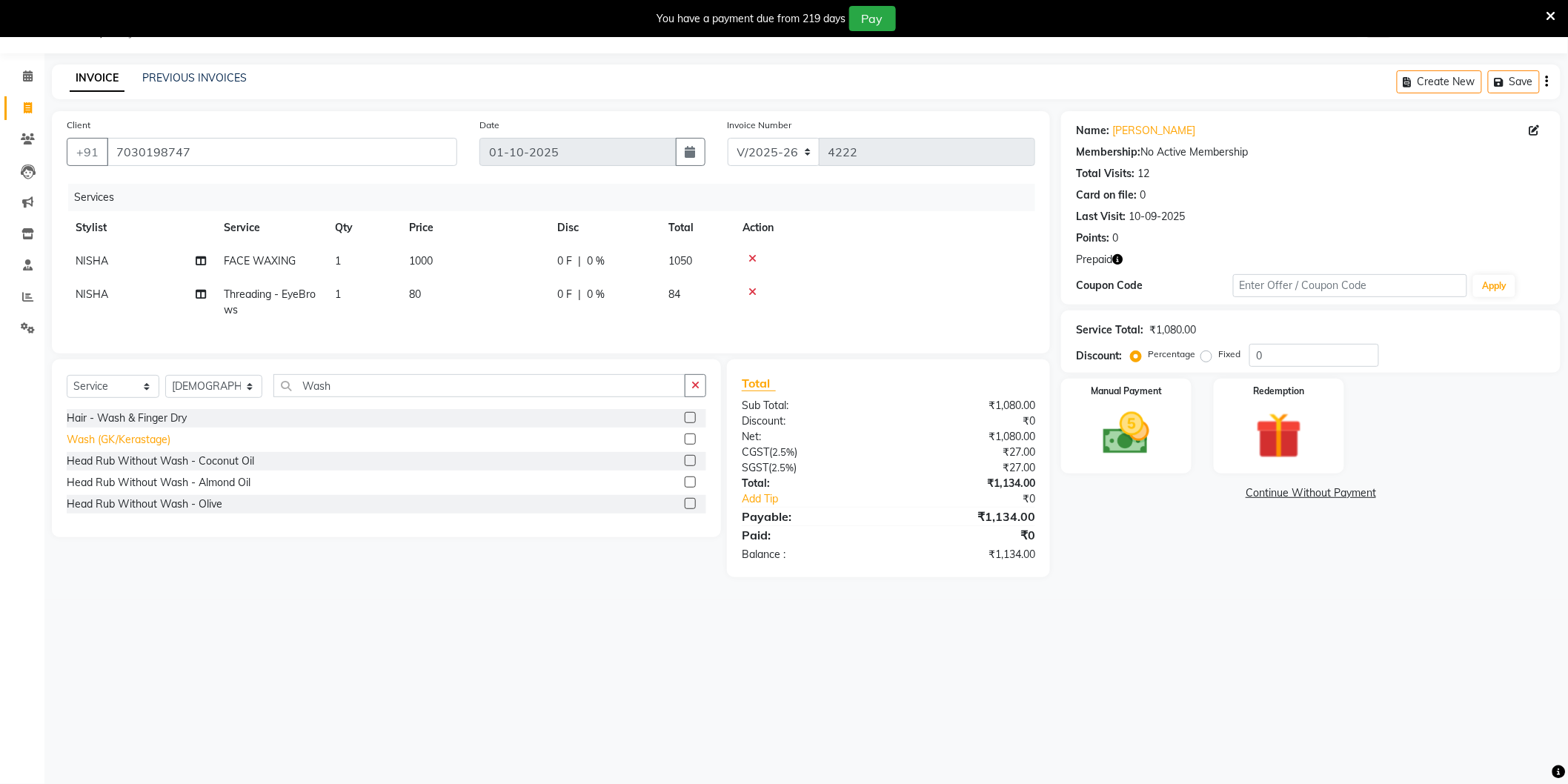
click at [128, 446] on div "Wash (GK/Kerastage)" at bounding box center [118, 440] width 104 height 16
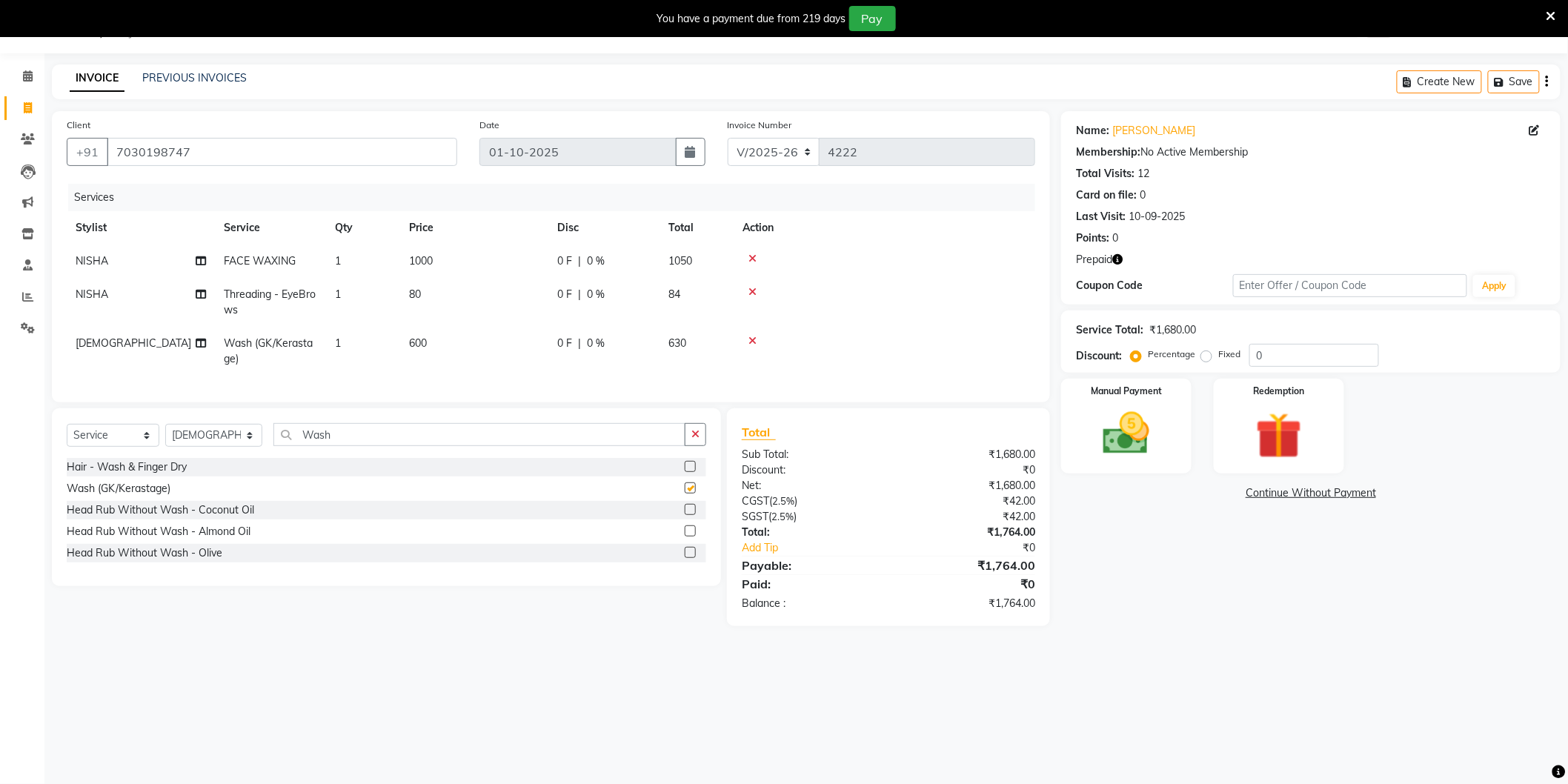
checkbox input "false"
click at [1293, 449] on img at bounding box center [1279, 437] width 79 height 60
click at [124, 344] on td "Ashu" at bounding box center [140, 351] width 148 height 49
select select "88373"
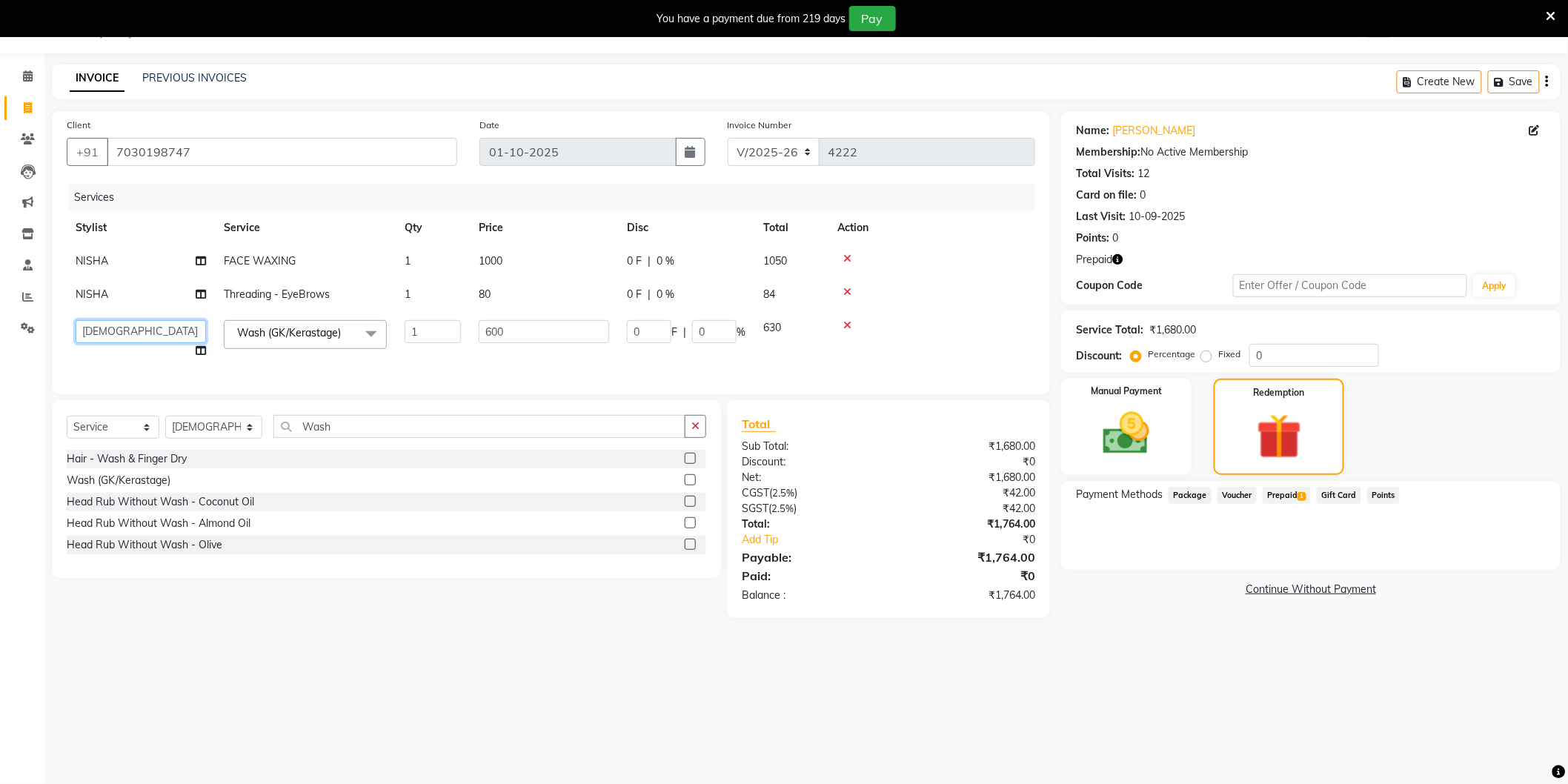
click at [146, 335] on select "AAMIR Aashis ajay AJEET akram Ali Alic ashok vihar Alice makeup alisha Alisha A…" at bounding box center [140, 332] width 130 height 23
select select "57650"
click at [1187, 677] on div "08047224946 Select Location × Noi Tre Salon, Sector 104 WhatsApp Status ✕ Statu…" at bounding box center [784, 392] width 1568 height 784
click at [1294, 493] on span "Prepaid 1" at bounding box center [1287, 495] width 48 height 17
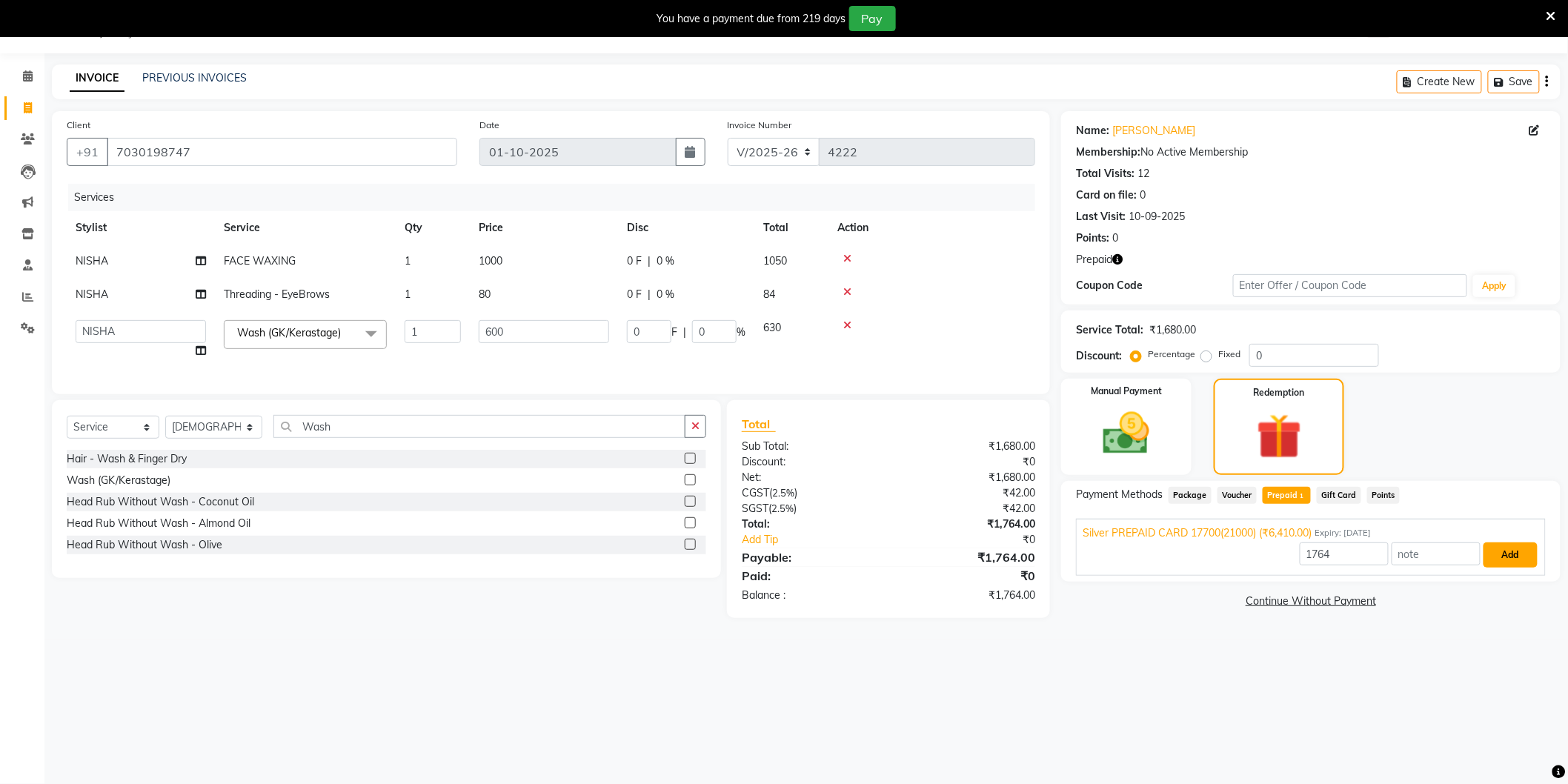
click at [1519, 555] on button "Add" at bounding box center [1510, 555] width 54 height 25
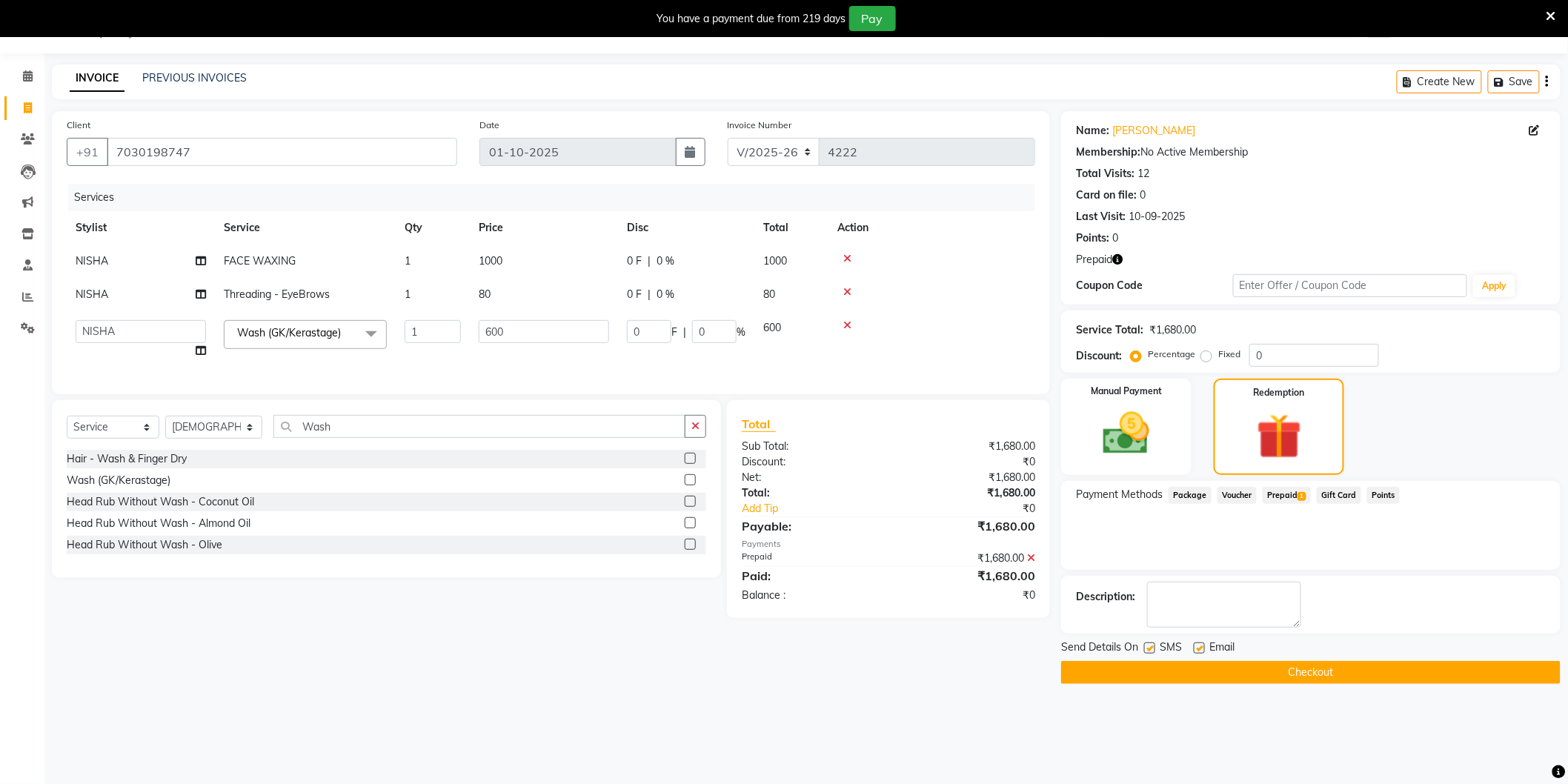
click at [1271, 665] on button "Checkout" at bounding box center [1311, 673] width 500 height 23
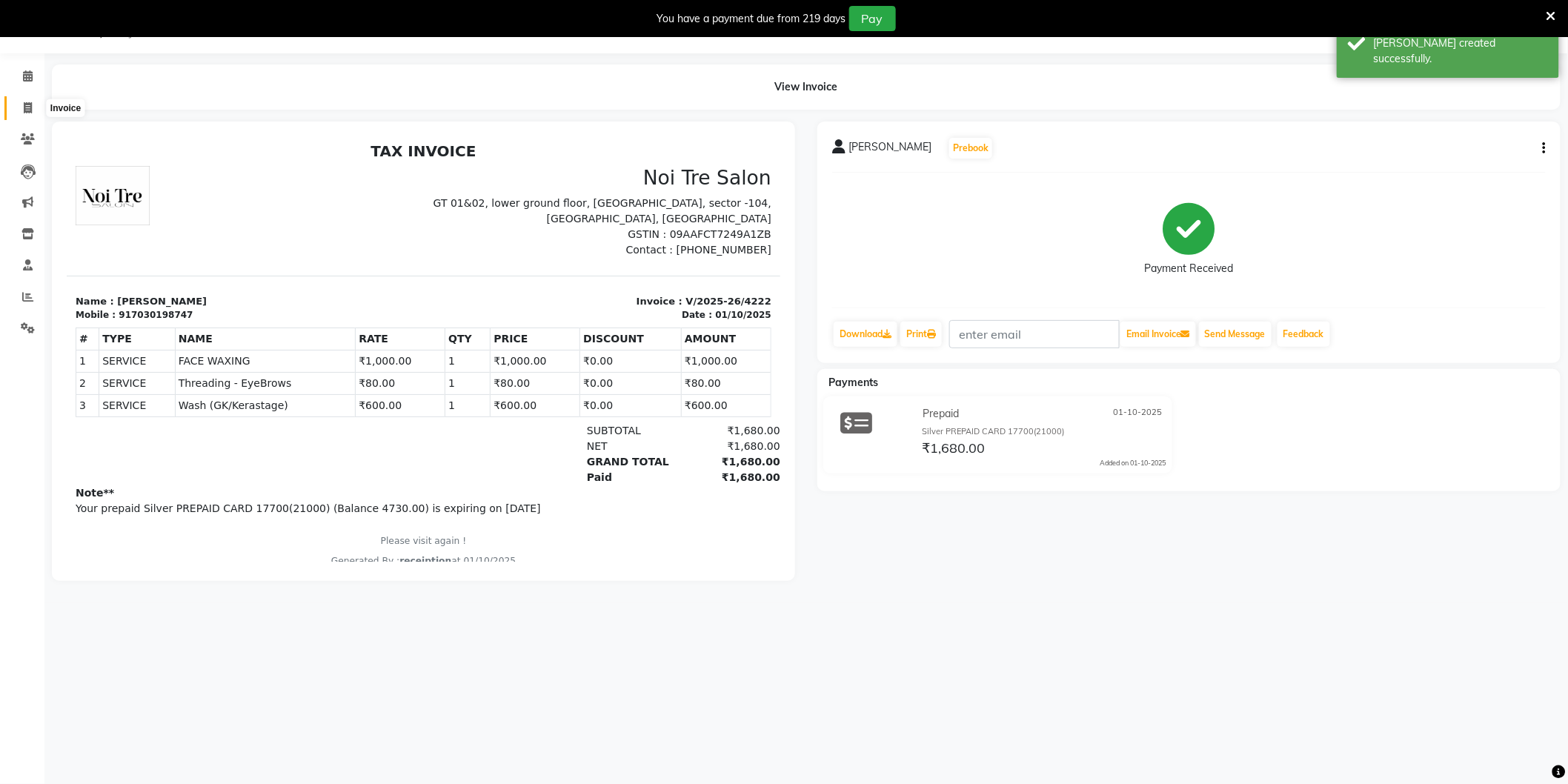
click at [20, 104] on span at bounding box center [28, 108] width 26 height 17
select select "4009"
select select "service"
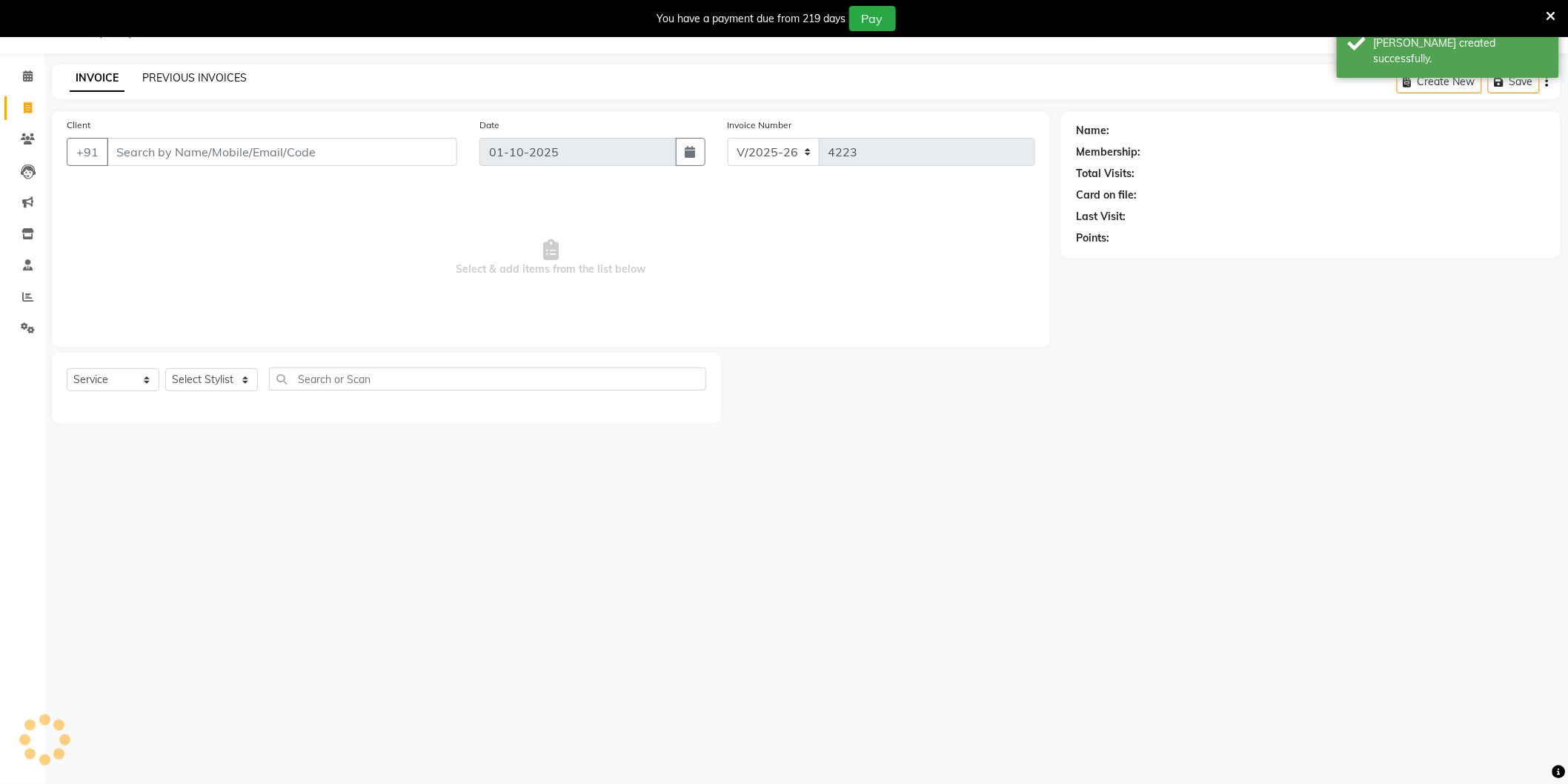
click at [155, 83] on link "PREVIOUS INVOICES" at bounding box center [194, 77] width 105 height 13
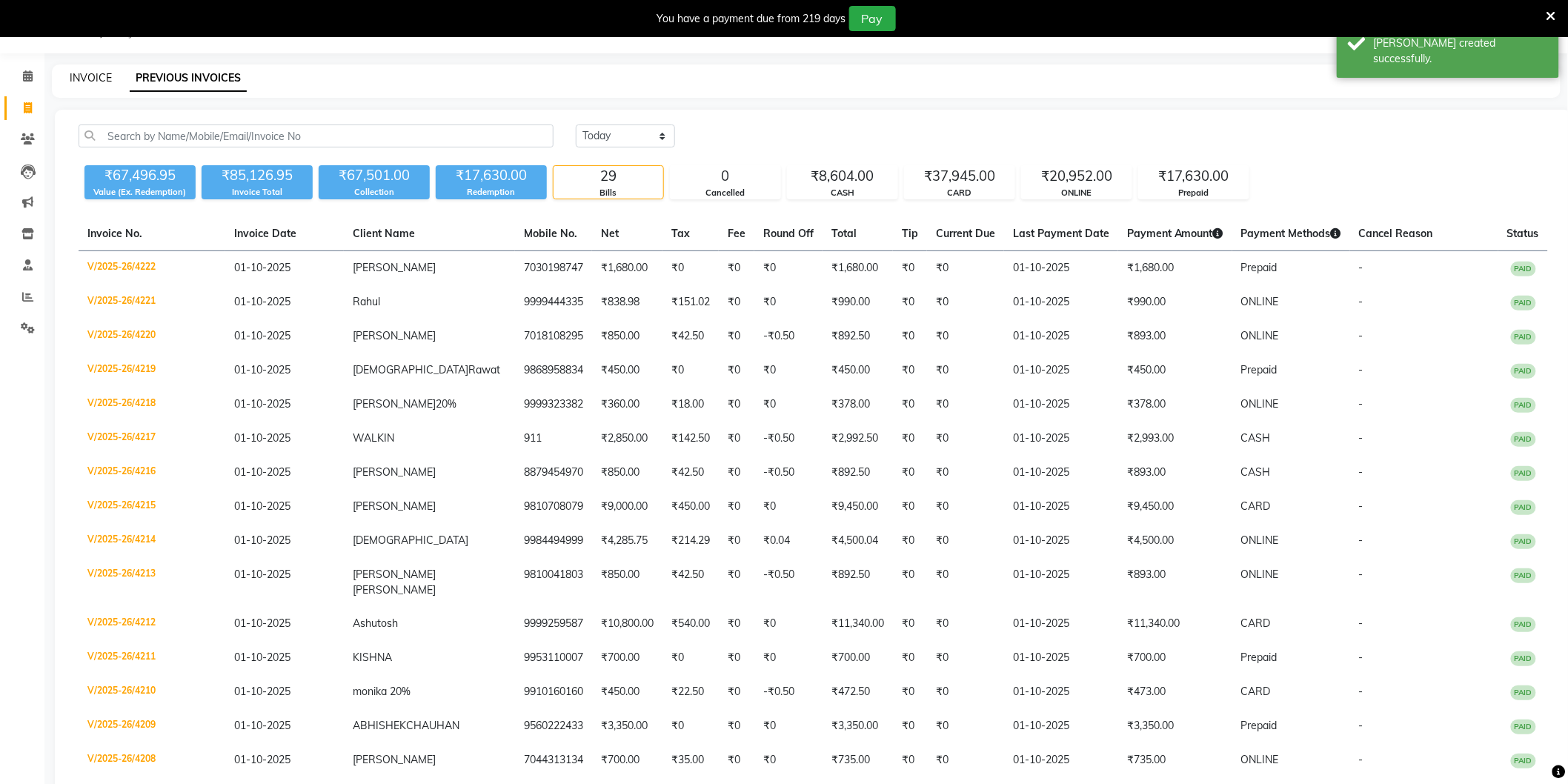
click at [107, 77] on link "INVOICE" at bounding box center [91, 77] width 43 height 13
select select "4009"
select select "service"
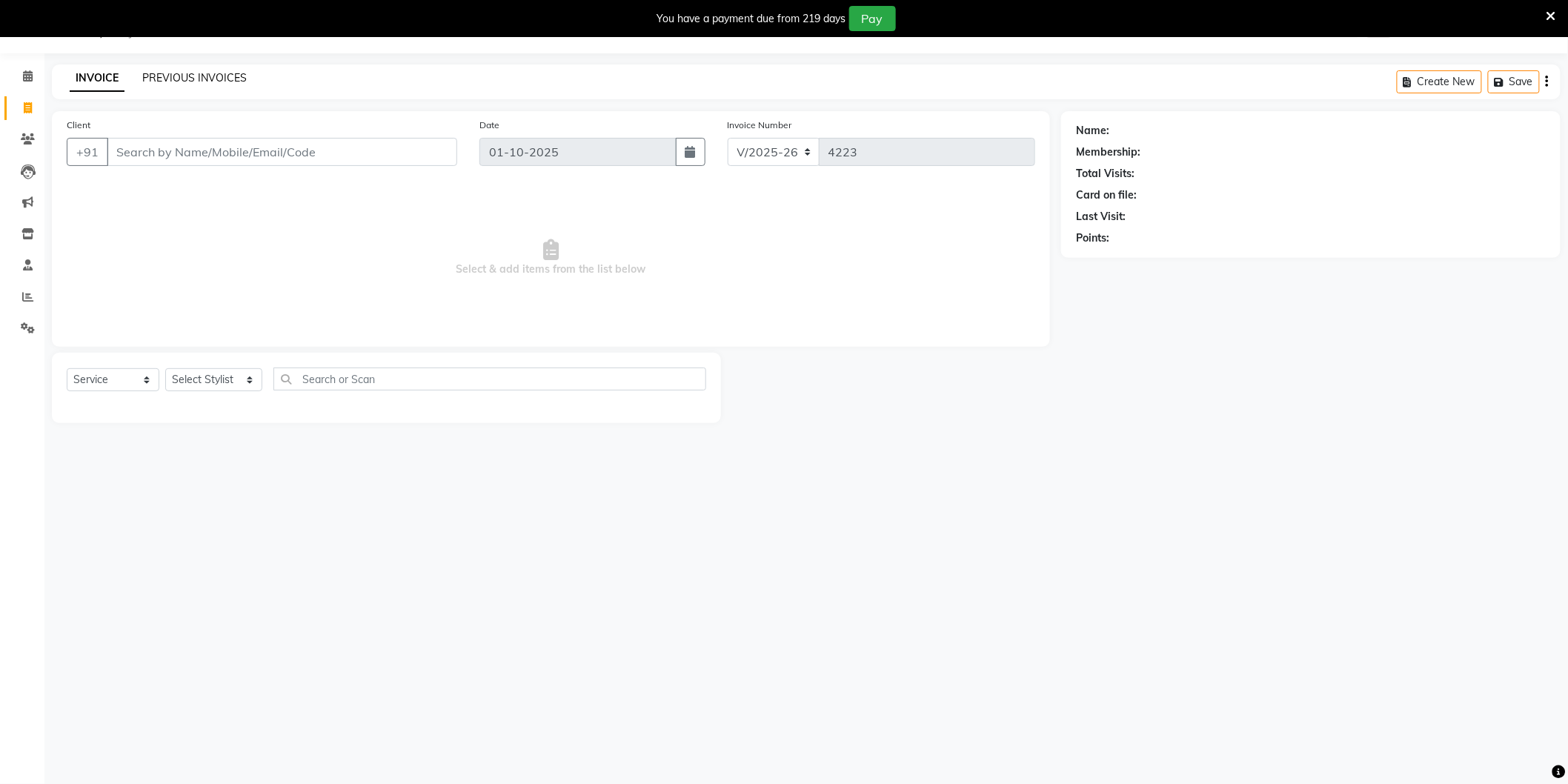
click at [208, 83] on link "PREVIOUS INVOICES" at bounding box center [194, 77] width 105 height 13
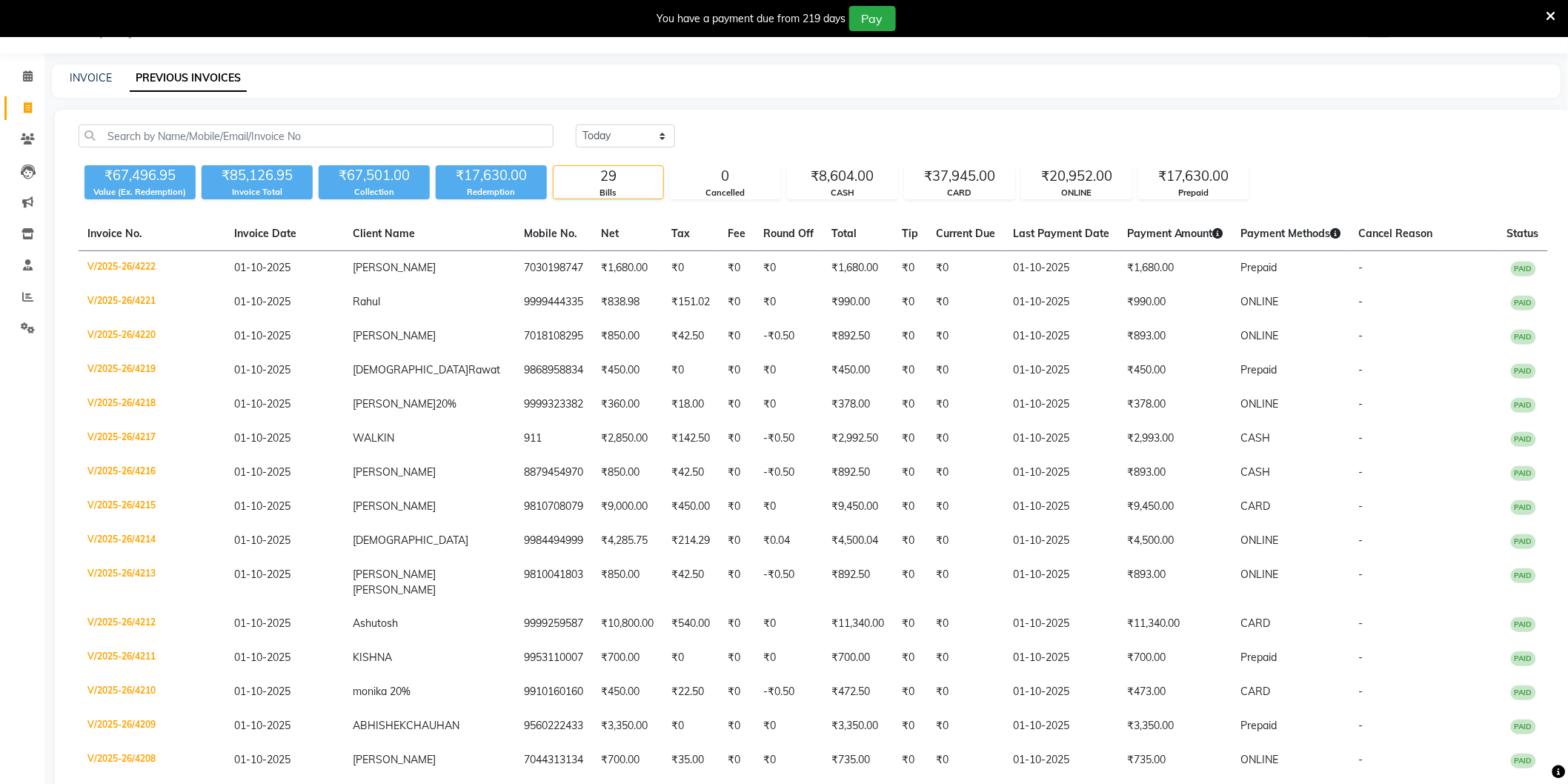
drag, startPoint x: 208, startPoint y: 83, endPoint x: 209, endPoint y: 75, distance: 8.1
click at [209, 75] on link "PREVIOUS INVOICES" at bounding box center [188, 78] width 117 height 27
click at [100, 76] on link "INVOICE" at bounding box center [91, 77] width 43 height 13
select select "service"
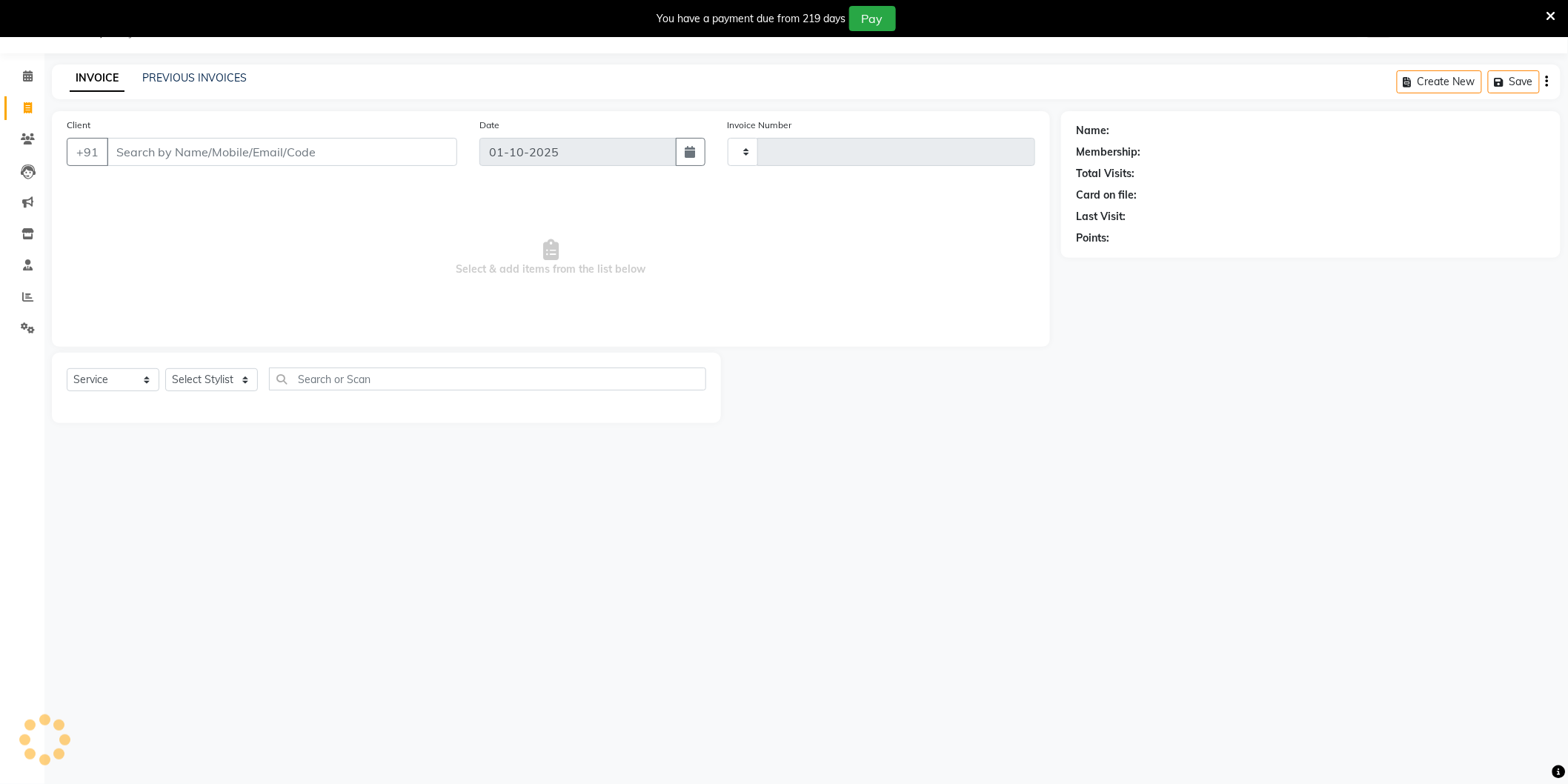
type input "4223"
select select "4009"
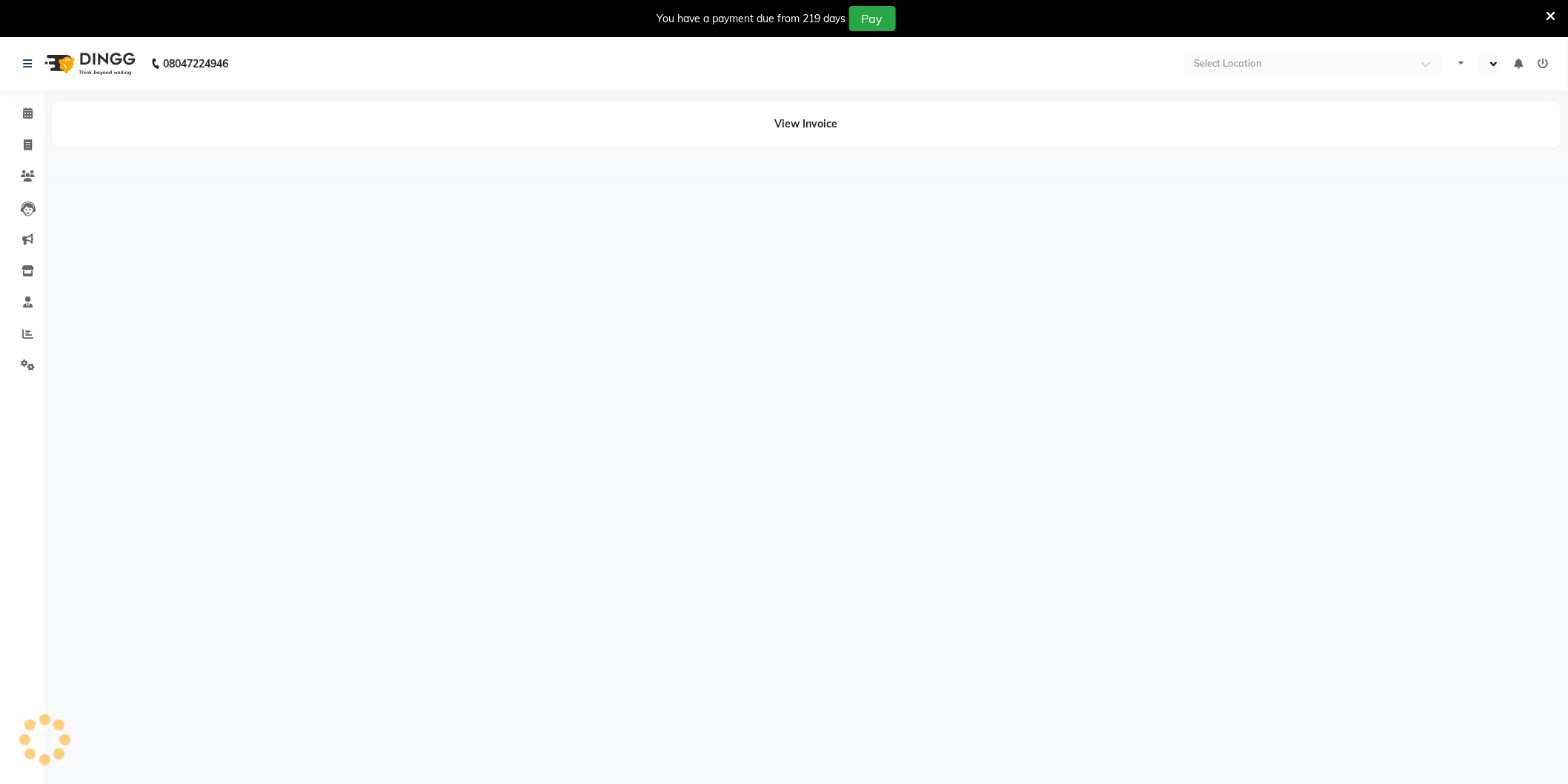
select select "en"
